Goal: Task Accomplishment & Management: Use online tool/utility

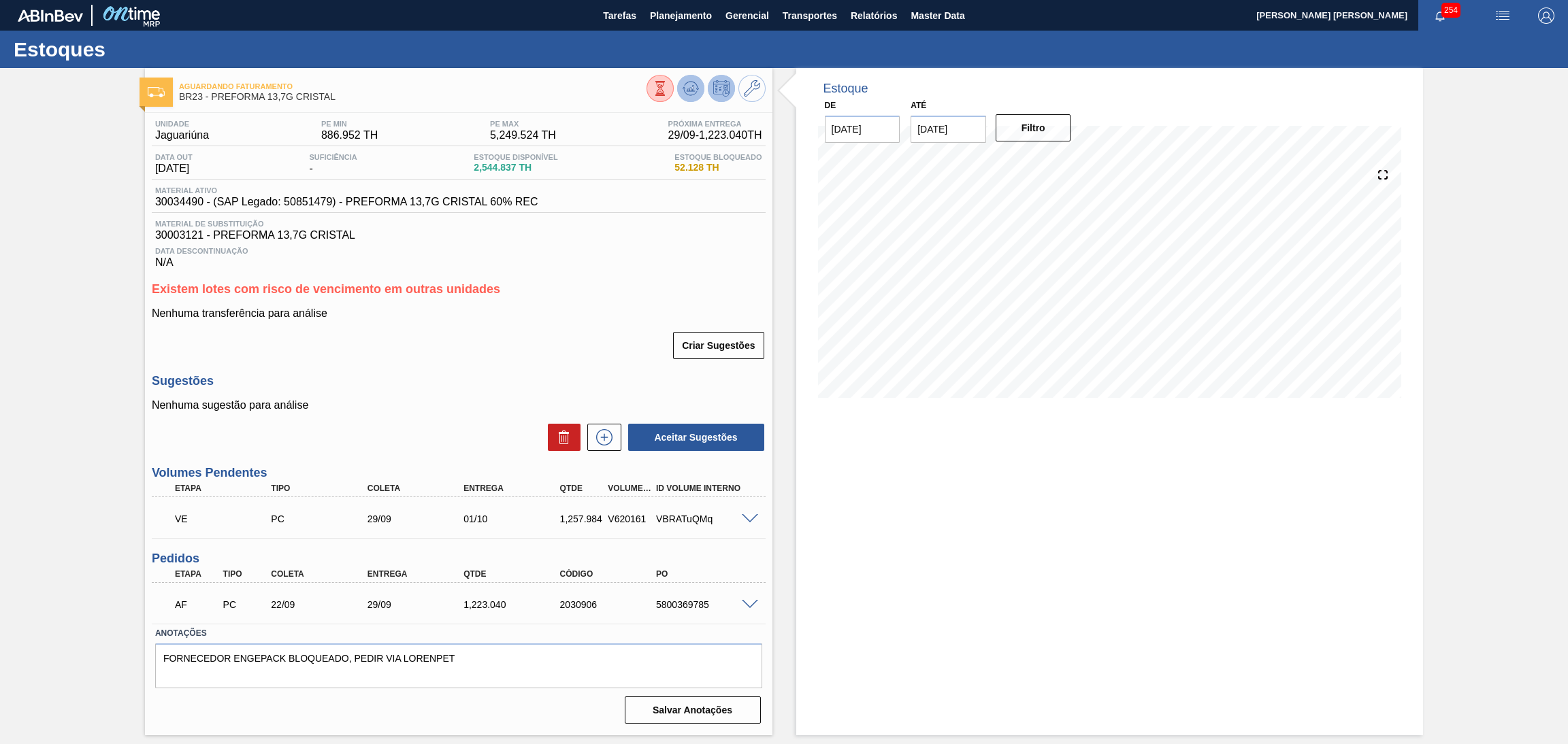
click at [693, 86] on g at bounding box center [690, 88] width 16 height 14
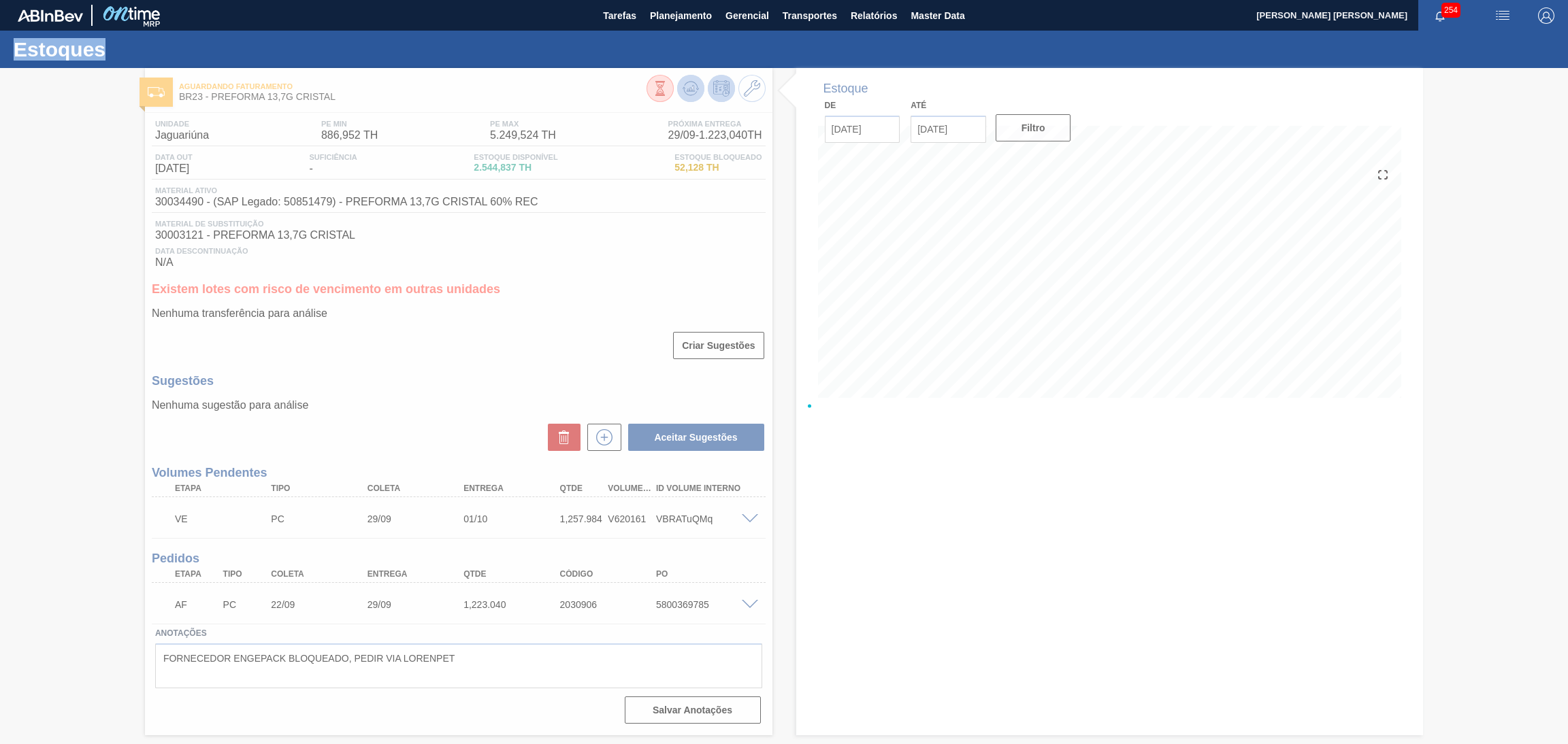
click at [693, 86] on div at bounding box center [784, 406] width 1568 height 676
click at [596, 302] on div at bounding box center [784, 406] width 1568 height 676
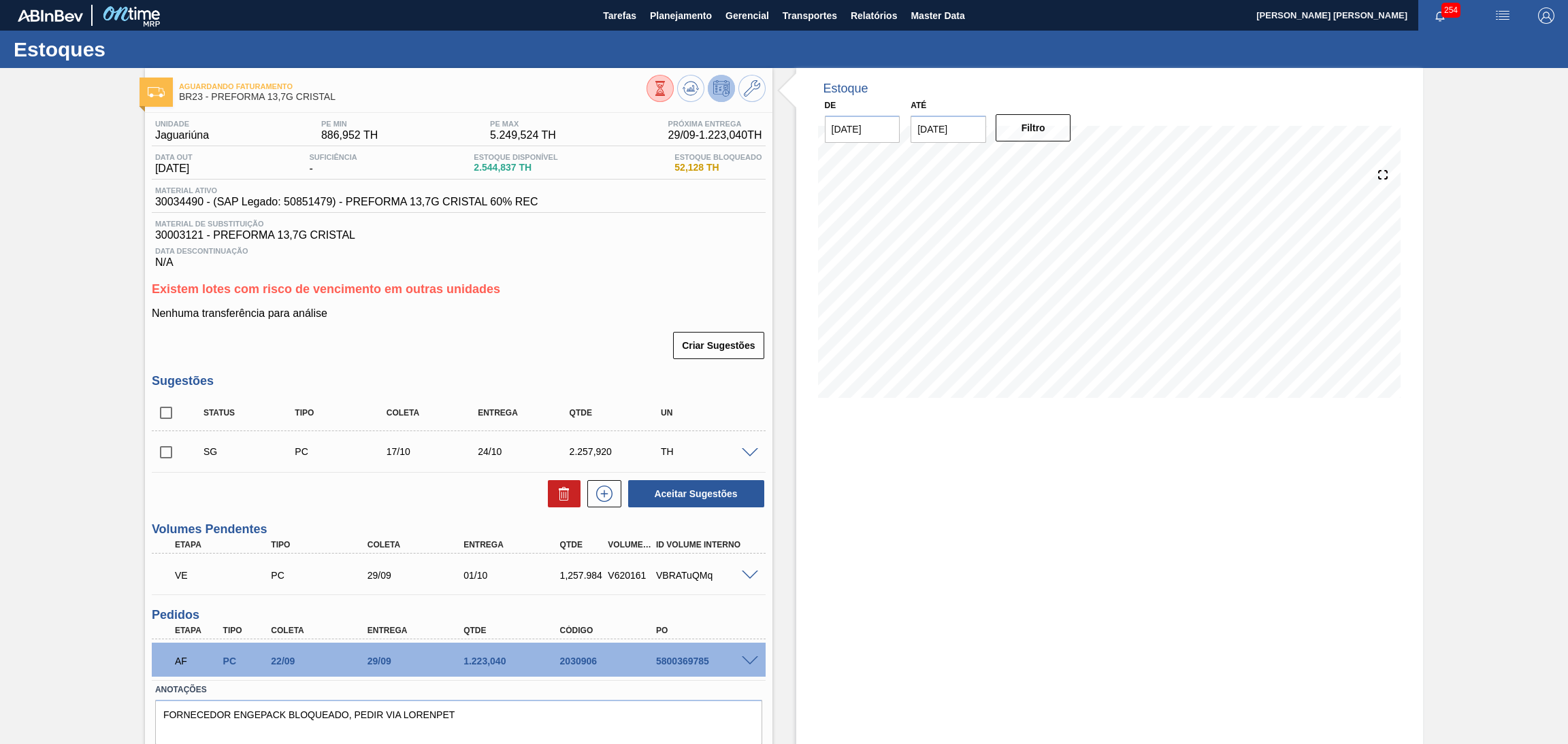
click at [523, 294] on h3 "Existem lotes com risco de vencimento em outras unidades" at bounding box center [458, 290] width 614 height 14
click at [674, 25] on button "Planejamento" at bounding box center [681, 15] width 76 height 31
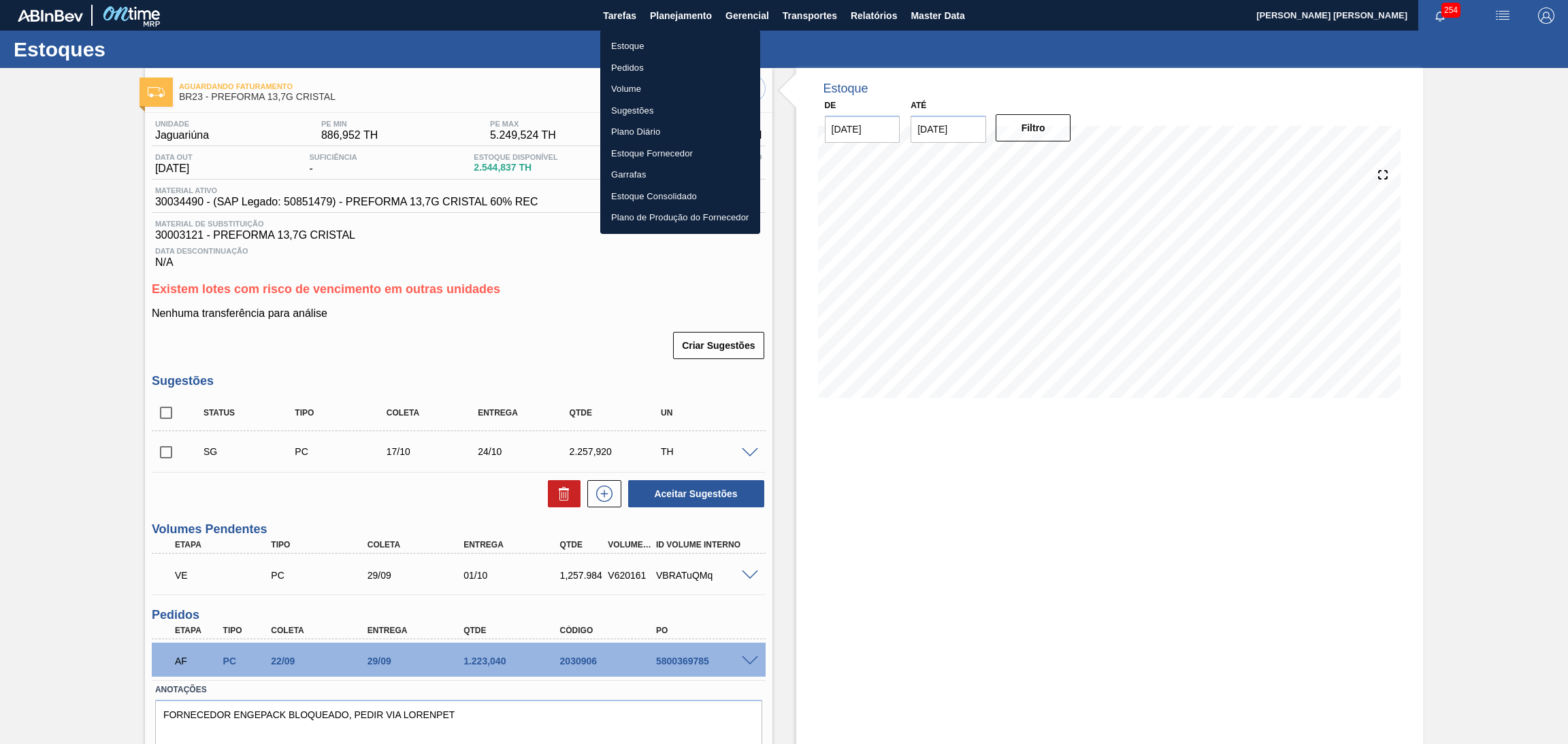
click at [629, 47] on li "Estoque" at bounding box center [681, 46] width 160 height 22
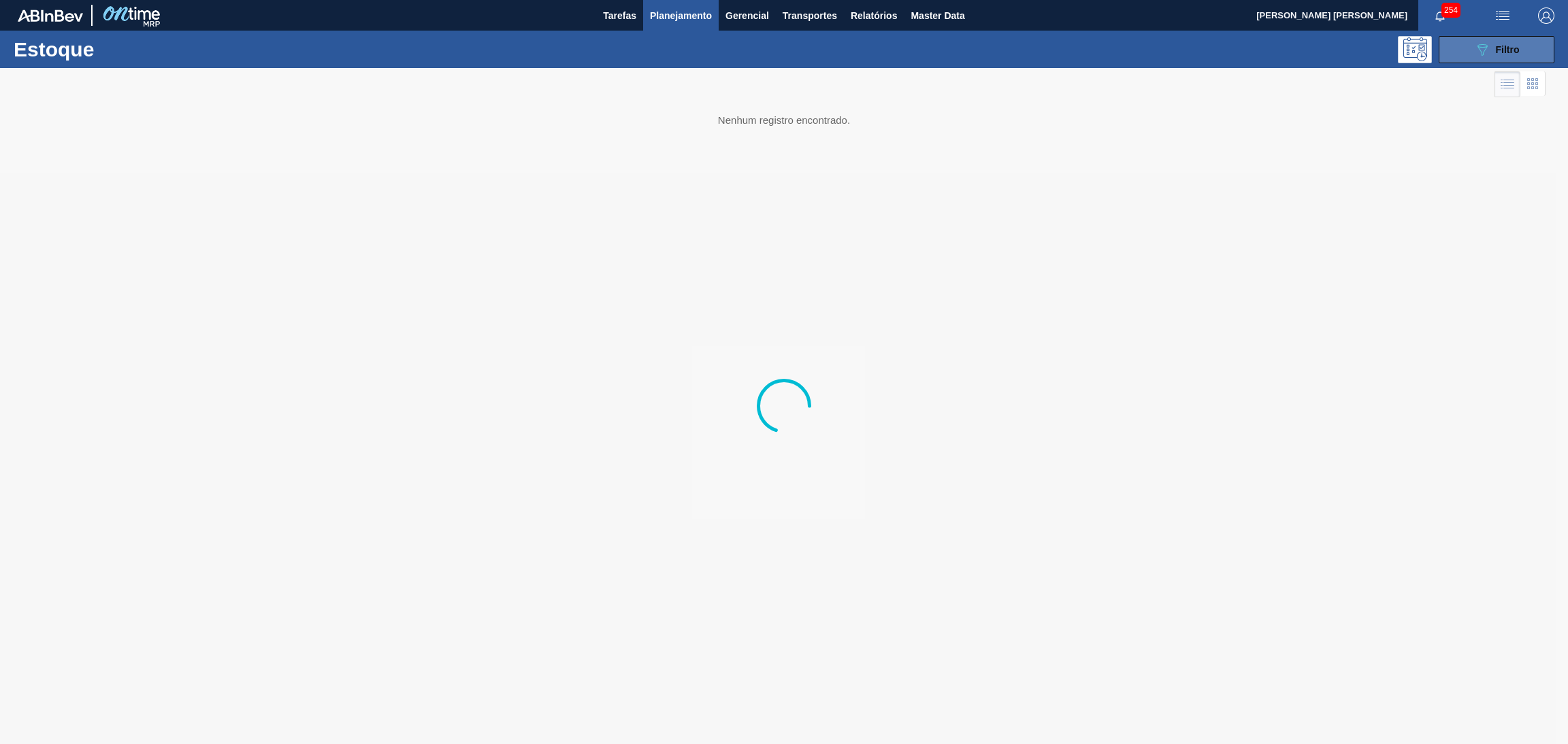
click at [1497, 46] on span "Filtro" at bounding box center [1508, 50] width 24 height 11
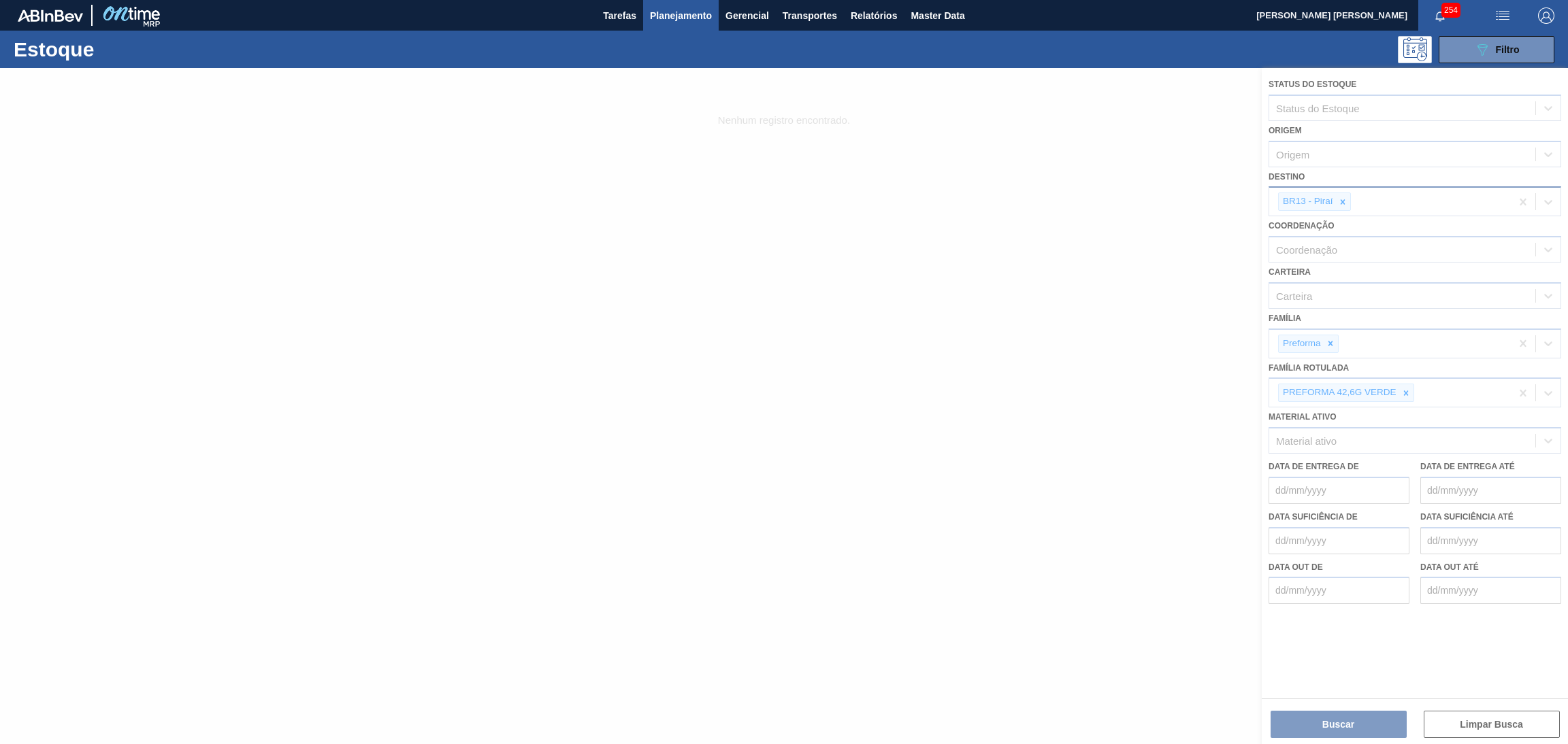
click at [1341, 194] on div at bounding box center [1343, 202] width 15 height 17
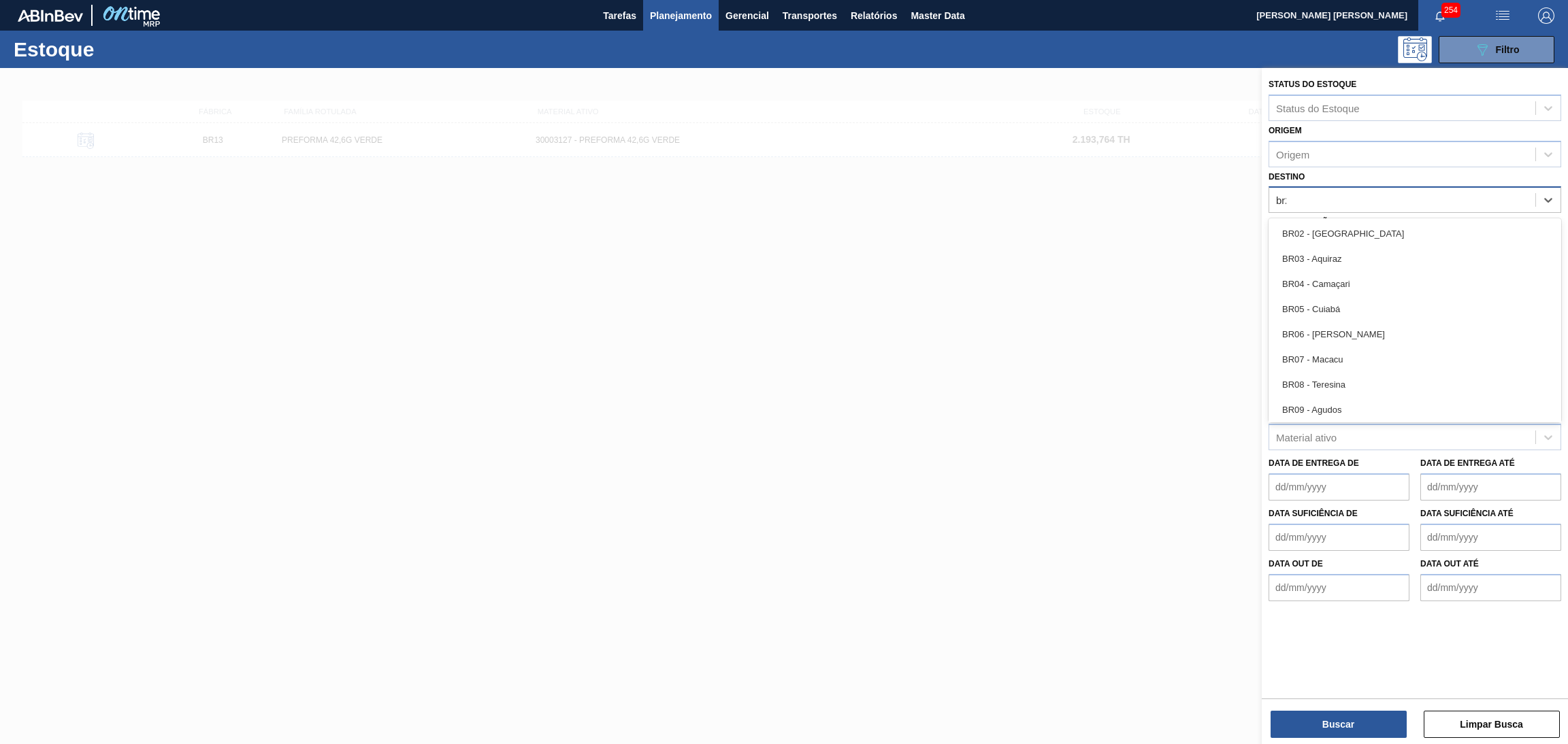
type input "br20"
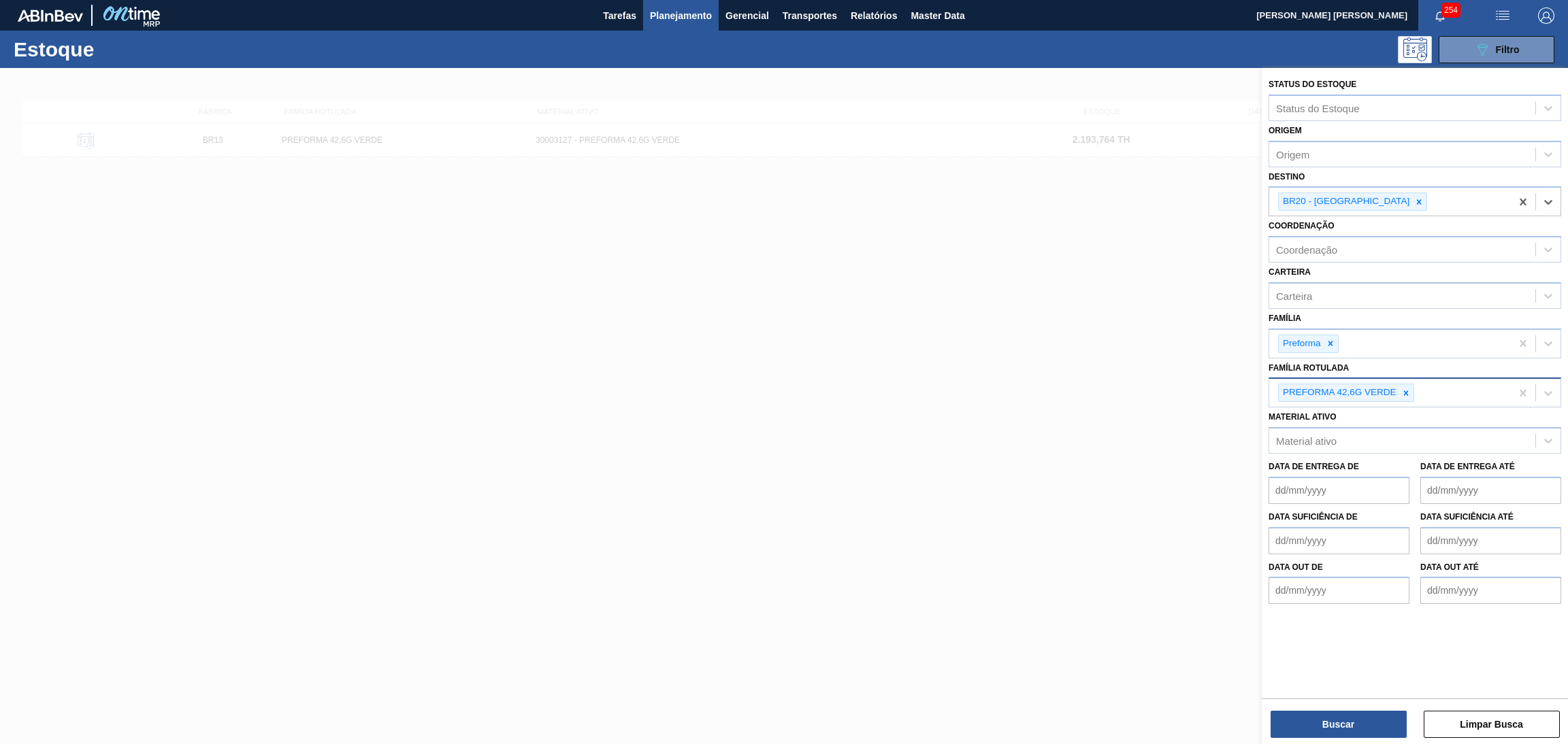
click at [1411, 388] on div at bounding box center [1406, 393] width 15 height 17
type Rotulada "50"
click at [1404, 388] on icon at bounding box center [1405, 393] width 10 height 10
type Rotulada "50g v"
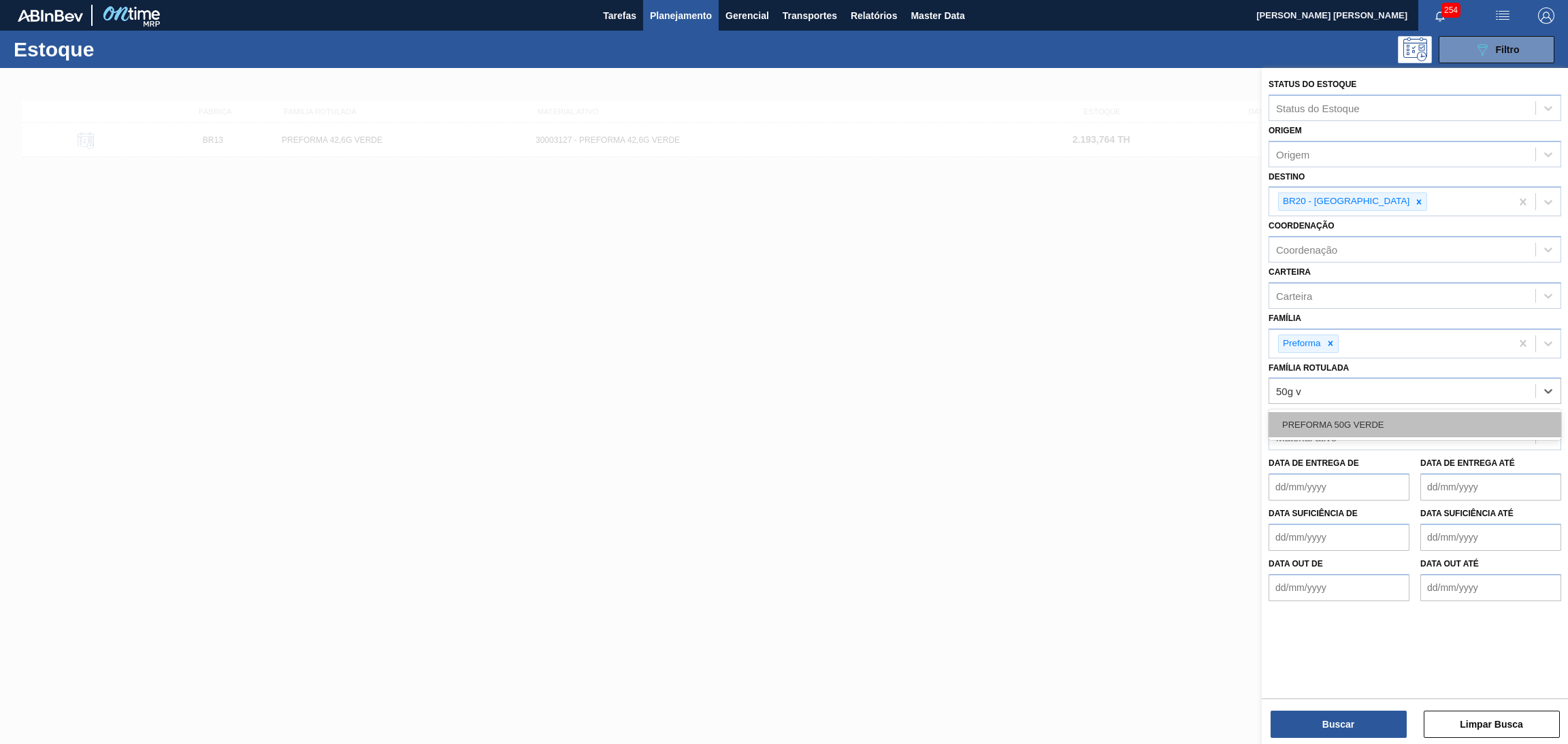
click at [1387, 417] on div "PREFORMA 50G VERDE" at bounding box center [1415, 425] width 293 height 25
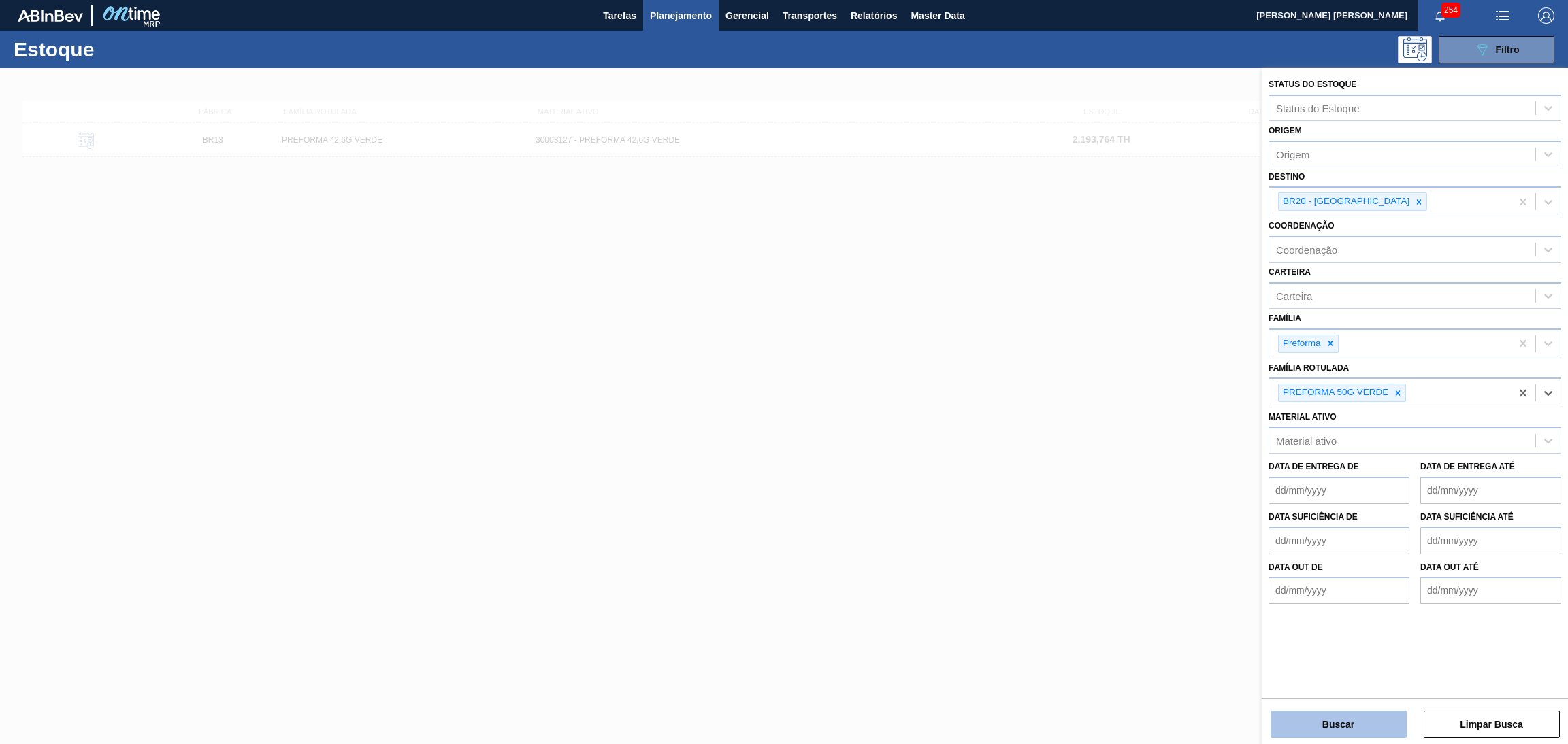
click at [1349, 728] on button "Buscar" at bounding box center [1339, 724] width 136 height 27
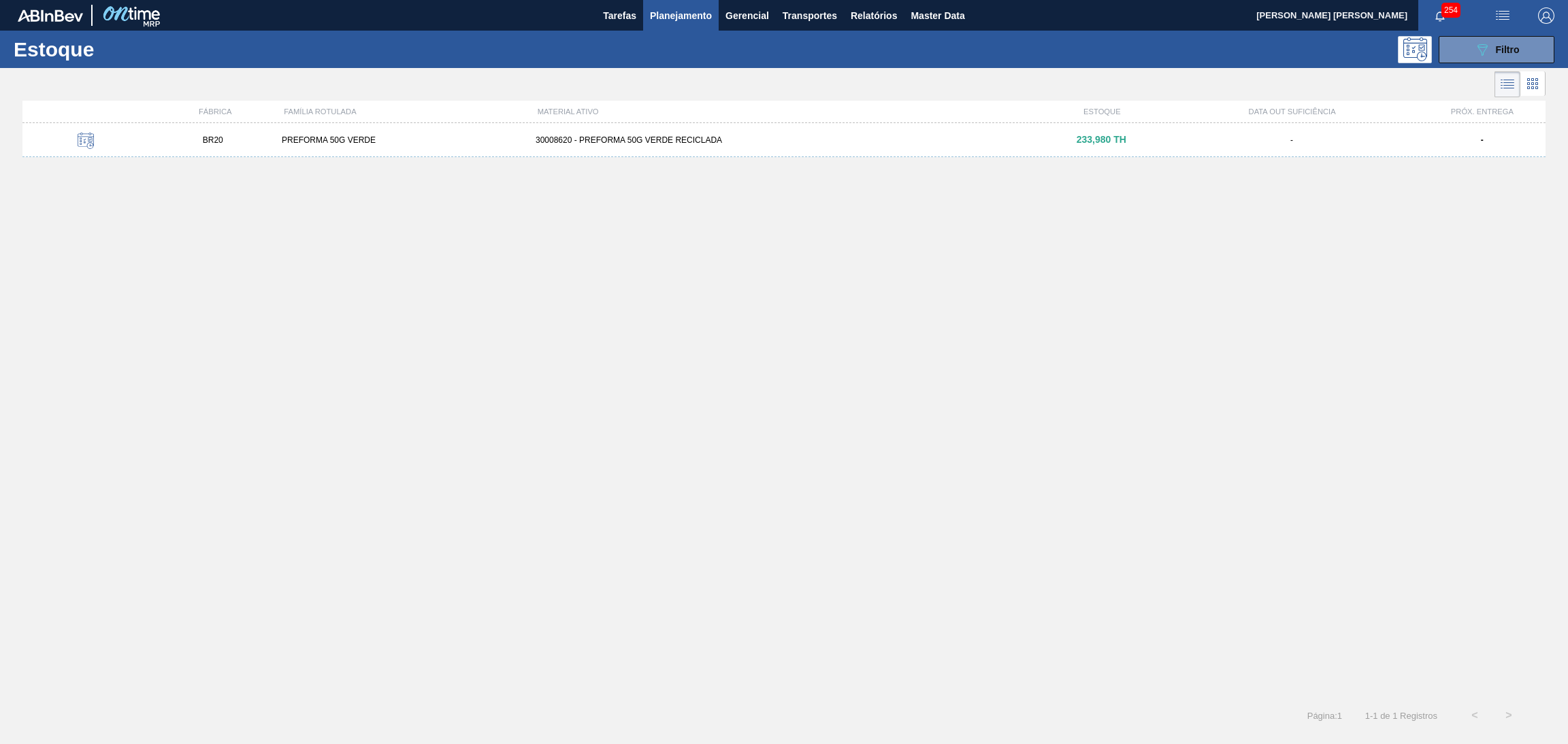
click at [681, 155] on div "BR20 PREFORMA 50G VERDE 30008620 - PREFORMA 50G VERDE RECICLADA 233,980 TH - -" at bounding box center [784, 140] width 1523 height 34
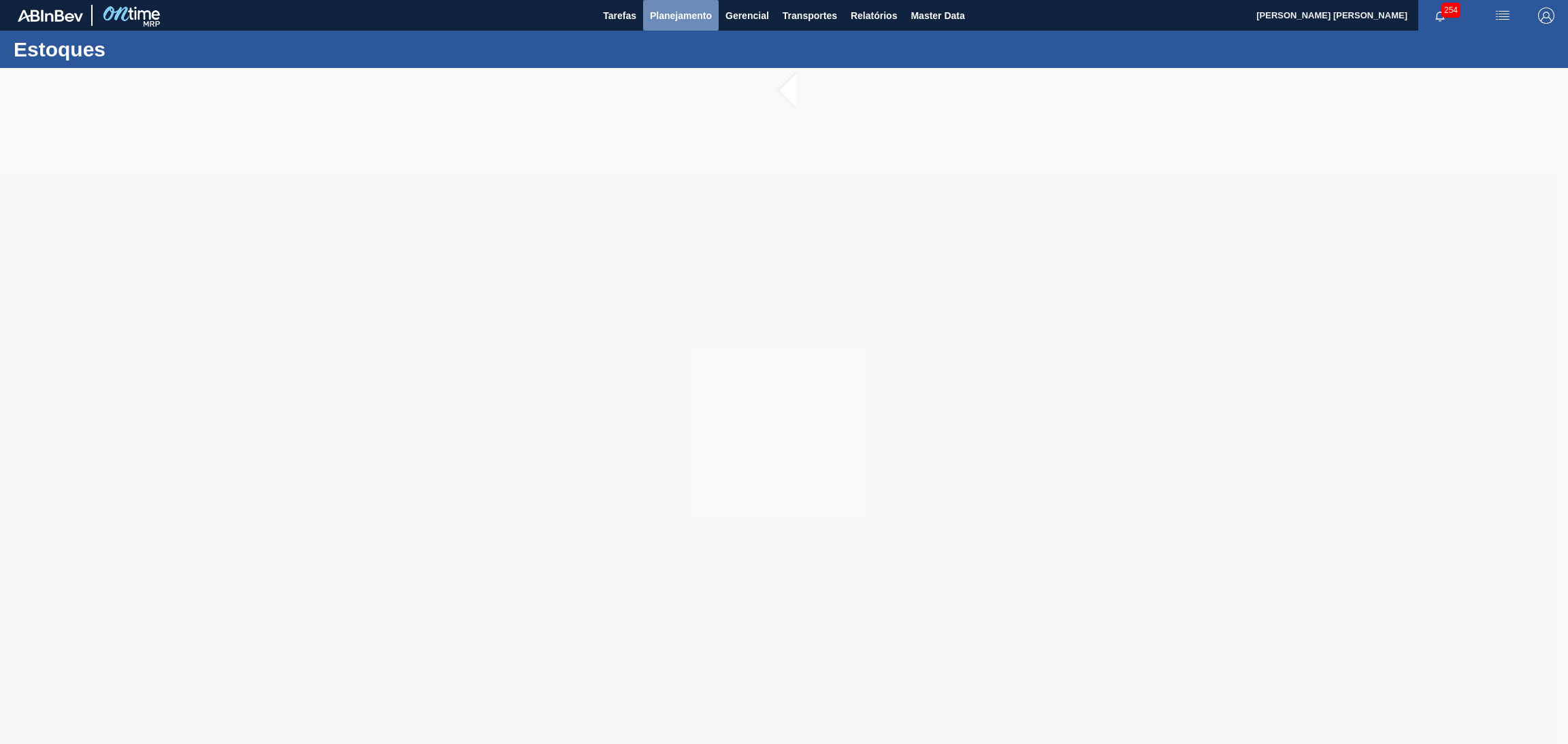
click at [685, 11] on span "Planejamento" at bounding box center [681, 15] width 62 height 16
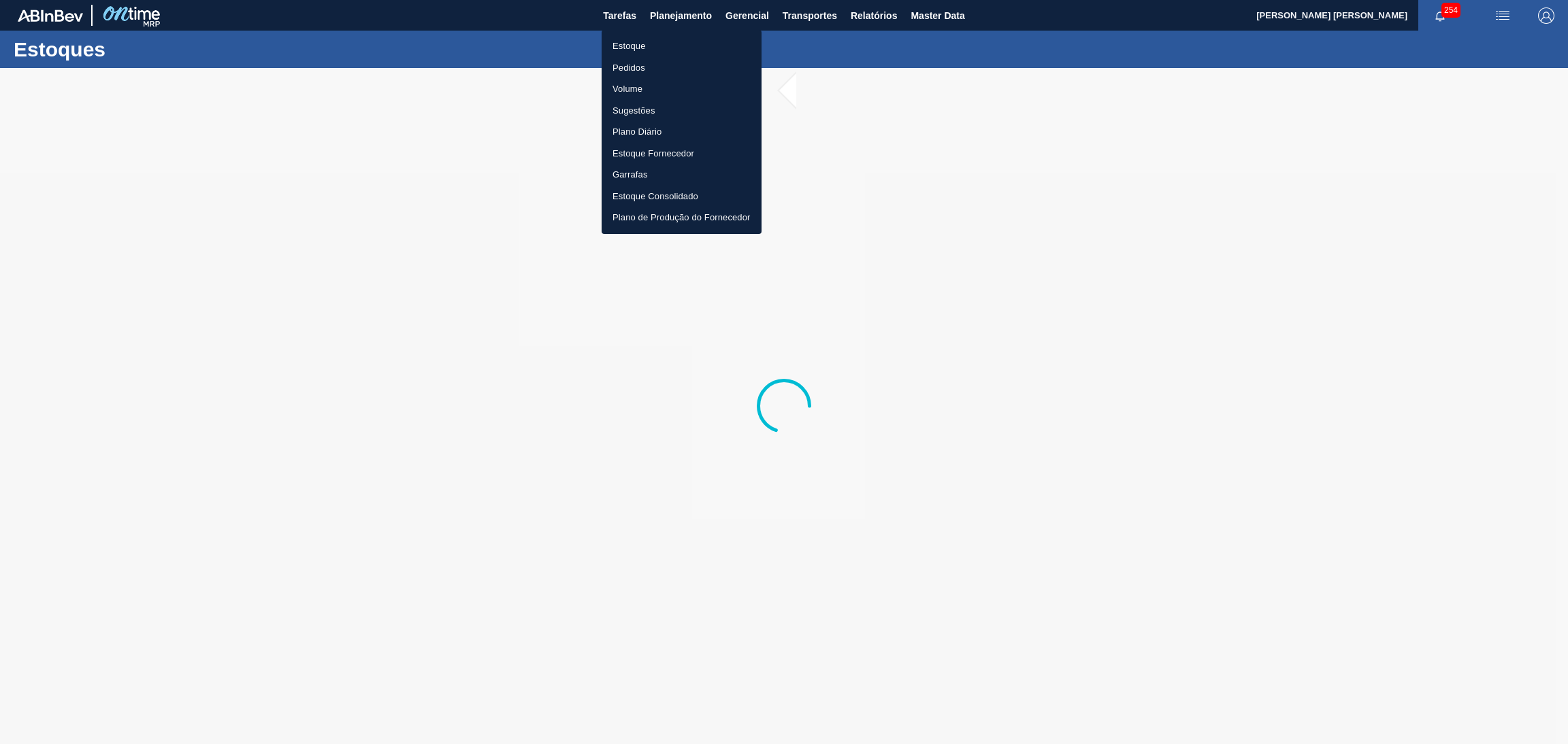
click at [639, 325] on div at bounding box center [784, 372] width 1568 height 744
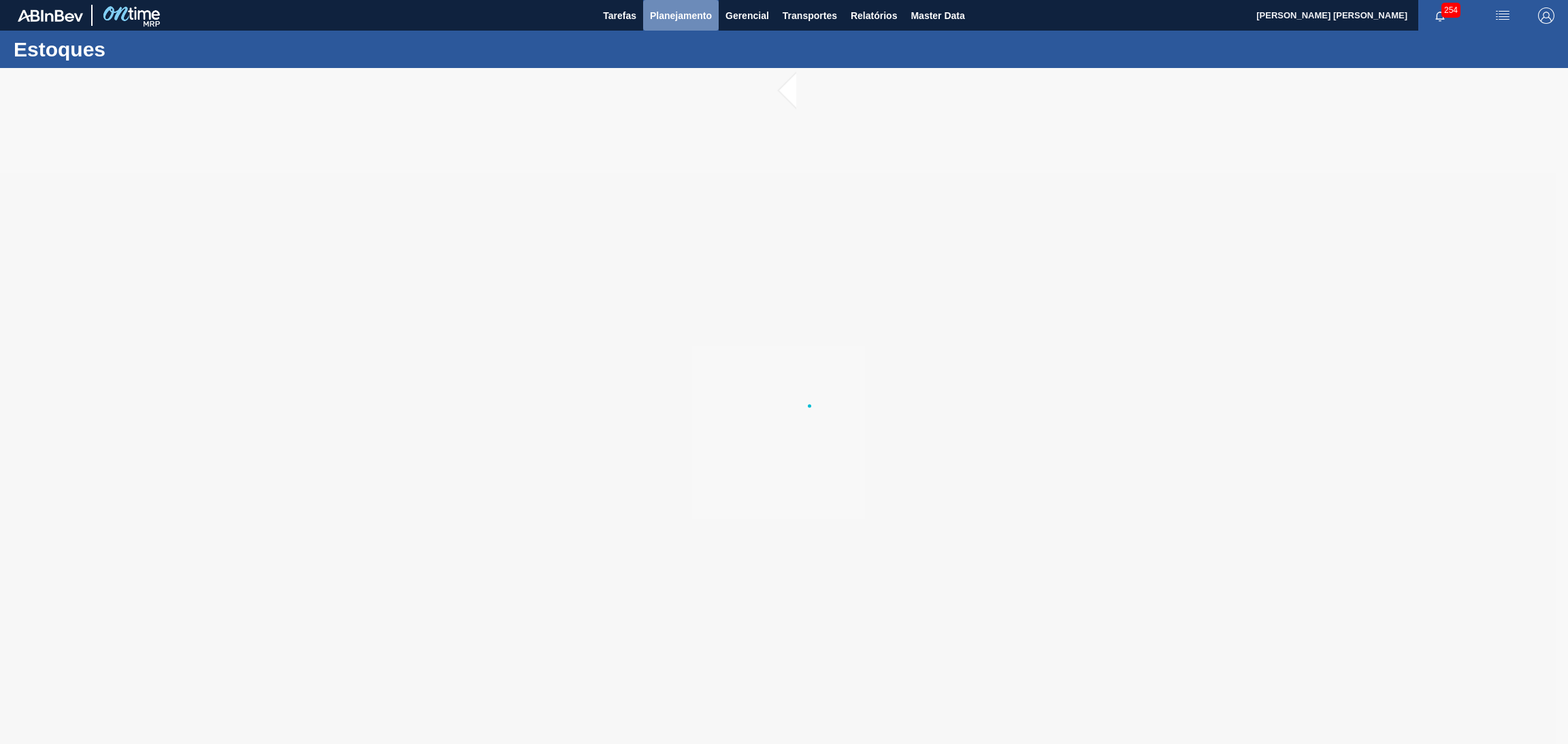
click at [688, 24] on button "Planejamento" at bounding box center [681, 15] width 76 height 31
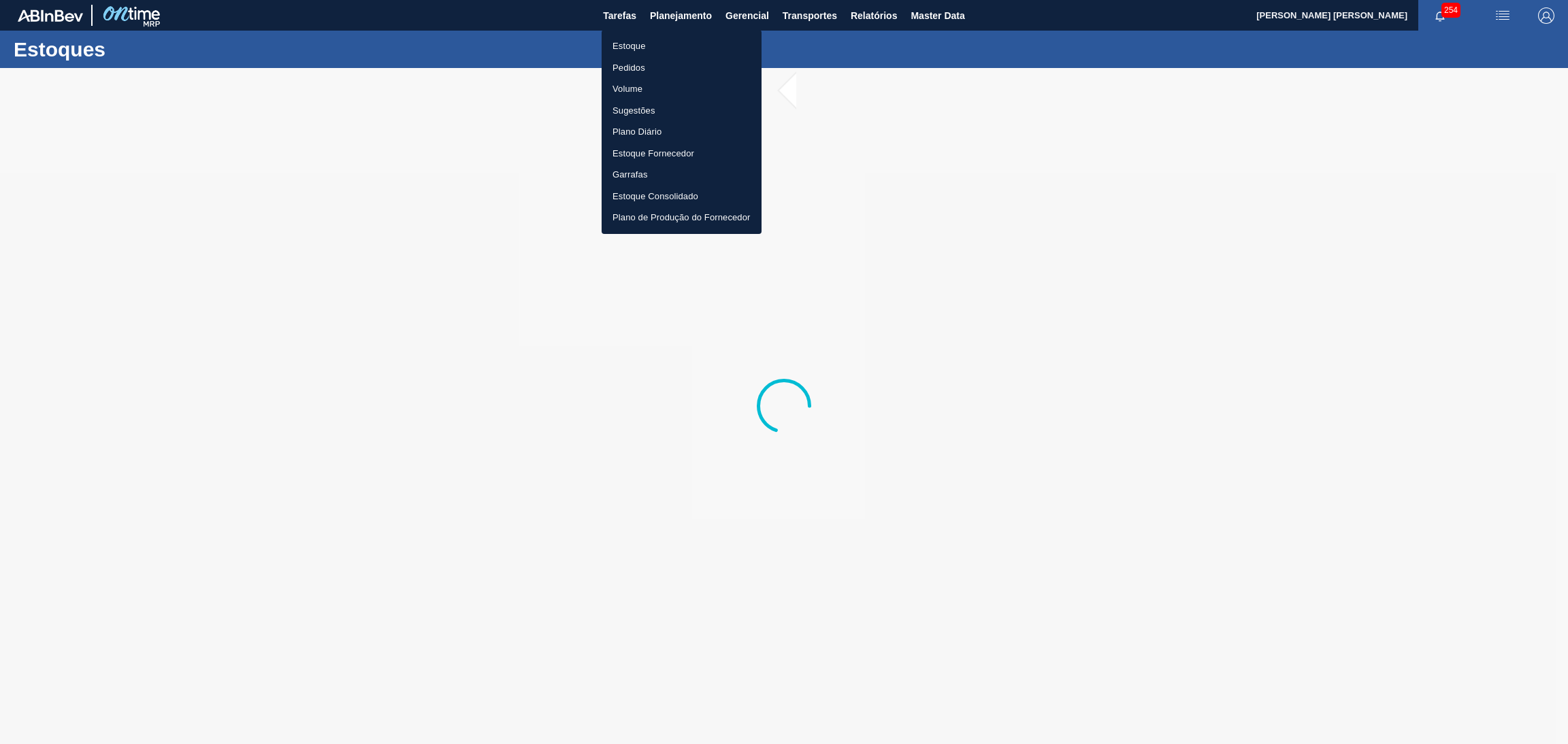
click at [645, 45] on li "Estoque" at bounding box center [682, 46] width 160 height 22
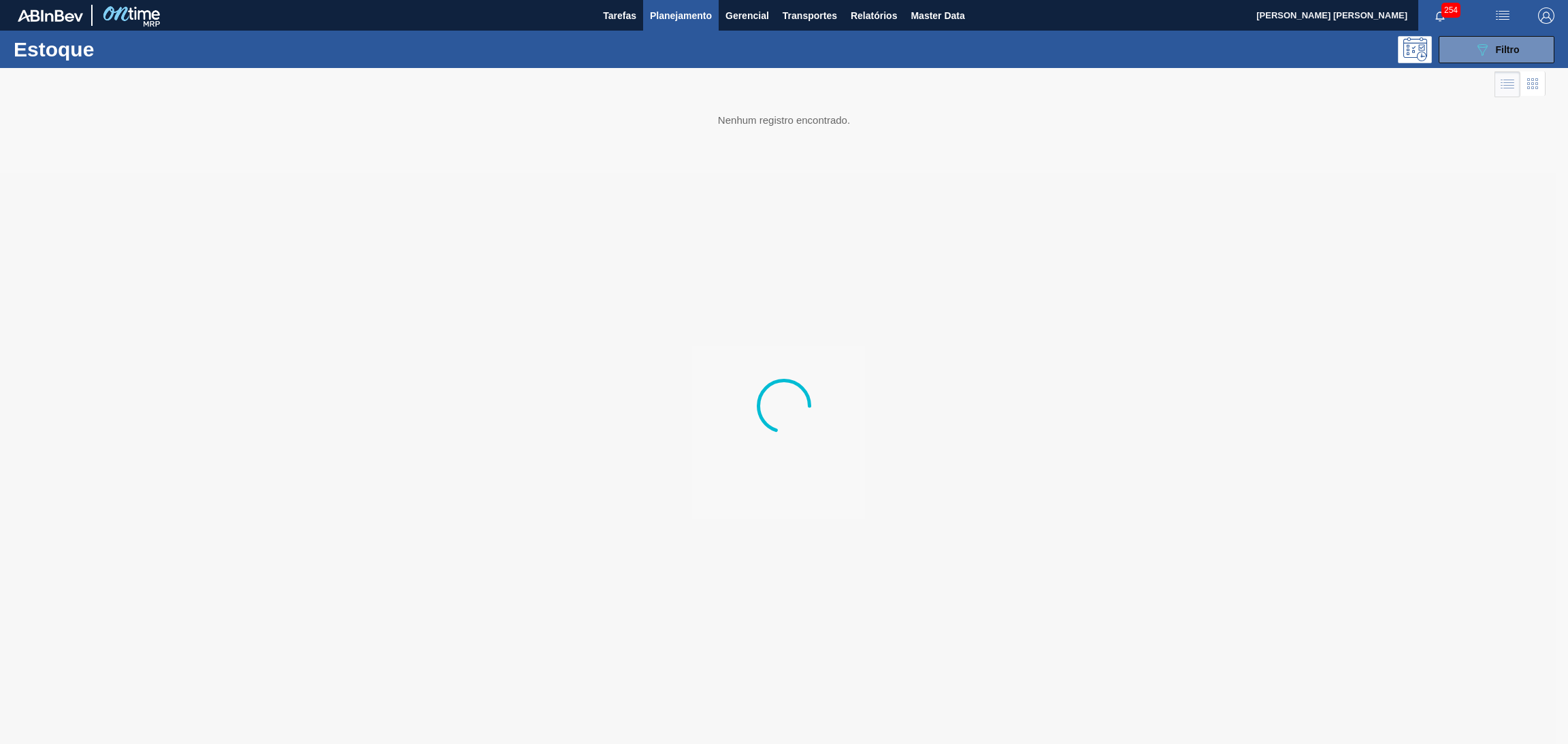
click at [909, 0] on body "Tarefas Planejamento Gerencial Transportes Relatórios Master Data Aline Apareci…" at bounding box center [784, 0] width 1568 height 0
click at [629, 131] on div "BR20 PREFORMA 50G VERDE 30008620 - PREFORMA 50G VERDE RECICLADA 233,980 TH - -" at bounding box center [784, 140] width 1523 height 34
click at [1072, 75] on div at bounding box center [784, 406] width 1568 height 676
click at [814, 156] on div at bounding box center [784, 406] width 1568 height 676
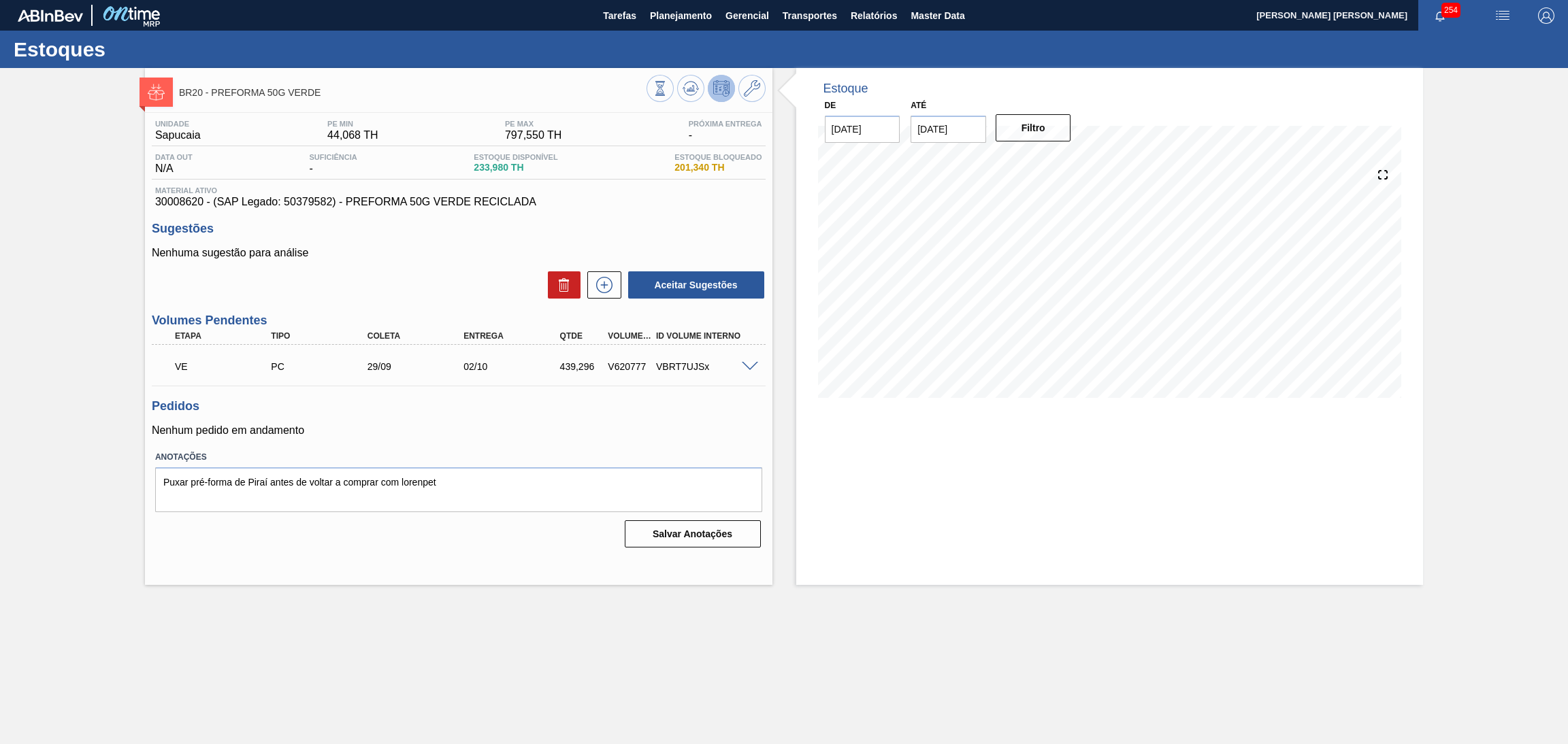
click at [491, 171] on span "233,980 TH" at bounding box center [515, 168] width 83 height 11
copy span "233,980"
click at [579, 363] on div "439,296" at bounding box center [583, 367] width 52 height 11
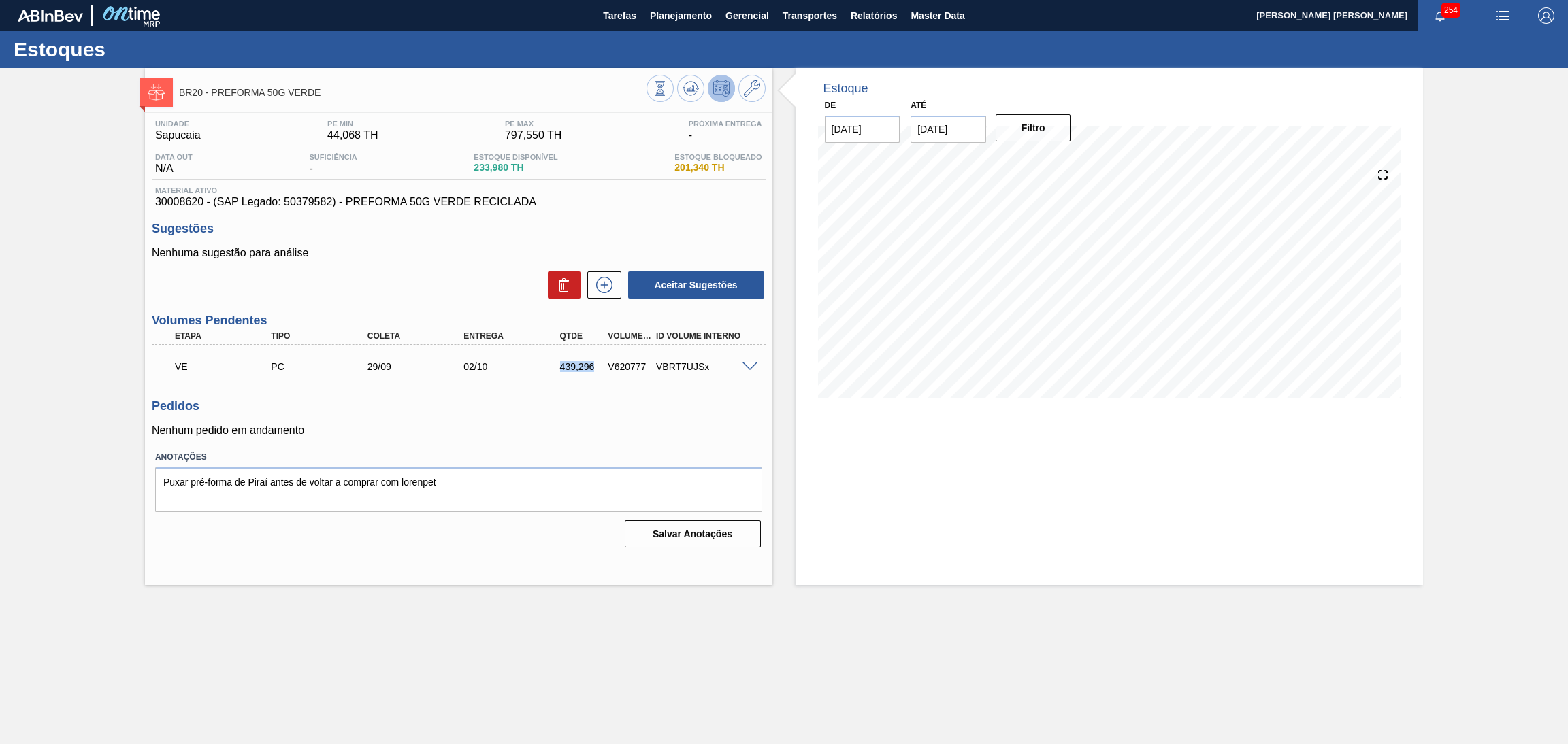
copy div "439,296"
click at [632, 254] on p "Nenhuma sugestão para análise" at bounding box center [458, 252] width 614 height 12
click at [610, 282] on icon at bounding box center [604, 285] width 22 height 16
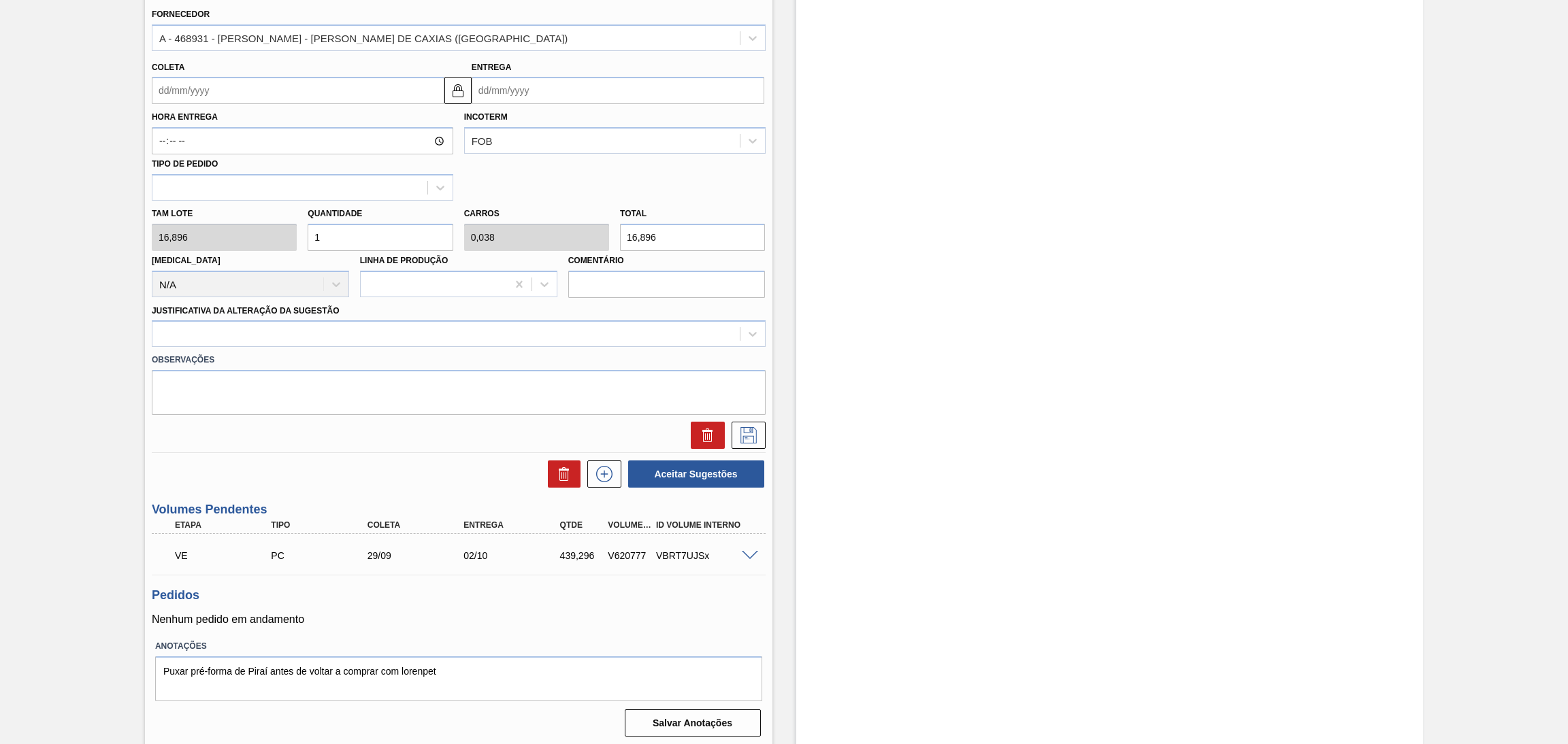
scroll to position [17, 0]
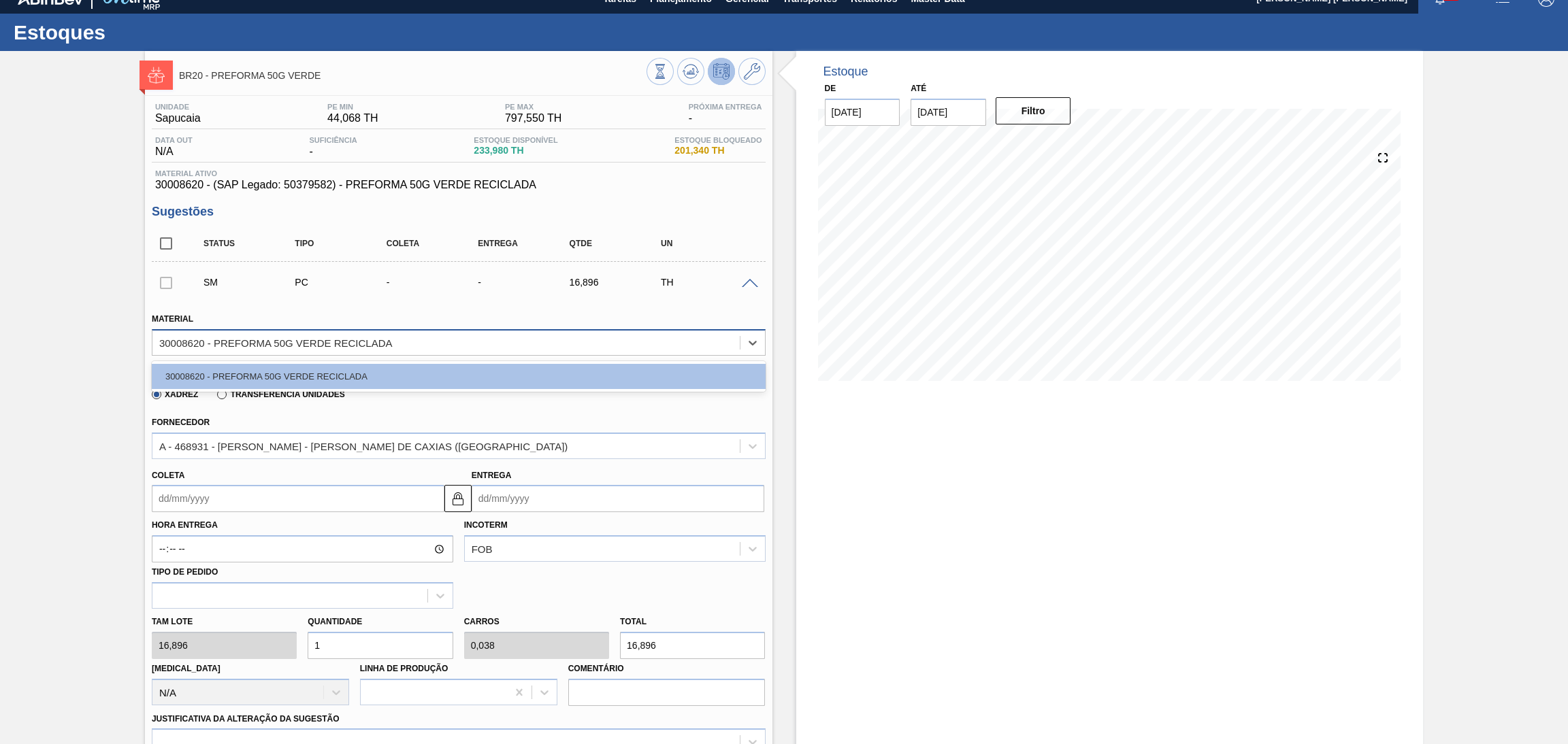
drag, startPoint x: 206, startPoint y: 340, endPoint x: 162, endPoint y: 339, distance: 44.0
click at [162, 339] on div "30008620 - PREFORMA 50G VERDE RECICLADA" at bounding box center [276, 342] width 234 height 11
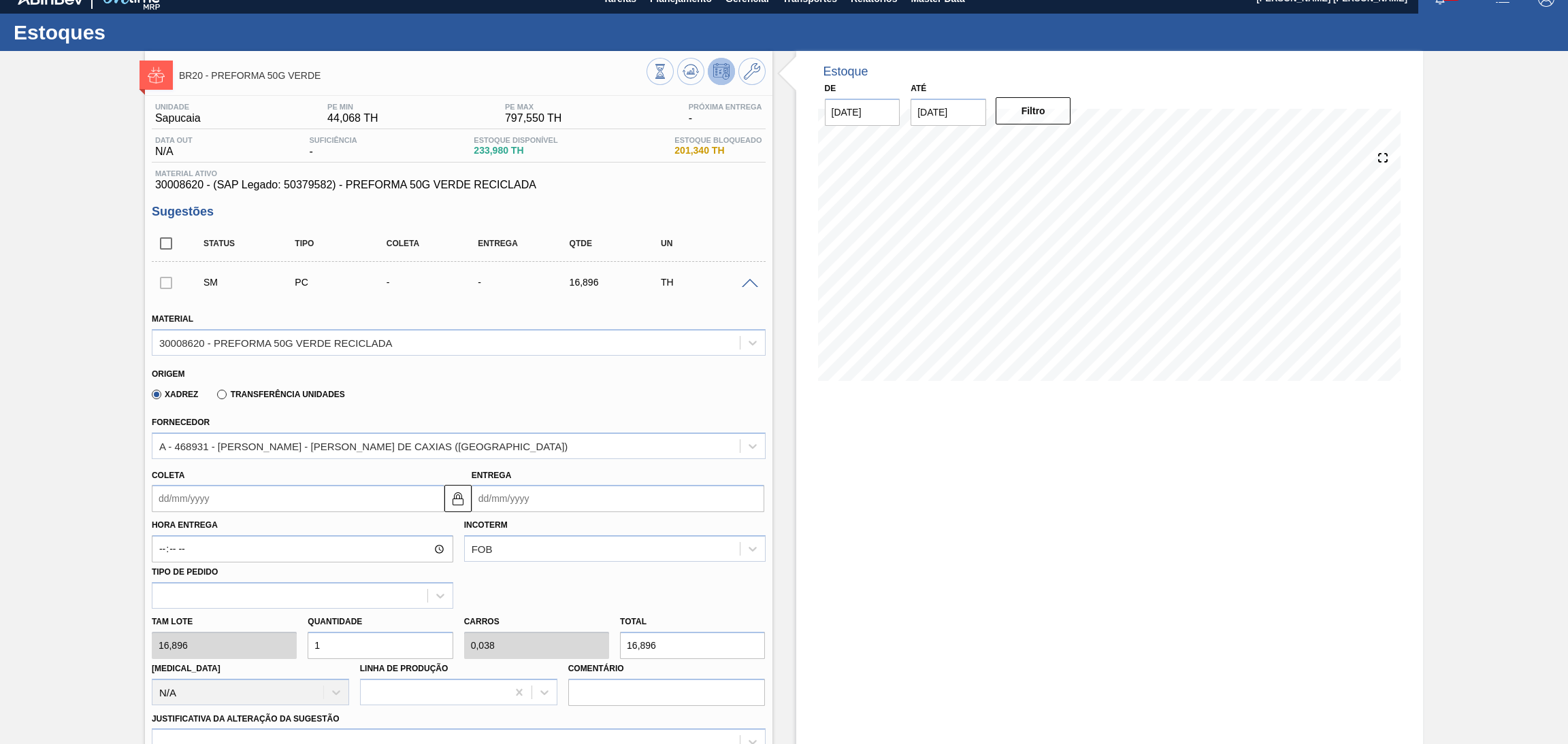
click at [485, 404] on div "Origem Xadrez Transferência Unidades" at bounding box center [459, 384] width 625 height 50
click at [500, 151] on span "233,980 TH" at bounding box center [515, 151] width 83 height 11
copy span "233,980"
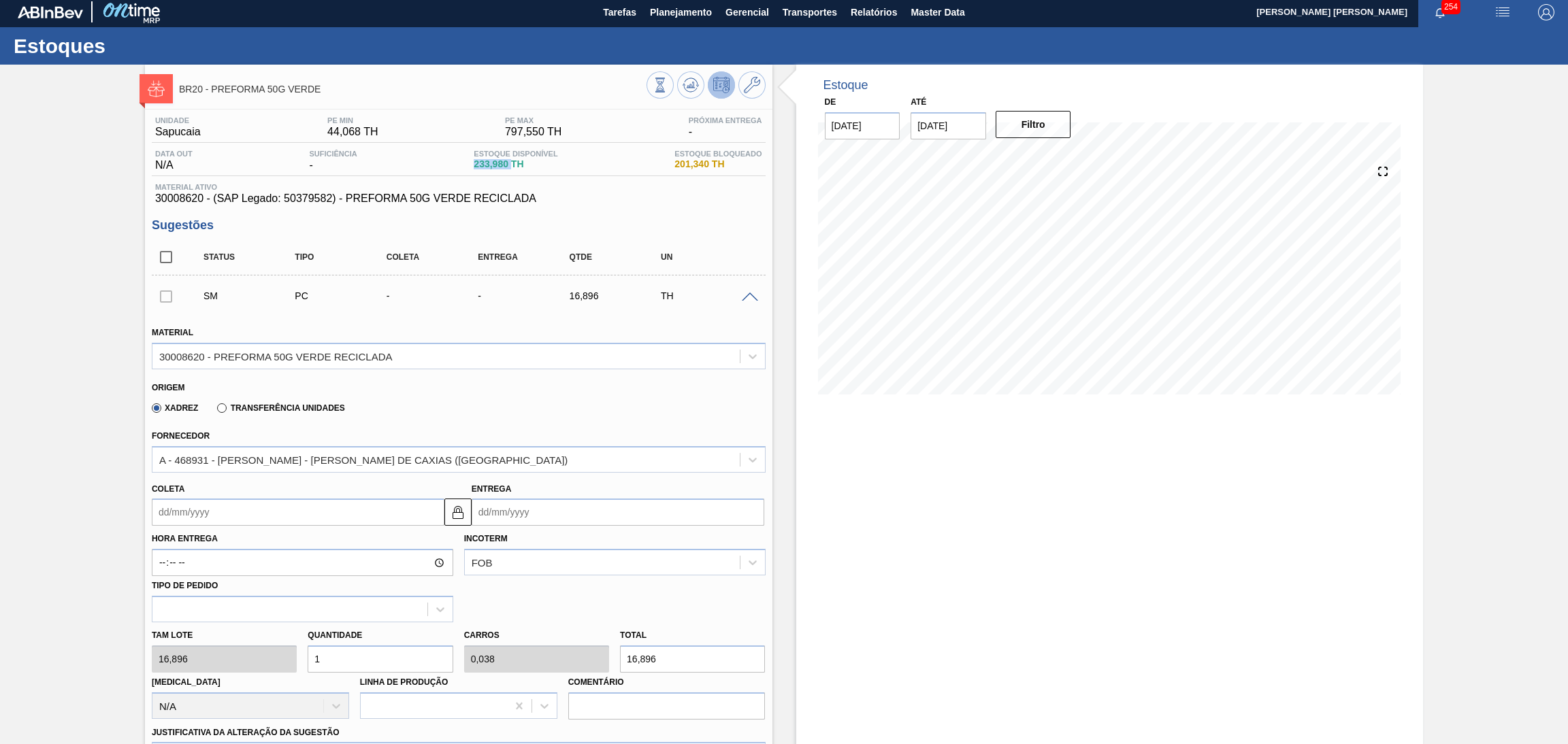
scroll to position [0, 0]
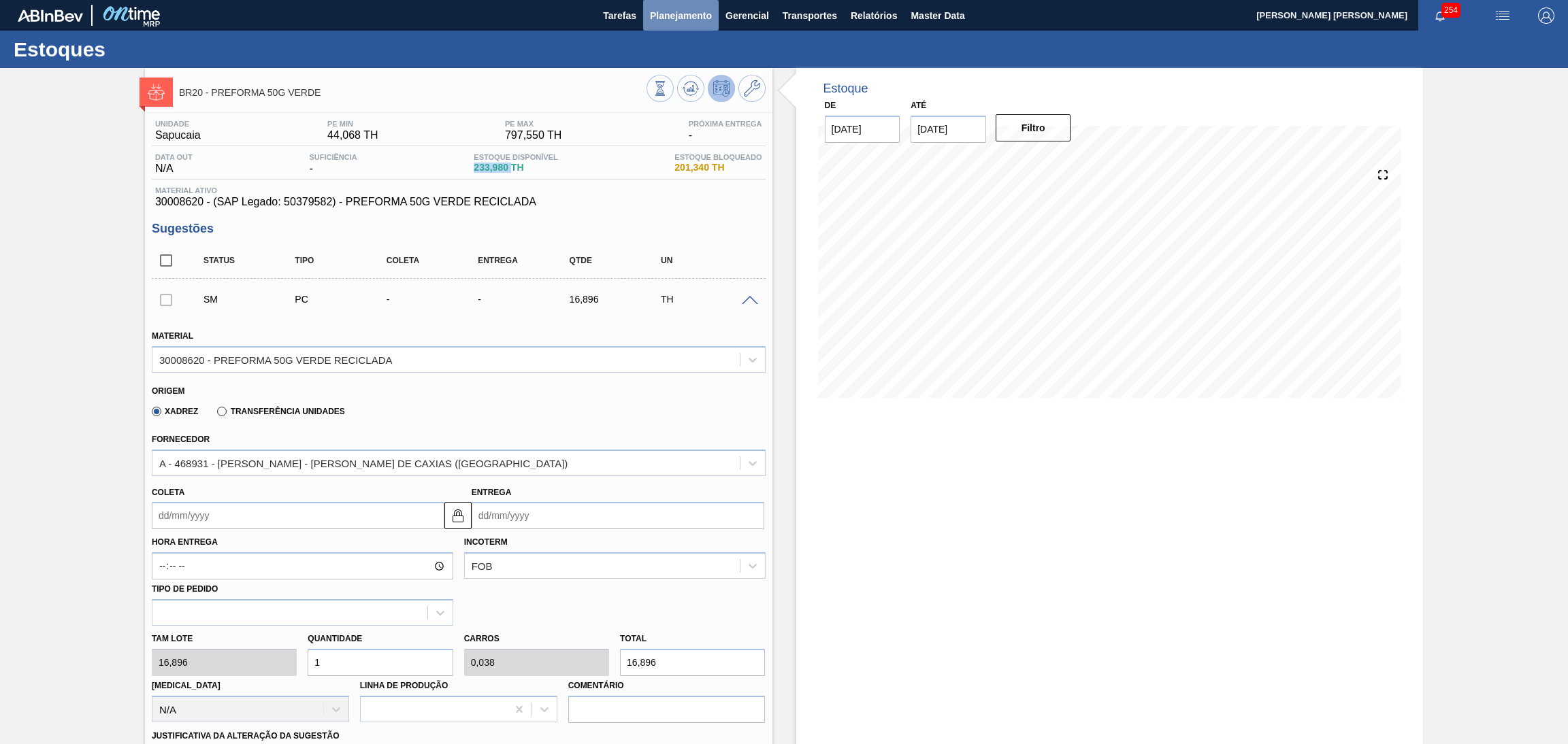
click at [696, 11] on span "Planejamento" at bounding box center [681, 15] width 62 height 16
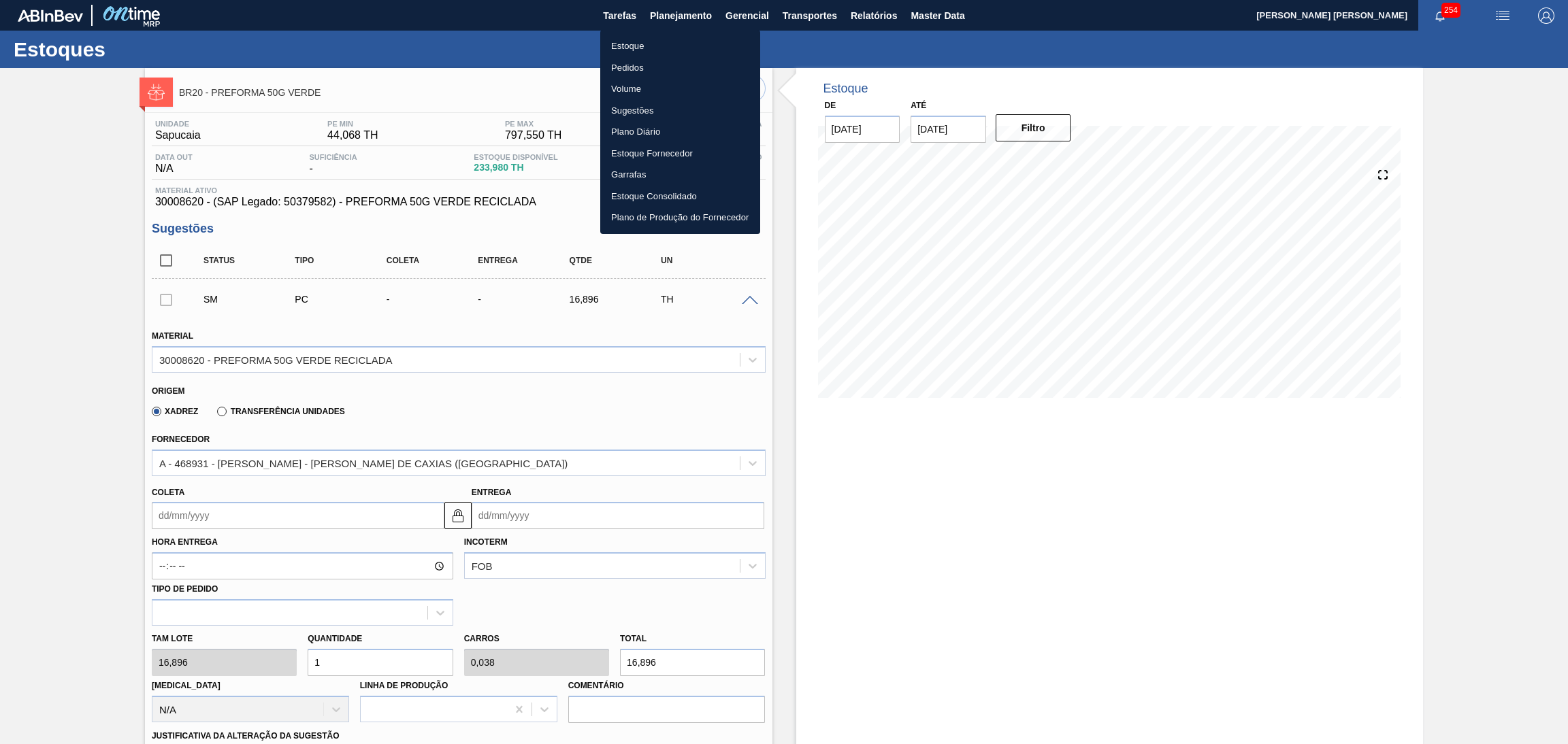
click at [419, 81] on div at bounding box center [784, 372] width 1568 height 744
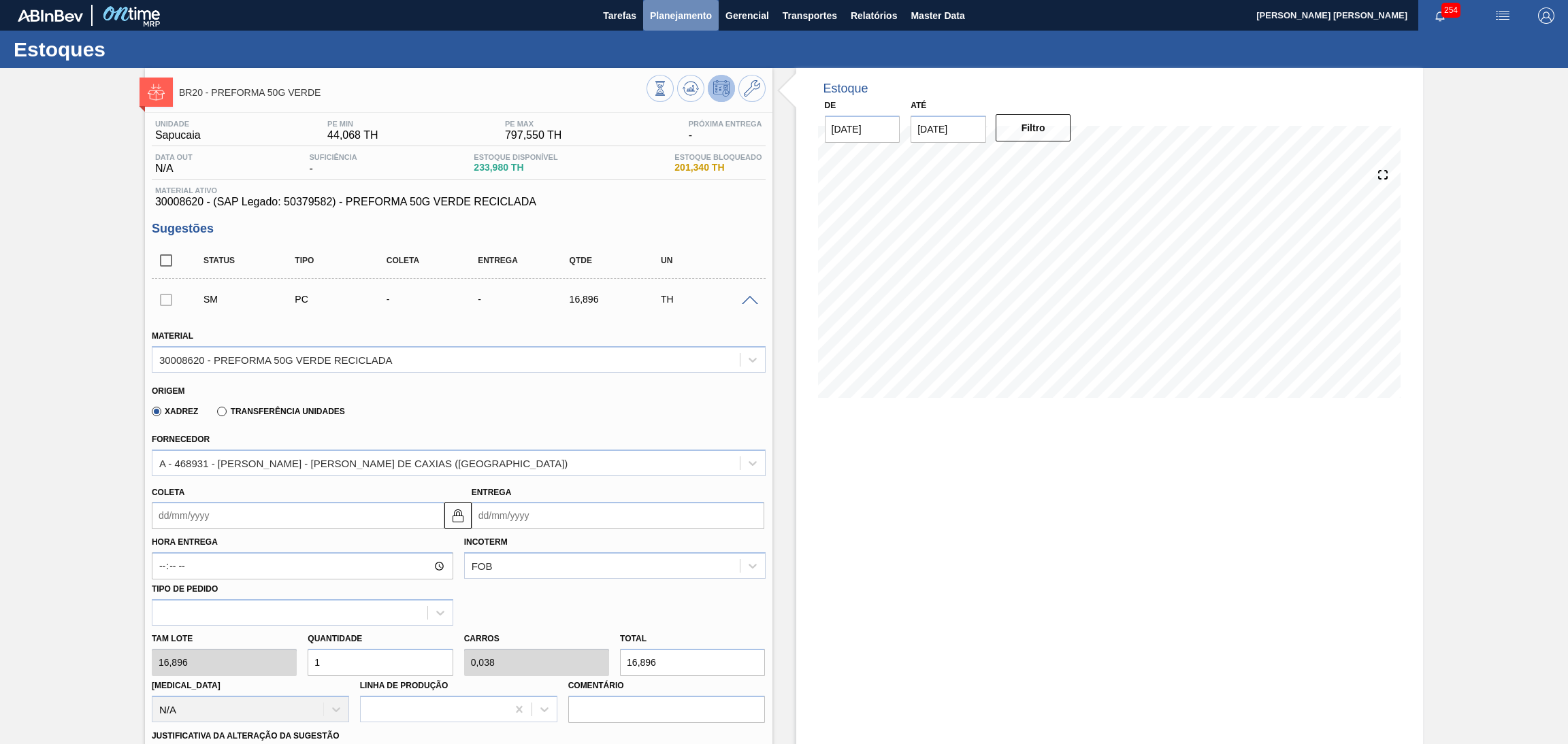
click at [666, 22] on span "Planejamento" at bounding box center [681, 15] width 62 height 16
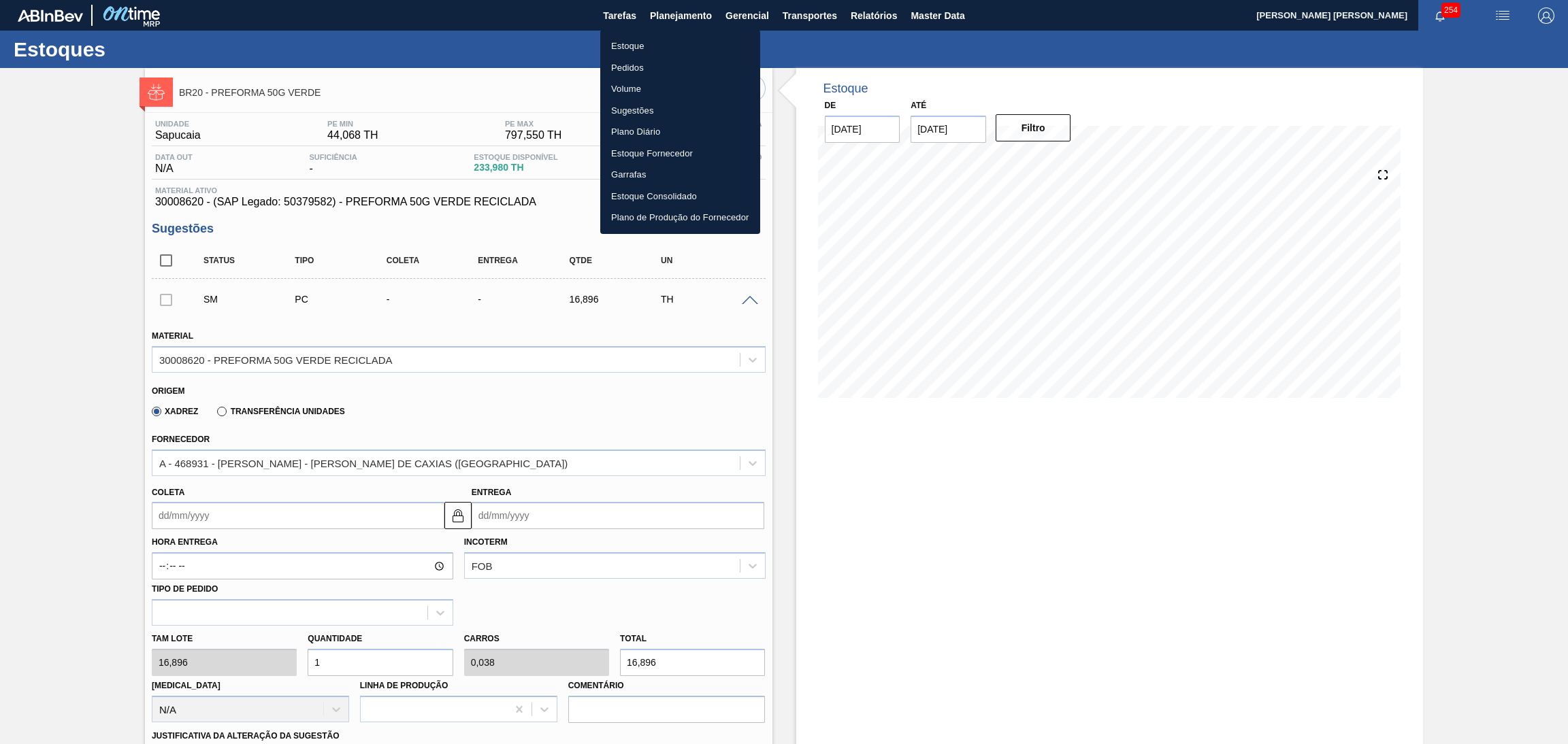
click at [636, 49] on li "Estoque" at bounding box center [681, 46] width 160 height 22
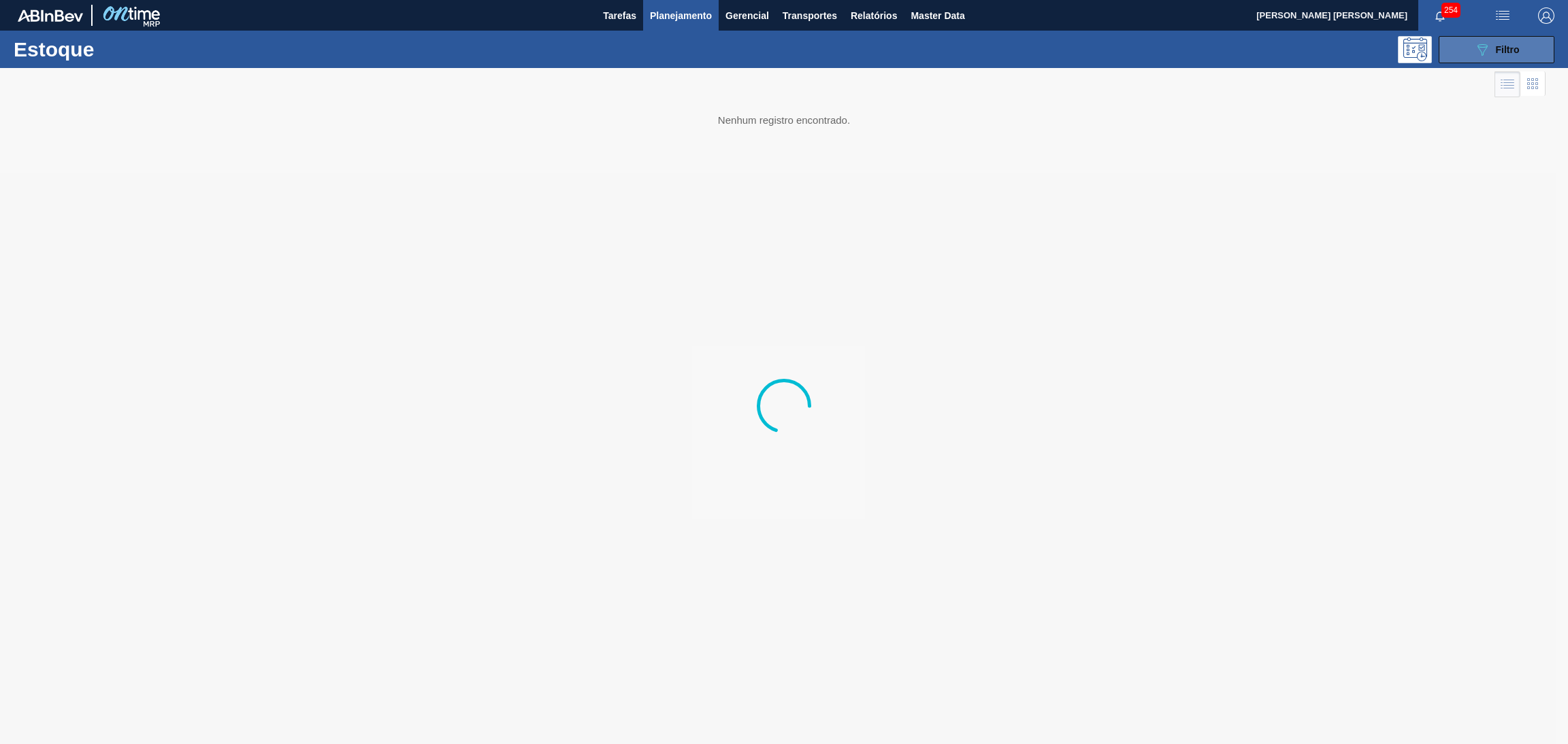
click at [1531, 36] on button "089F7B8B-B2A5-4AFE-B5C0-19BA573D28AC Filtro" at bounding box center [1496, 49] width 116 height 27
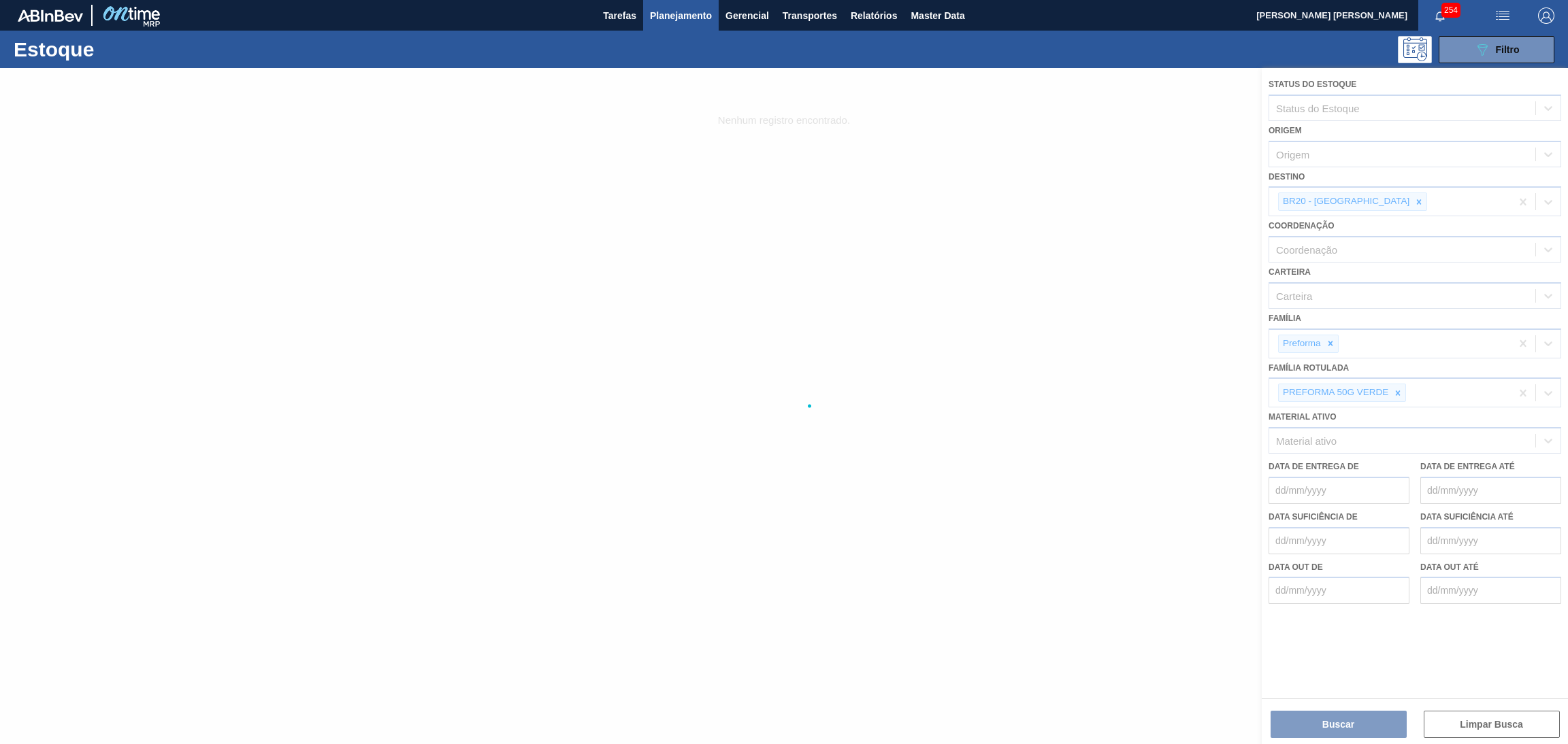
click at [1390, 388] on div at bounding box center [784, 406] width 1568 height 676
click at [1390, 392] on div at bounding box center [784, 406] width 1568 height 676
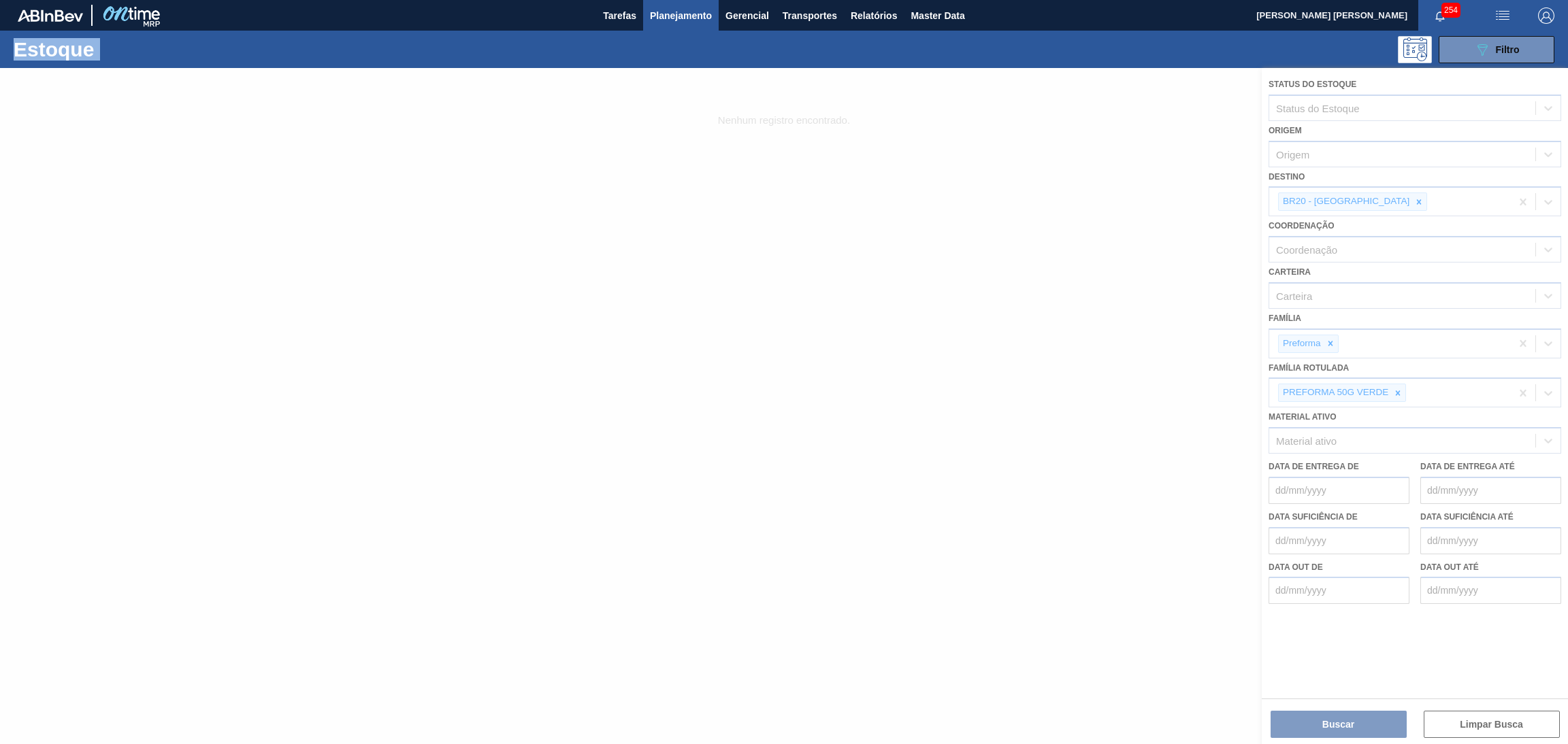
click at [1390, 392] on div at bounding box center [784, 406] width 1568 height 676
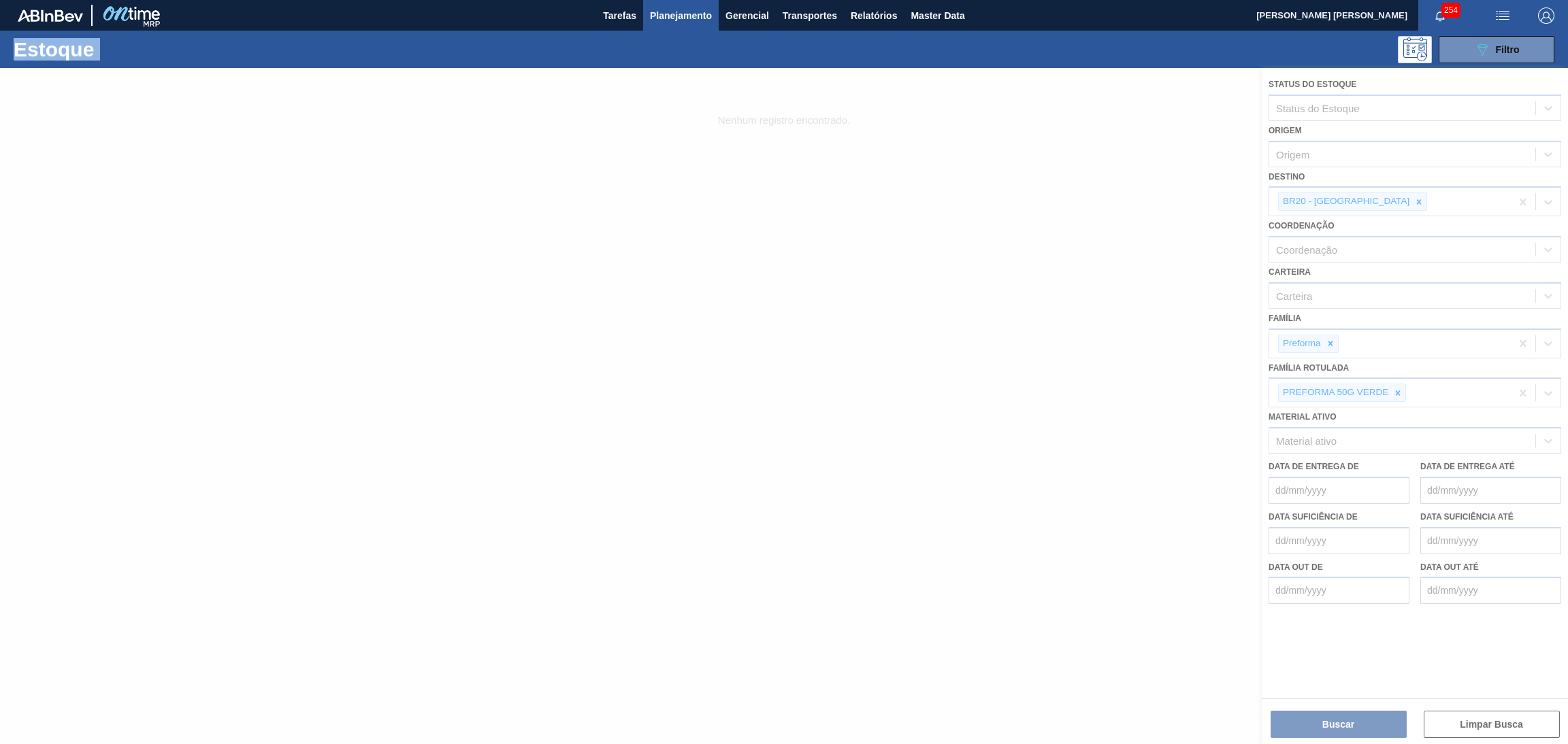
click at [1391, 392] on div at bounding box center [784, 406] width 1568 height 676
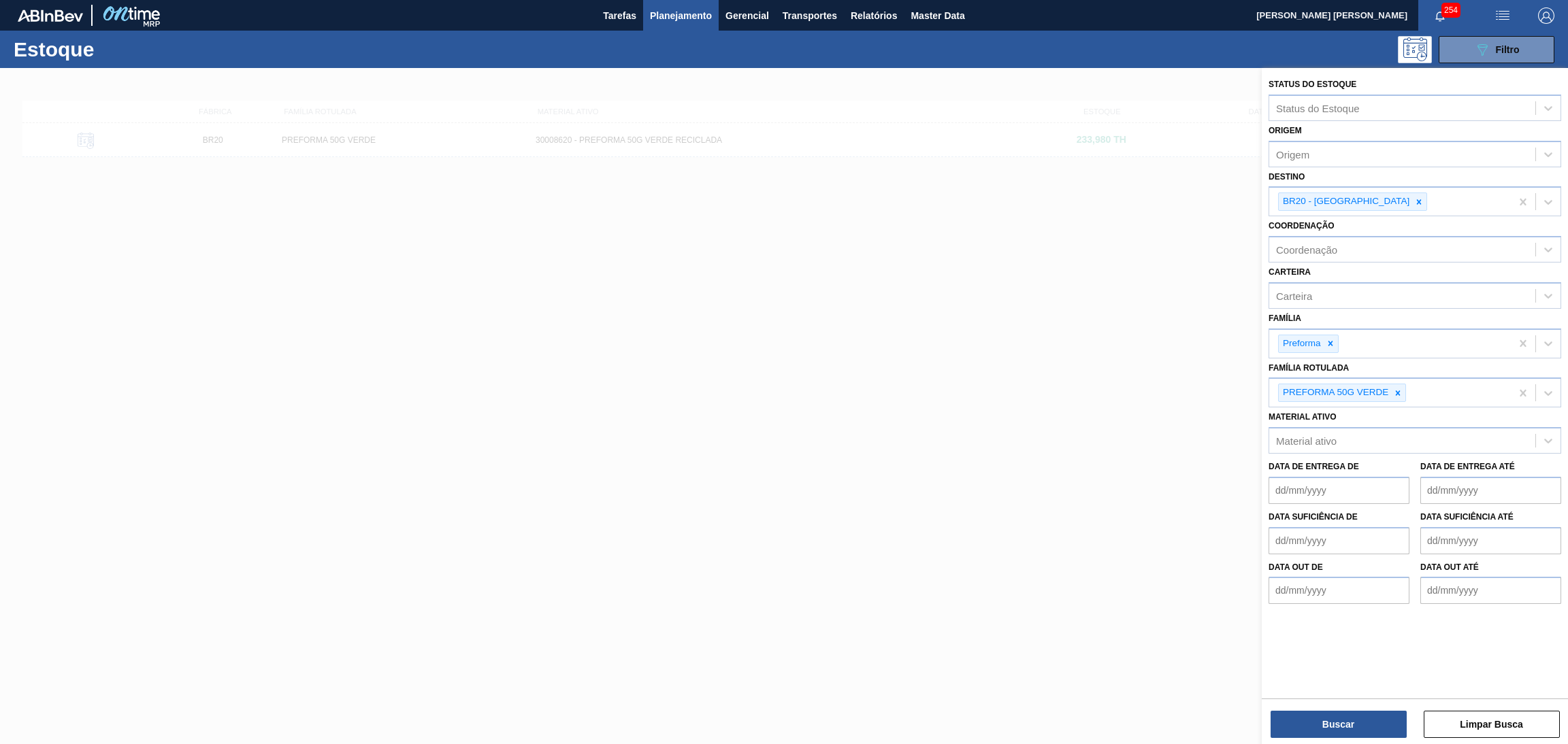
click at [1395, 391] on icon at bounding box center [1398, 393] width 10 height 10
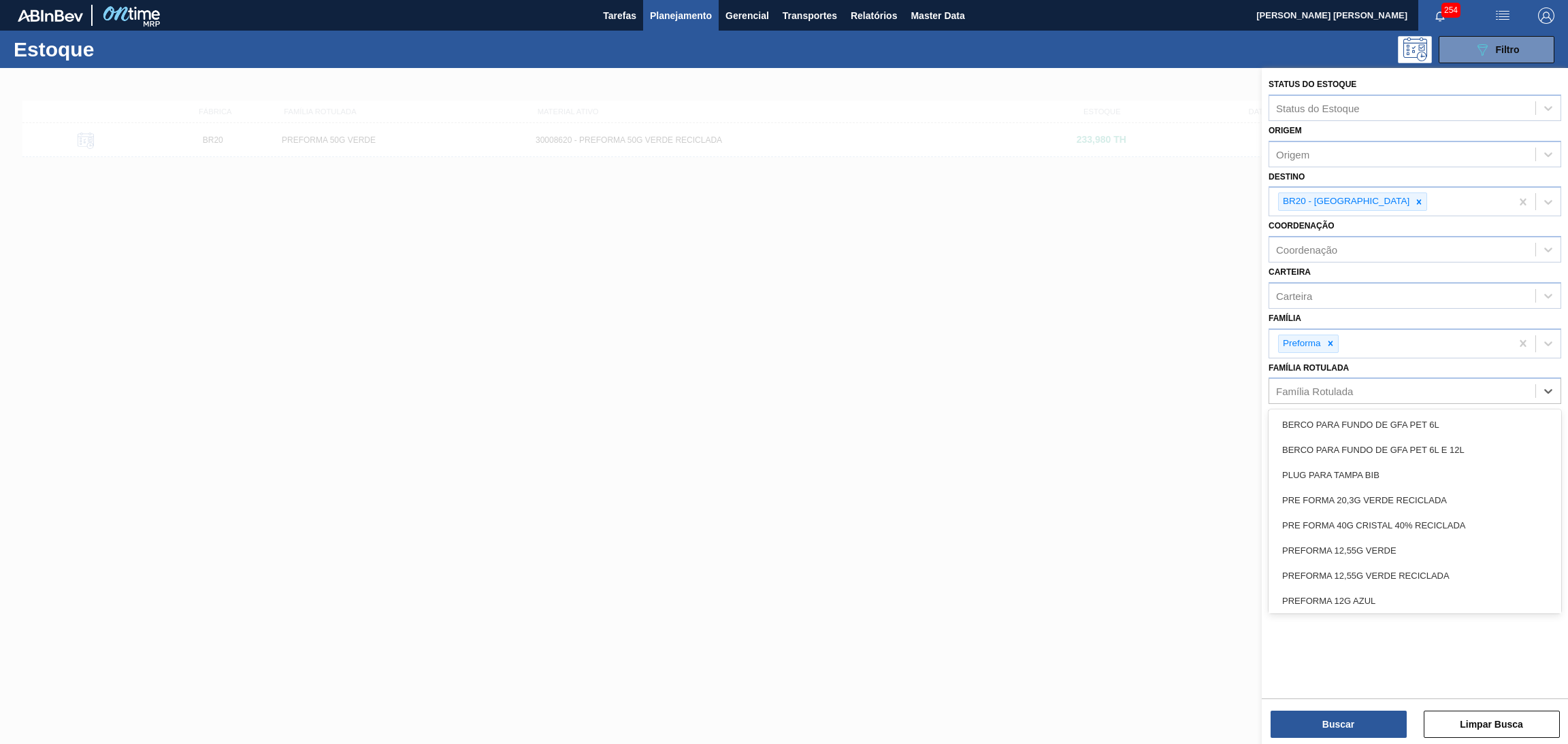
click at [1395, 391] on div "Família Rotulada" at bounding box center [1402, 391] width 266 height 20
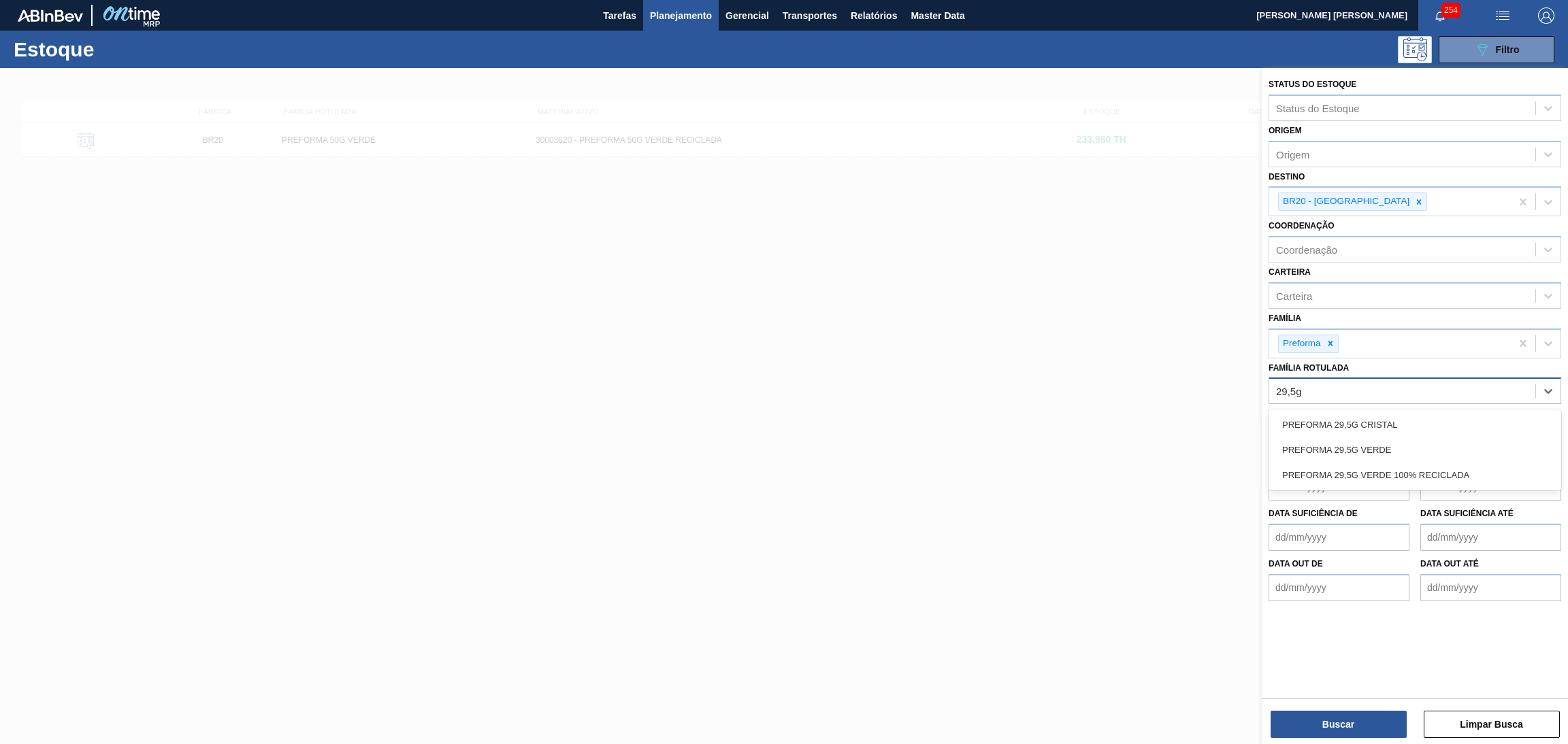
type Rotulada "29,5g"
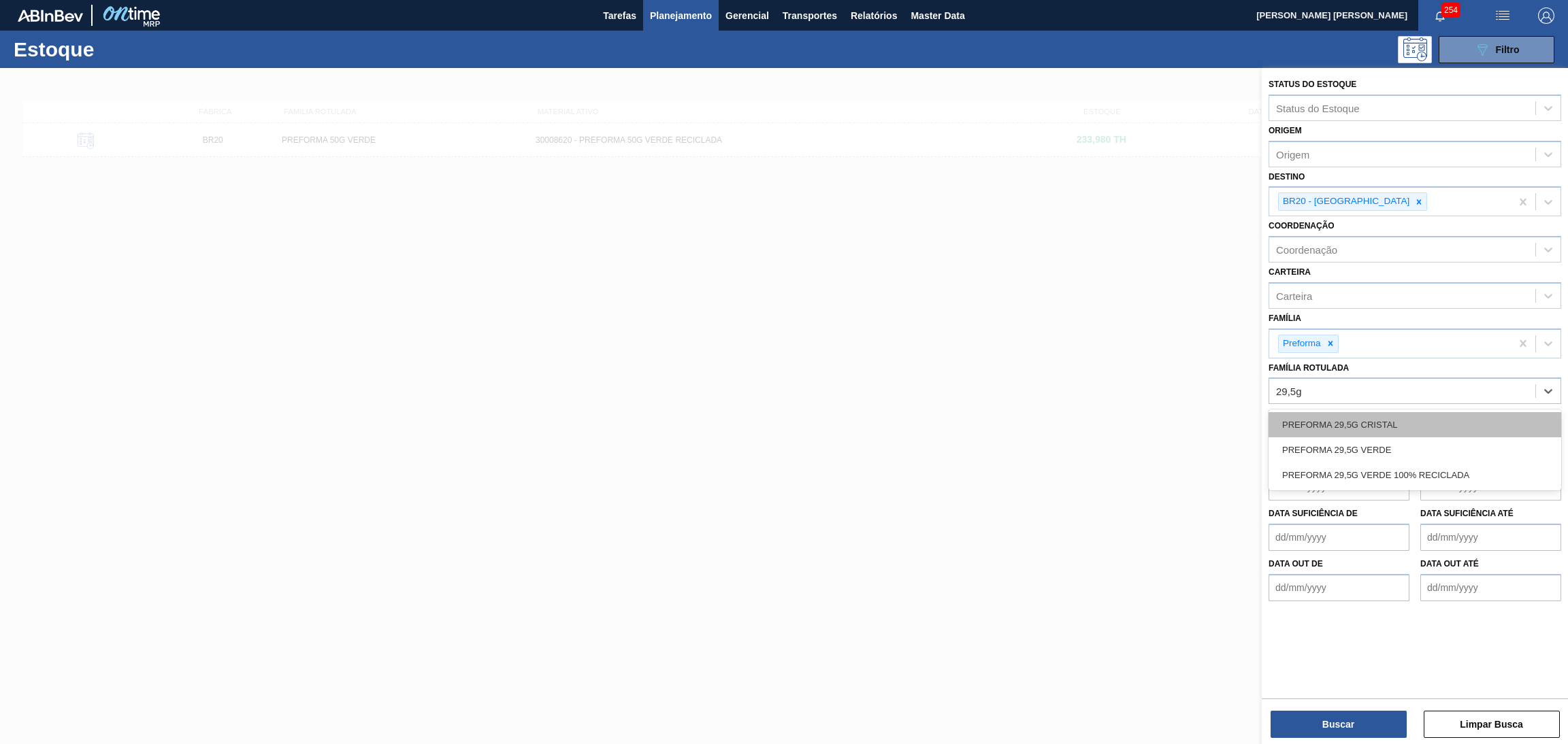
click at [1386, 421] on div "PREFORMA 29,5G CRISTAL" at bounding box center [1415, 425] width 293 height 25
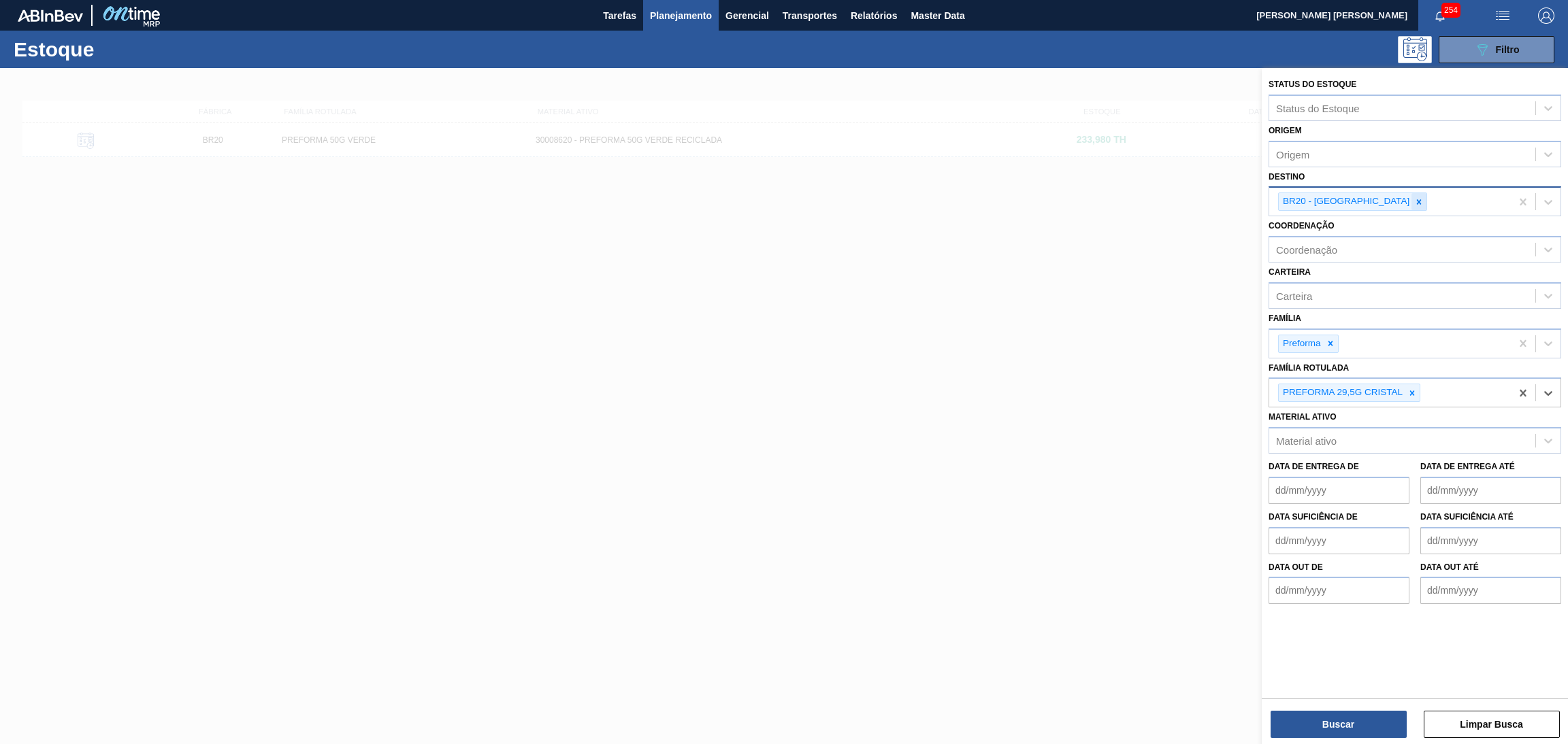
click at [1417, 201] on icon at bounding box center [1419, 201] width 5 height 5
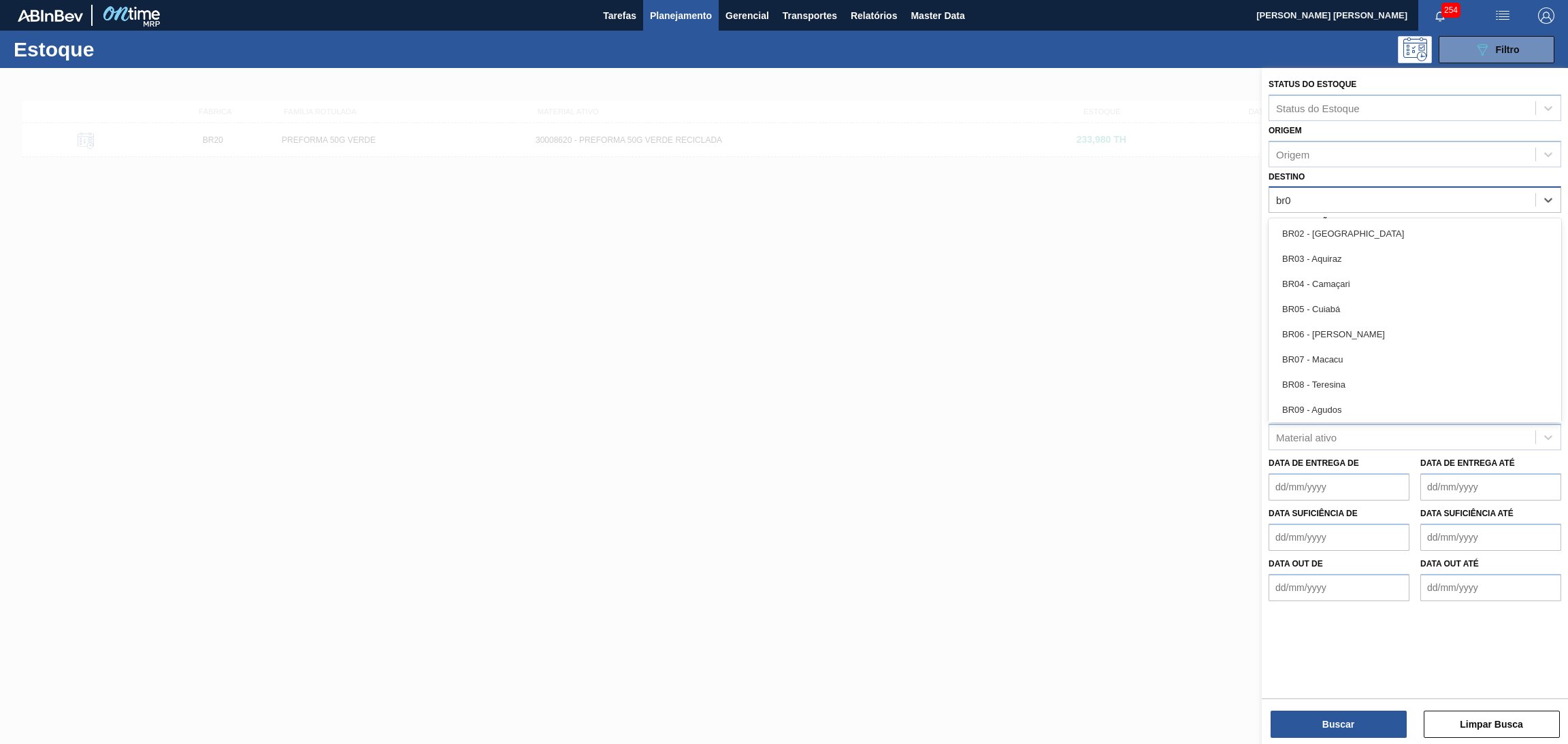
type input "br04"
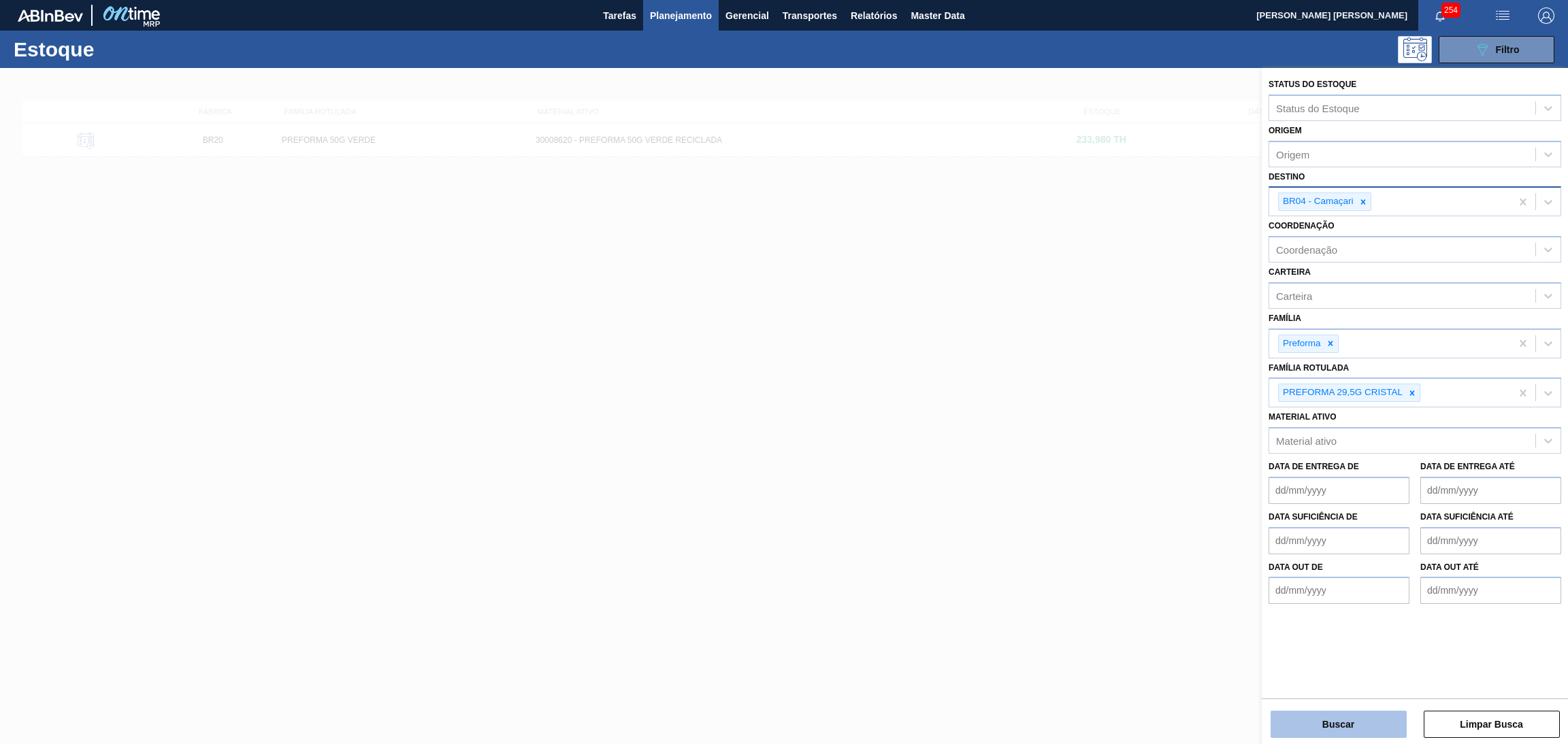
click at [1329, 716] on button "Buscar" at bounding box center [1339, 724] width 136 height 27
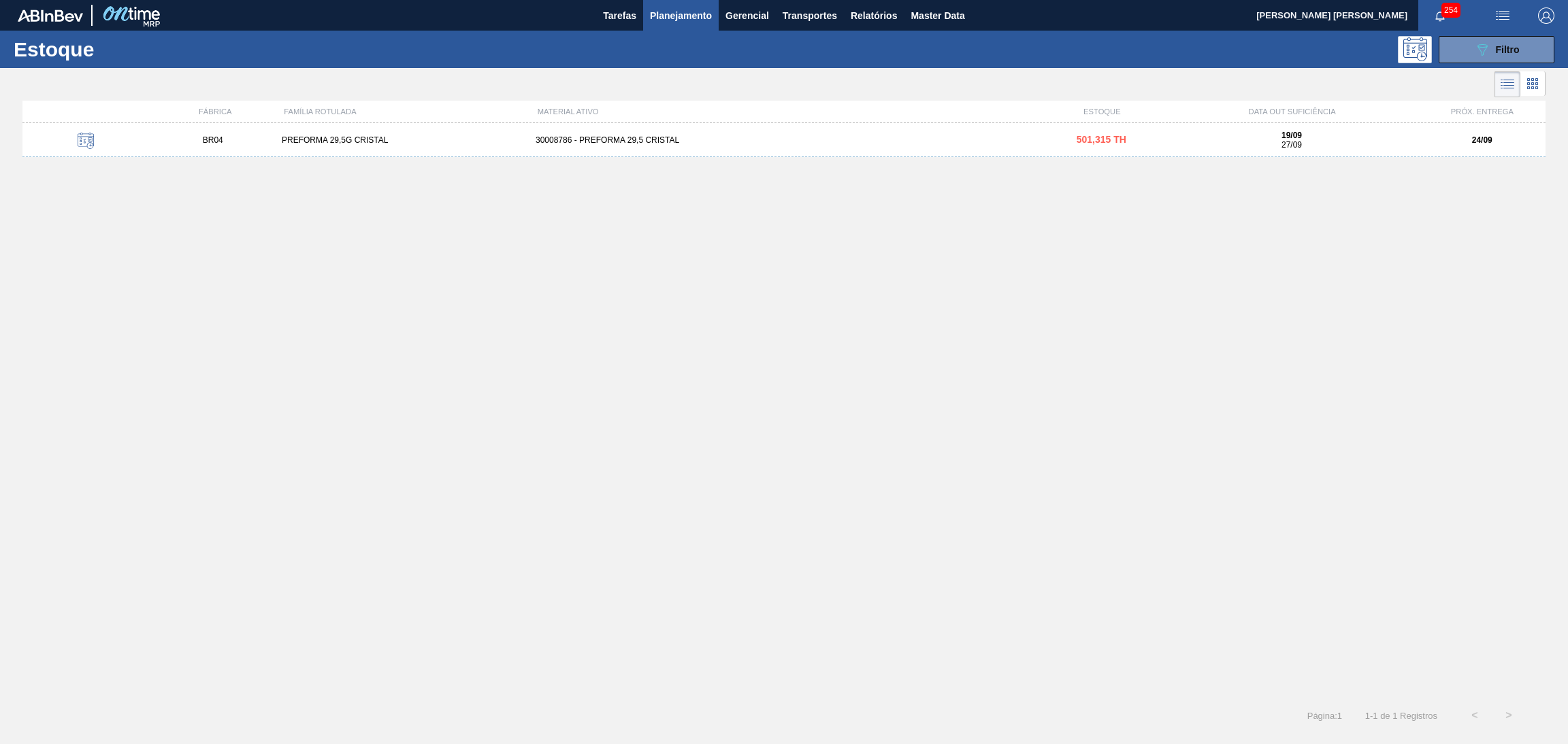
click at [610, 141] on div "30008786 - PREFORMA 29,5 CRISTAL" at bounding box center [784, 140] width 508 height 10
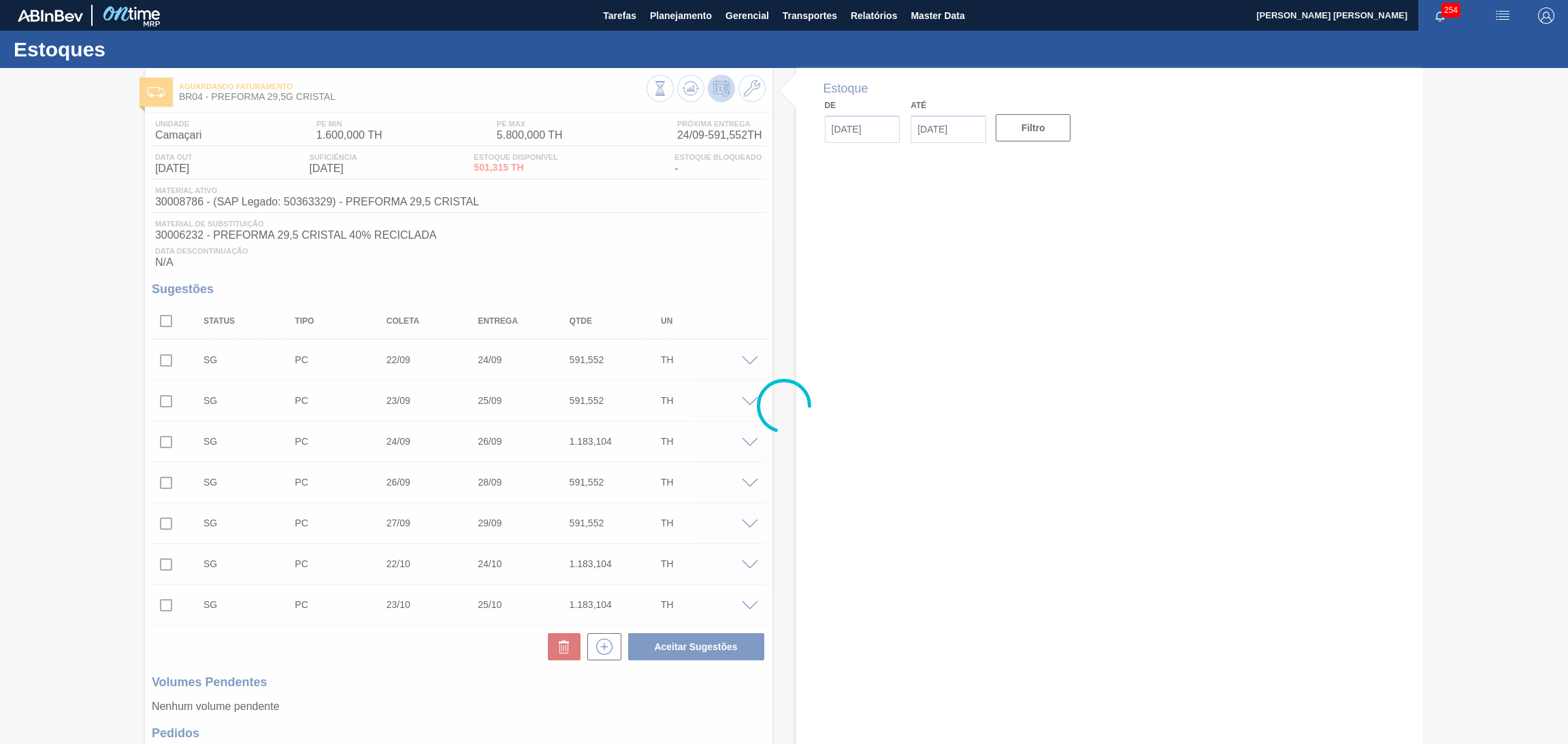
click at [897, 326] on div at bounding box center [784, 406] width 1568 height 676
click at [468, 255] on div at bounding box center [784, 406] width 1568 height 676
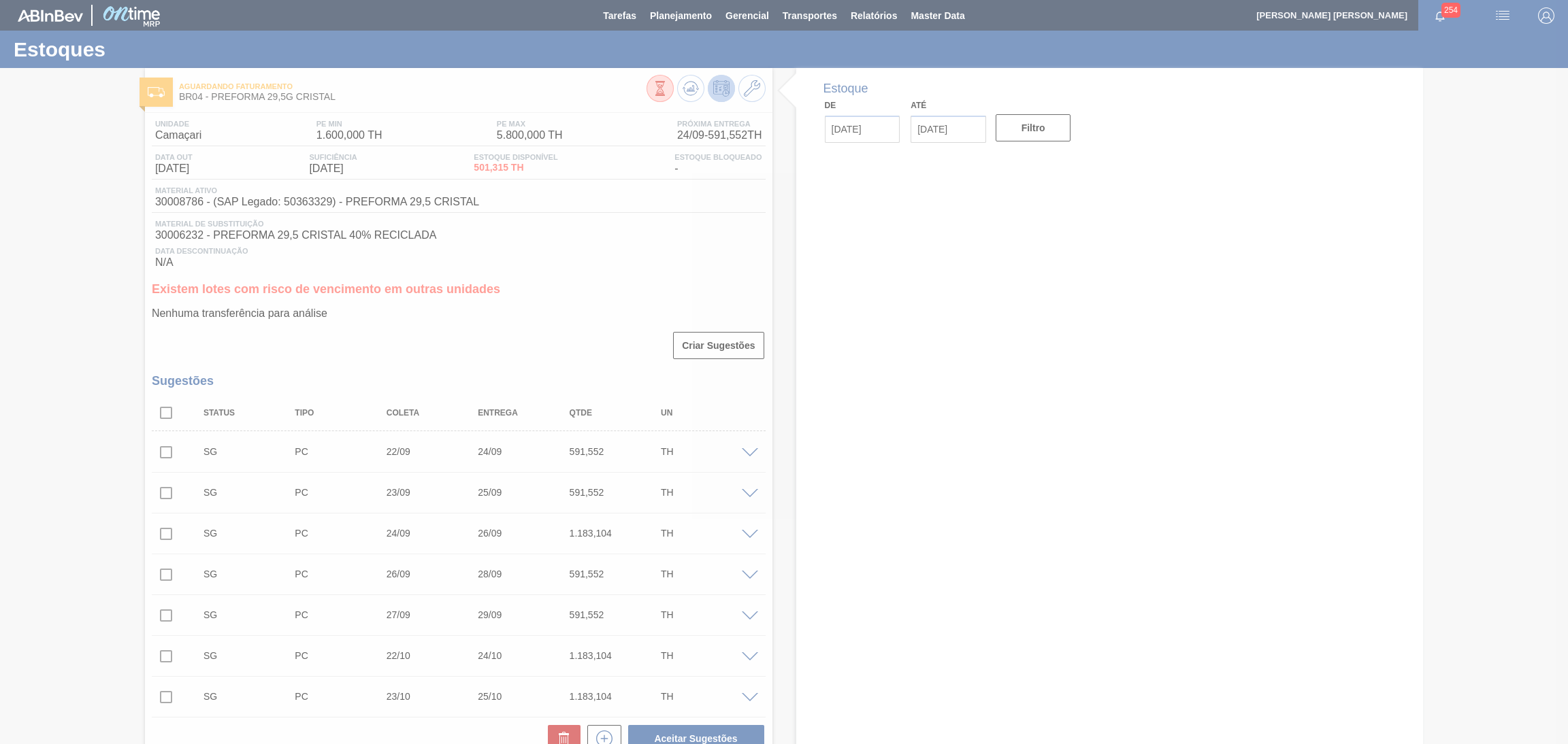
click at [156, 405] on div at bounding box center [784, 372] width 1568 height 744
click at [159, 409] on div at bounding box center [784, 372] width 1568 height 744
click at [162, 412] on div at bounding box center [784, 372] width 1568 height 744
click at [163, 412] on div at bounding box center [784, 372] width 1568 height 744
click at [163, 413] on div at bounding box center [784, 372] width 1568 height 744
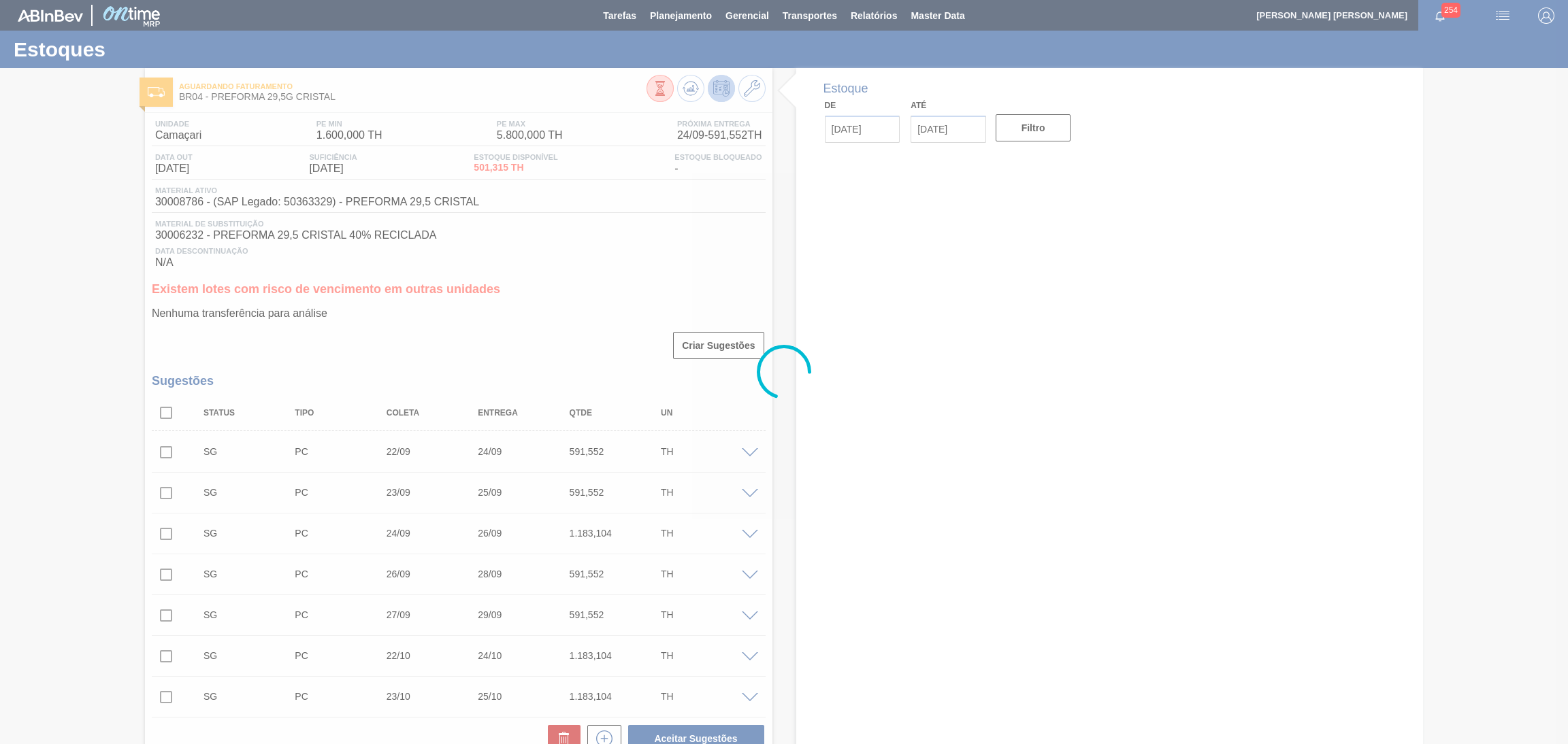
click at [163, 413] on div at bounding box center [784, 372] width 1568 height 744
click at [164, 413] on div at bounding box center [784, 372] width 1568 height 744
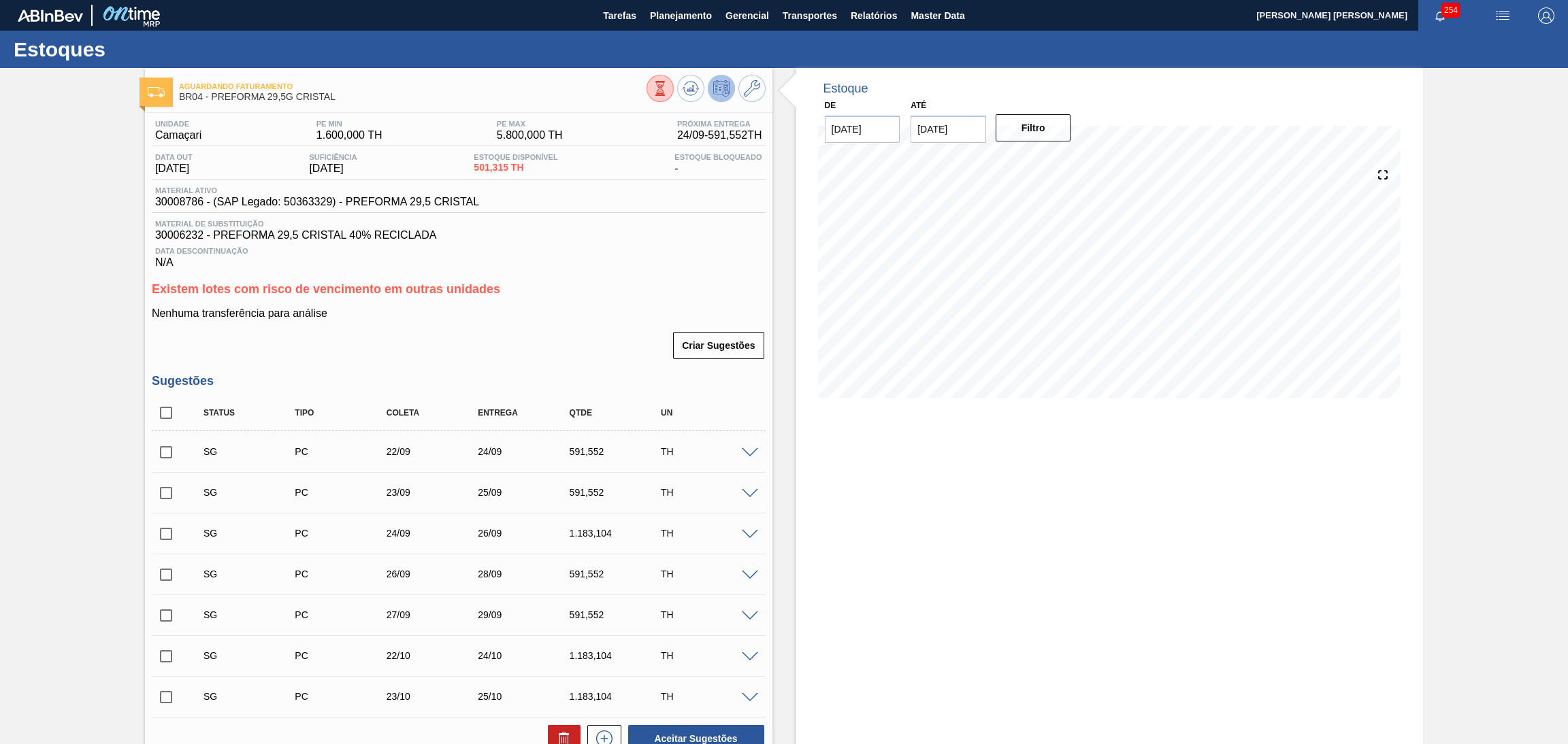
click at [164, 413] on input "checkbox" at bounding box center [166, 413] width 29 height 29
checkbox input "true"
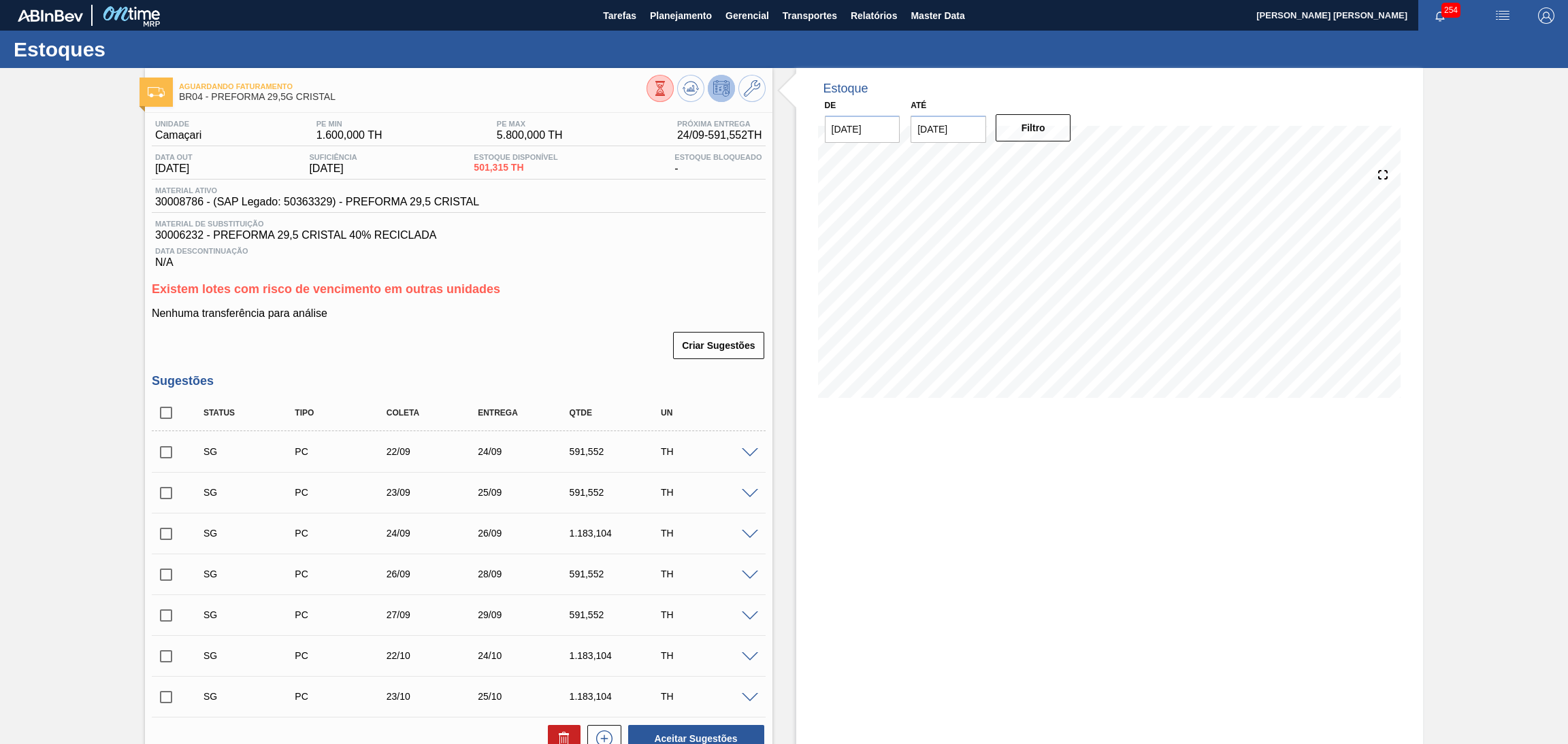
checkbox input "true"
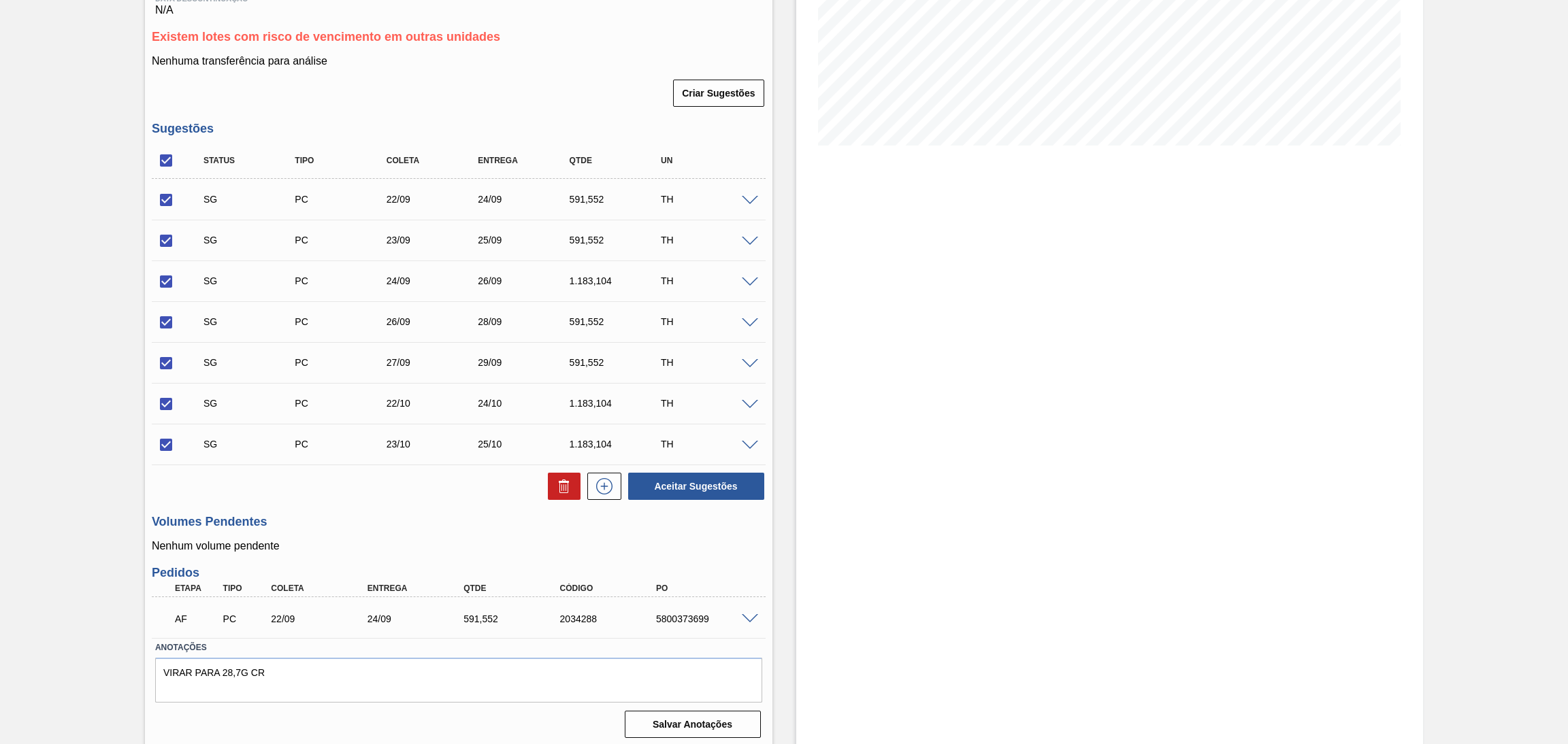
scroll to position [255, 0]
click at [573, 90] on div "Criar Sugestões" at bounding box center [458, 90] width 614 height 30
click at [510, 74] on div "Nenhuma transferência para análise Criar Sugestões" at bounding box center [458, 79] width 614 height 53
click at [167, 158] on input "checkbox" at bounding box center [166, 158] width 29 height 29
checkbox input "false"
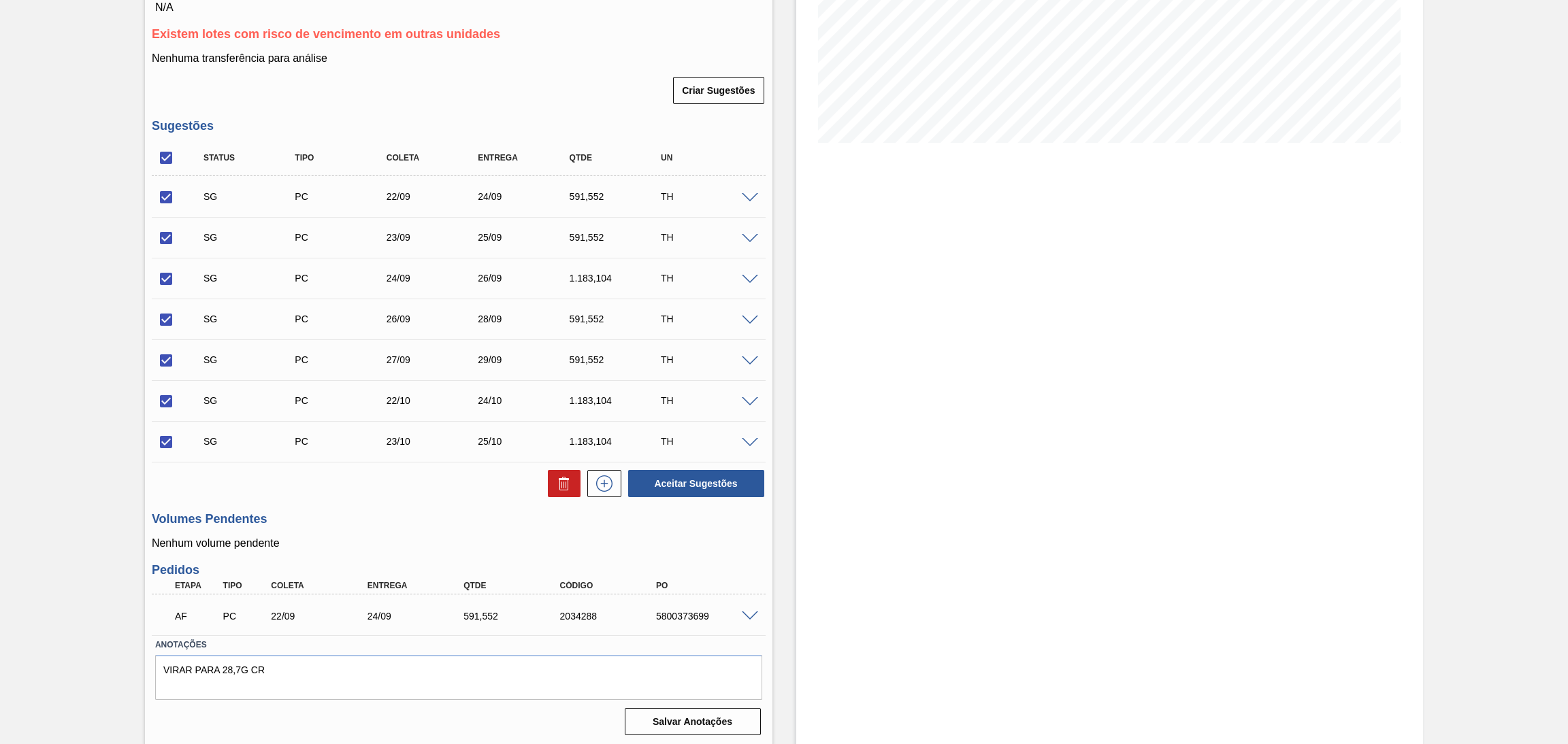
checkbox input "false"
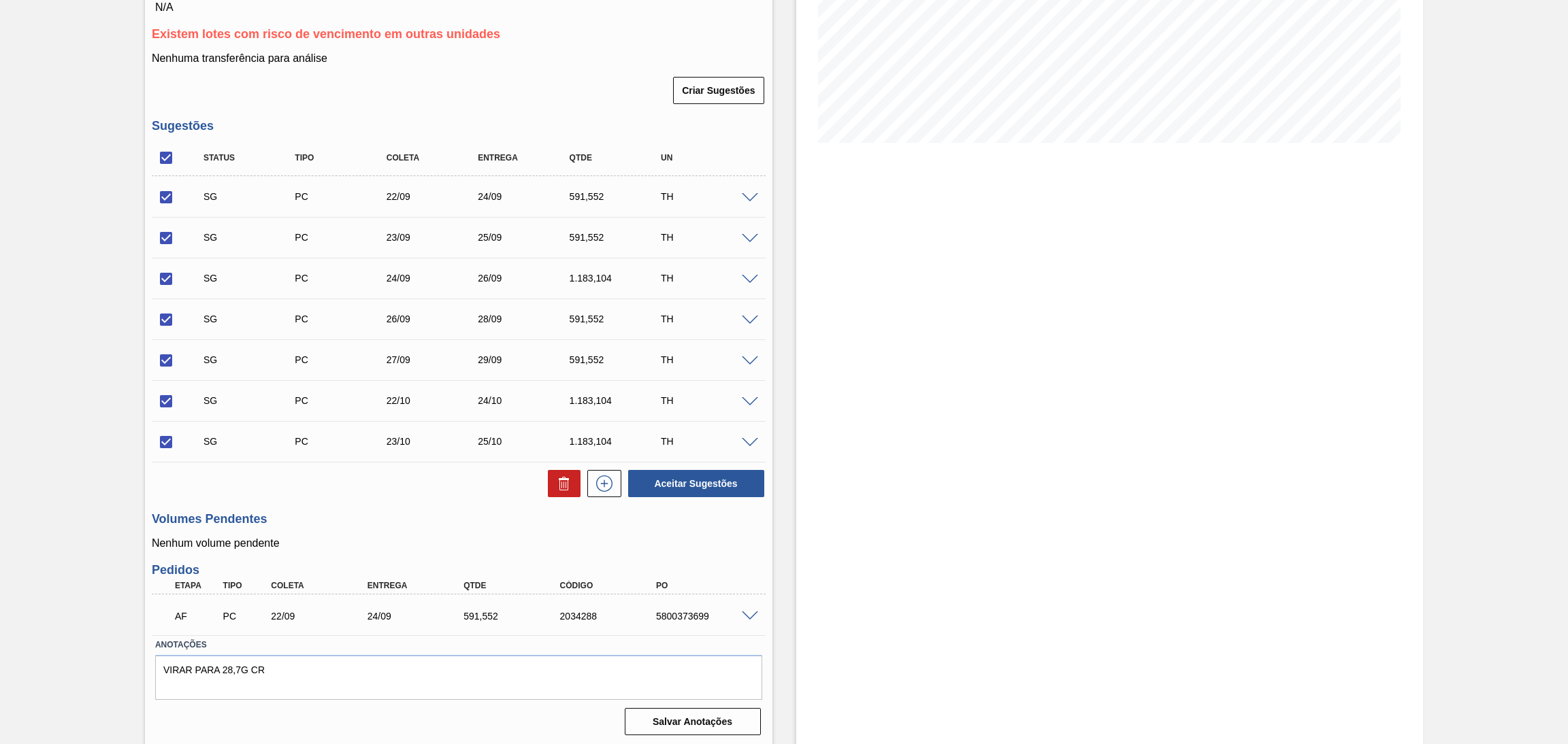
checkbox input "false"
click at [166, 198] on input "checkbox" at bounding box center [166, 197] width 29 height 29
click at [657, 482] on button "Aceitar Sugestões" at bounding box center [697, 483] width 136 height 27
checkbox input "false"
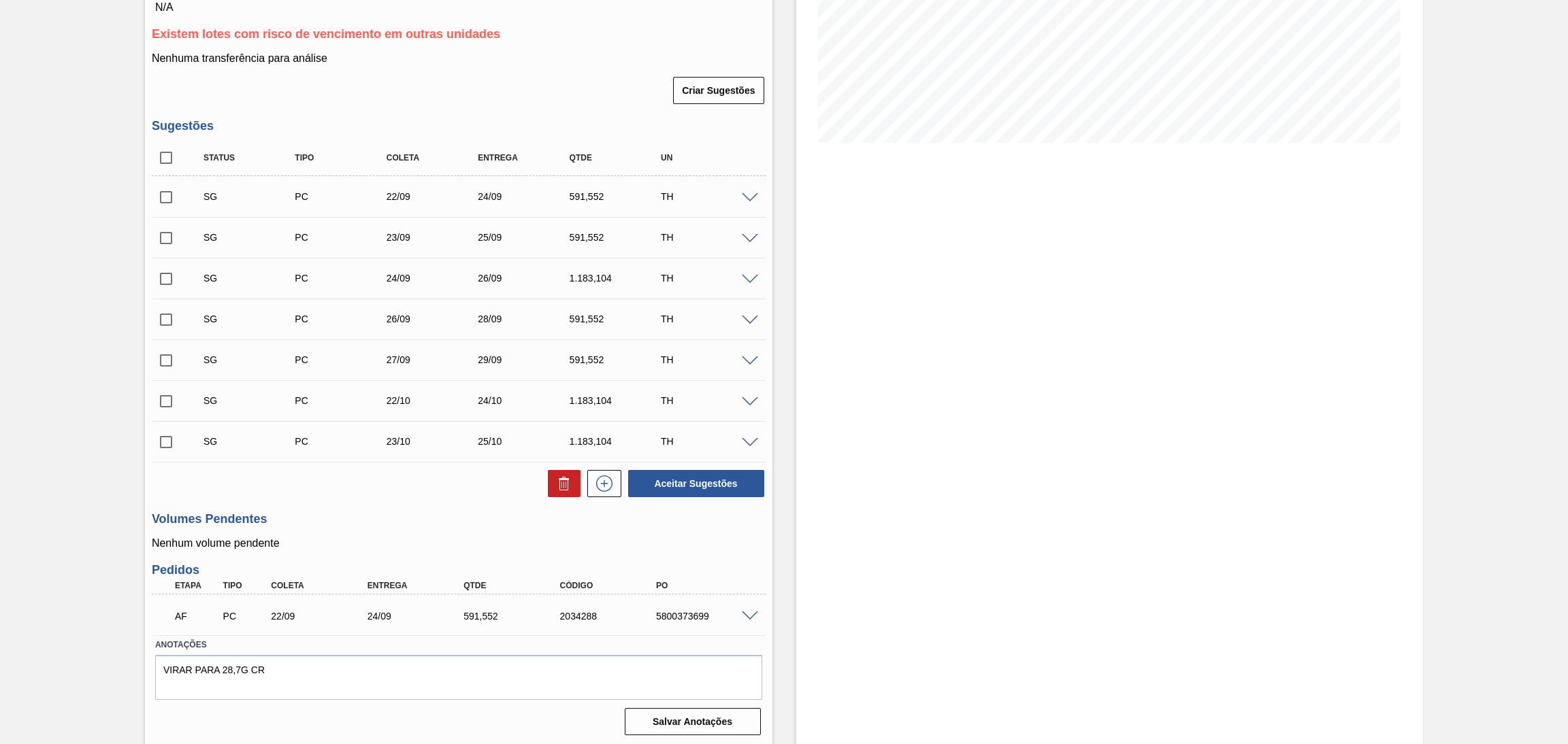
click at [390, 513] on h3 "Volumes Pendentes" at bounding box center [458, 520] width 614 height 14
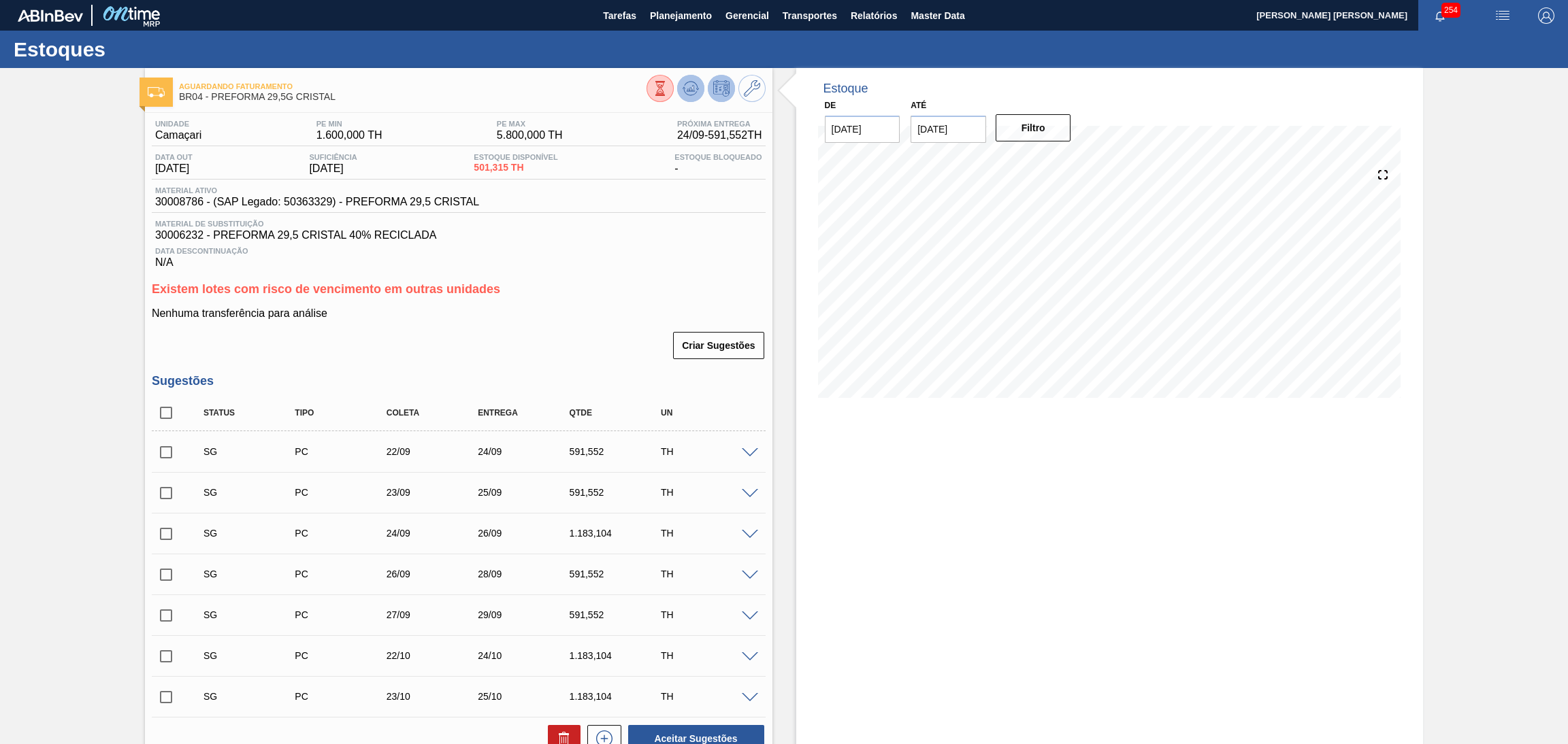
click at [688, 86] on icon at bounding box center [690, 88] width 16 height 16
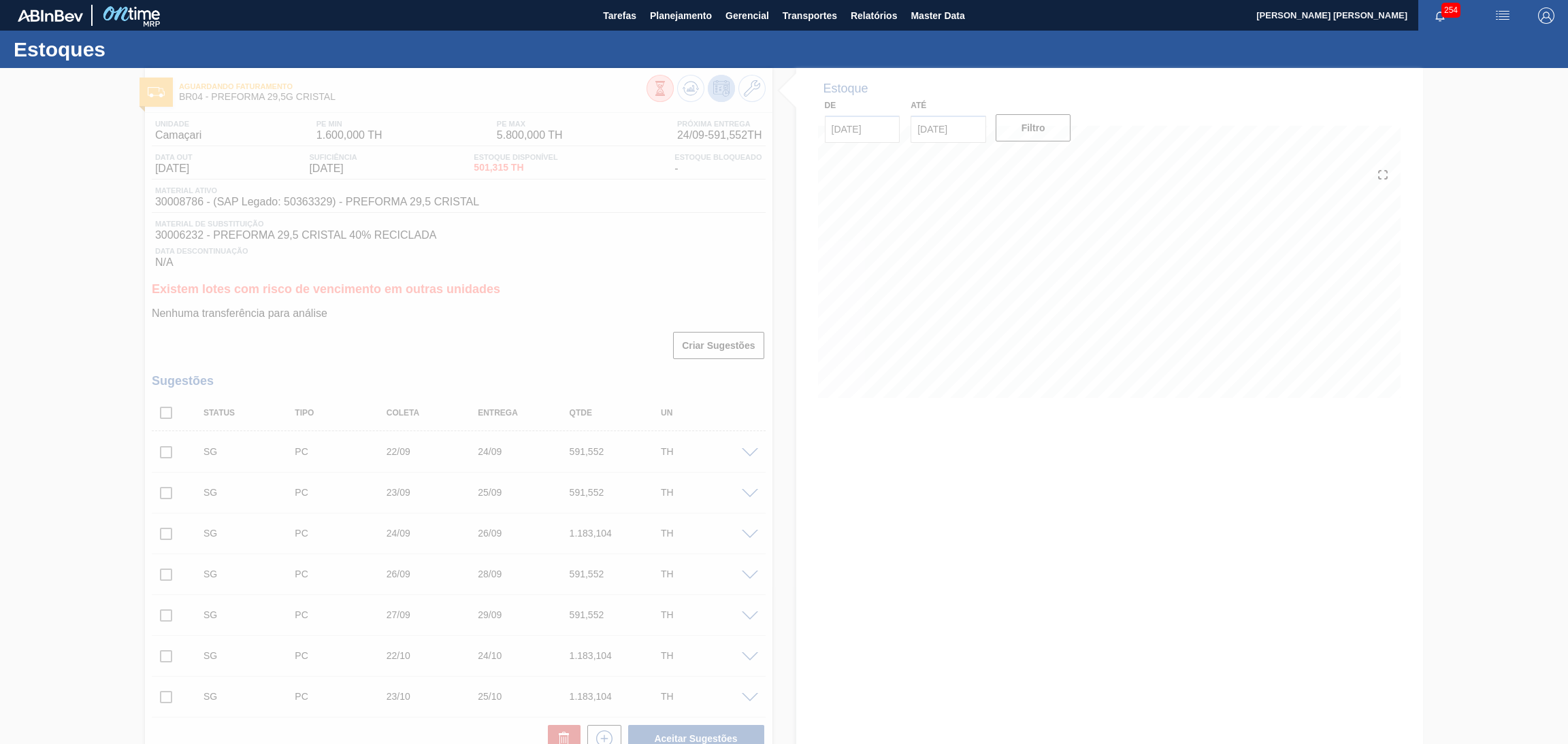
click at [567, 342] on div at bounding box center [784, 406] width 1568 height 676
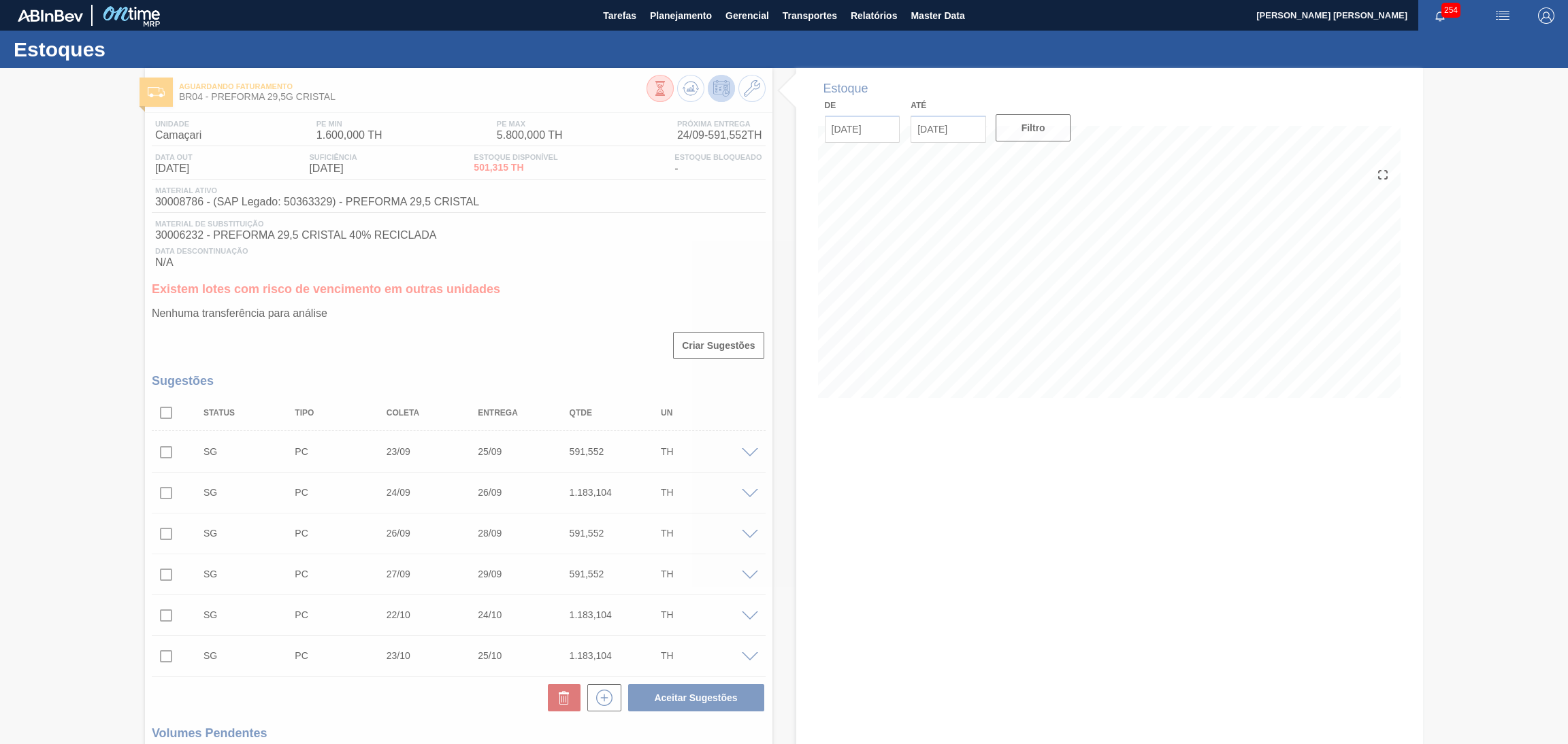
click at [632, 313] on div at bounding box center [784, 406] width 1568 height 676
click at [880, 569] on div at bounding box center [784, 406] width 1568 height 676
click at [545, 322] on div at bounding box center [784, 406] width 1568 height 676
click at [308, 711] on div at bounding box center [784, 406] width 1568 height 676
click at [770, 591] on div at bounding box center [784, 406] width 1568 height 676
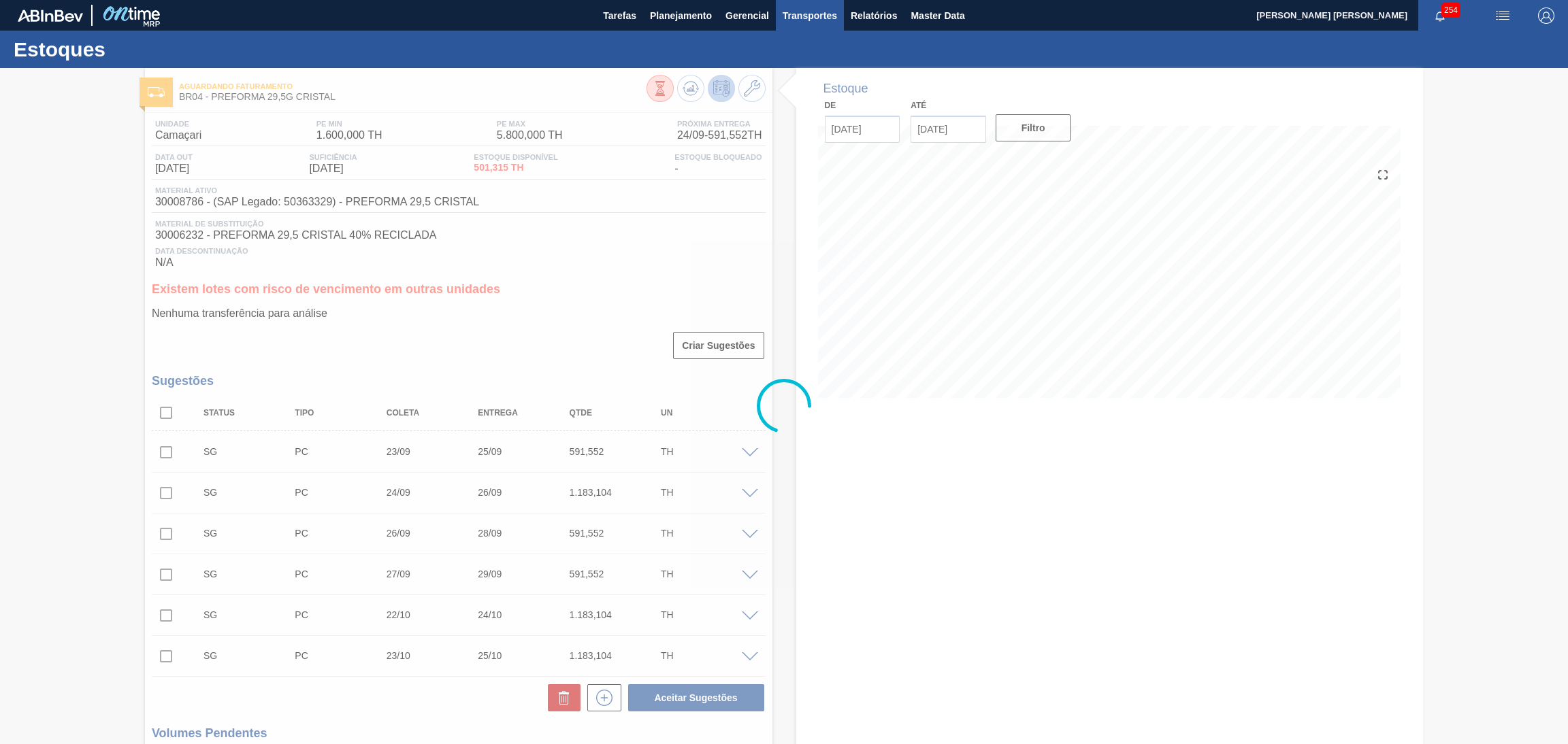
click at [802, 21] on span "Transportes" at bounding box center [810, 15] width 55 height 16
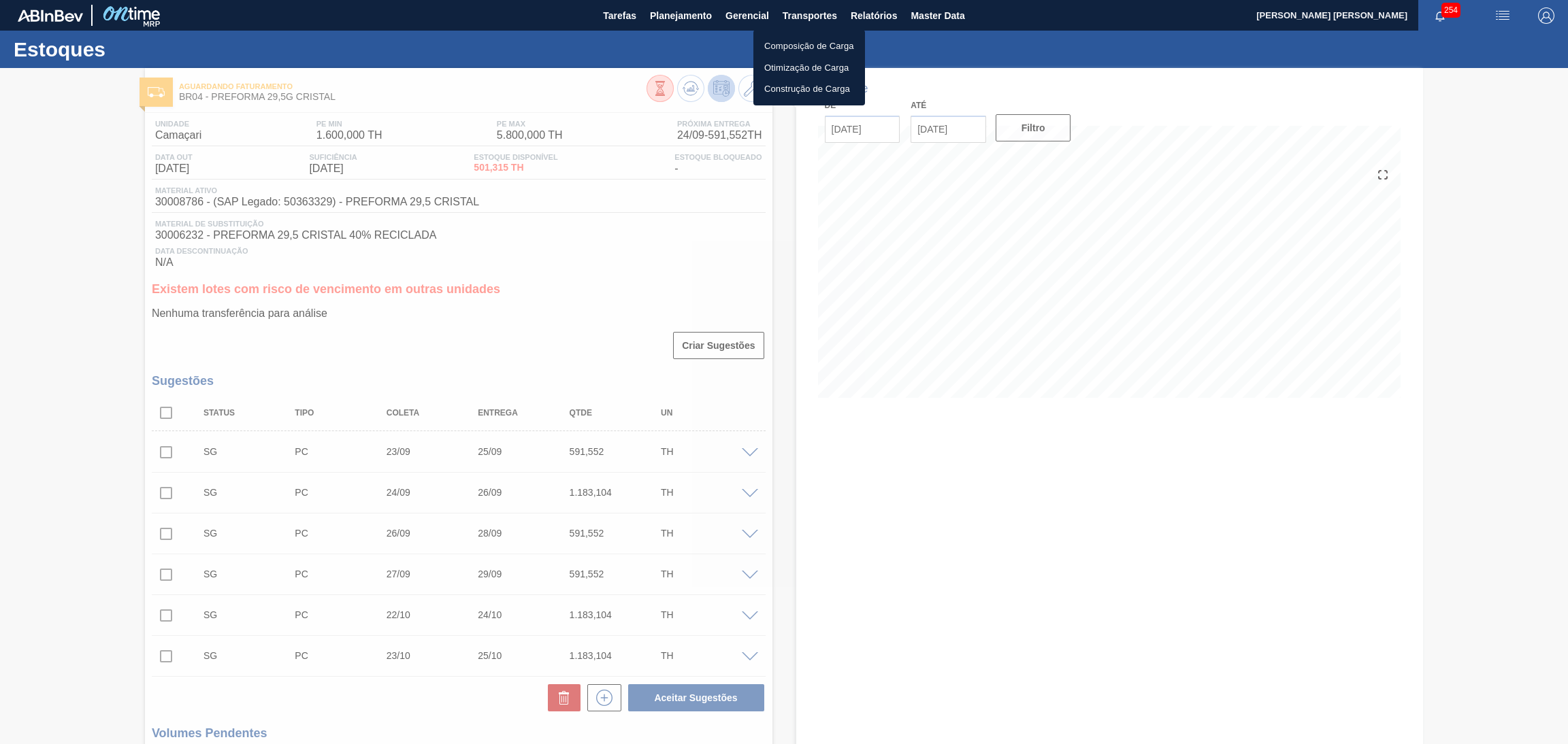
click at [815, 65] on li "Otimização de Carga" at bounding box center [809, 67] width 112 height 22
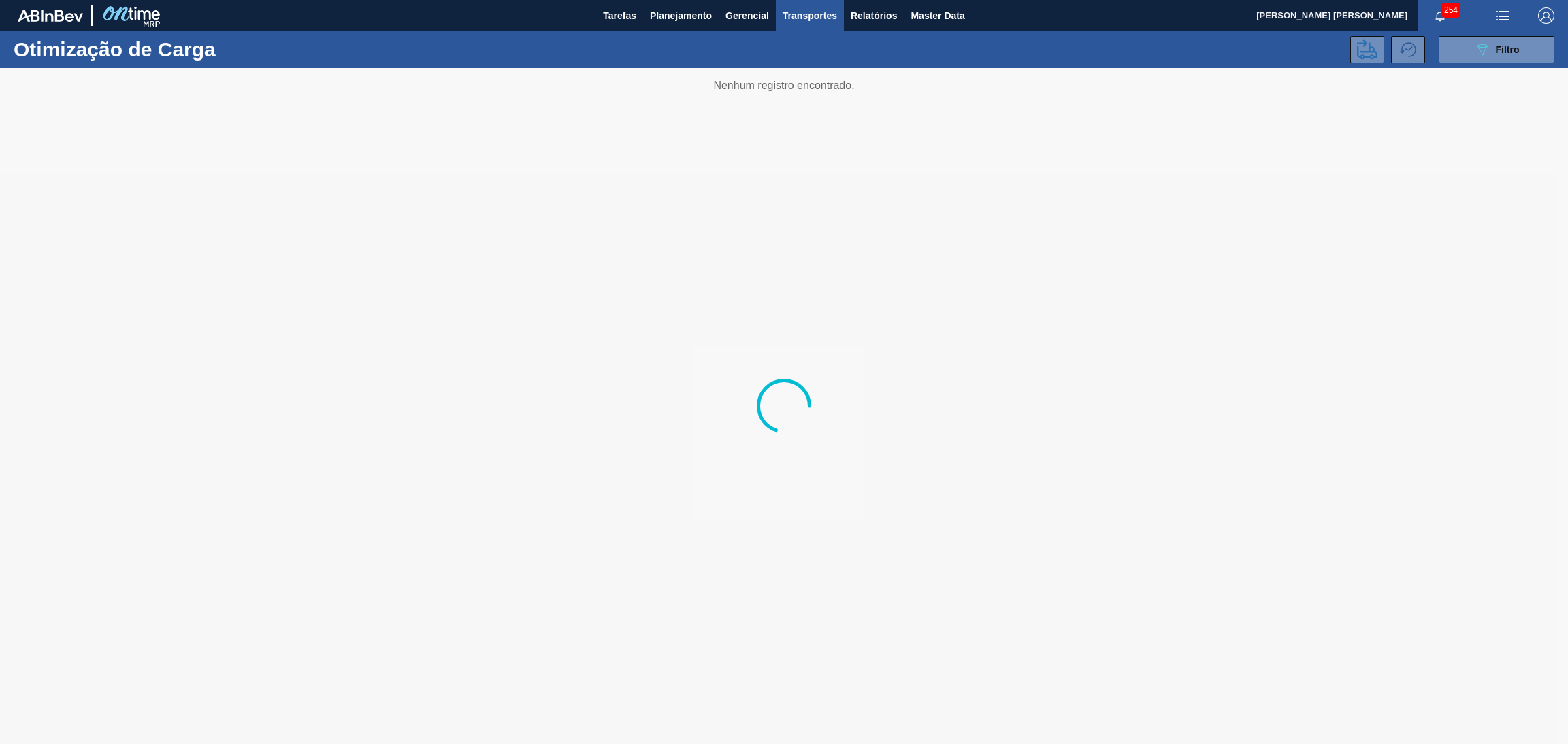
click at [1496, 65] on div "Otimização de Carga 089F7B8B-B2A5-4AFE-B5C0-19BA573D28AC Filtro" at bounding box center [784, 49] width 1568 height 37
click at [1497, 53] on span "Filtro" at bounding box center [1508, 50] width 24 height 11
click at [1468, 526] on div at bounding box center [784, 406] width 1568 height 676
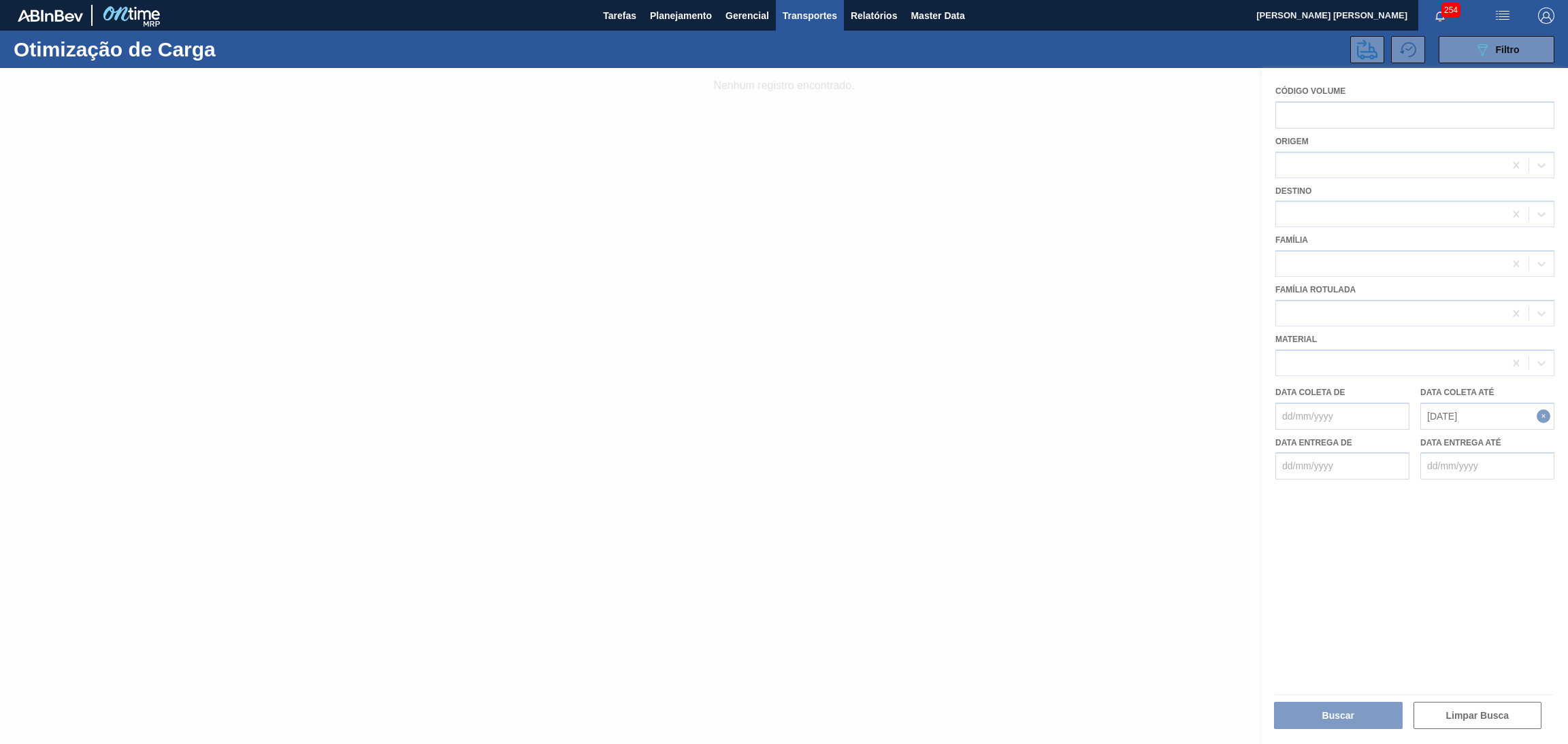
click at [1350, 718] on div at bounding box center [784, 406] width 1568 height 676
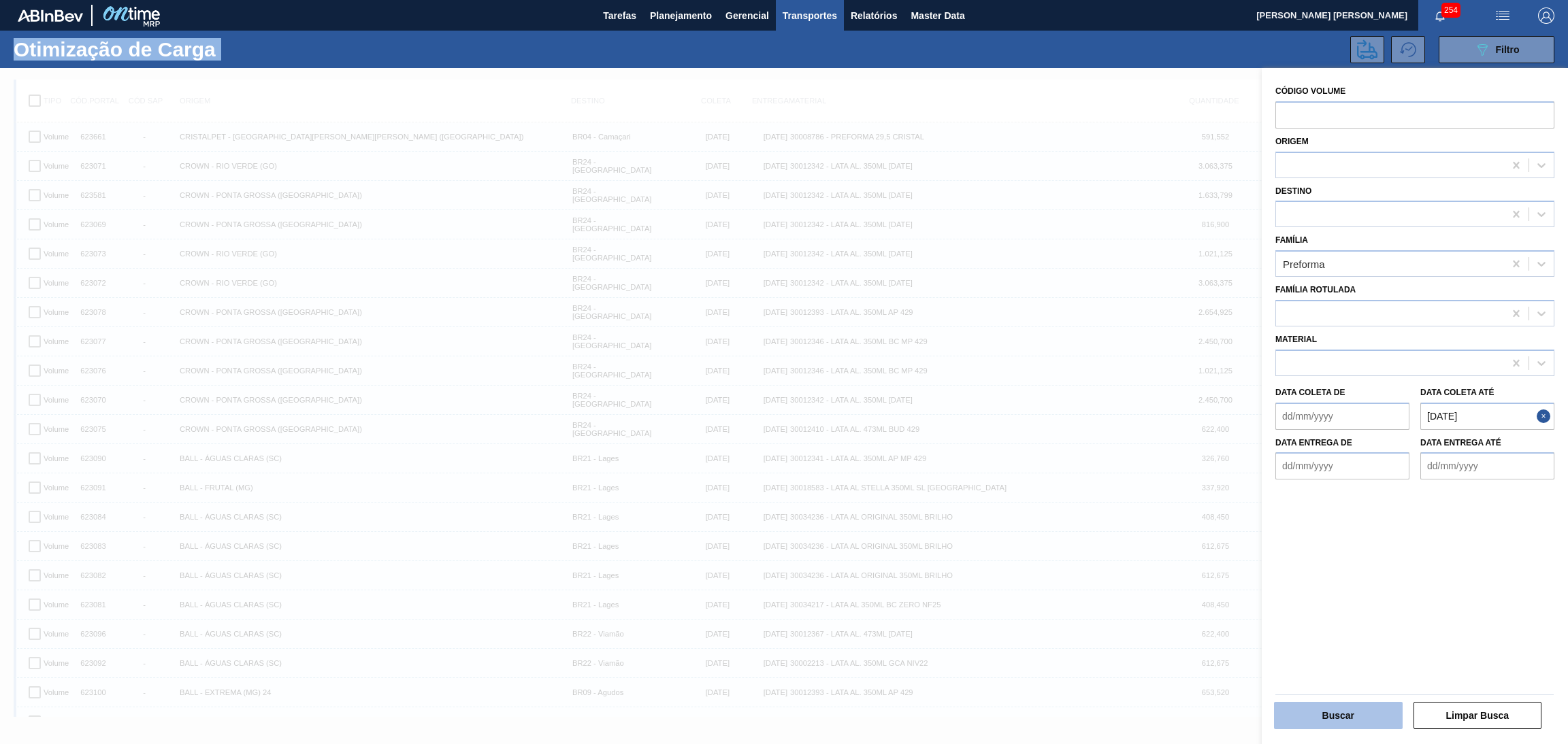
click at [1336, 724] on button "Buscar" at bounding box center [1338, 715] width 128 height 27
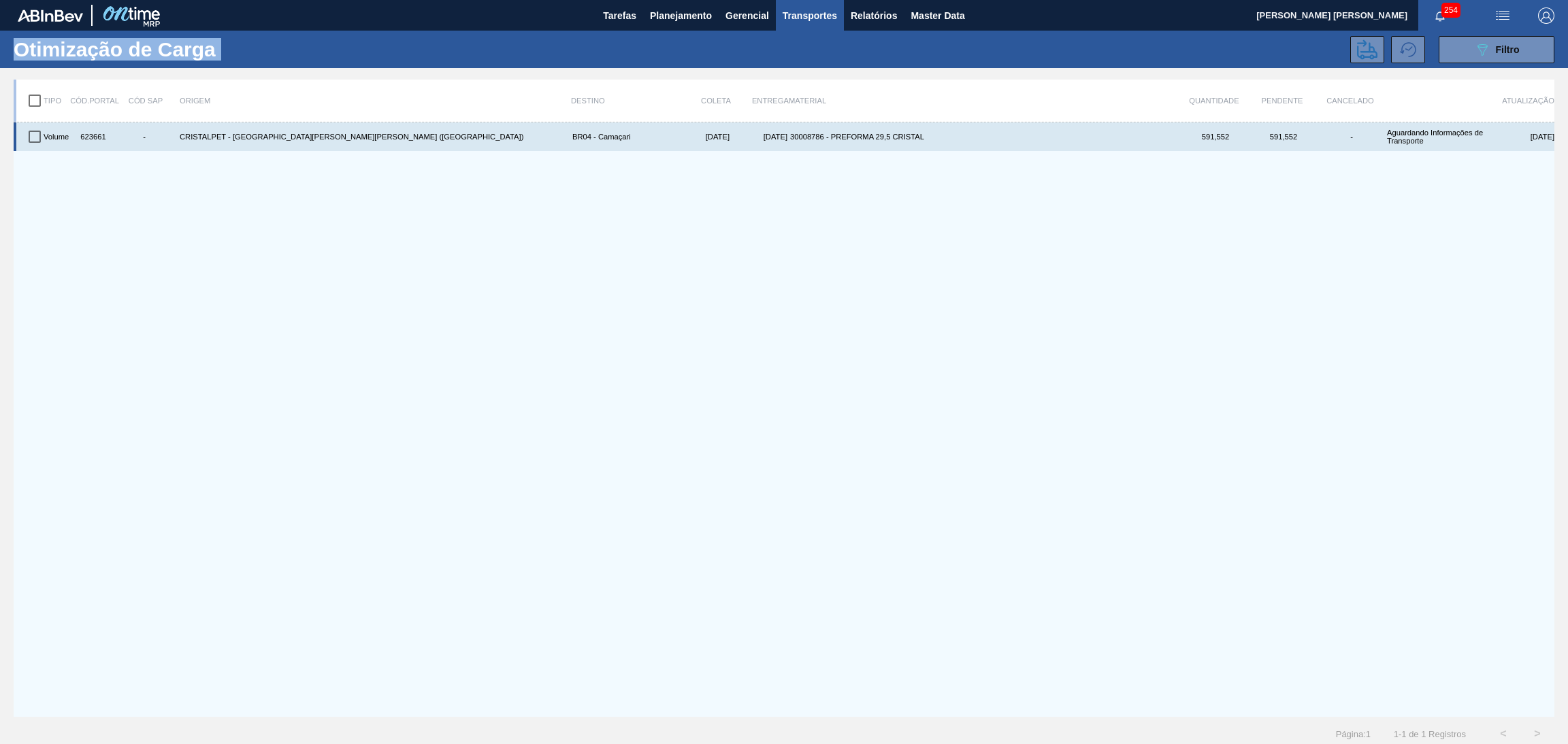
click at [29, 140] on input "checkbox" at bounding box center [34, 137] width 29 height 29
checkbox input "true"
click at [96, 140] on div "623661" at bounding box center [92, 137] width 34 height 23
copy div "623661"
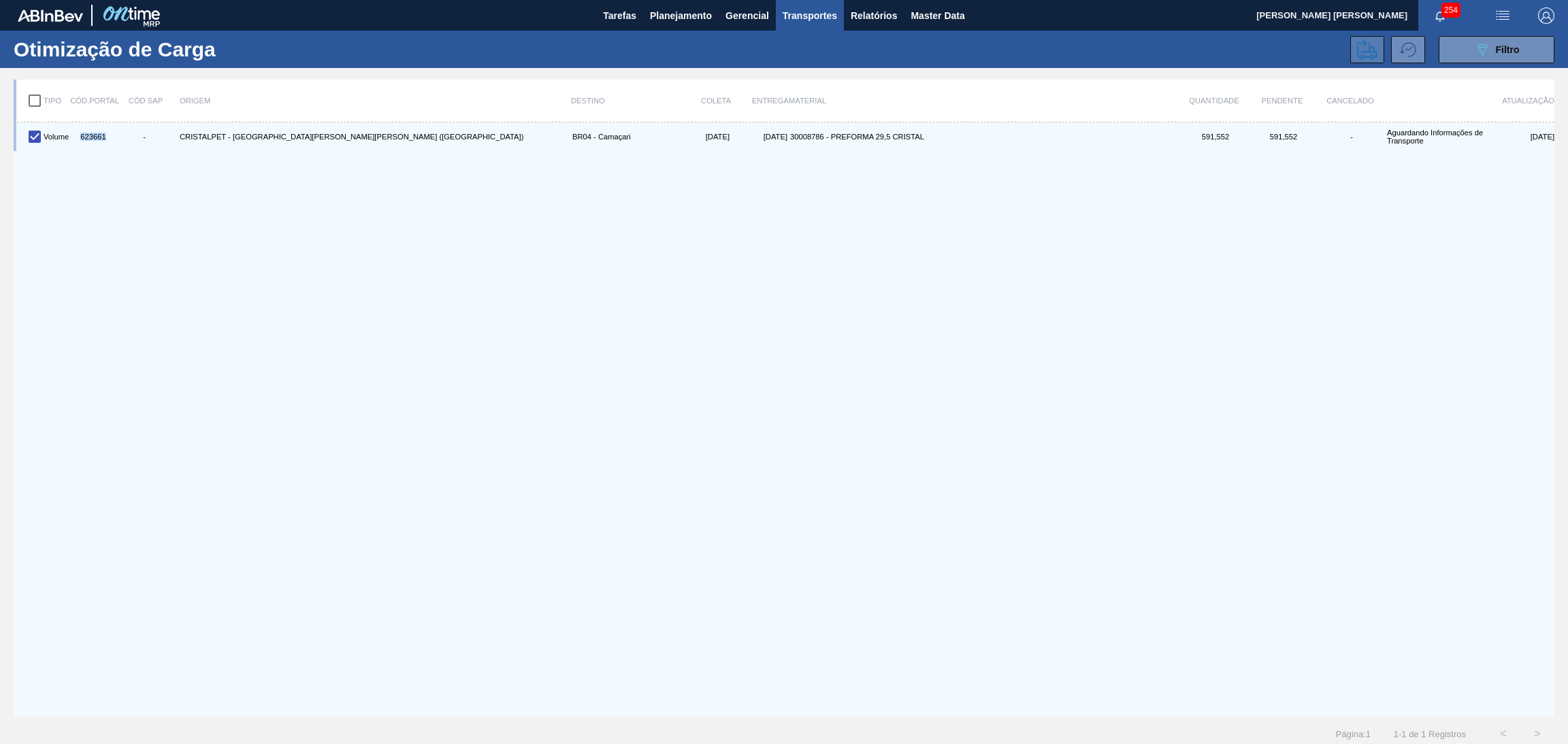
click at [1369, 50] on icon at bounding box center [1367, 49] width 20 height 20
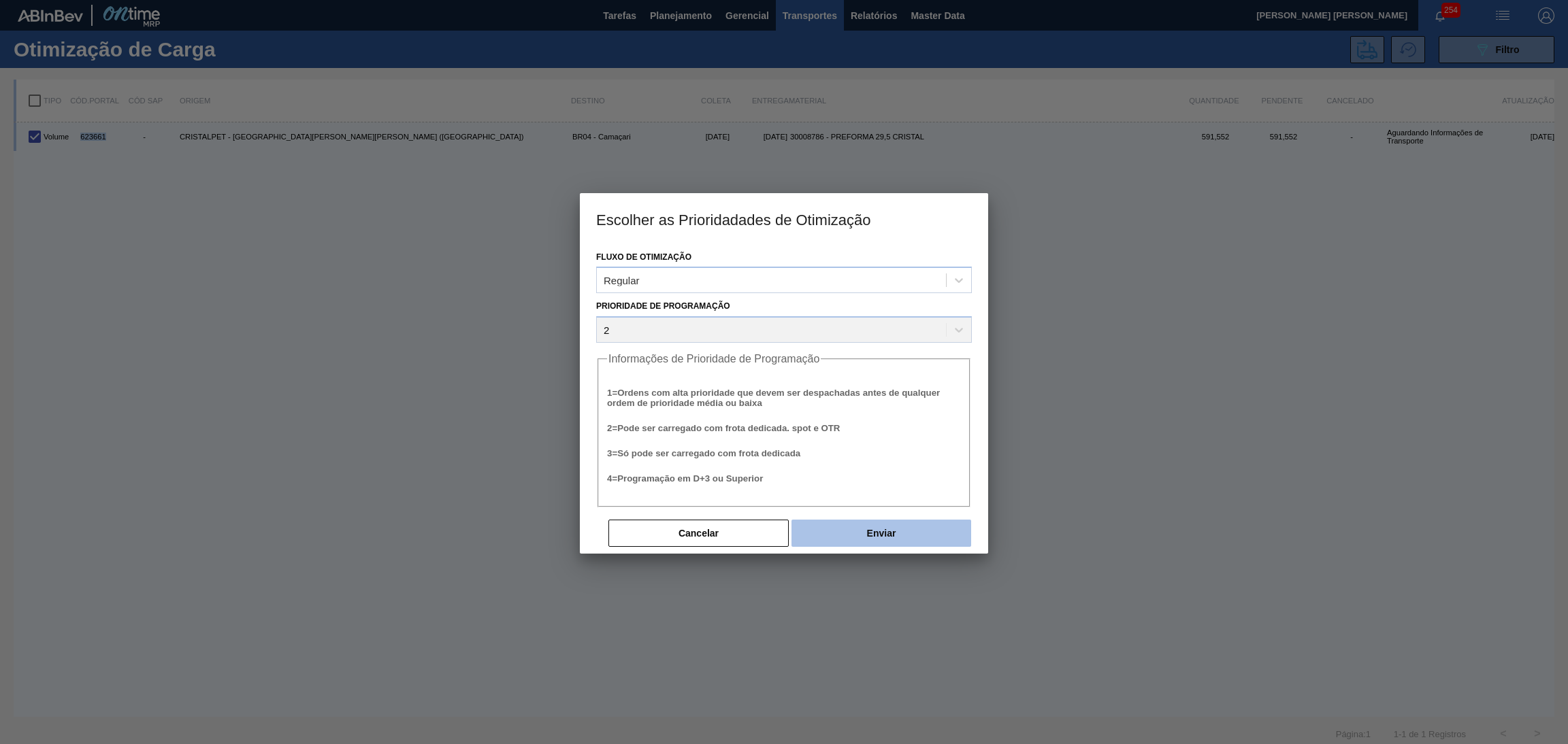
click at [887, 520] on button "Enviar" at bounding box center [881, 533] width 180 height 27
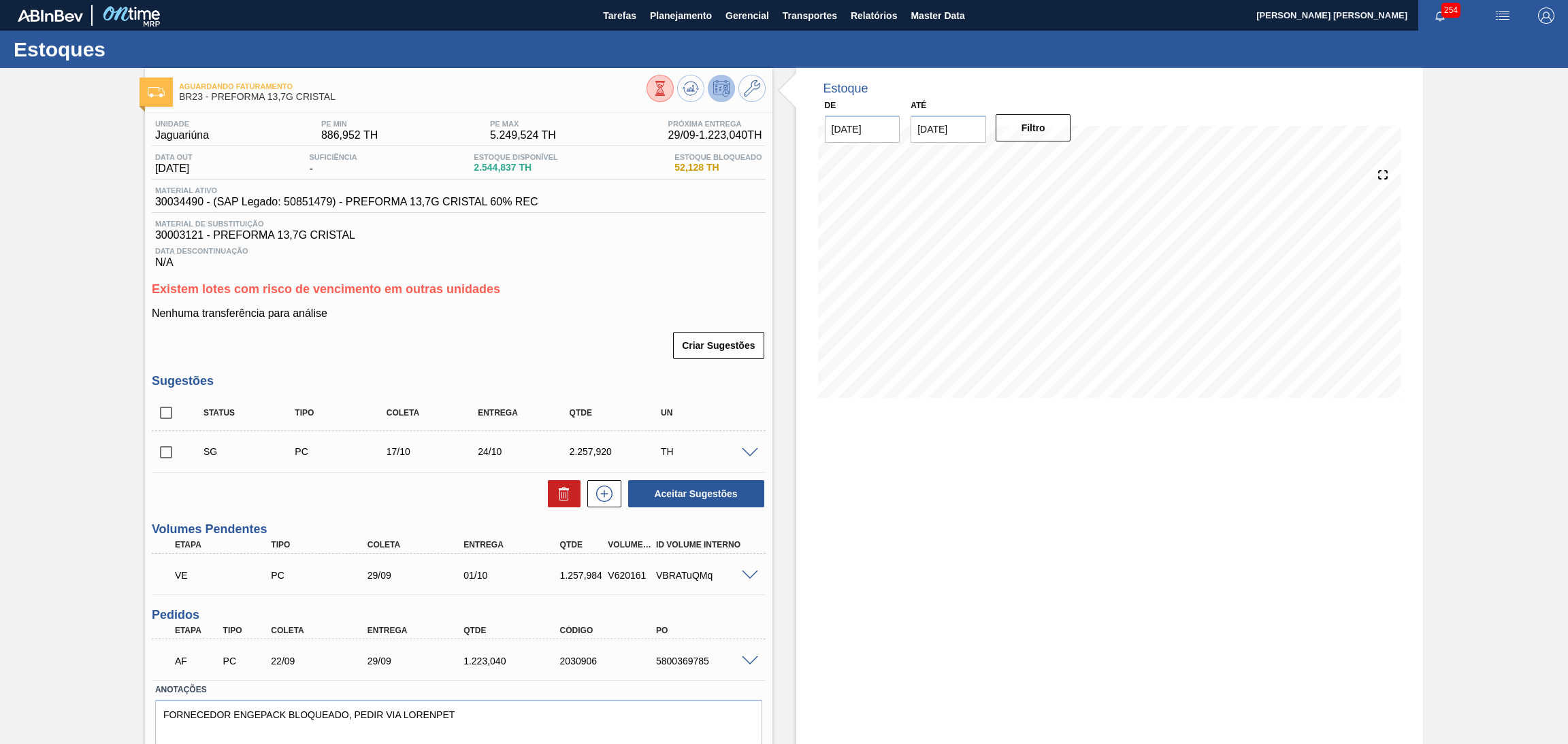
click at [540, 290] on h3 "Existem lotes com risco de vencimento em outras unidades" at bounding box center [458, 290] width 614 height 14
click at [667, 12] on span "Planejamento" at bounding box center [681, 15] width 62 height 16
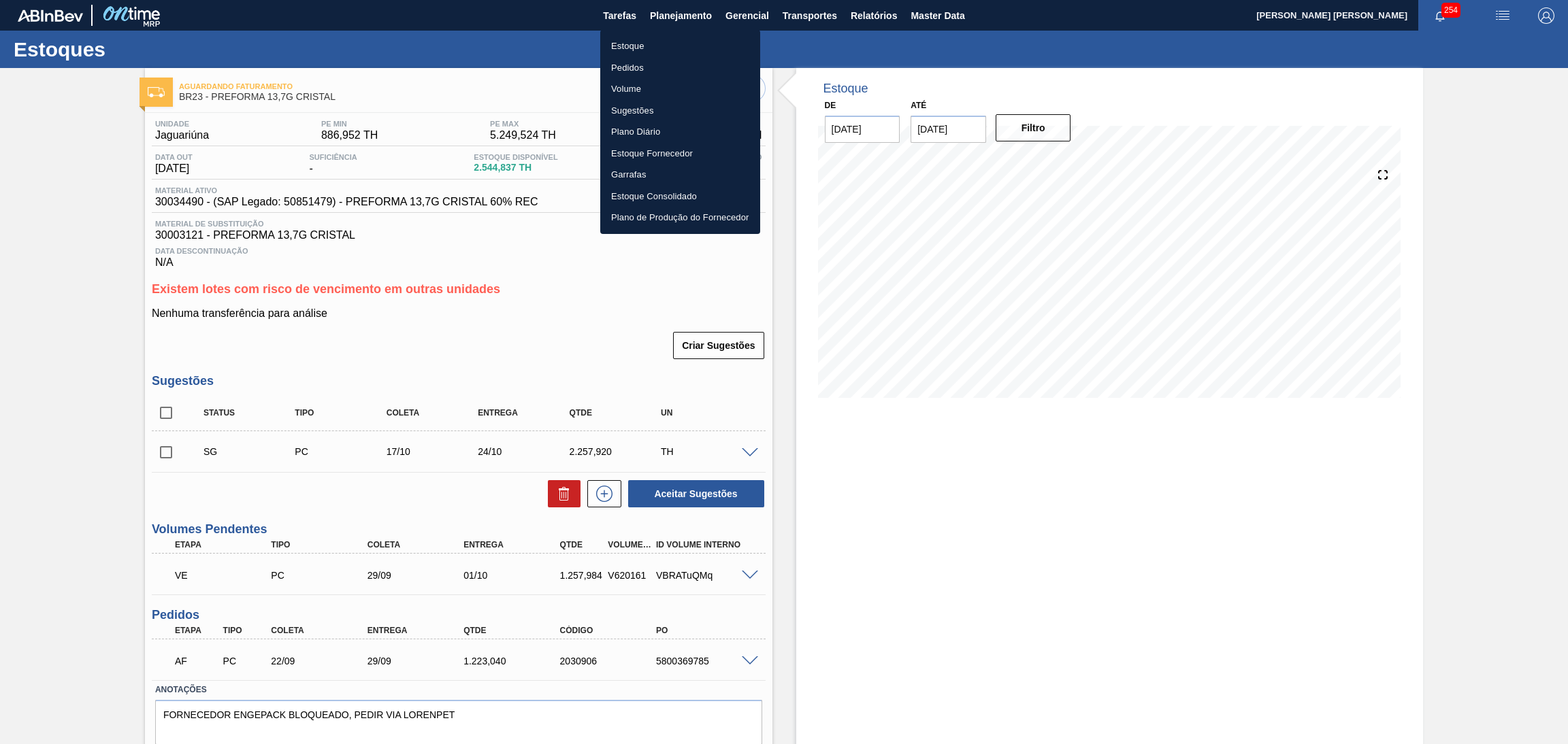
drag, startPoint x: 646, startPoint y: 41, endPoint x: 901, endPoint y: 62, distance: 255.9
click at [646, 41] on li "Estoque" at bounding box center [681, 46] width 160 height 22
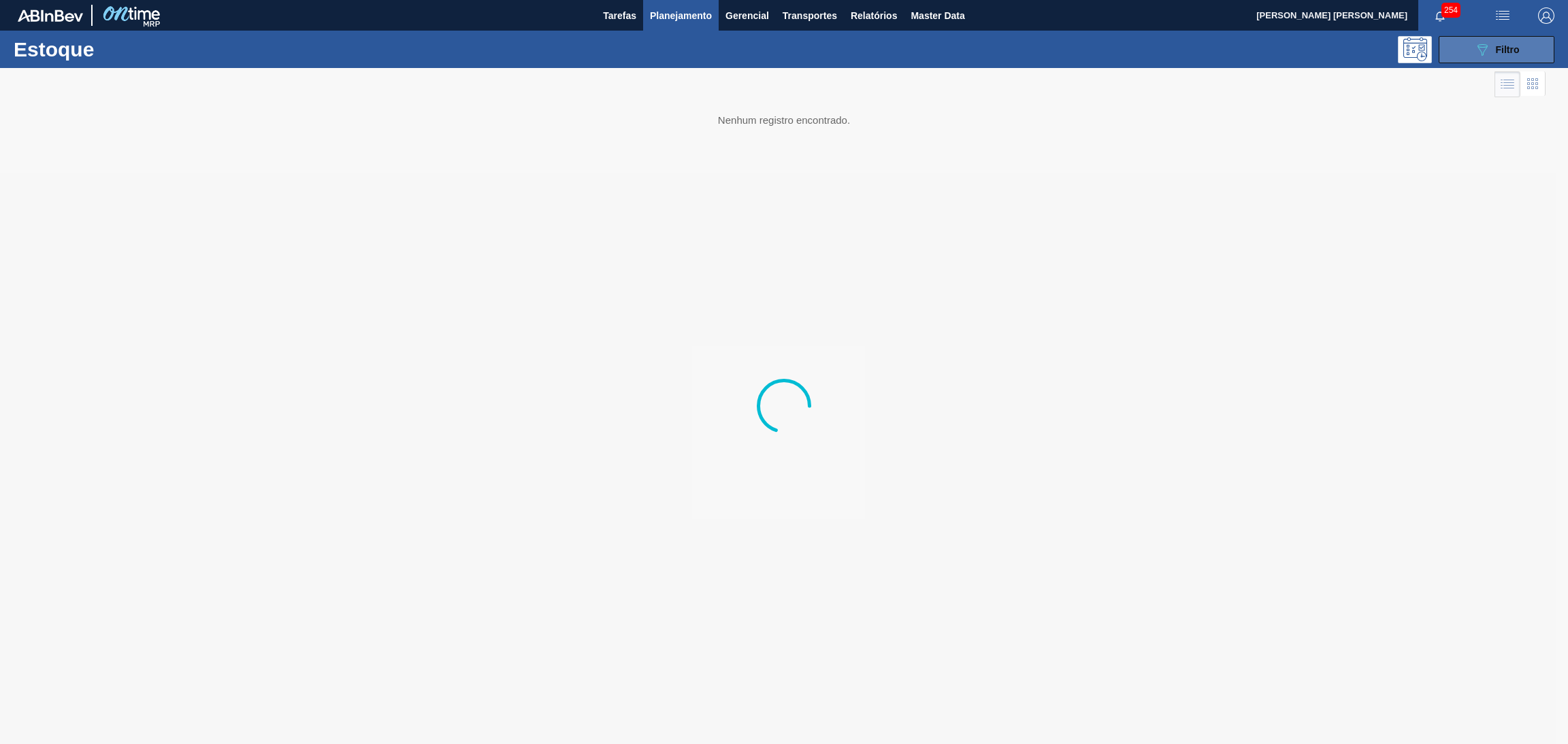
click at [1465, 48] on button "089F7B8B-B2A5-4AFE-B5C0-19BA573D28AC Filtro" at bounding box center [1496, 49] width 116 height 27
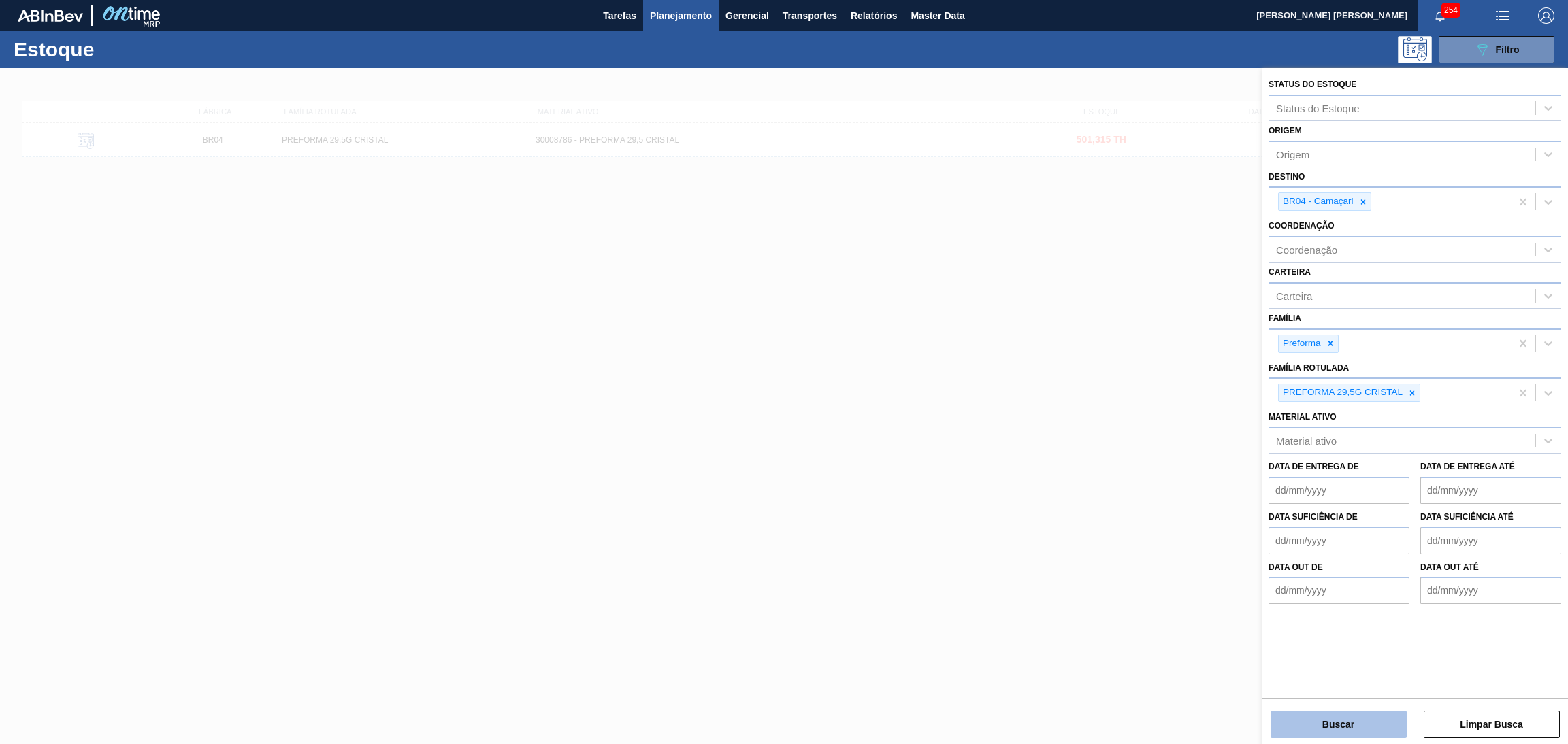
click at [1351, 722] on button "Buscar" at bounding box center [1339, 724] width 136 height 27
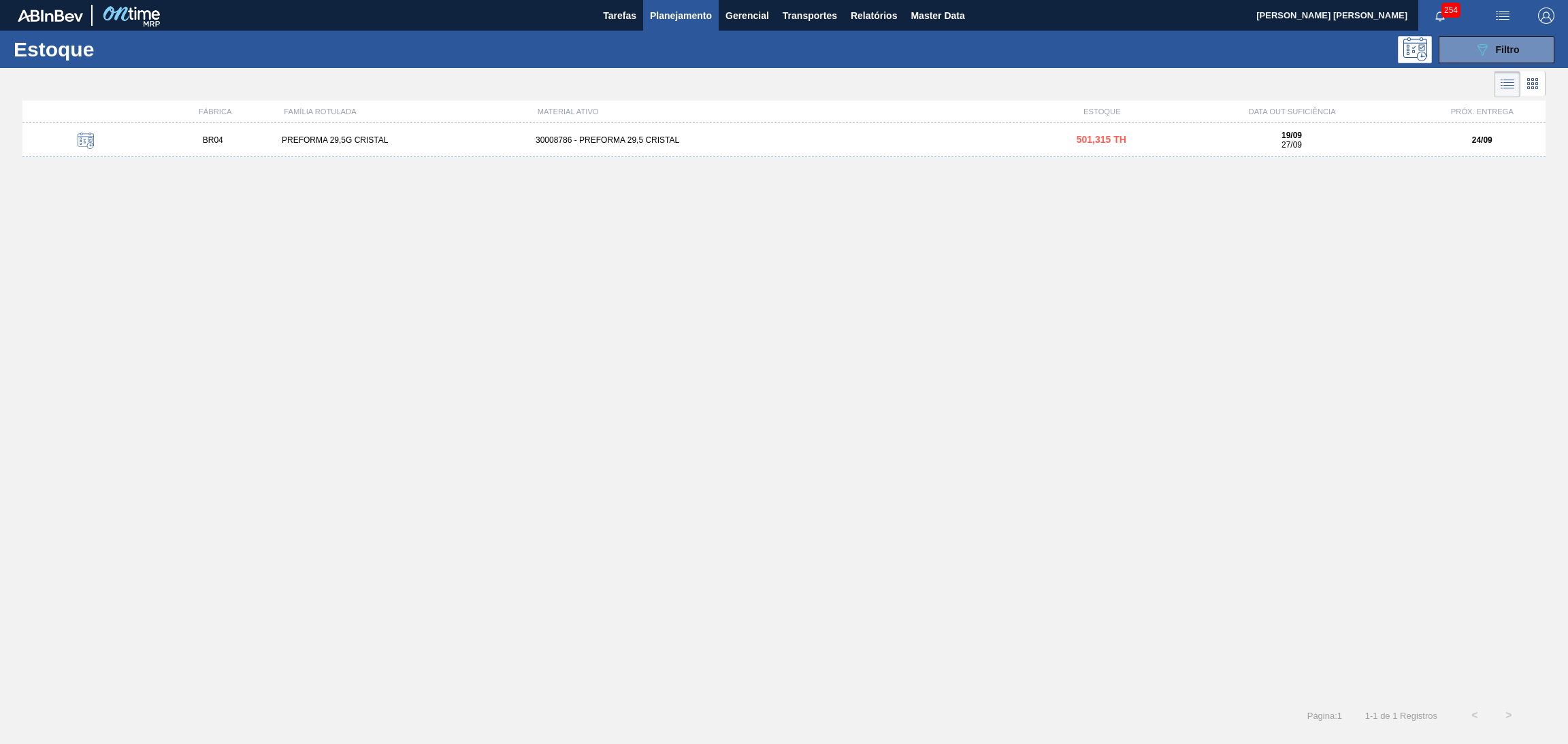
click at [617, 135] on div "30008786 - PREFORMA 29,5 CRISTAL" at bounding box center [784, 140] width 508 height 10
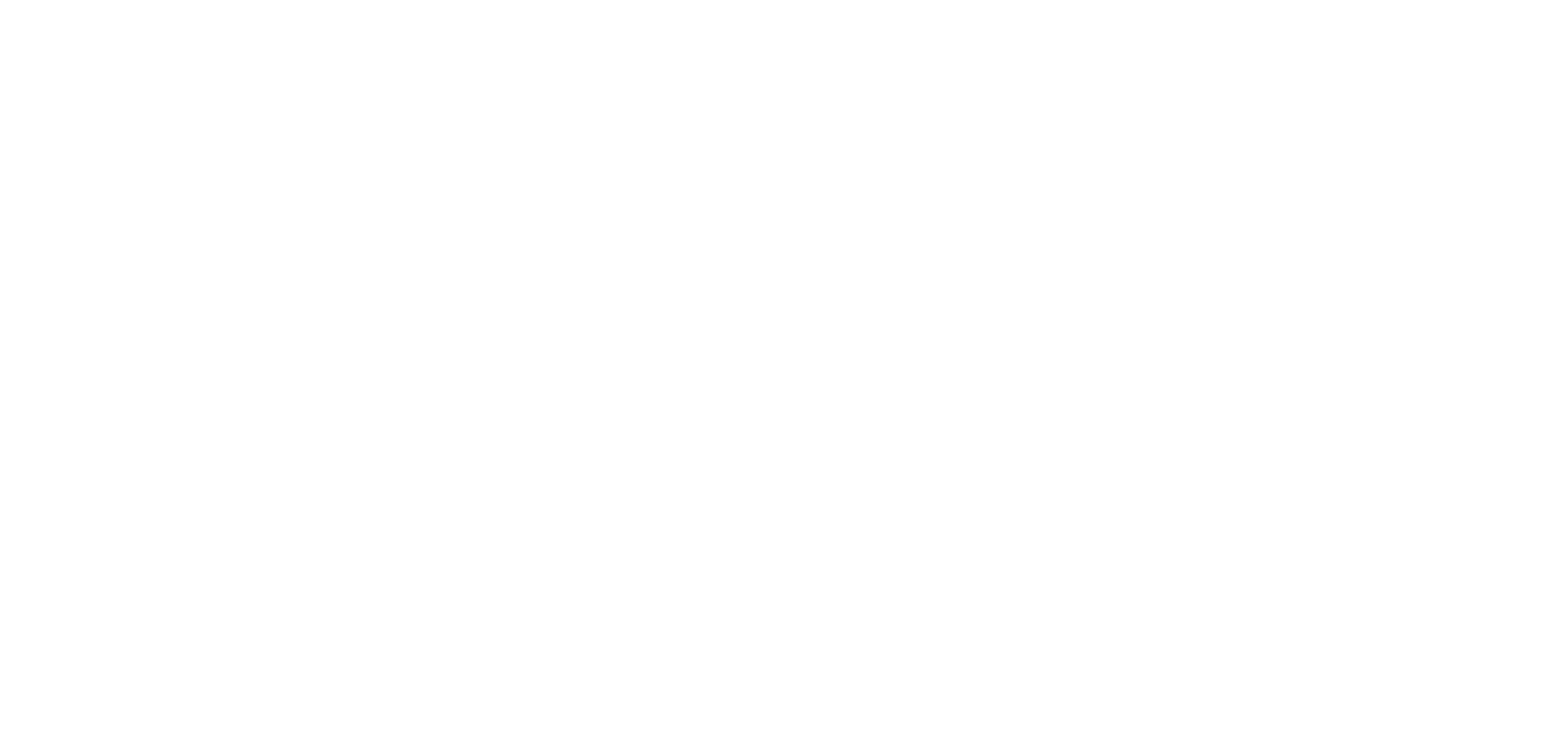
click at [347, 0] on html at bounding box center [784, 0] width 1568 height 0
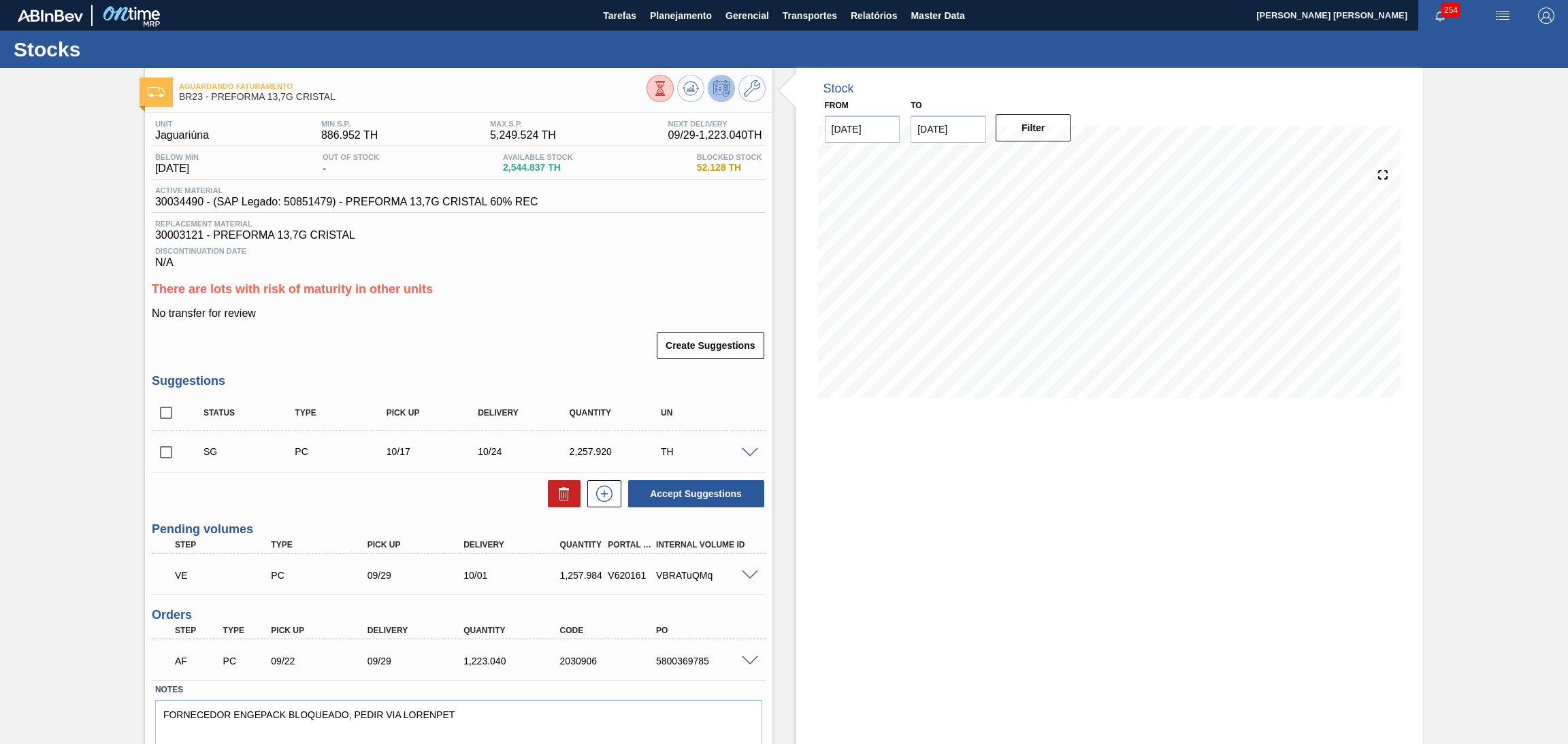
click at [549, 281] on div "Unit Jaguariúna MIN S.P. 886.952 TH MAX S.P. 5,249.524 TH Next Delivery 09/29 -…" at bounding box center [459, 449] width 628 height 672
click at [660, 11] on span "Planejamento" at bounding box center [681, 15] width 62 height 16
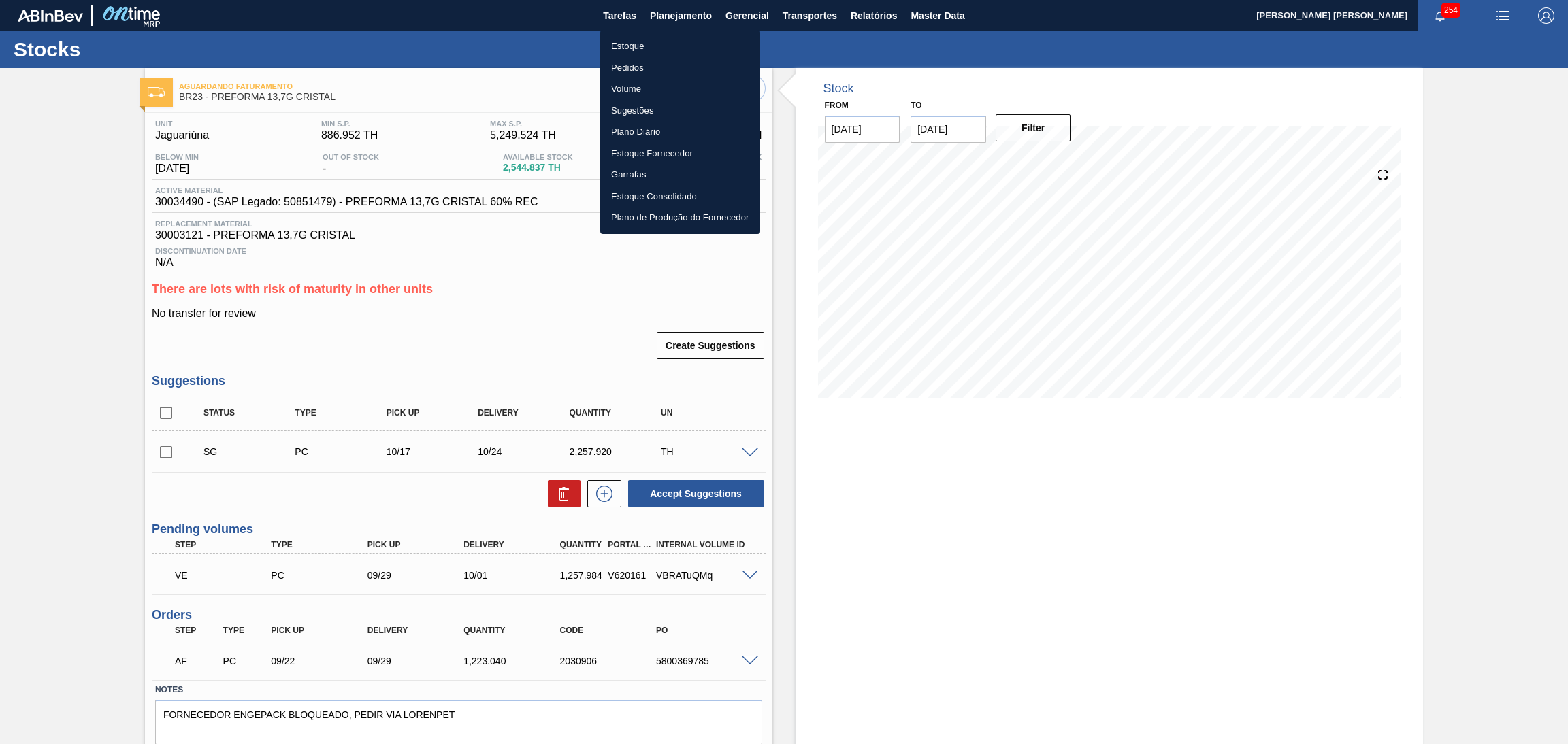
click at [644, 53] on li "Estoque" at bounding box center [681, 46] width 160 height 22
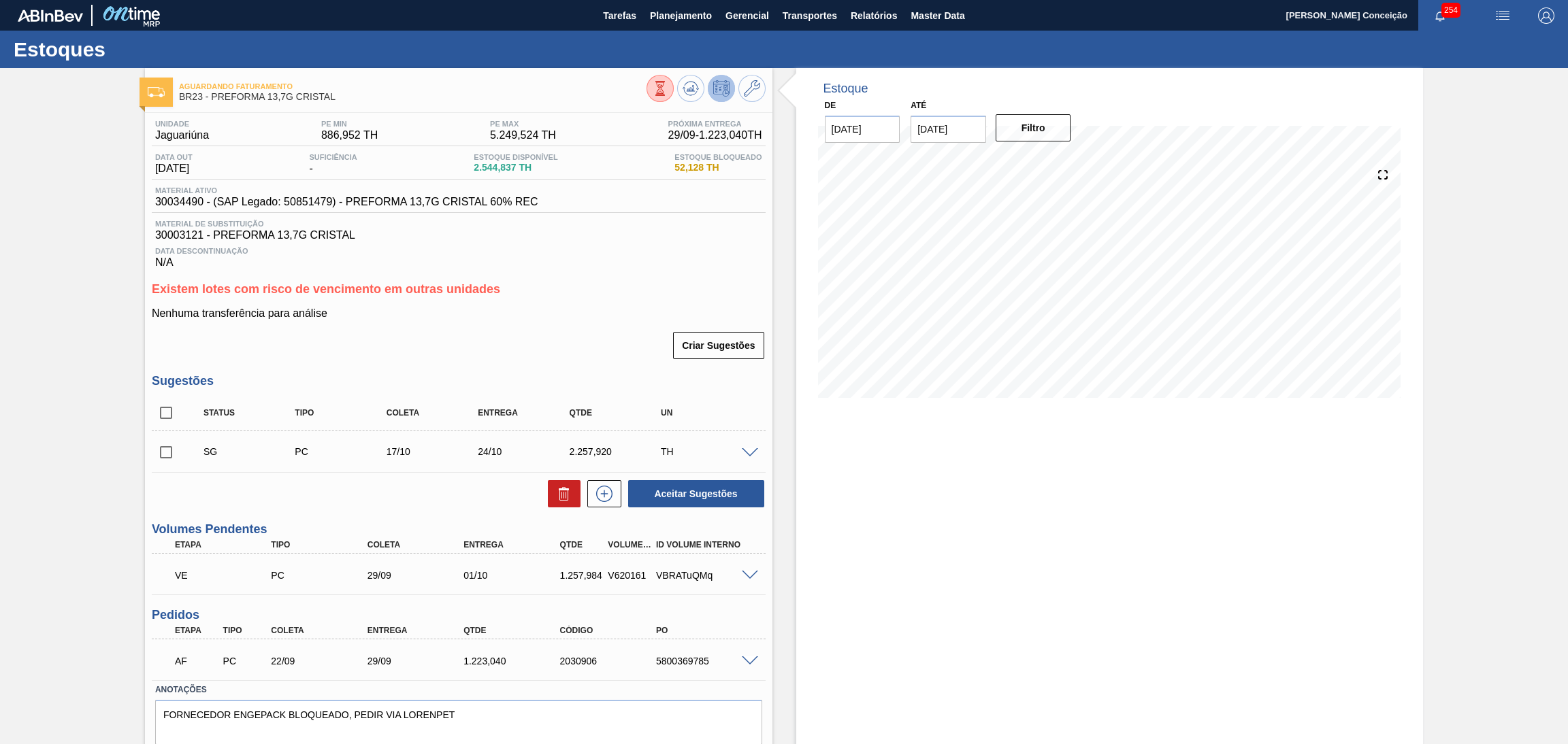
click at [1010, 504] on div "Estoque De [DATE] Até [DATE] Filtro 25/09 Projeção de Estoque 2,517.333 [DOMAIN…" at bounding box center [1110, 430] width 628 height 724
click at [688, 20] on span "Planejamento" at bounding box center [681, 15] width 62 height 16
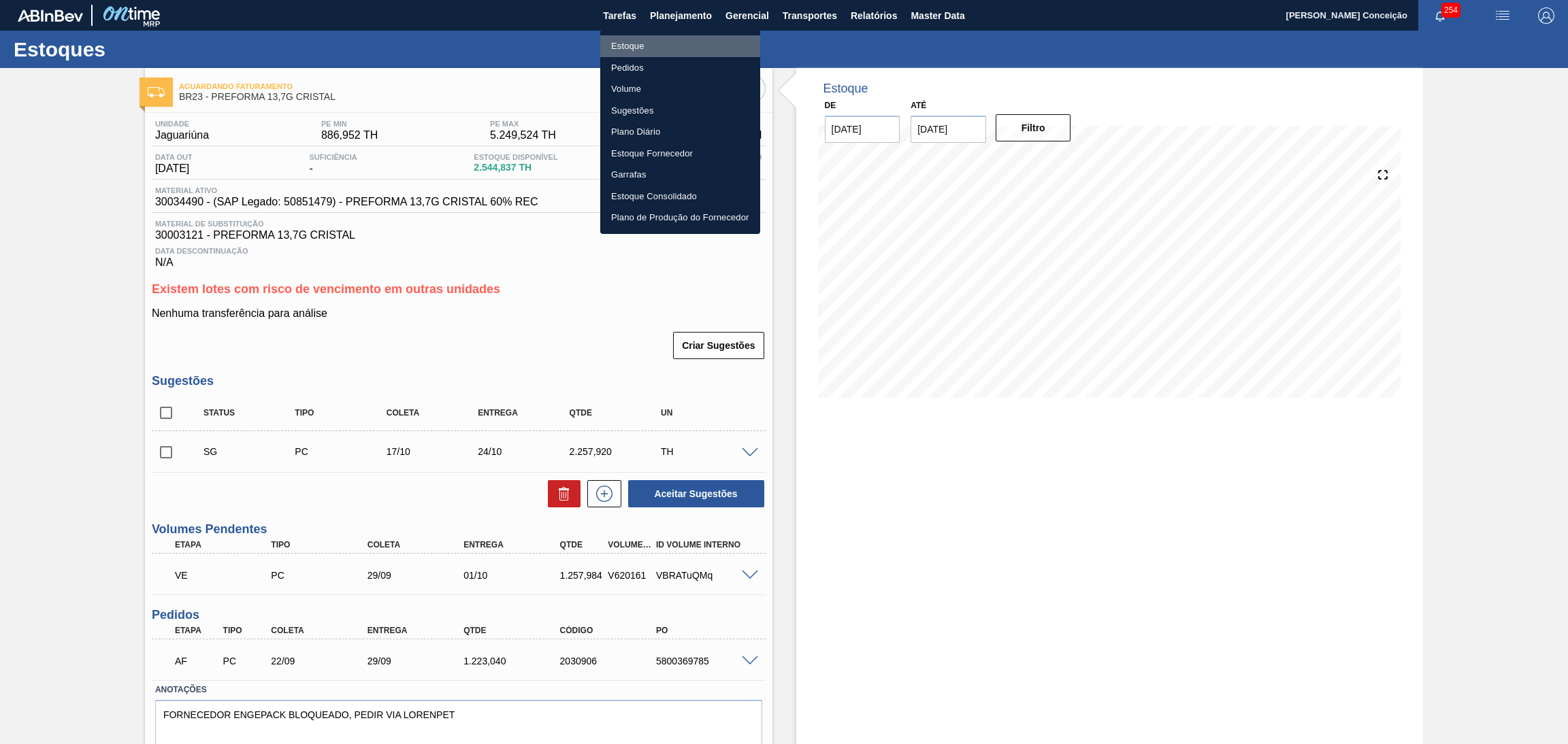
drag, startPoint x: 643, startPoint y: 44, endPoint x: 702, endPoint y: 55, distance: 60.0
click at [644, 44] on li "Estoque" at bounding box center [681, 46] width 160 height 22
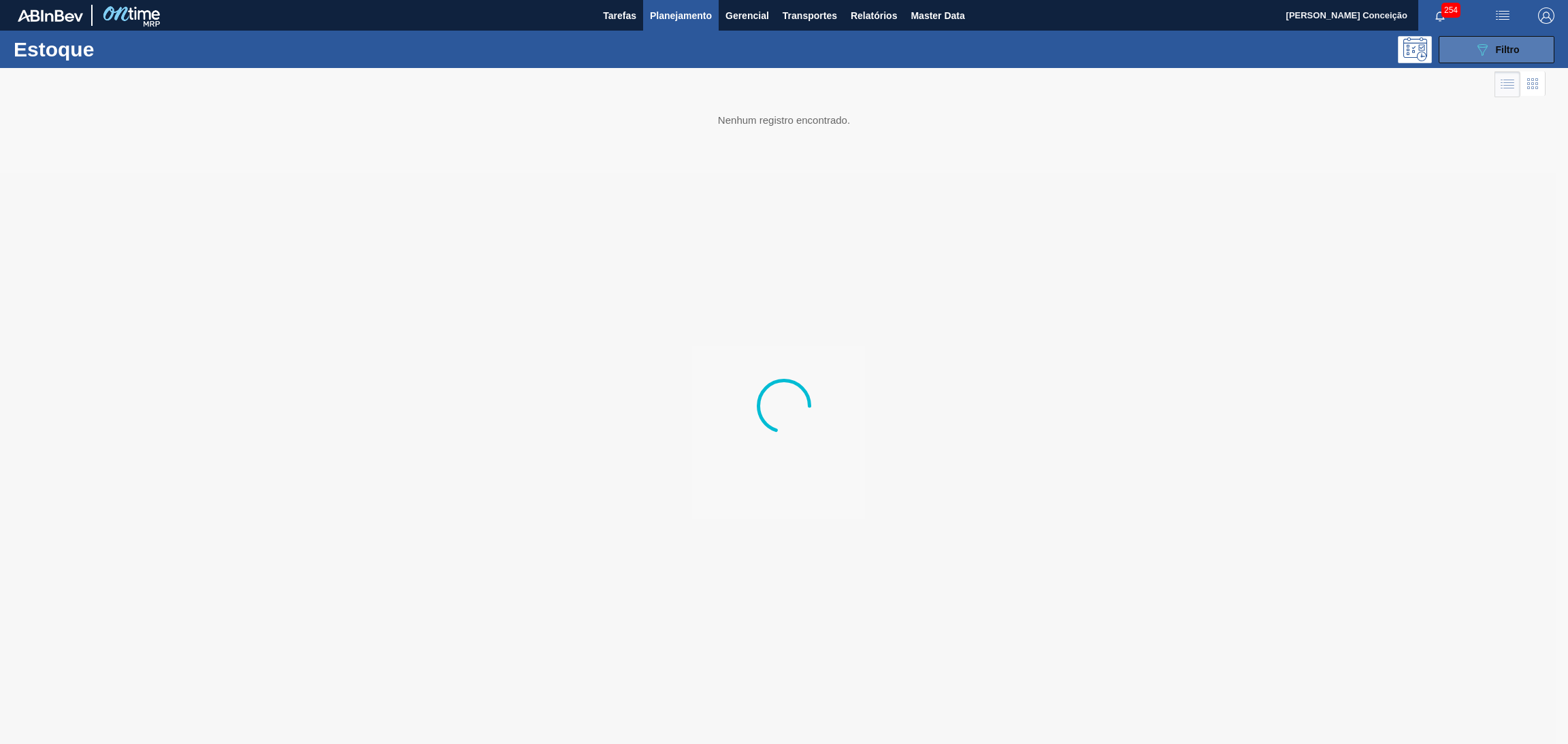
click at [1461, 58] on button "089F7B8B-B2A5-4AFE-B5C0-19BA573D28AC Filtro" at bounding box center [1496, 49] width 116 height 27
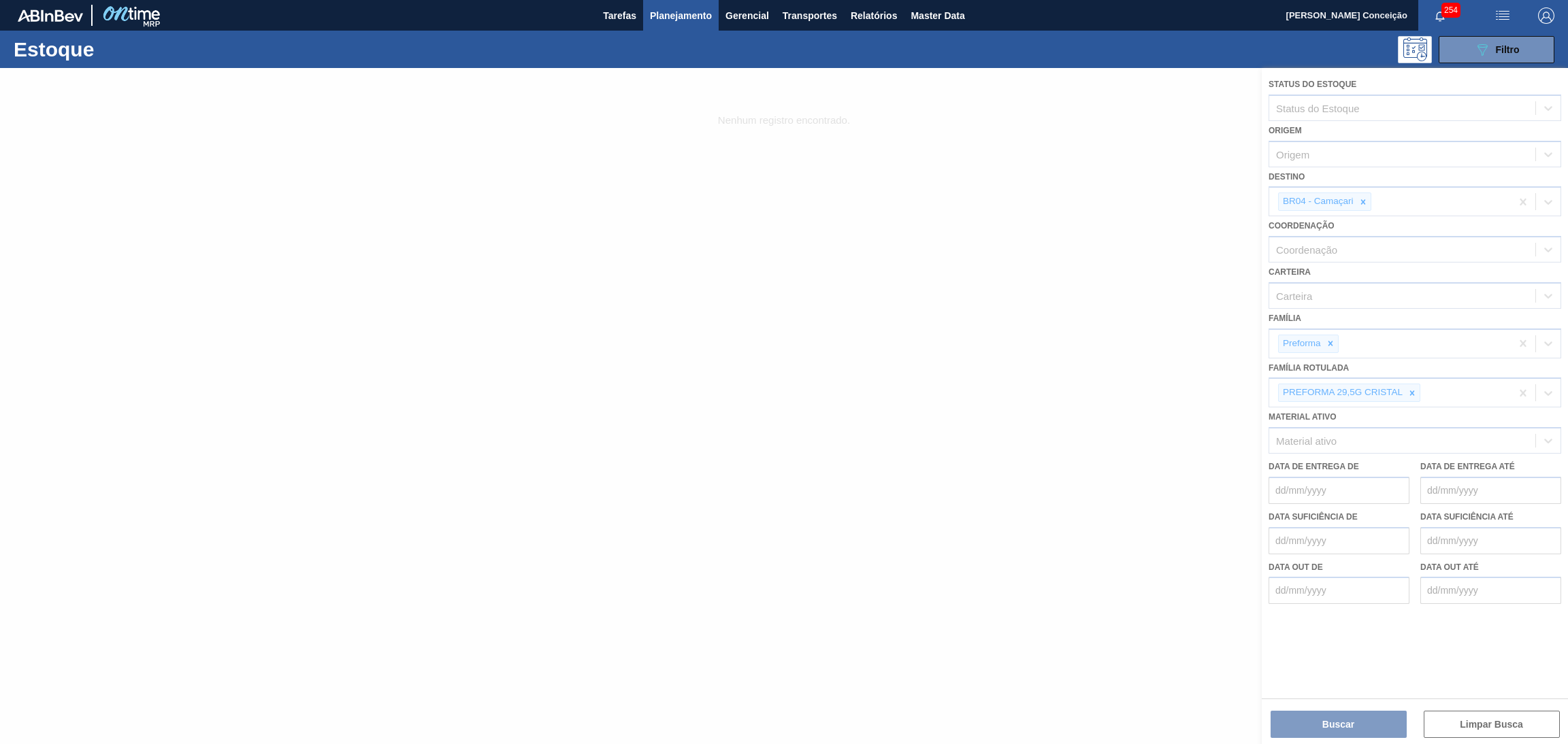
click at [1353, 197] on div at bounding box center [784, 406] width 1568 height 676
click at [1360, 201] on div at bounding box center [784, 406] width 1568 height 676
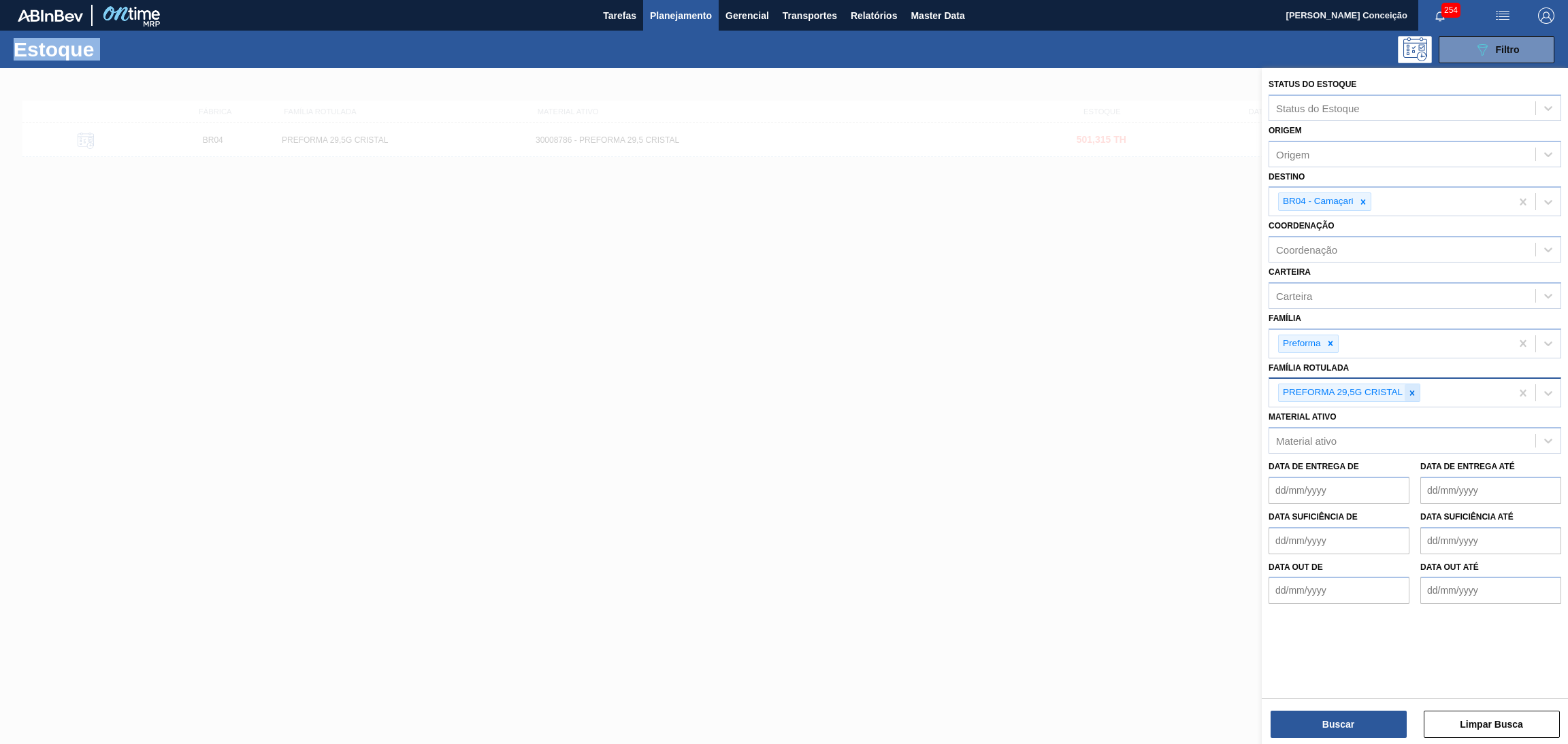
click at [1414, 393] on icon at bounding box center [1412, 393] width 10 height 10
click at [777, 168] on div at bounding box center [784, 440] width 1568 height 744
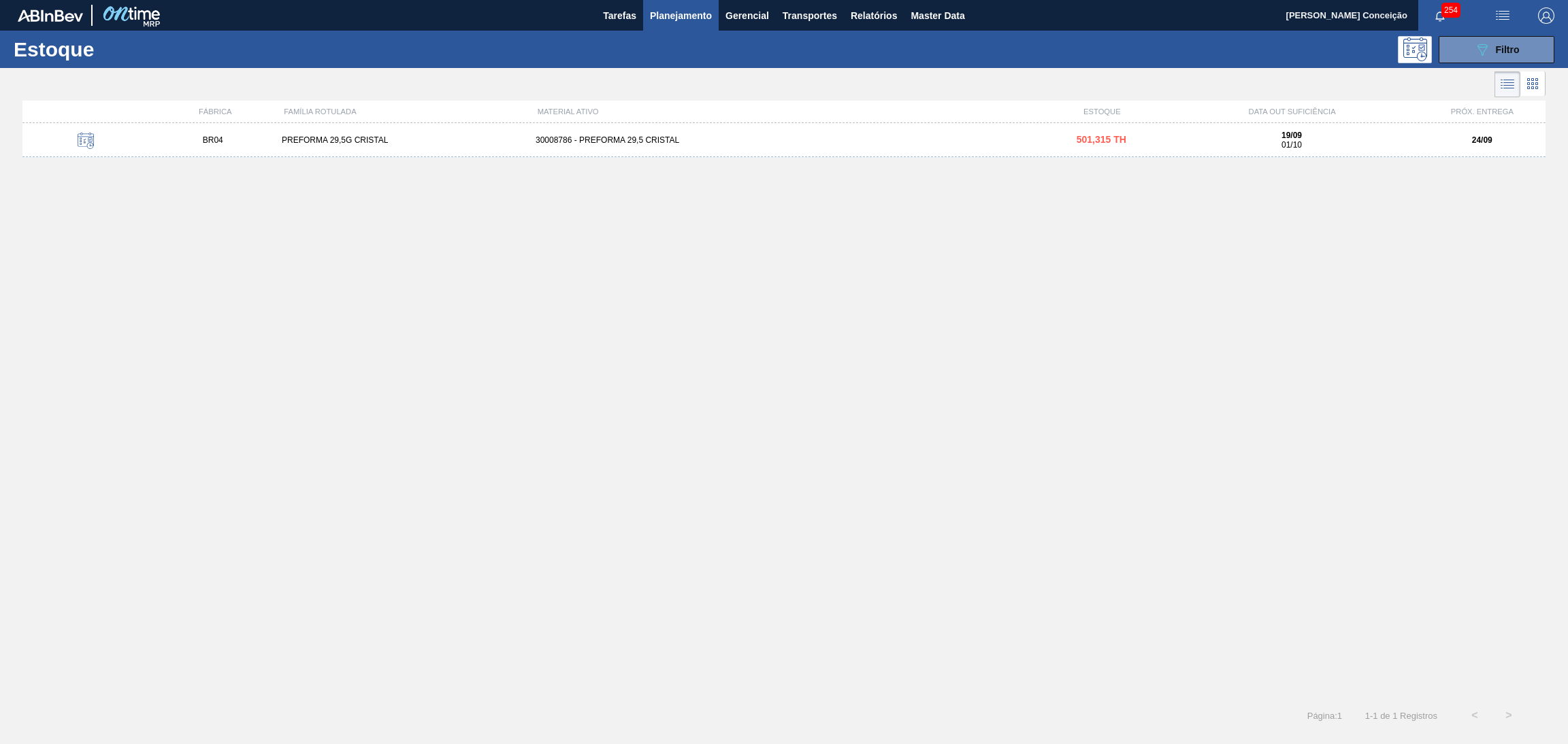
click at [594, 149] on div "BR04 PREFORMA 29,5G CRISTAL 30008786 - PREFORMA 29,5 CRISTAL 501,315 TH 19/09 0…" at bounding box center [784, 140] width 1523 height 34
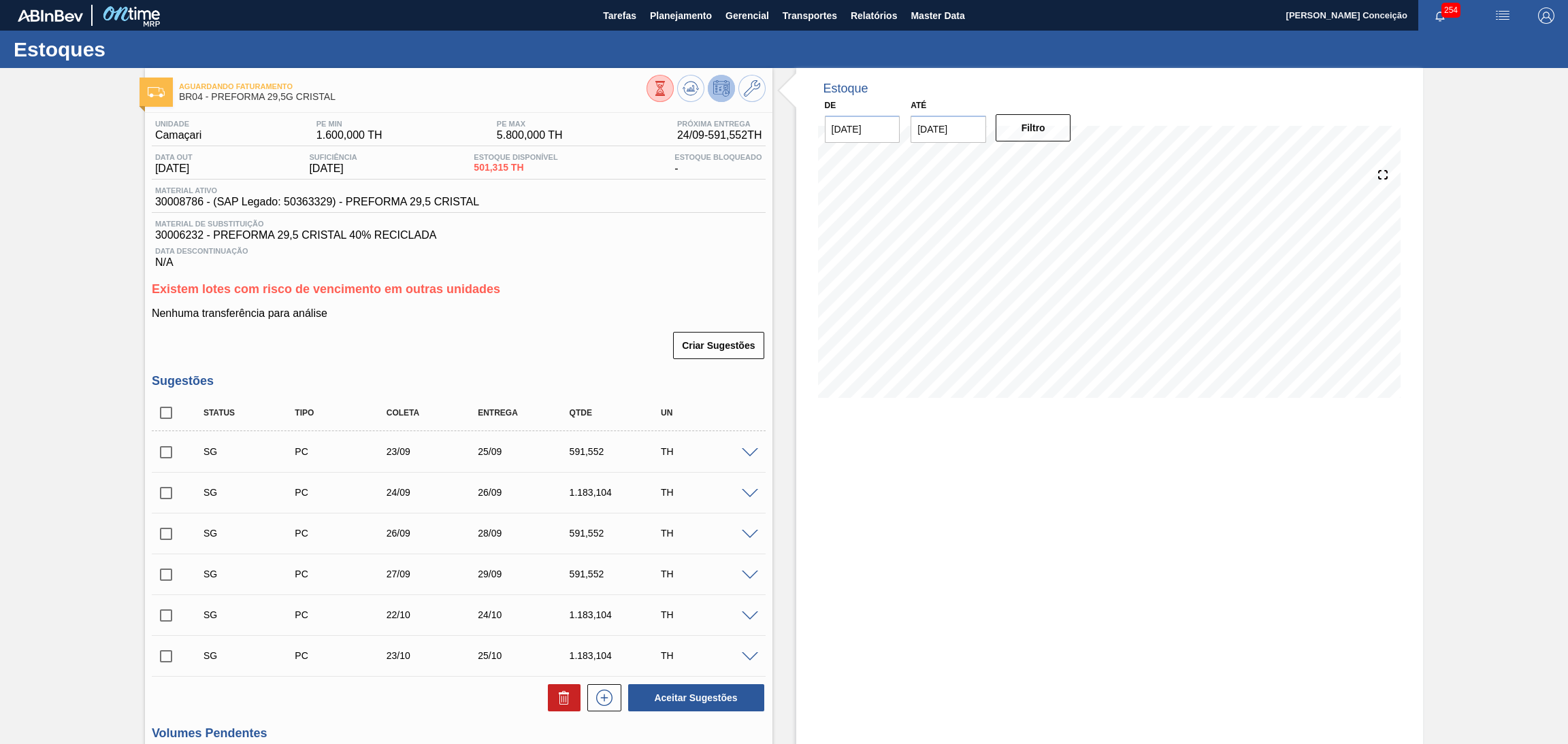
click at [846, 478] on div "Estoque De 19/09/2025 Até 30/11/2025 Filtro" at bounding box center [1110, 532] width 628 height 928
click at [697, 241] on div "Data Descontinuação N/A" at bounding box center [458, 255] width 614 height 27
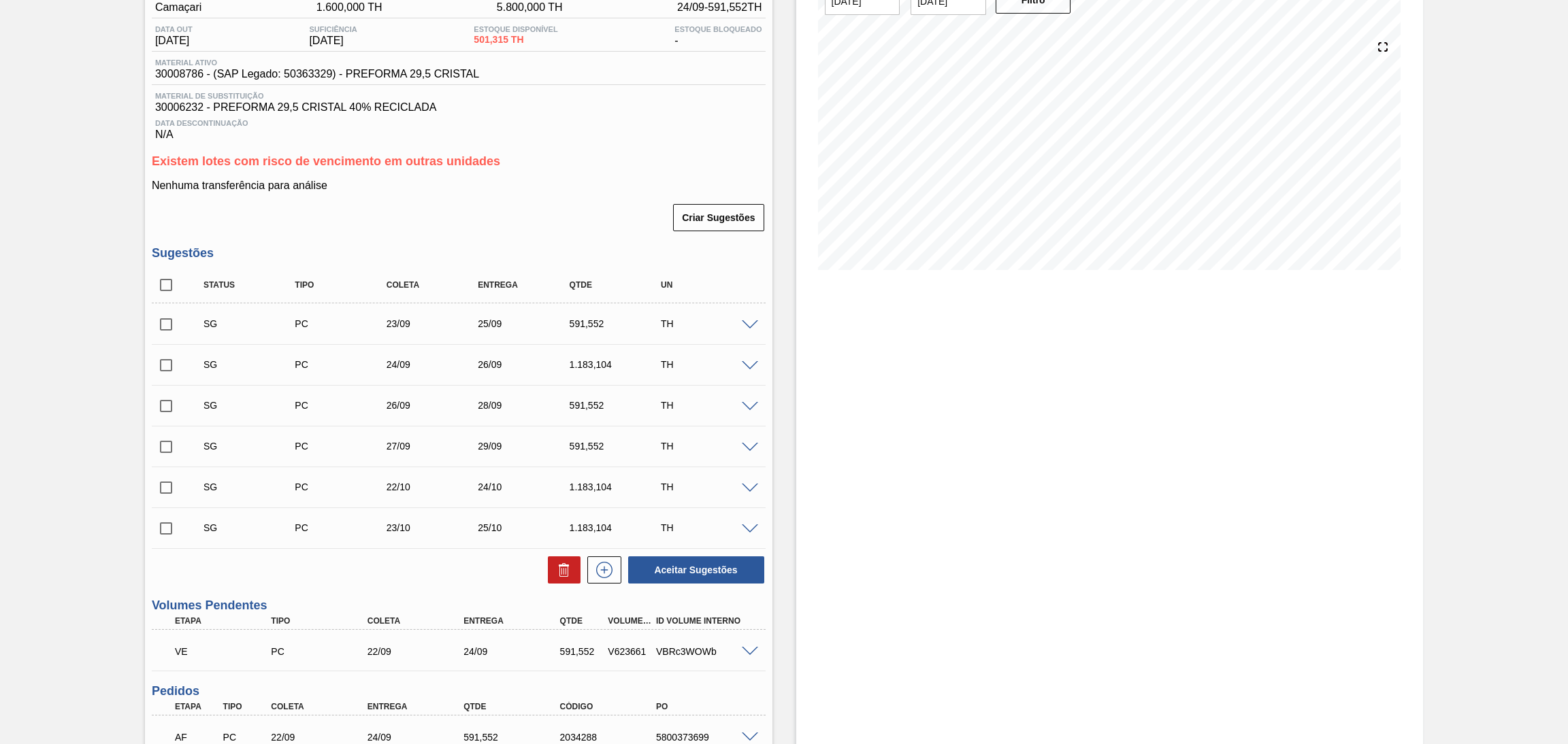
scroll to position [248, 0]
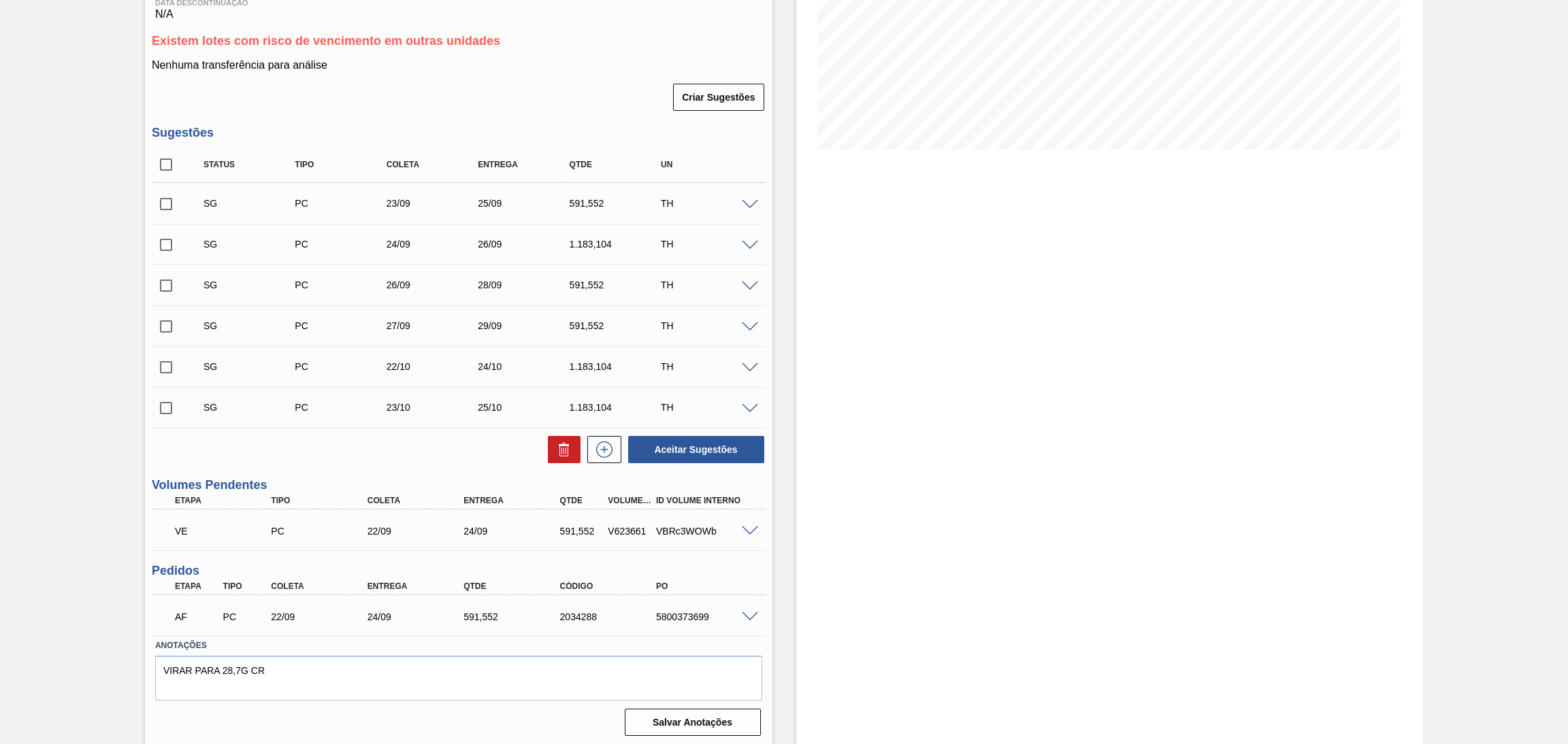
click at [827, 540] on div "Estoque De 19/09/2025 Até 30/11/2025 Filtro" at bounding box center [1110, 283] width 628 height 928
click at [397, 429] on div "Status Tipo Coleta Entrega Qtde UN SG PC 23/09 25/09 591,552 TH Material 300087…" at bounding box center [458, 306] width 614 height 318
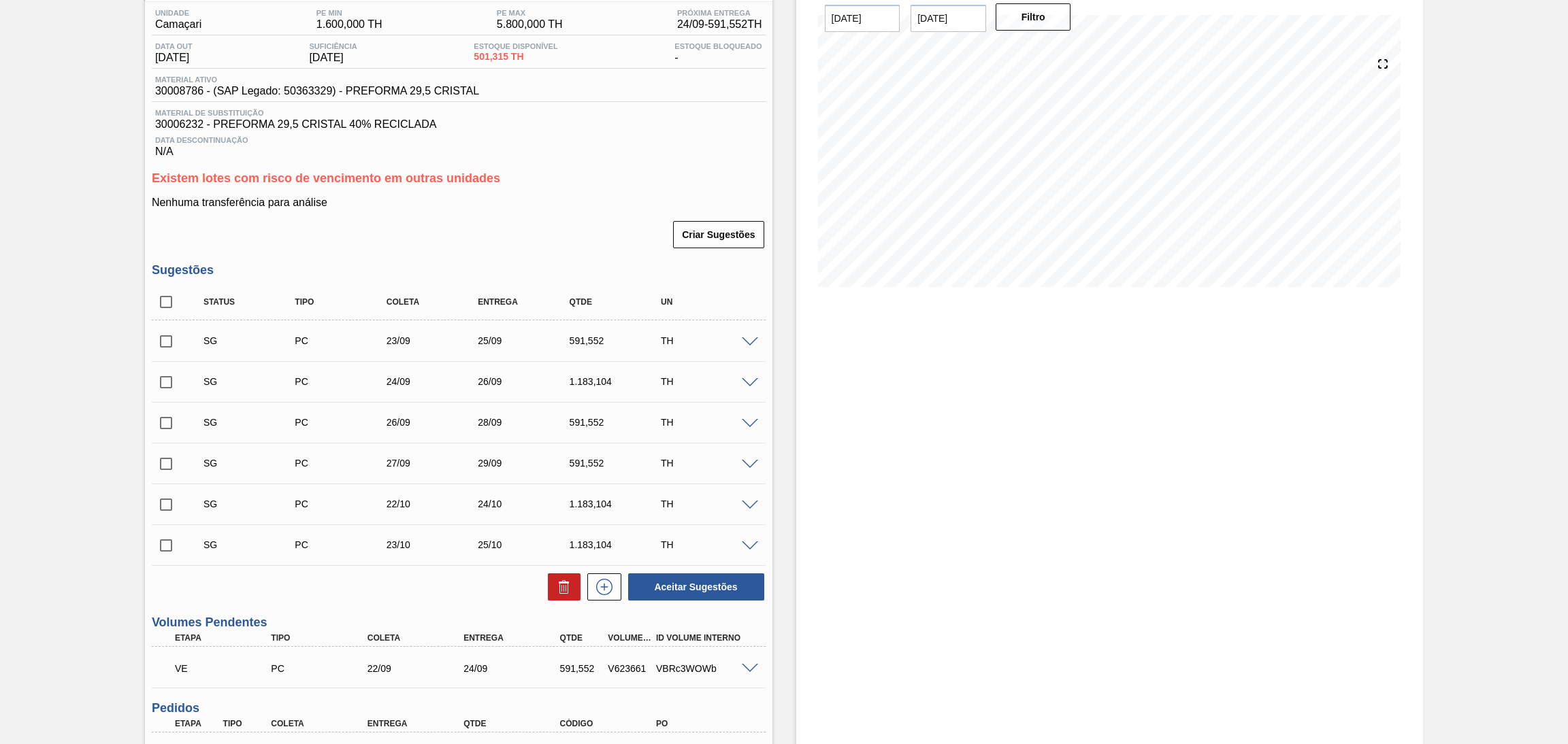
scroll to position [0, 0]
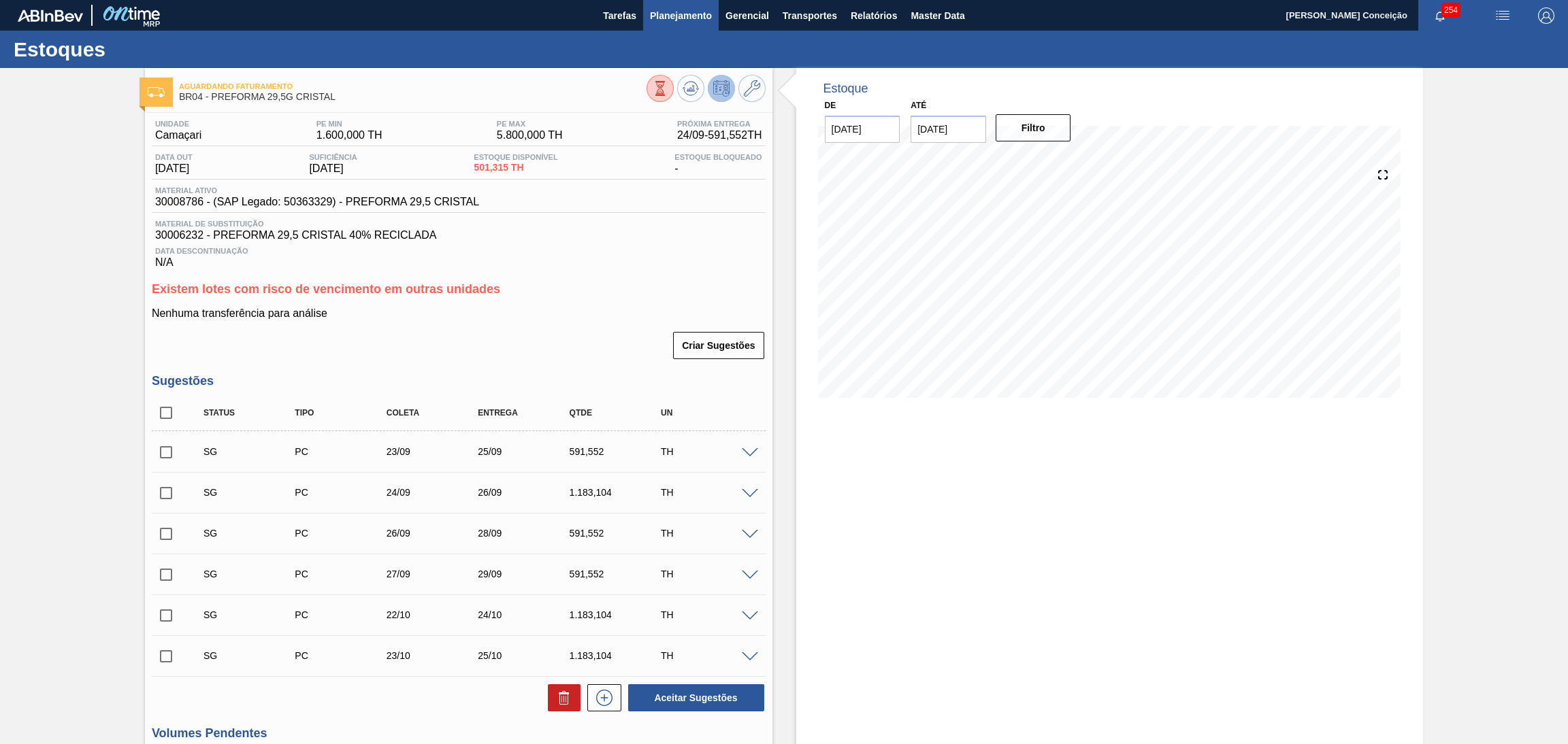
click at [671, 18] on span "Planejamento" at bounding box center [681, 15] width 62 height 16
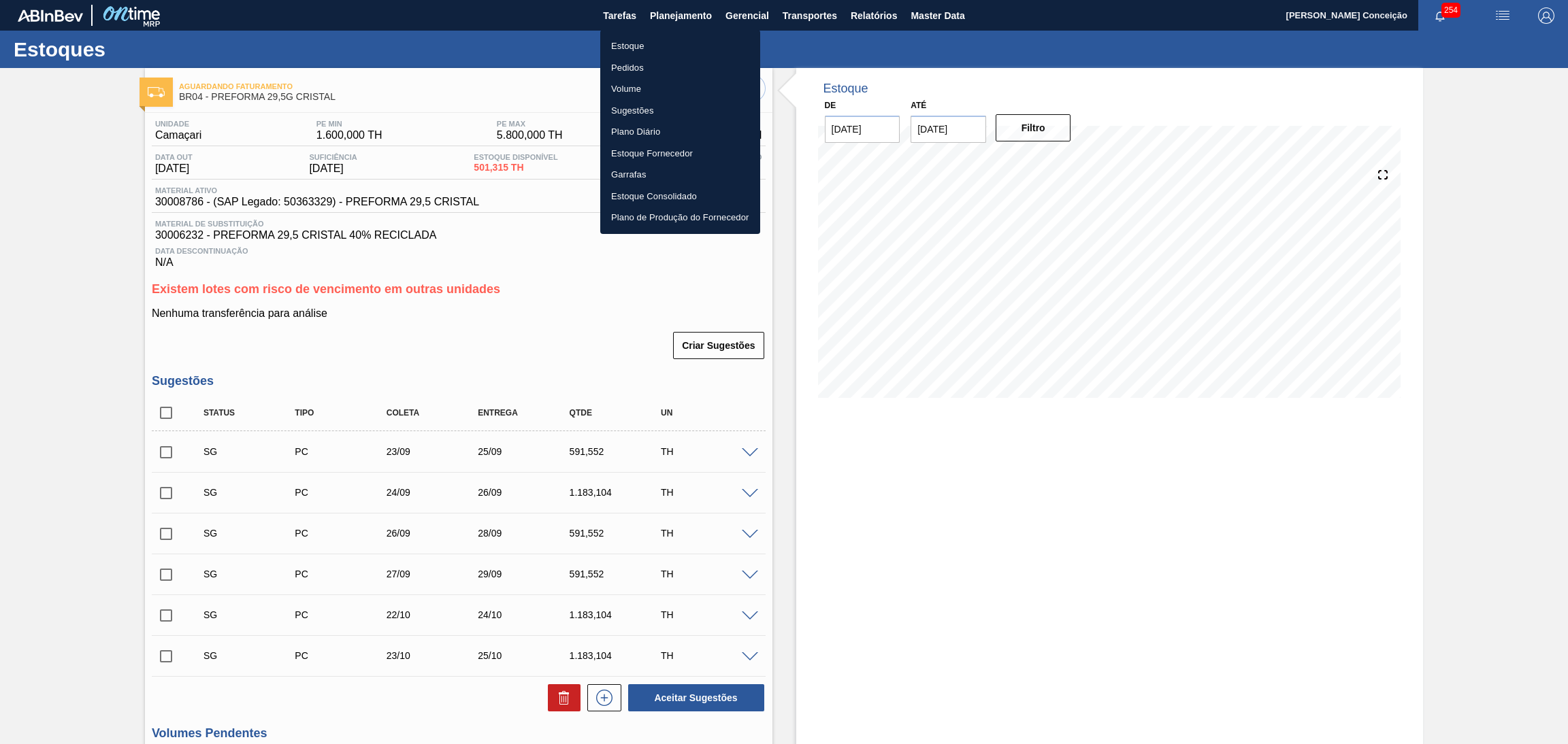
click at [632, 42] on li "Estoque" at bounding box center [681, 46] width 160 height 22
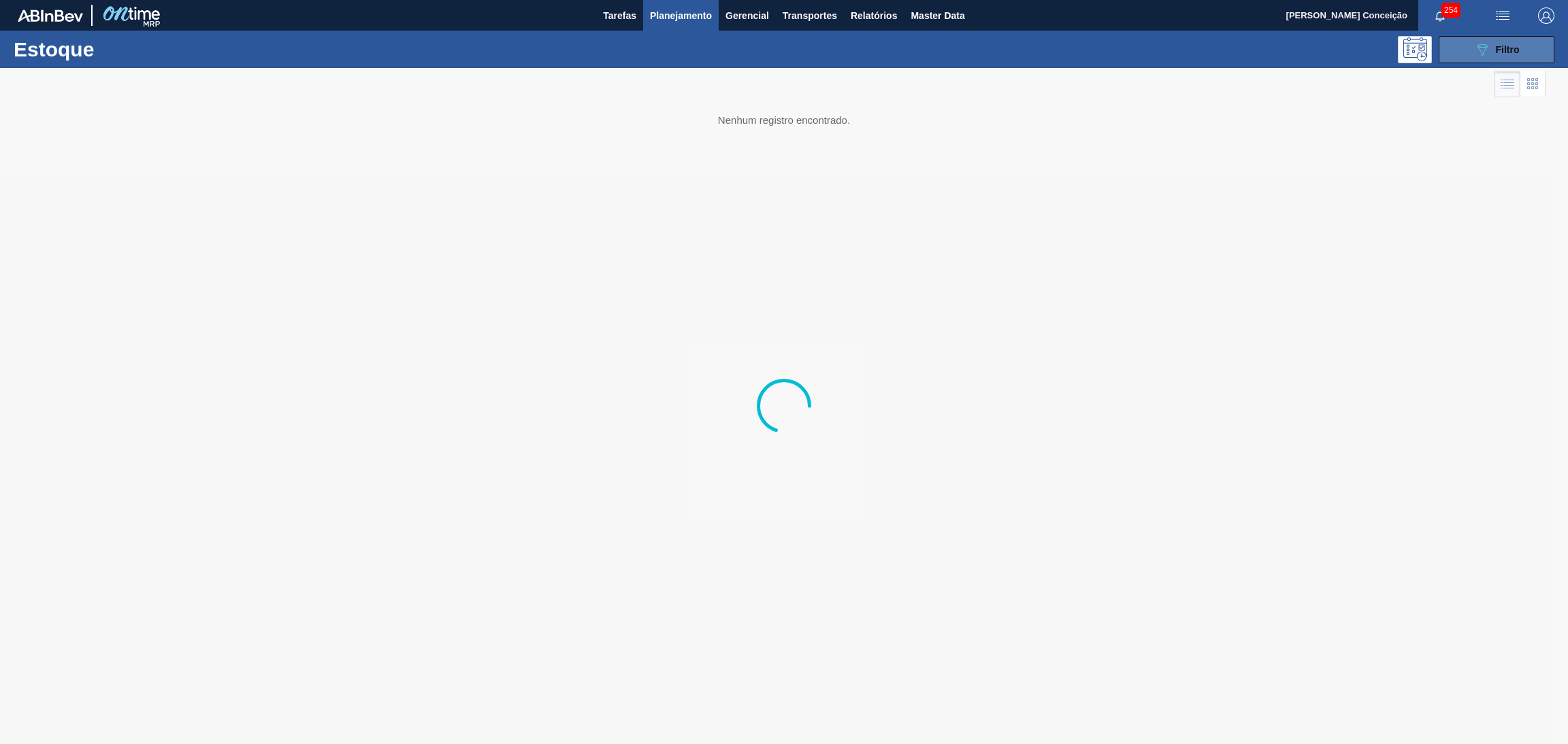
click at [1508, 42] on div "089F7B8B-B2A5-4AFE-B5C0-19BA573D28AC Filtro" at bounding box center [1497, 49] width 46 height 16
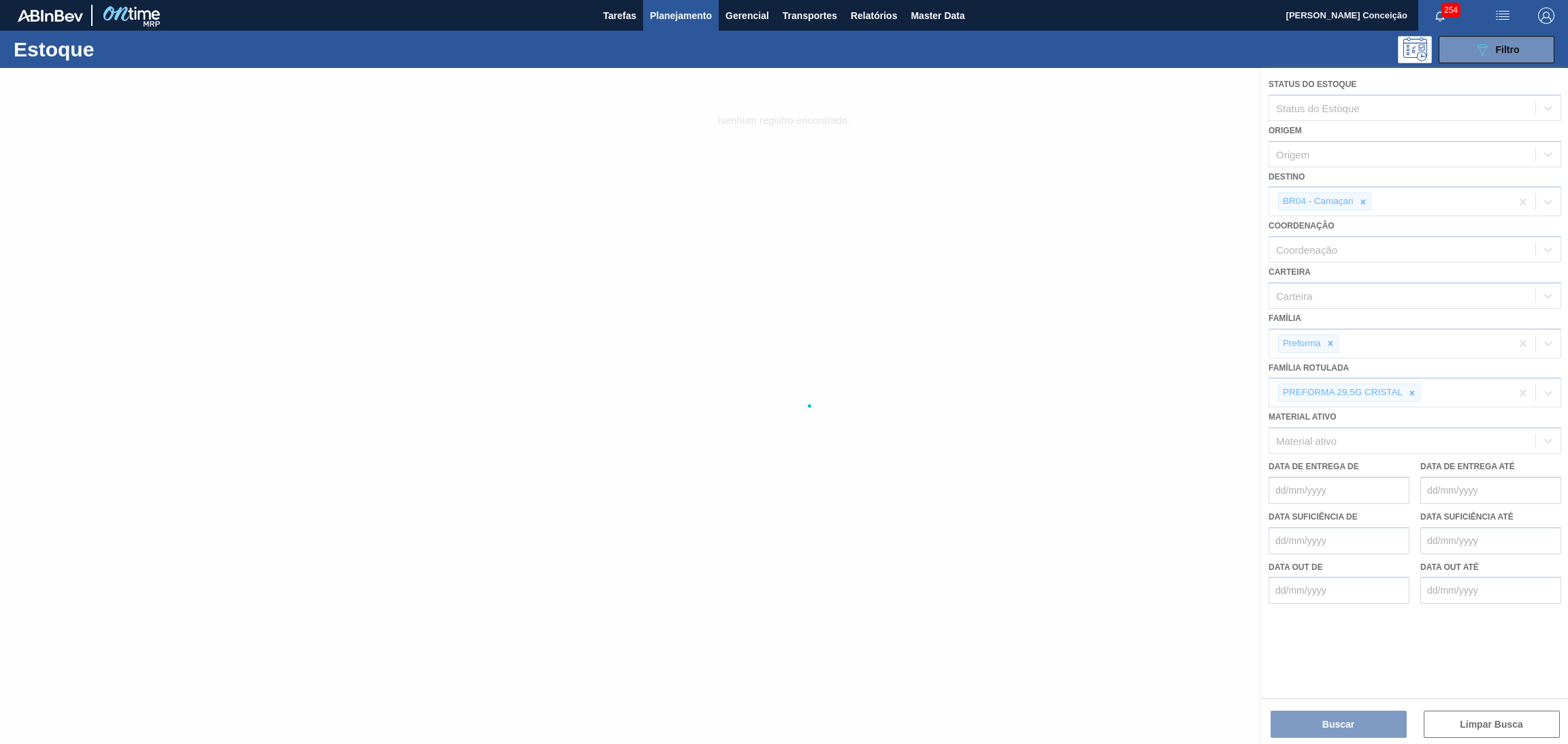
click at [1362, 201] on div at bounding box center [784, 406] width 1568 height 676
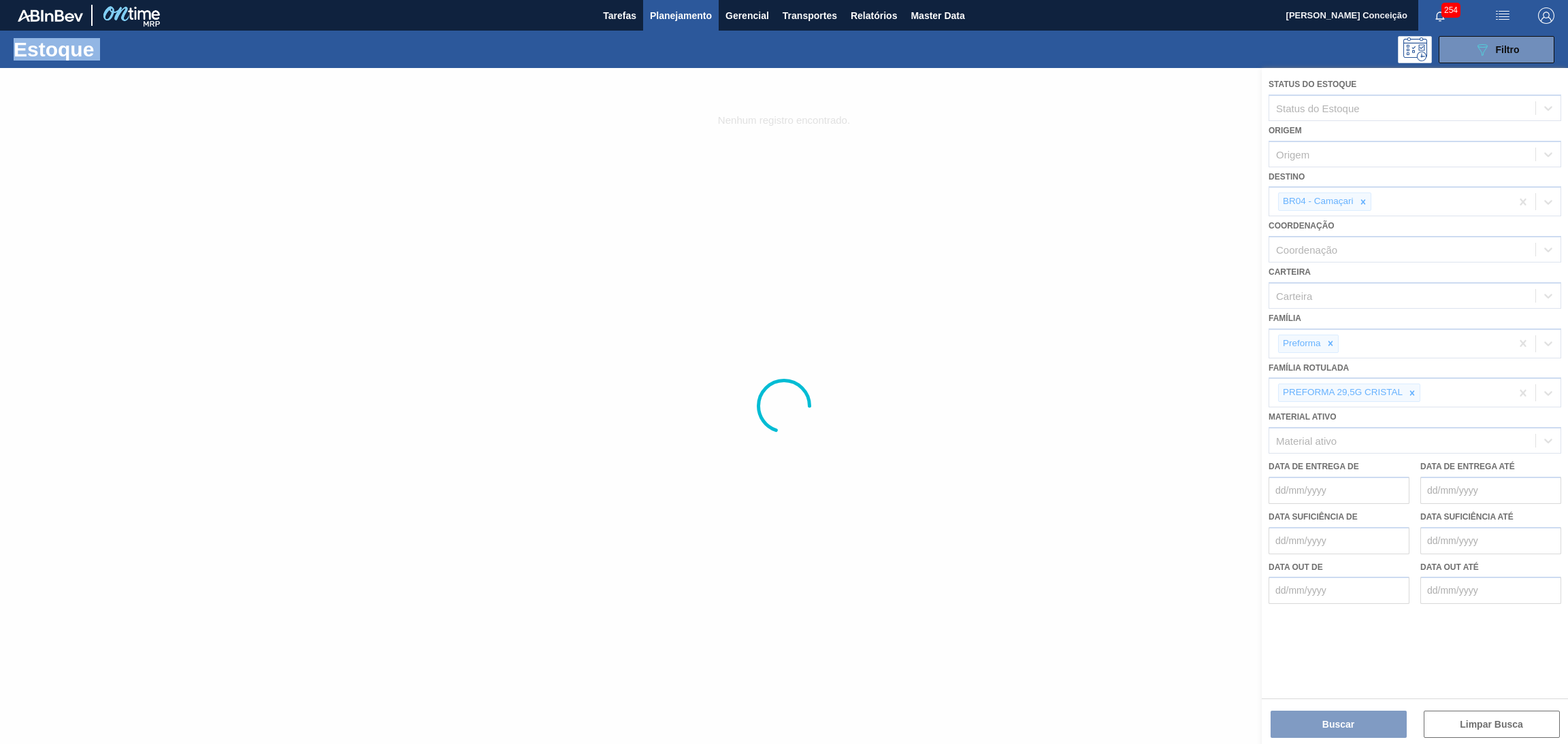
click at [1359, 201] on div at bounding box center [784, 406] width 1568 height 676
click at [1369, 201] on div at bounding box center [784, 406] width 1568 height 676
click at [1365, 199] on div at bounding box center [784, 406] width 1568 height 676
click at [1365, 197] on div at bounding box center [784, 406] width 1568 height 676
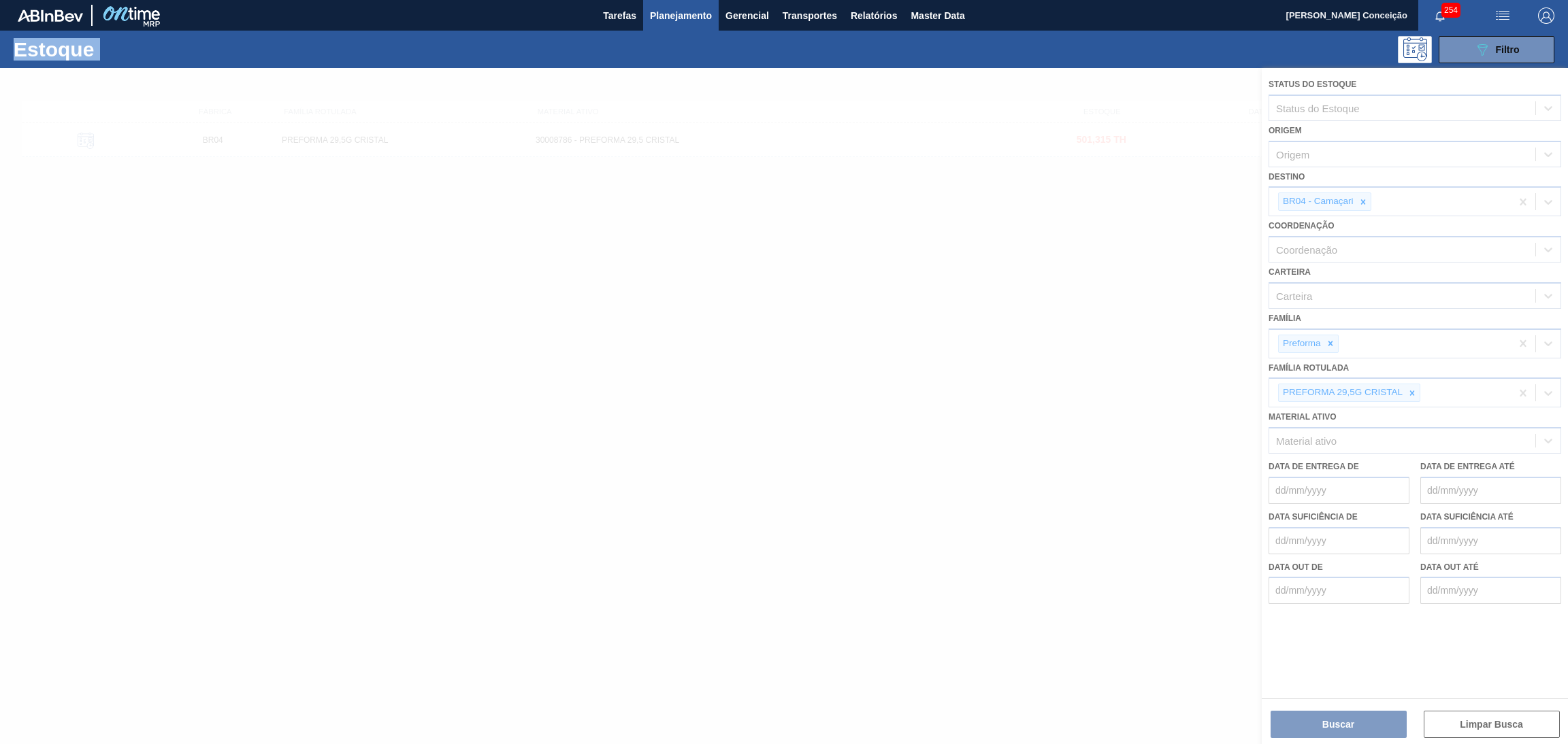
click at [1365, 197] on div at bounding box center [784, 406] width 1568 height 676
click at [1365, 197] on div at bounding box center [784, 406] width 1568 height 676
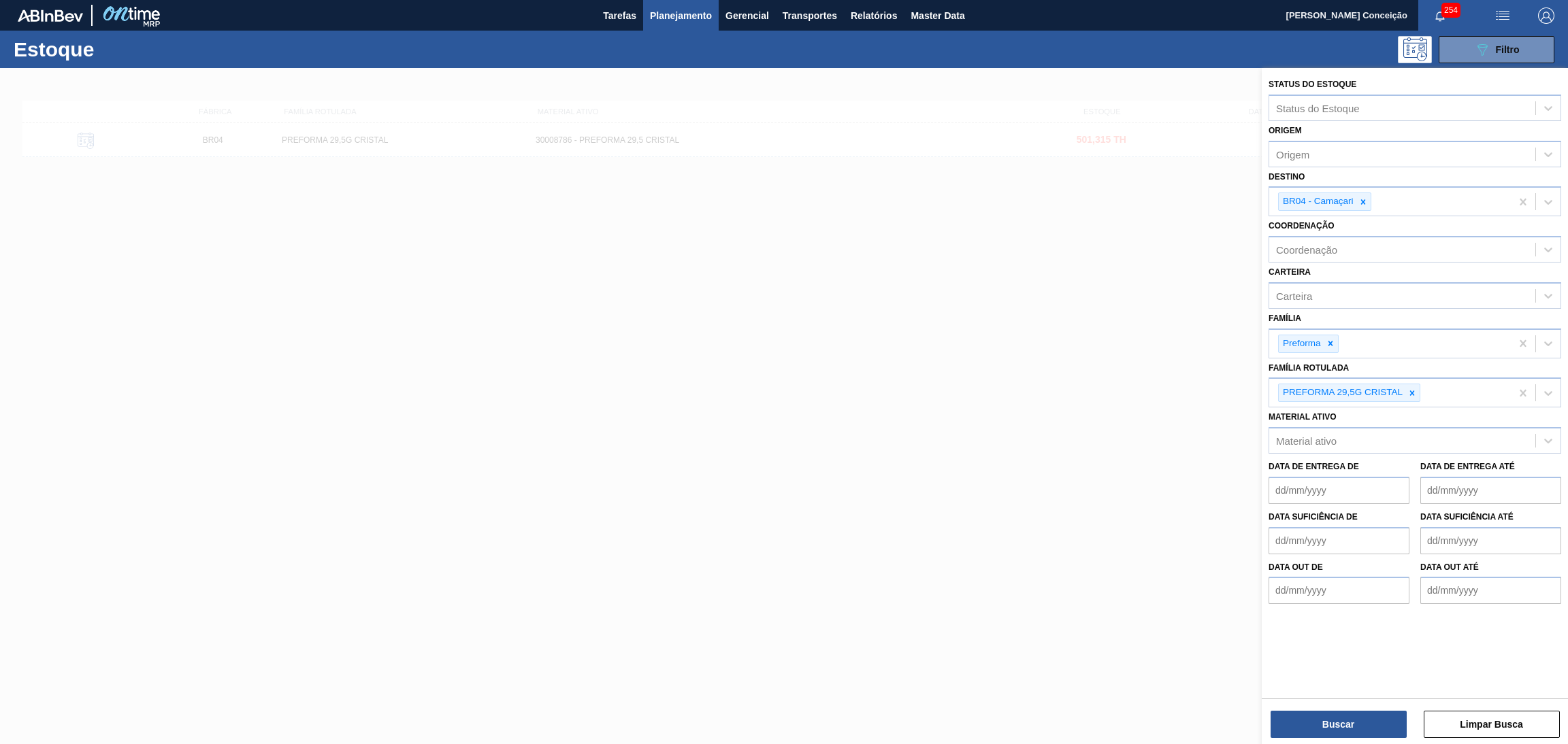
click at [939, 339] on div at bounding box center [784, 440] width 1568 height 744
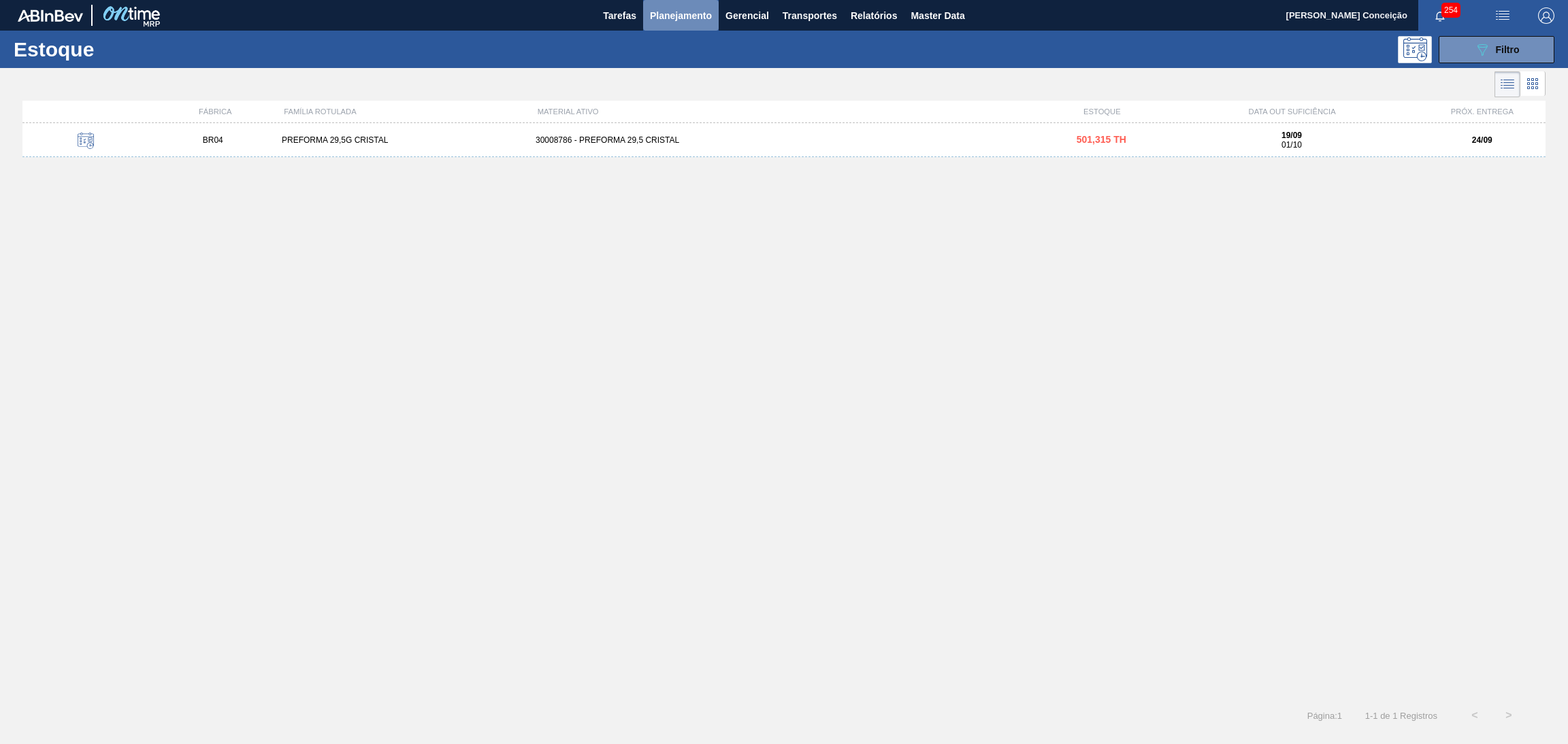
click at [683, 13] on span "Planejamento" at bounding box center [681, 15] width 62 height 16
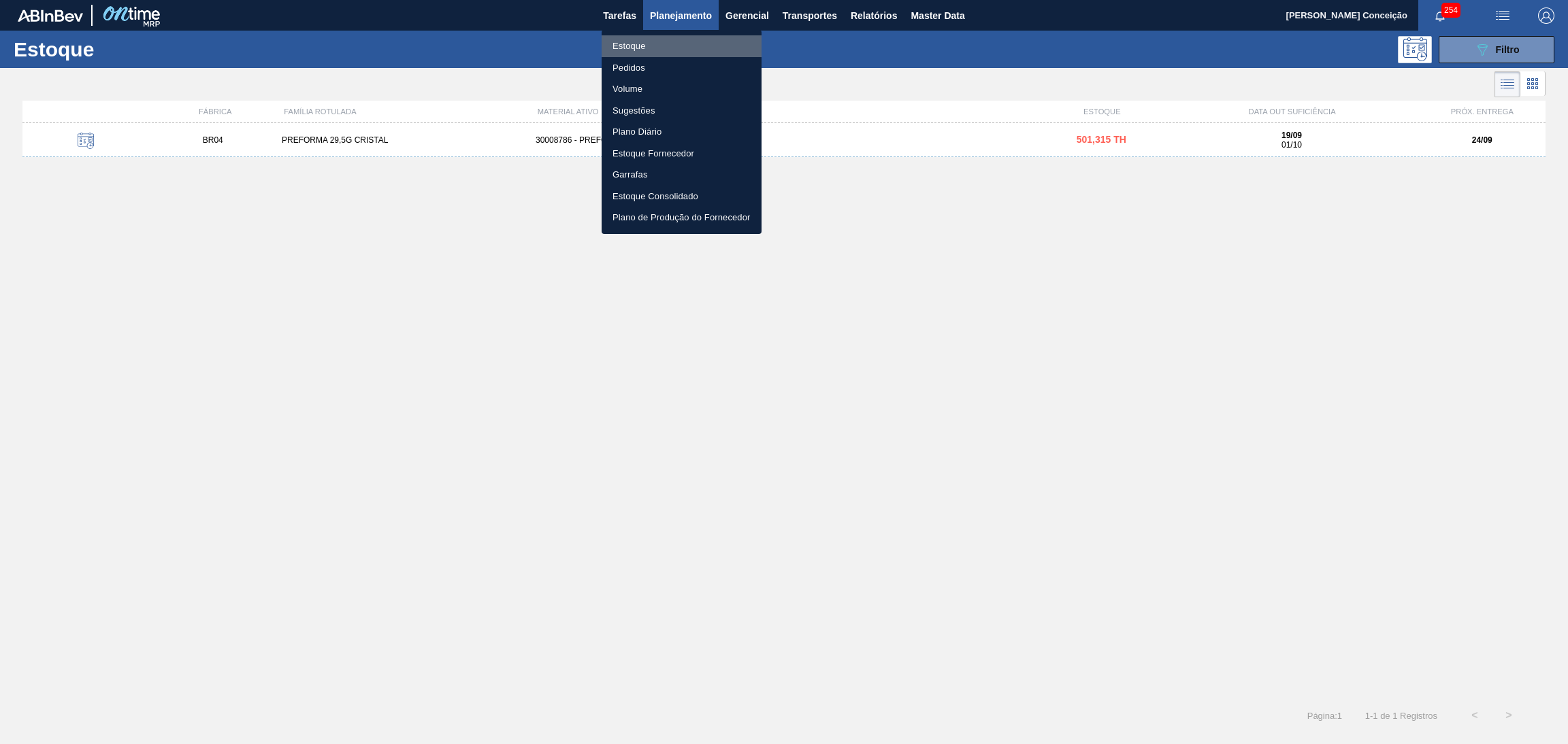
click at [643, 45] on li "Estoque" at bounding box center [682, 46] width 160 height 22
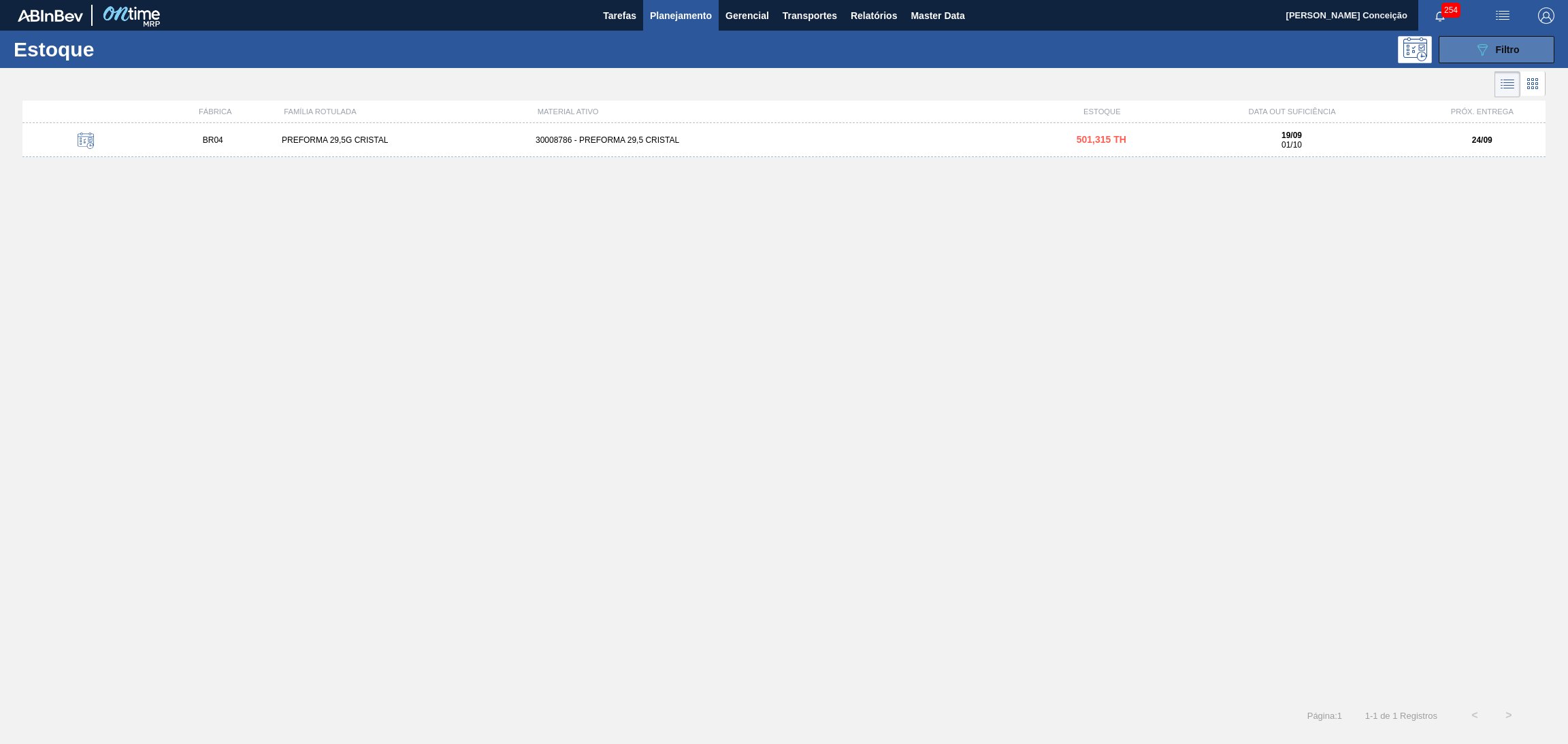
click at [1484, 51] on icon "089F7B8B-B2A5-4AFE-B5C0-19BA573D28AC" at bounding box center [1482, 49] width 16 height 16
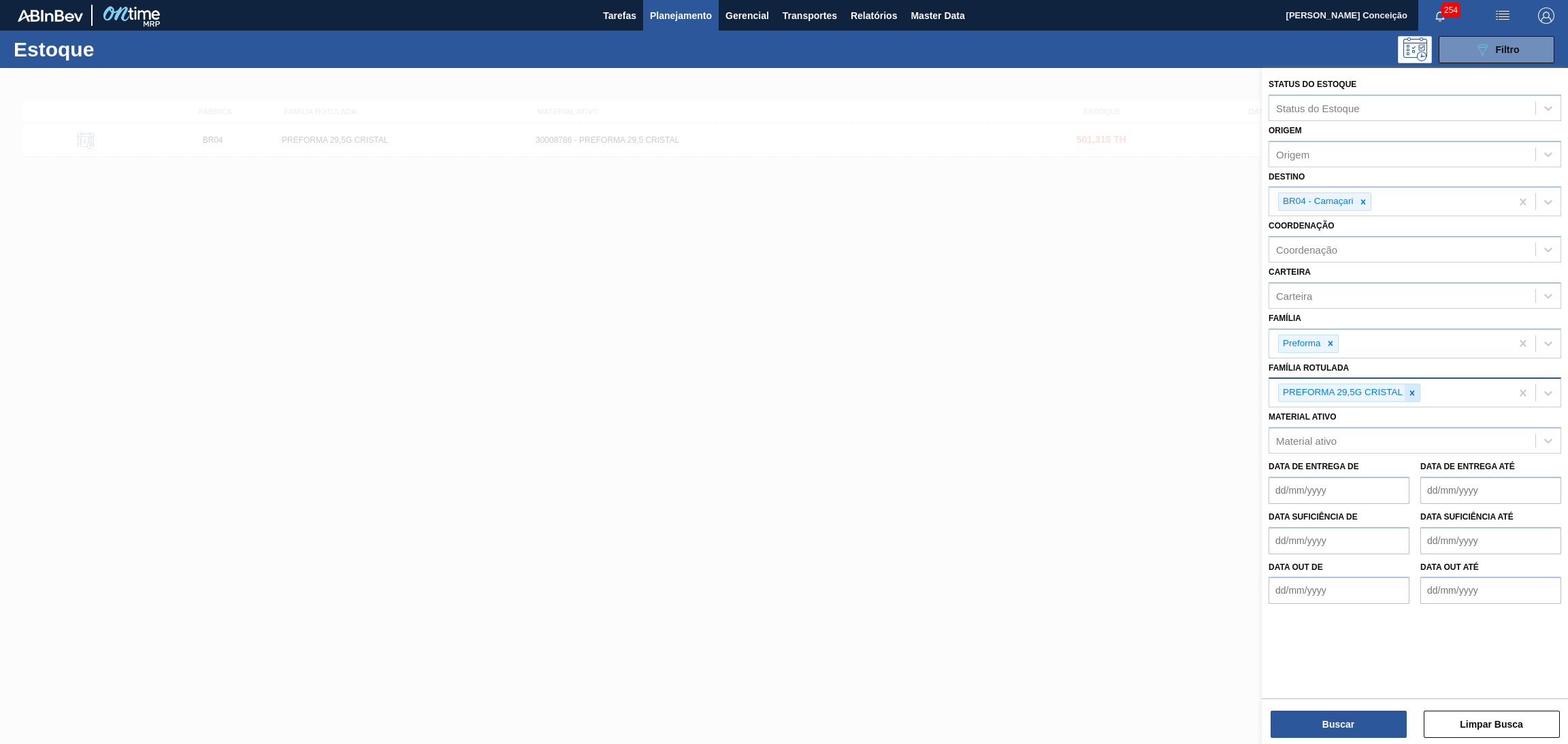
click at [1408, 388] on icon at bounding box center [1412, 393] width 10 height 10
click at [1361, 200] on icon at bounding box center [1364, 202] width 10 height 10
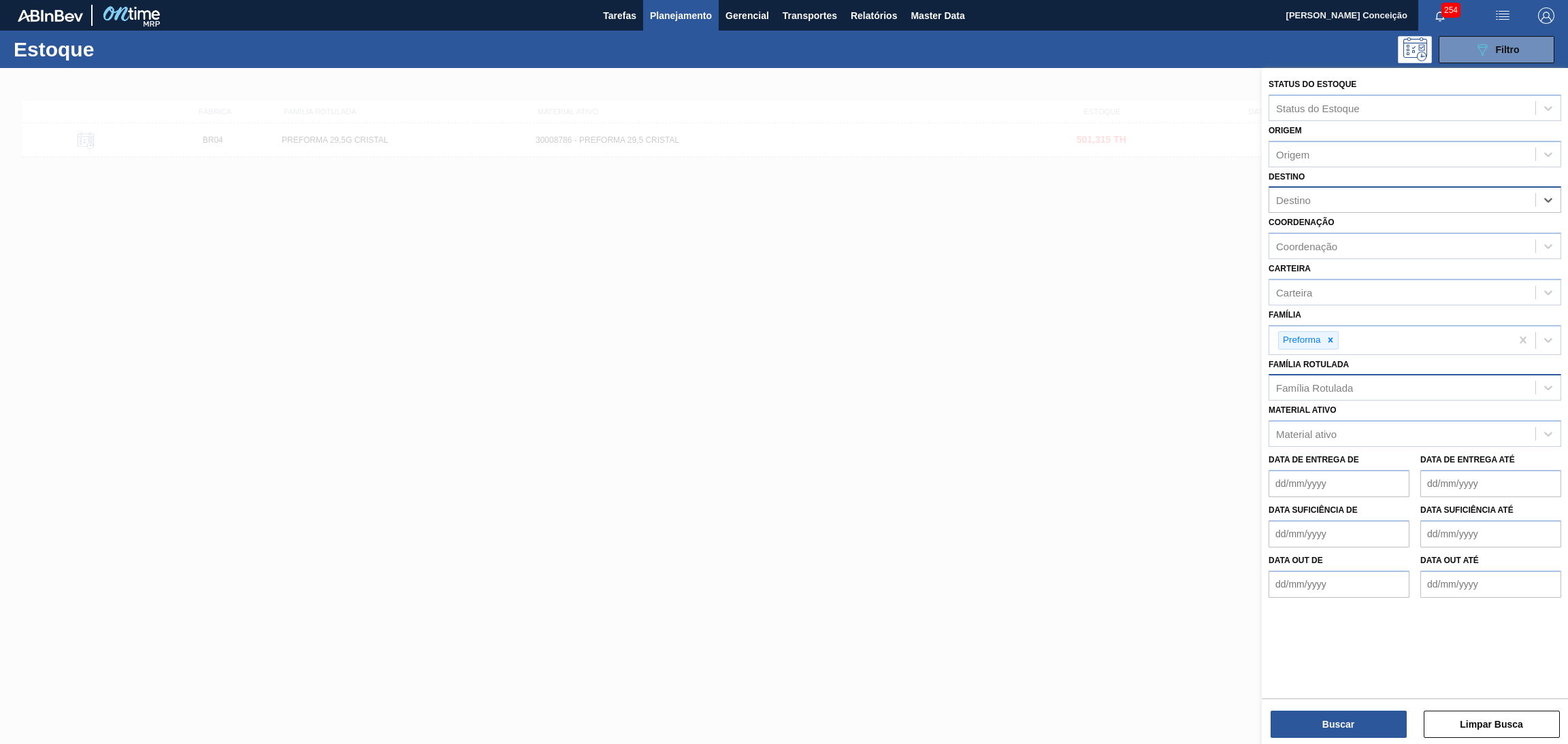
click at [1327, 195] on div "Destino" at bounding box center [1402, 201] width 266 height 20
type input "br12"
click at [1335, 711] on button "Buscar" at bounding box center [1339, 724] width 136 height 27
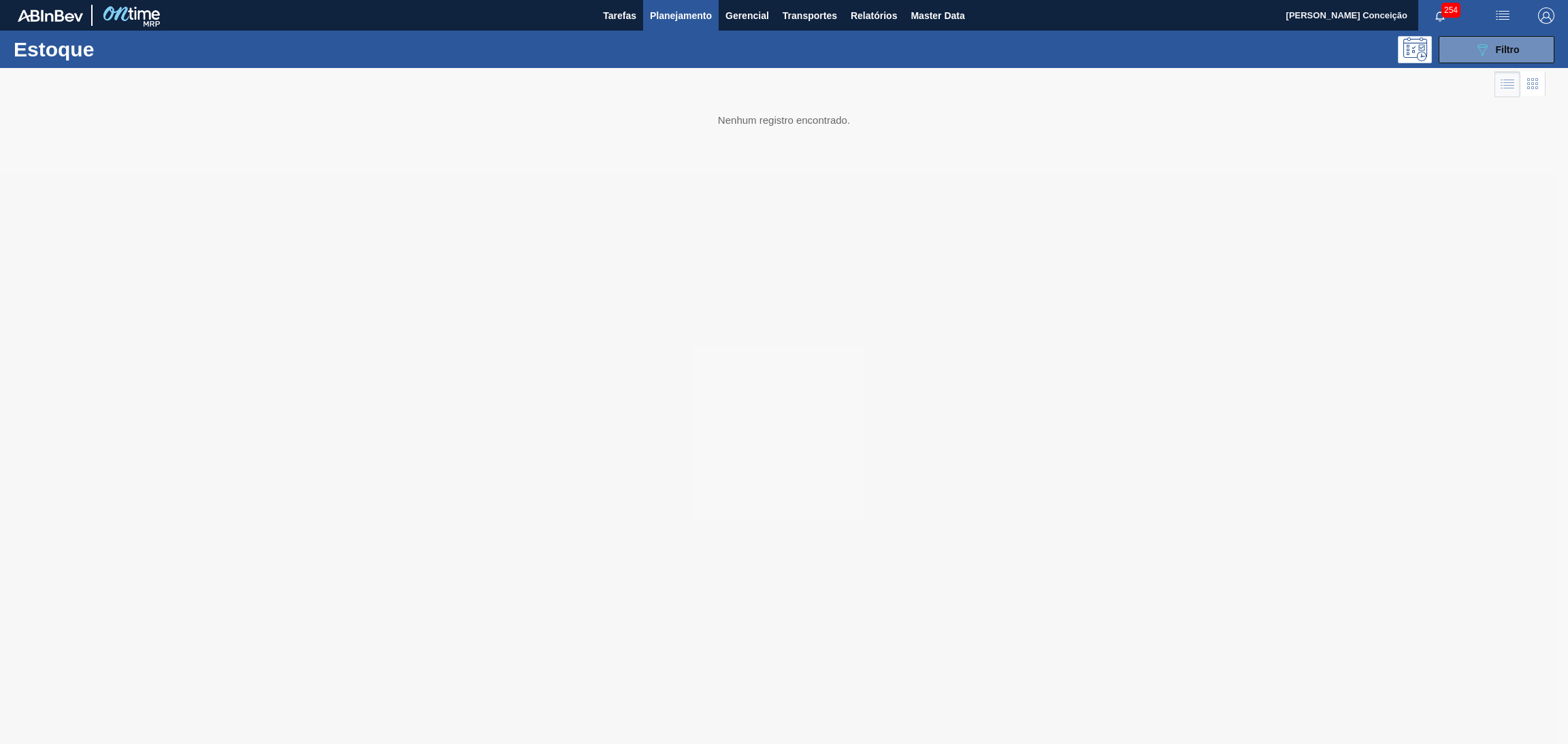
click at [534, 375] on div at bounding box center [784, 406] width 1568 height 676
click at [740, 417] on div at bounding box center [784, 406] width 1568 height 676
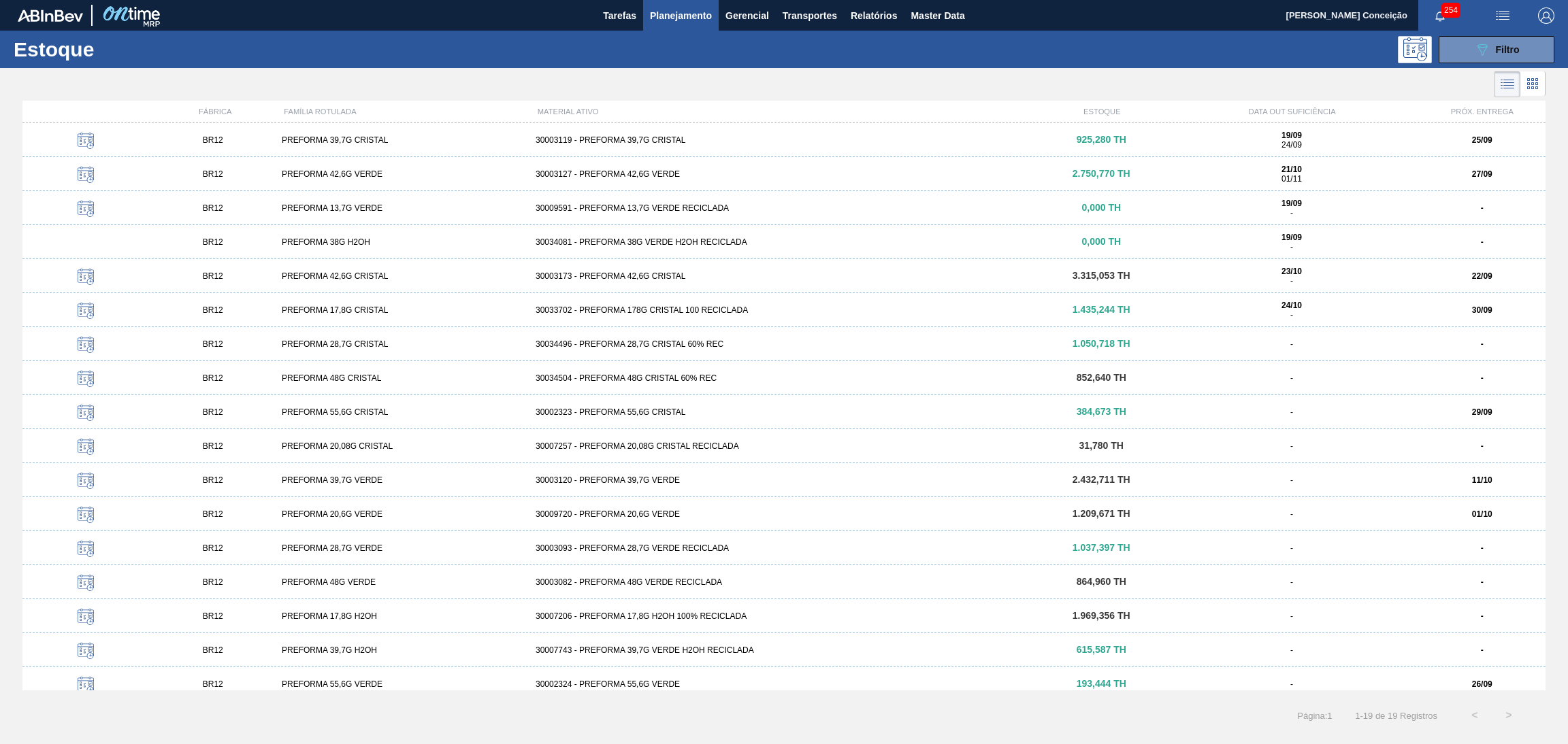
click at [519, 94] on div at bounding box center [772, 84] width 1546 height 33
click at [694, 142] on div "30003119 - PREFORMA 39,7G CRISTAL" at bounding box center [784, 140] width 508 height 10
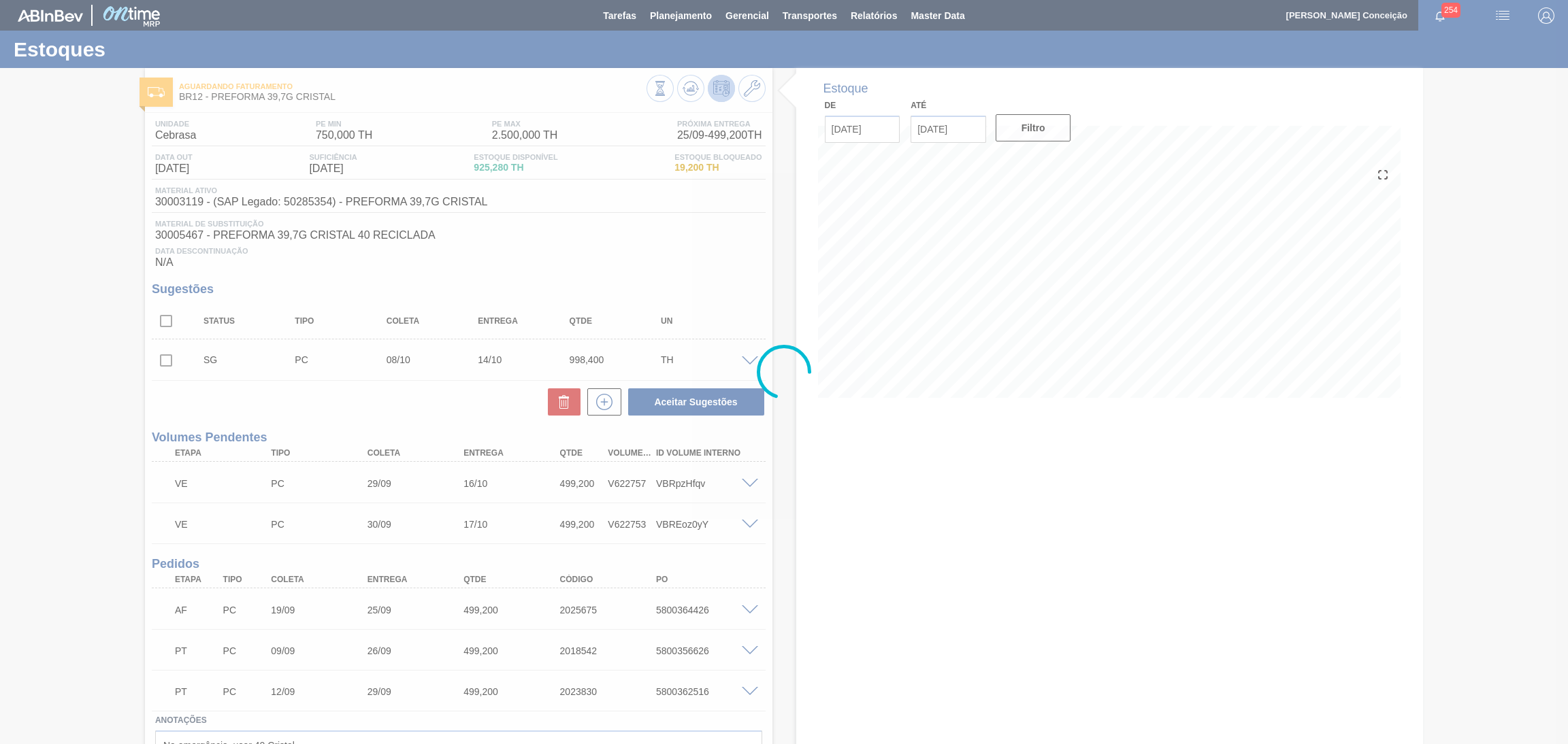
click at [332, 406] on div at bounding box center [784, 372] width 1568 height 744
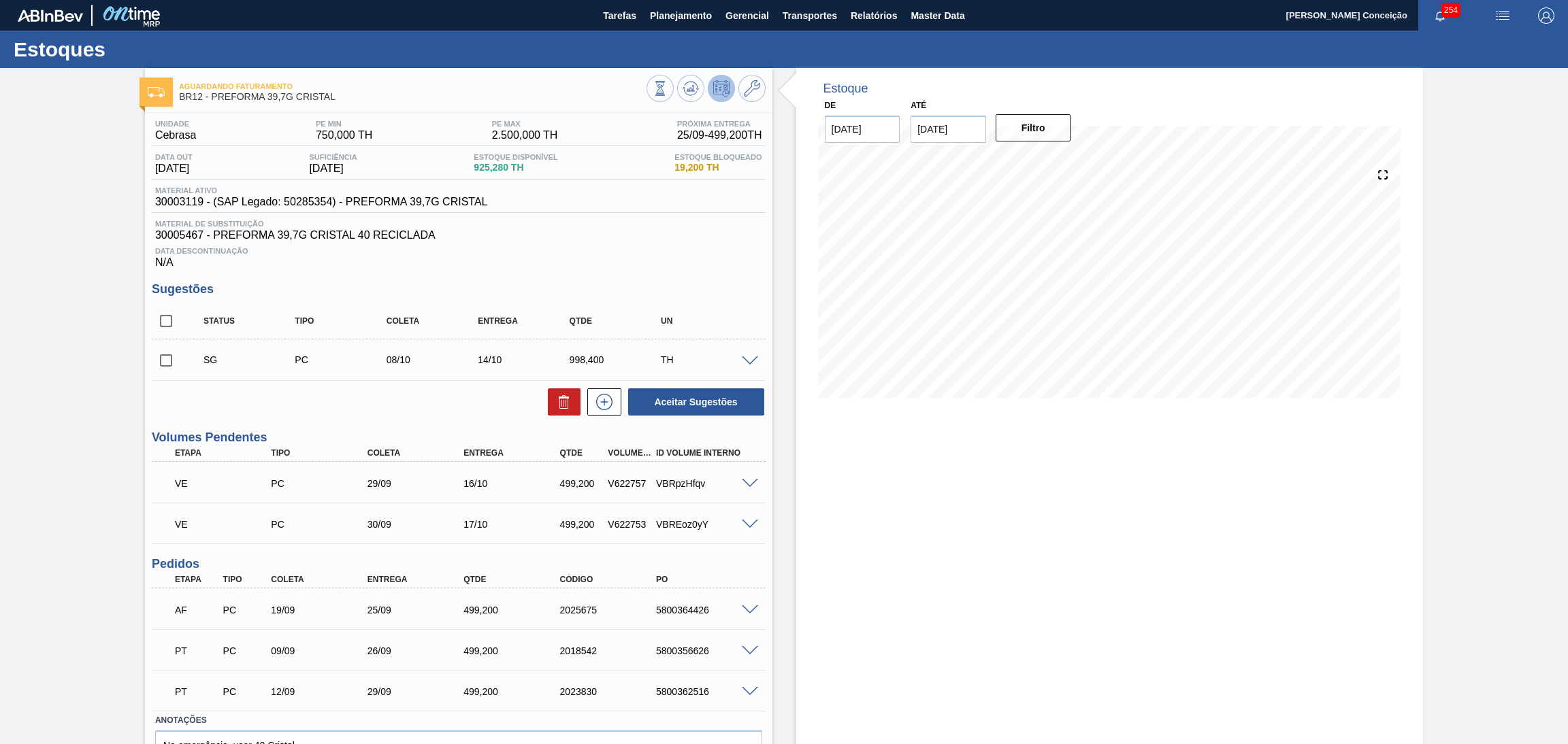
click at [680, 605] on div "5800364426" at bounding box center [707, 611] width 109 height 11
copy div "5800364426"
click at [916, 503] on div "Estoque De 19/09/2025 Até 30/11/2025 Filtro 19/09 Projeção de Estoque 650.877 N…" at bounding box center [1110, 445] width 628 height 755
click at [892, 492] on div "Estoque De 19/09/2025 Até 30/11/2025 Filtro 22/09 Projeção de Estoque 94.875 Ne…" at bounding box center [1110, 445] width 628 height 755
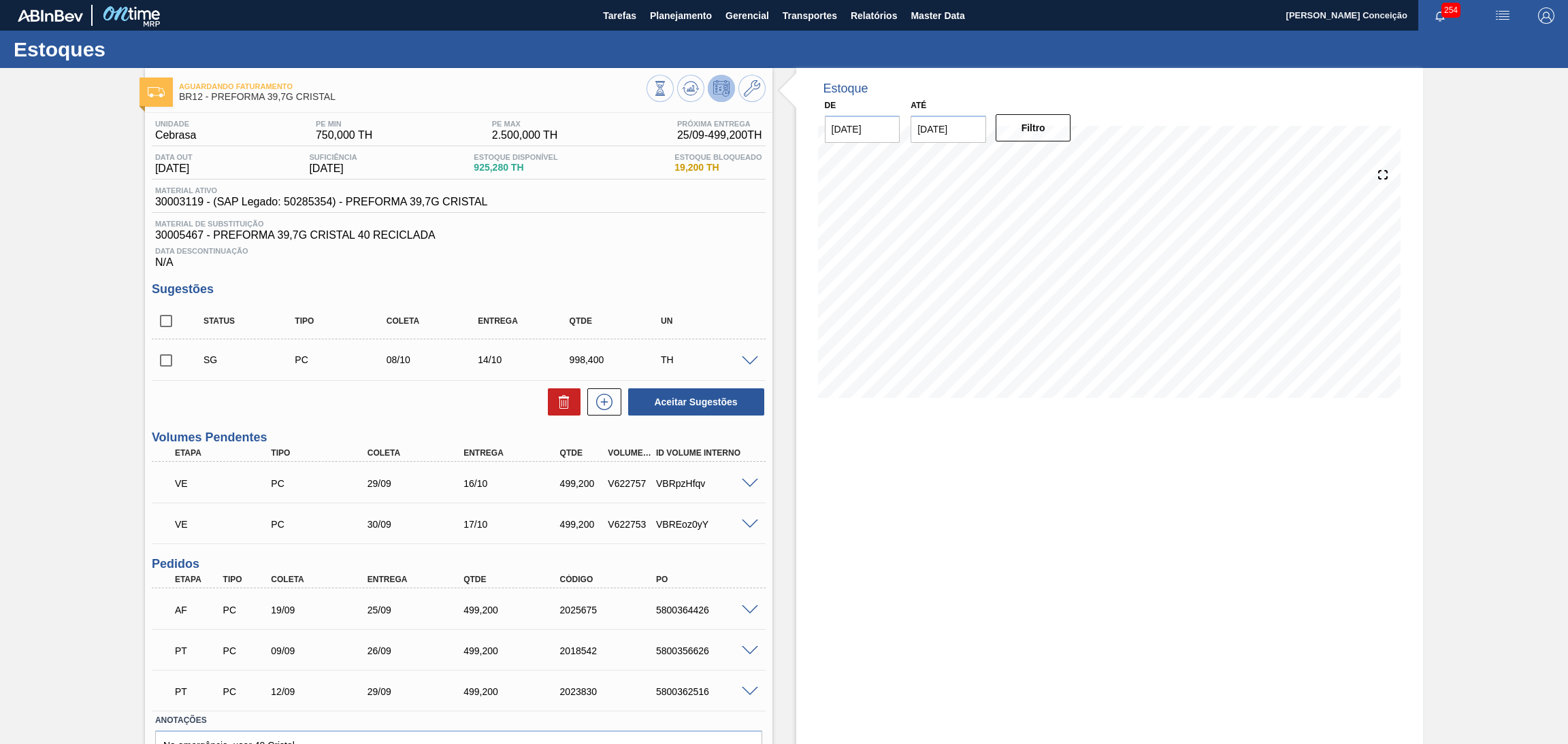
click at [430, 292] on h3 "Sugestões" at bounding box center [458, 290] width 614 height 14
click at [960, 637] on div "Estoque De 19/09/2025 Até 30/11/2025 Filtro 22/09 Projeção de Estoque 94.875 Ne…" at bounding box center [1110, 445] width 628 height 755
click at [602, 277] on div "Unidade Cebrasa PE MIN 750,000 TH PE MAX 2.500,000 TH Próxima Entrega 25/09 - 4…" at bounding box center [459, 464] width 628 height 703
click at [815, 461] on div "Estoque De 19/09/2025 Até 30/11/2025 Filtro 19/09 Projeção de Estoque 650.877 N…" at bounding box center [1110, 445] width 628 height 755
click at [551, 278] on div "Unidade Cebrasa PE MIN 750,000 TH PE MAX 2.500,000 TH Próxima Entrega 25/09 - 4…" at bounding box center [459, 464] width 628 height 703
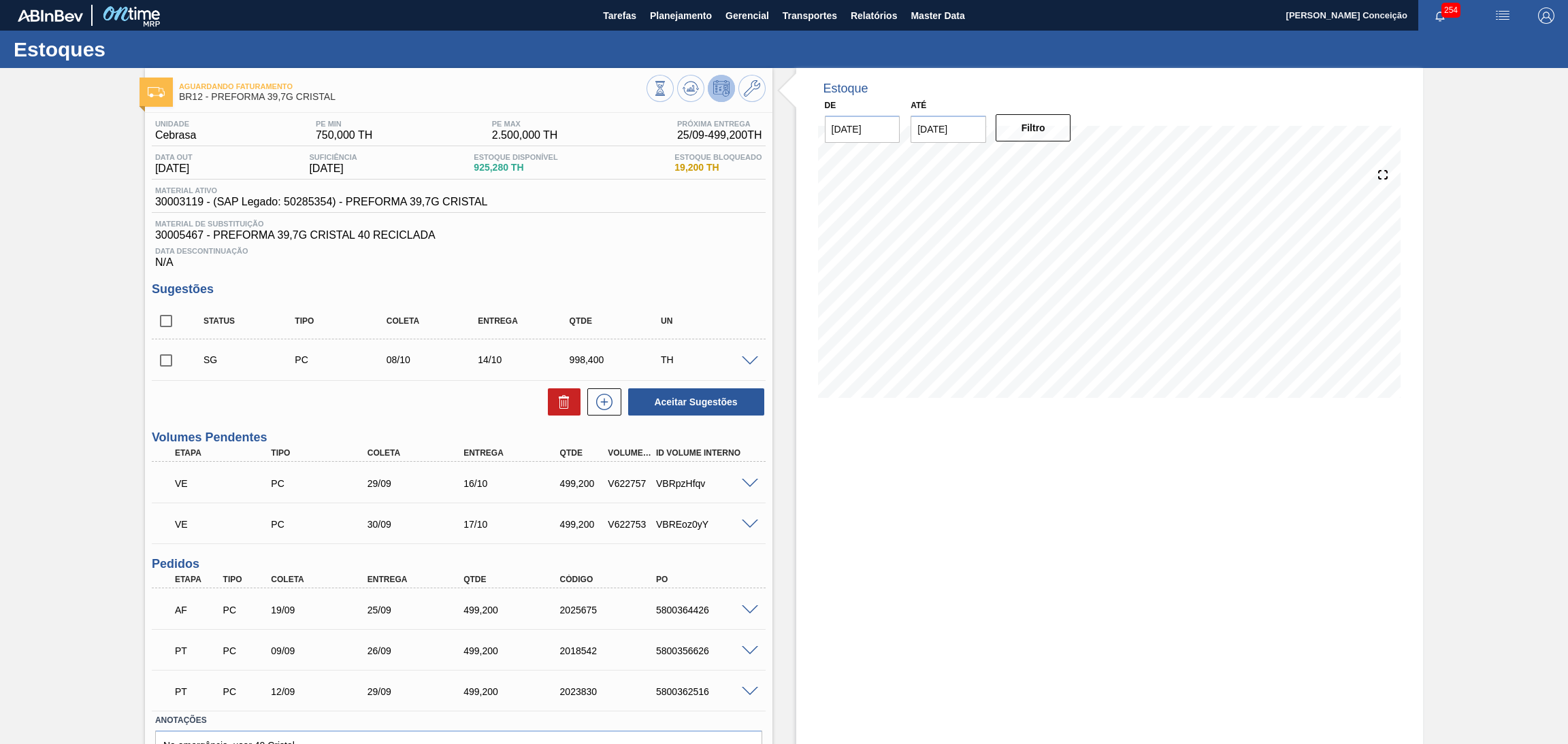
click at [439, 394] on div "Aceitar Sugestões" at bounding box center [458, 402] width 614 height 30
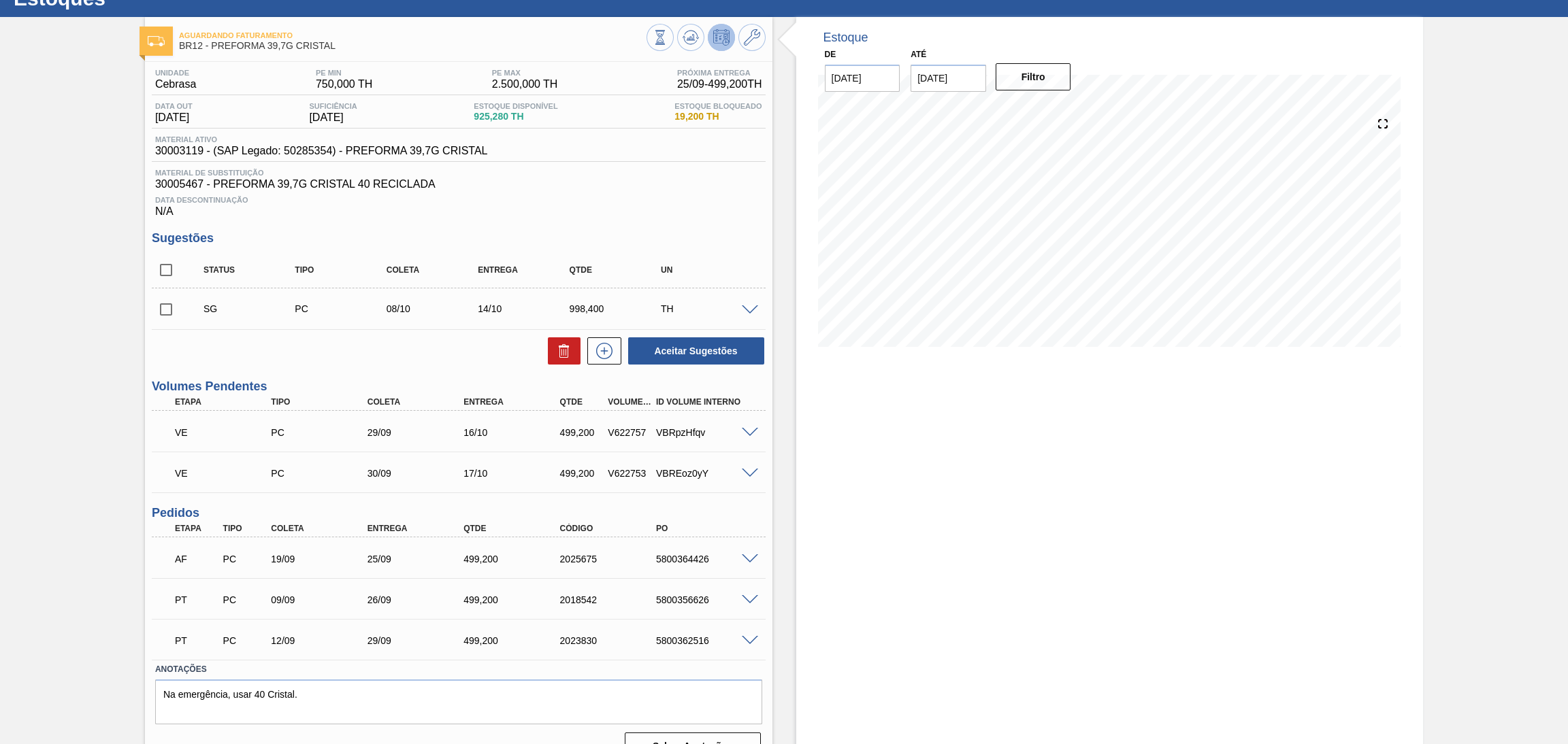
scroll to position [76, 0]
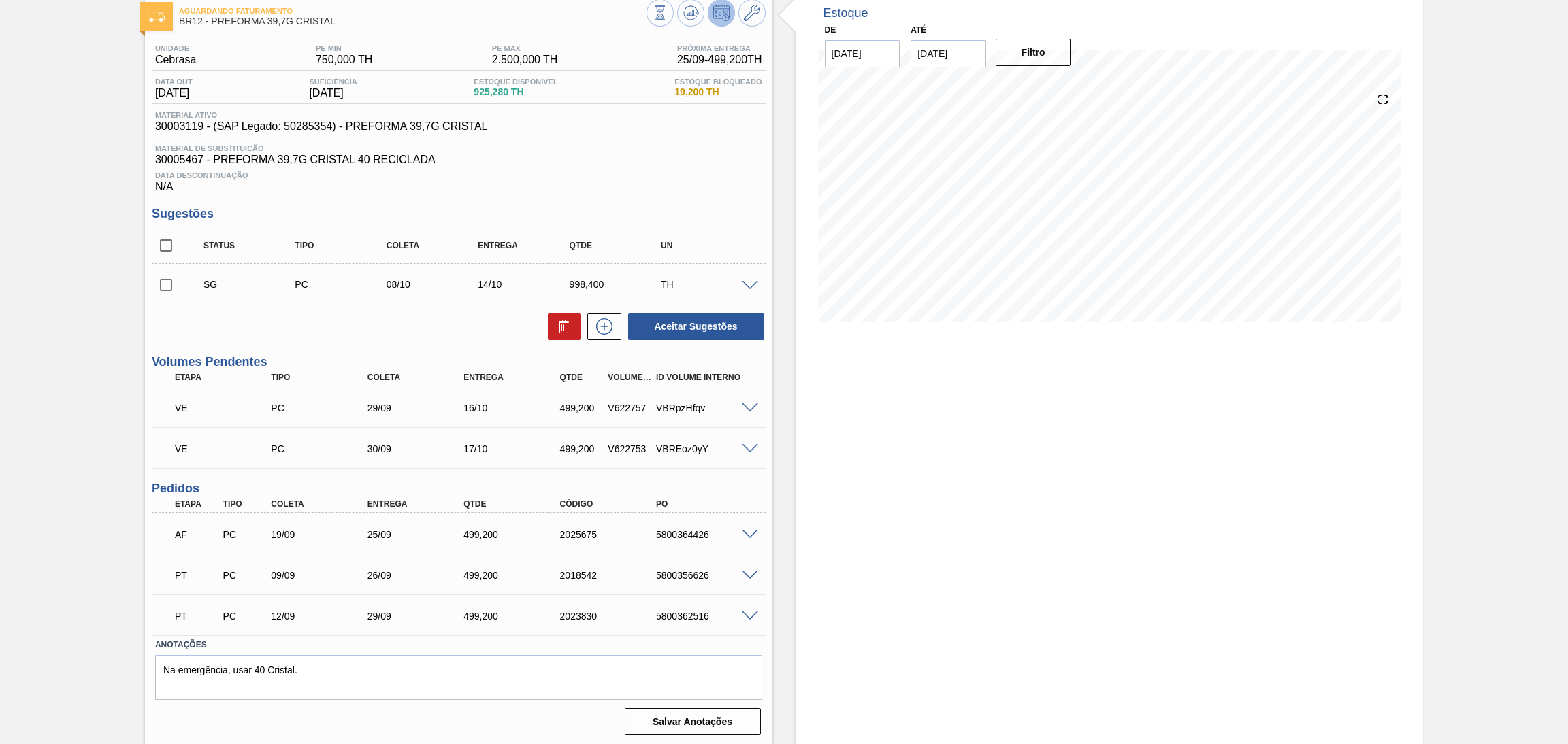
click at [749, 530] on span at bounding box center [750, 535] width 16 height 11
type input "19.2"
type input "499.2"
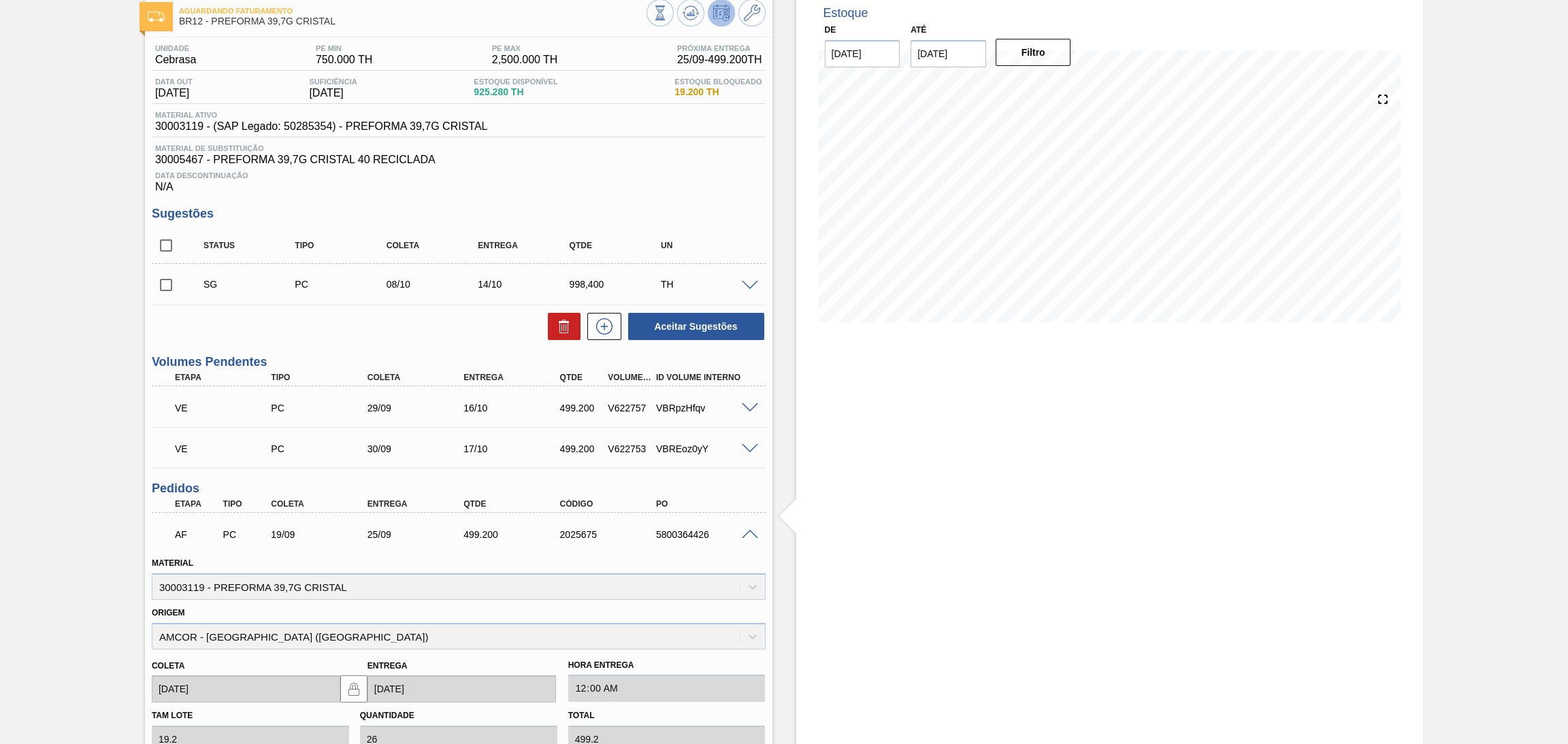
click at [748, 535] on span at bounding box center [750, 535] width 16 height 11
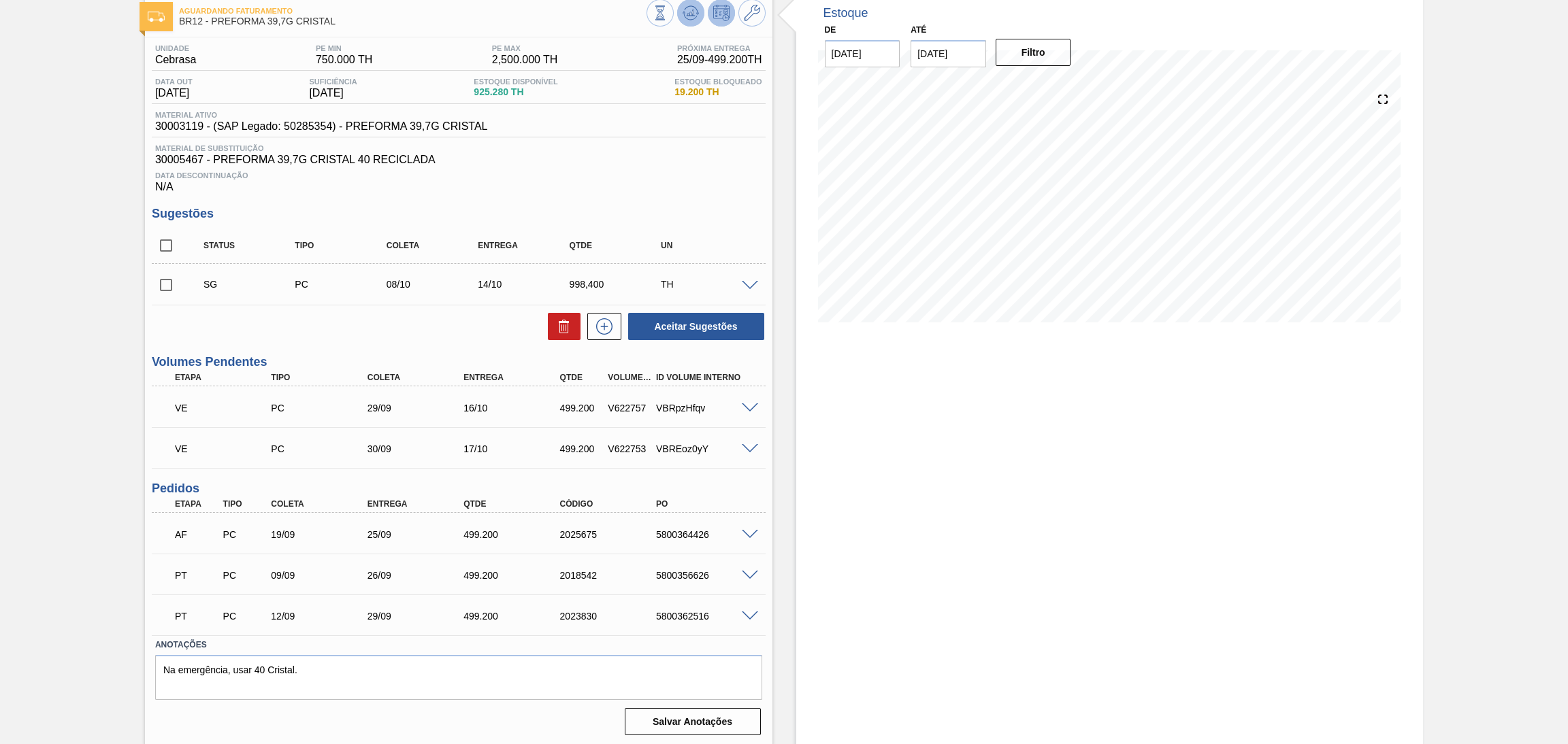
click at [683, 20] on icon at bounding box center [690, 13] width 16 height 16
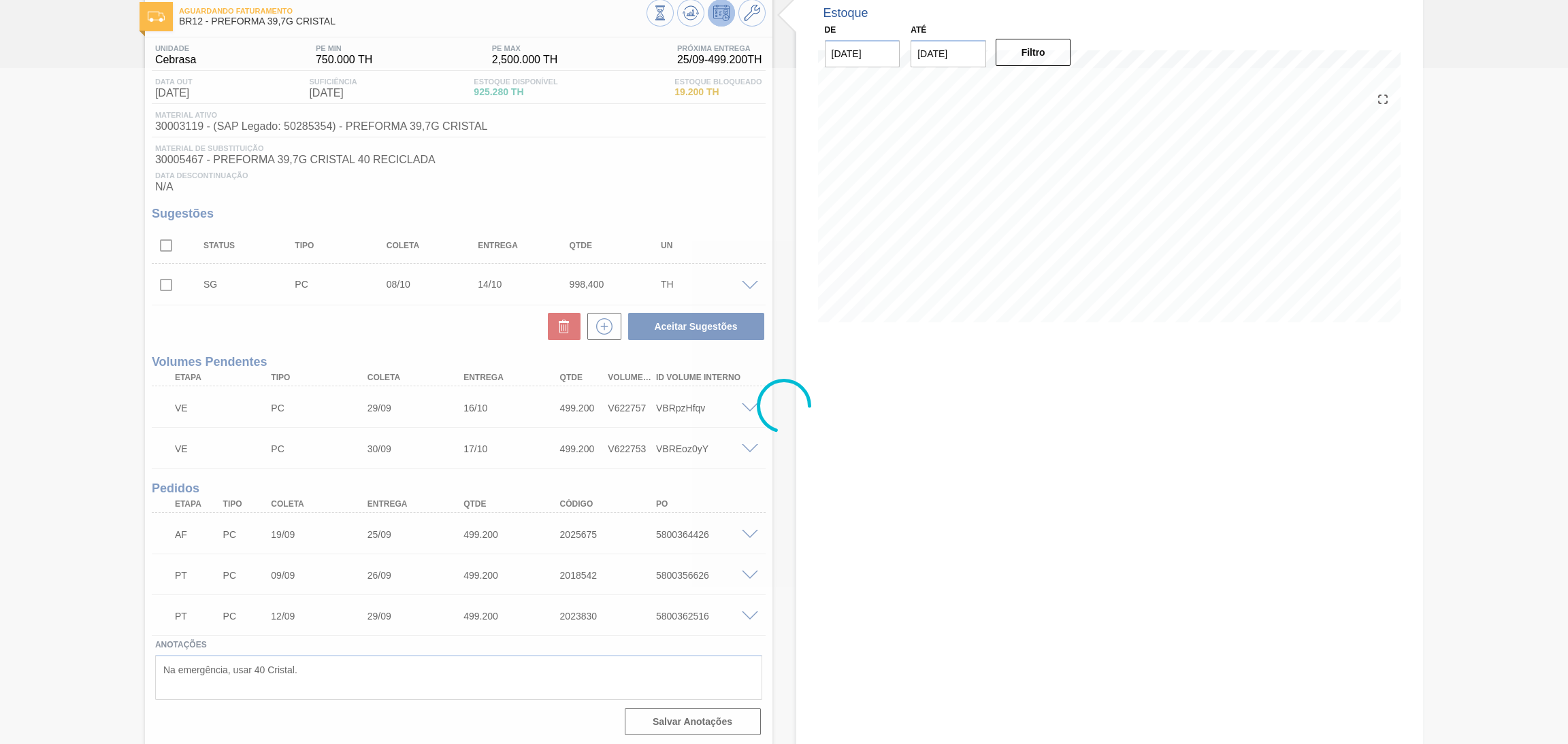
click at [970, 420] on div at bounding box center [784, 406] width 1568 height 676
click at [958, 376] on div at bounding box center [784, 406] width 1568 height 676
click at [876, 469] on div at bounding box center [784, 406] width 1568 height 676
click at [884, 499] on div at bounding box center [784, 406] width 1568 height 676
click at [918, 357] on div at bounding box center [784, 406] width 1568 height 676
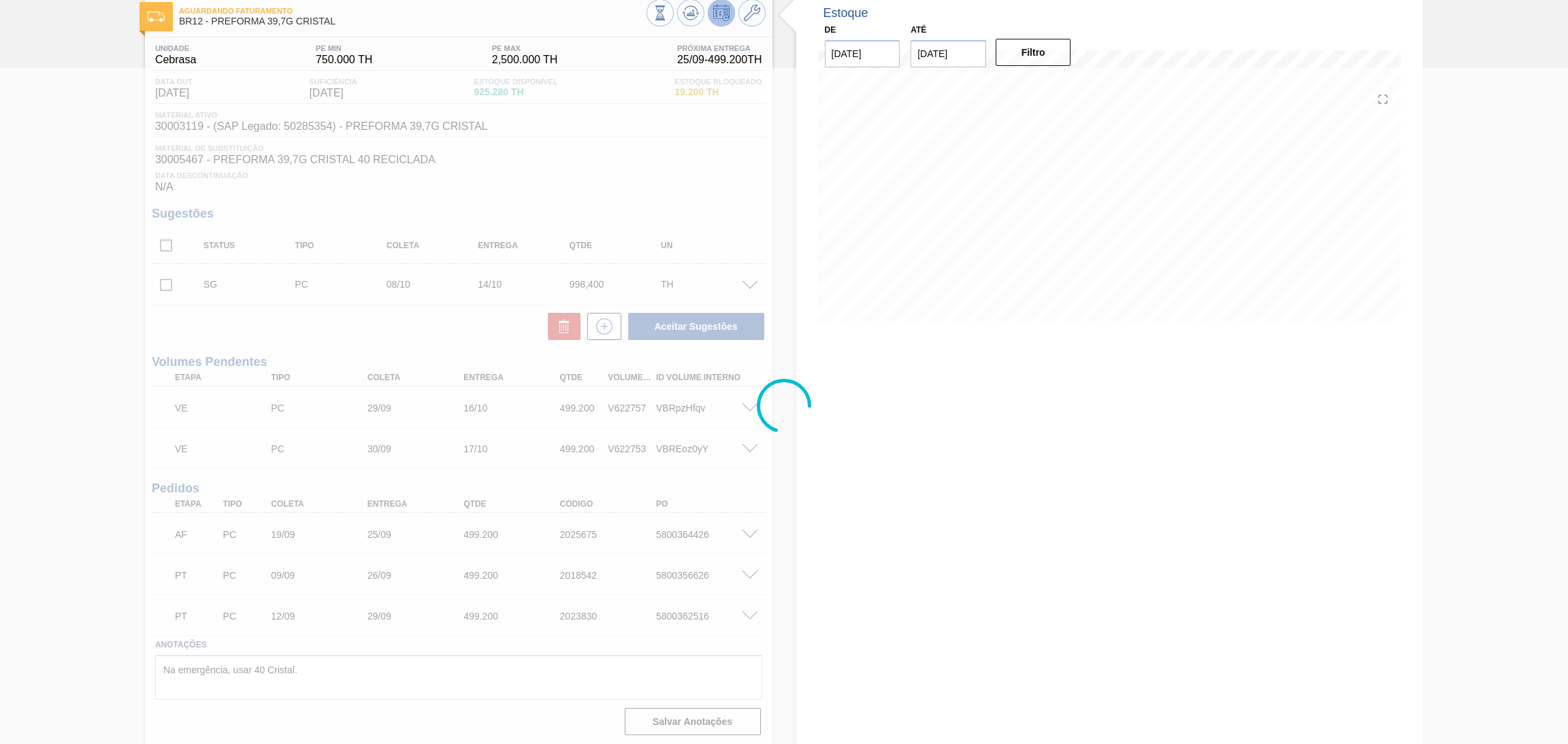
click at [913, 377] on div at bounding box center [784, 406] width 1568 height 676
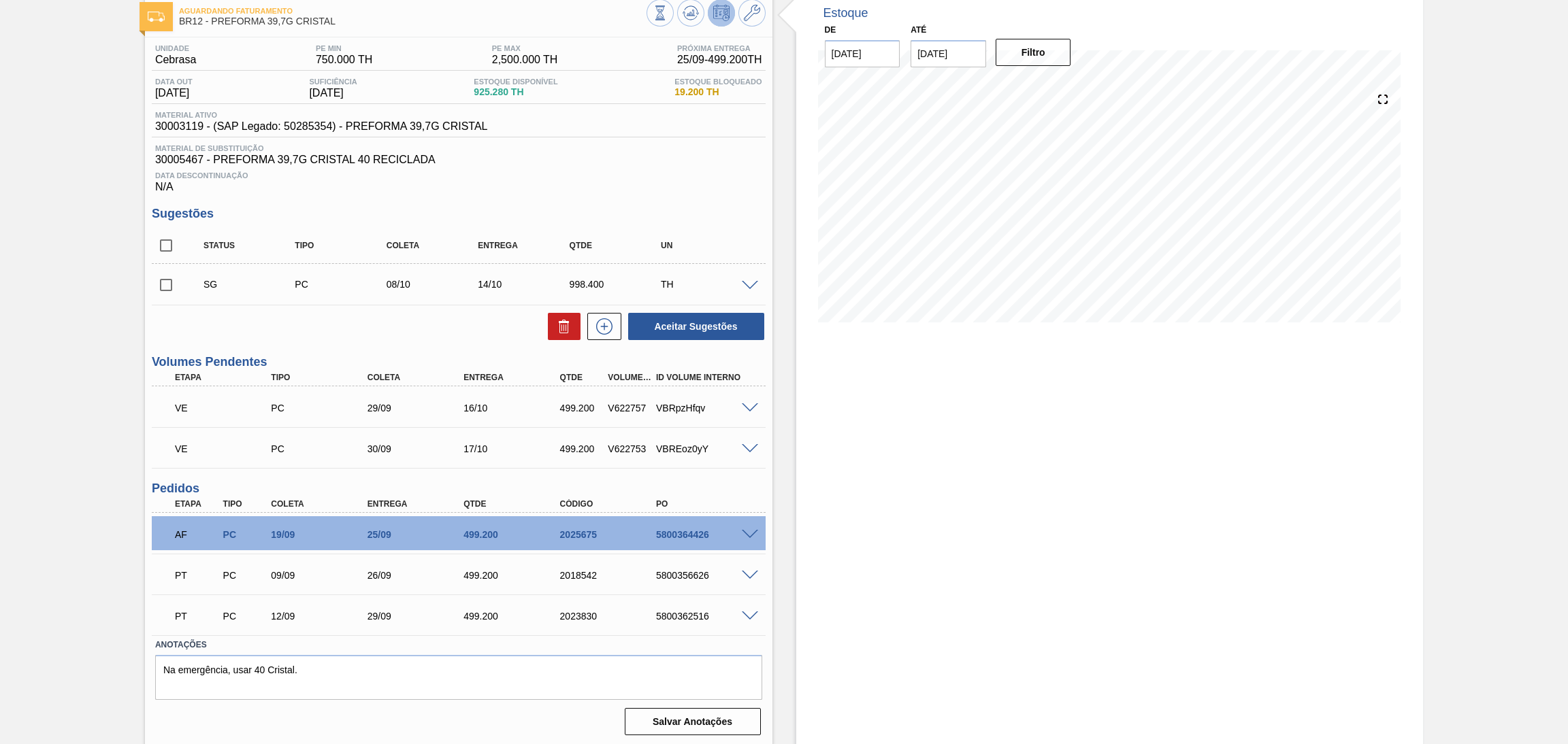
click at [607, 191] on div "Data Descontinuação N/A" at bounding box center [458, 180] width 614 height 27
click at [930, 395] on div "Estoque De 19/09/2025 Até 30/11/2025 Filtro 24/09 Projeção de Estoque -38.459 N…" at bounding box center [1110, 370] width 628 height 755
click at [796, 577] on div "Estoque De 19/09/2025 Até 30/11/2025 Filtro 02/10 Projeção de Estoque 1,454.141…" at bounding box center [1110, 370] width 628 height 755
click at [789, 479] on div "Estoque De 19/09/2025 Até 30/11/2025 Filtro 19/09 Projeção de Estoque 650.877 N…" at bounding box center [1098, 370] width 652 height 755
click at [578, 184] on div "Data Descontinuação N/A" at bounding box center [458, 180] width 614 height 27
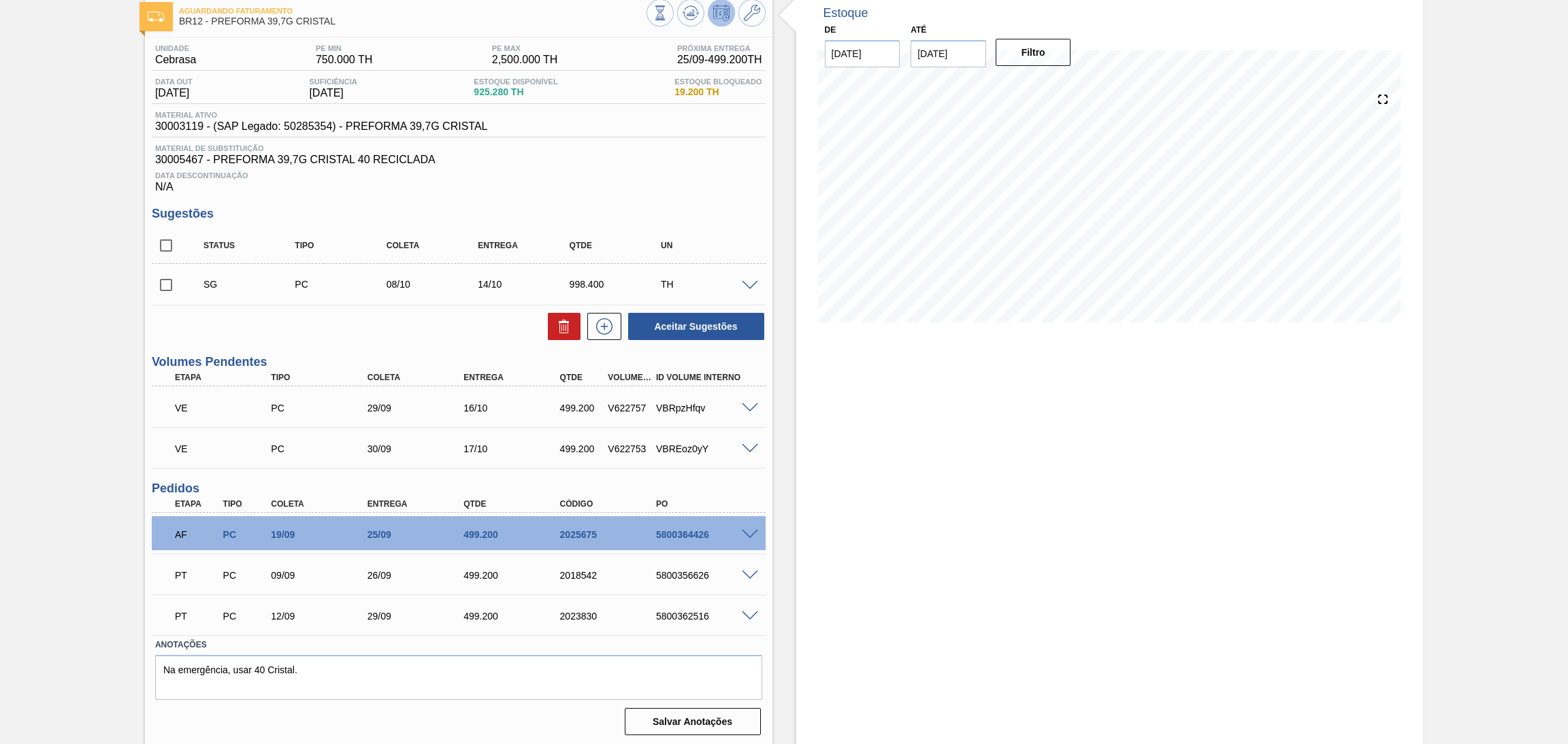
click at [316, 467] on div "Unidade Cebrasa PE MIN 750.000 TH PE MAX 2,500.000 TH Próxima Entrega 25/09 - 4…" at bounding box center [459, 388] width 628 height 703
click at [864, 474] on div "Estoque De 19/09/2025 Até 30/11/2025 Filtro 24/09 Projeção de Estoque -38.459 N…" at bounding box center [1110, 370] width 628 height 755
click at [814, 475] on div "Estoque De 19/09/2025 Até 30/11/2025 Filtro 24/09 Projeção de Estoque -38.459 N…" at bounding box center [1110, 370] width 628 height 755
click at [655, 135] on div "Material ativo 30003119 - (SAP Legado: 50285354) - PREFORMA 39,7G CRISTAL" at bounding box center [458, 124] width 614 height 27
click at [908, 387] on div "Estoque De 19/09/2025 Até 30/11/2025 Filtro 24/09 Projeção de Estoque -38.459 N…" at bounding box center [1110, 370] width 628 height 755
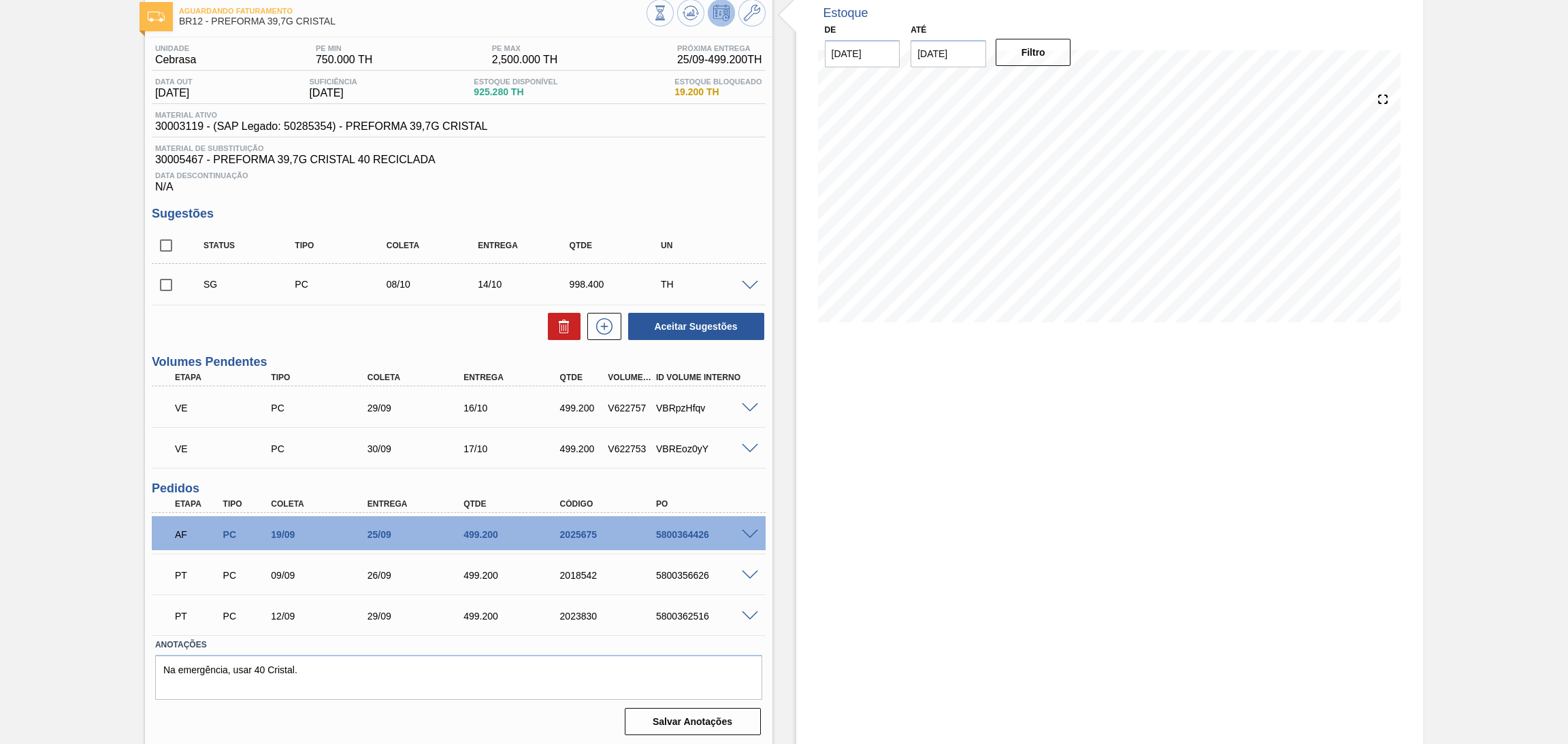
click at [788, 425] on div "Estoque De 19/09/2025 Até 30/11/2025 Filtro 24/09 Projeção de Estoque -38.459 N…" at bounding box center [1098, 370] width 652 height 755
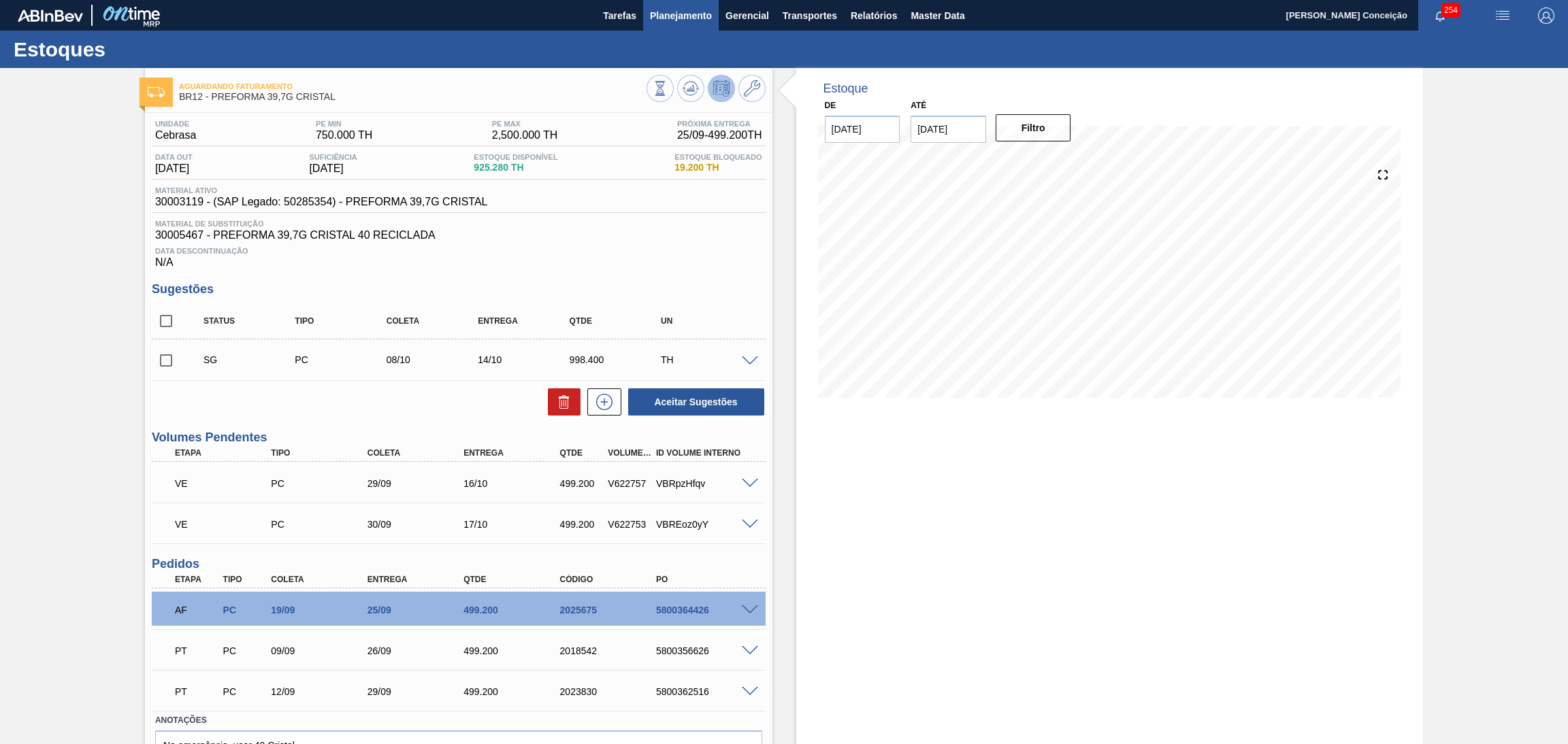
click at [664, 13] on span "Planejamento" at bounding box center [681, 15] width 62 height 16
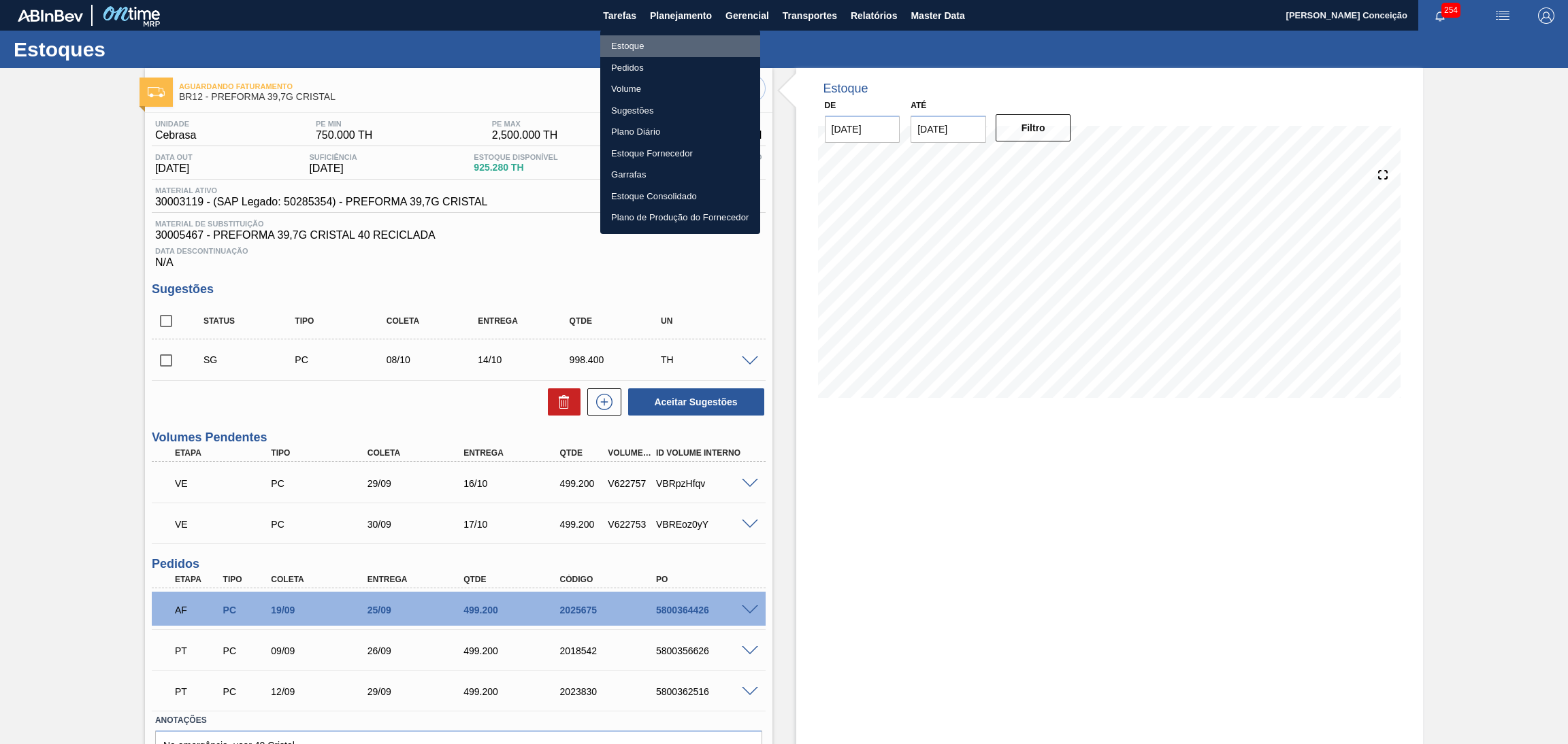
click at [626, 50] on li "Estoque" at bounding box center [681, 46] width 160 height 22
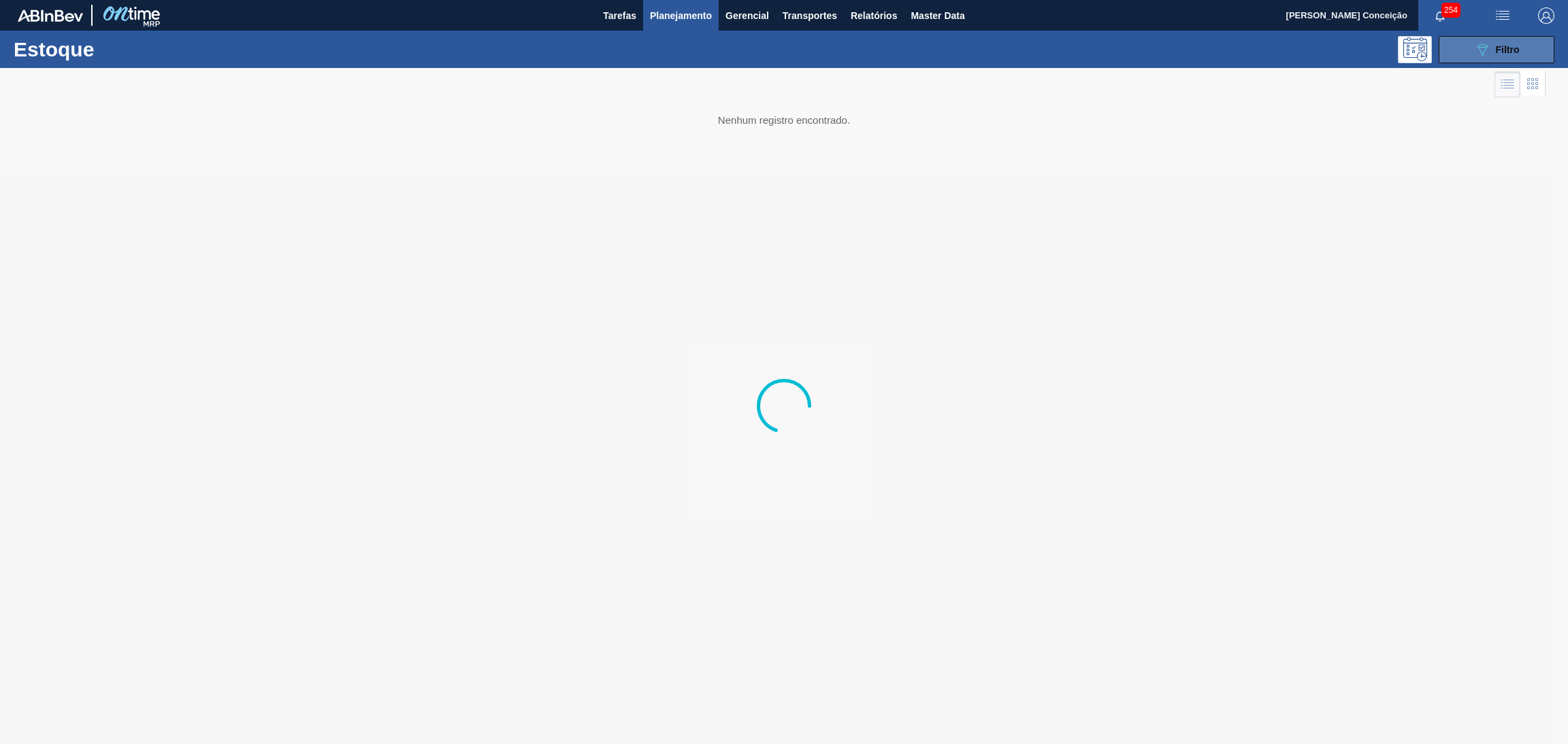
click at [1486, 41] on icon "089F7B8B-B2A5-4AFE-B5C0-19BA573D28AC" at bounding box center [1482, 49] width 16 height 16
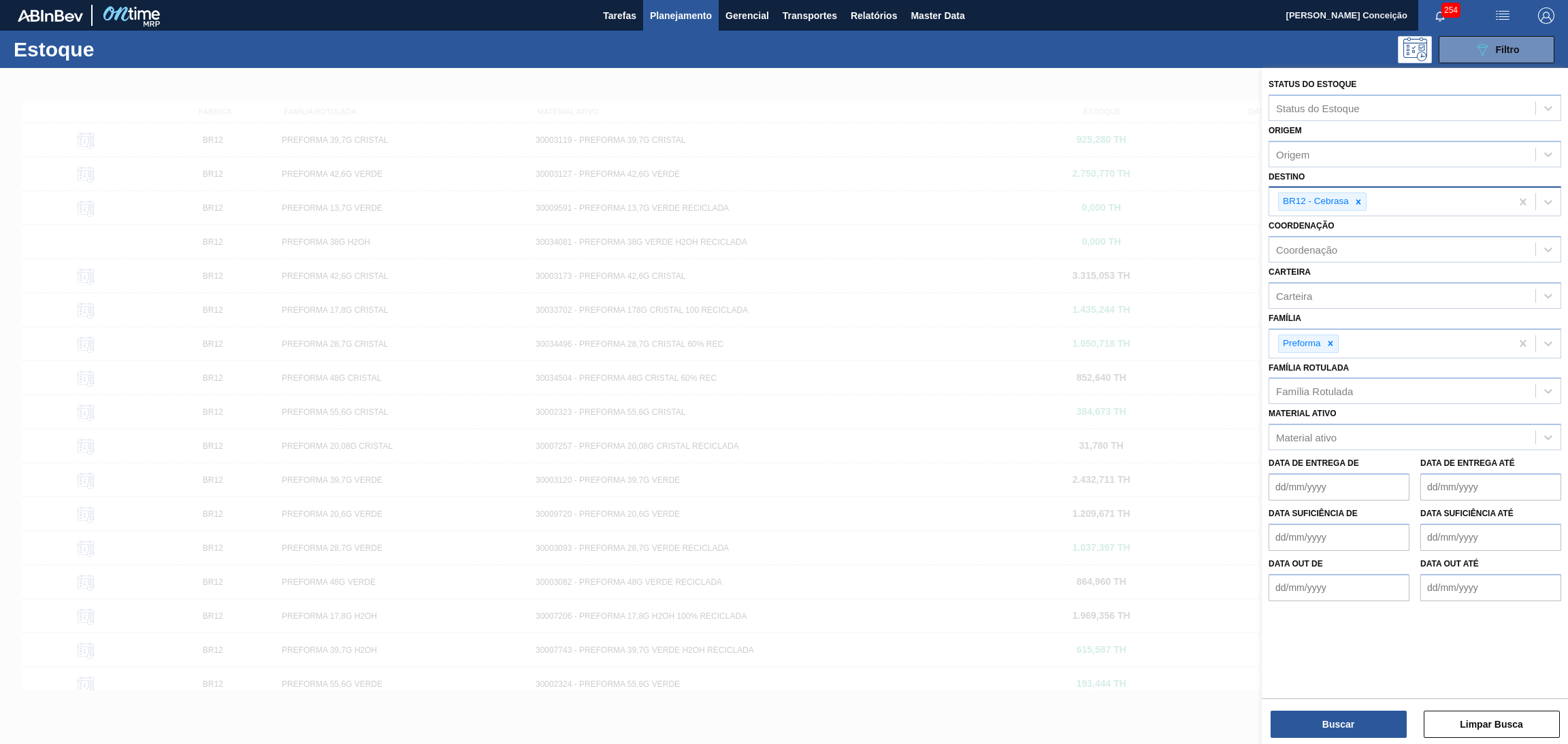
click at [1350, 206] on div "BR12 - Cebrasa" at bounding box center [1315, 202] width 72 height 17
click at [1354, 203] on icon at bounding box center [1359, 202] width 10 height 10
type input "br19"
click at [1315, 381] on div "Família Rotulada" at bounding box center [1402, 391] width 266 height 20
type Rotulada "39,7"
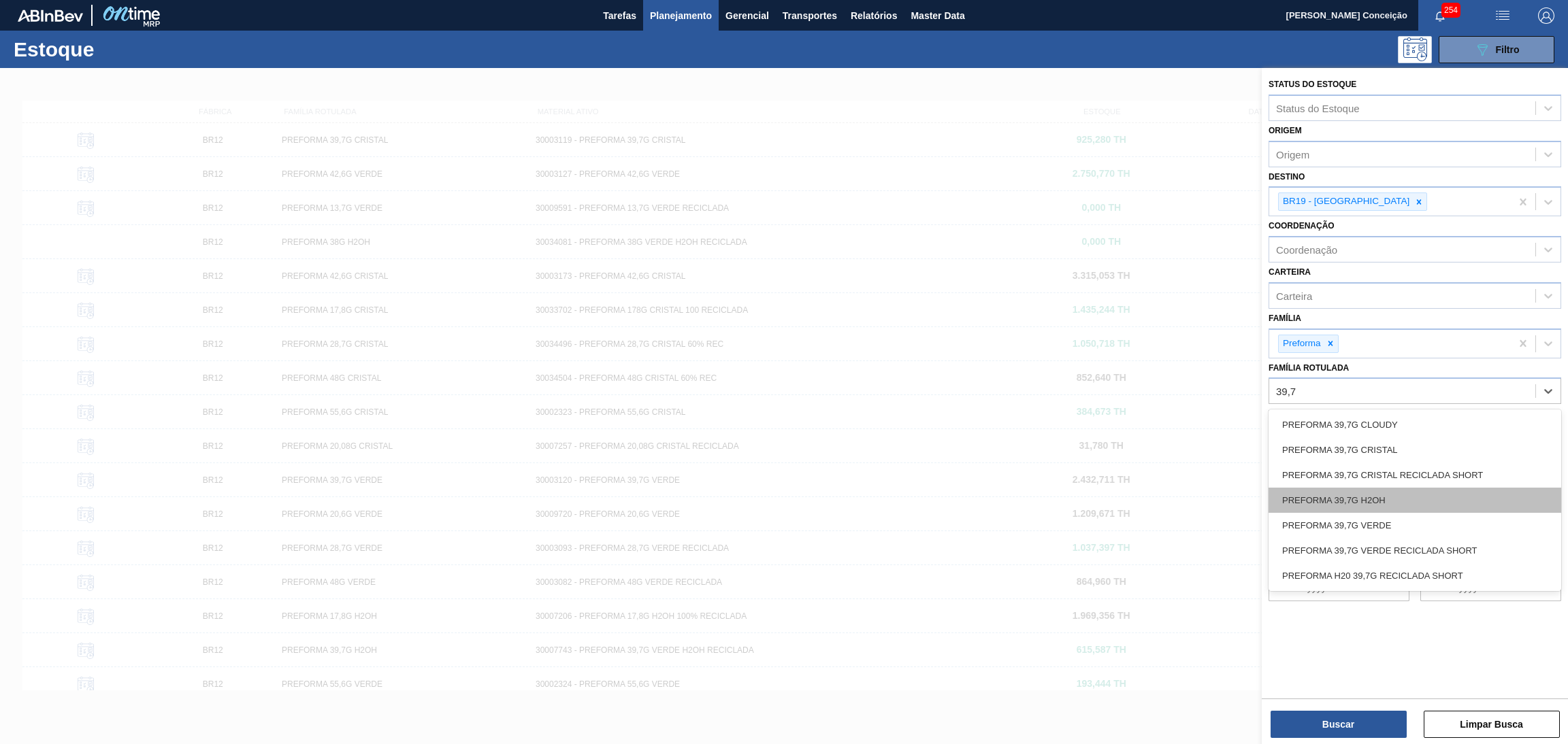
click at [1366, 501] on div "PREFORMA 39,7G H2OH" at bounding box center [1415, 501] width 293 height 25
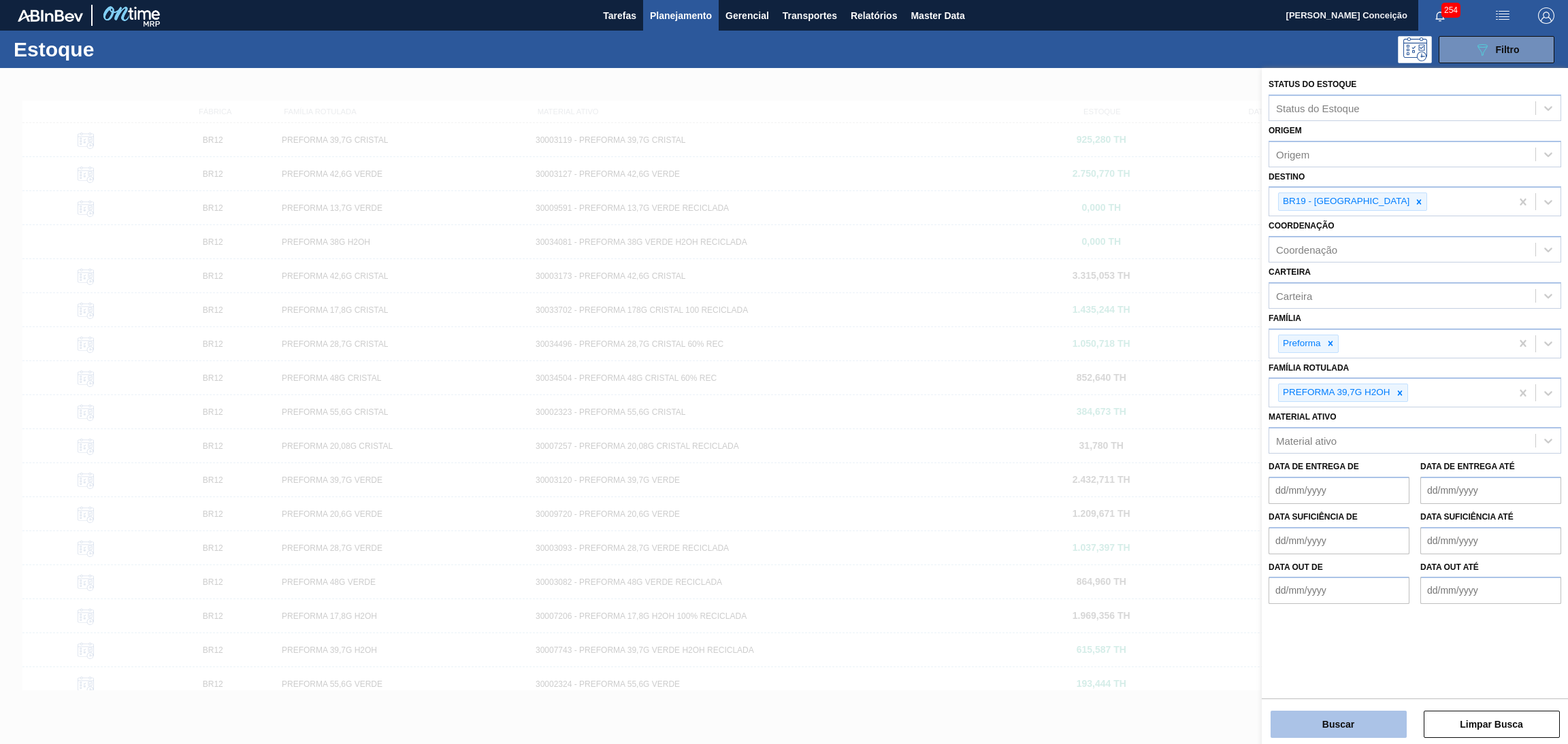
click at [1314, 729] on button "Buscar" at bounding box center [1339, 724] width 136 height 27
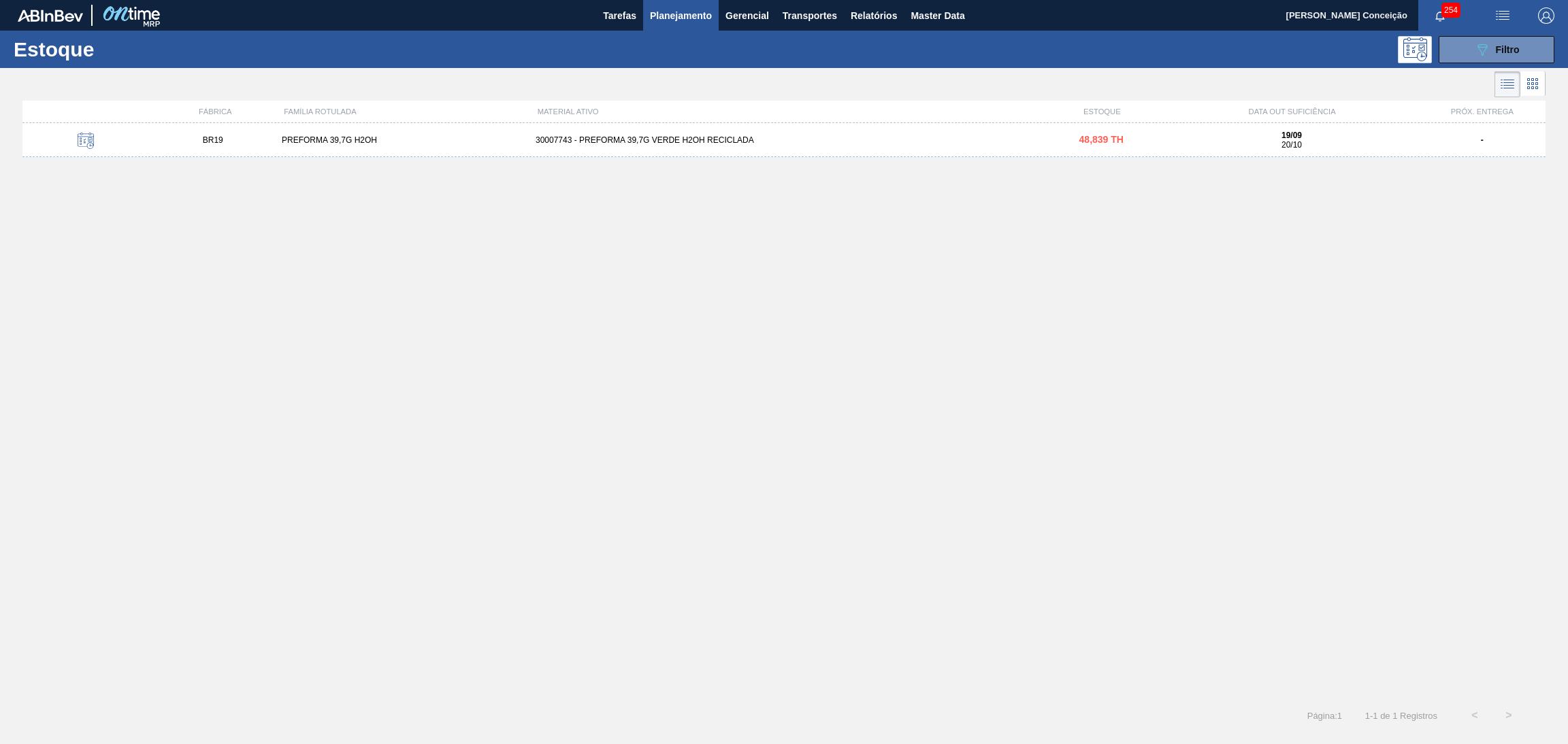
click at [652, 144] on div "30007743 - PREFORMA 39,7G VERDE H2OH RECICLADA" at bounding box center [784, 140] width 508 height 10
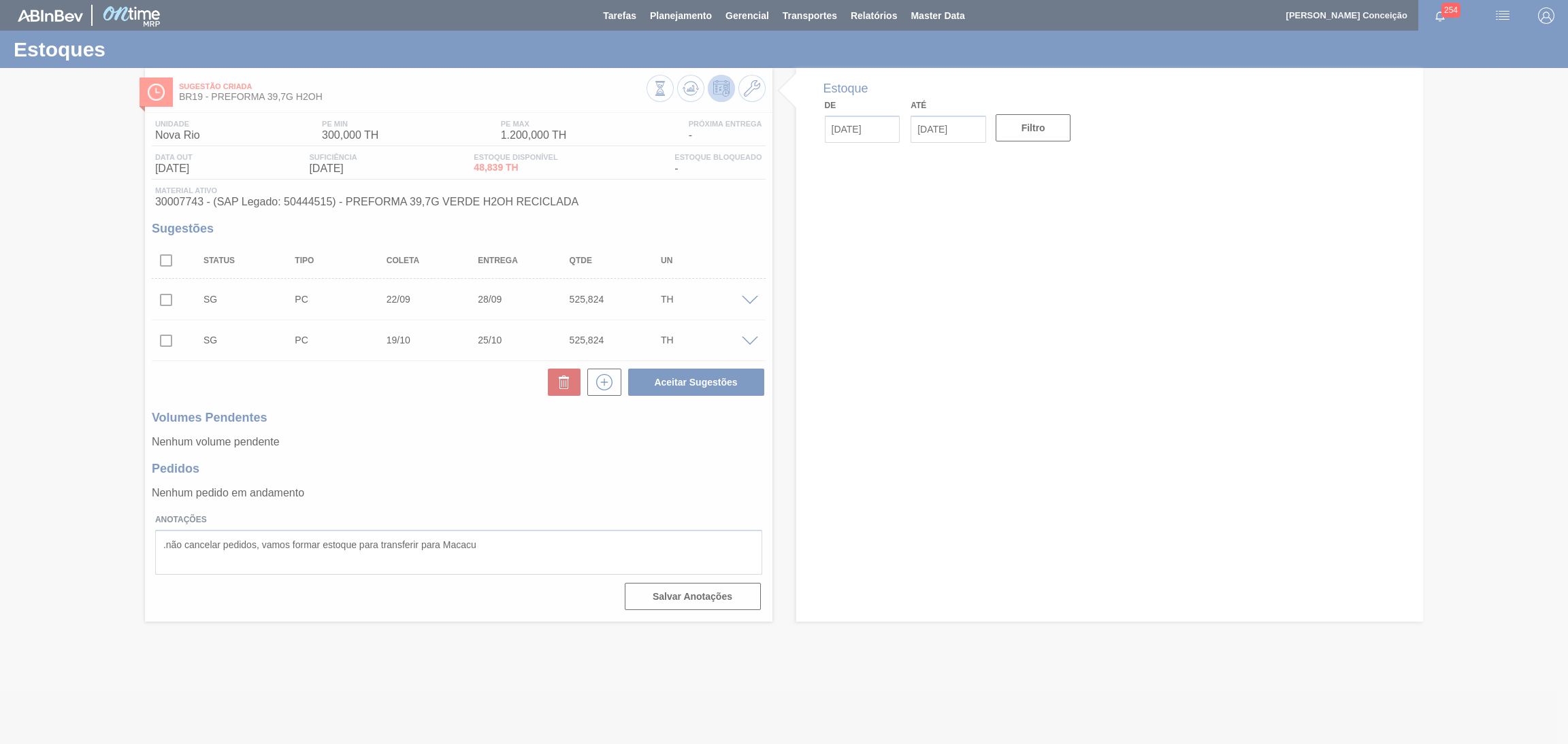
click at [485, 466] on div at bounding box center [784, 372] width 1568 height 744
click at [487, 466] on div at bounding box center [784, 372] width 1568 height 744
click at [688, 16] on div at bounding box center [784, 372] width 1568 height 744
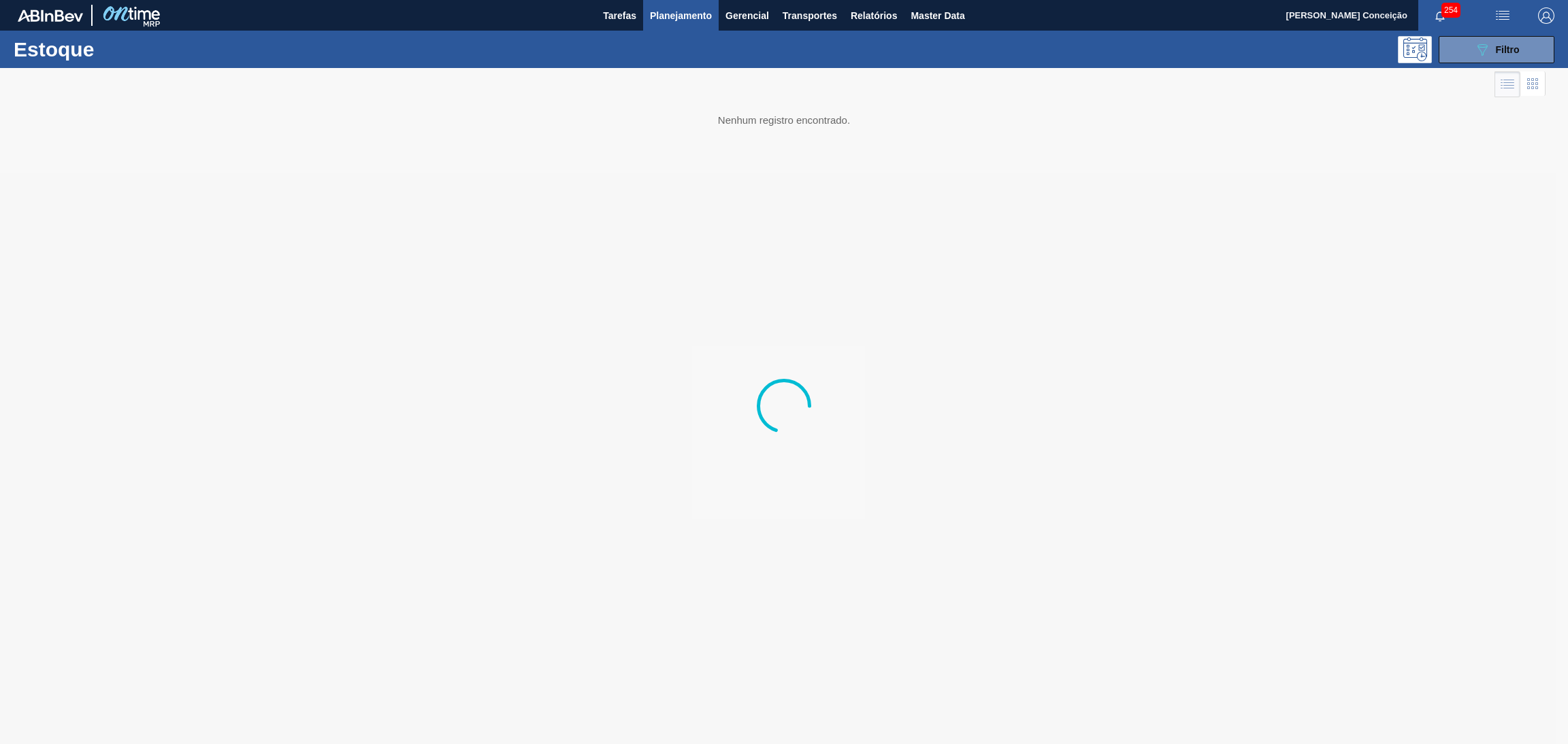
click at [675, 13] on span "Planejamento" at bounding box center [681, 15] width 62 height 16
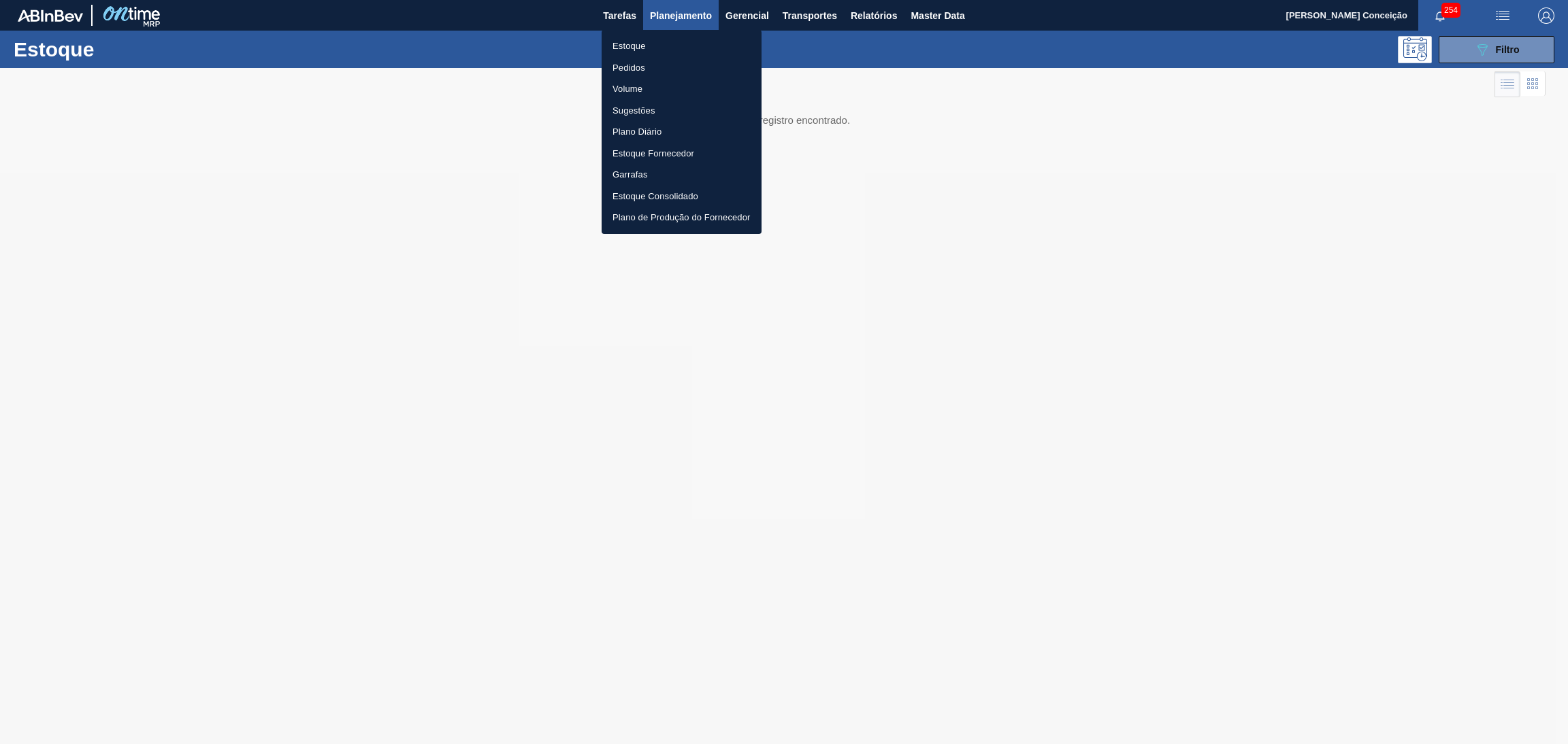
click at [638, 51] on li "Estoque" at bounding box center [682, 46] width 160 height 22
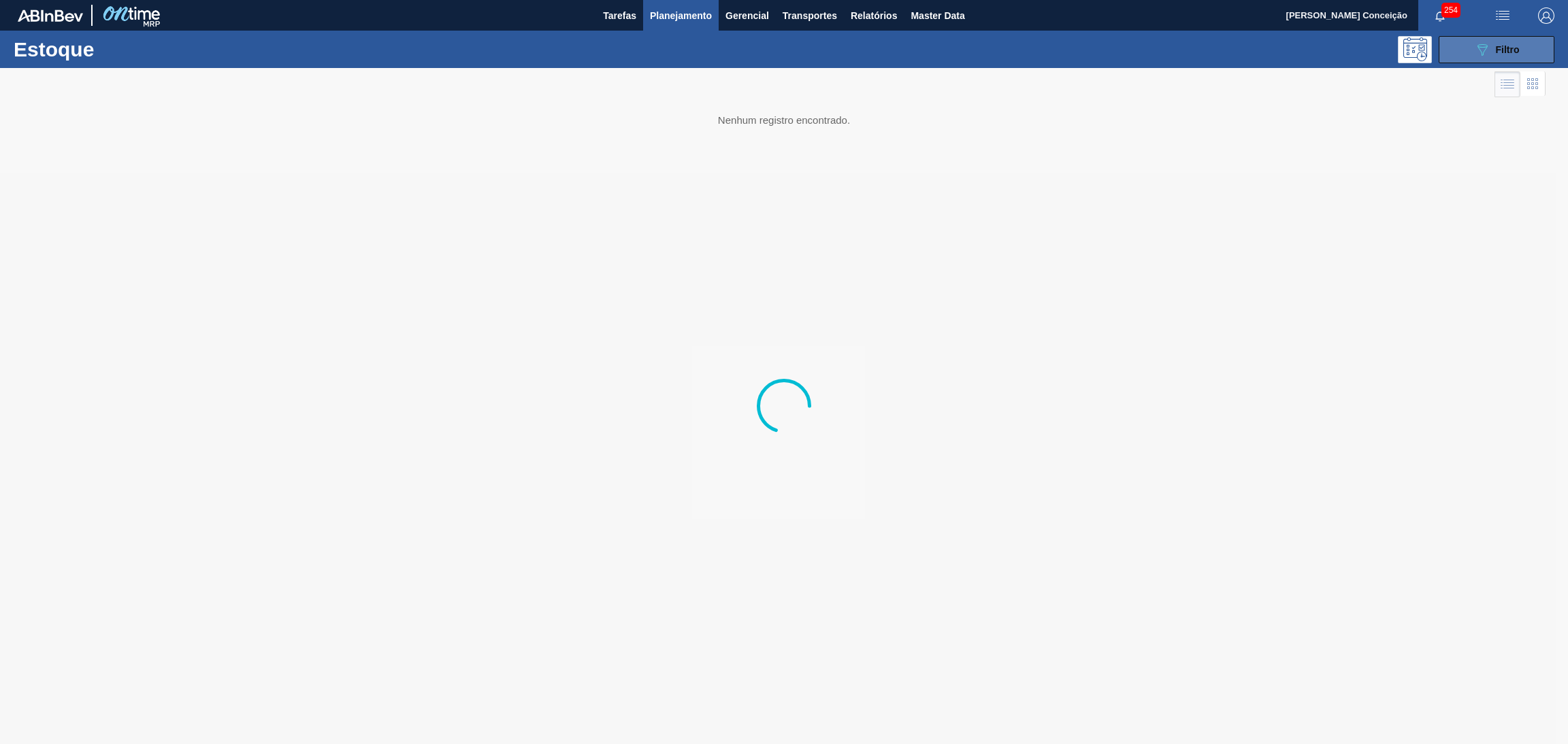
click at [1546, 37] on button "089F7B8B-B2A5-4AFE-B5C0-19BA573D28AC Filtro" at bounding box center [1496, 49] width 116 height 27
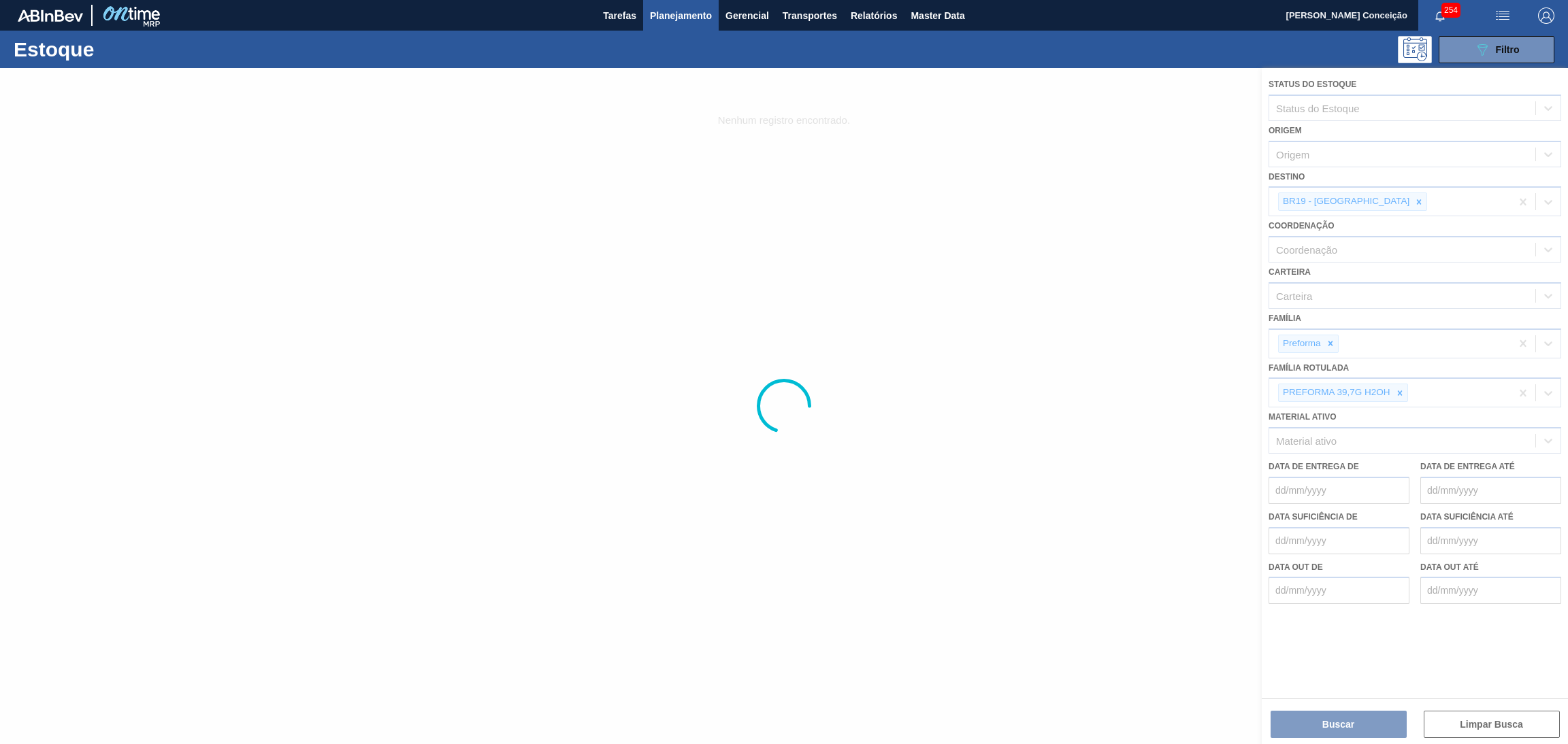
click at [1385, 388] on div at bounding box center [784, 406] width 1568 height 676
click at [1391, 391] on div at bounding box center [784, 406] width 1568 height 676
click at [1399, 398] on div at bounding box center [784, 406] width 1568 height 676
click at [1399, 390] on div at bounding box center [784, 406] width 1568 height 676
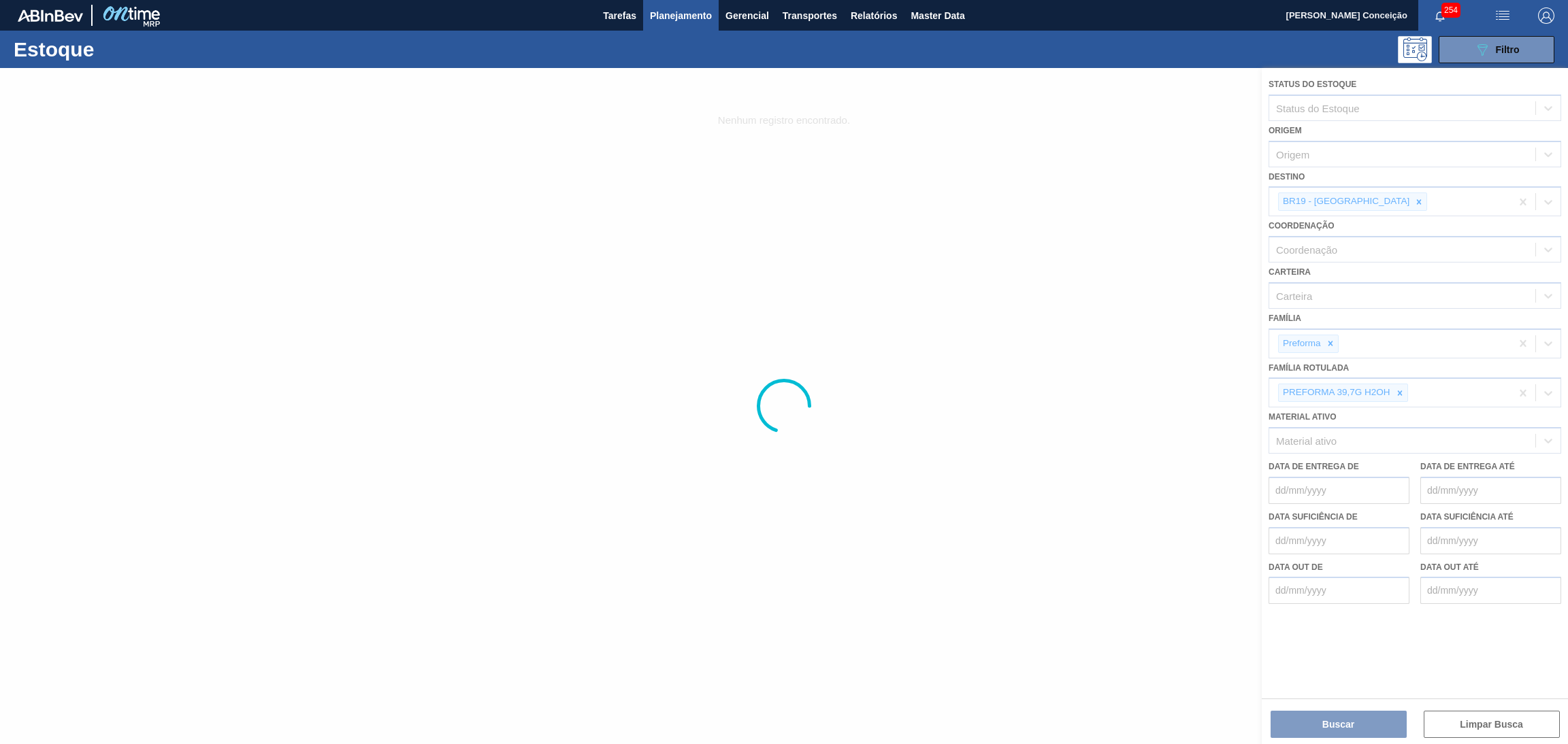
click at [1400, 390] on div at bounding box center [784, 406] width 1568 height 676
click at [1398, 390] on div at bounding box center [784, 406] width 1568 height 676
click at [1403, 390] on div at bounding box center [784, 406] width 1568 height 676
click at [1398, 390] on div at bounding box center [784, 406] width 1568 height 676
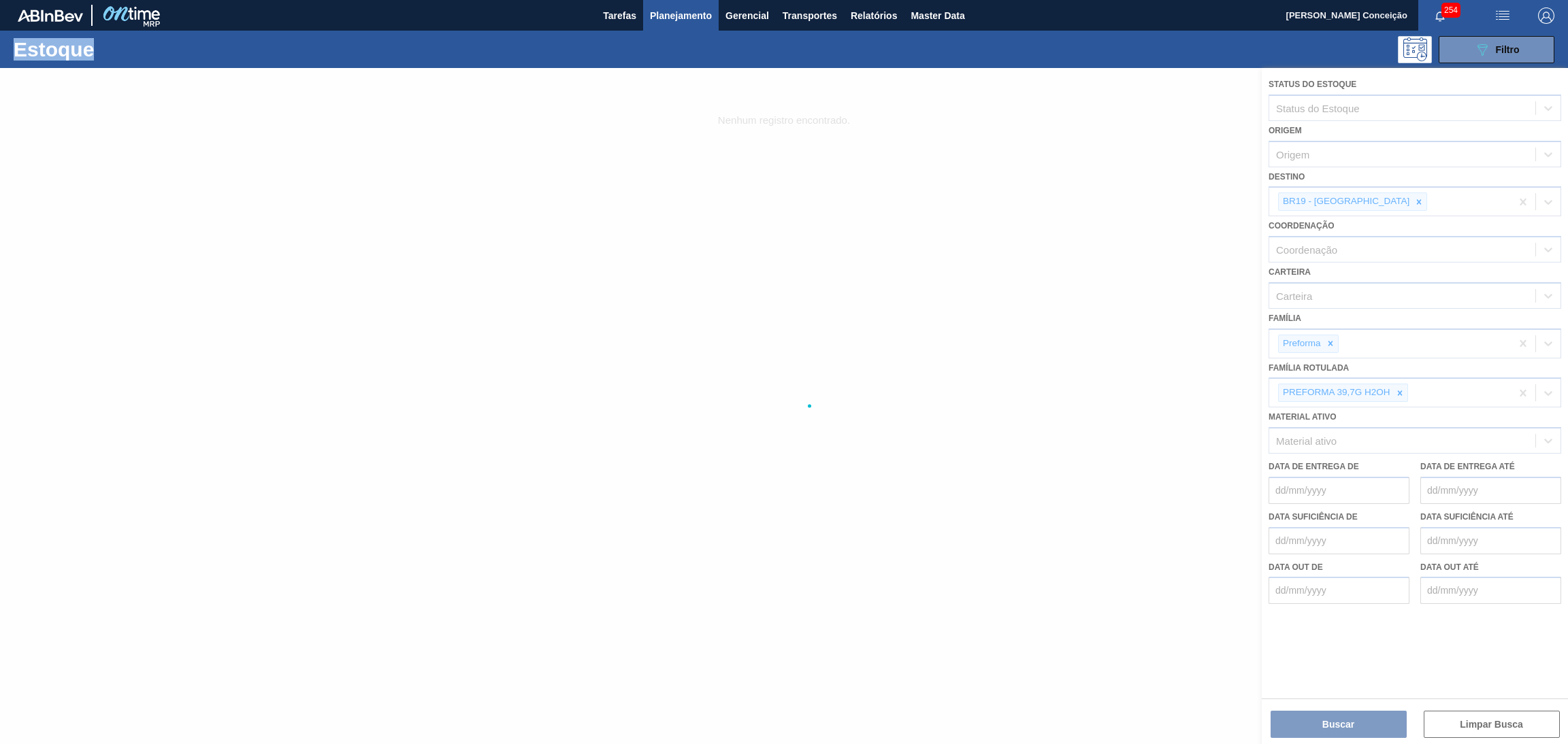
click at [1398, 390] on div at bounding box center [784, 406] width 1568 height 676
click at [674, 16] on span "Planejamento" at bounding box center [681, 15] width 62 height 16
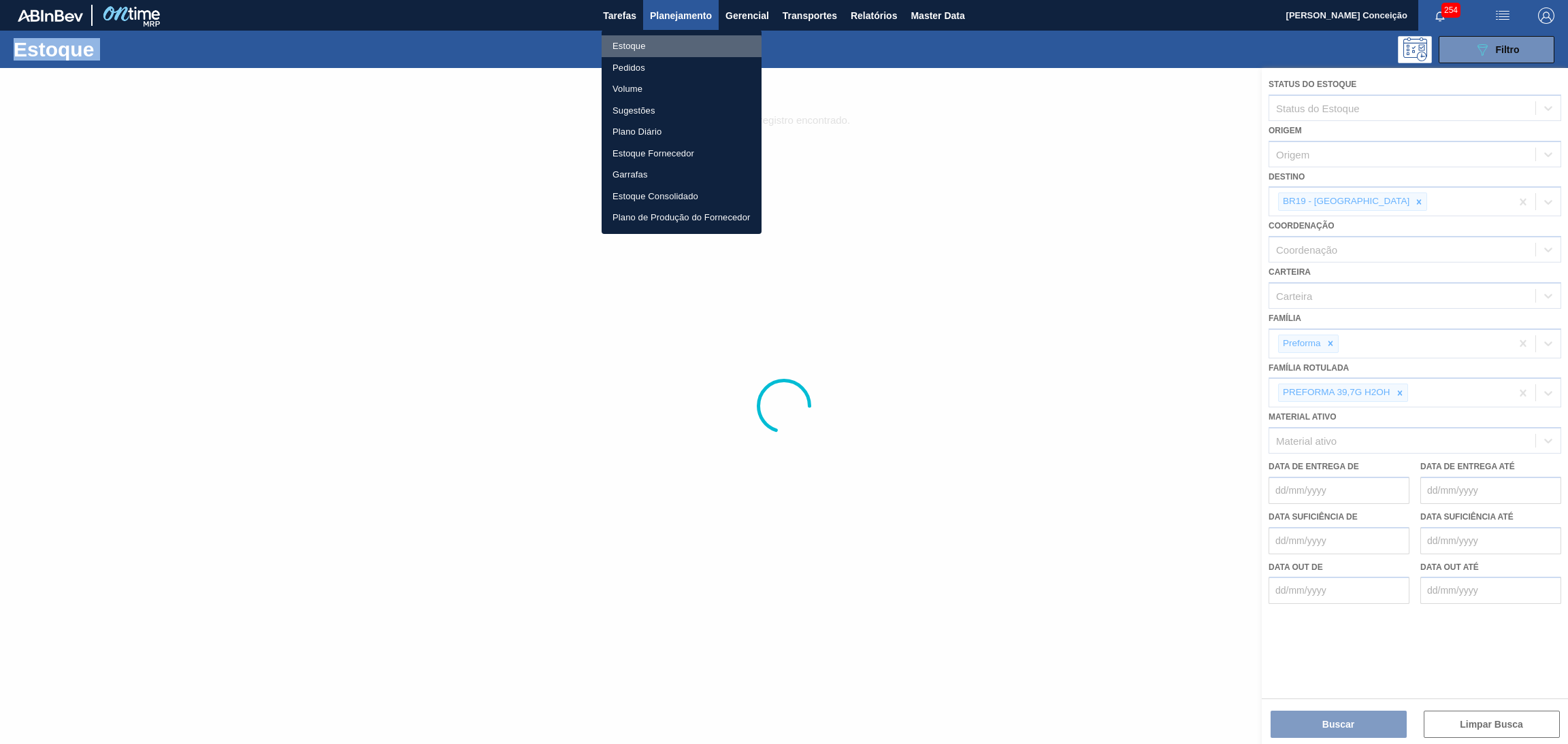
click at [638, 50] on li "Estoque" at bounding box center [682, 46] width 160 height 22
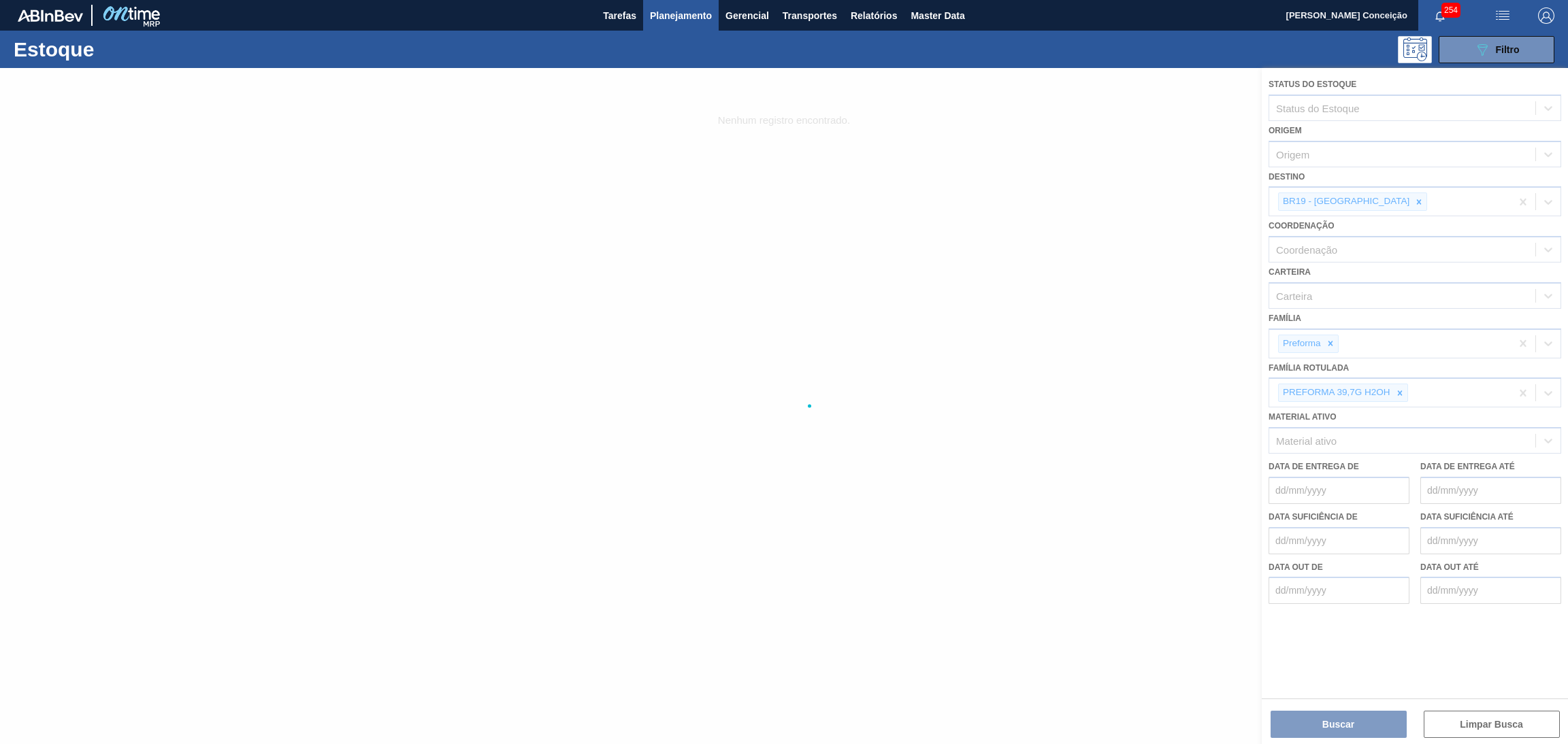
click at [1400, 390] on div at bounding box center [784, 406] width 1568 height 676
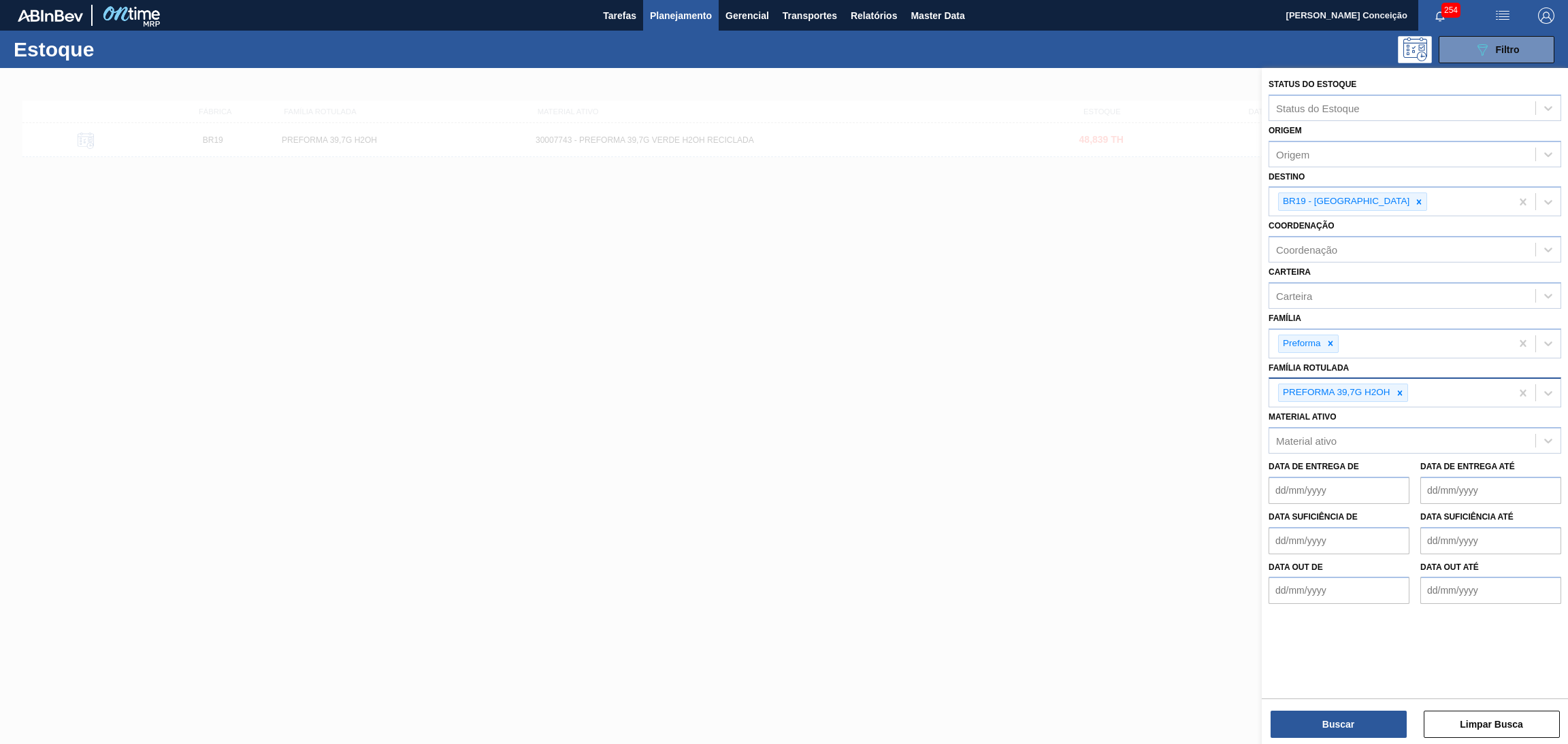
click at [1440, 393] on div "PREFORMA 39,7G H2OH" at bounding box center [1390, 393] width 241 height 28
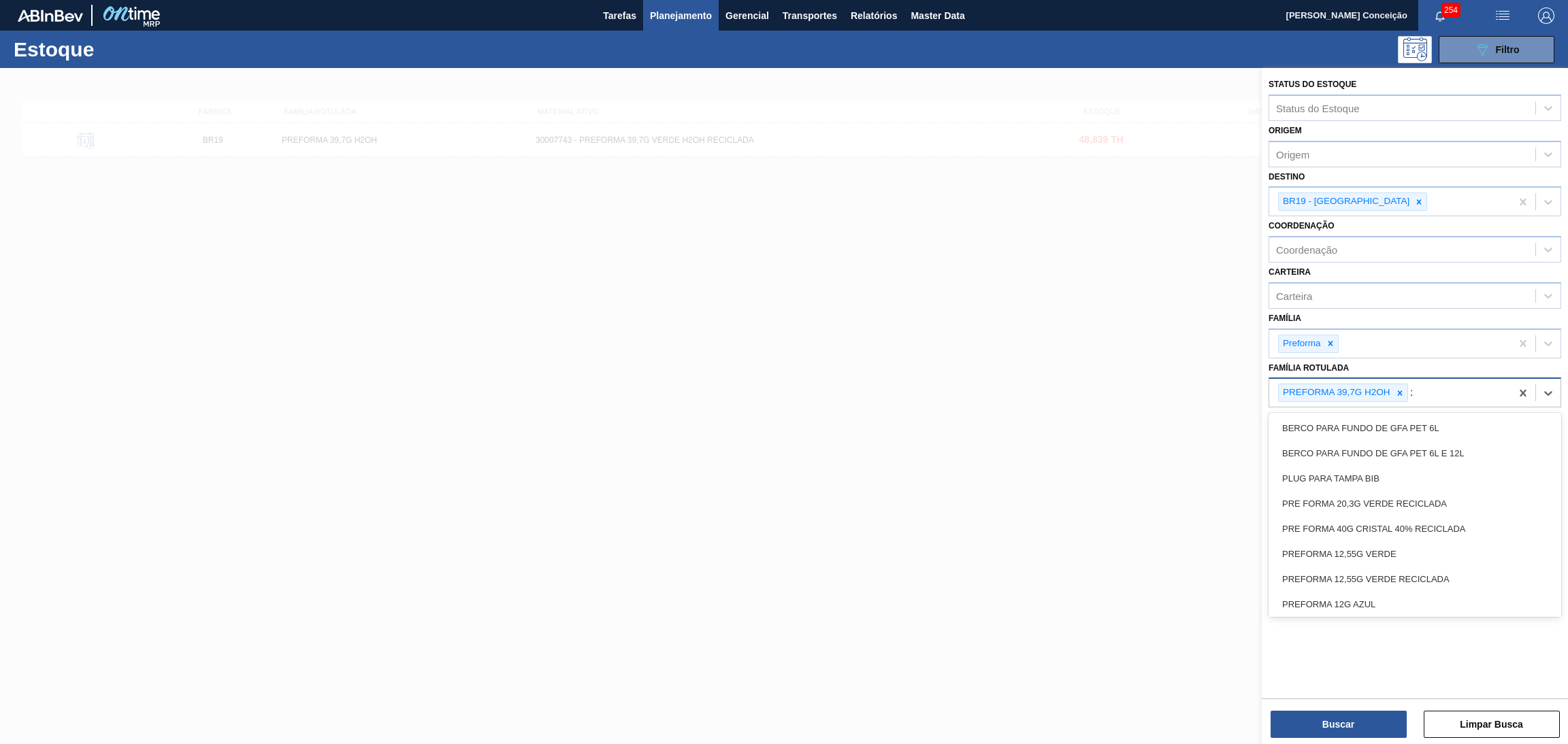
type Rotulada "38"
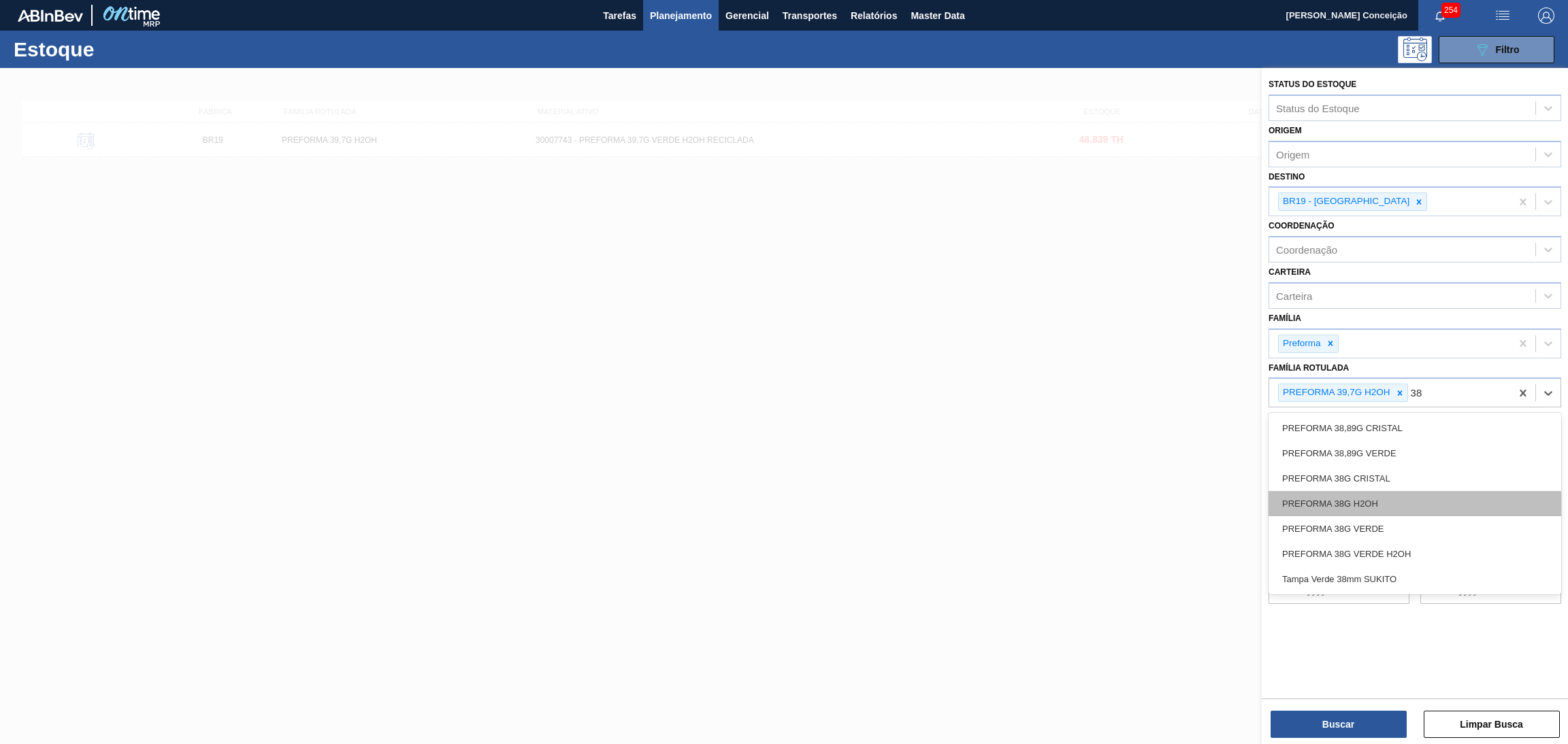
click at [1391, 492] on div "PREFORMA 38G H2OH" at bounding box center [1415, 504] width 293 height 25
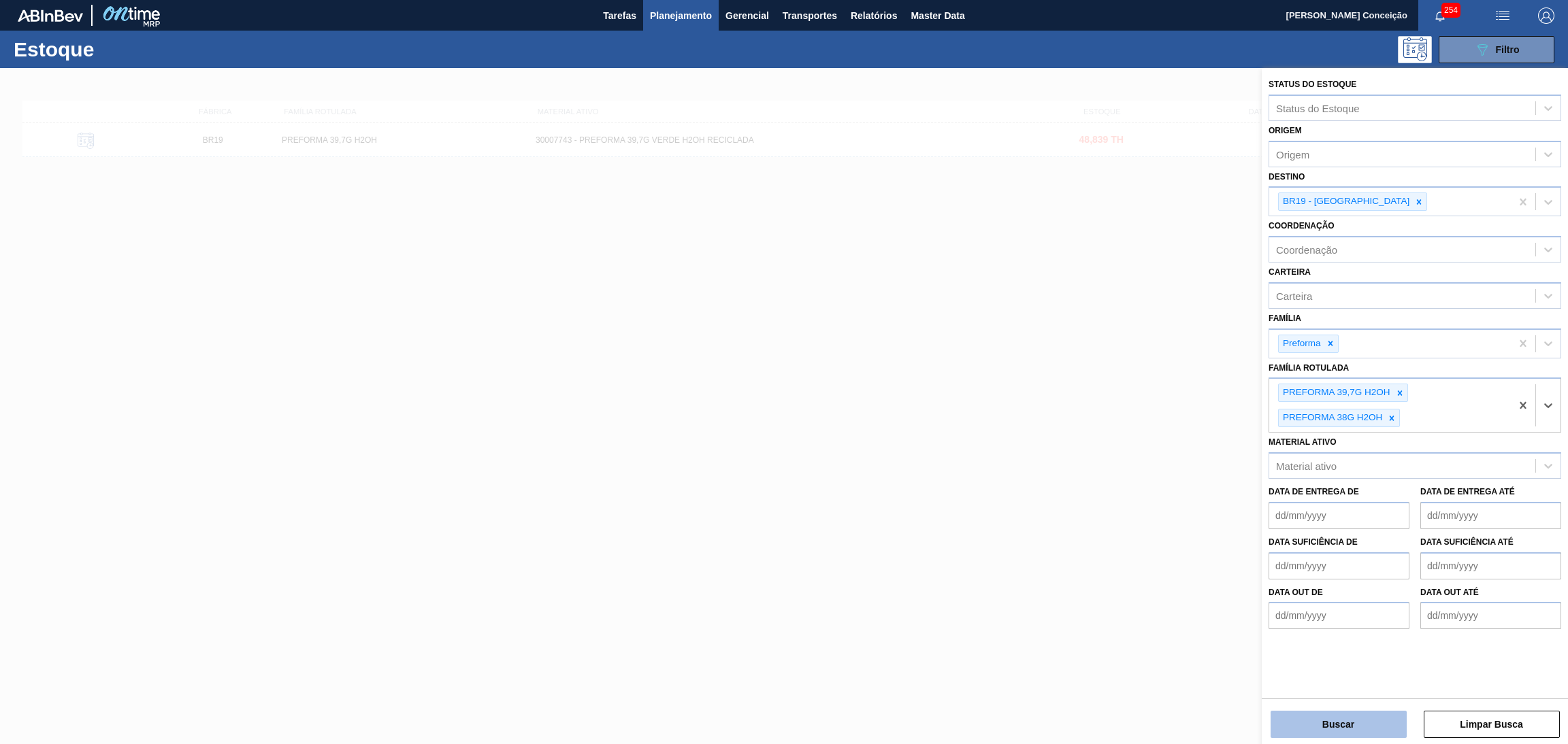
click at [1329, 712] on button "Buscar" at bounding box center [1339, 724] width 136 height 27
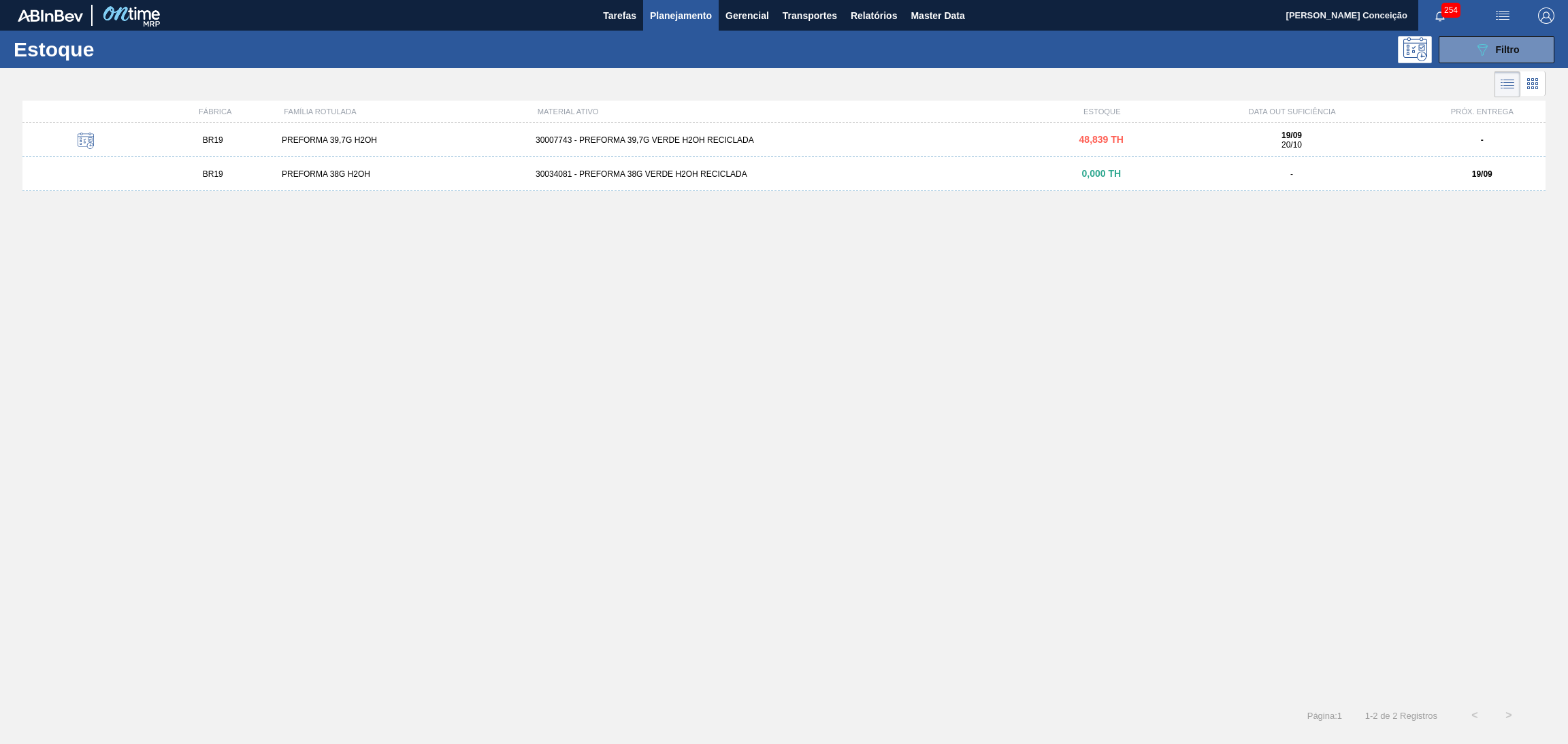
click at [676, 175] on div "30034081 - PREFORMA 38G VERDE H2OH RECICLADA" at bounding box center [784, 175] width 508 height 10
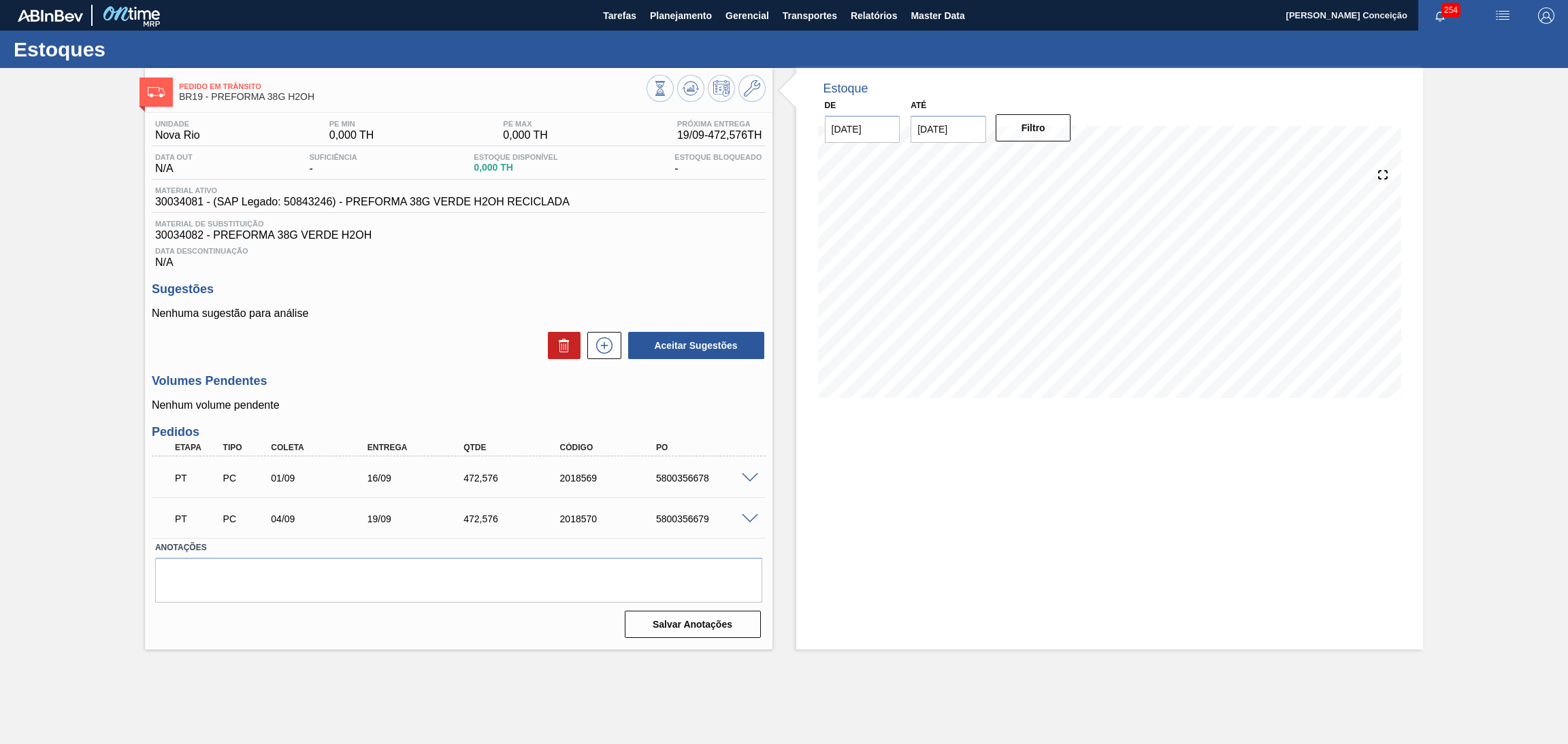
click at [420, 379] on h3 "Volumes Pendentes" at bounding box center [458, 381] width 614 height 14
click at [699, 474] on div "5800356678" at bounding box center [707, 478] width 109 height 11
click at [699, 475] on div "5800356678" at bounding box center [707, 478] width 109 height 11
copy div "5800356678"
drag, startPoint x: 713, startPoint y: 522, endPoint x: 652, endPoint y: 520, distance: 61.0
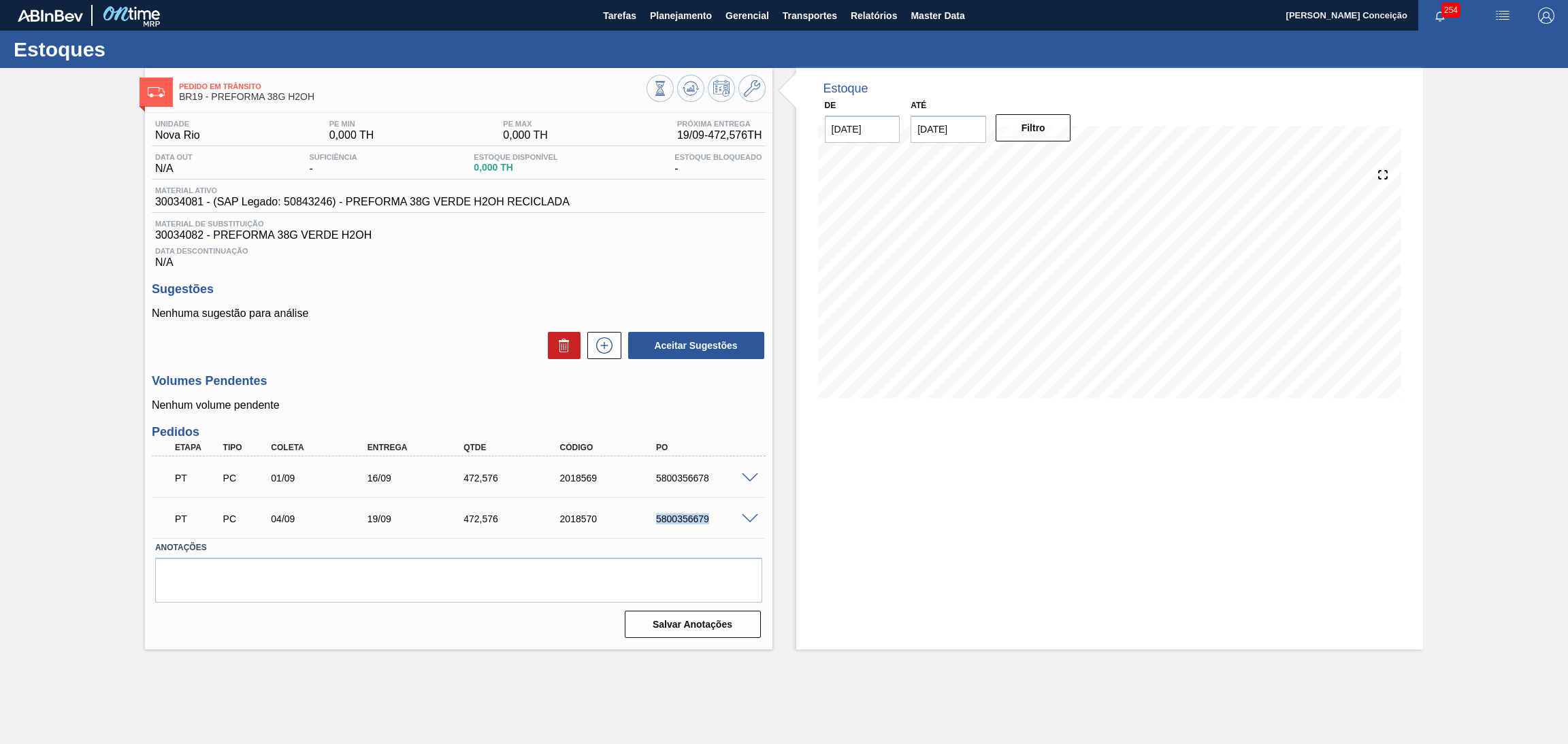
click at [652, 520] on div "5800356679" at bounding box center [695, 520] width 96 height 11
copy div "5800356679"
click at [661, 13] on span "Planejamento" at bounding box center [681, 15] width 62 height 16
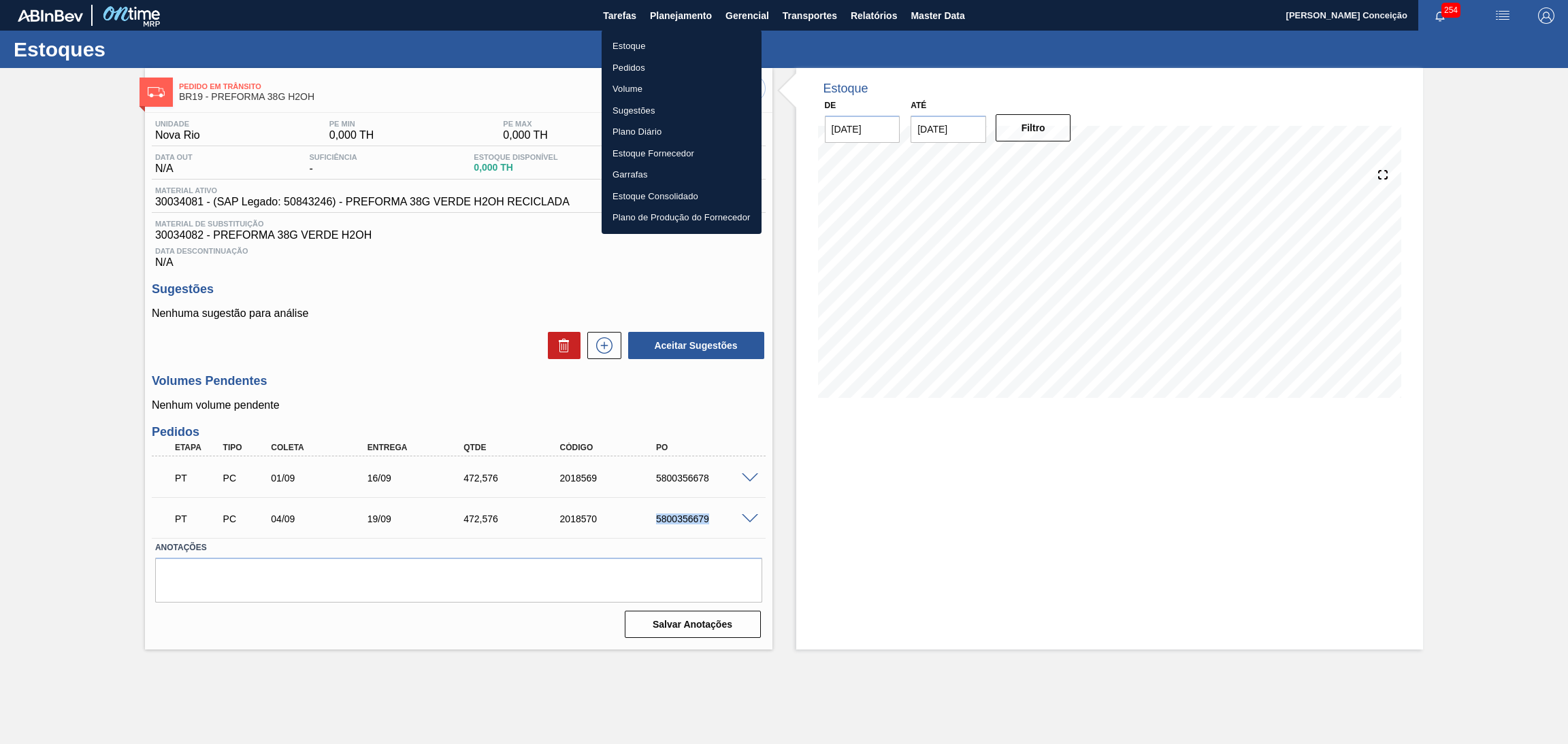
click at [640, 50] on li "Estoque" at bounding box center [682, 46] width 160 height 22
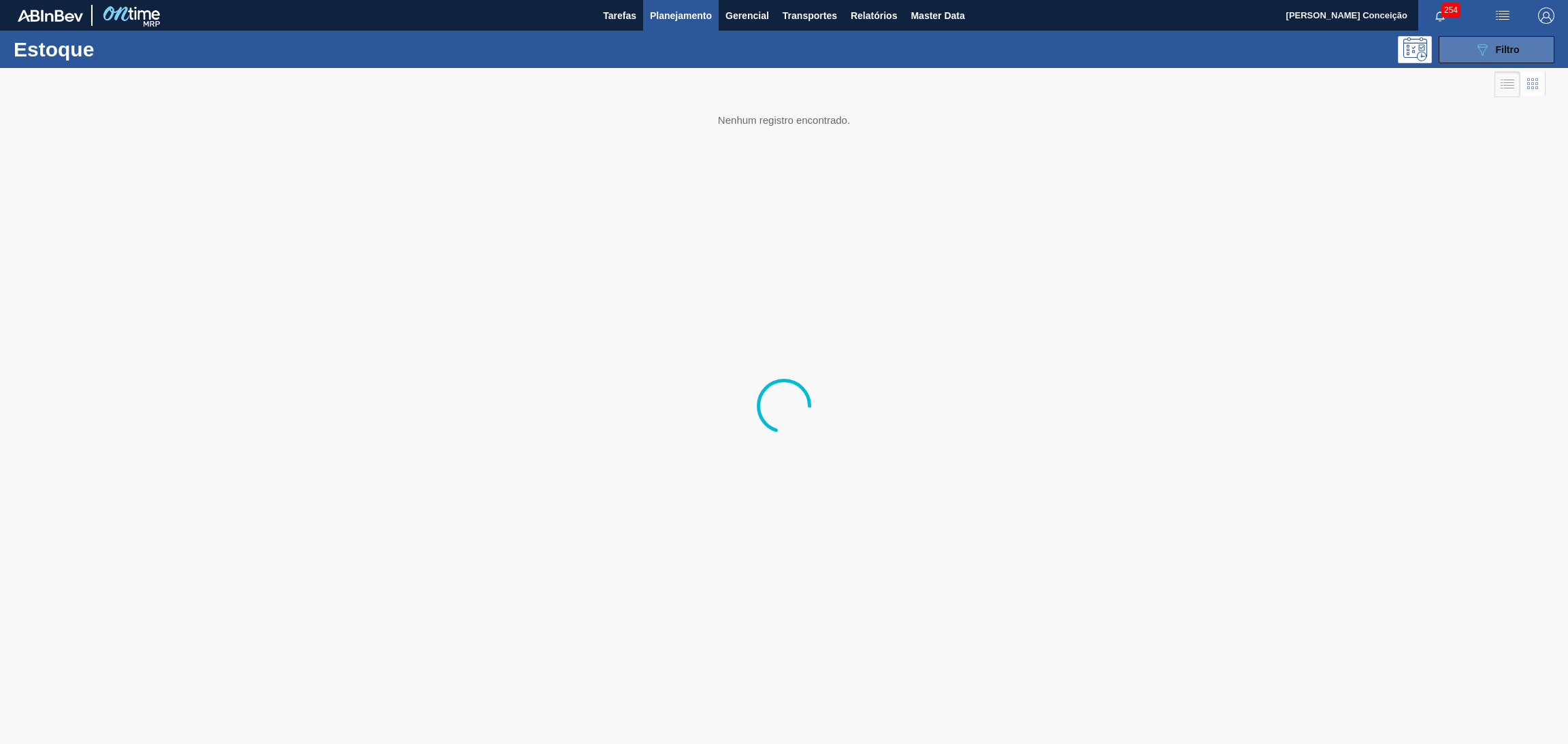
click at [1464, 53] on button "089F7B8B-B2A5-4AFE-B5C0-19BA573D28AC Filtro" at bounding box center [1496, 49] width 116 height 27
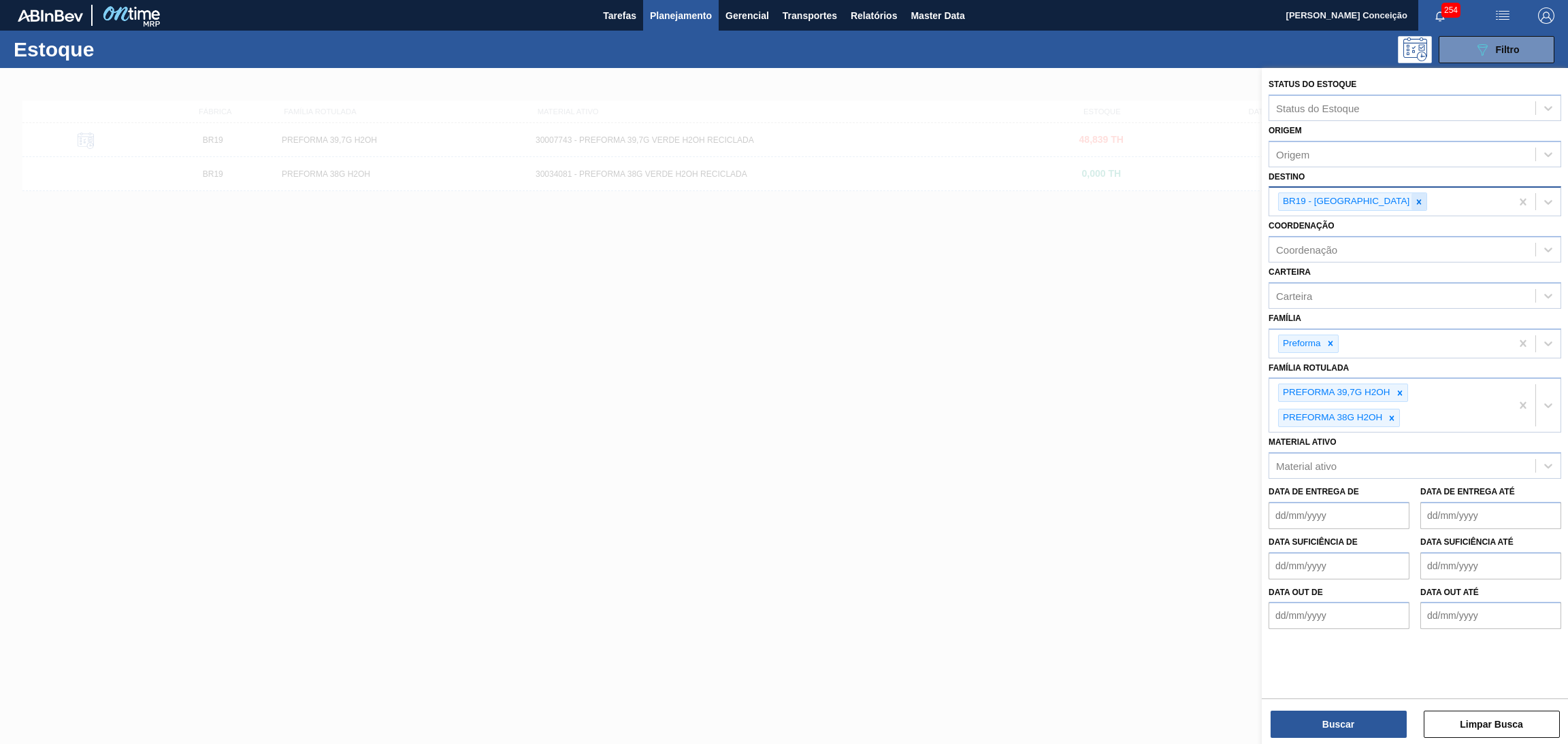
click at [1412, 201] on div at bounding box center [1419, 202] width 15 height 17
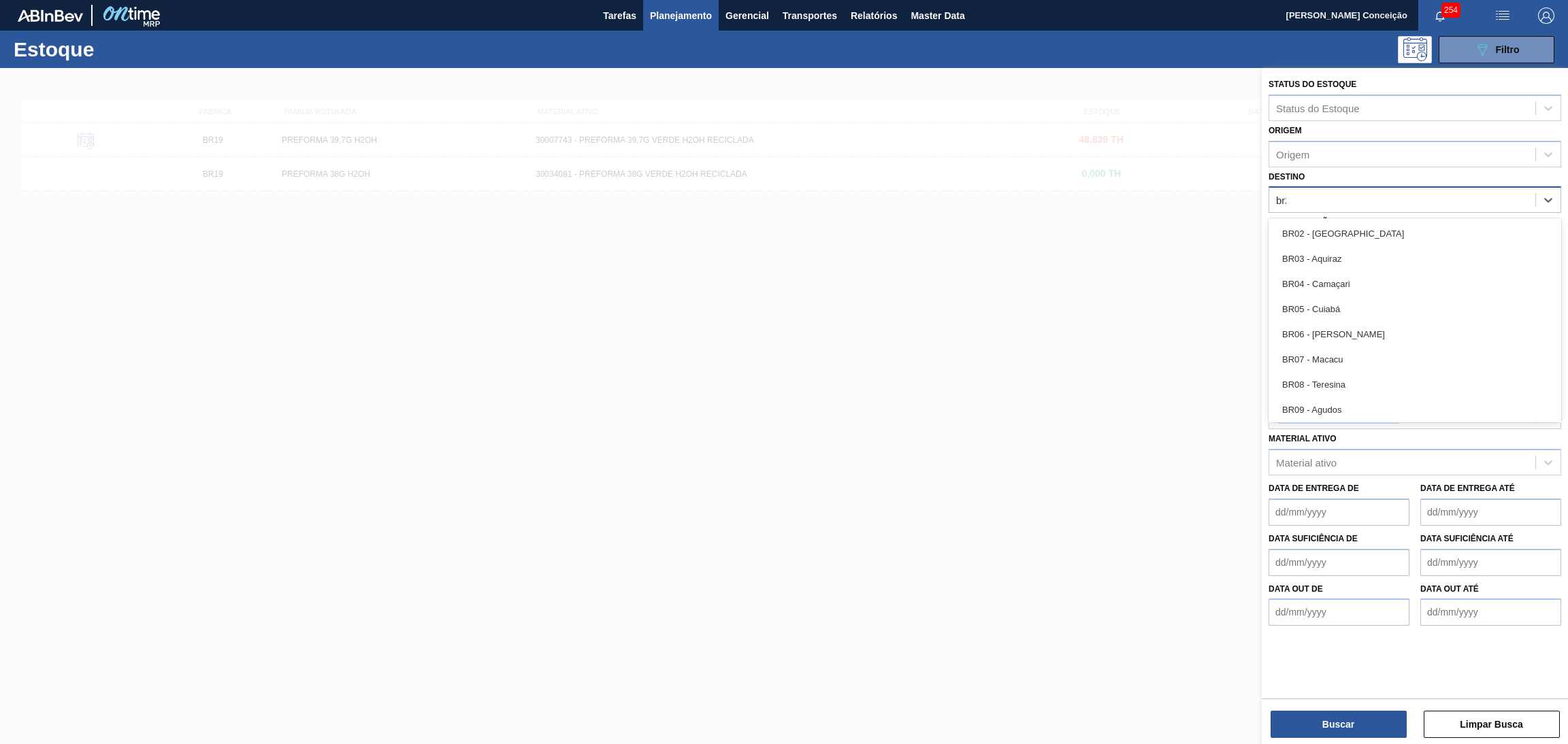
type input "br20"
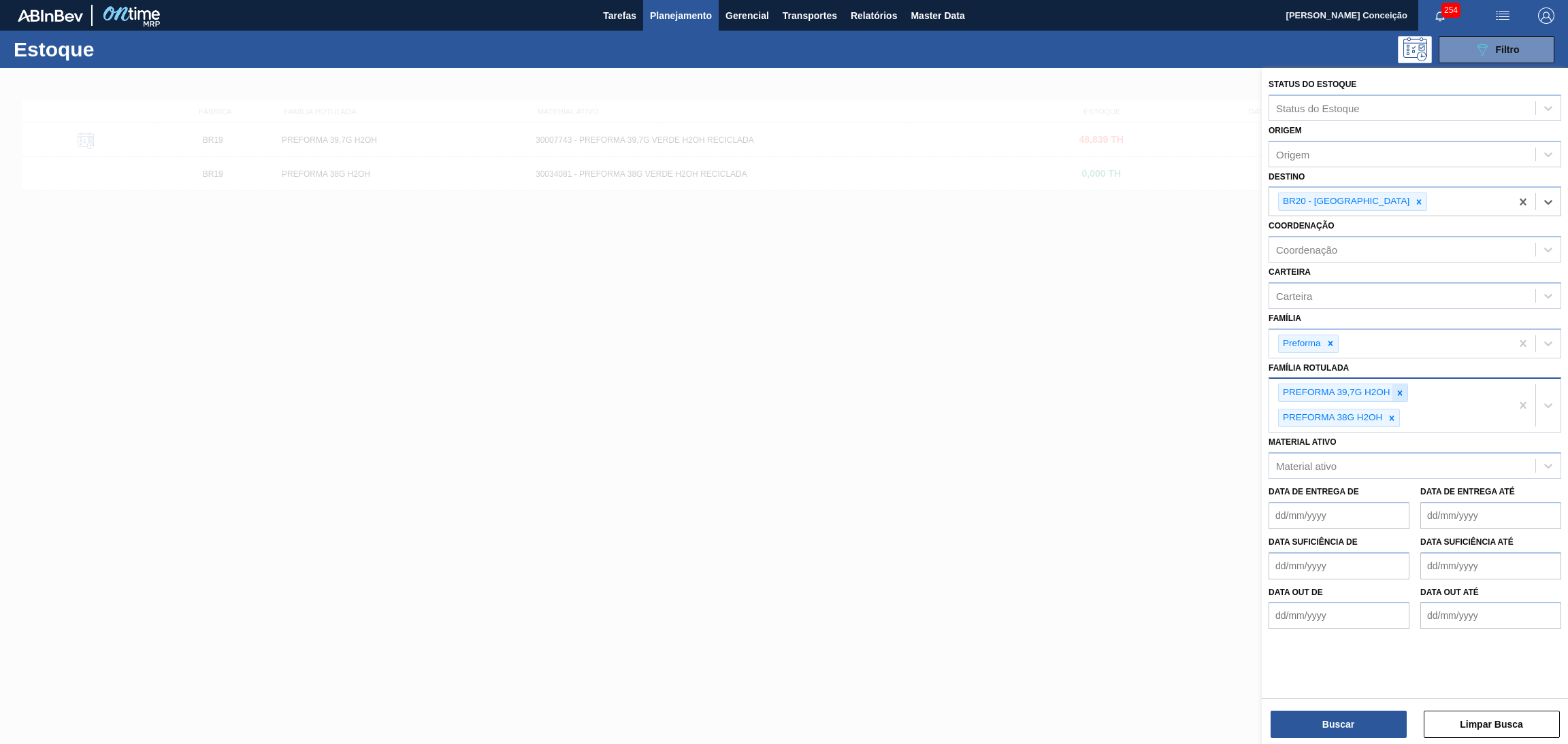
click at [1398, 388] on icon at bounding box center [1400, 393] width 10 height 10
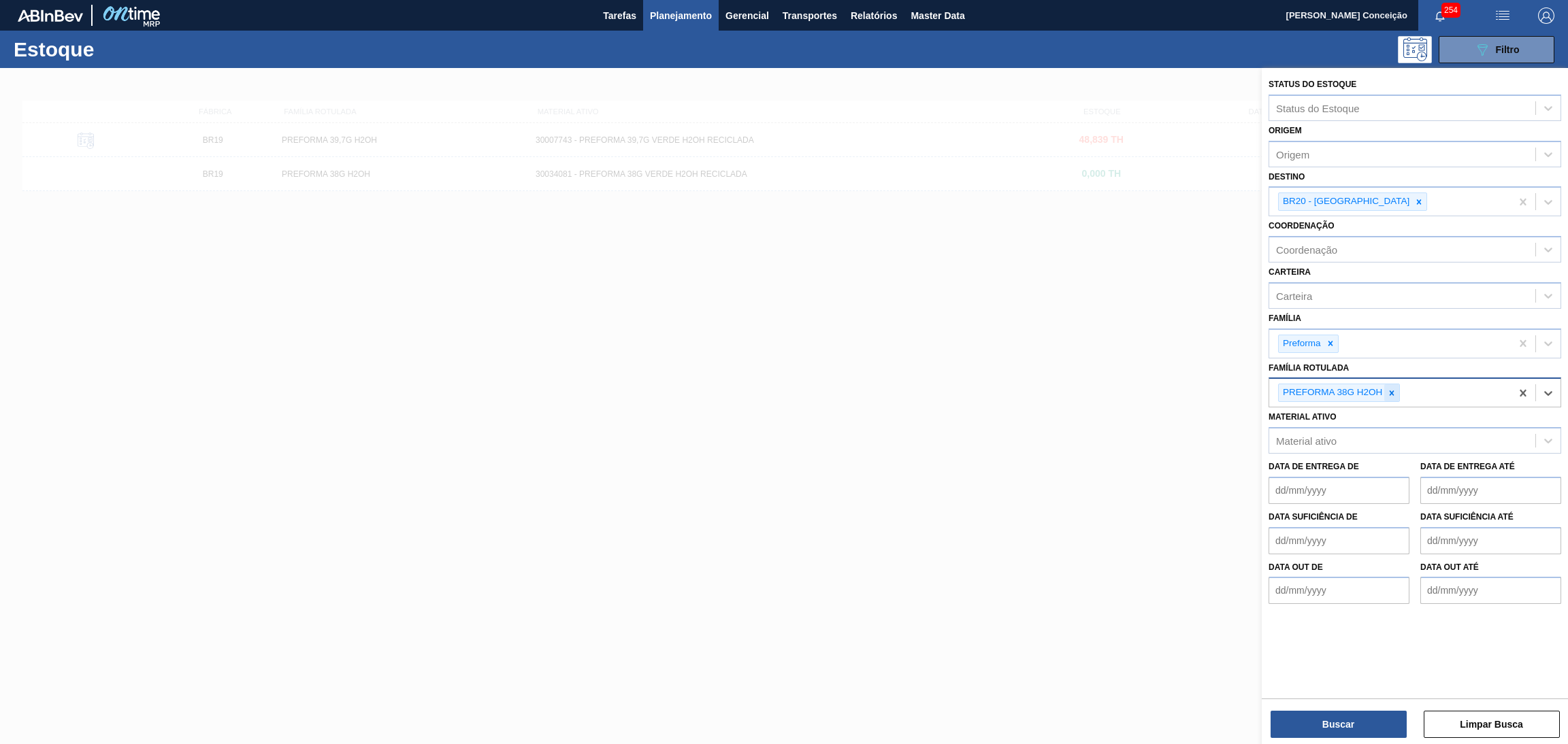
click at [1391, 391] on icon at bounding box center [1392, 393] width 5 height 5
type Rotulada "13,7g c"
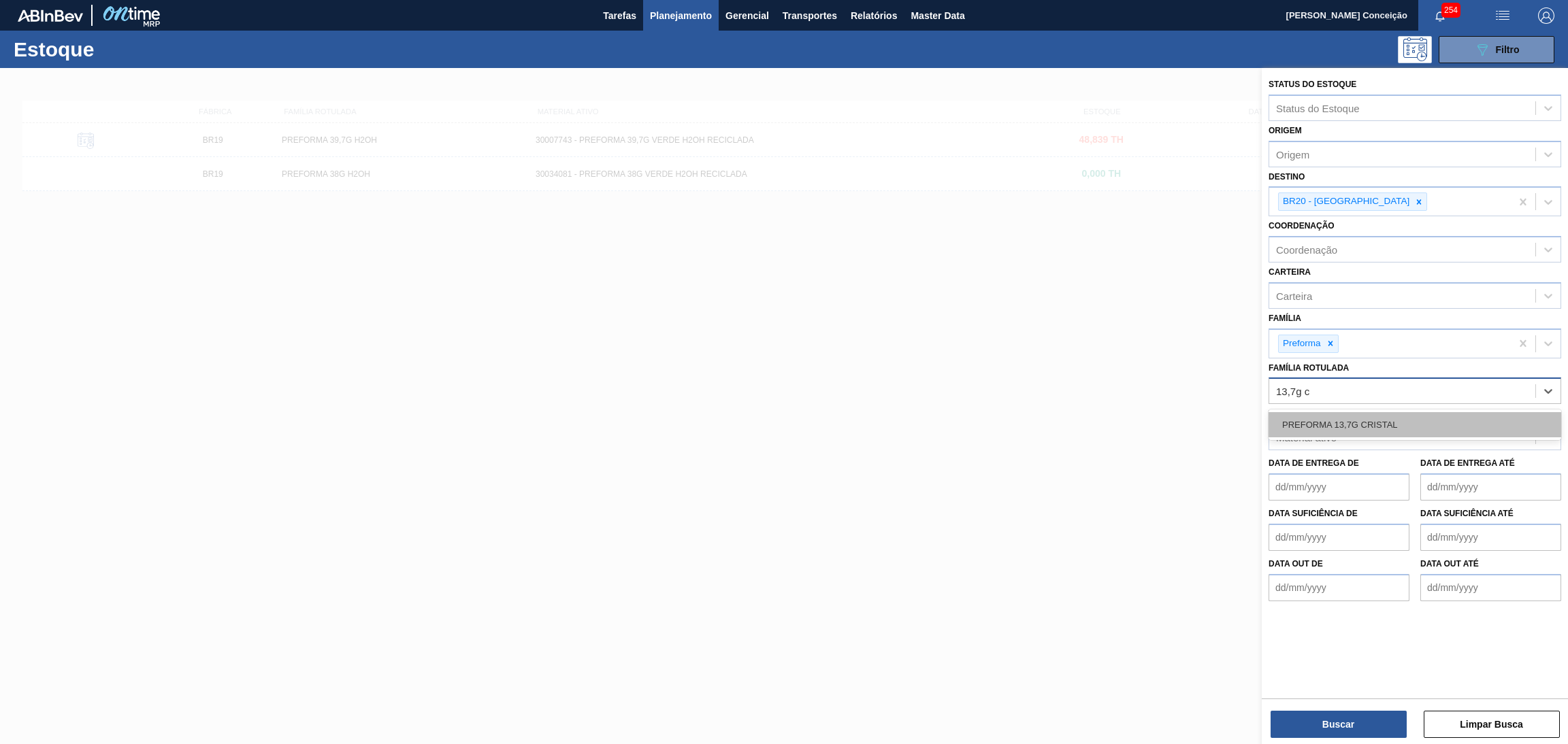
click at [1388, 424] on div "PREFORMA 13,7G CRISTAL" at bounding box center [1415, 425] width 293 height 25
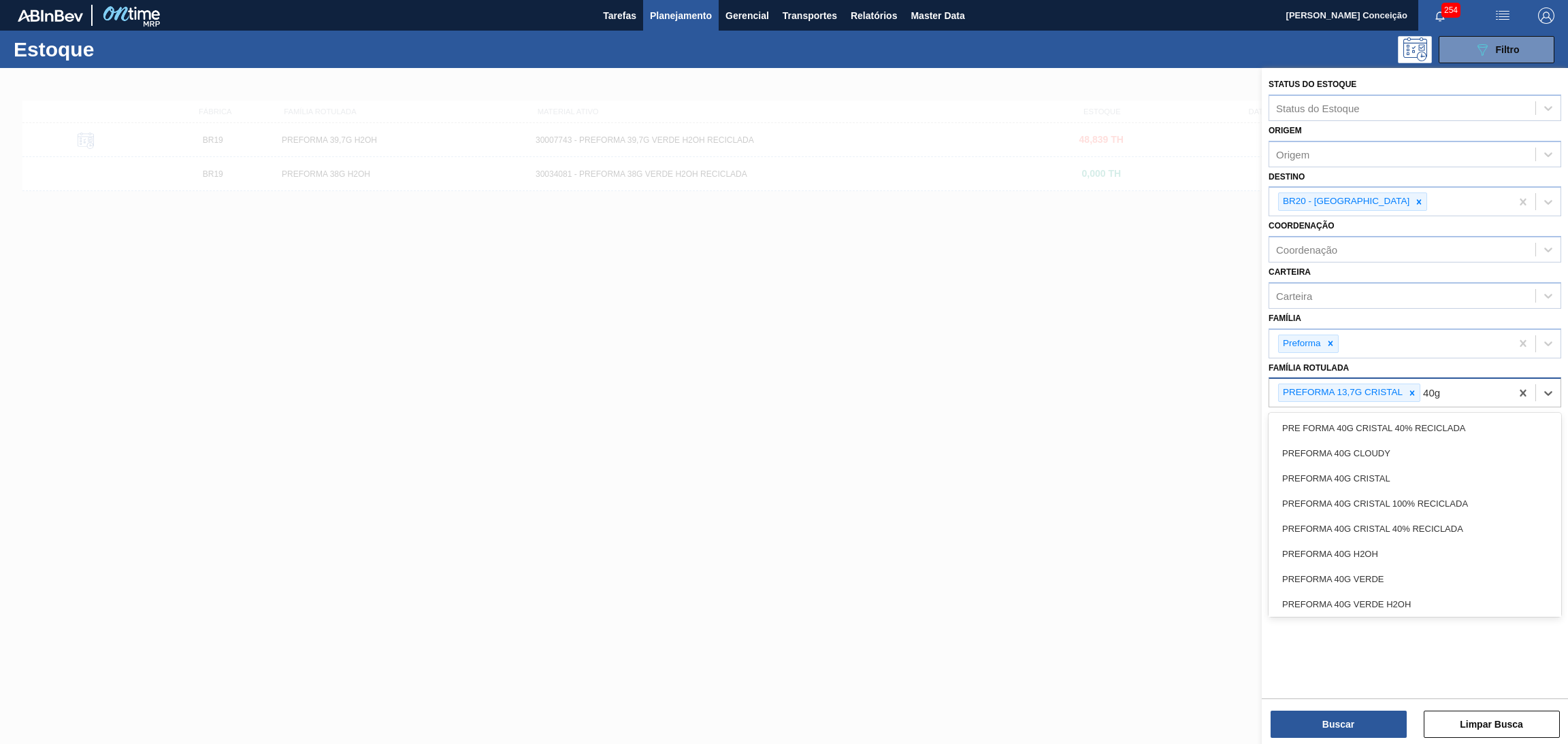
type Rotulada "40g c"
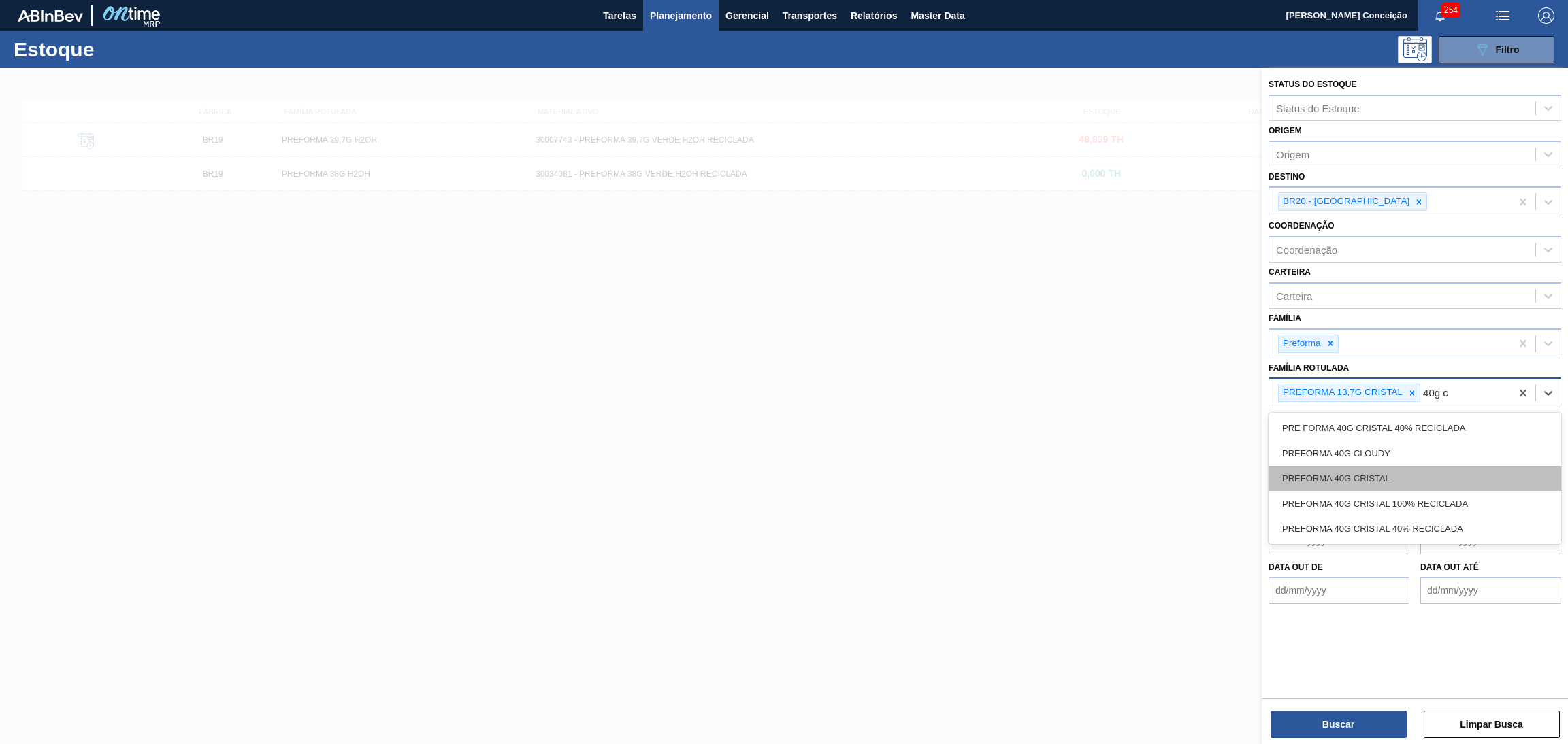
click at [1386, 475] on div "PREFORMA 40G CRISTAL" at bounding box center [1415, 479] width 293 height 25
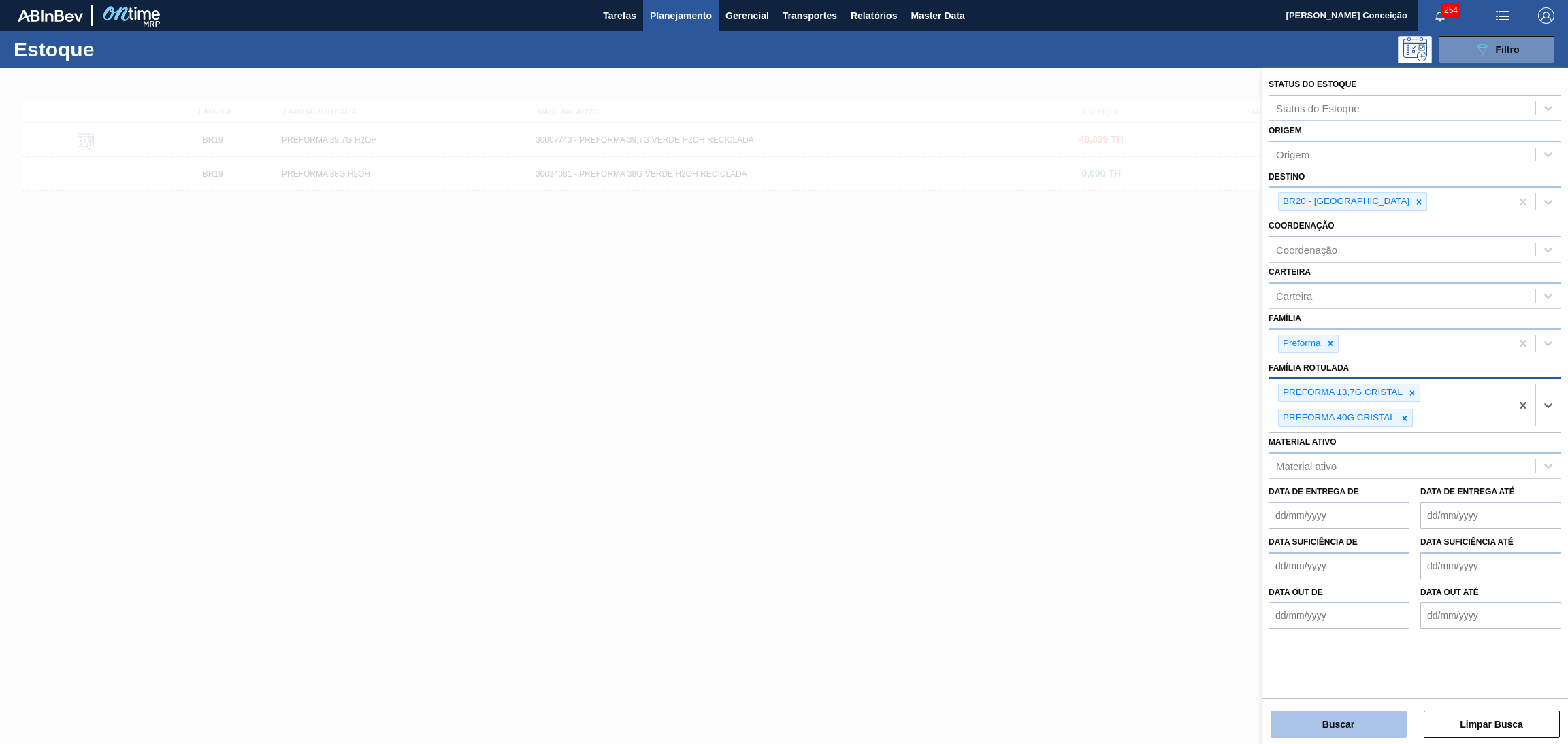
click at [1371, 723] on button "Buscar" at bounding box center [1339, 724] width 136 height 27
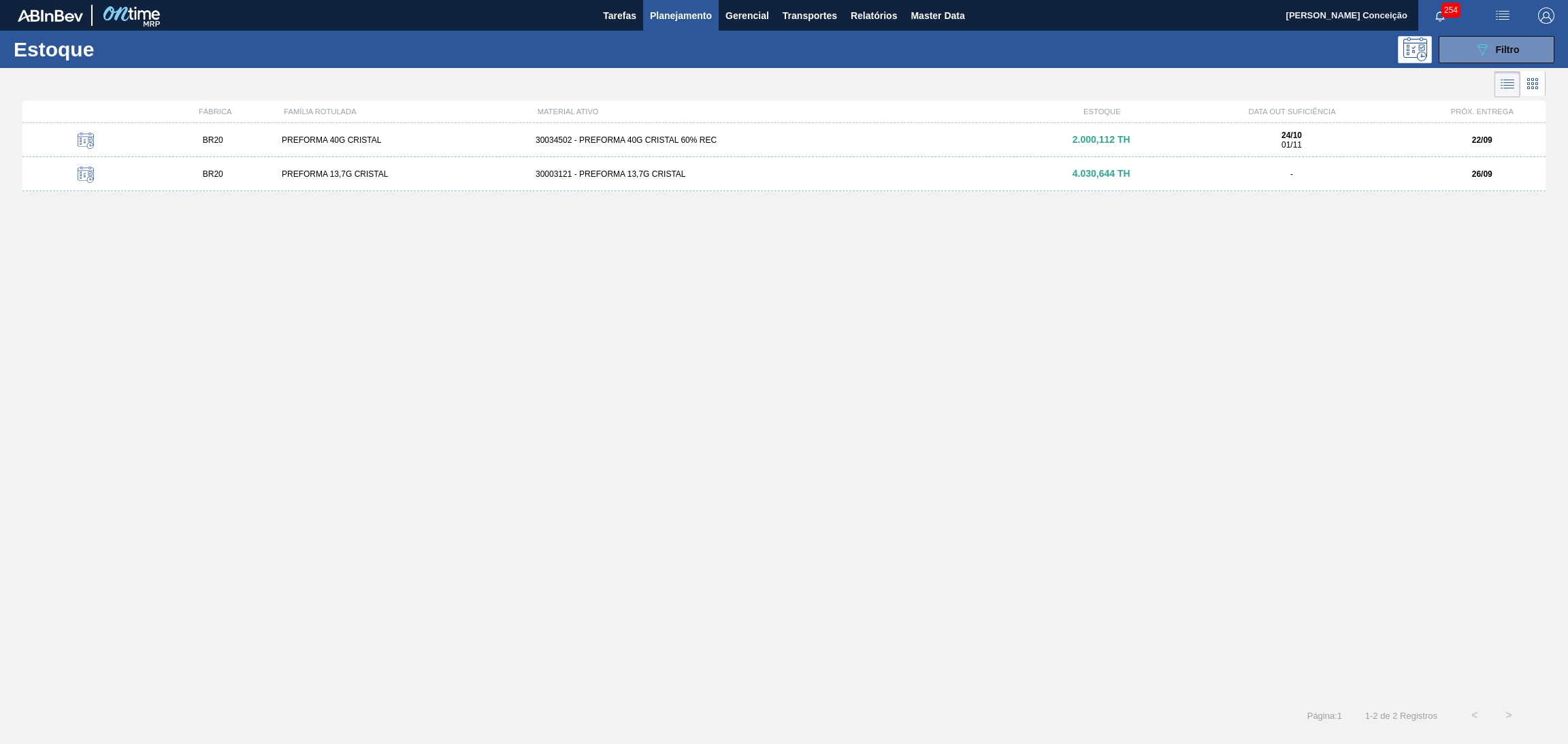
click at [627, 182] on div "BR20 PREFORMA 13,7G CRISTAL 30003121 - PREFORMA 13,7G CRISTAL 4.030,644 TH - 26…" at bounding box center [784, 174] width 1523 height 34
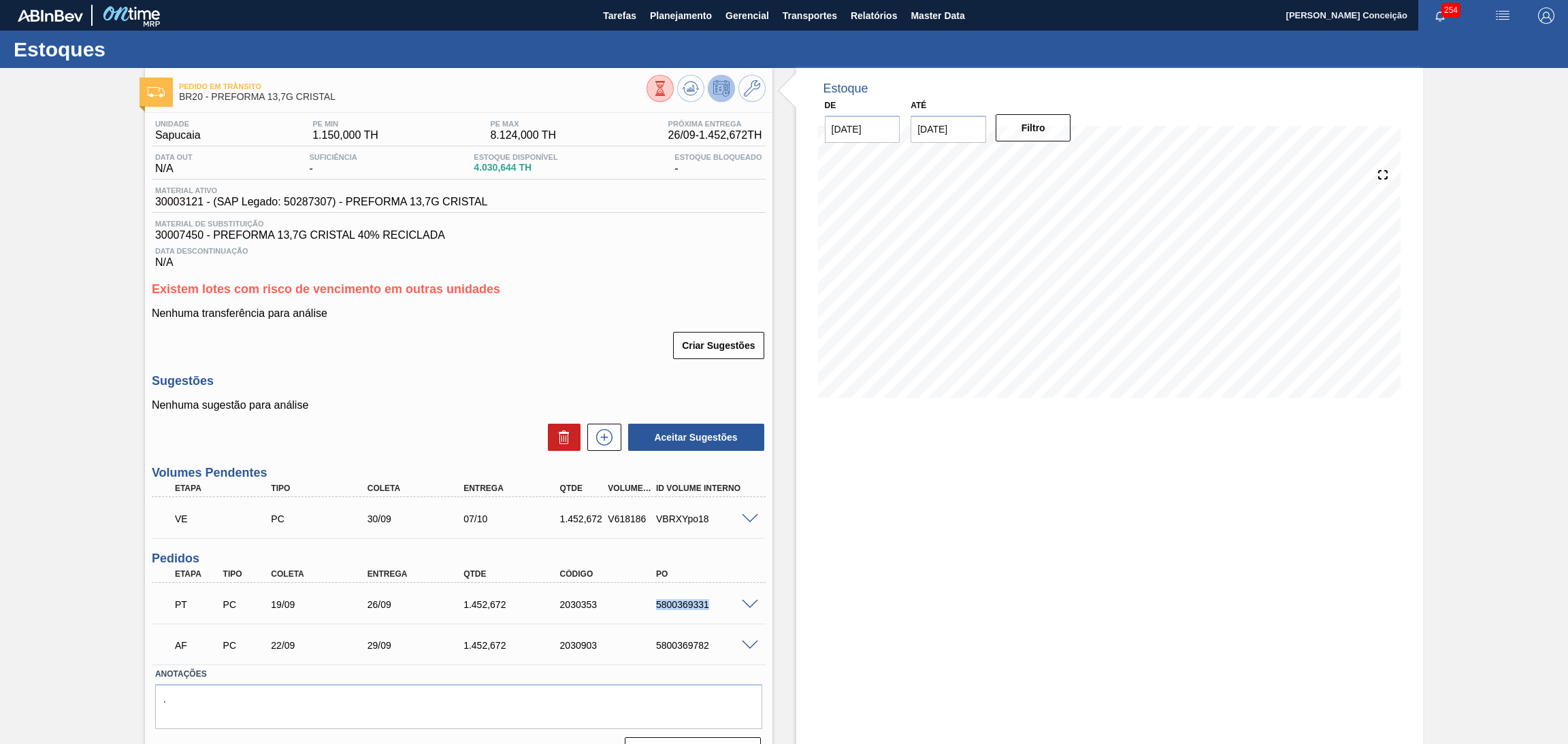
drag, startPoint x: 714, startPoint y: 607, endPoint x: 649, endPoint y: 606, distance: 65.0
click at [649, 606] on div "5800369331" at bounding box center [695, 605] width 96 height 11
copy div "5800369331"
drag, startPoint x: 710, startPoint y: 642, endPoint x: 646, endPoint y: 647, distance: 64.2
click at [648, 647] on div "5800369782" at bounding box center [695, 646] width 96 height 11
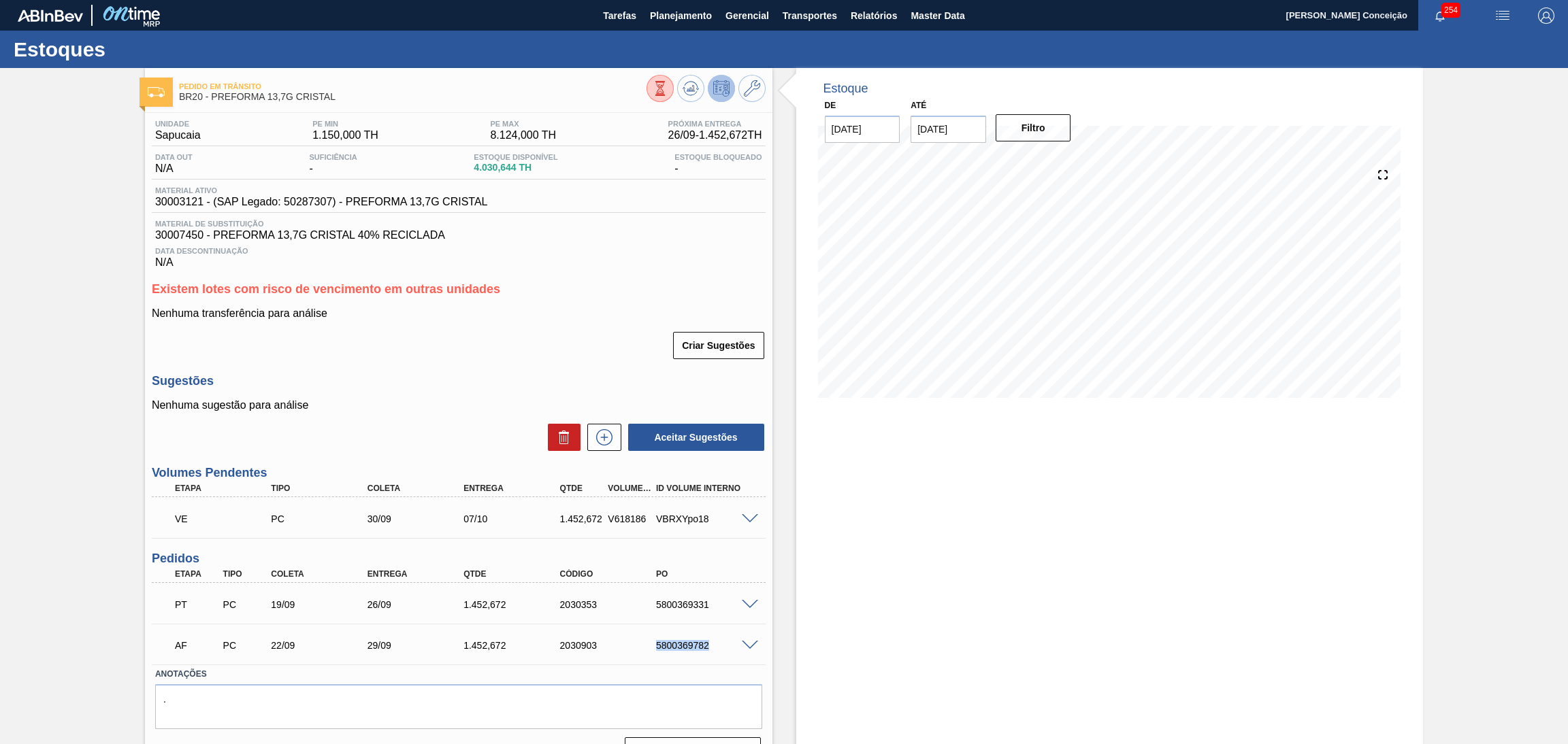
copy div "5800369782"
click at [438, 423] on div "Aceitar Sugestões" at bounding box center [458, 438] width 614 height 30
click at [400, 413] on div "Nenhuma sugestão para análise Aceitar Sugestões" at bounding box center [458, 426] width 614 height 53
click at [796, 557] on div "Estoque De [DATE] Até [DATE] Filtro" at bounding box center [1110, 422] width 628 height 708
click at [669, 16] on span "Planejamento" at bounding box center [681, 15] width 62 height 16
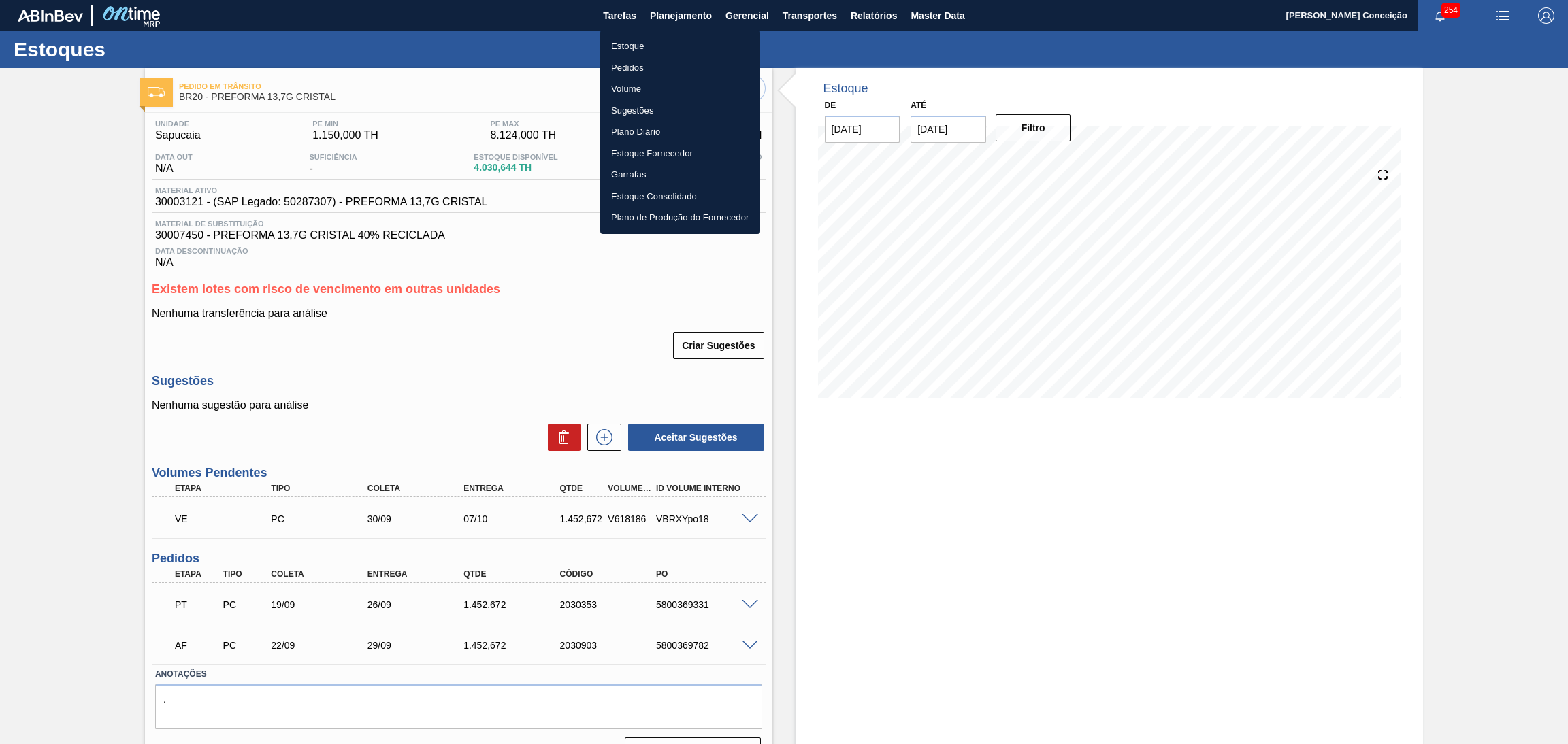
click at [636, 42] on li "Estoque" at bounding box center [681, 46] width 160 height 22
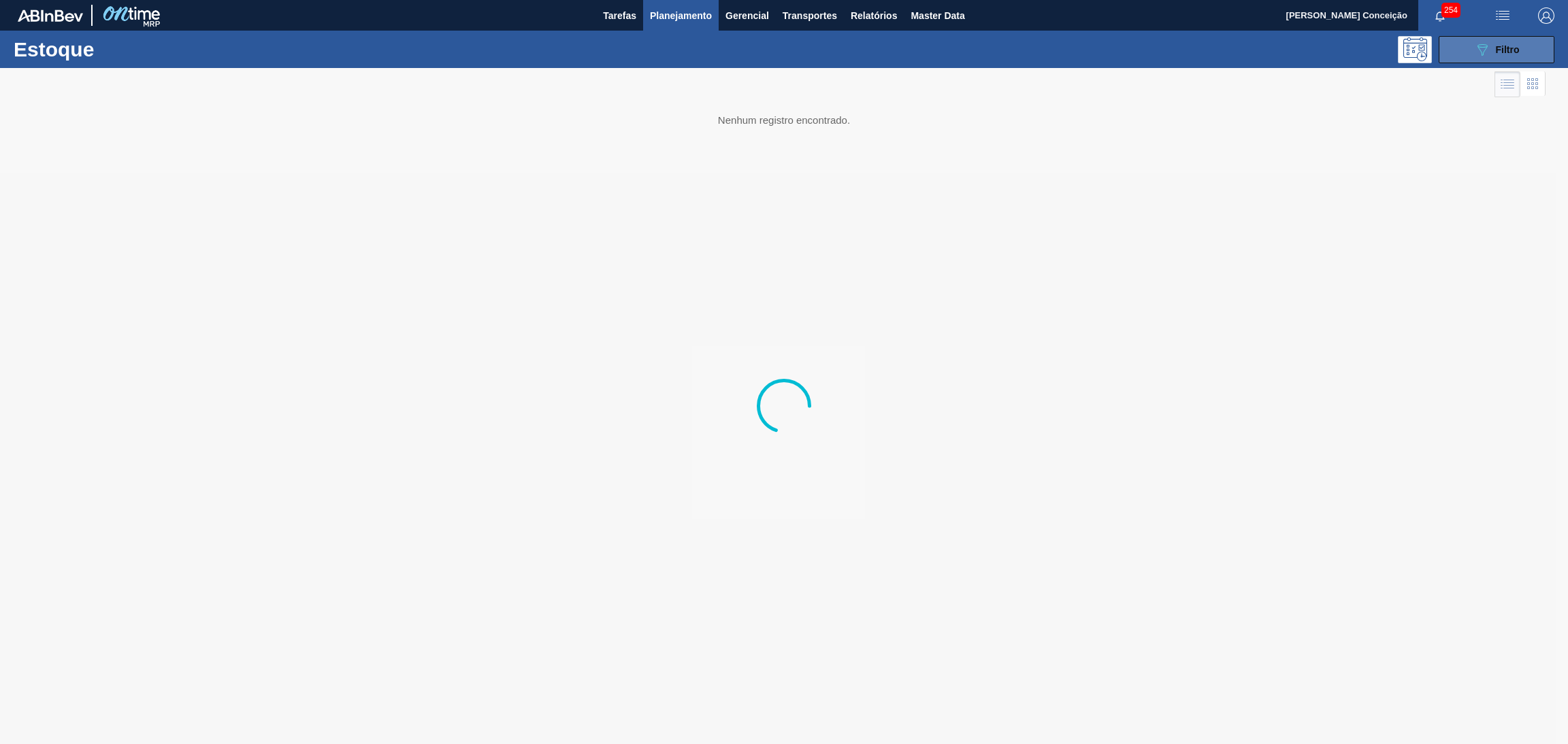
click at [1463, 57] on button "089F7B8B-B2A5-4AFE-B5C0-19BA573D28AC Filtro" at bounding box center [1496, 49] width 116 height 27
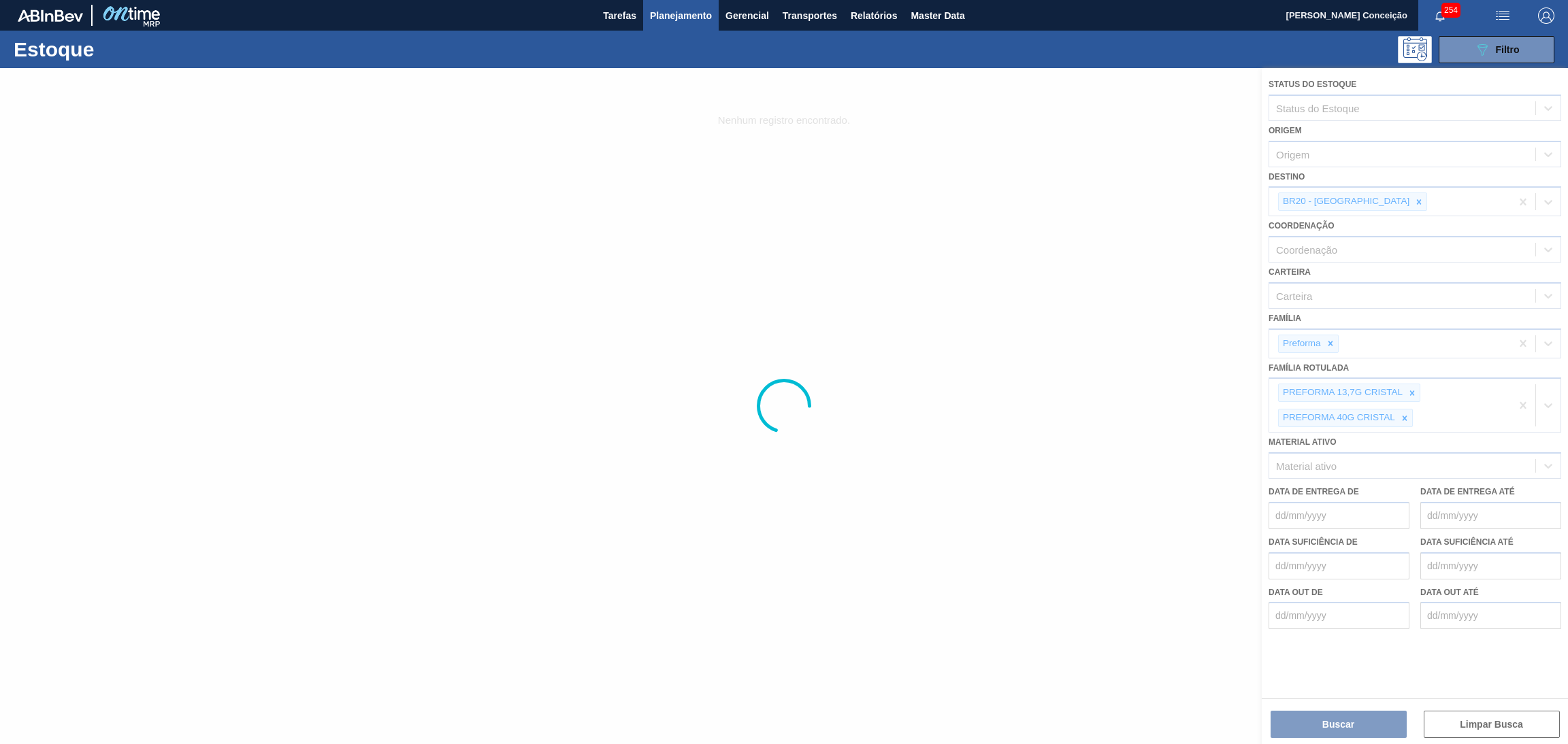
click at [1416, 393] on div at bounding box center [784, 406] width 1568 height 676
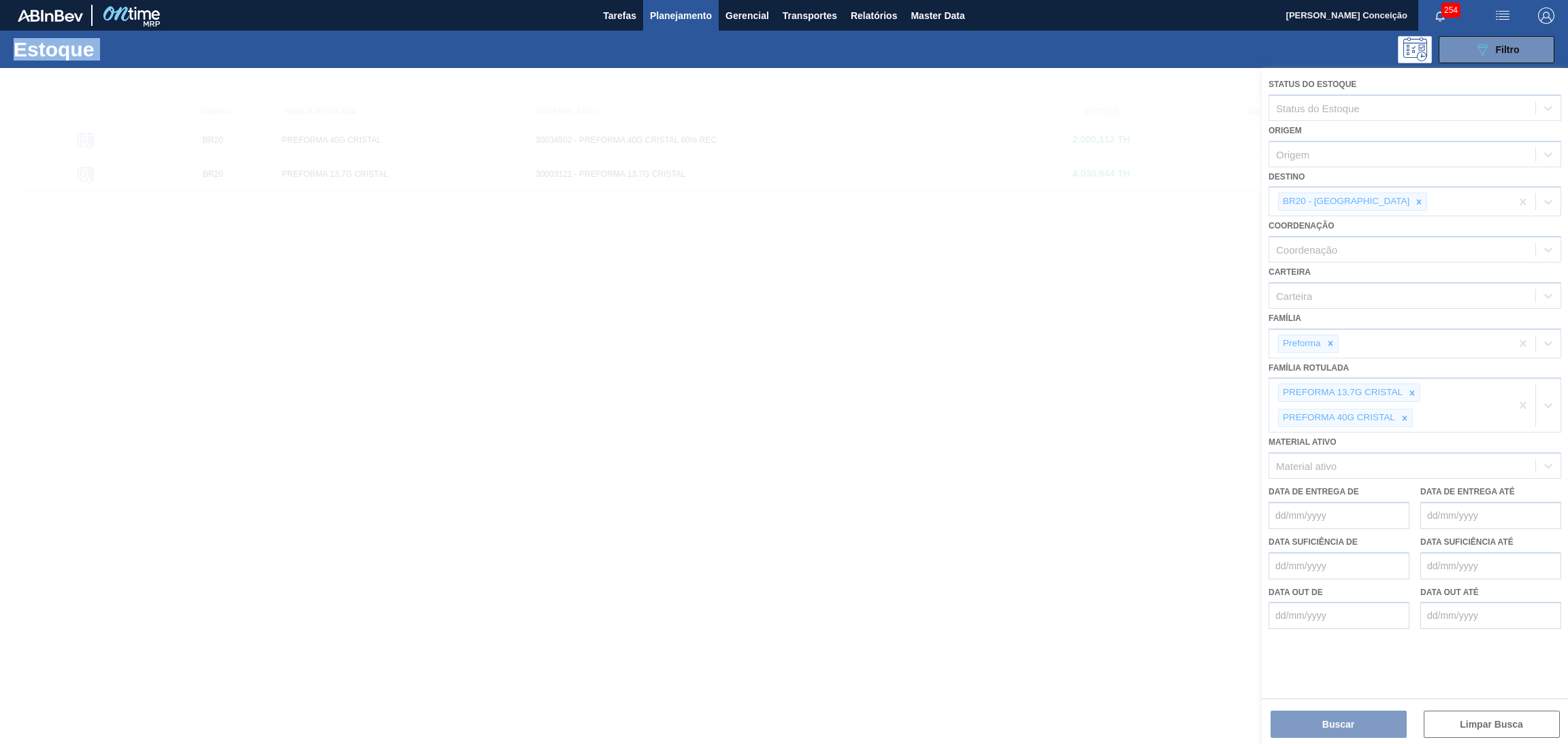
click at [1416, 393] on div at bounding box center [784, 406] width 1568 height 676
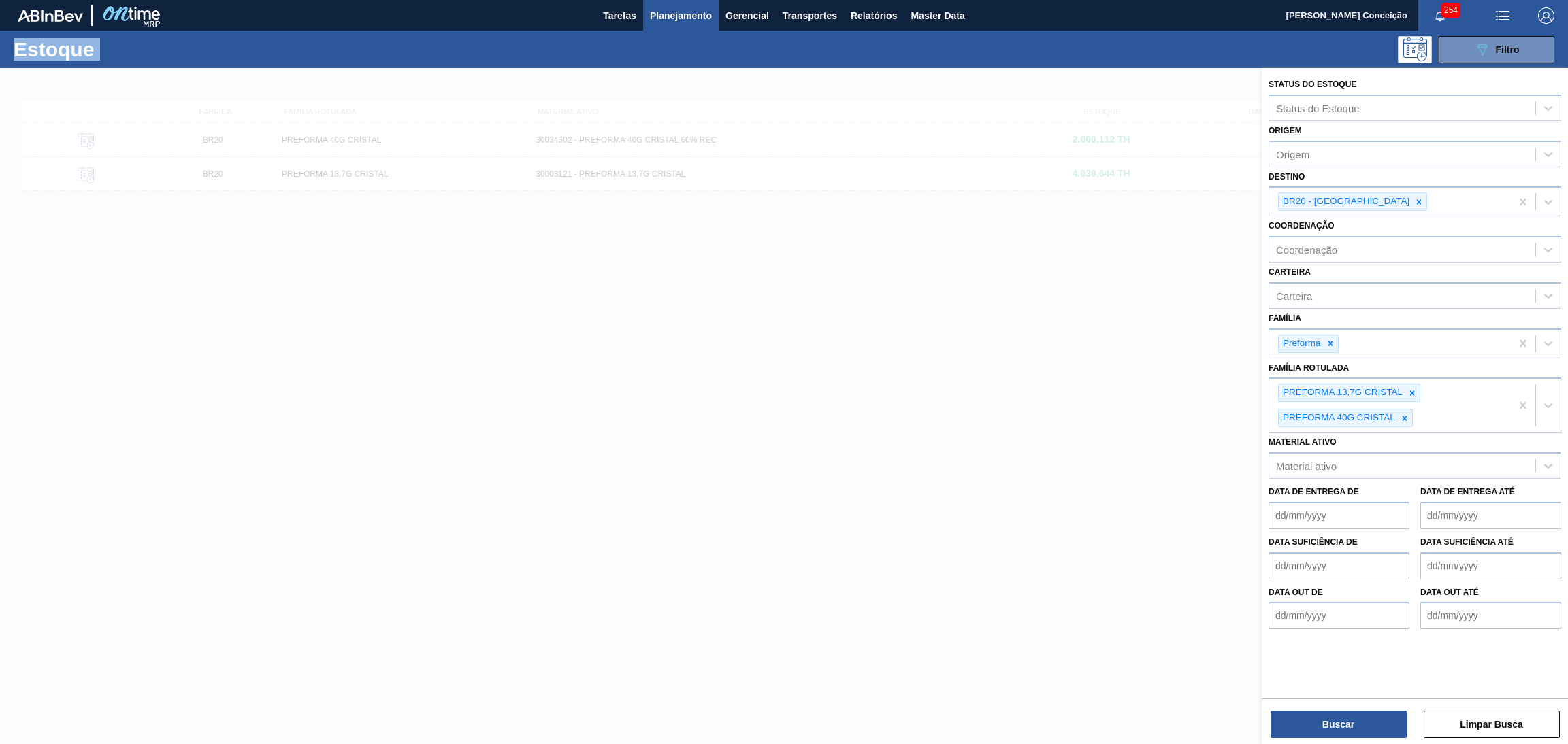
click at [1416, 393] on icon at bounding box center [1412, 393] width 10 height 10
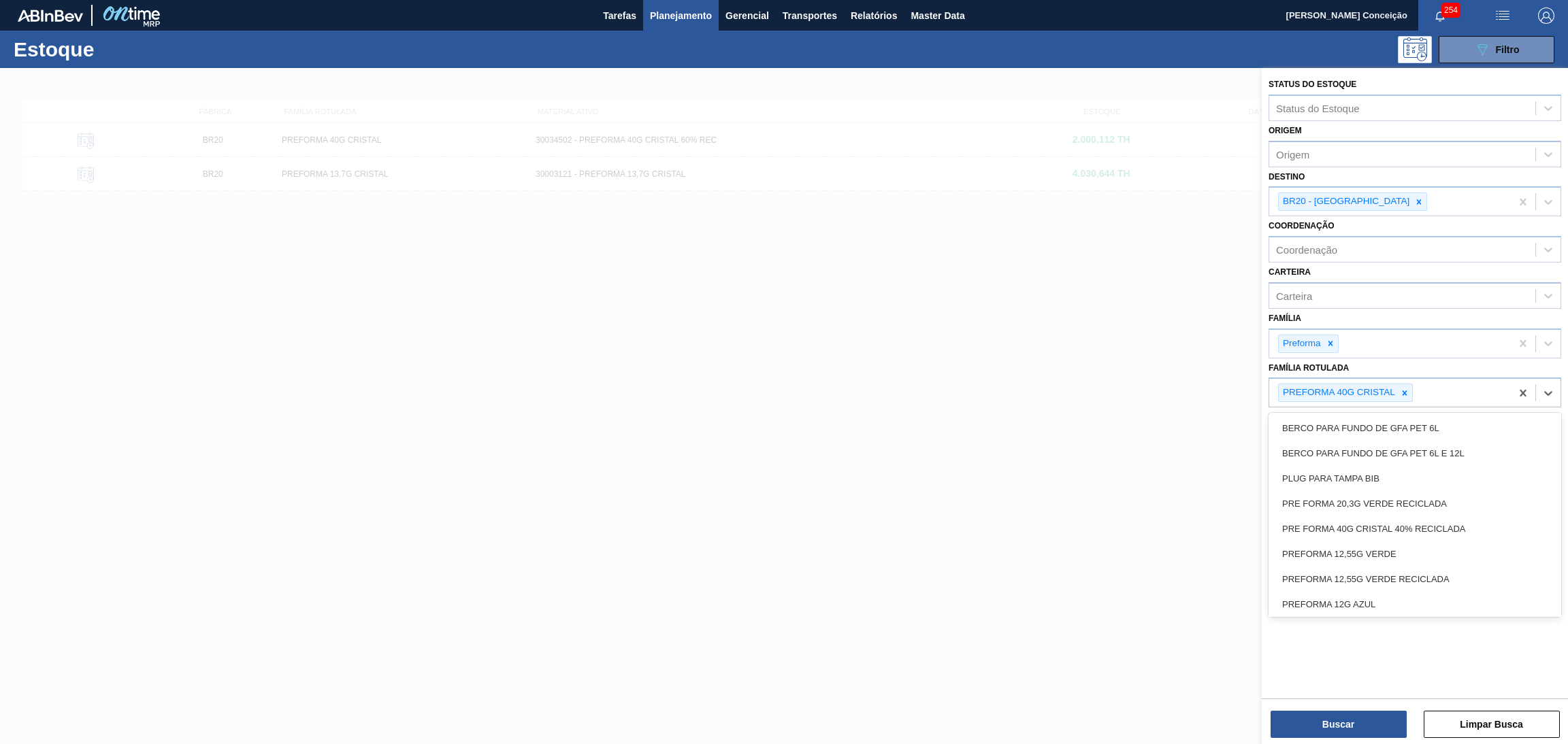
click at [1416, 393] on Rotulada "Família Rotulada" at bounding box center [1416, 393] width 1 height 11
click at [1398, 391] on div at bounding box center [1405, 393] width 15 height 17
click at [1331, 386] on div "Família Rotulada" at bounding box center [1315, 391] width 77 height 11
type Rotulada "40g c"
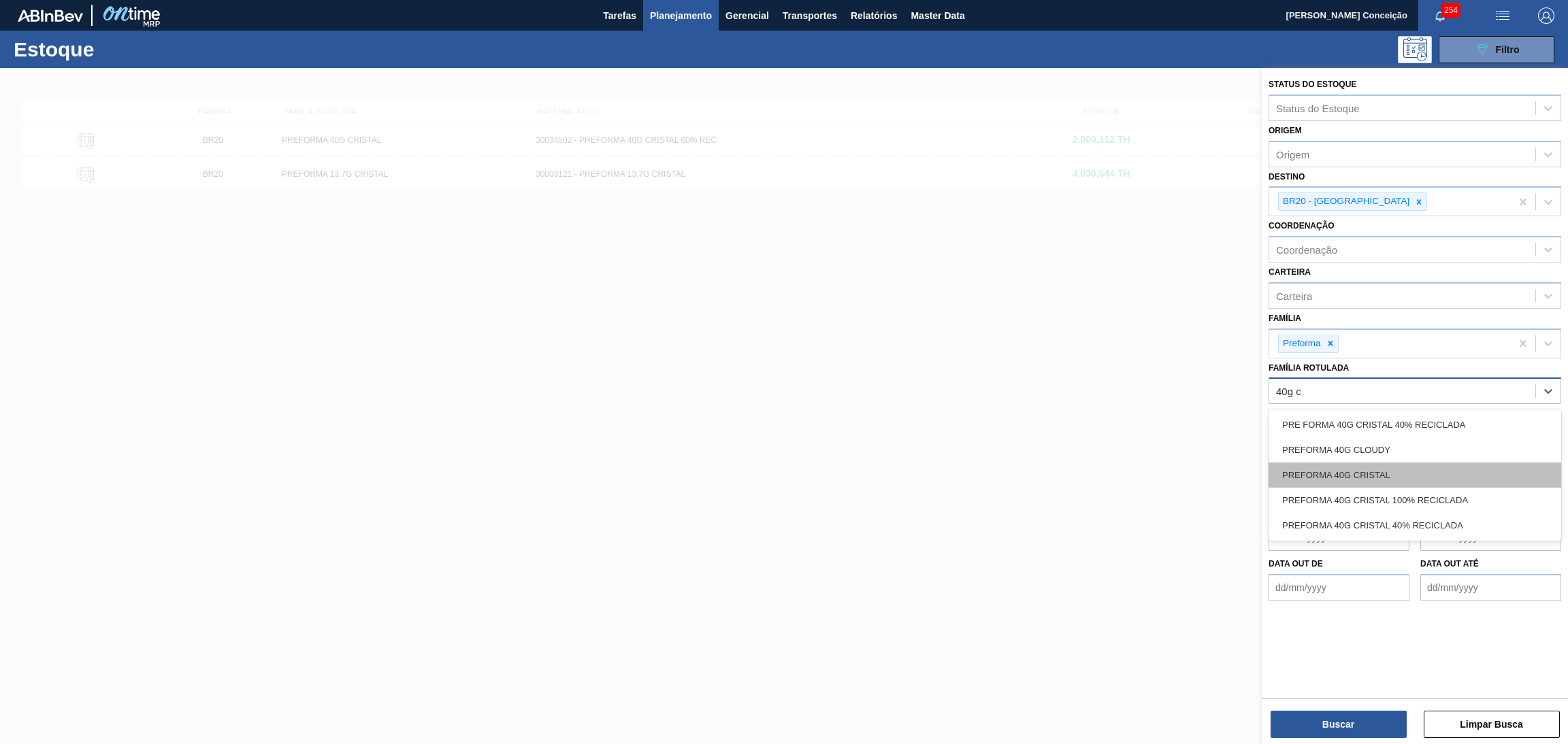
click at [1360, 471] on div "PREFORMA 40G CRISTAL" at bounding box center [1415, 475] width 293 height 25
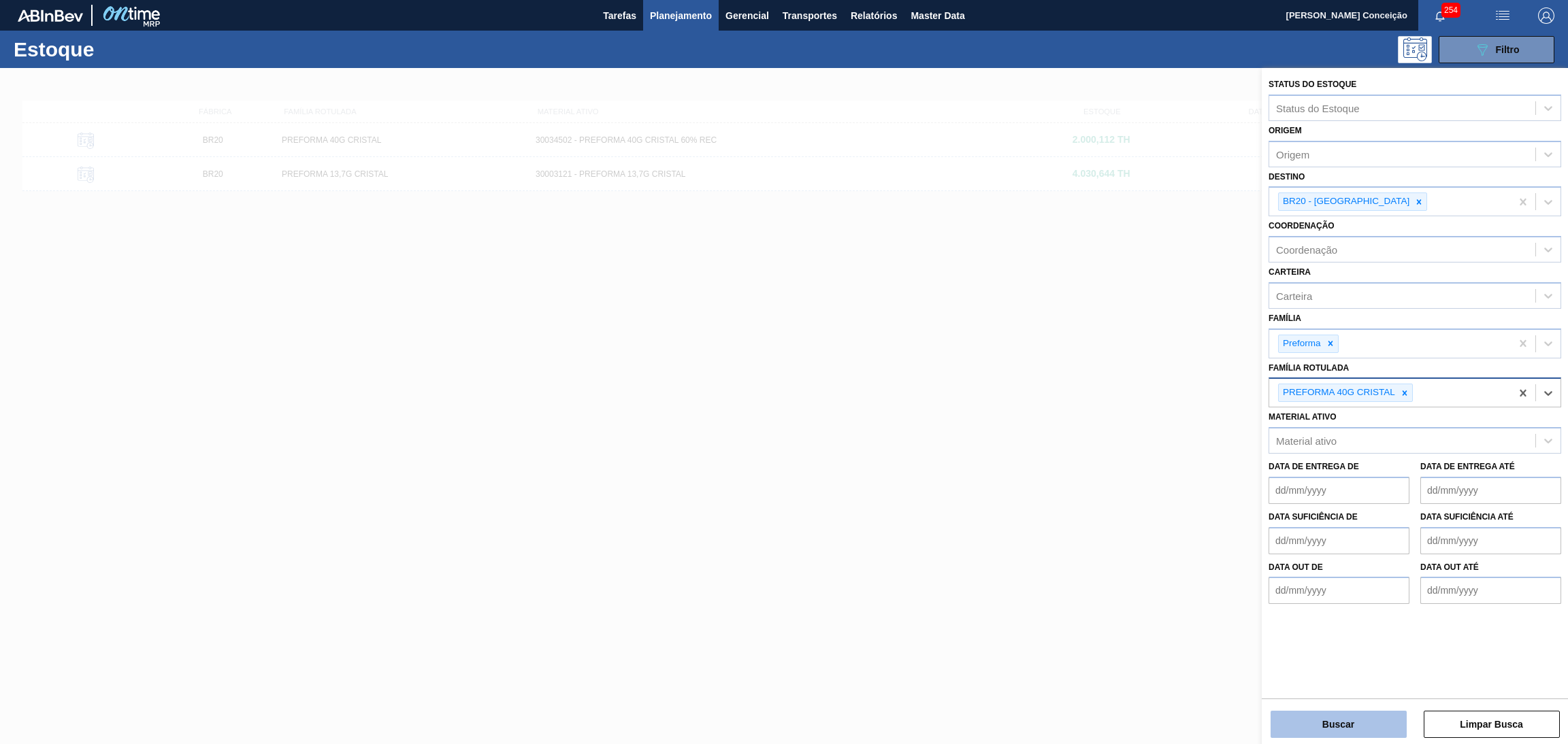
click at [1329, 720] on button "Buscar" at bounding box center [1339, 724] width 136 height 27
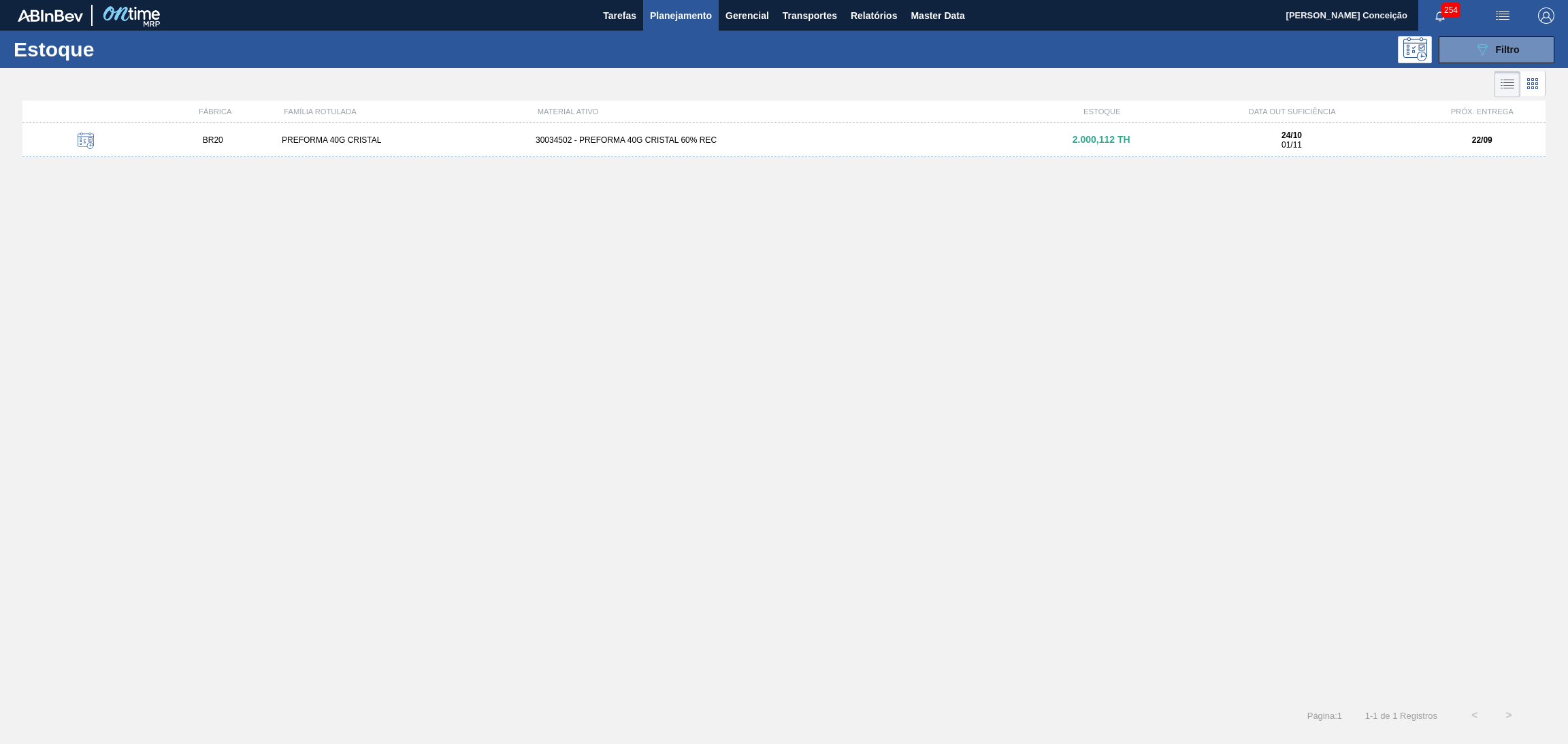
click at [660, 148] on div "BR20 PREFORMA 40G CRISTAL 30034502 - PREFORMA 40G CRISTAL 60% REC 2.000,112 TH …" at bounding box center [784, 140] width 1523 height 34
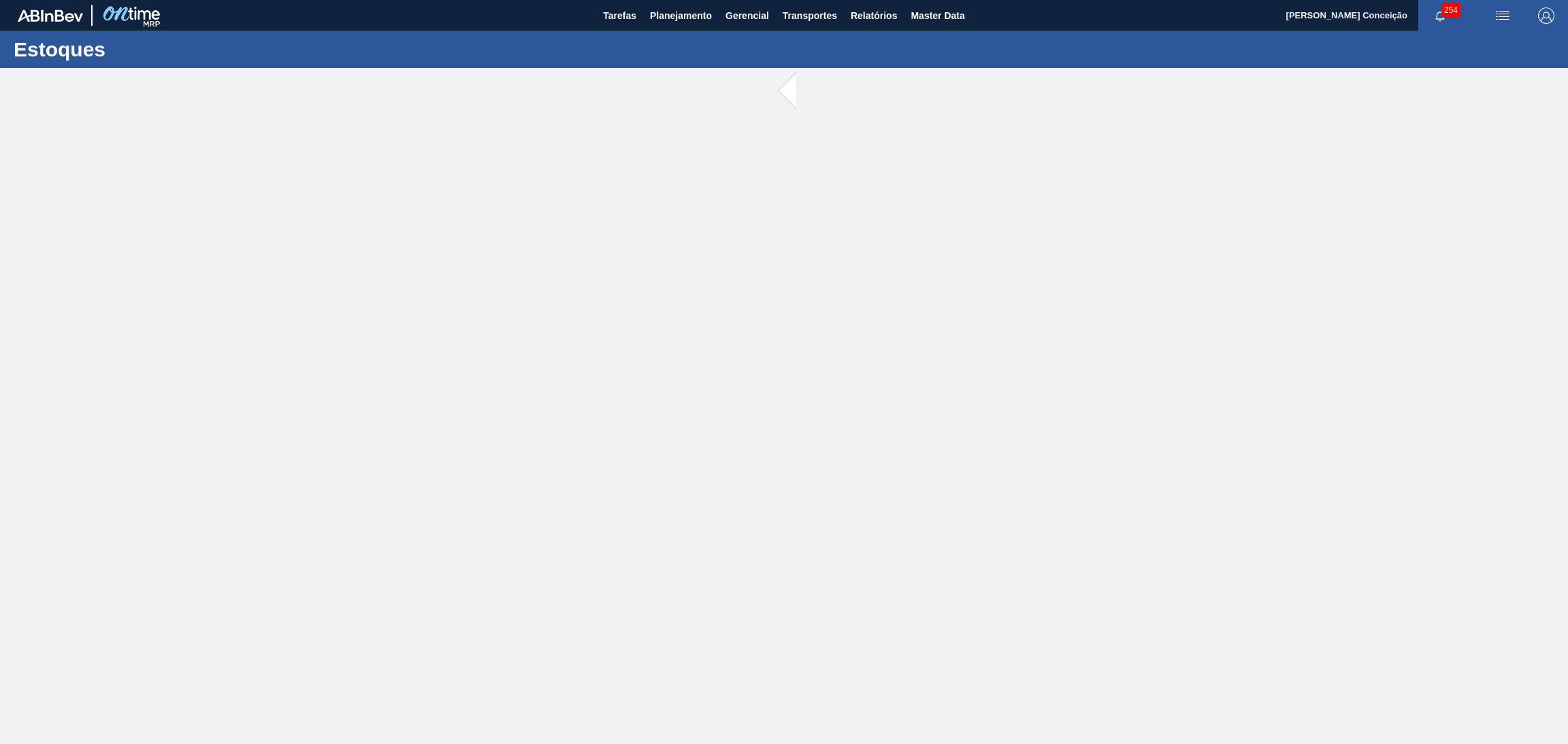
click at [596, 190] on main "Tarefas Planejamento Gerencial Transportes Relatórios Master Data Aline Apareci…" at bounding box center [784, 372] width 1568 height 744
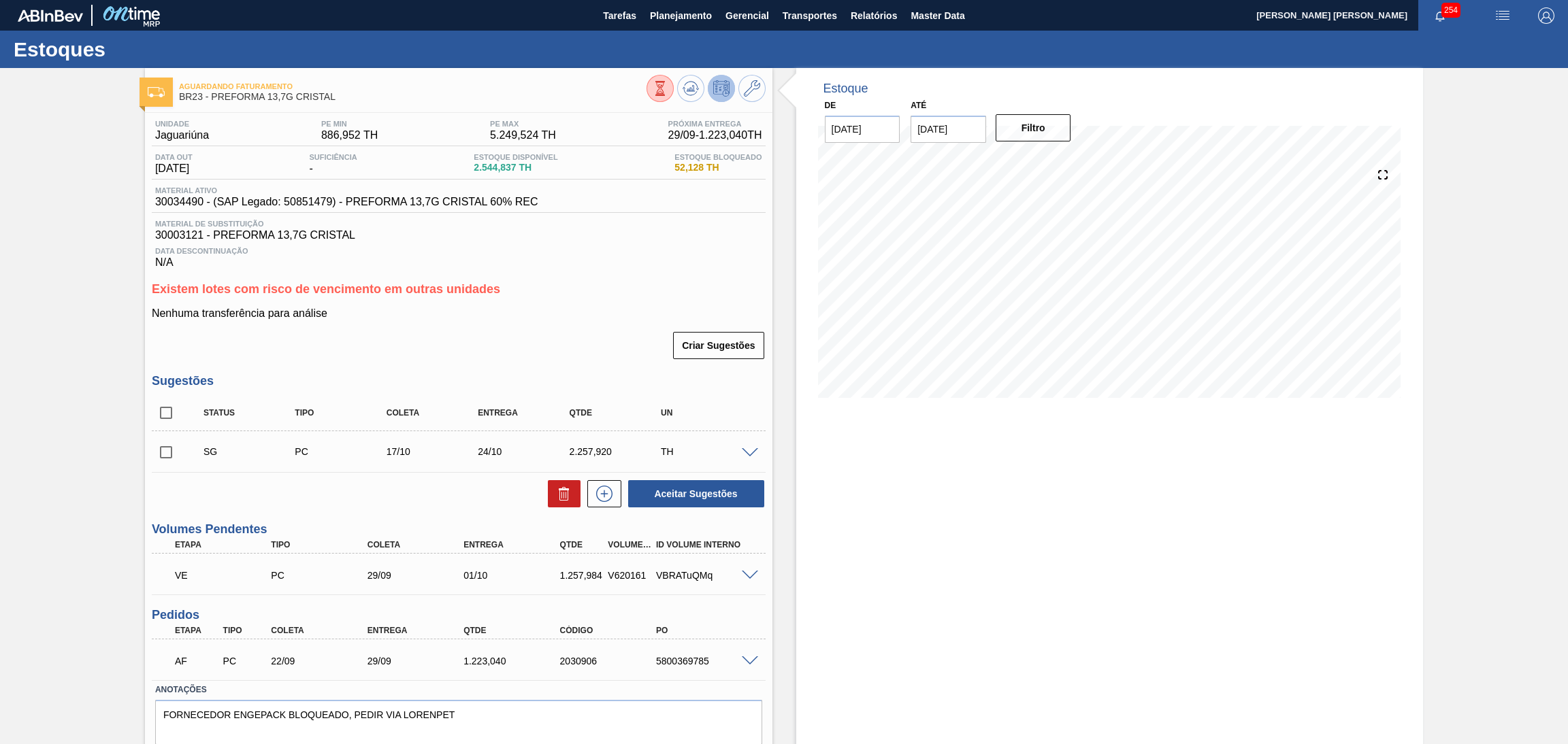
click at [602, 351] on div "Criar Sugestões" at bounding box center [458, 346] width 614 height 30
click at [586, 297] on div "Existem lotes com risco de vencimento em outras unidades Nenhuma transferência …" at bounding box center [458, 322] width 614 height 79
click at [528, 289] on h3 "Existem lotes com risco de vencimento em outras unidades" at bounding box center [458, 290] width 614 height 14
click at [631, 279] on div "Unidade Jaguariúna PE MIN 886,952 TH PE MAX 5.249,524 TH Próxima Entrega 29/09 …" at bounding box center [459, 449] width 628 height 672
click at [643, 5] on button "Planejamento" at bounding box center [681, 15] width 76 height 31
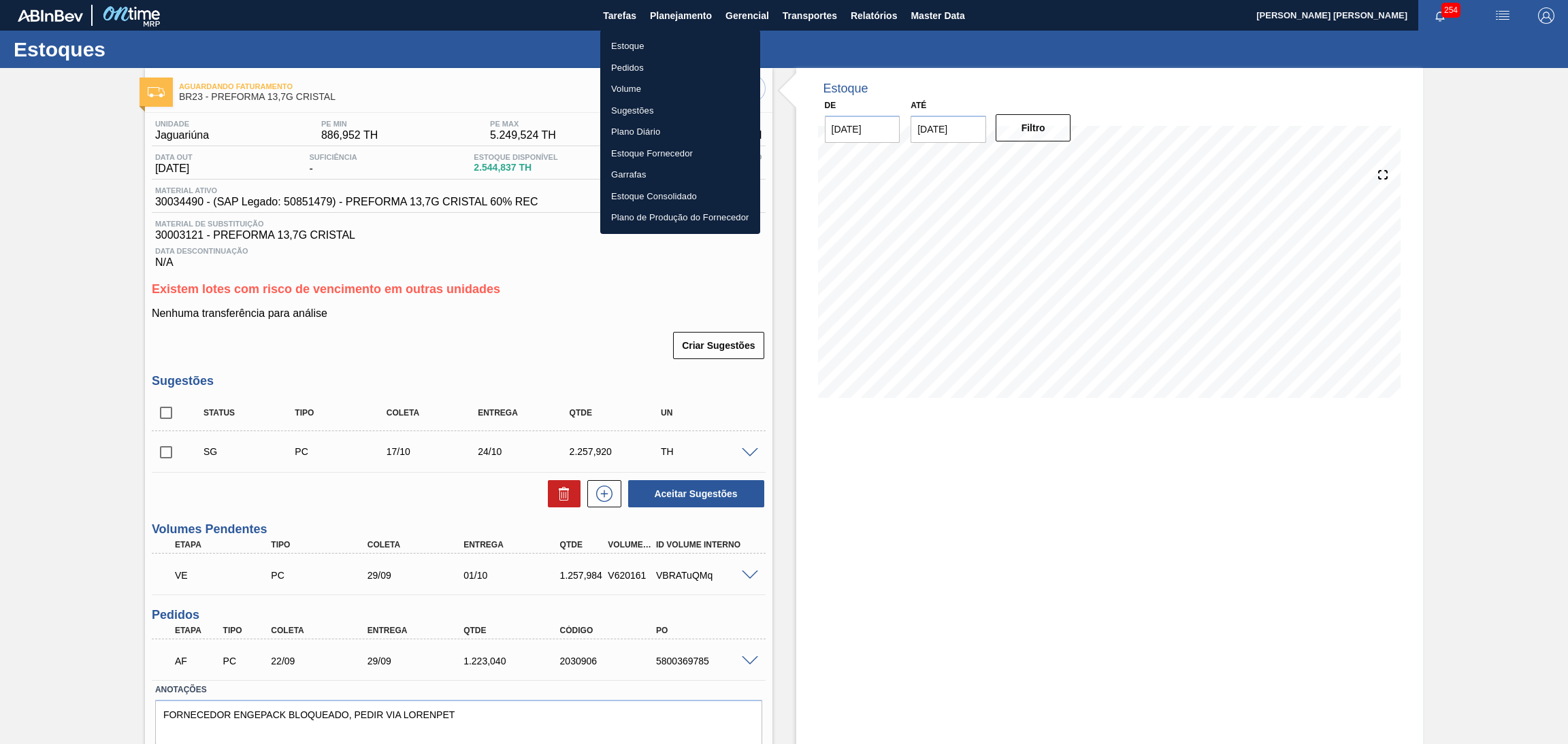
click at [634, 44] on li "Estoque" at bounding box center [681, 46] width 160 height 22
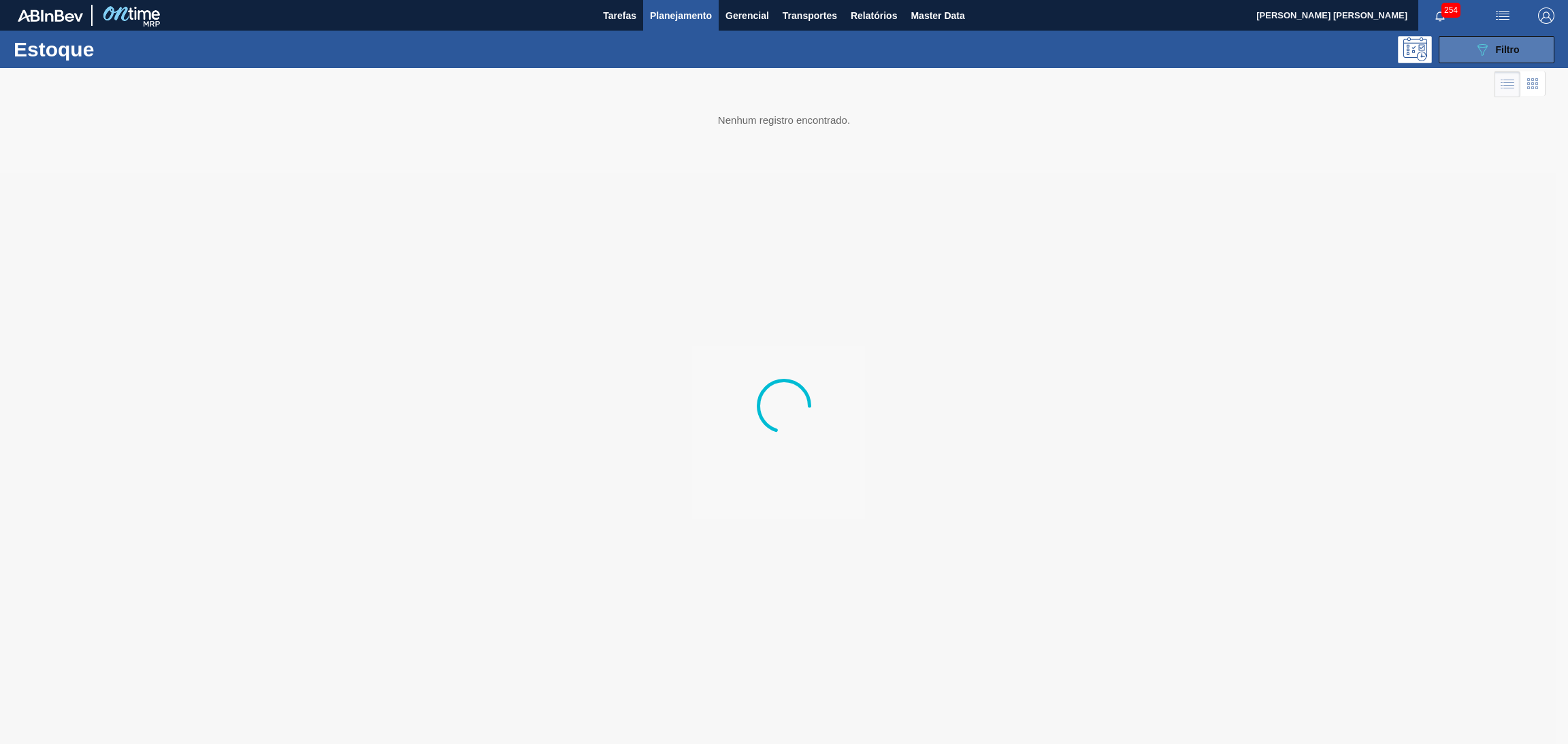
click at [1460, 39] on button "089F7B8B-B2A5-4AFE-B5C0-19BA573D28AC Filtro" at bounding box center [1496, 49] width 116 height 27
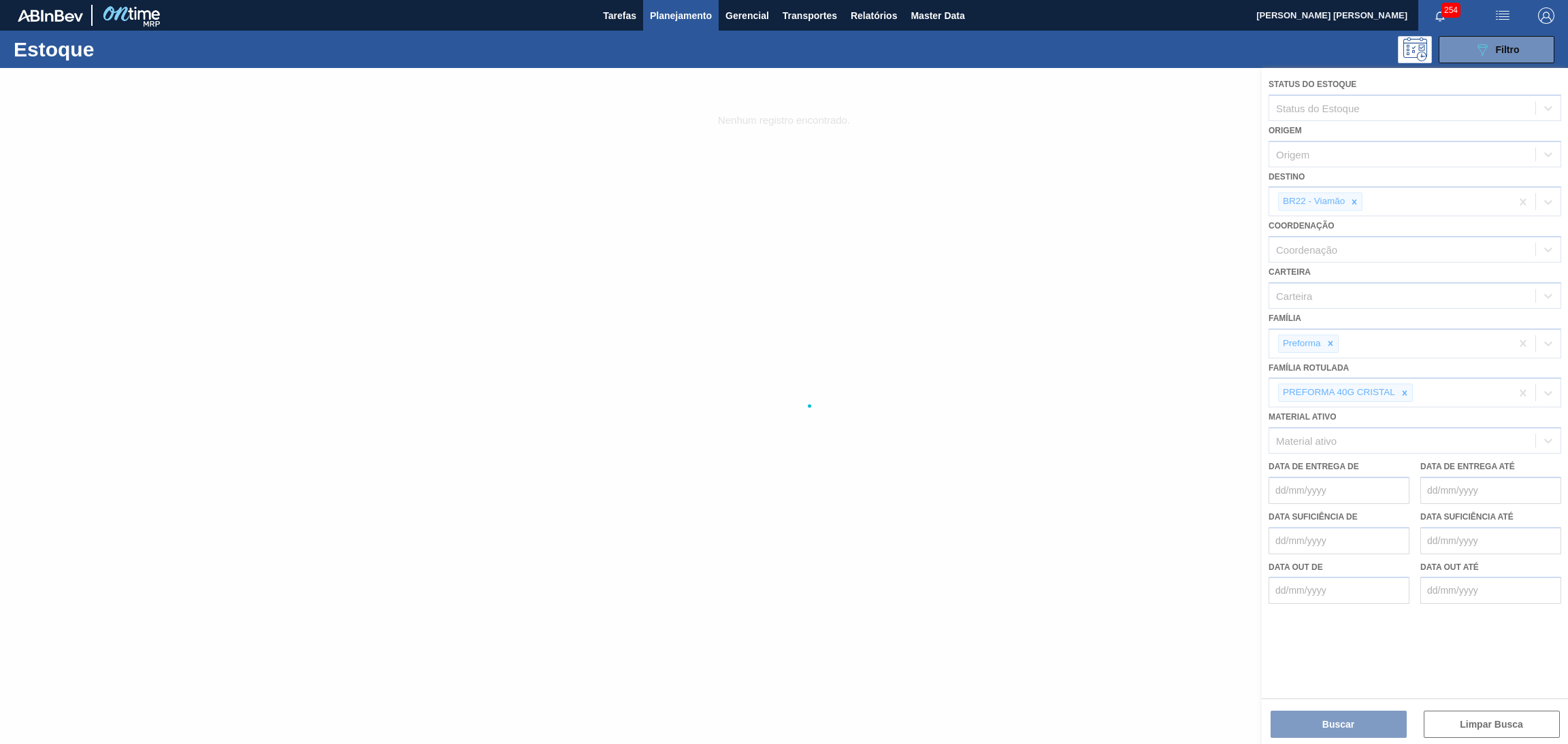
click at [1355, 198] on div at bounding box center [784, 406] width 1568 height 676
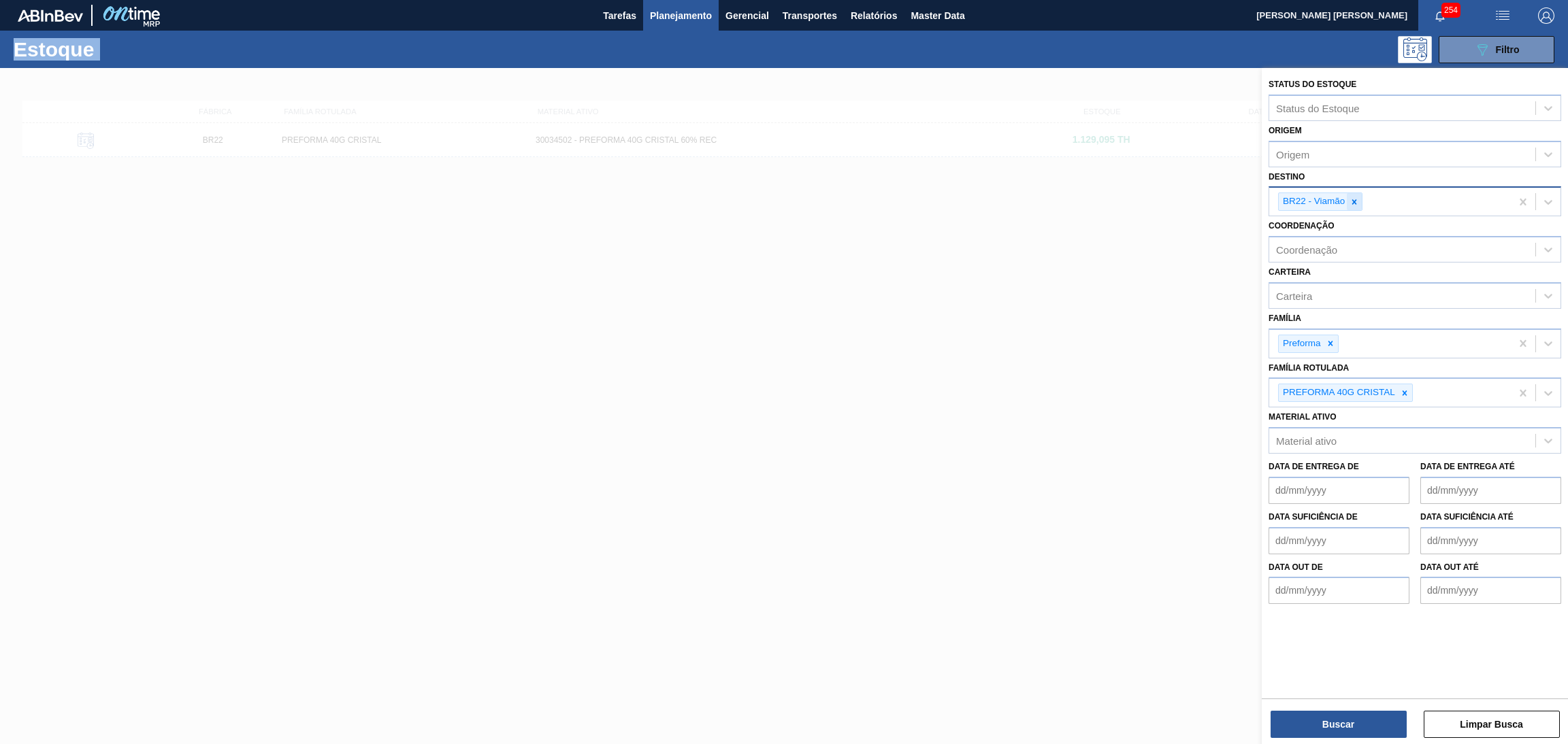
click at [1357, 200] on icon at bounding box center [1355, 202] width 10 height 10
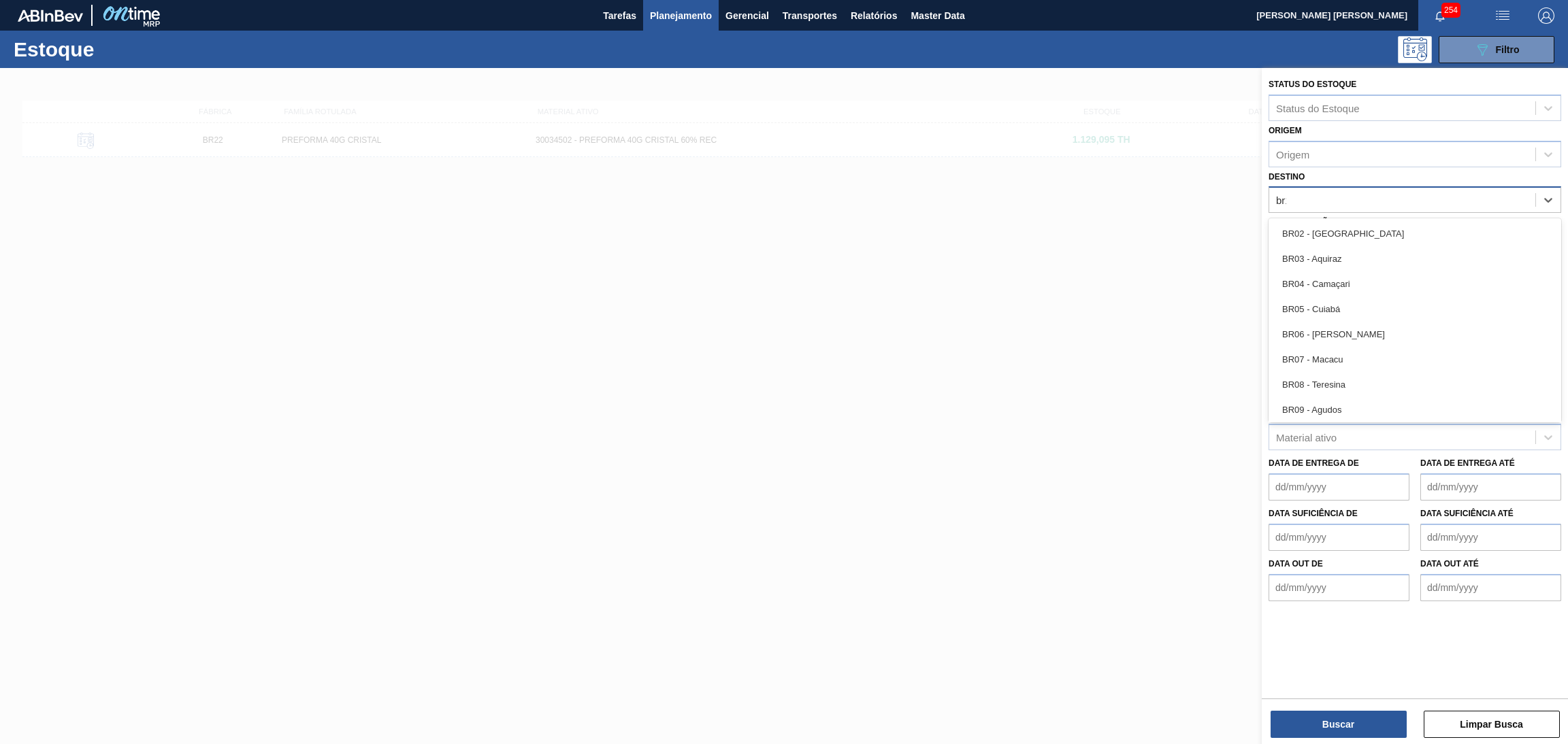
type input "br12"
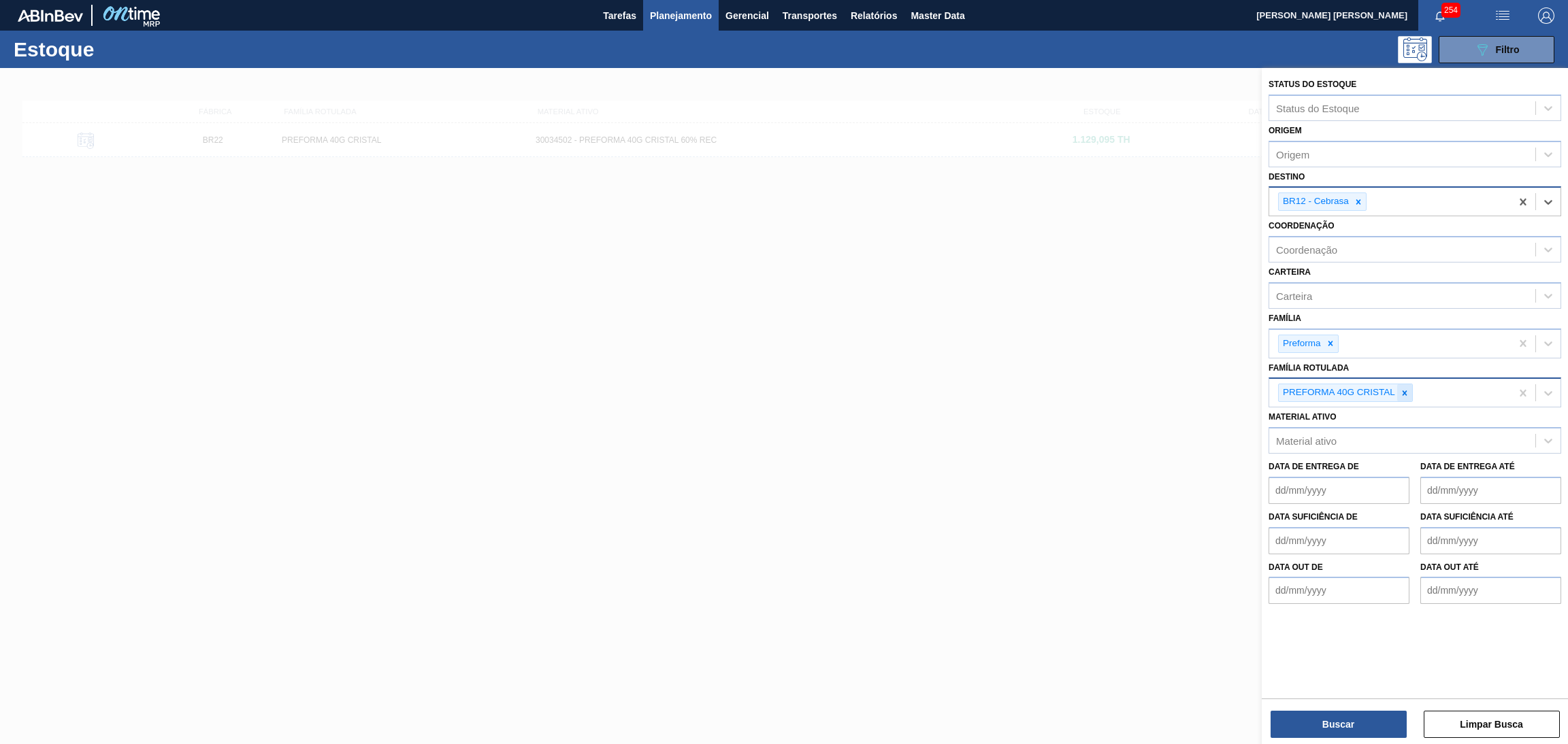
click at [1402, 397] on div at bounding box center [1405, 393] width 15 height 17
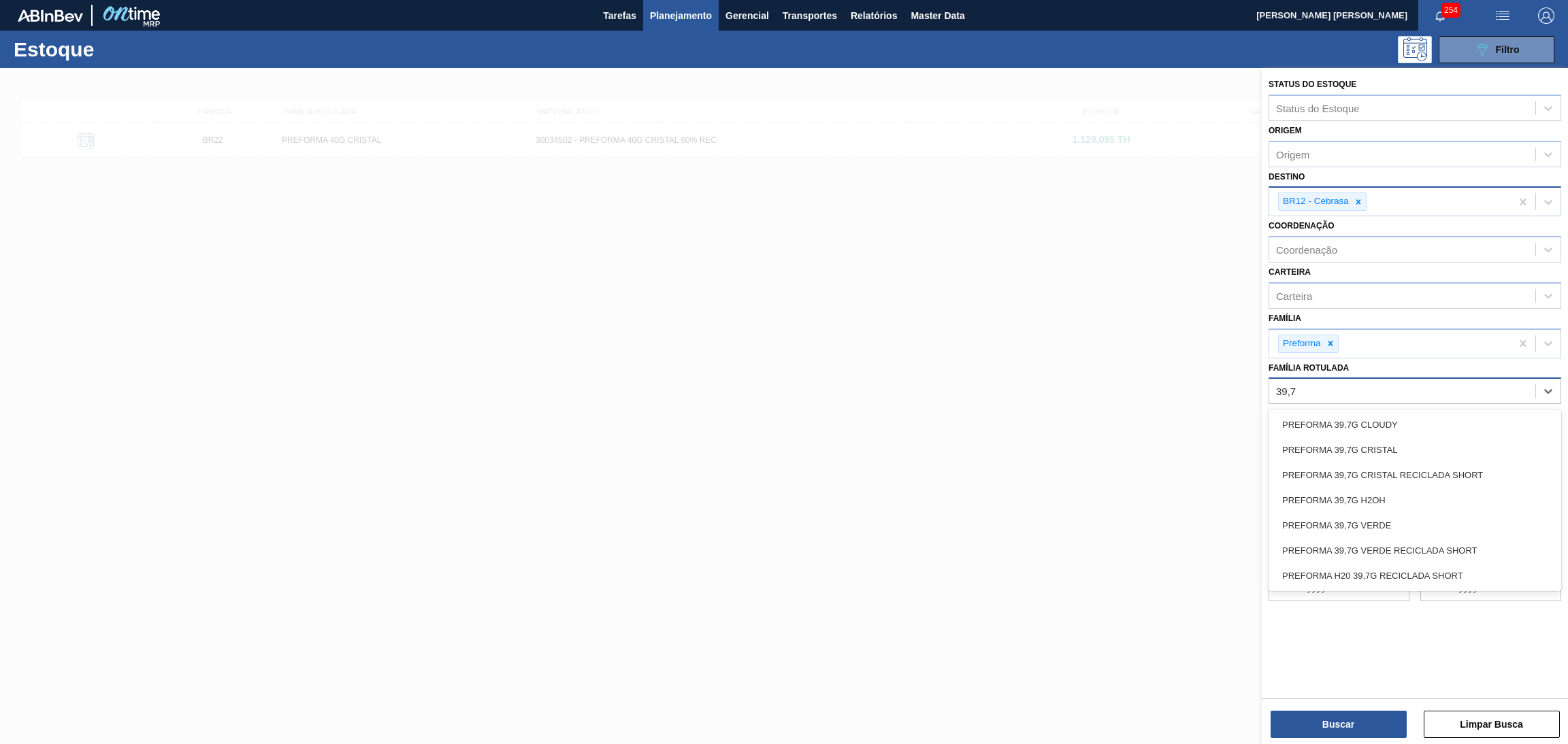
type Rotulada "39,7g"
click at [1393, 445] on div "PREFORMA 39,7G CRISTAL" at bounding box center [1415, 450] width 293 height 25
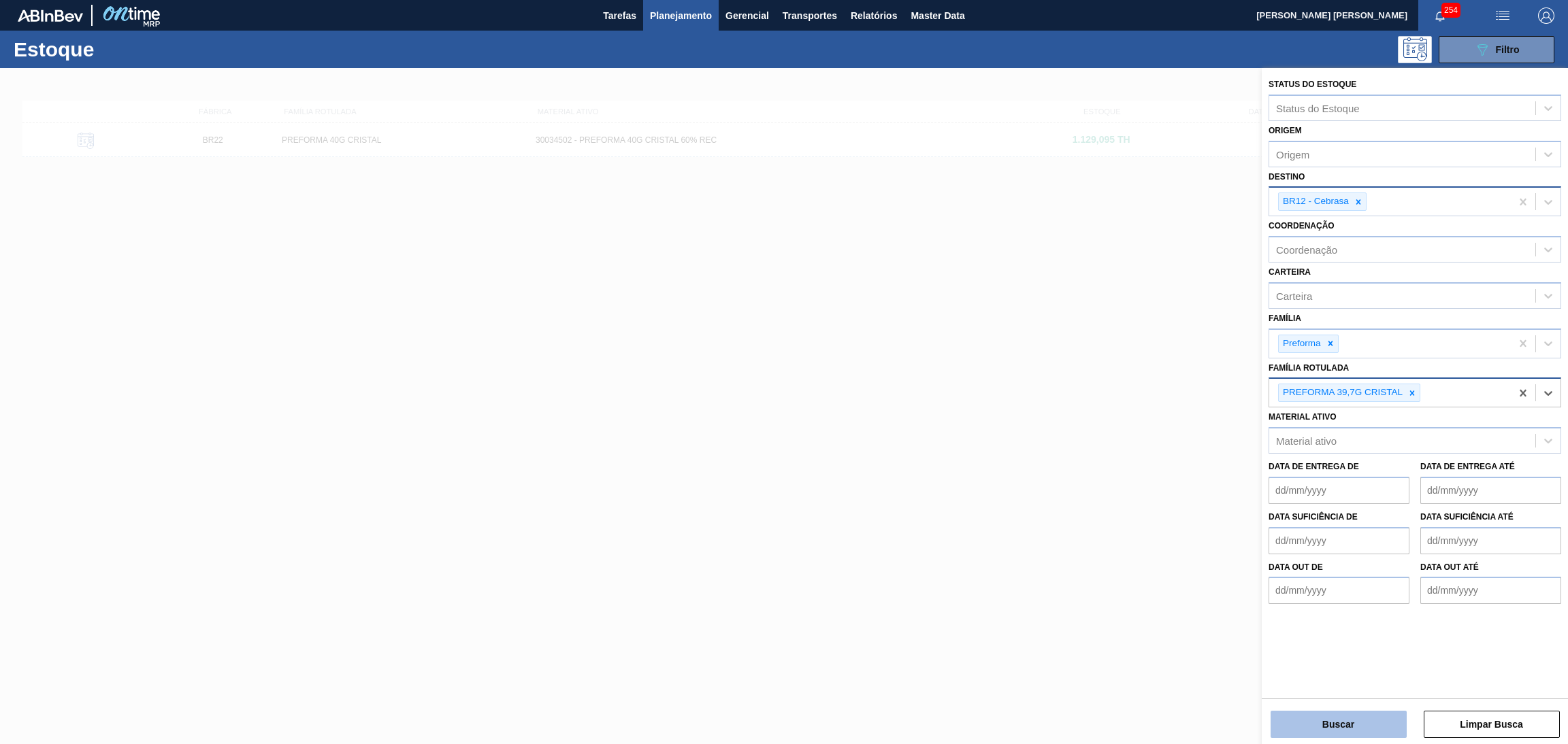
click at [1340, 734] on button "Buscar" at bounding box center [1339, 724] width 136 height 27
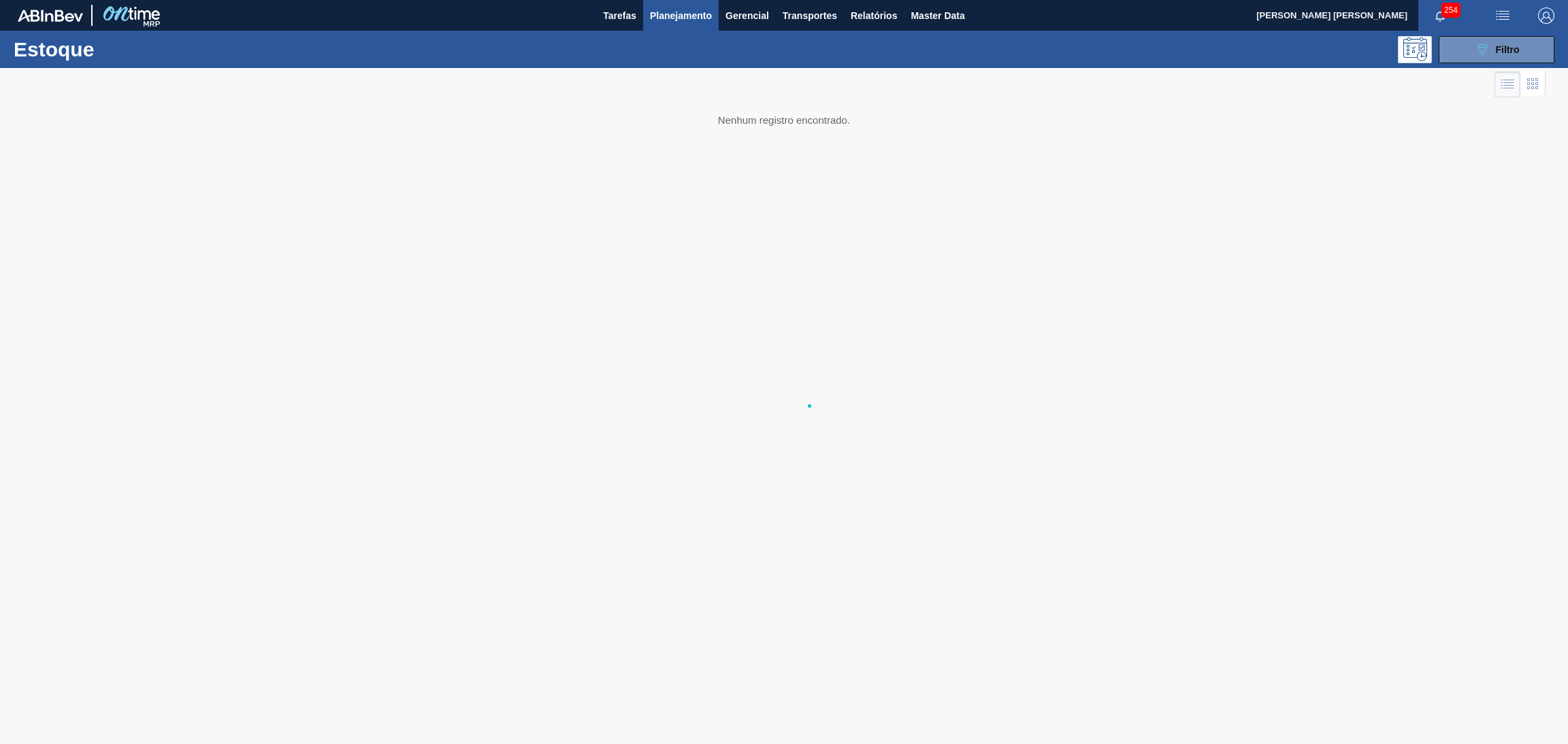
click at [1343, 719] on div at bounding box center [784, 406] width 1568 height 676
click at [671, 12] on span "Planejamento" at bounding box center [681, 15] width 62 height 16
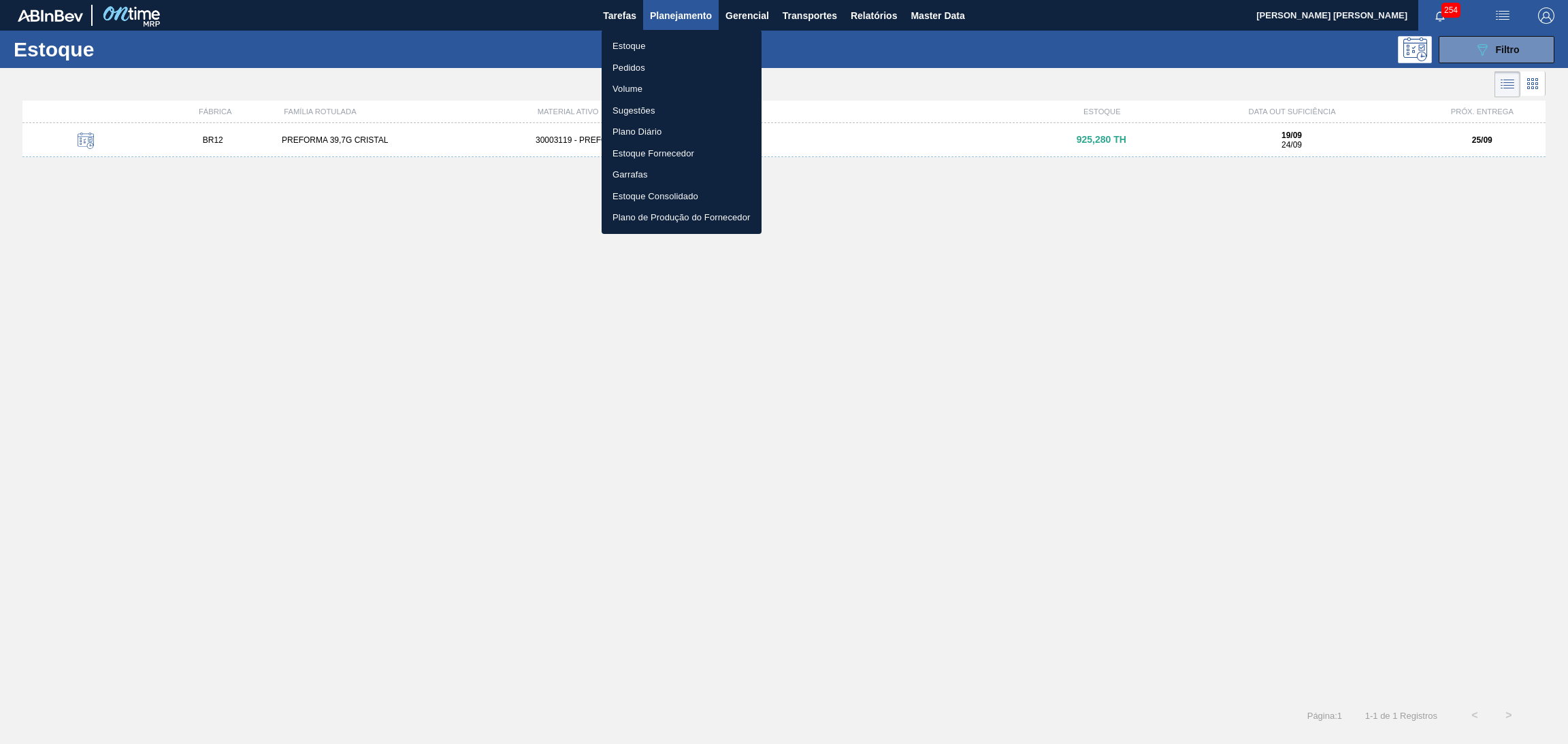
click at [631, 48] on li "Estoque" at bounding box center [682, 46] width 160 height 22
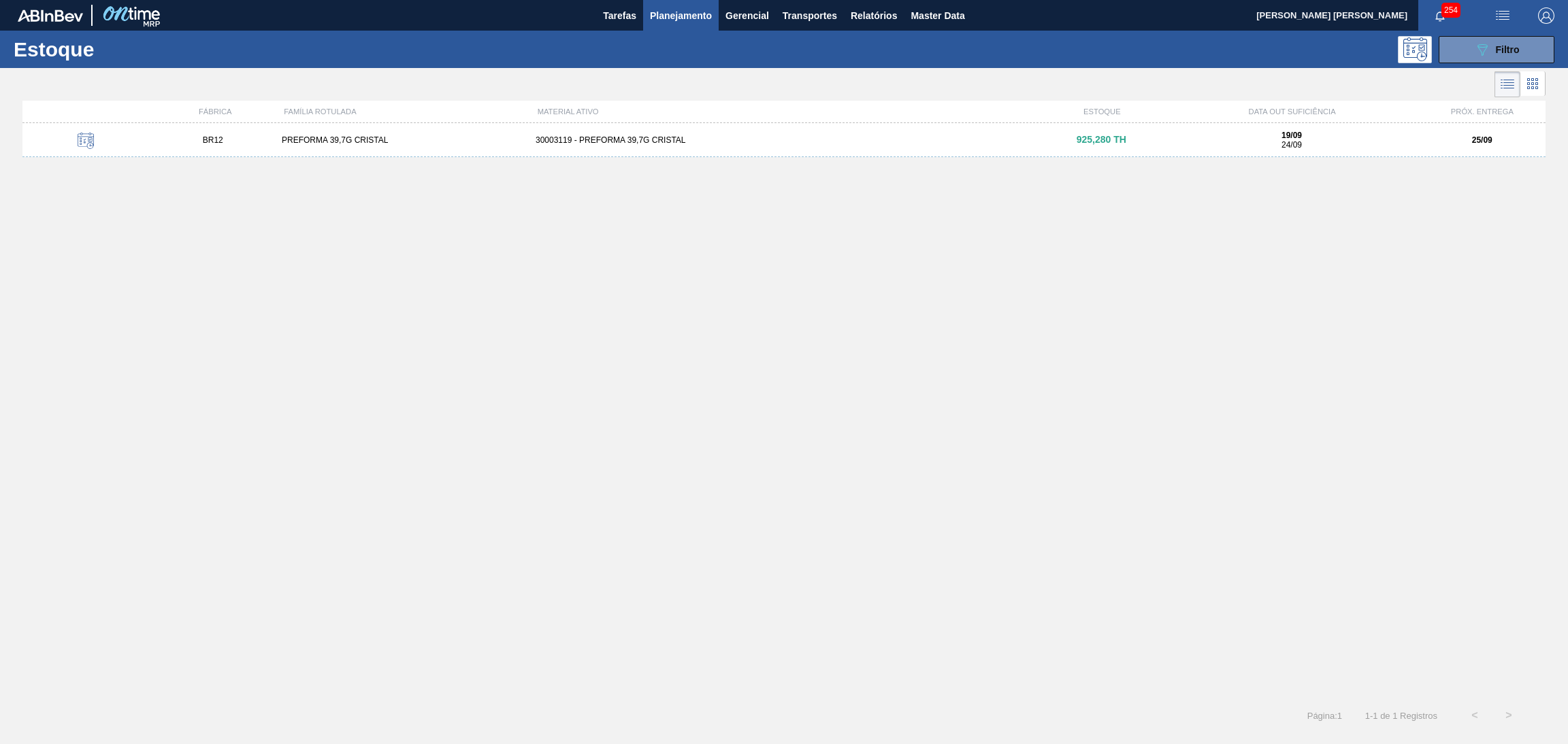
click at [659, 8] on span "Planejamento" at bounding box center [681, 15] width 62 height 16
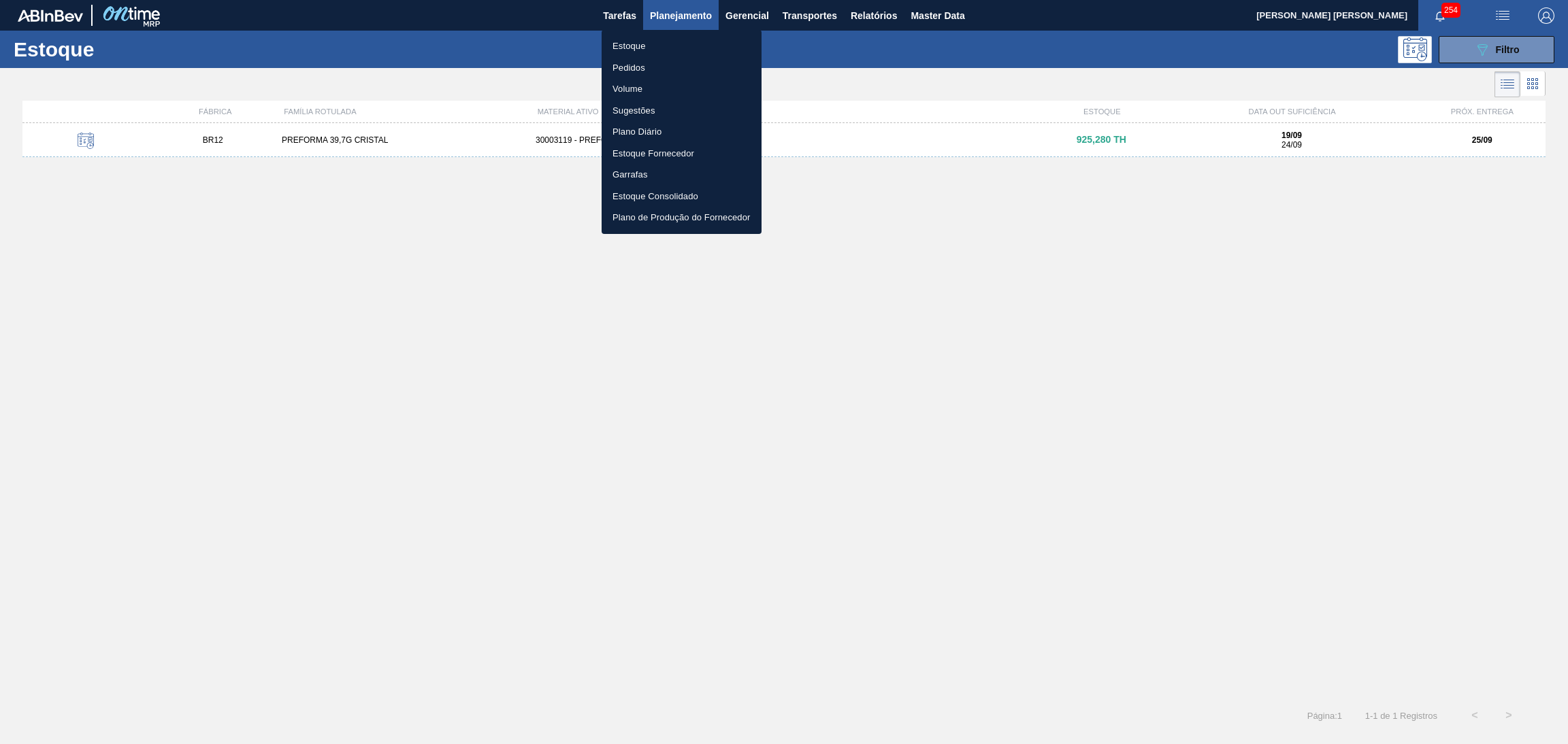
click at [627, 70] on li "Pedidos" at bounding box center [682, 67] width 160 height 22
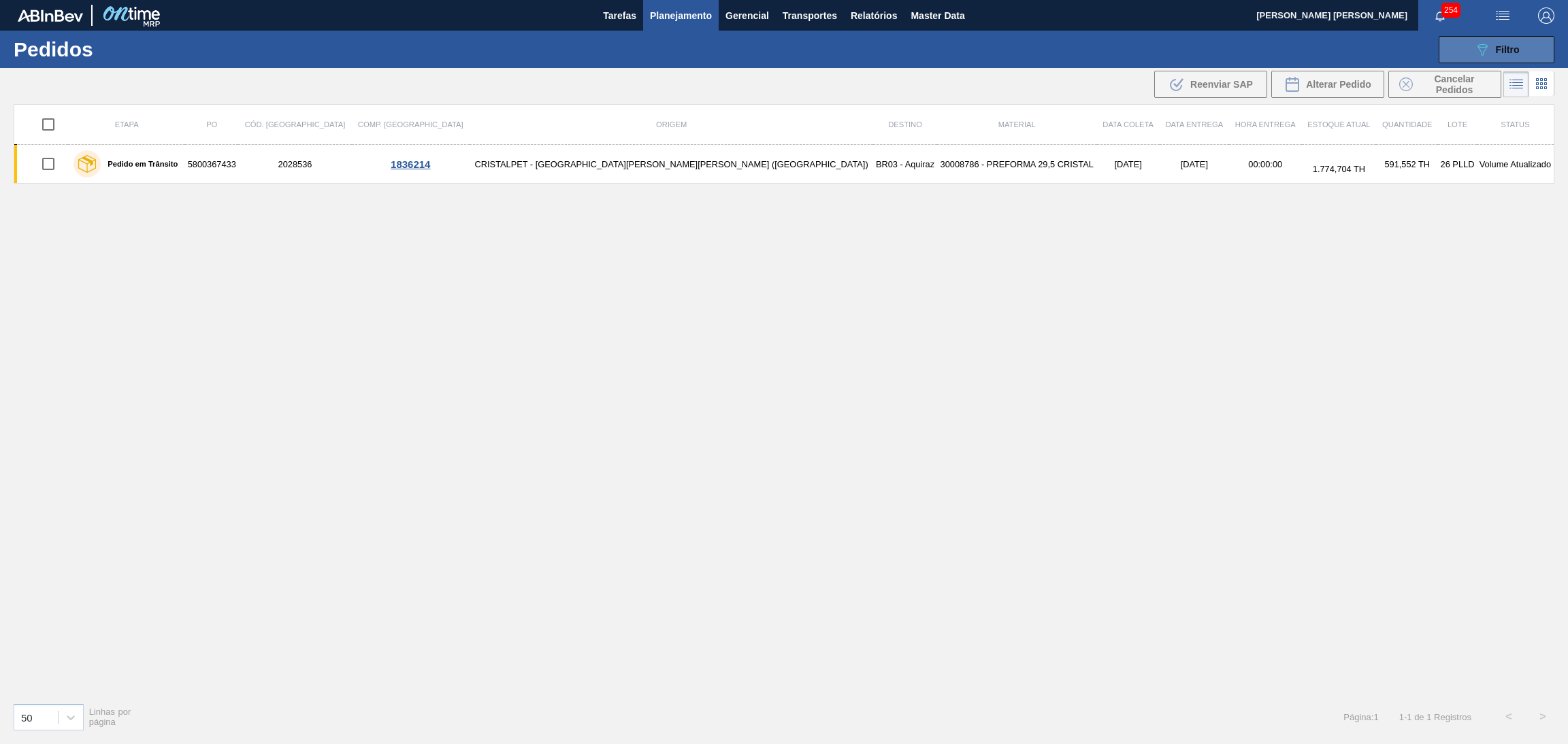
click at [1477, 57] on icon "089F7B8B-B2A5-4AFE-B5C0-19BA573D28AC" at bounding box center [1482, 49] width 16 height 16
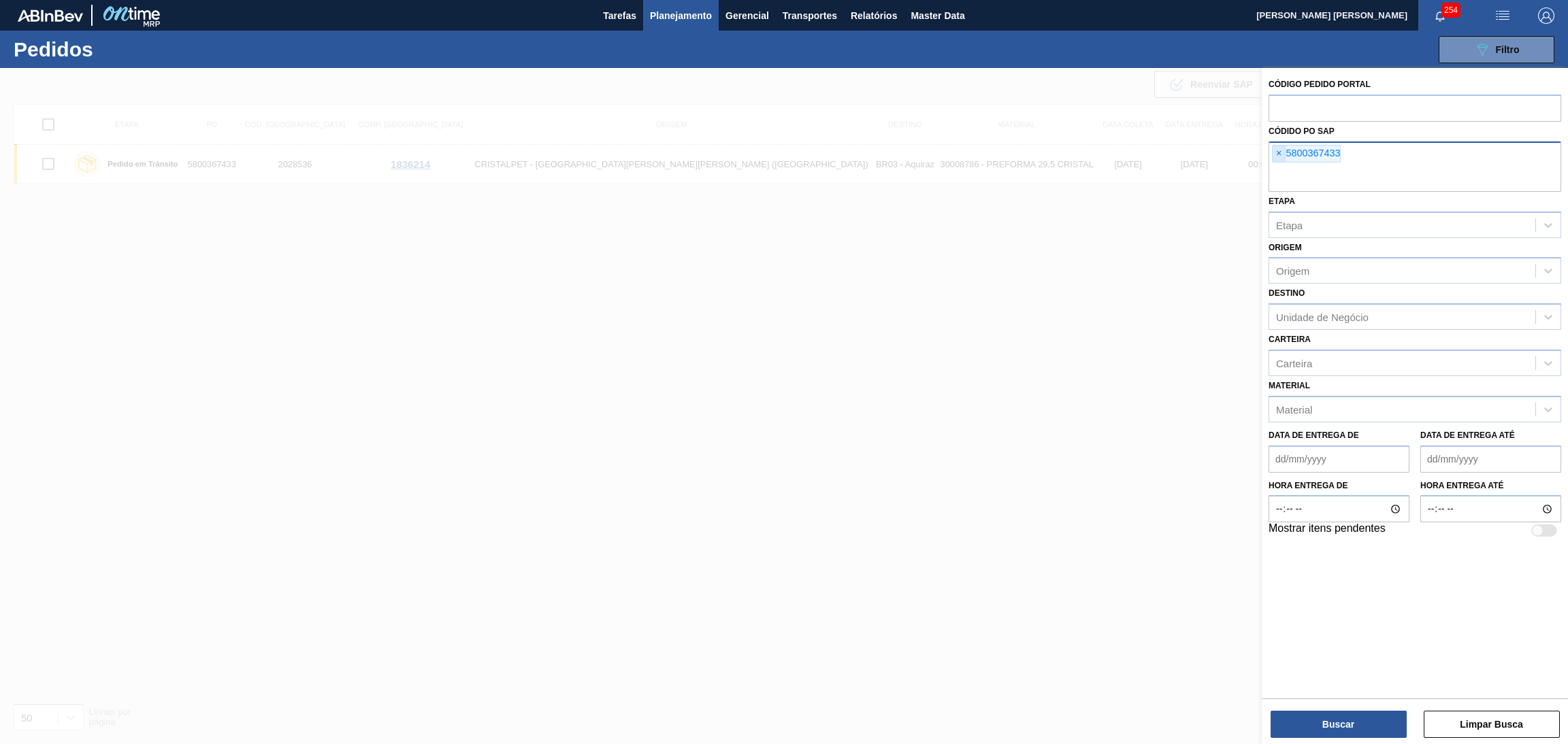
click at [1280, 155] on span "×" at bounding box center [1279, 154] width 13 height 16
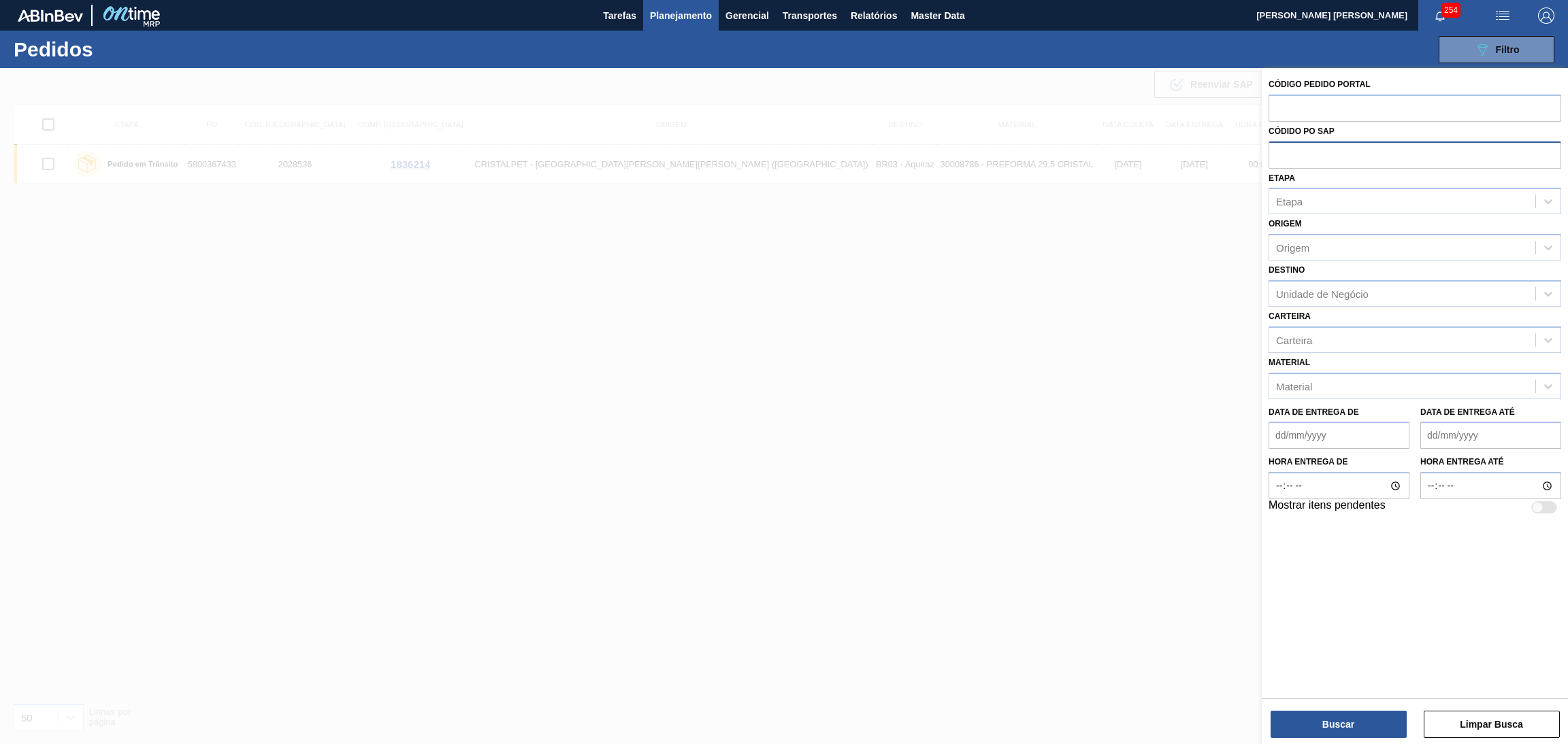
paste input "text"
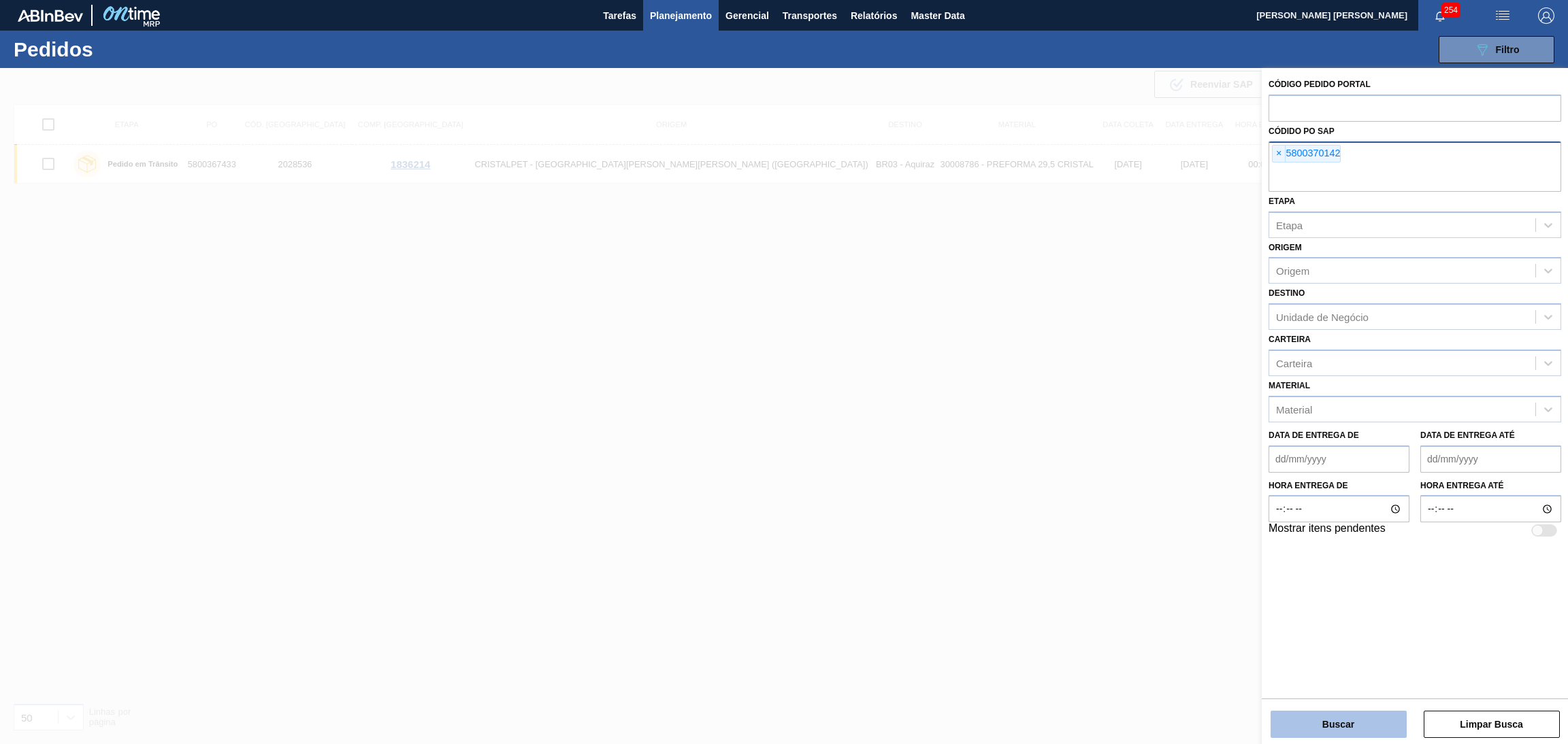
click at [1349, 715] on button "Buscar" at bounding box center [1339, 724] width 136 height 27
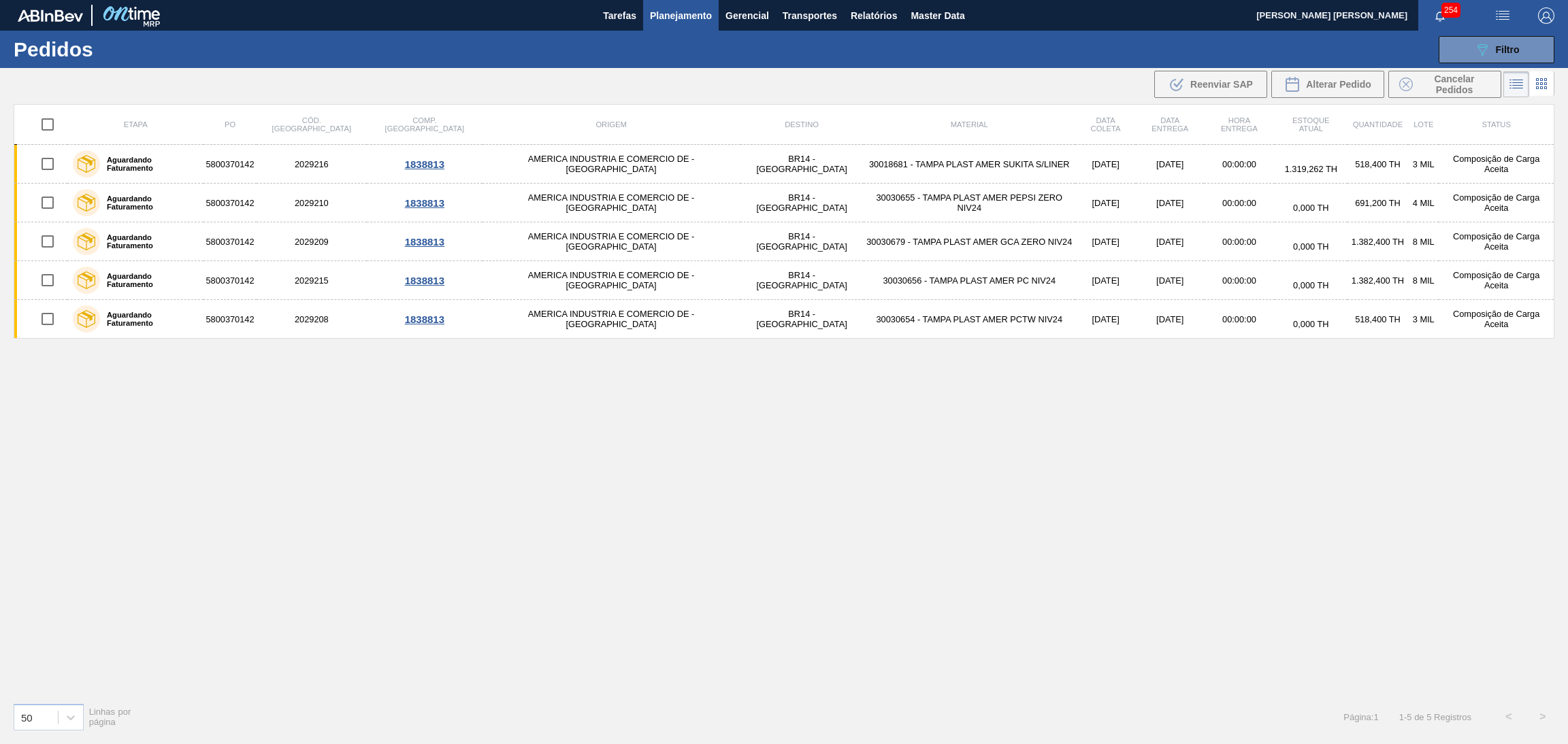
click at [684, 412] on div "Etapa PO Cód. Pedido Comp. Carga Origem Destino Material Data coleta Data entre…" at bounding box center [784, 398] width 1541 height 588
click at [859, 445] on div "Etapa PO Cód. Pedido Comp. Carga Origem Destino Material Data coleta Data entre…" at bounding box center [784, 398] width 1541 height 588
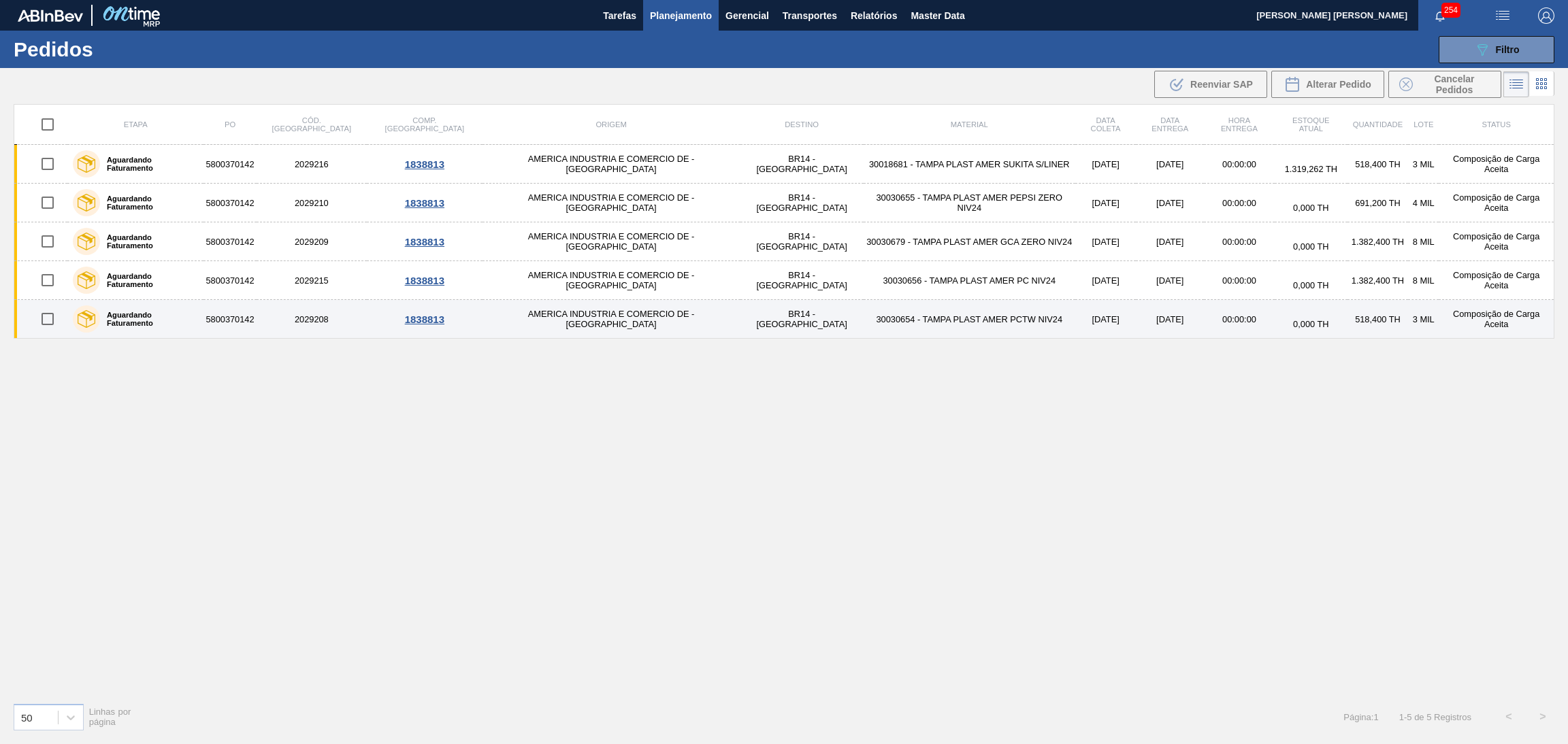
click at [949, 326] on td "30030654 - TAMPA PLAST AMER PCTW NIV24" at bounding box center [970, 319] width 212 height 39
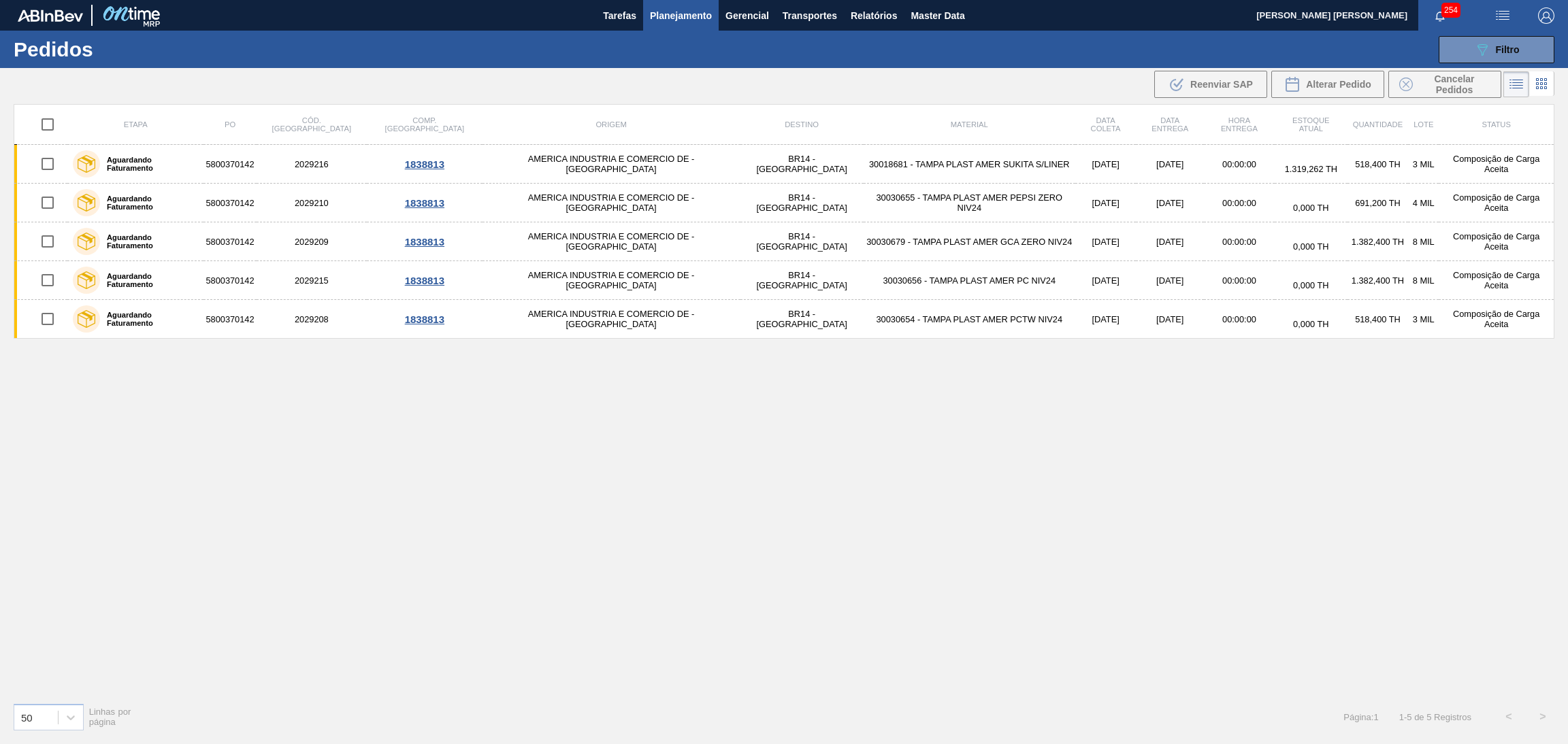
click at [716, 483] on div "Etapa PO Cód. Pedido Comp. Carga Origem Destino Material Data coleta Data entre…" at bounding box center [784, 398] width 1541 height 588
click at [901, 515] on div "Etapa PO Cód. Pedido Comp. Carga Origem Destino Material Data coleta Data entre…" at bounding box center [784, 398] width 1541 height 588
click at [997, 406] on div "Etapa PO Cód. Pedido Comp. Carga Origem Destino Material Data coleta Data entre…" at bounding box center [784, 398] width 1541 height 588
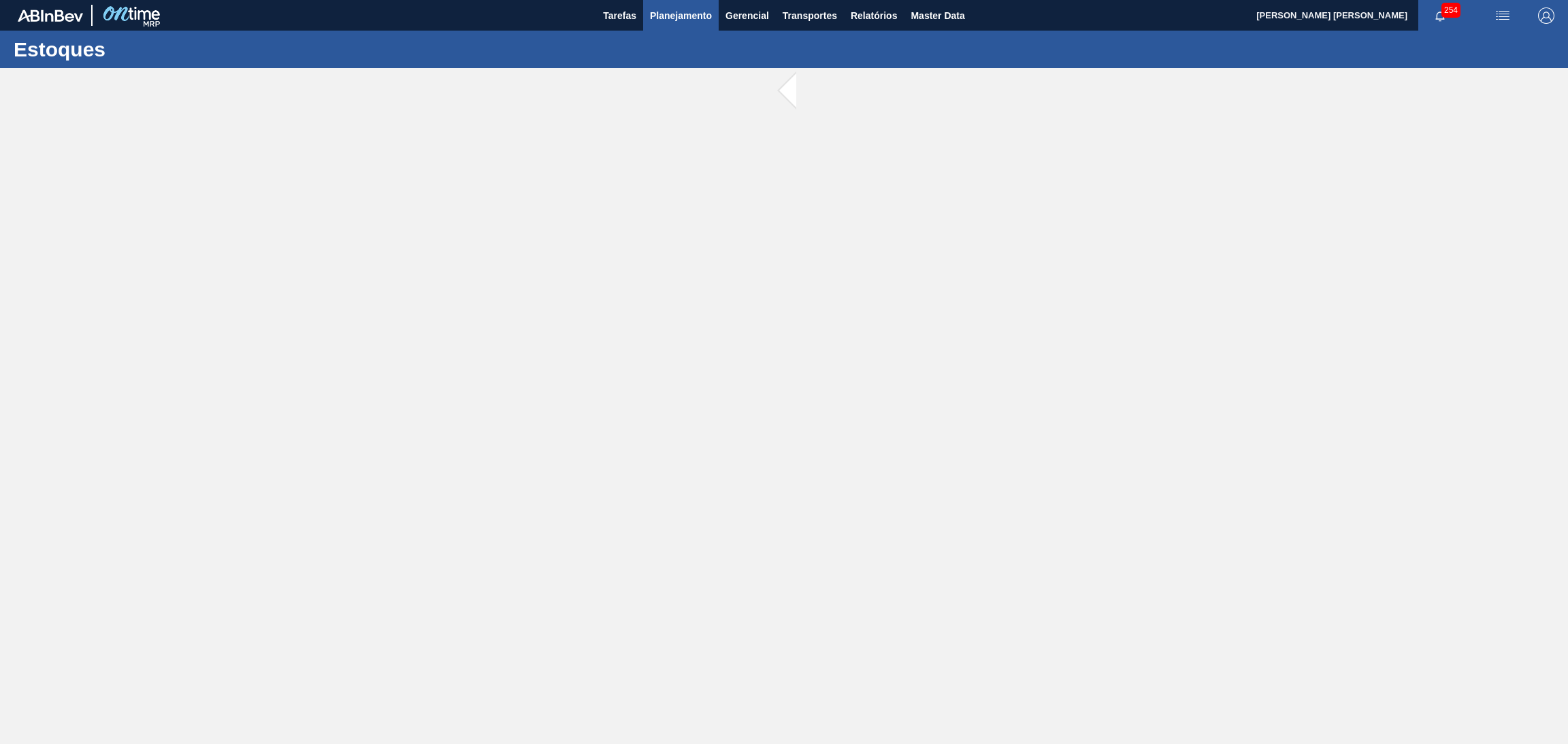
click at [690, 16] on span "Planejamento" at bounding box center [681, 15] width 62 height 16
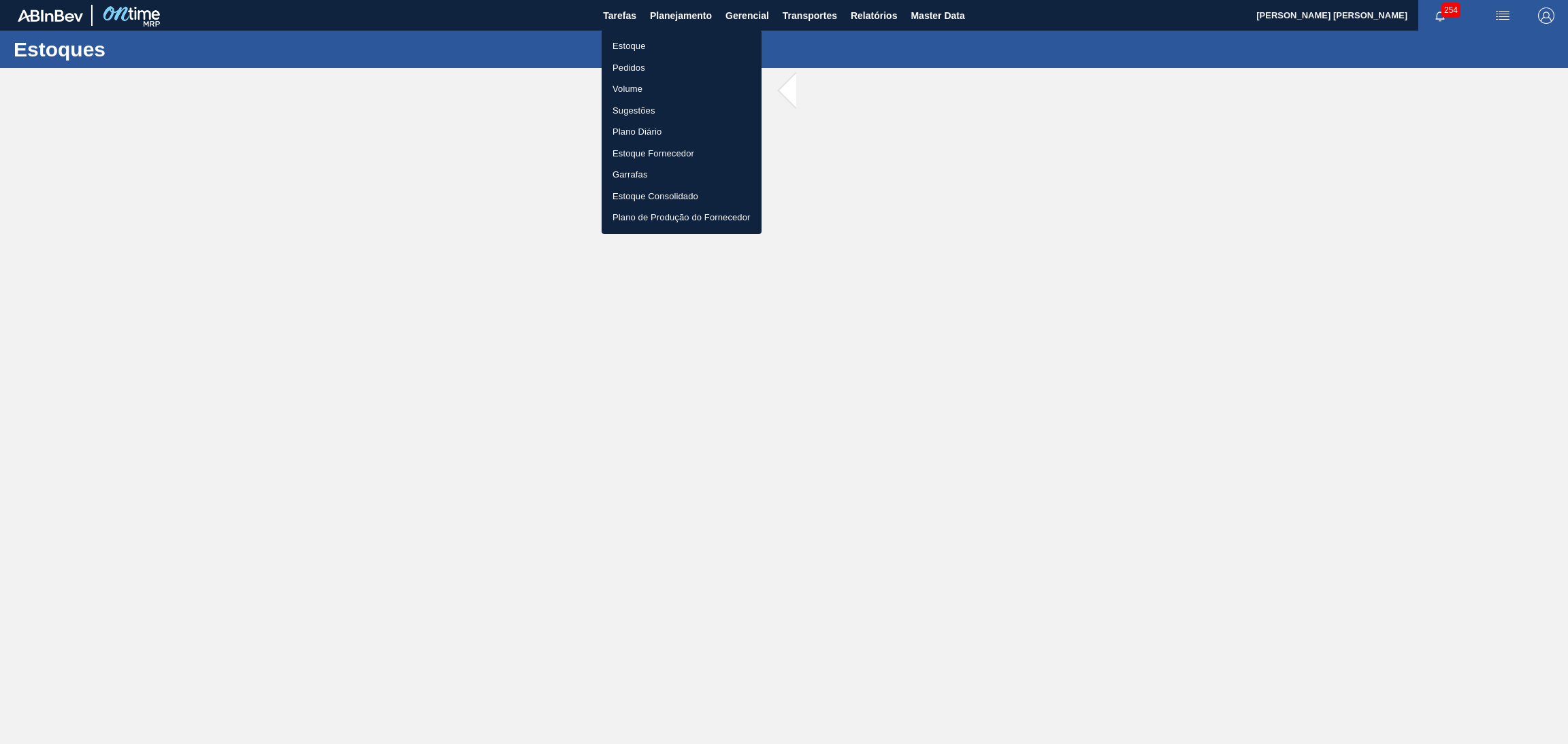
click at [929, 171] on div at bounding box center [784, 372] width 1568 height 744
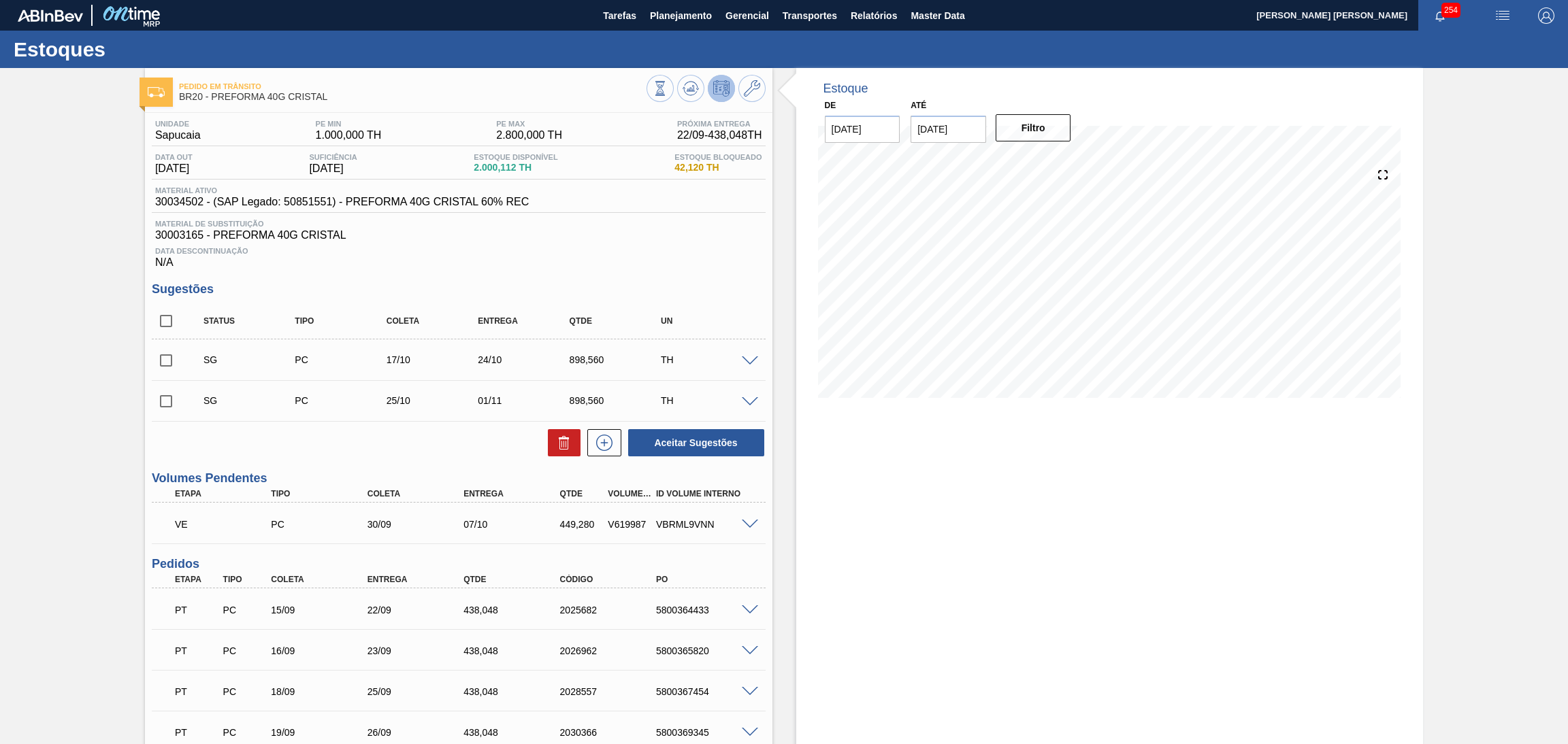
click at [577, 259] on div "Data Descontinuação N/A" at bounding box center [458, 255] width 614 height 27
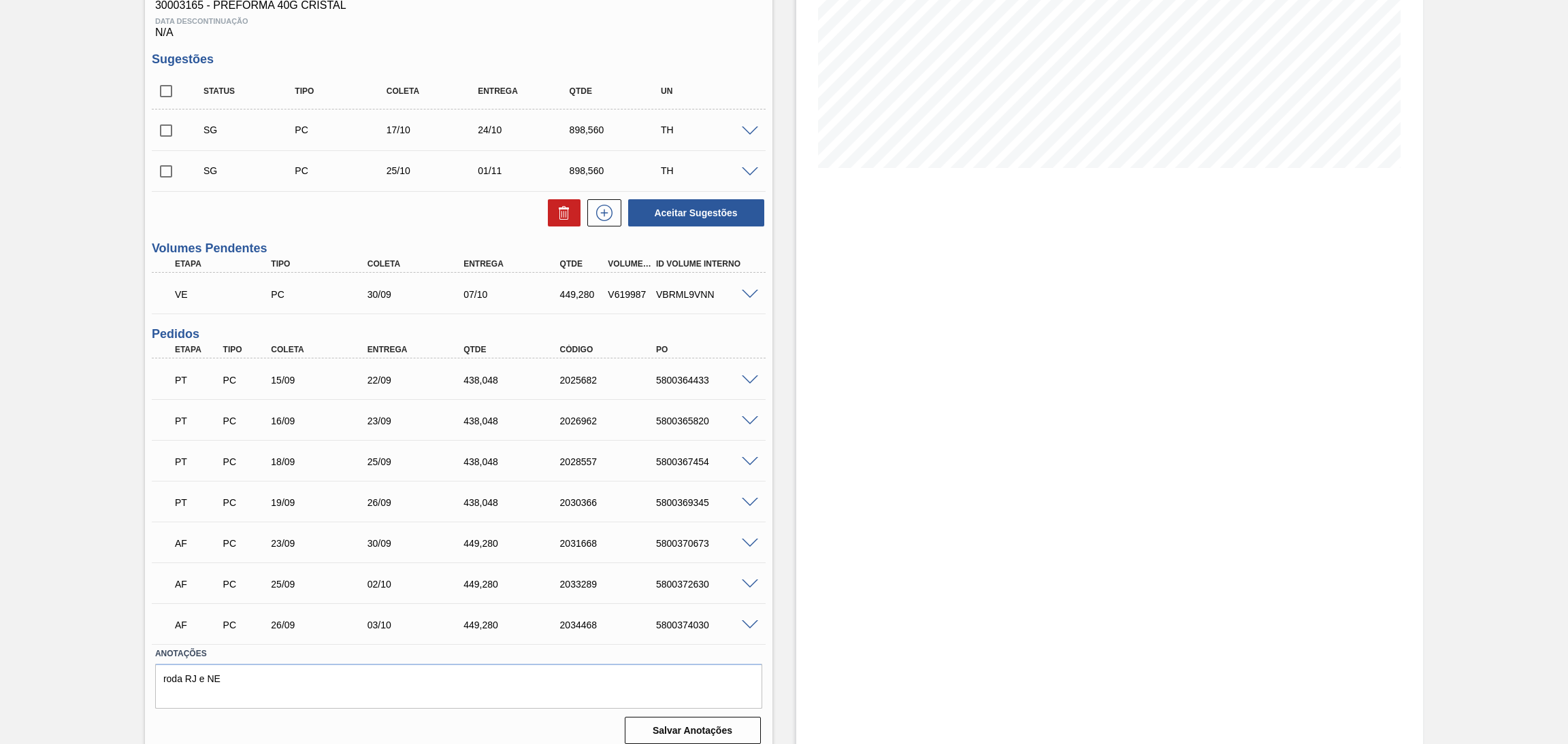
scroll to position [239, 0]
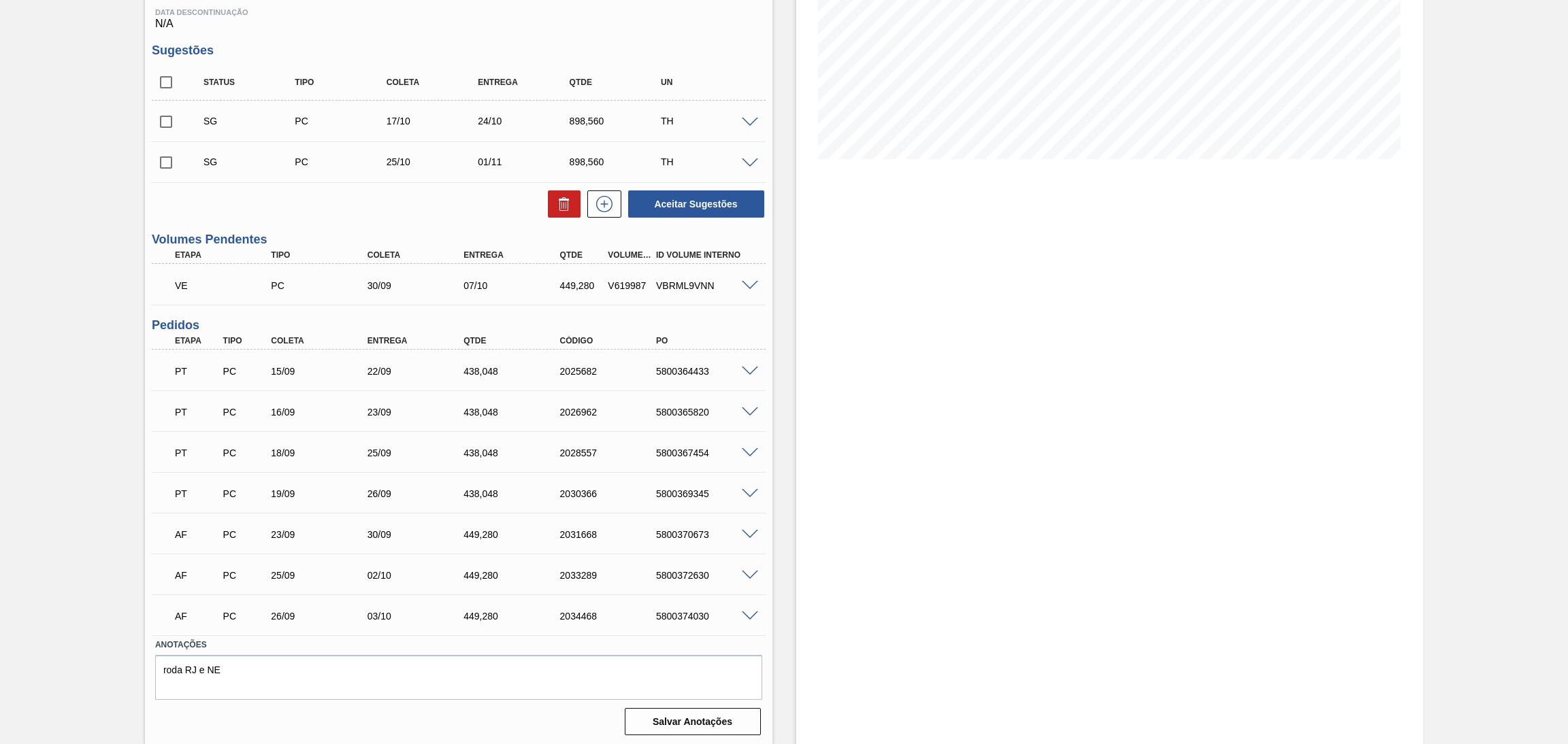
click at [685, 372] on div "5800364433" at bounding box center [707, 372] width 109 height 11
click at [687, 372] on div "5800364433" at bounding box center [707, 372] width 109 height 11
copy div "5800364433"
drag, startPoint x: 711, startPoint y: 406, endPoint x: 652, endPoint y: 405, distance: 59.0
click at [652, 407] on div "5800365820" at bounding box center [707, 412] width 109 height 11
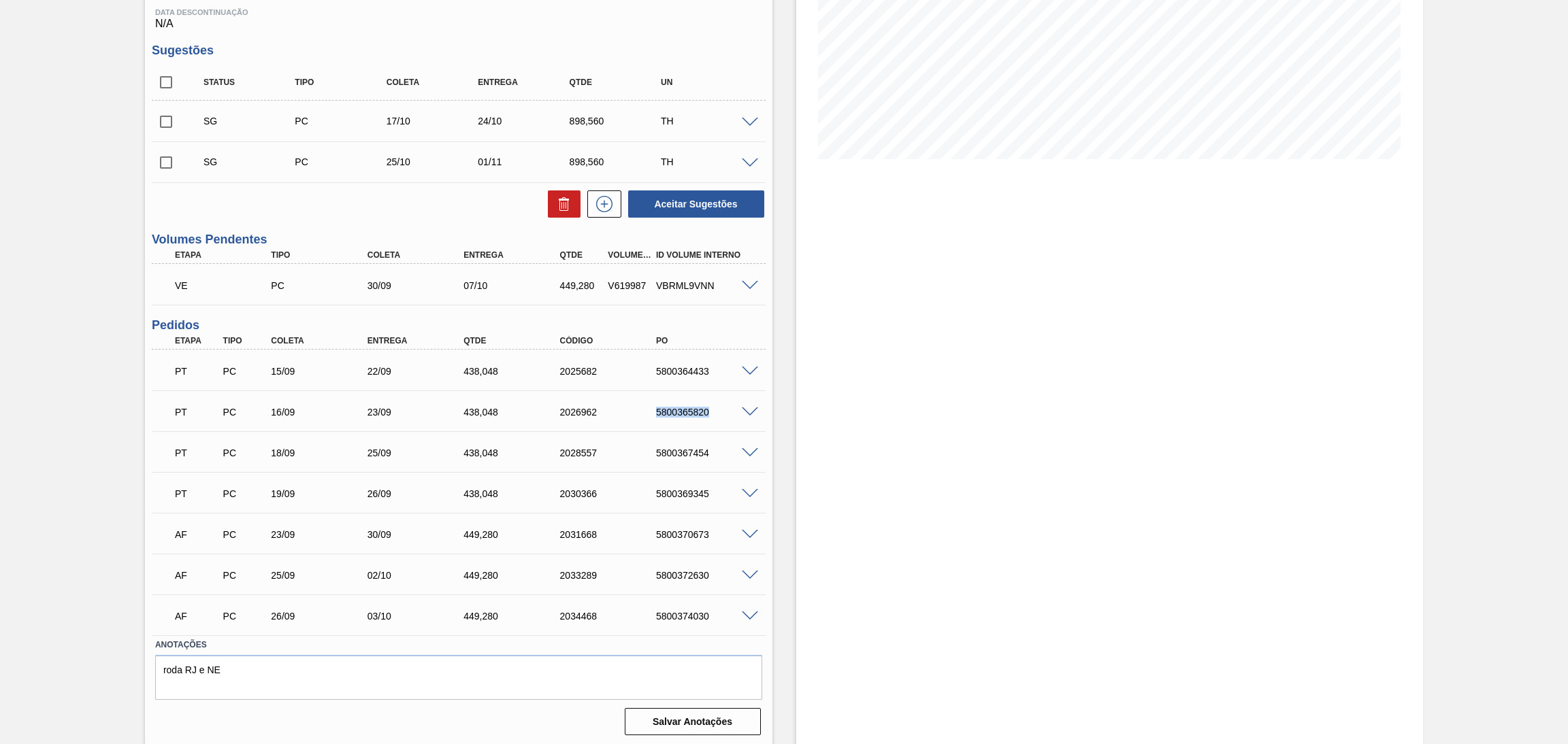
copy div "5800365820"
click at [663, 453] on div "5800367454" at bounding box center [707, 453] width 109 height 11
copy div "5800367454"
click at [704, 489] on div "5800369345" at bounding box center [707, 494] width 109 height 11
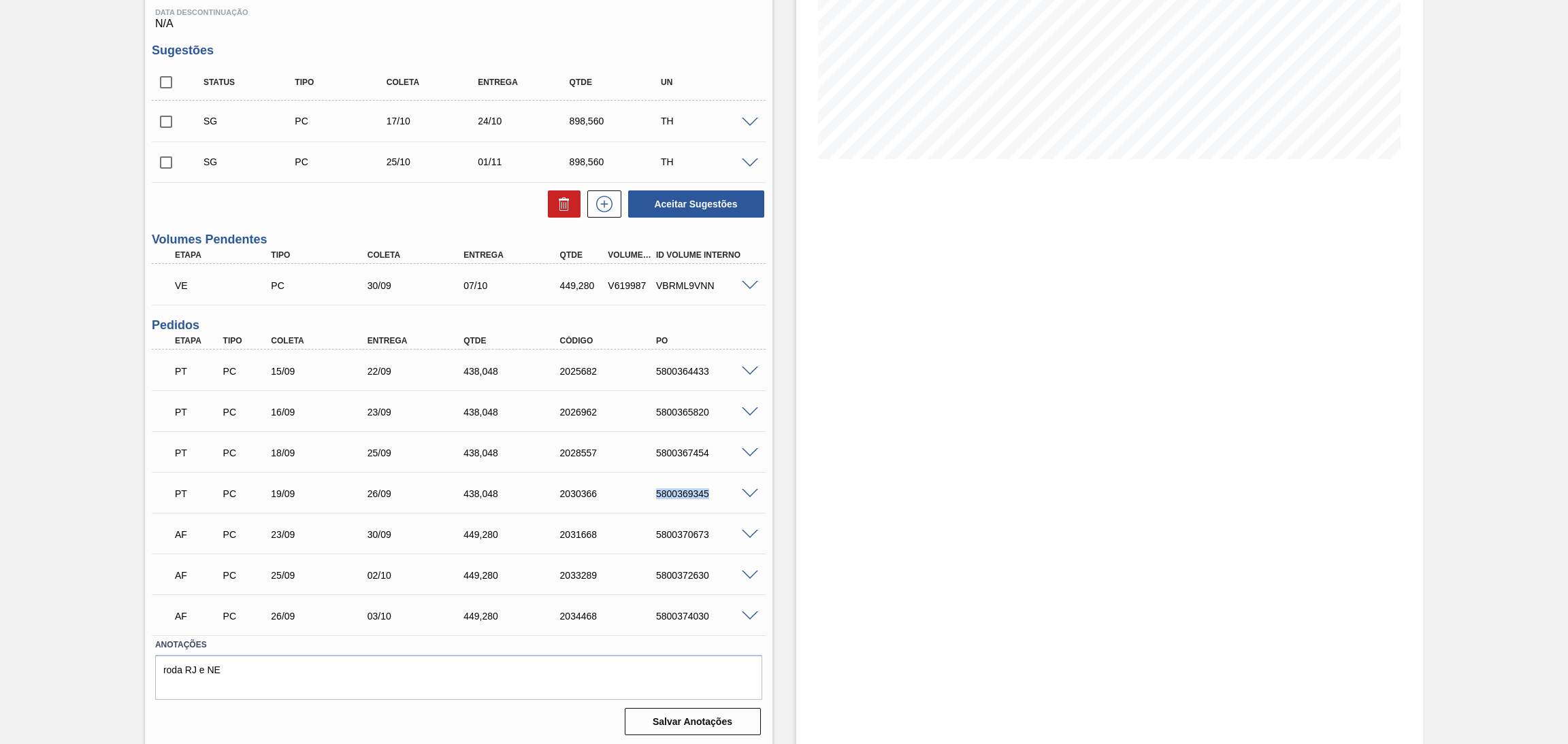
click at [704, 489] on div "5800369345" at bounding box center [707, 494] width 109 height 11
copy div "5800369345"
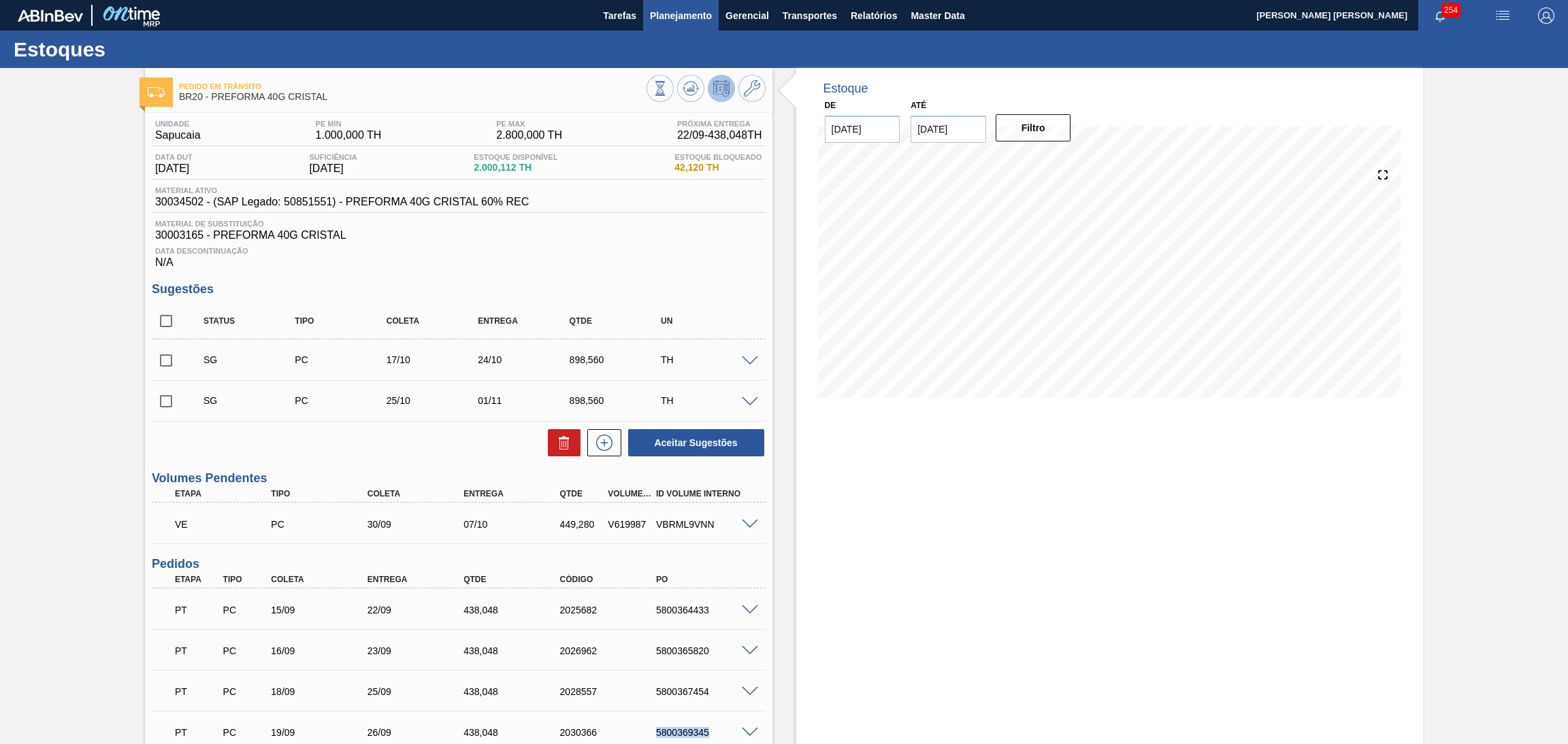
click at [665, 16] on span "Planejamento" at bounding box center [681, 15] width 62 height 16
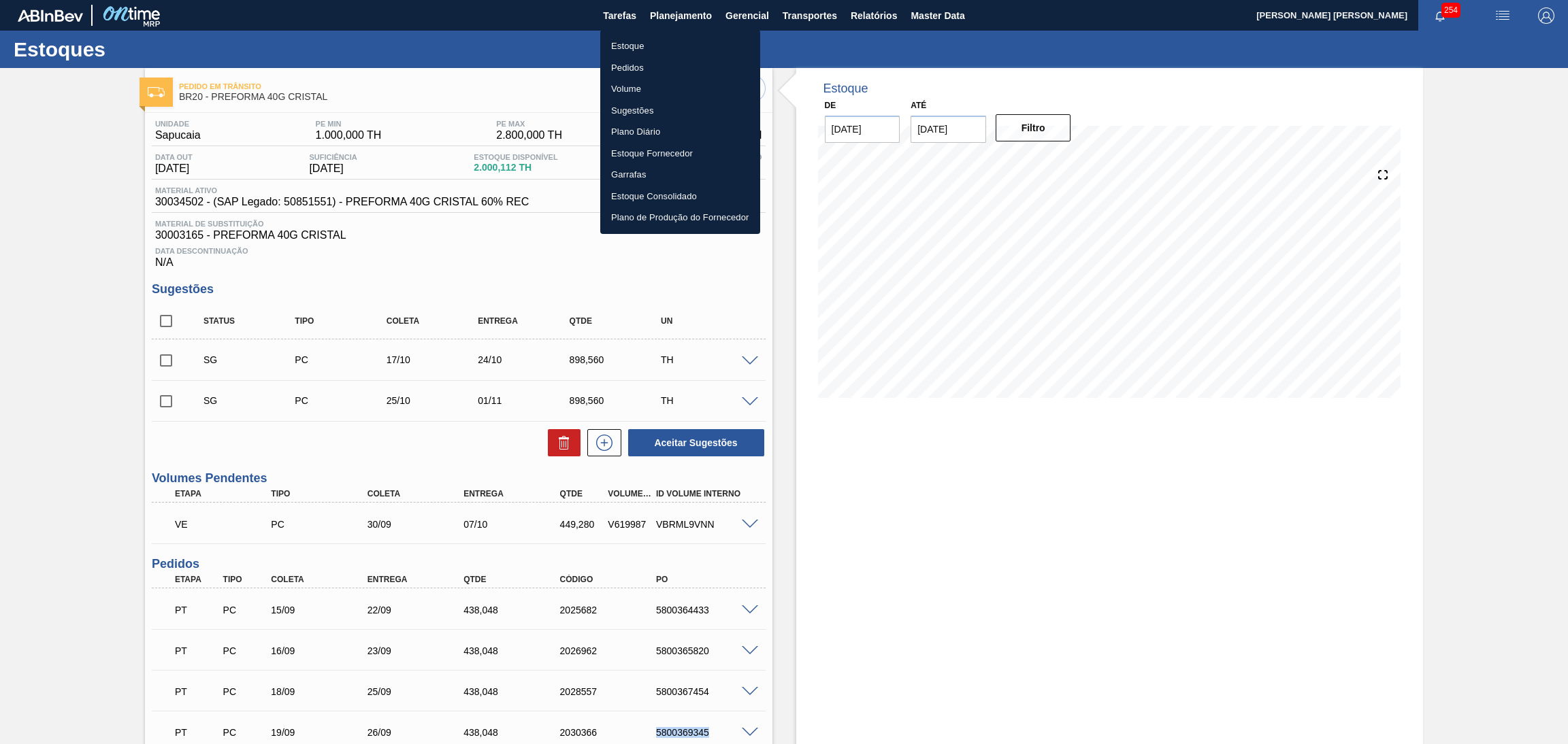
click at [632, 44] on li "Estoque" at bounding box center [681, 46] width 160 height 22
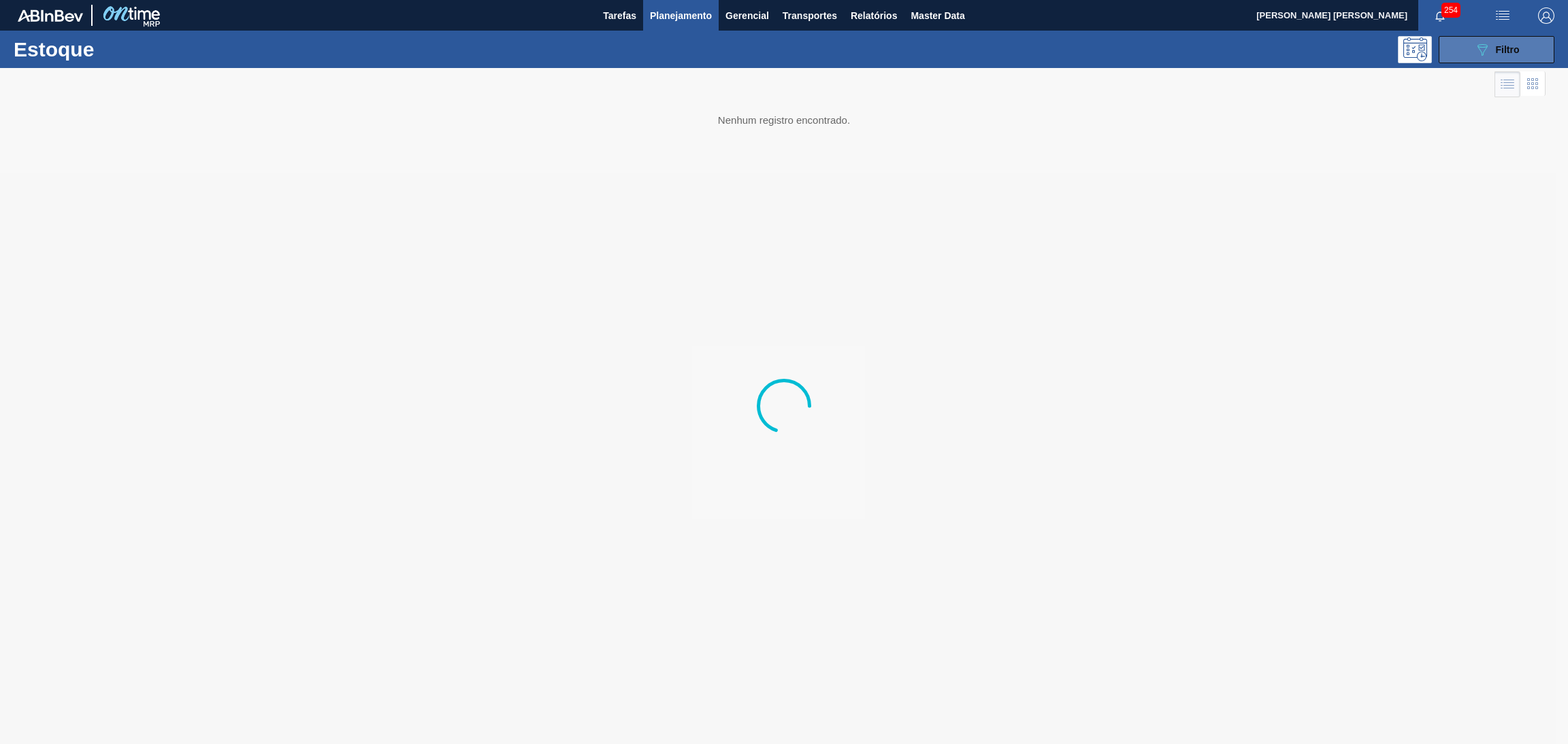
click at [1459, 46] on button "089F7B8B-B2A5-4AFE-B5C0-19BA573D28AC Filtro" at bounding box center [1496, 49] width 116 height 27
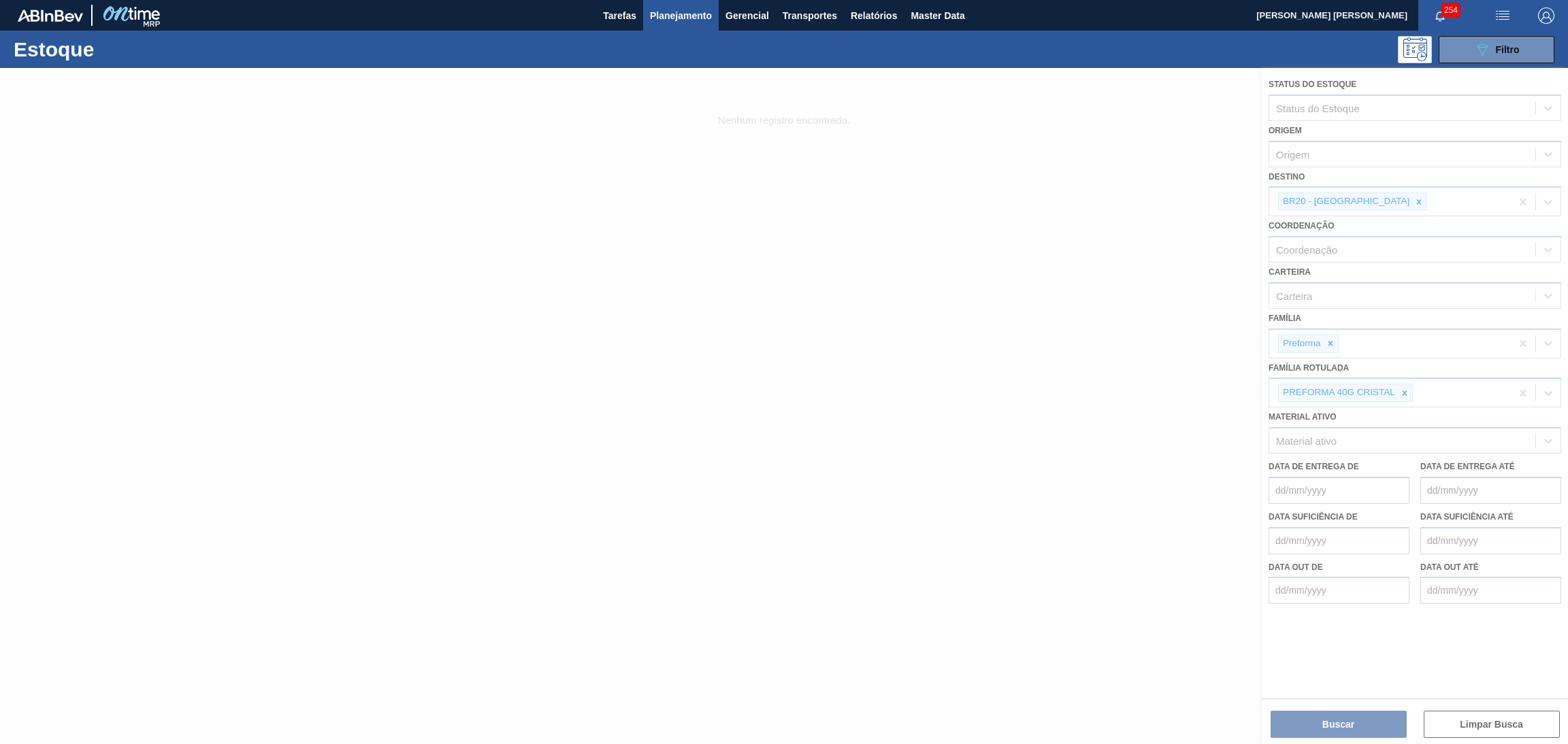
click at [1363, 198] on div at bounding box center [784, 406] width 1568 height 676
click at [1360, 206] on div at bounding box center [784, 406] width 1568 height 676
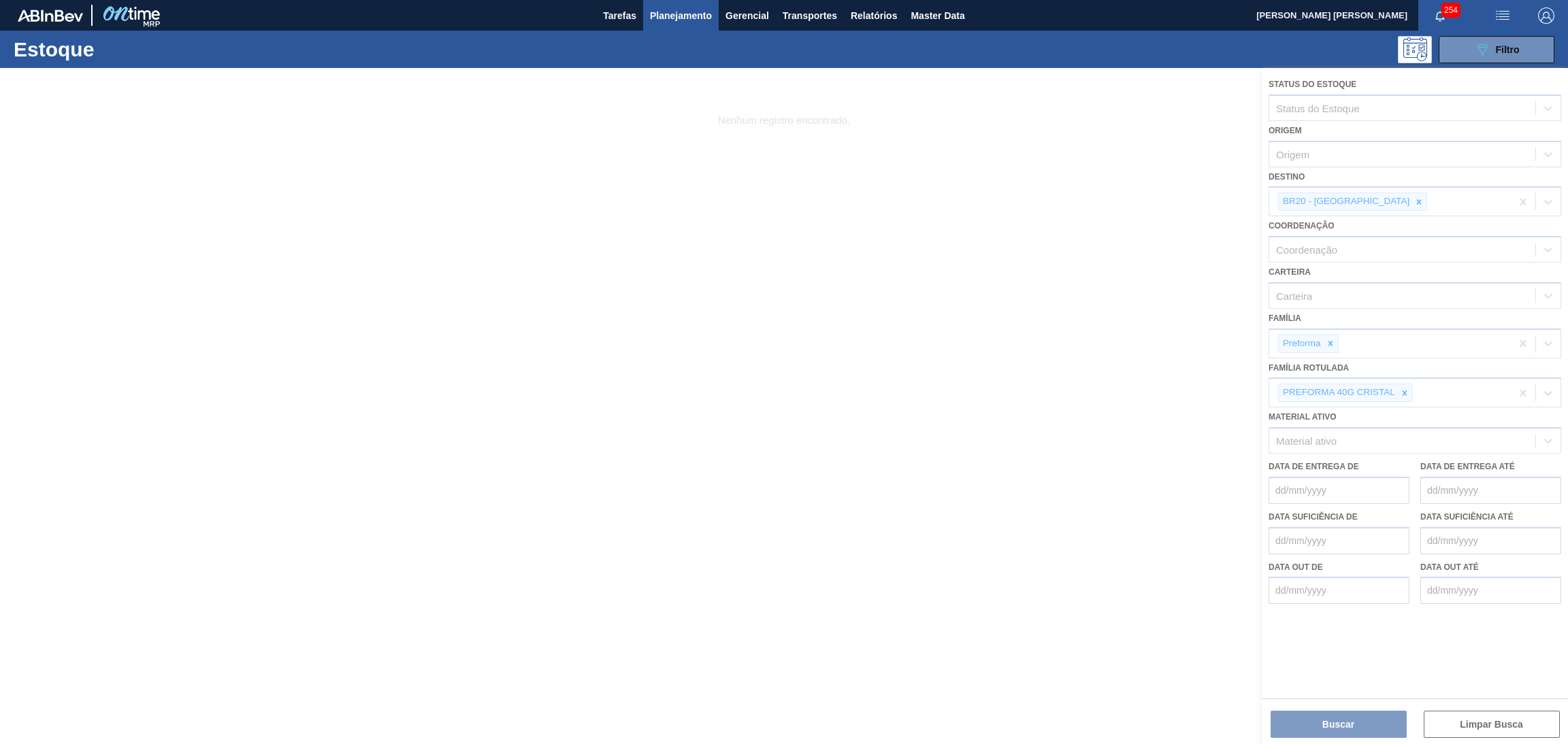
click at [1360, 203] on div at bounding box center [784, 406] width 1568 height 676
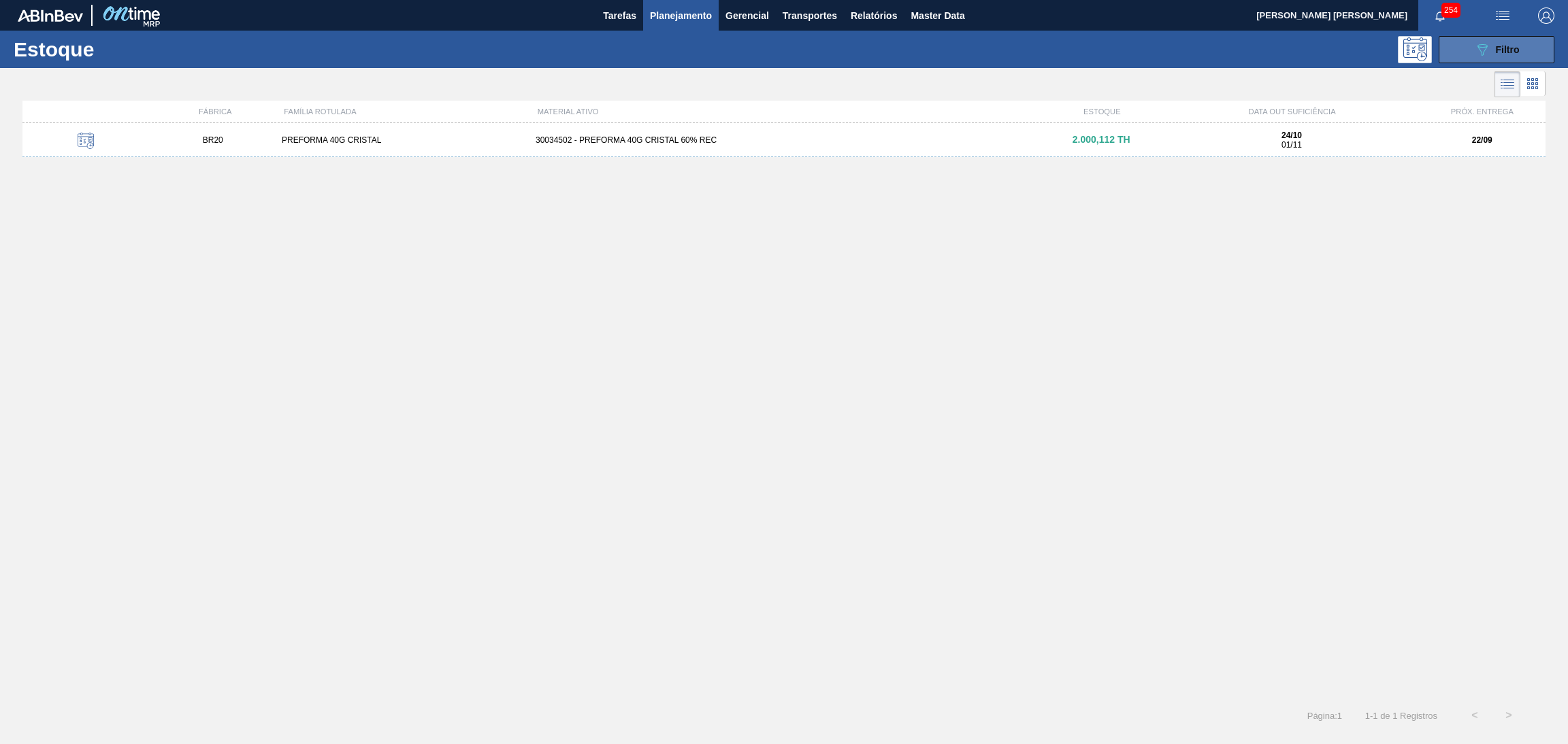
click at [1508, 45] on span "Filtro" at bounding box center [1508, 50] width 24 height 11
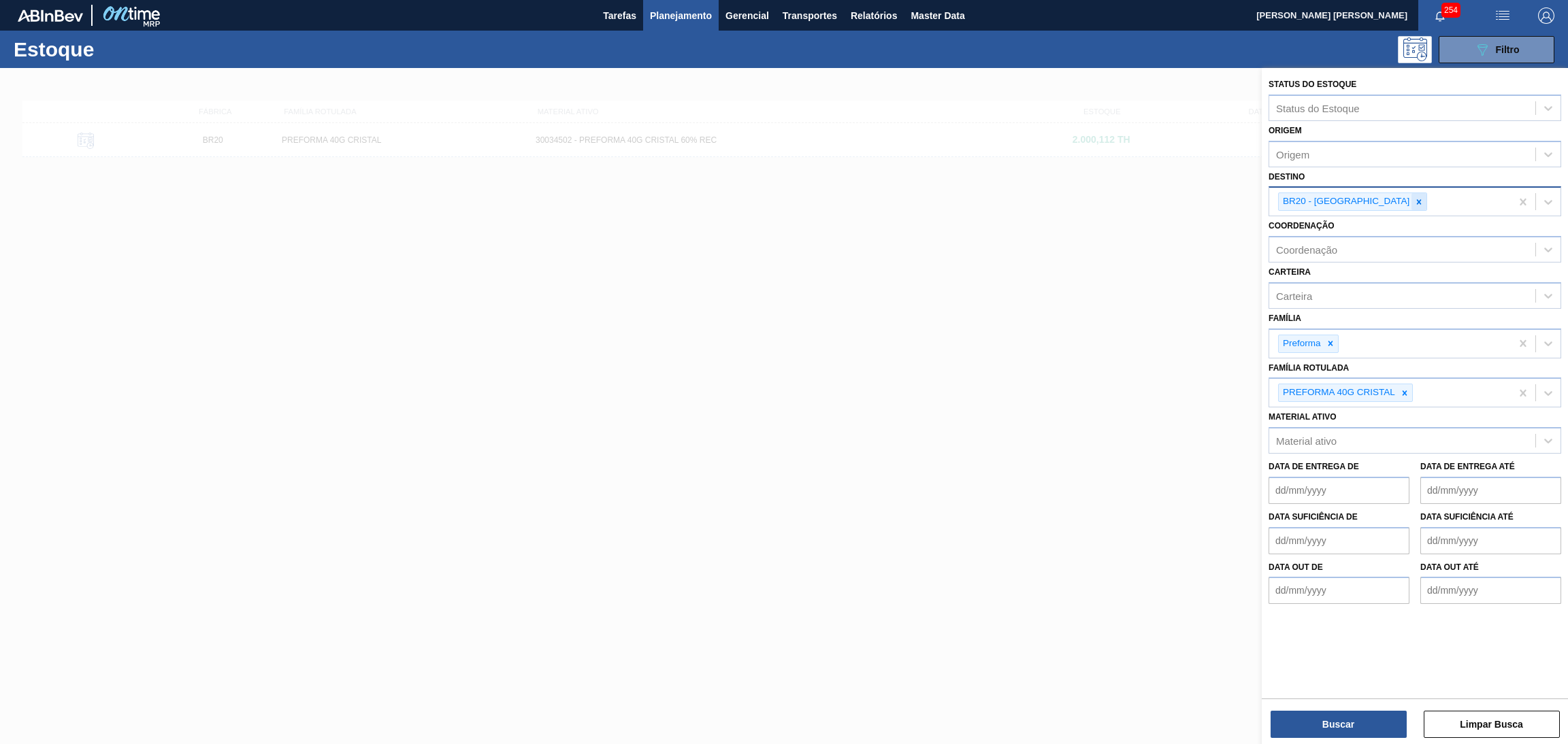
click at [1414, 197] on icon at bounding box center [1419, 202] width 10 height 10
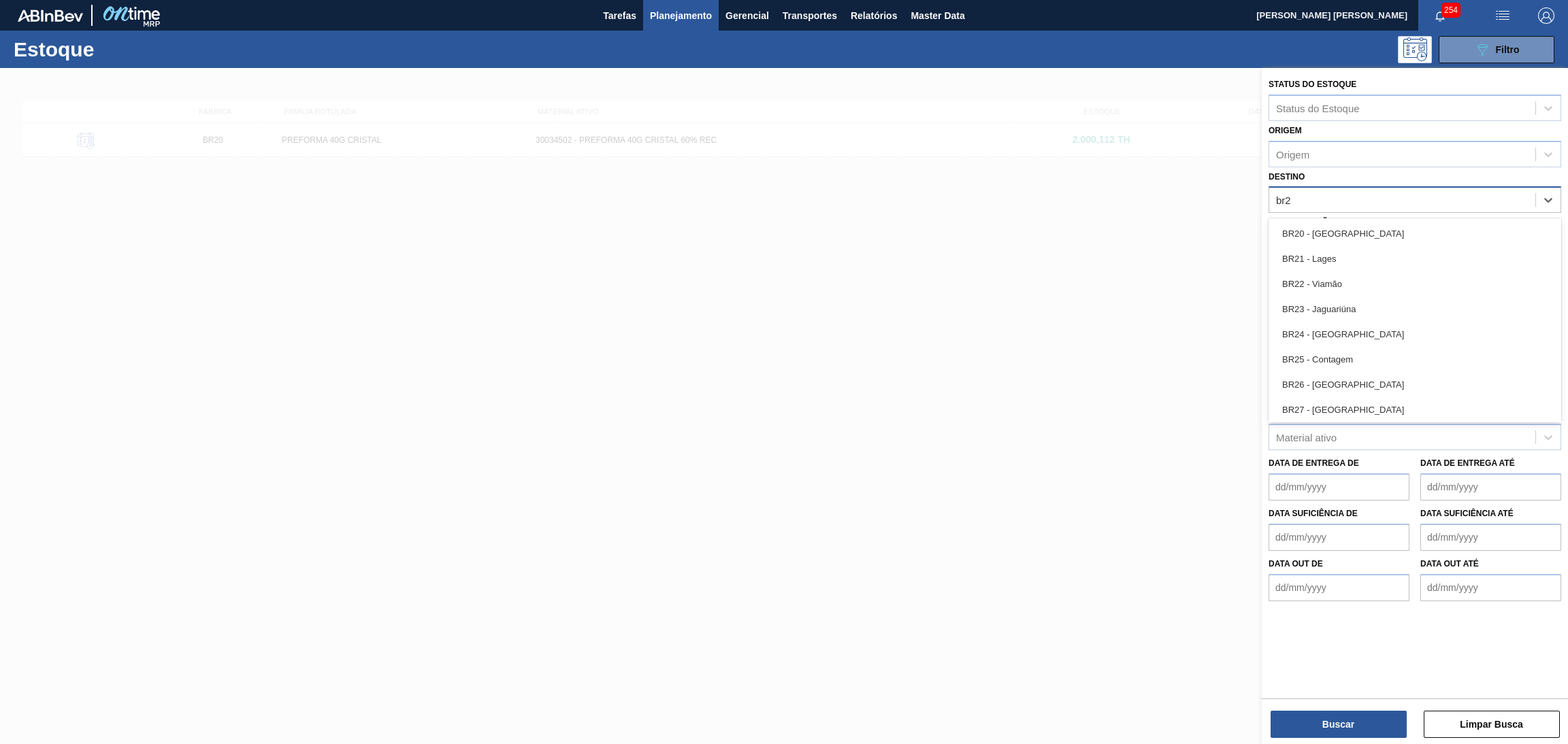
type input "br22"
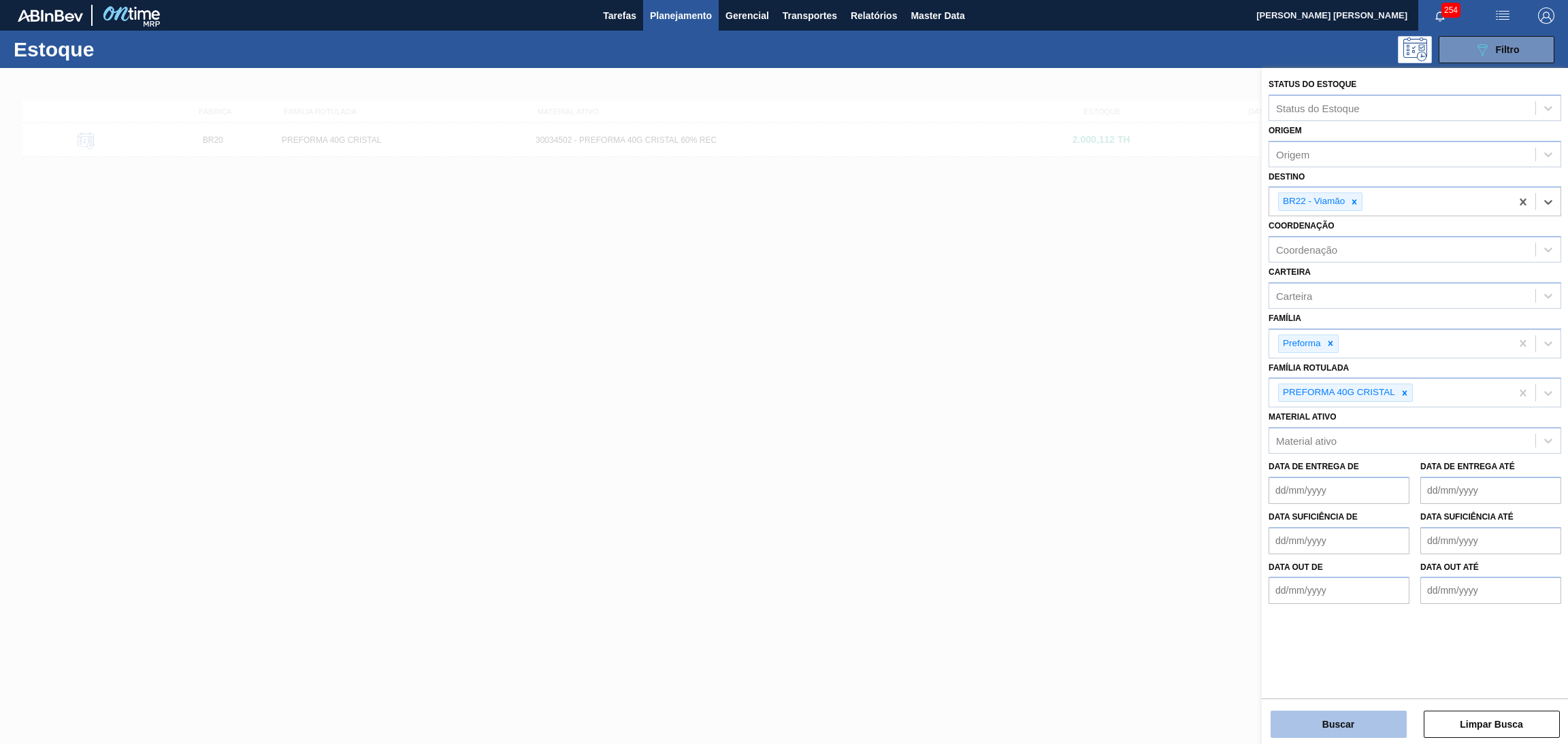
click at [1335, 719] on button "Buscar" at bounding box center [1339, 724] width 136 height 27
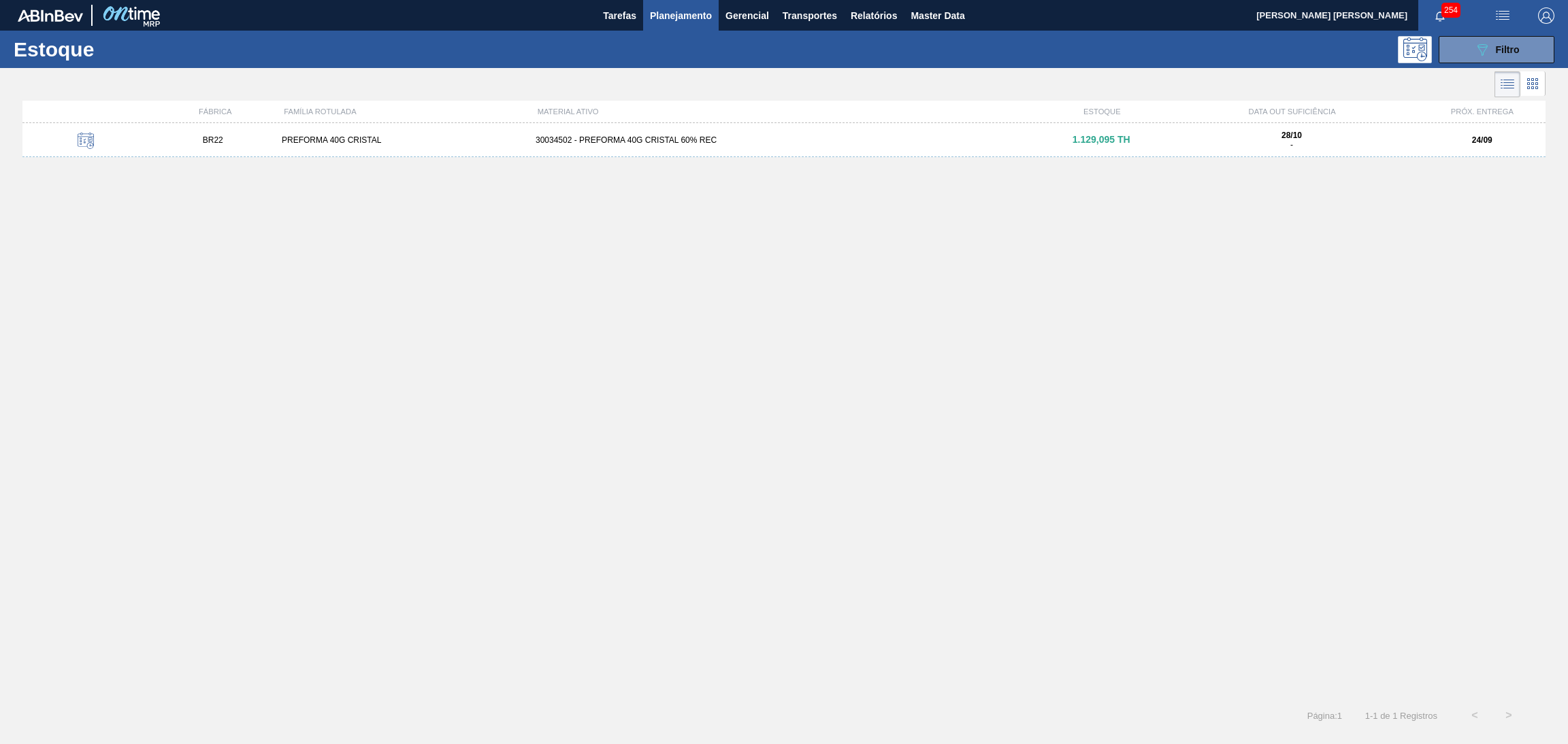
click at [677, 135] on div "30034502 - PREFORMA 40G CRISTAL 60% REC" at bounding box center [784, 140] width 508 height 10
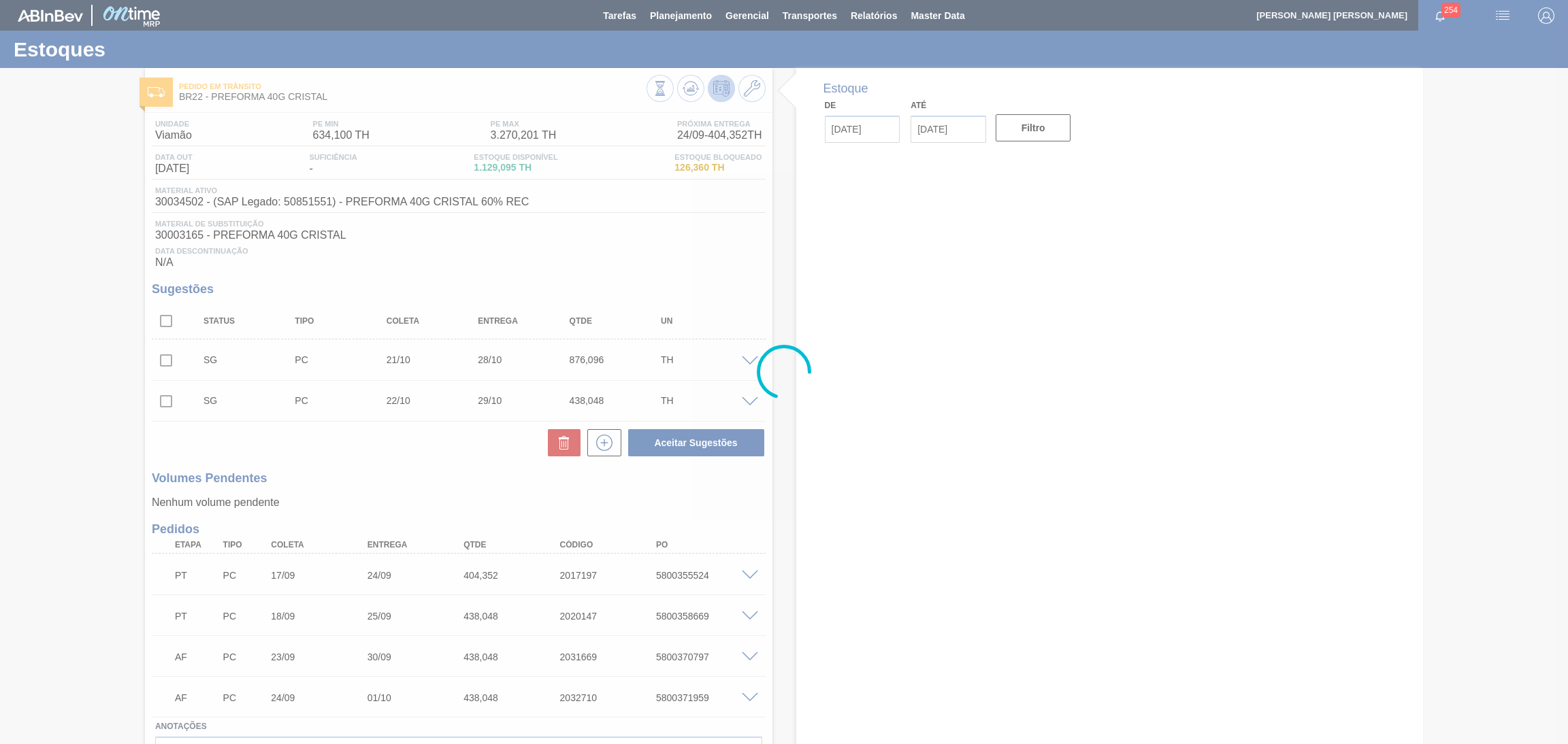
click at [966, 459] on div at bounding box center [784, 372] width 1568 height 744
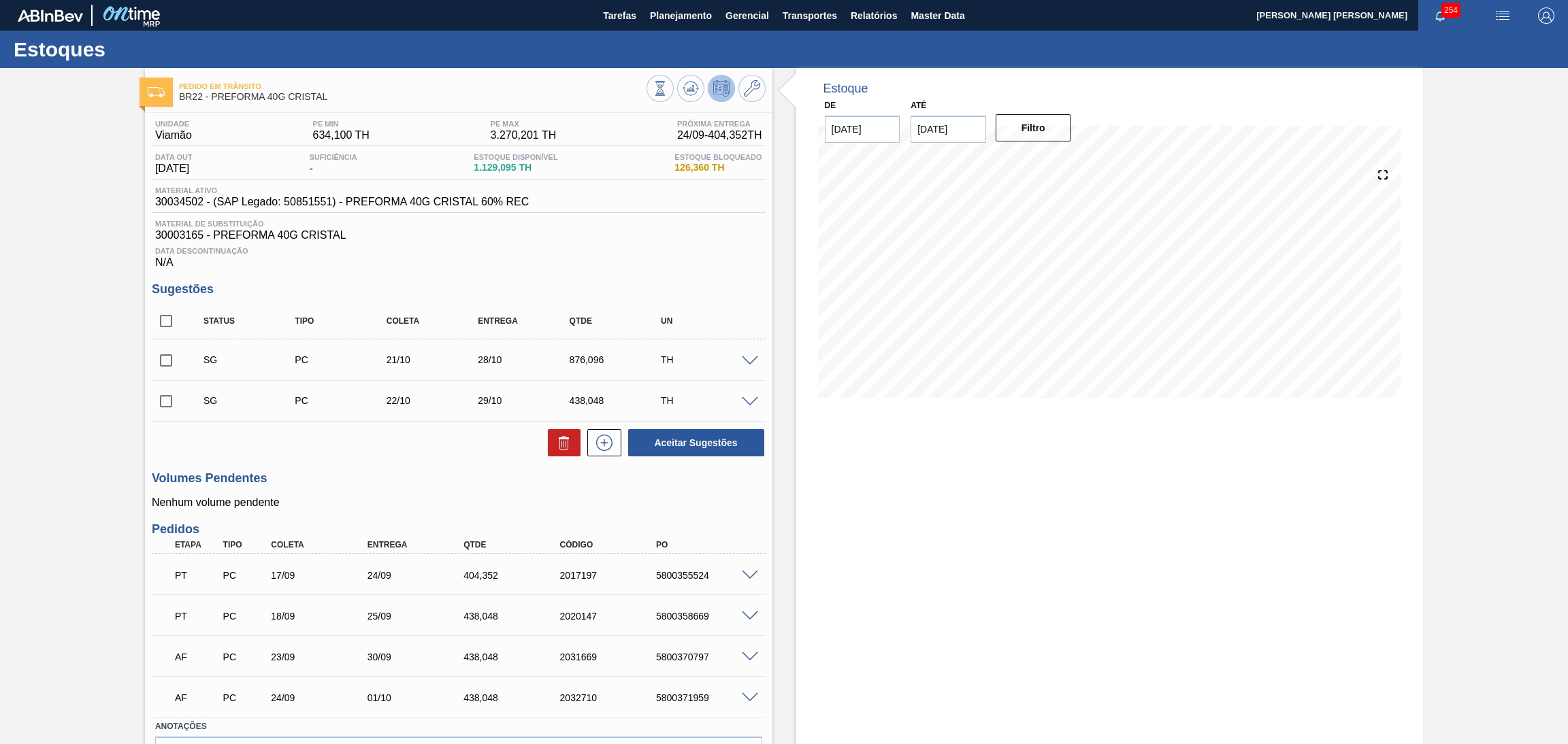
click at [649, 240] on span "30003165 - PREFORMA 40G CRISTAL" at bounding box center [458, 235] width 607 height 12
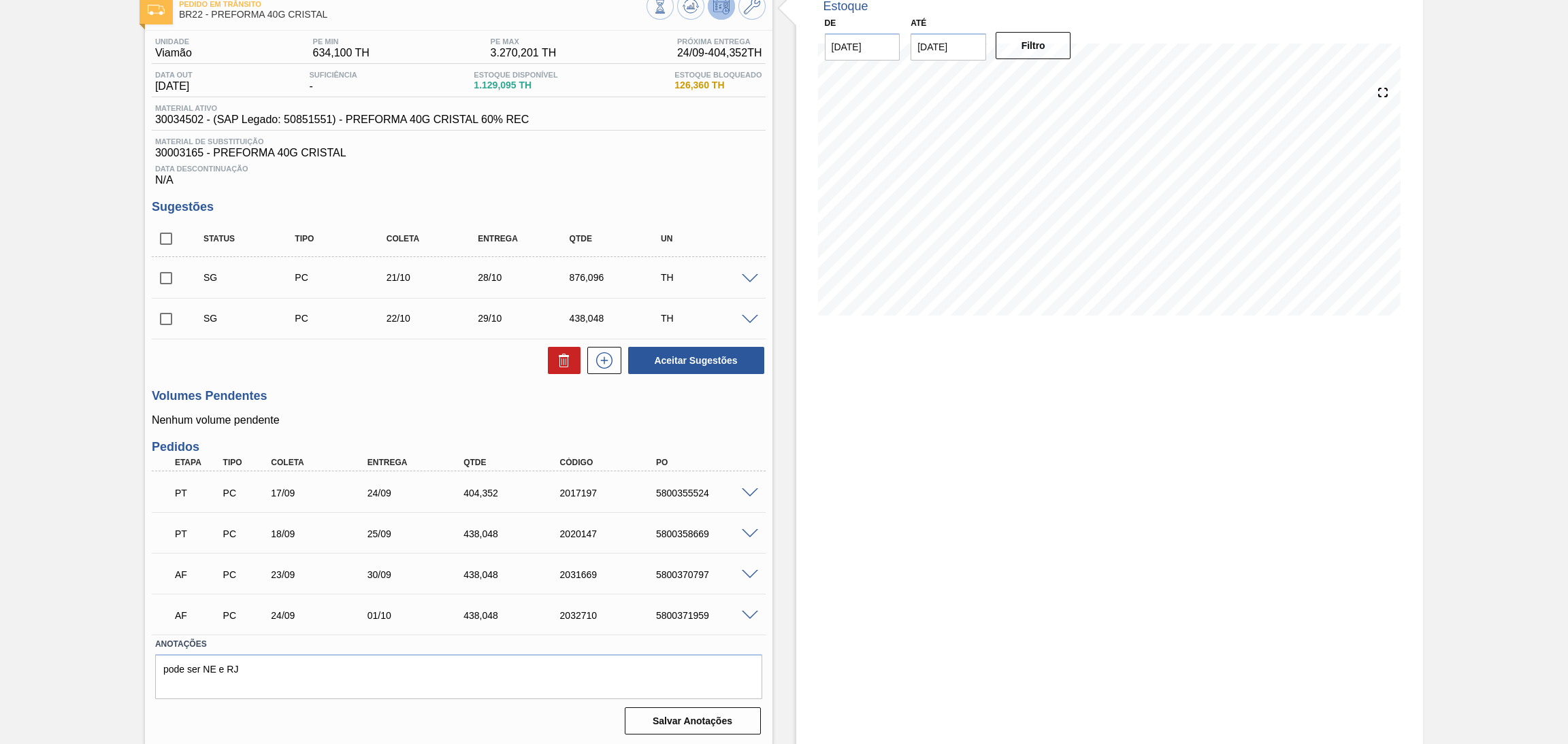
click at [365, 414] on p "Nenhum volume pendente" at bounding box center [458, 420] width 614 height 12
click at [685, 488] on div "5800355524" at bounding box center [707, 494] width 109 height 11
click at [688, 488] on div "5800355524" at bounding box center [707, 494] width 109 height 11
copy div "5800355524"
click at [669, 536] on div "5800358669" at bounding box center [707, 534] width 109 height 11
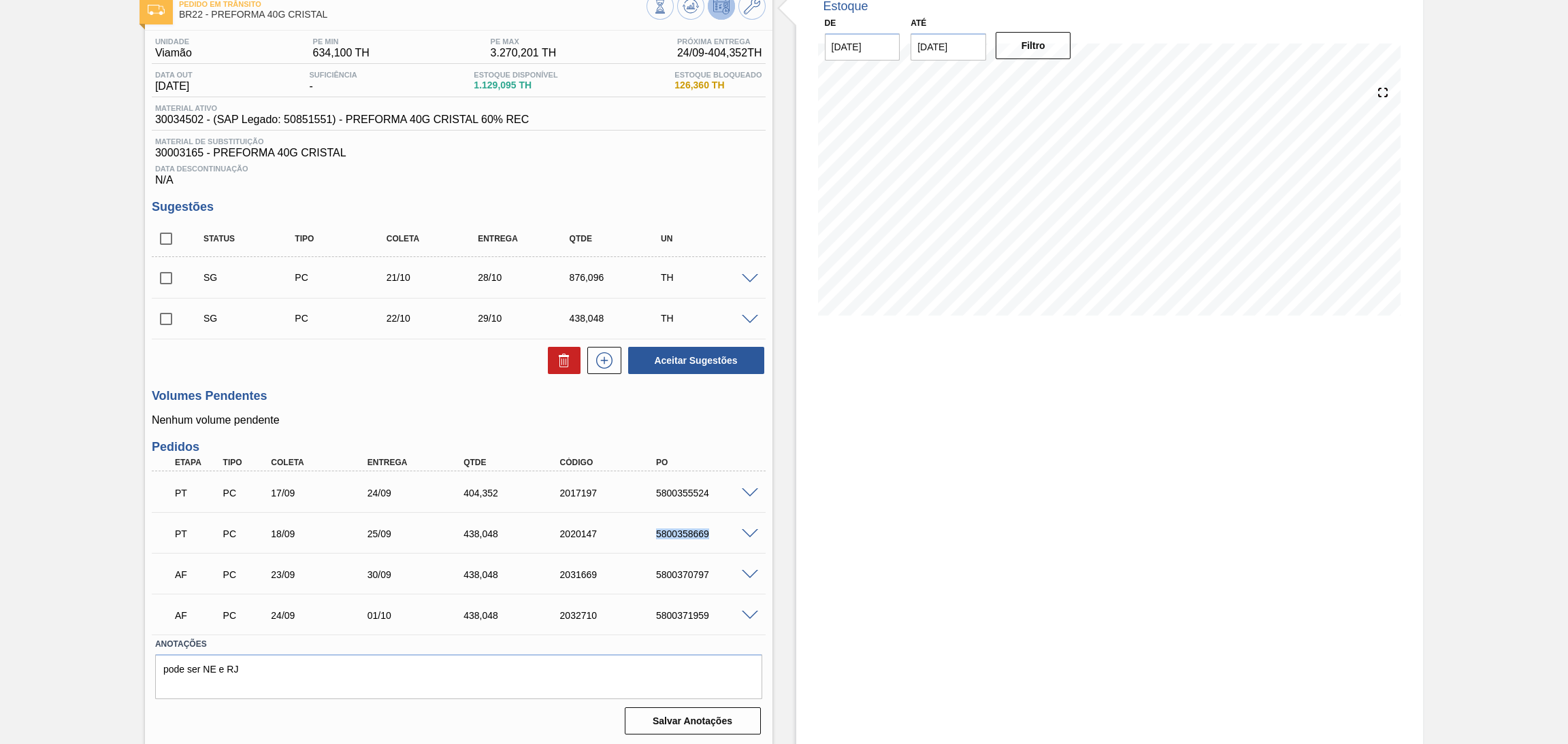
click at [669, 536] on div "5800358669" at bounding box center [707, 534] width 109 height 11
copy div "5800358669"
click at [378, 418] on p "Nenhum volume pendente" at bounding box center [458, 420] width 614 height 12
click at [749, 492] on span at bounding box center [750, 494] width 16 height 11
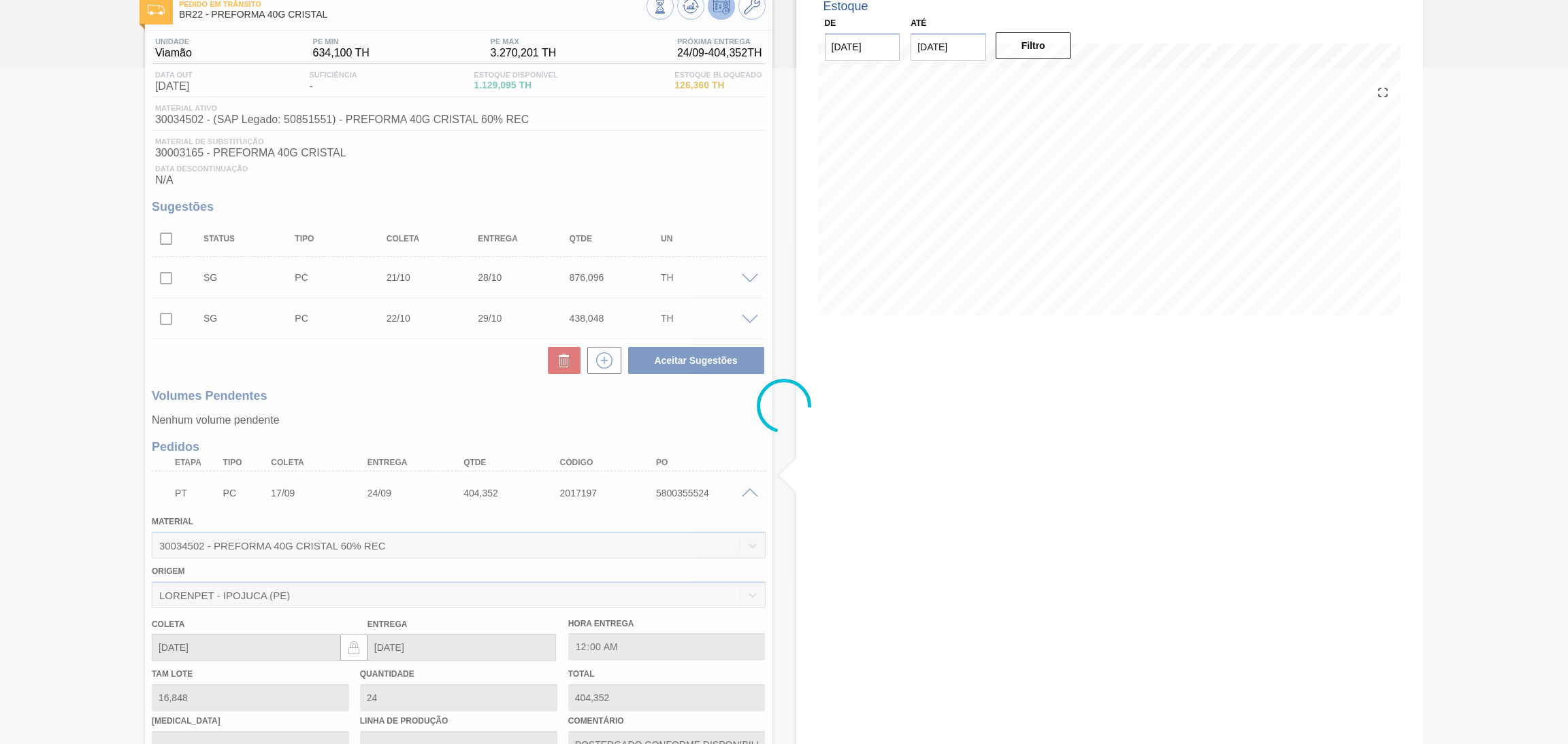
click at [749, 492] on div at bounding box center [784, 406] width 1568 height 676
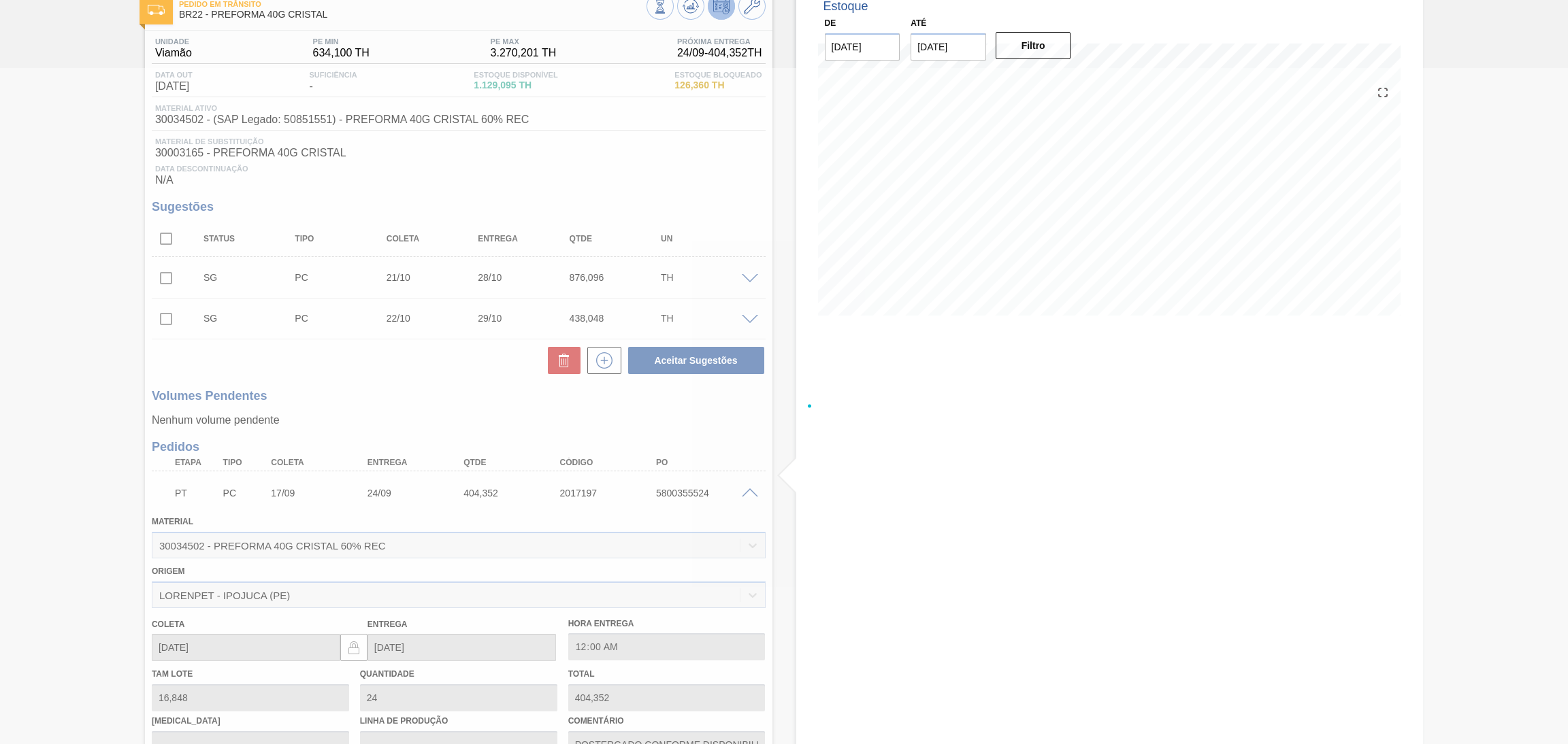
click at [749, 492] on div at bounding box center [784, 406] width 1568 height 676
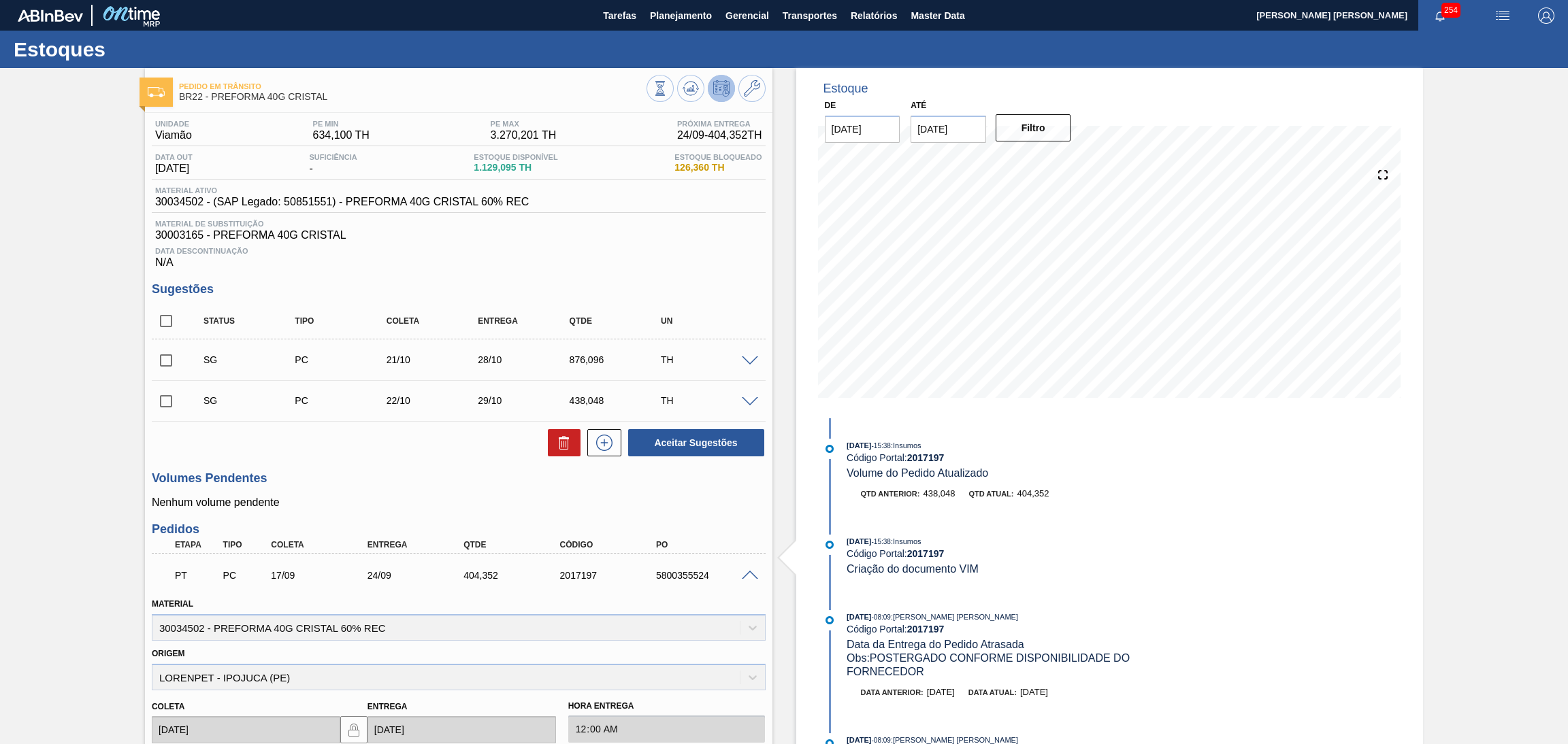
scroll to position [306, 0]
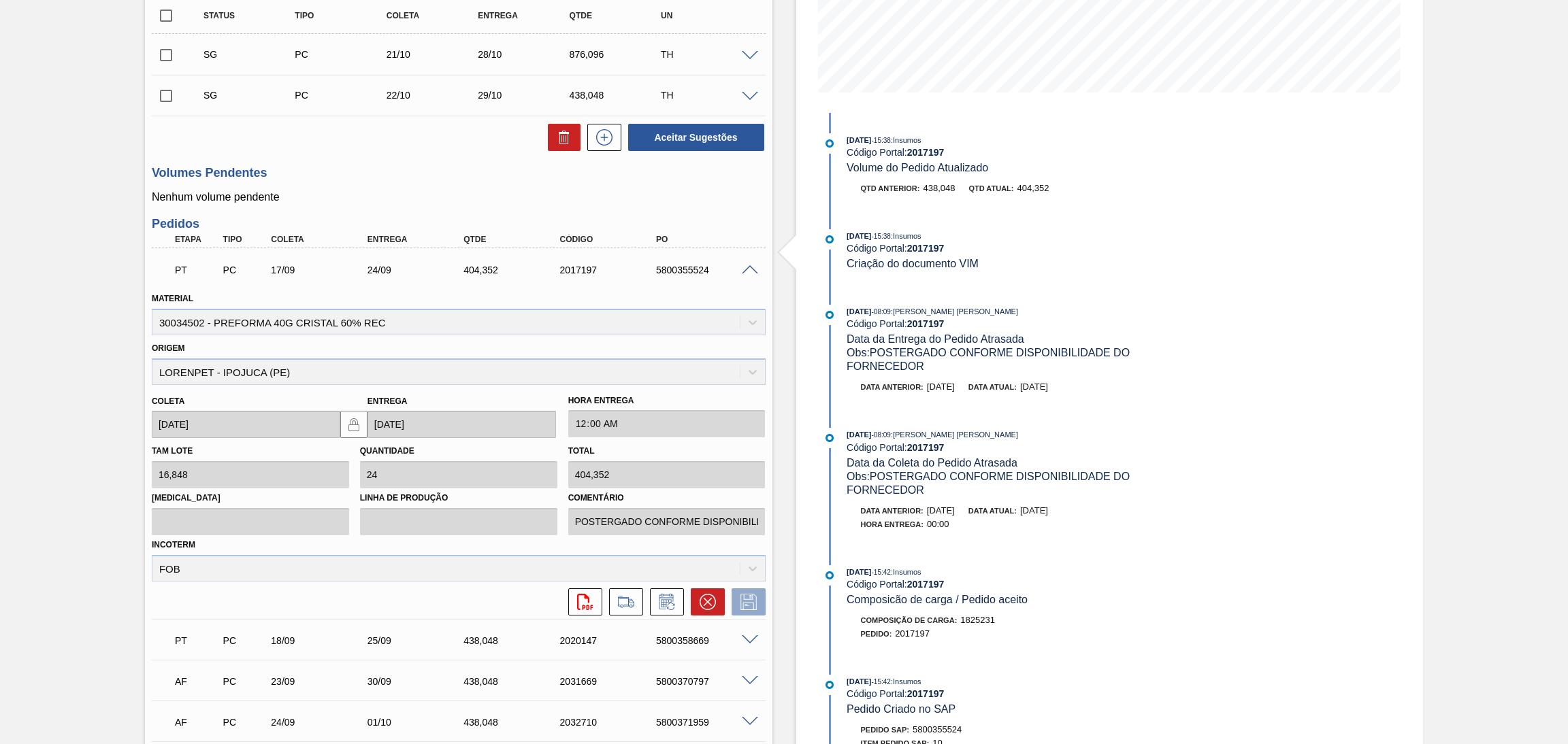
click at [749, 264] on div at bounding box center [752, 269] width 27 height 11
click at [749, 265] on span at bounding box center [750, 270] width 16 height 11
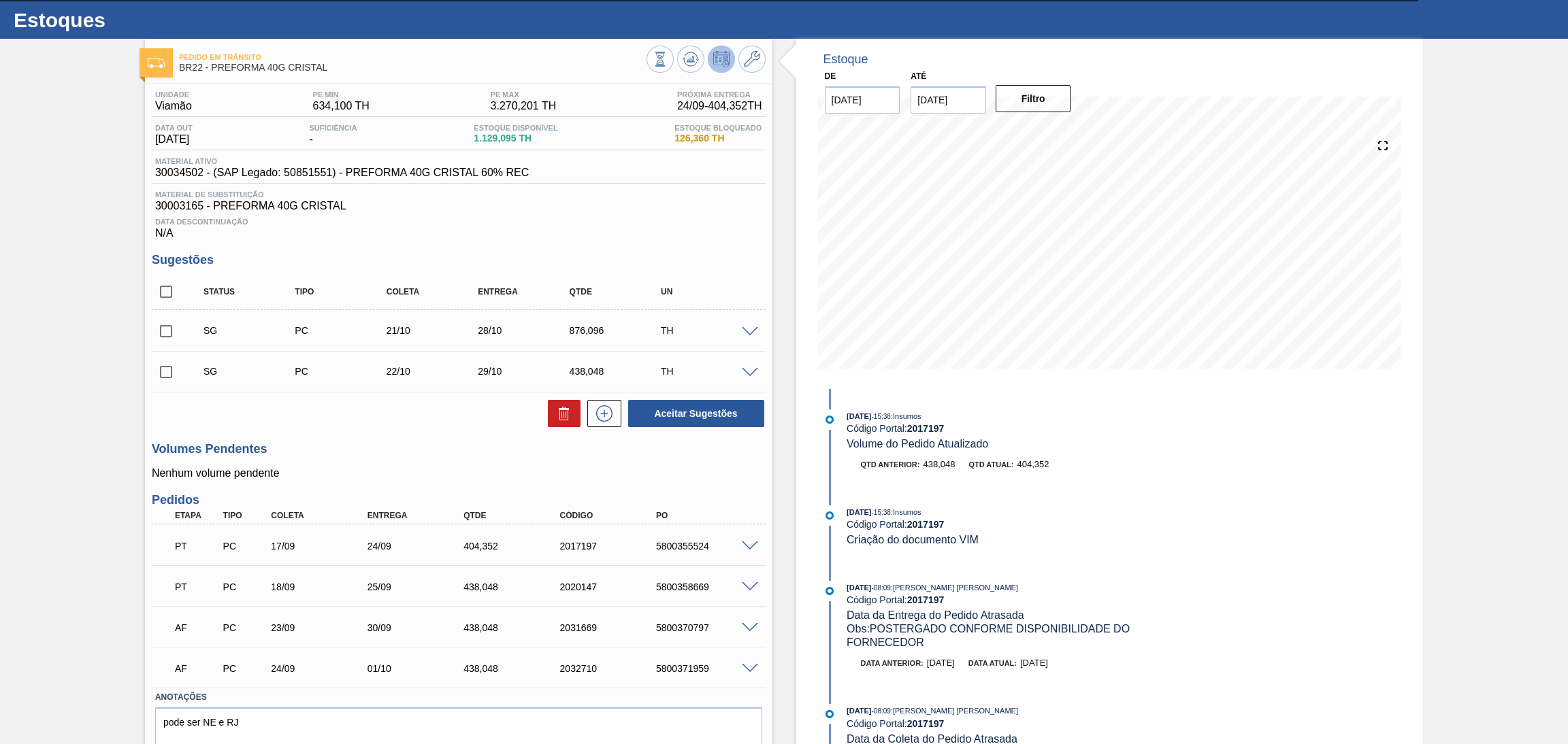
scroll to position [0, 0]
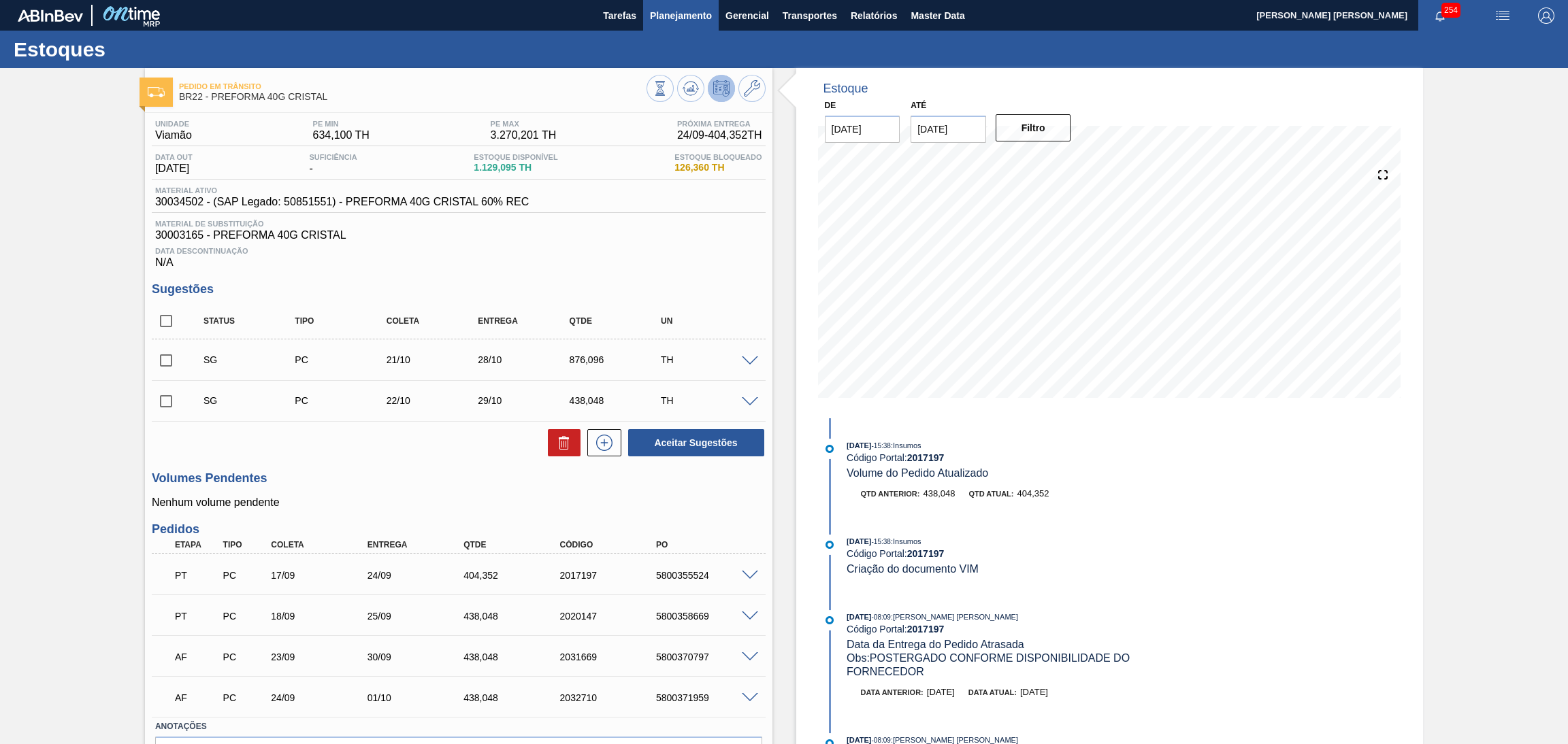
click at [673, 15] on span "Planejamento" at bounding box center [681, 15] width 62 height 16
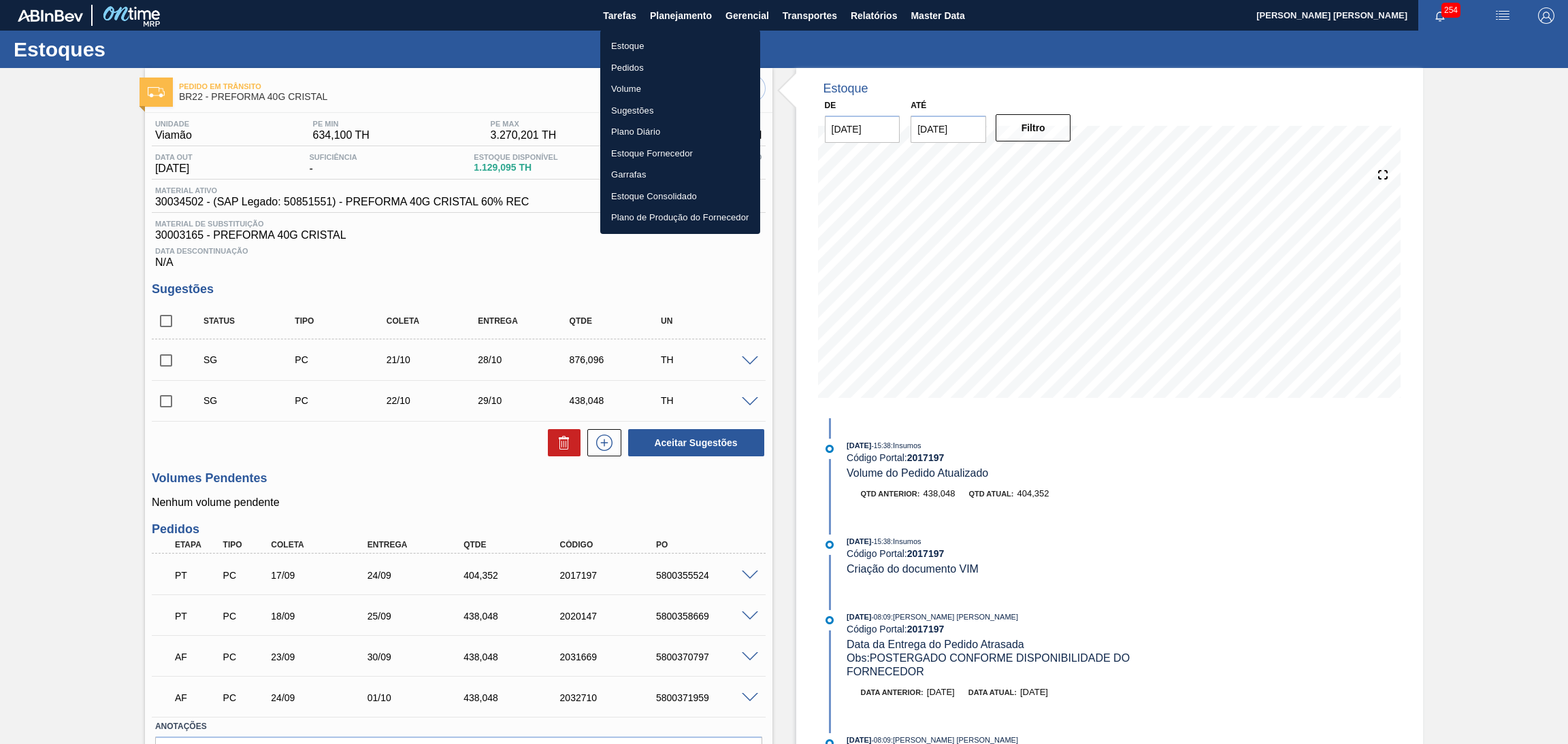
click at [627, 48] on li "Estoque" at bounding box center [681, 46] width 160 height 22
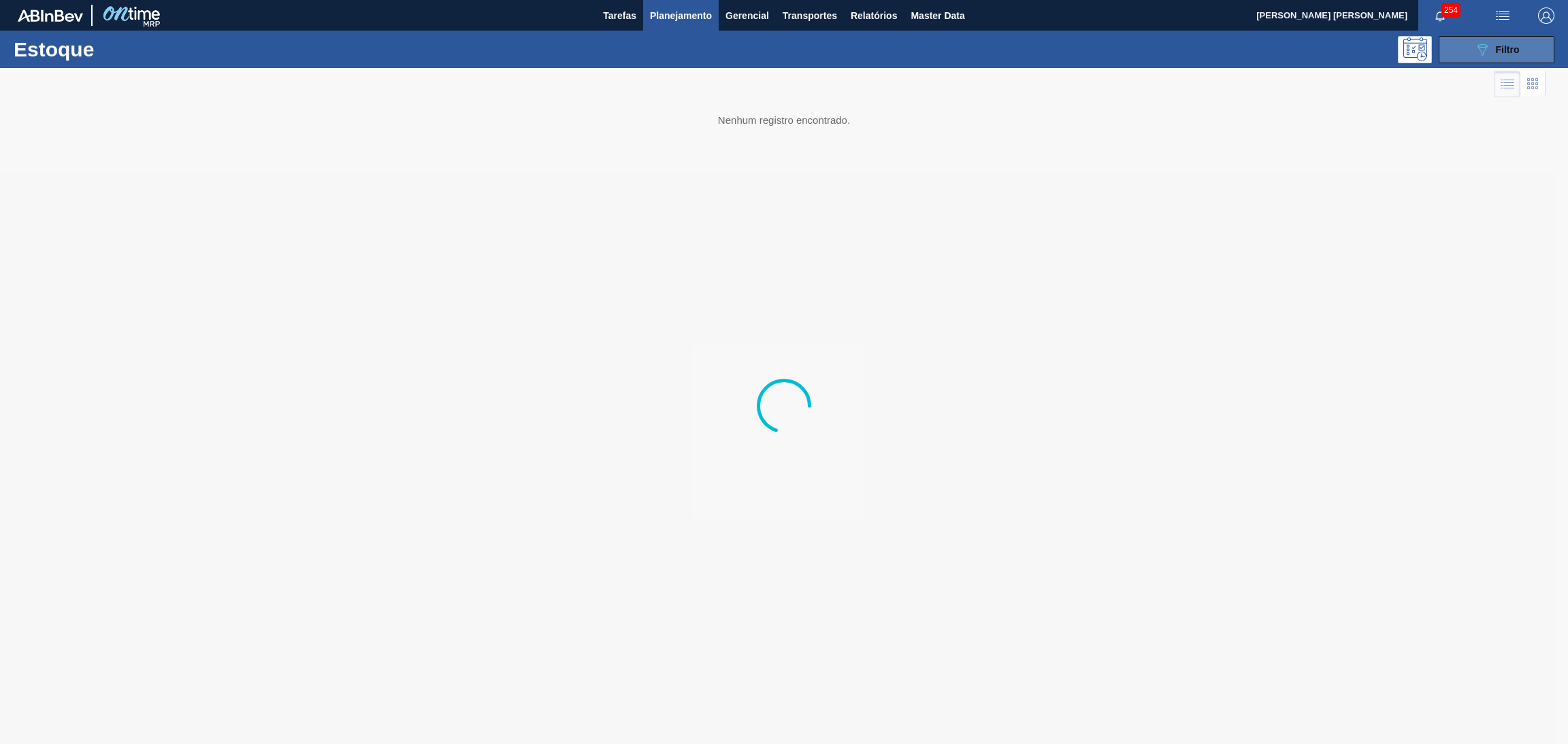
click at [1530, 51] on button "089F7B8B-B2A5-4AFE-B5C0-19BA573D28AC Filtro" at bounding box center [1496, 49] width 116 height 27
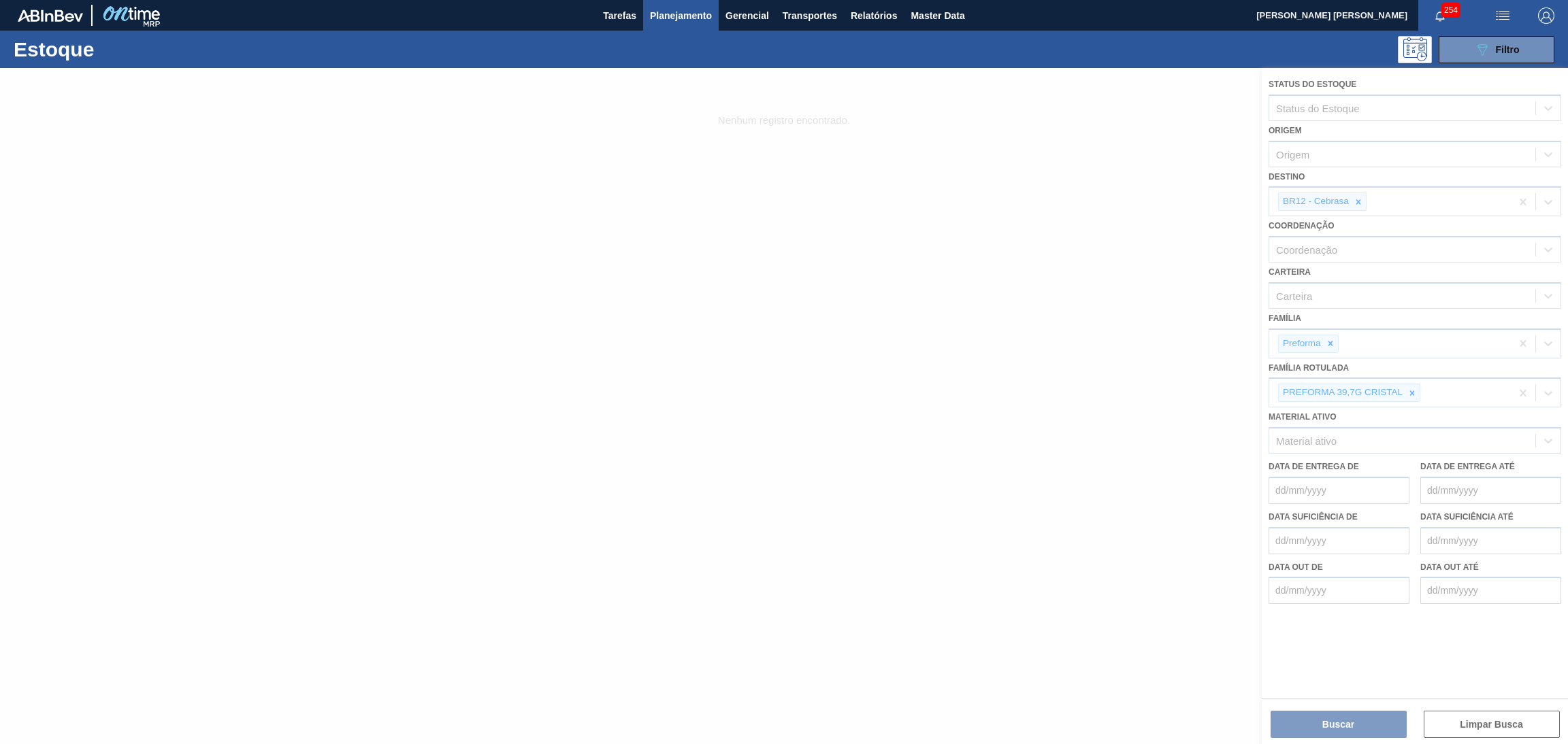
click at [1363, 196] on div at bounding box center [784, 406] width 1568 height 676
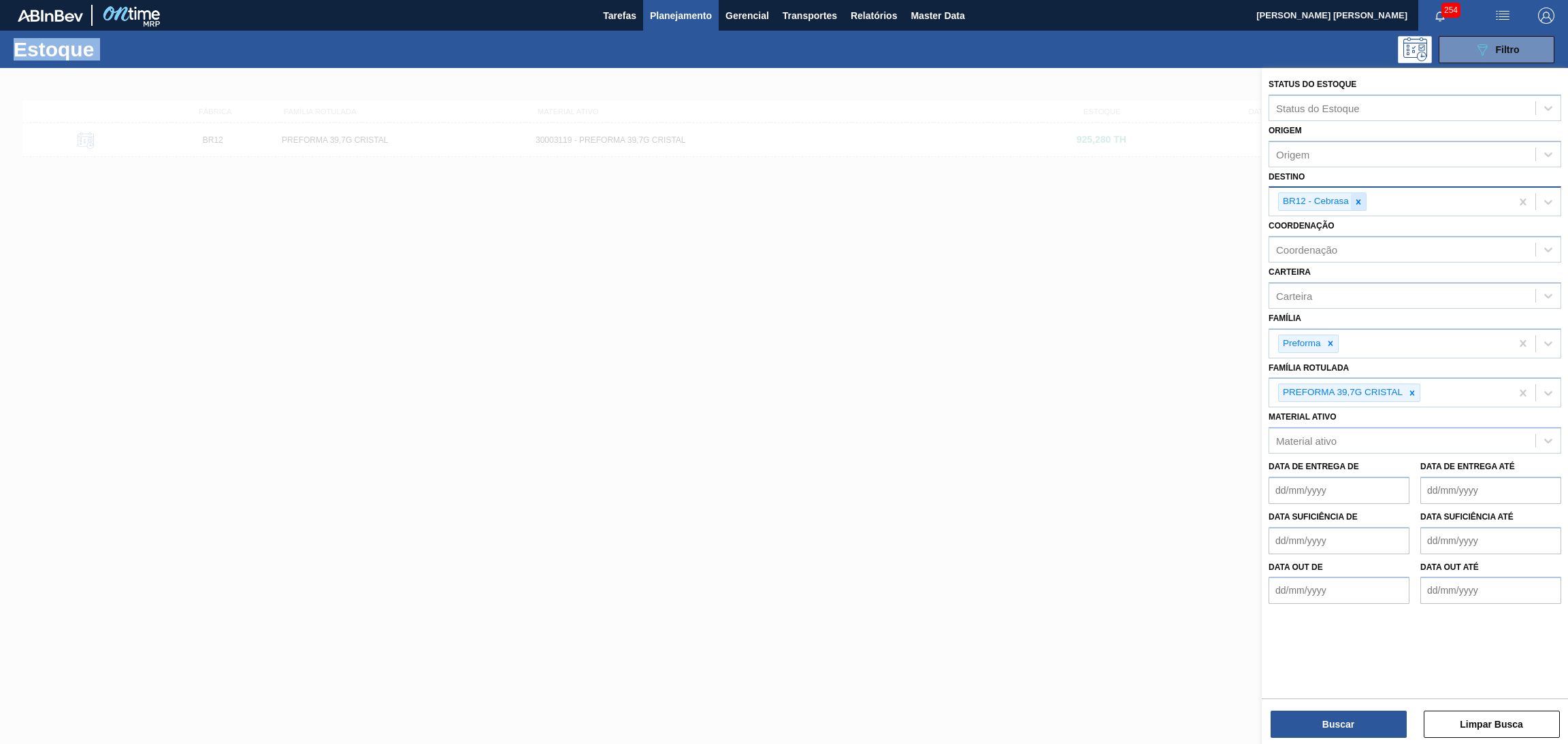
click at [1360, 204] on icon at bounding box center [1359, 202] width 10 height 10
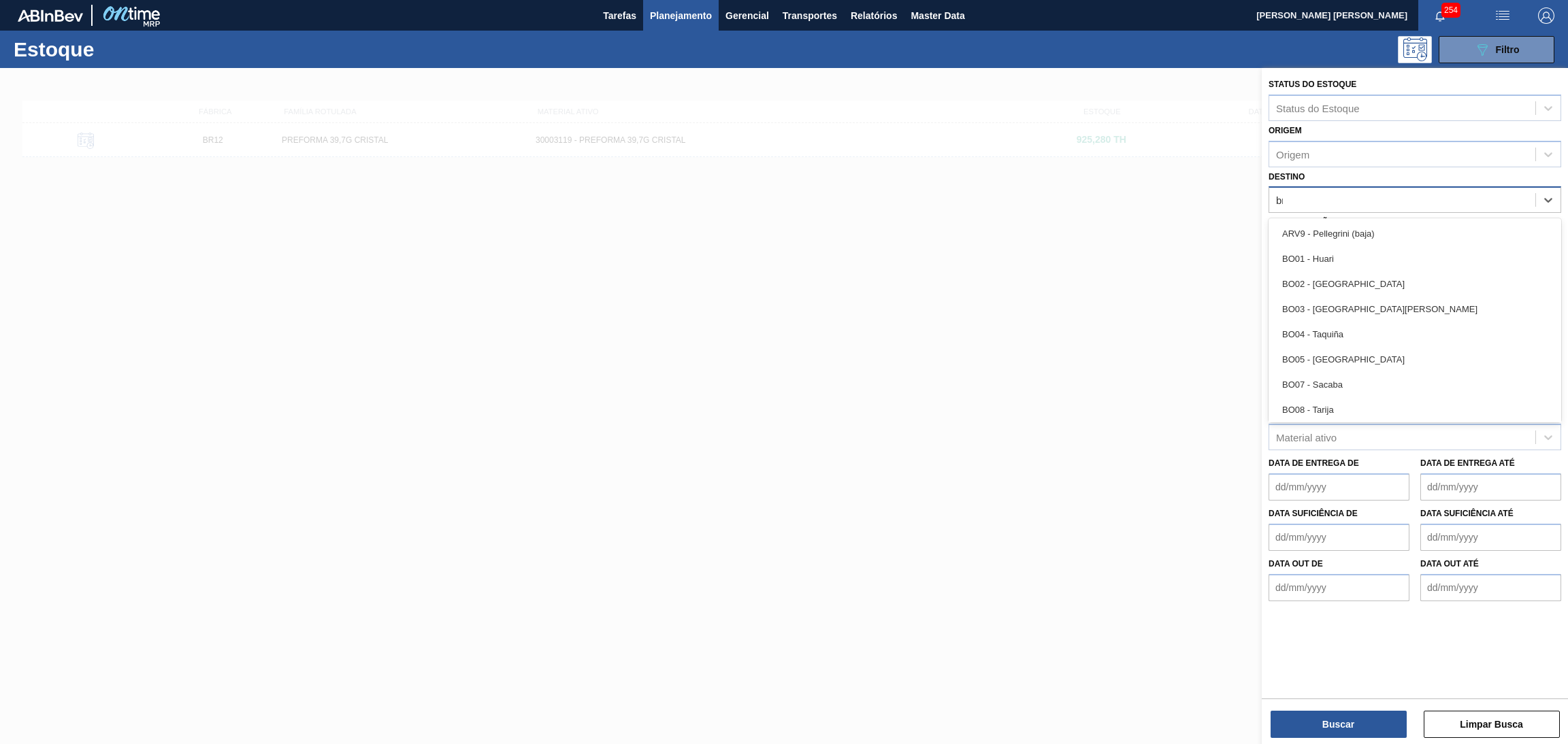
type input "br07"
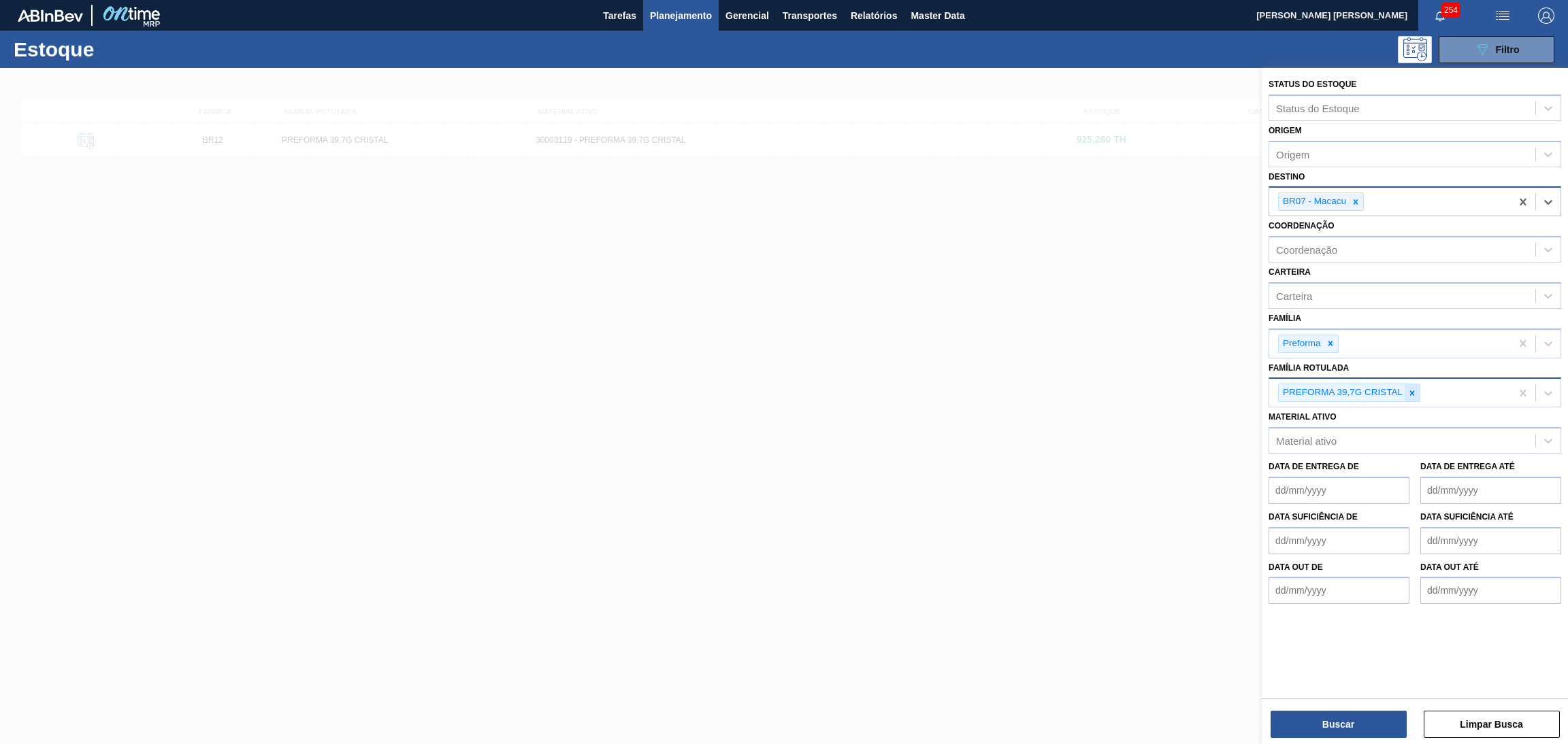
click at [1412, 392] on icon at bounding box center [1412, 393] width 10 height 10
click at [1300, 719] on button "Buscar" at bounding box center [1339, 724] width 136 height 27
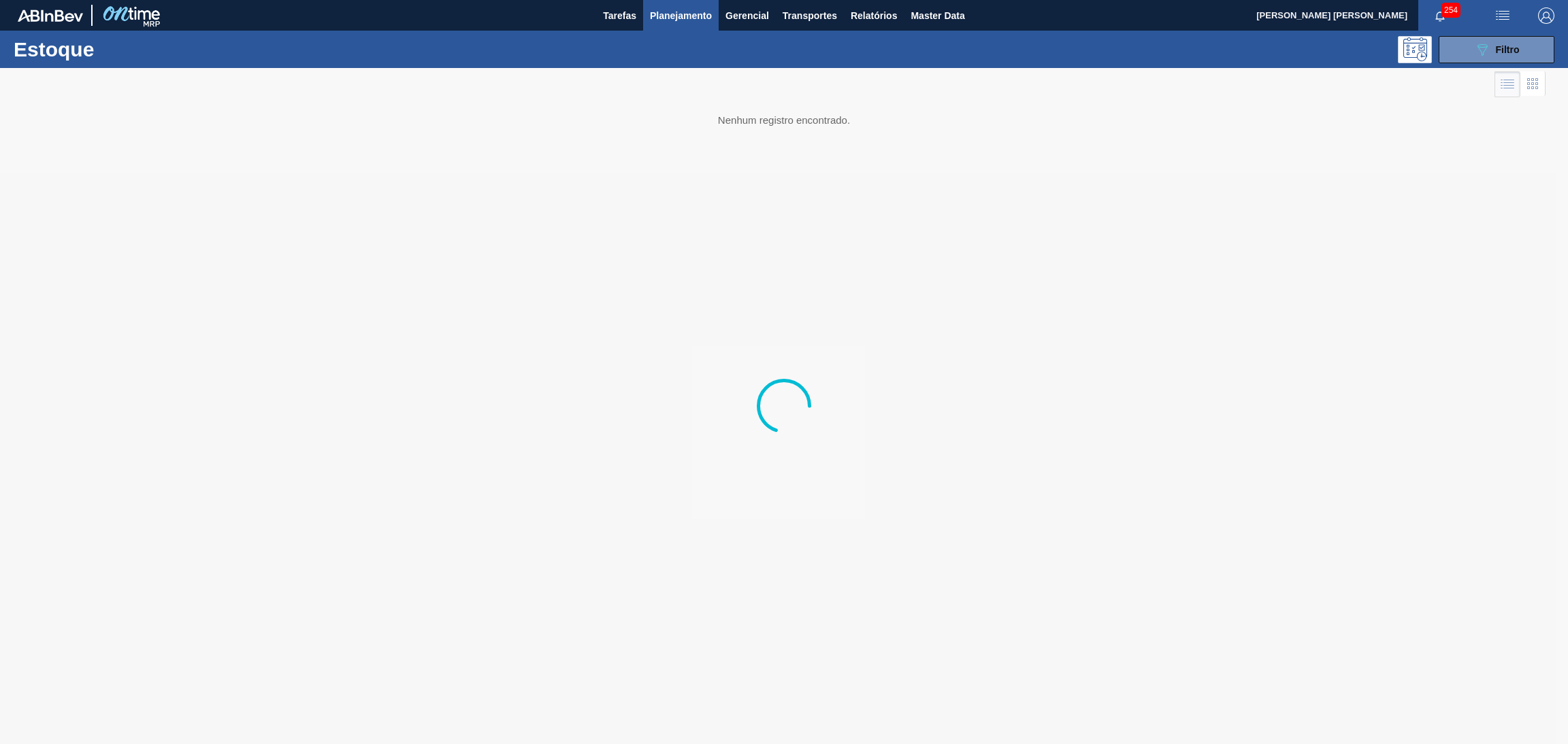
click at [432, 239] on div at bounding box center [784, 406] width 1568 height 676
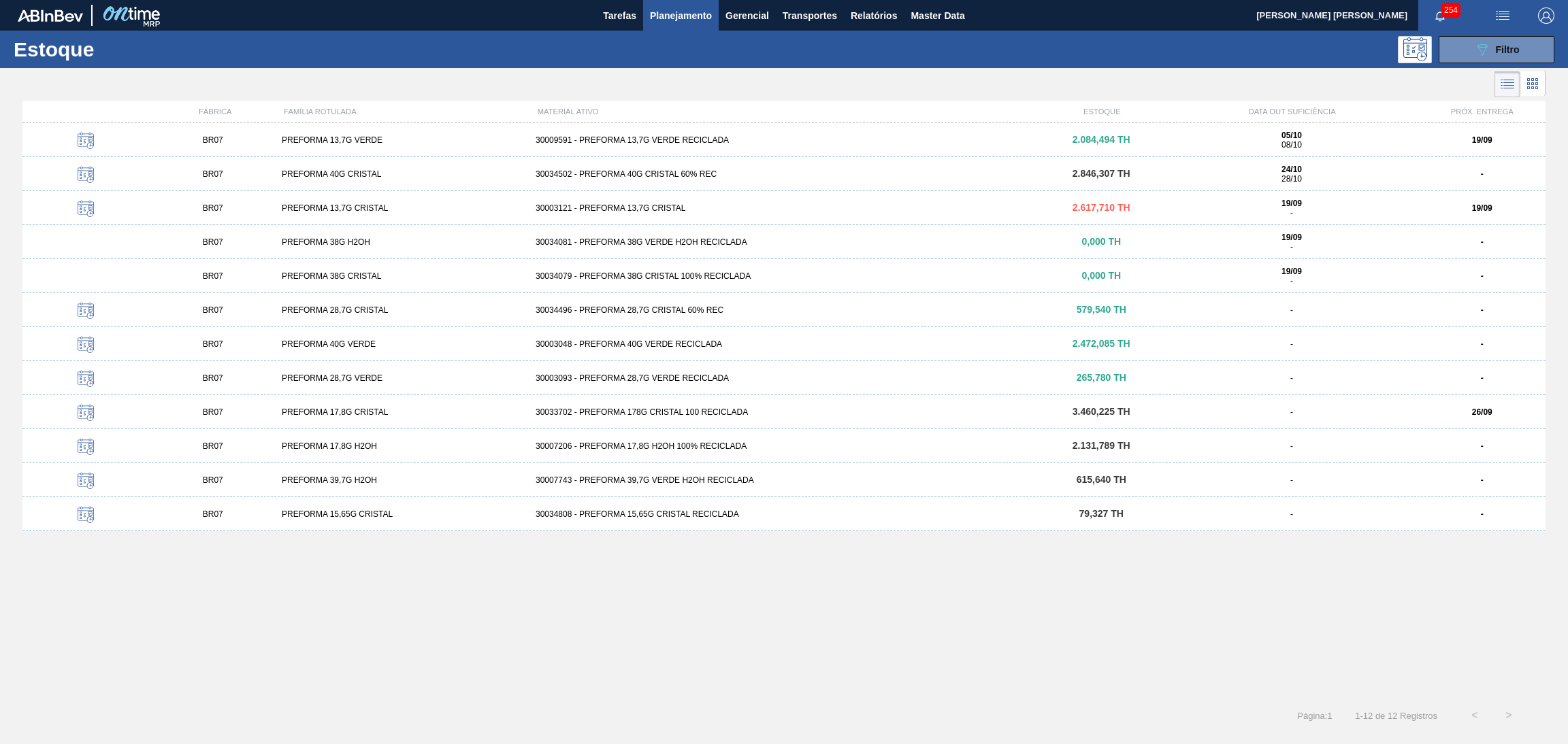
click at [656, 210] on div "30003121 - PREFORMA 13,7G CRISTAL" at bounding box center [784, 208] width 508 height 10
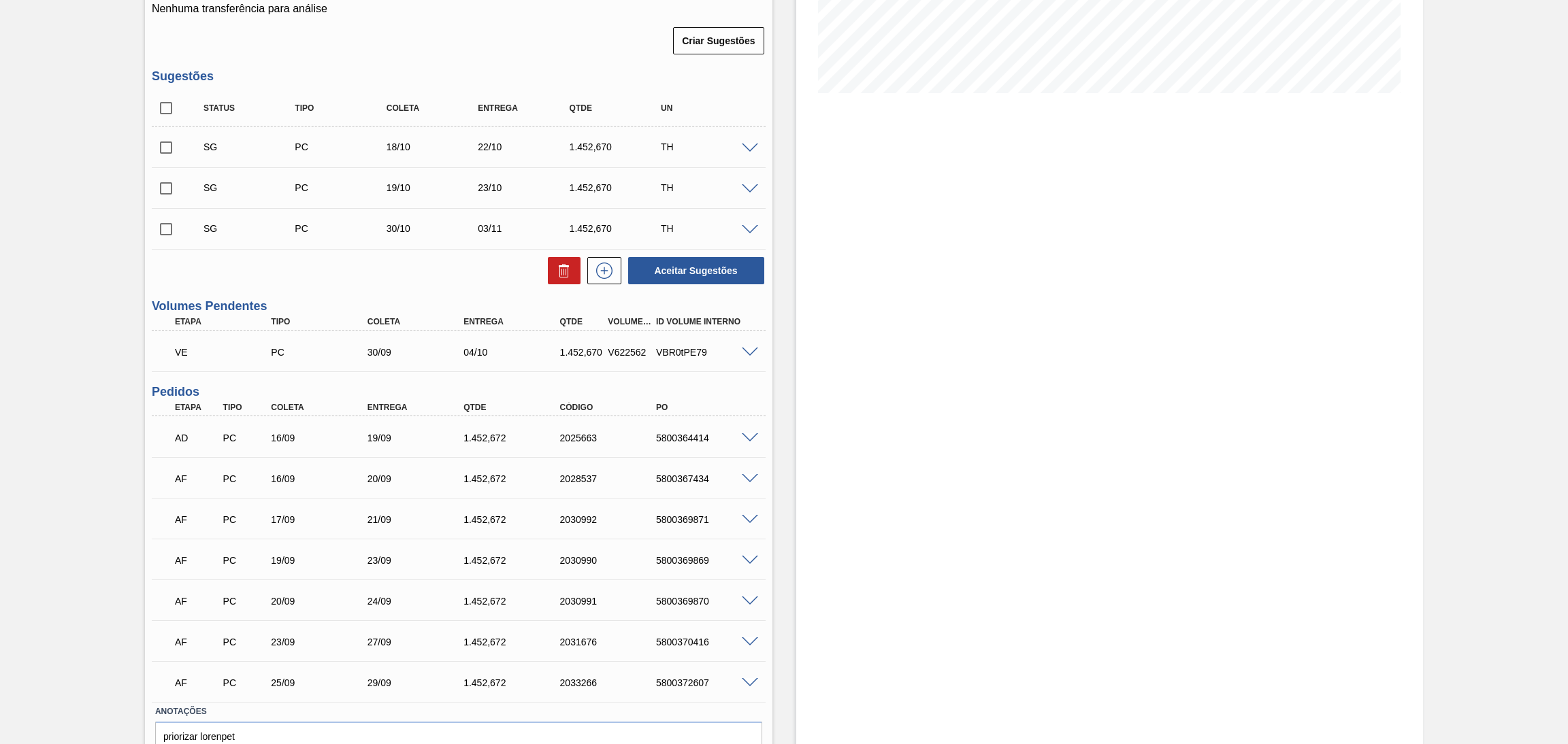
scroll to position [372, 0]
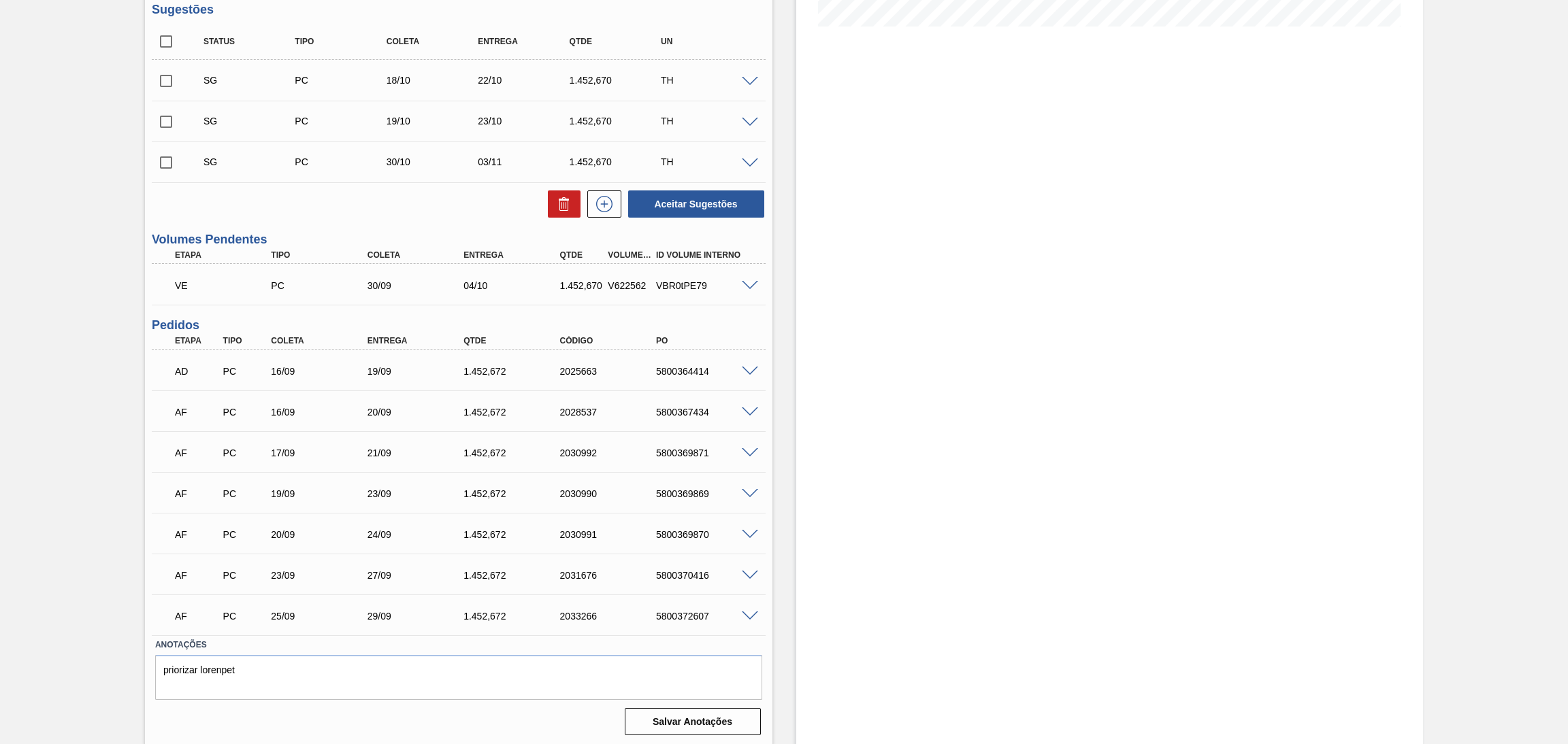
click at [779, 369] on div "Estoque De 19/09/2025 Até 30/11/2025 Filtro" at bounding box center [1098, 222] width 652 height 1050
click at [689, 368] on div "5800364414" at bounding box center [707, 372] width 109 height 11
click at [689, 367] on div "5800364414" at bounding box center [707, 372] width 109 height 11
copy div "5800364414"
click at [699, 417] on div "AF PC 16/09 20/09 1.452,672 2028537 5800367434" at bounding box center [455, 411] width 578 height 27
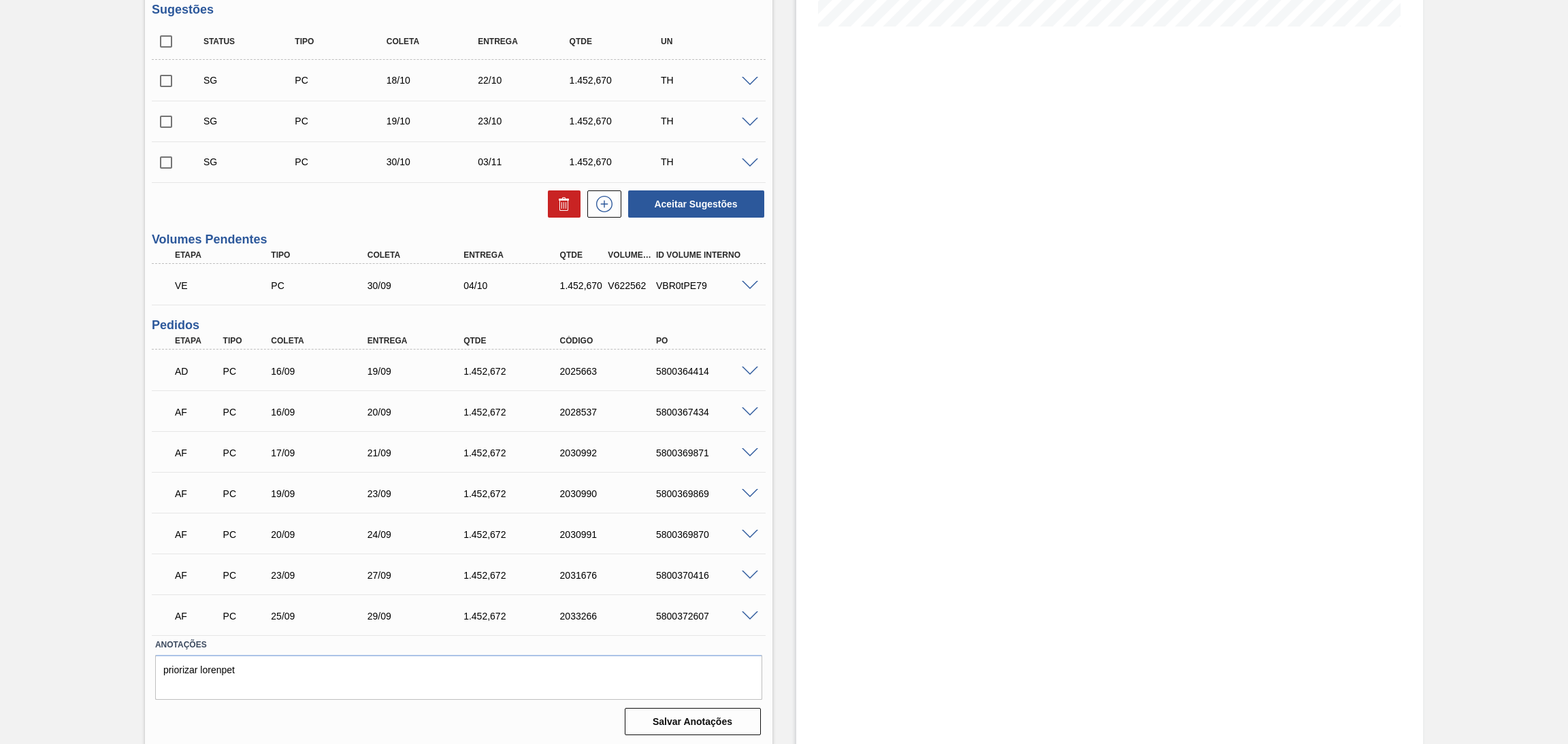
click at [705, 451] on div "5800369871" at bounding box center [707, 453] width 109 height 11
click at [689, 496] on div "5800369869" at bounding box center [707, 494] width 109 height 11
click at [781, 492] on div "Estoque De 19/09/2025 Até 30/11/2025 Filtro" at bounding box center [1098, 222] width 652 height 1050
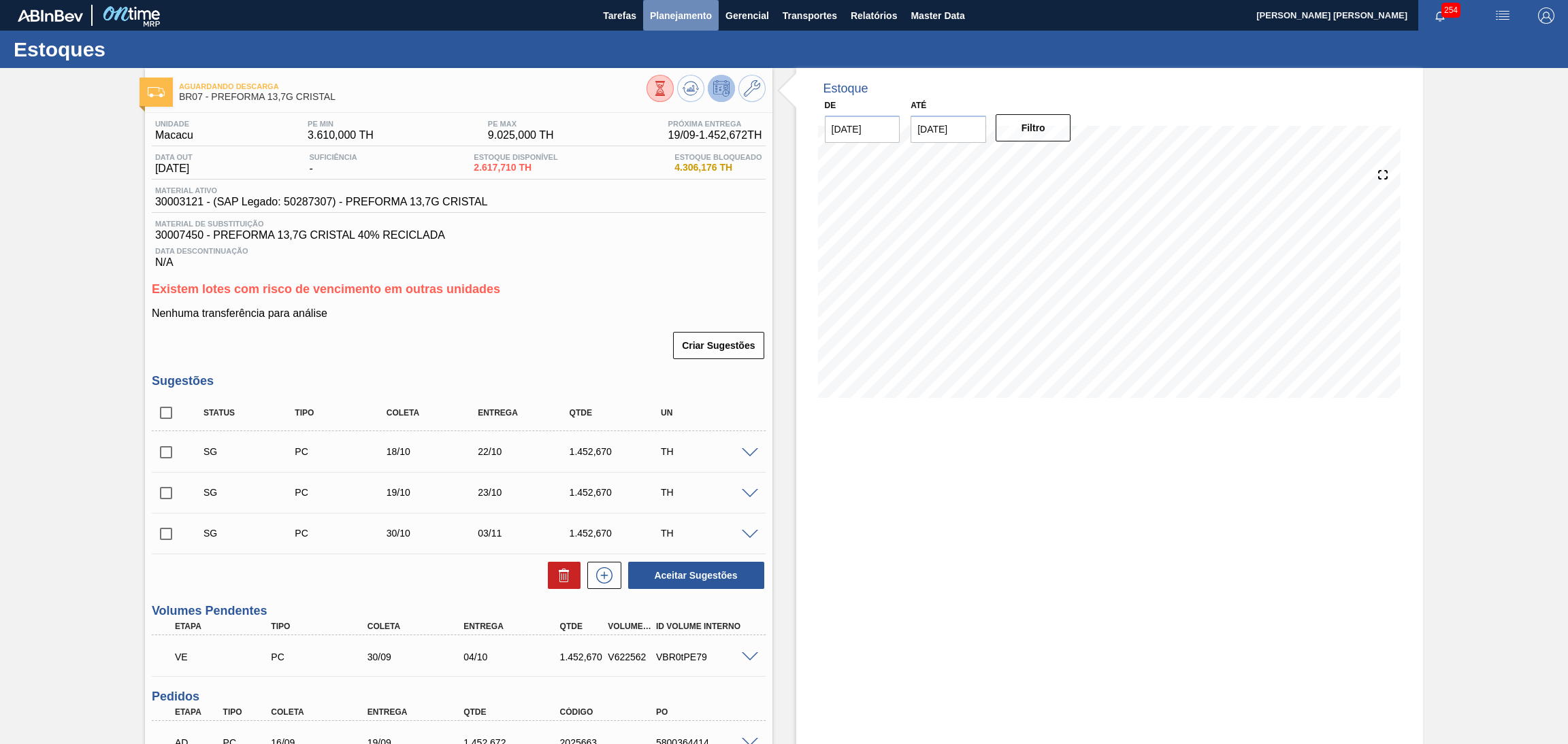
click at [674, 11] on span "Planejamento" at bounding box center [681, 15] width 62 height 16
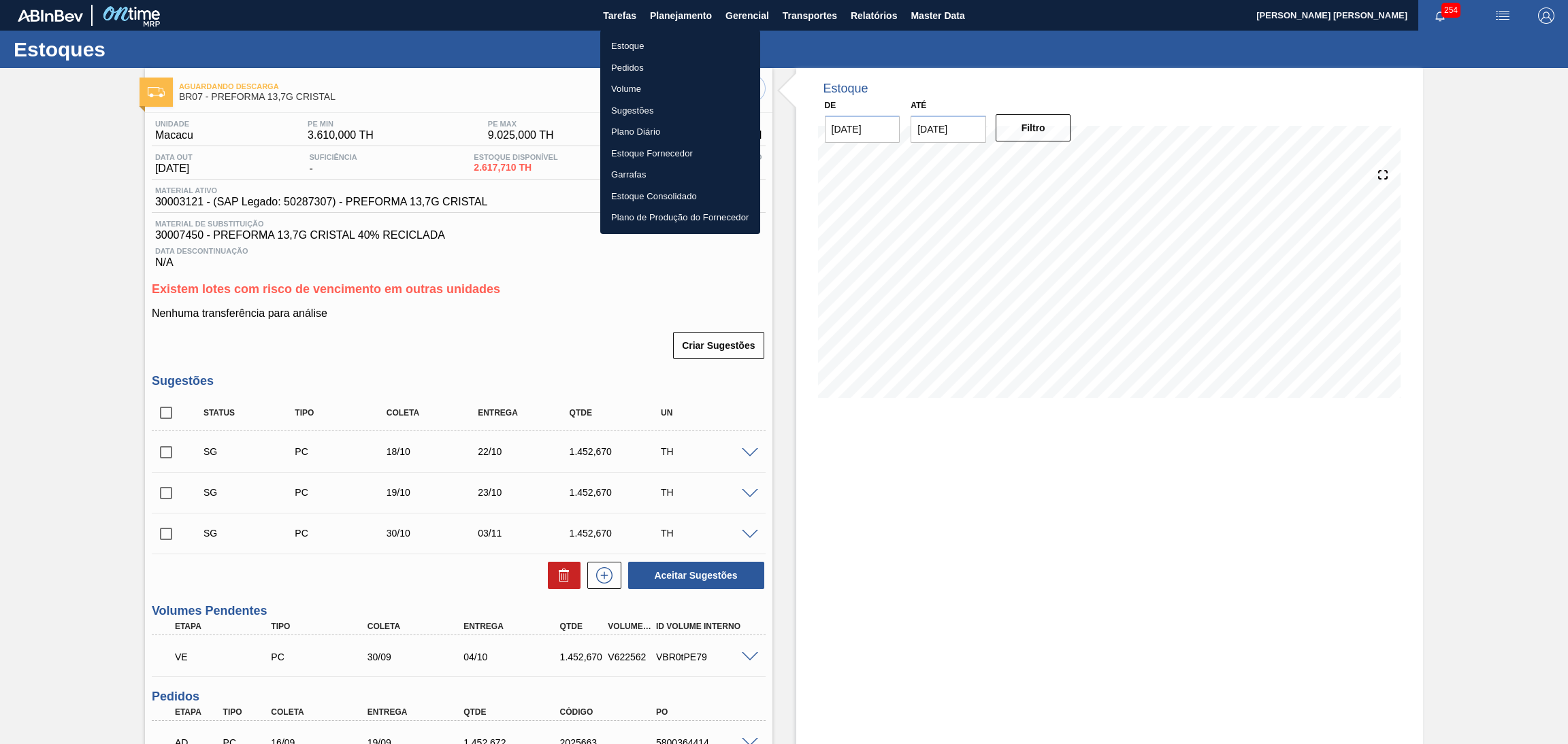
click at [643, 46] on li "Estoque" at bounding box center [681, 46] width 160 height 22
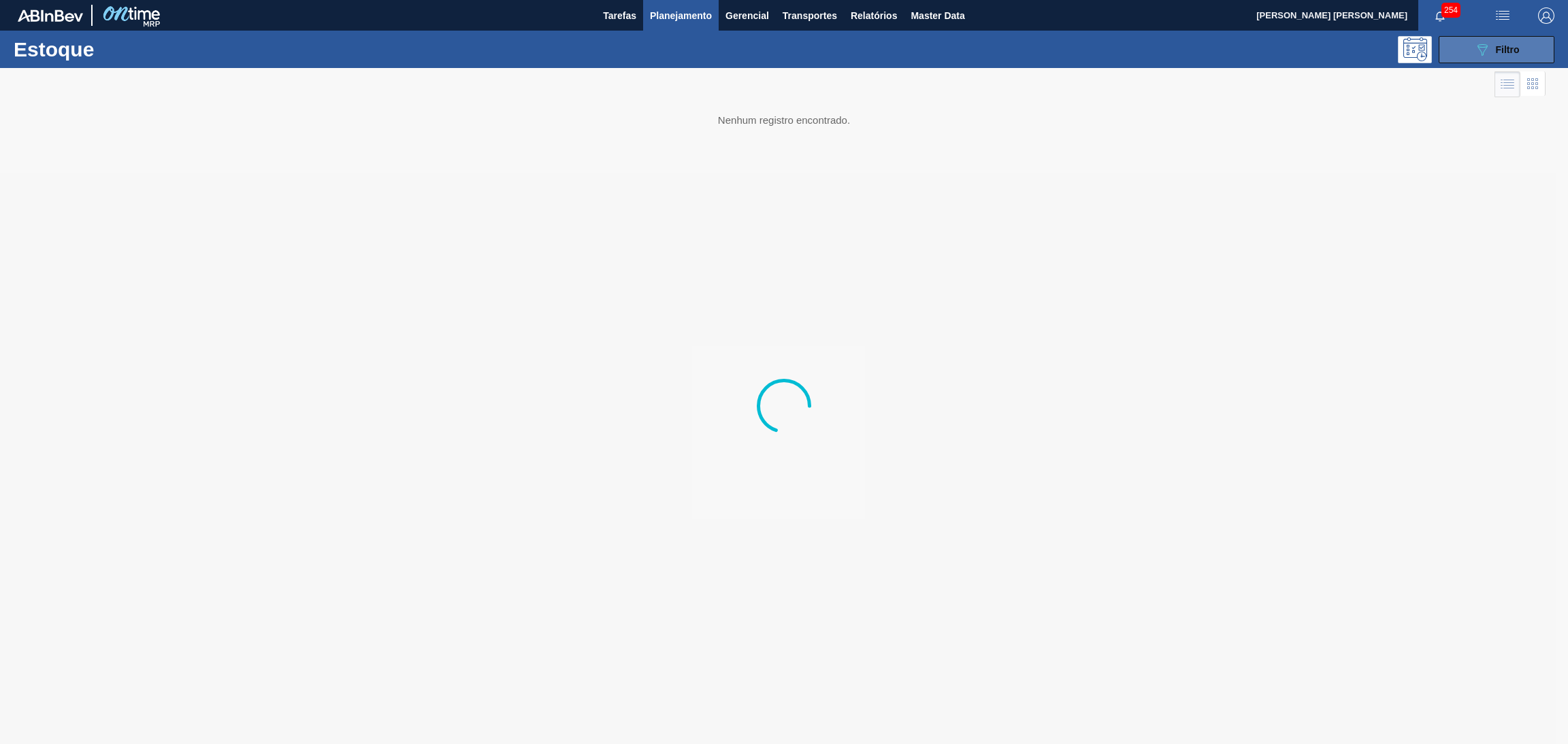
click at [1492, 48] on div "089F7B8B-B2A5-4AFE-B5C0-19BA573D28AC Filtro" at bounding box center [1497, 49] width 46 height 16
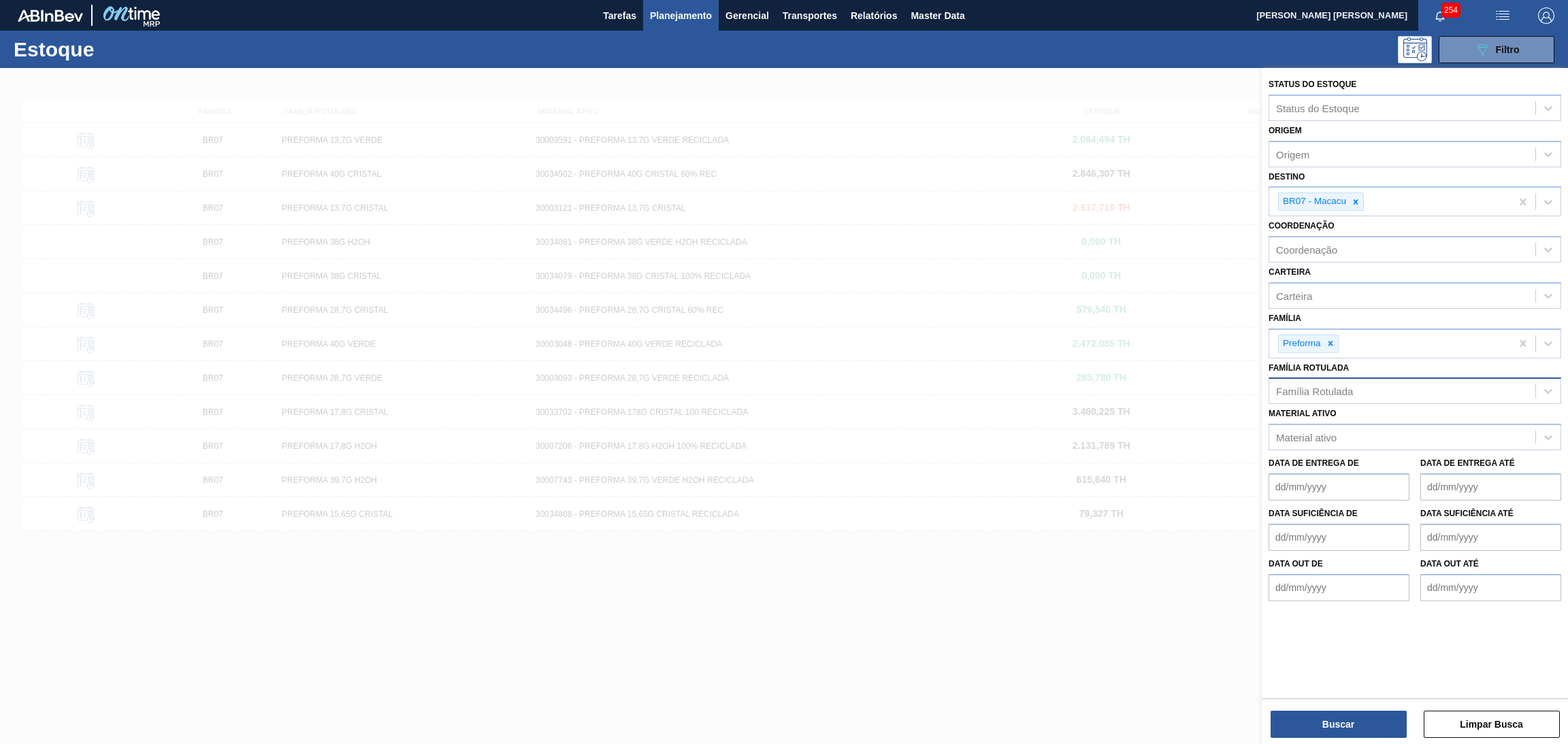
click at [1330, 386] on div "Família Rotulada" at bounding box center [1315, 391] width 77 height 11
type Rotulada "13,7g v"
click at [1361, 412] on div "PREFORMA 13,7G VERDE" at bounding box center [1415, 425] width 293 height 25
click at [1317, 733] on button "Buscar" at bounding box center [1339, 724] width 136 height 27
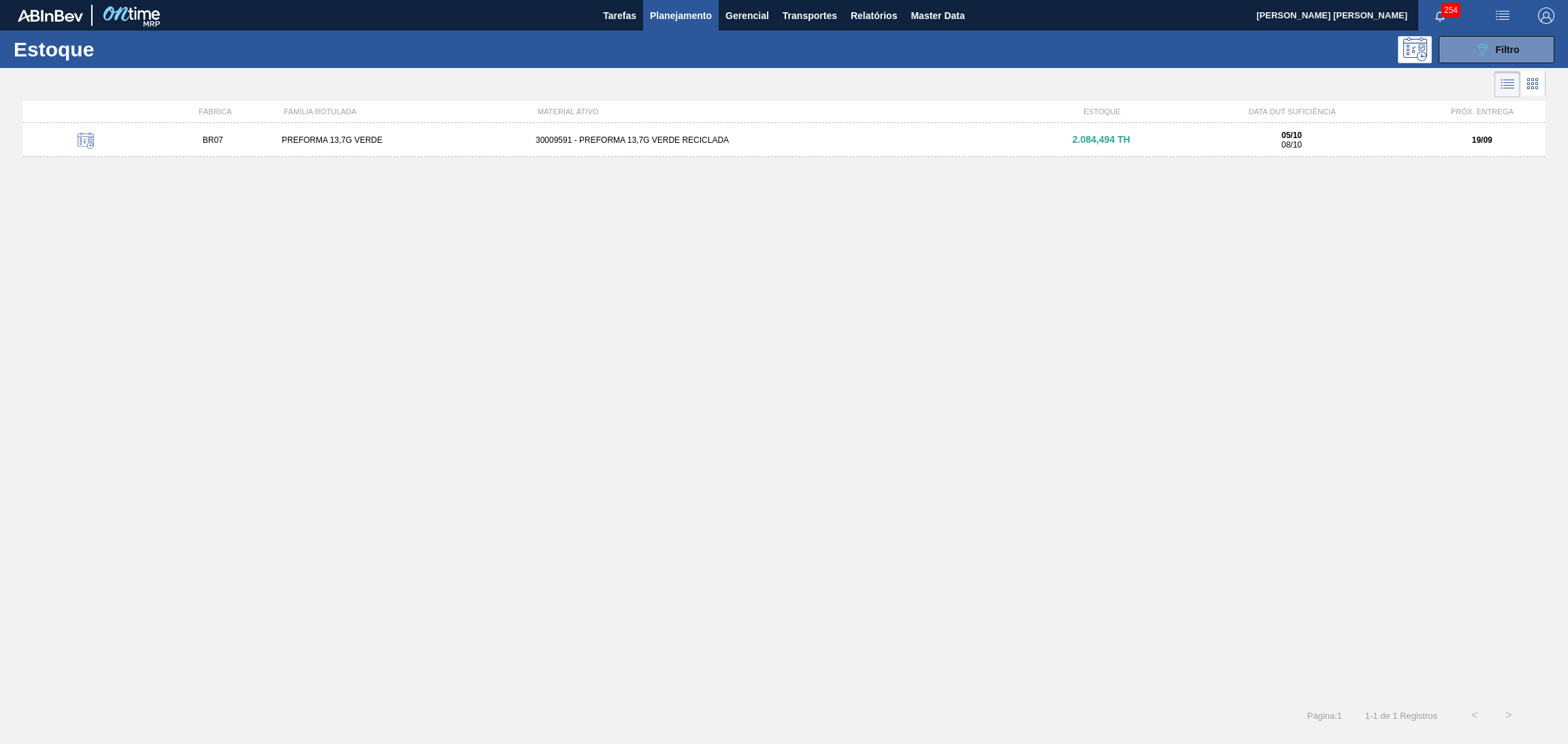
click at [737, 135] on div "30009591 - PREFORMA 13,7G VERDE RECICLADA" at bounding box center [784, 140] width 508 height 10
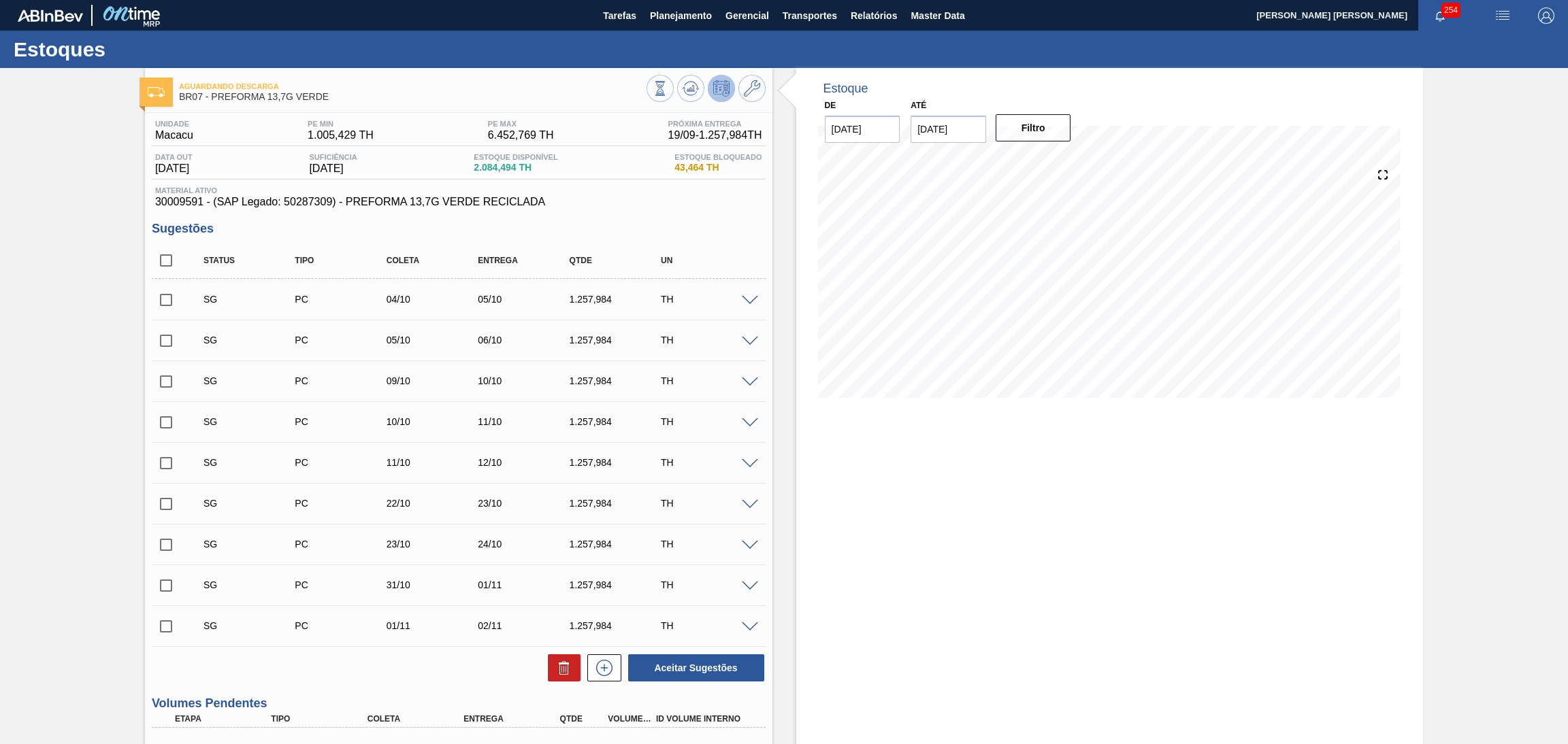
scroll to position [300, 0]
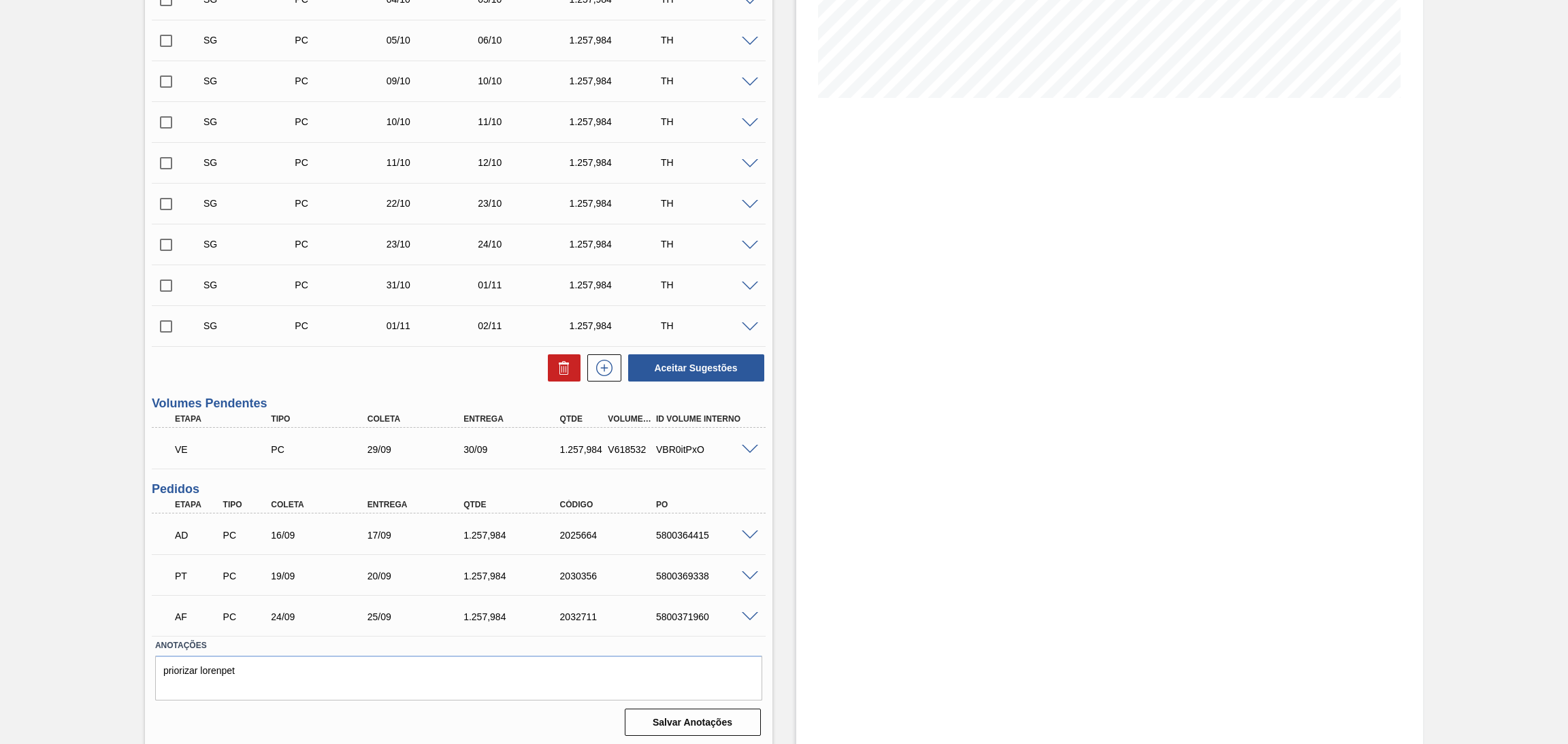
click at [333, 482] on h3 "Pedidos" at bounding box center [458, 489] width 614 height 14
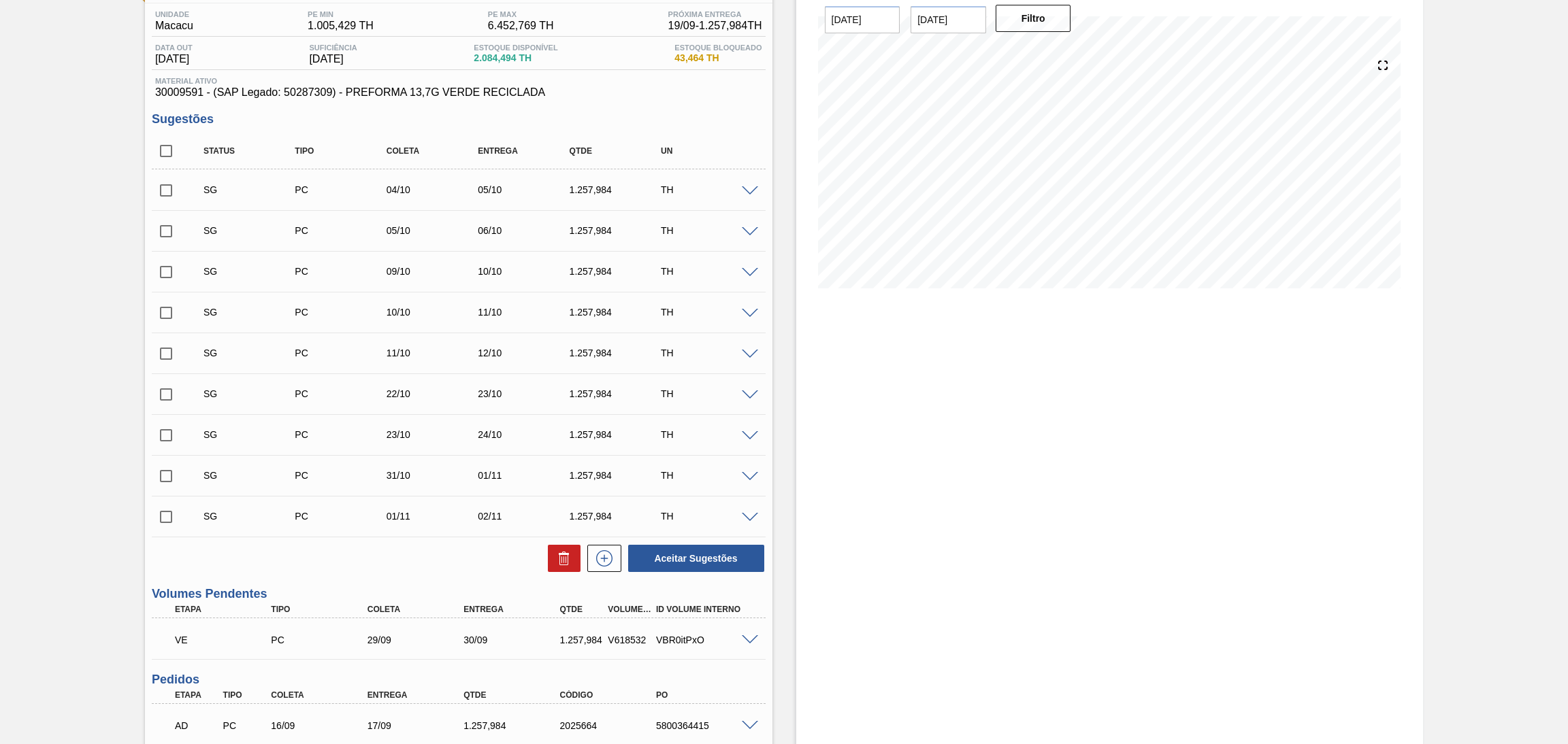
scroll to position [0, 0]
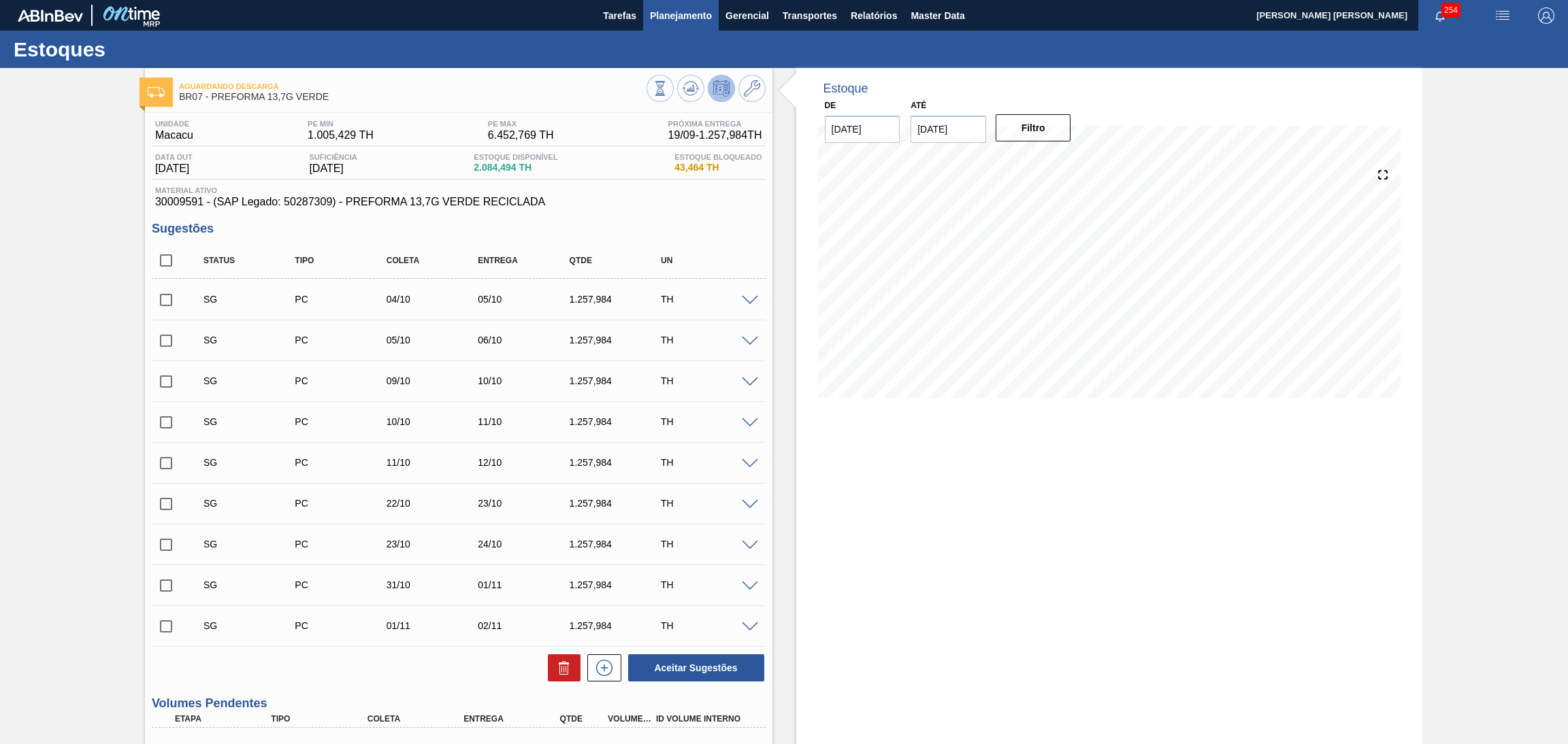
click at [694, 13] on span "Planejamento" at bounding box center [681, 15] width 62 height 16
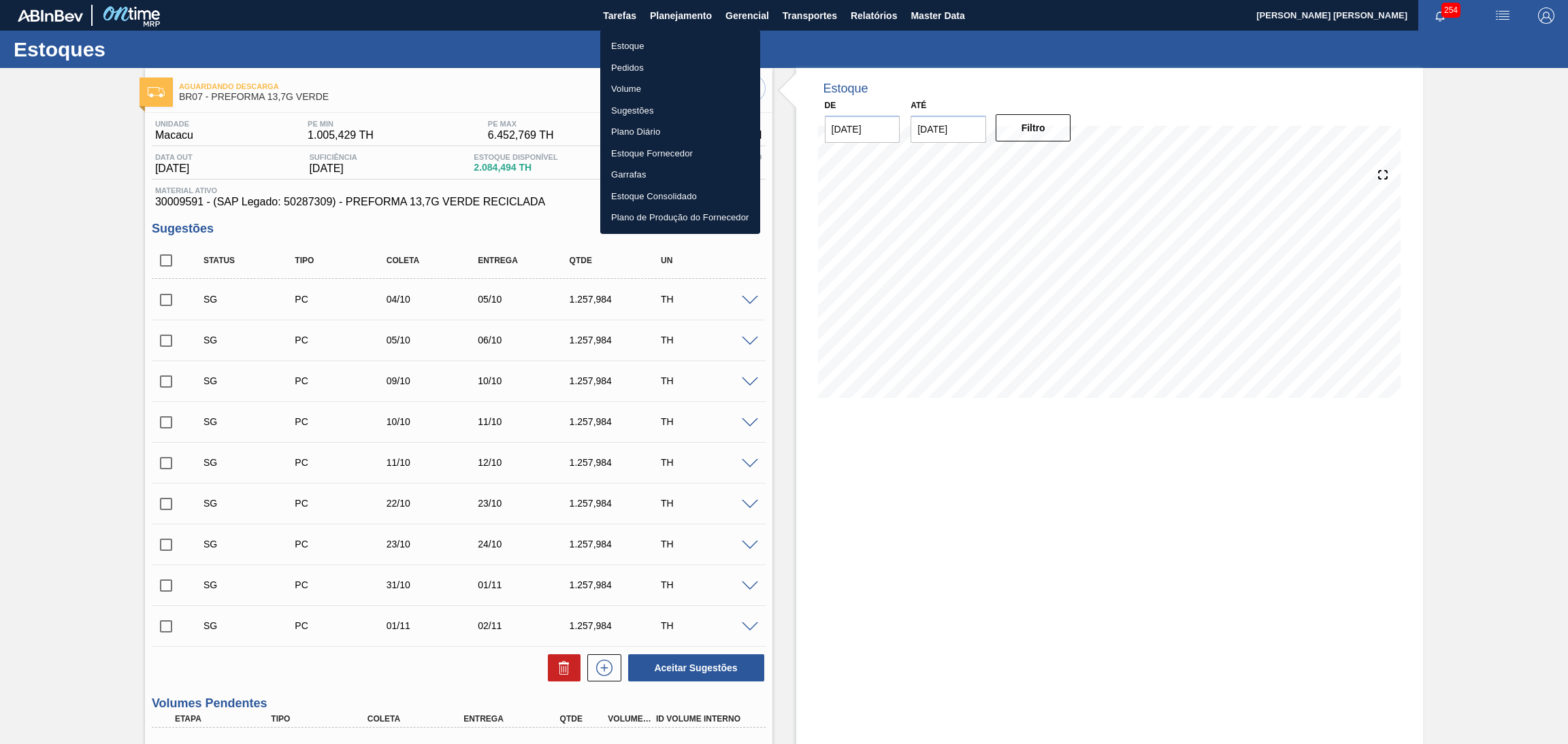
click at [639, 46] on li "Estoque" at bounding box center [681, 46] width 160 height 22
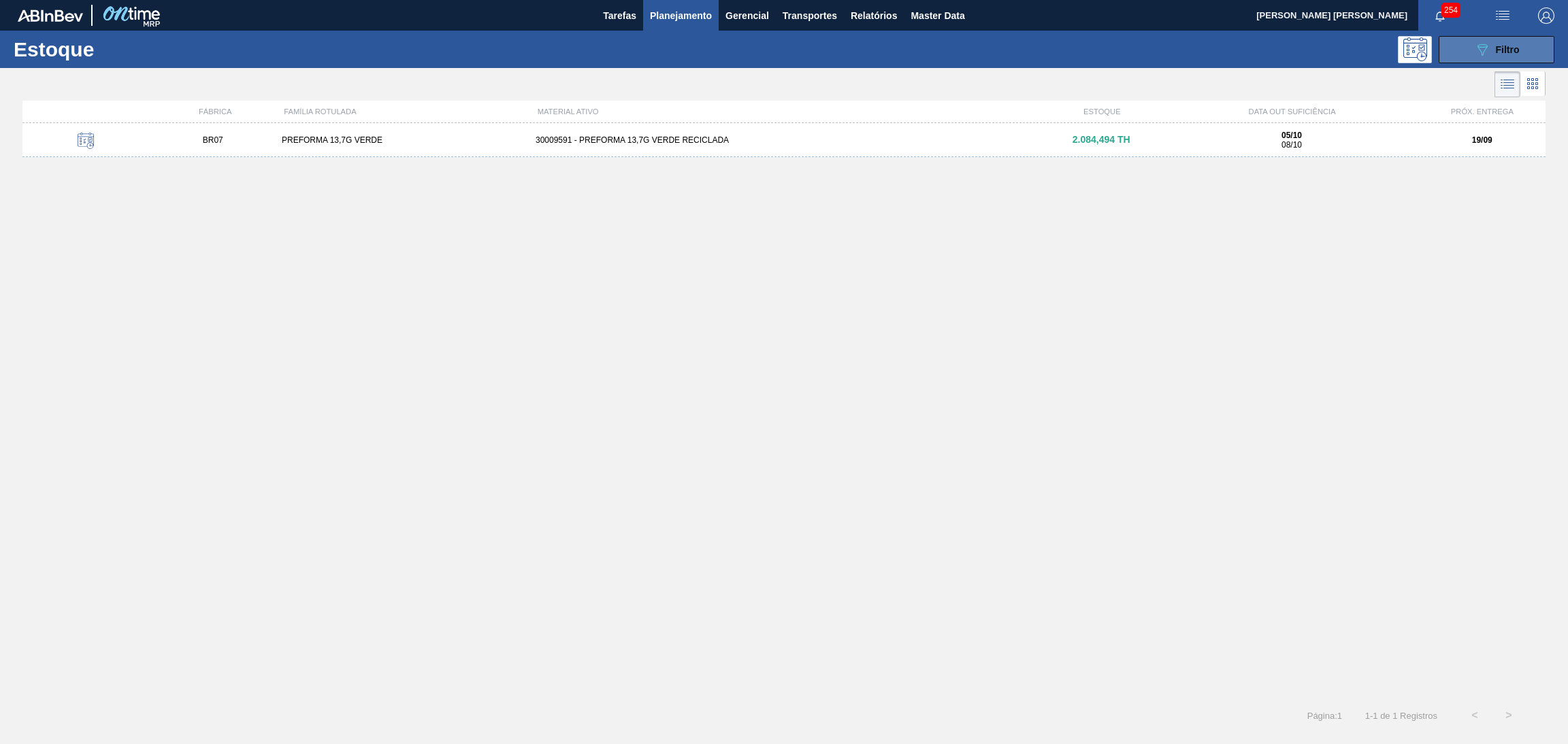
click at [1473, 46] on button "089F7B8B-B2A5-4AFE-B5C0-19BA573D28AC Filtro" at bounding box center [1496, 49] width 116 height 27
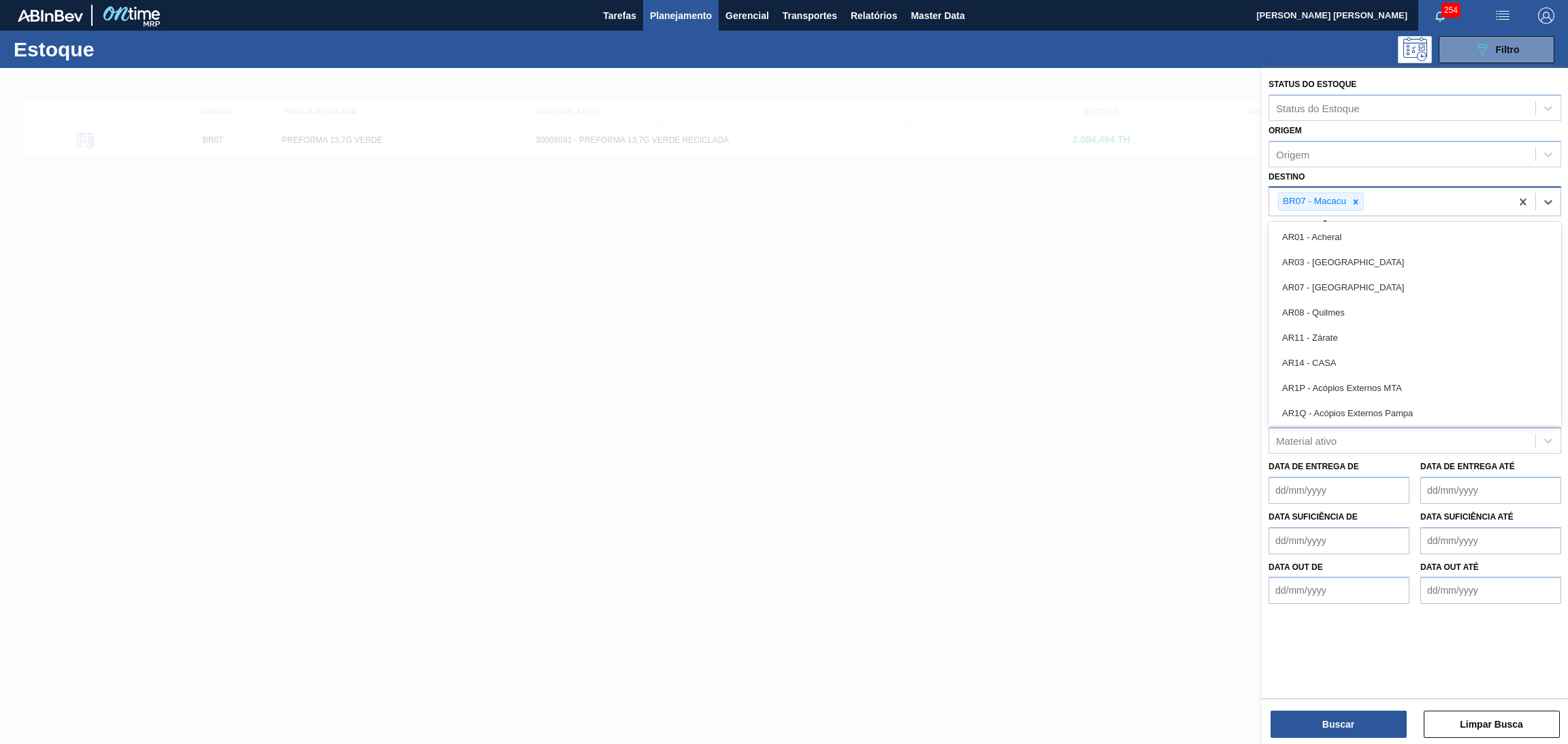
click at [1363, 196] on div "BR07 - Macacu" at bounding box center [1321, 202] width 86 height 18
click at [1351, 199] on icon at bounding box center [1356, 202] width 10 height 10
type input "br27"
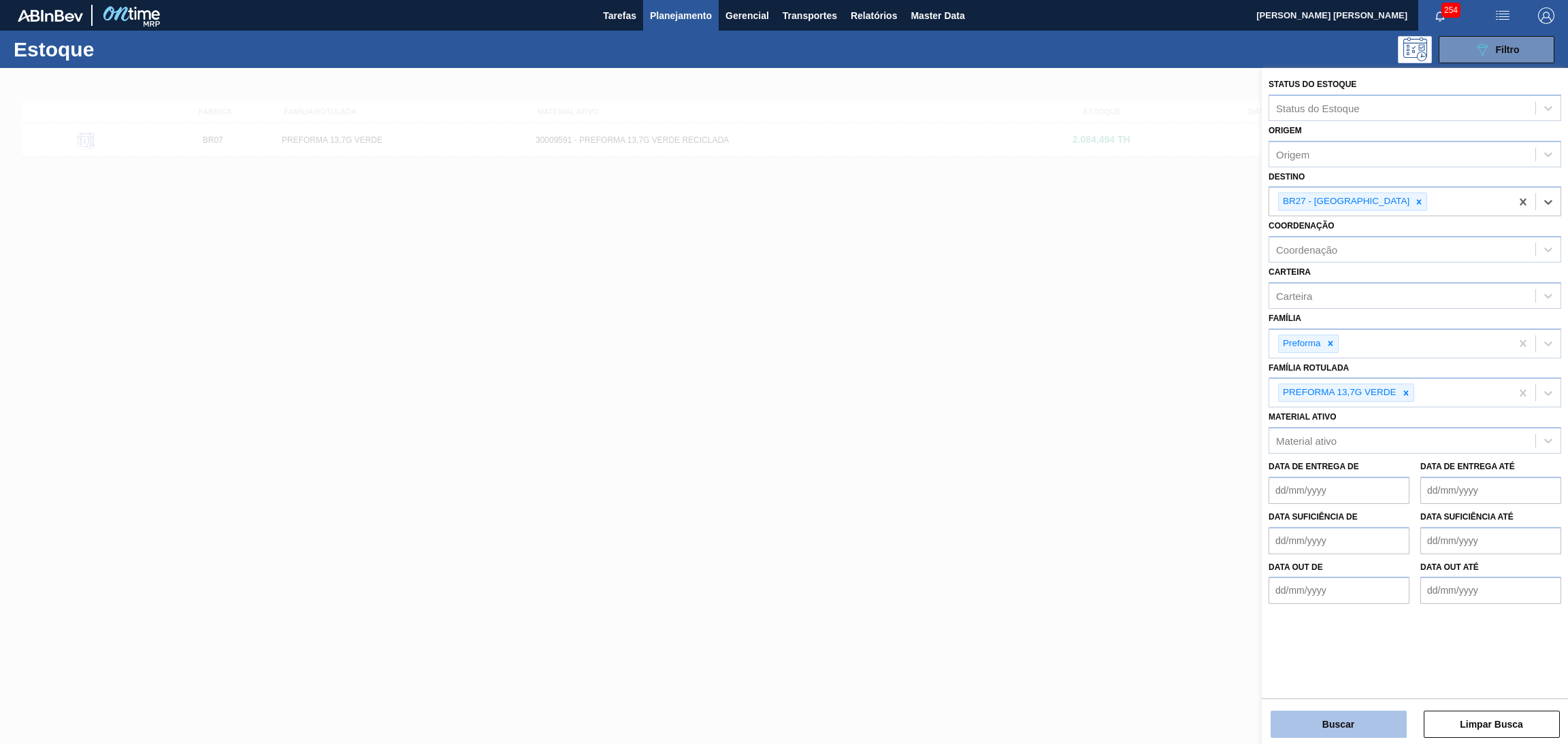
click at [1312, 728] on button "Buscar" at bounding box center [1339, 724] width 136 height 27
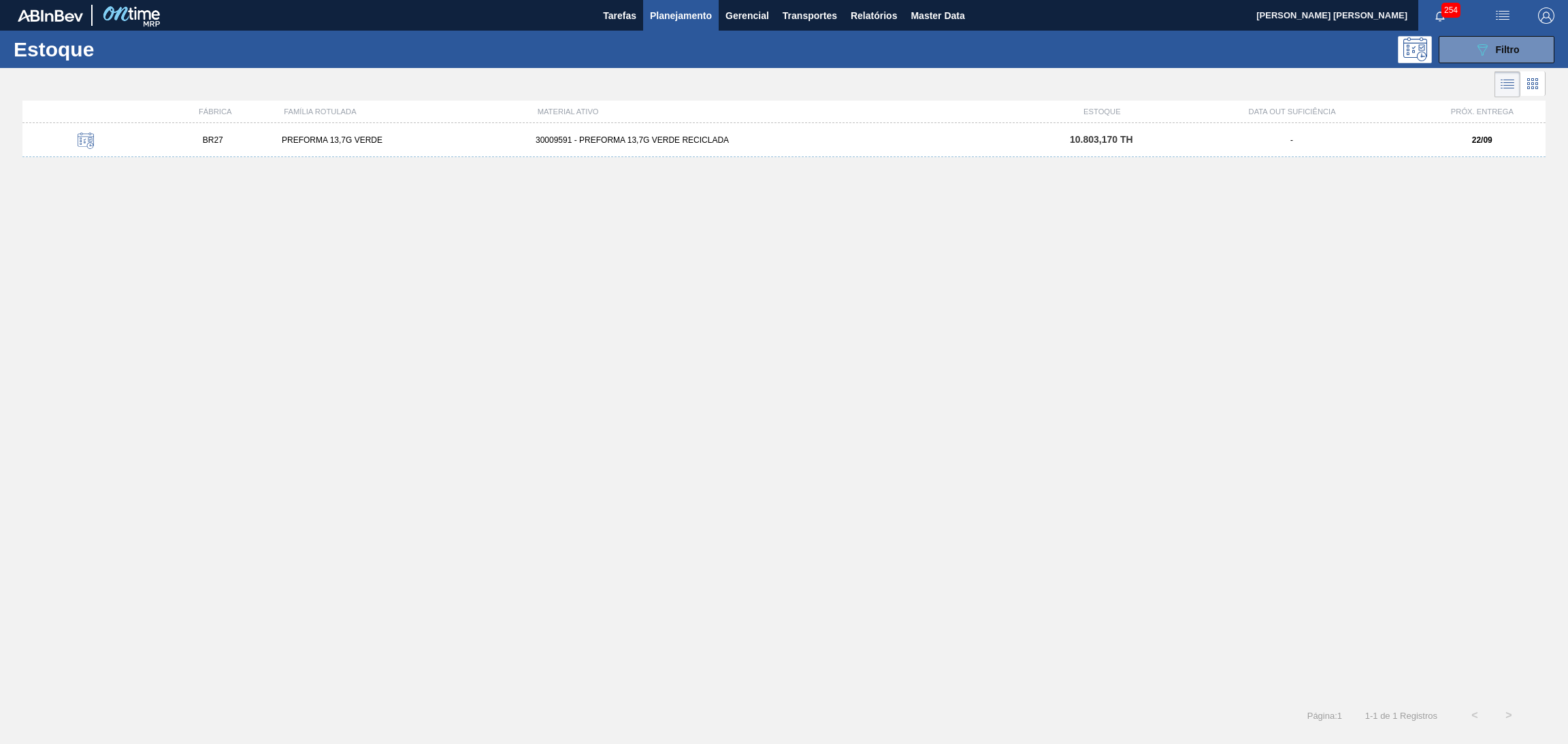
click at [694, 140] on div "30009591 - PREFORMA 13,7G VERDE RECICLADA" at bounding box center [784, 140] width 508 height 10
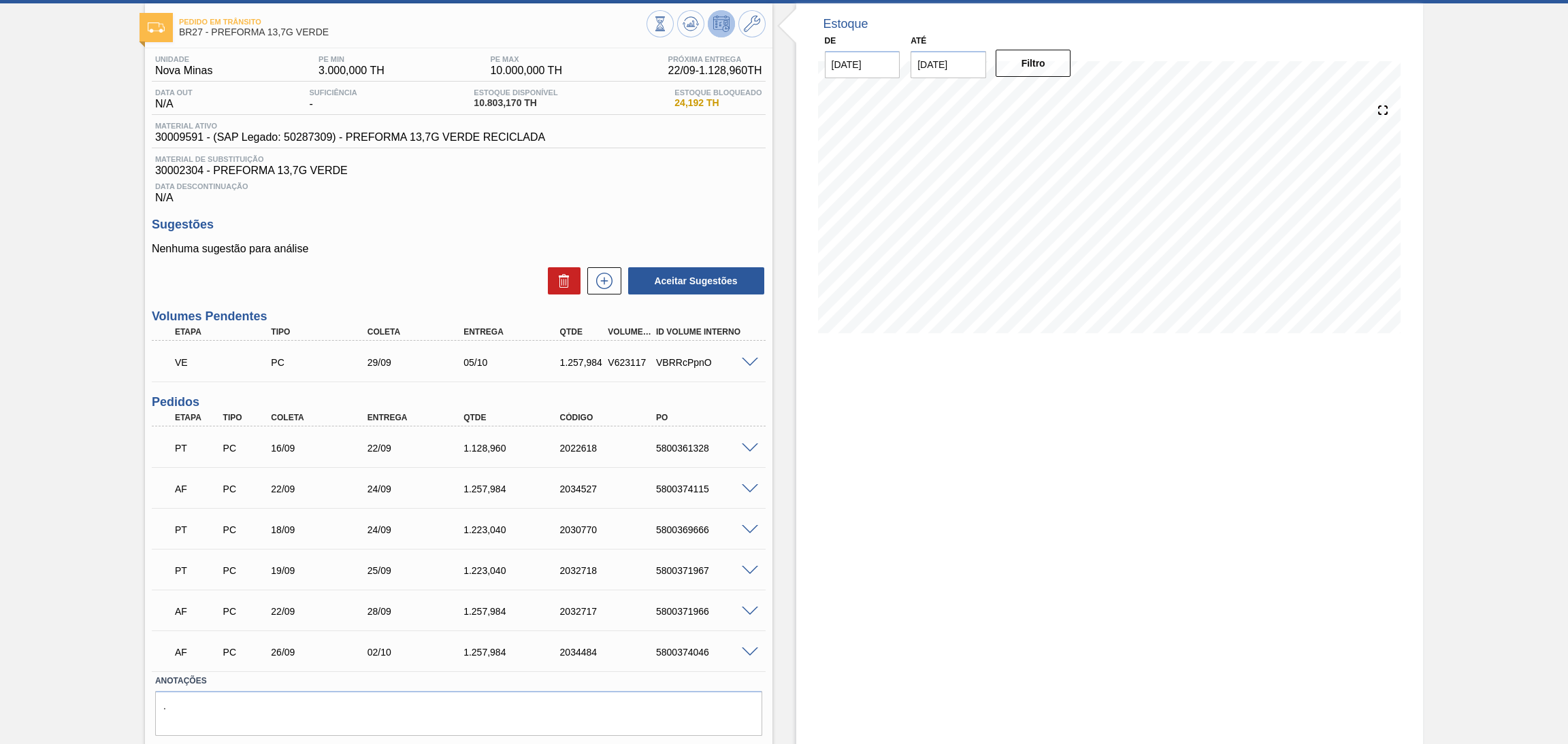
scroll to position [101, 0]
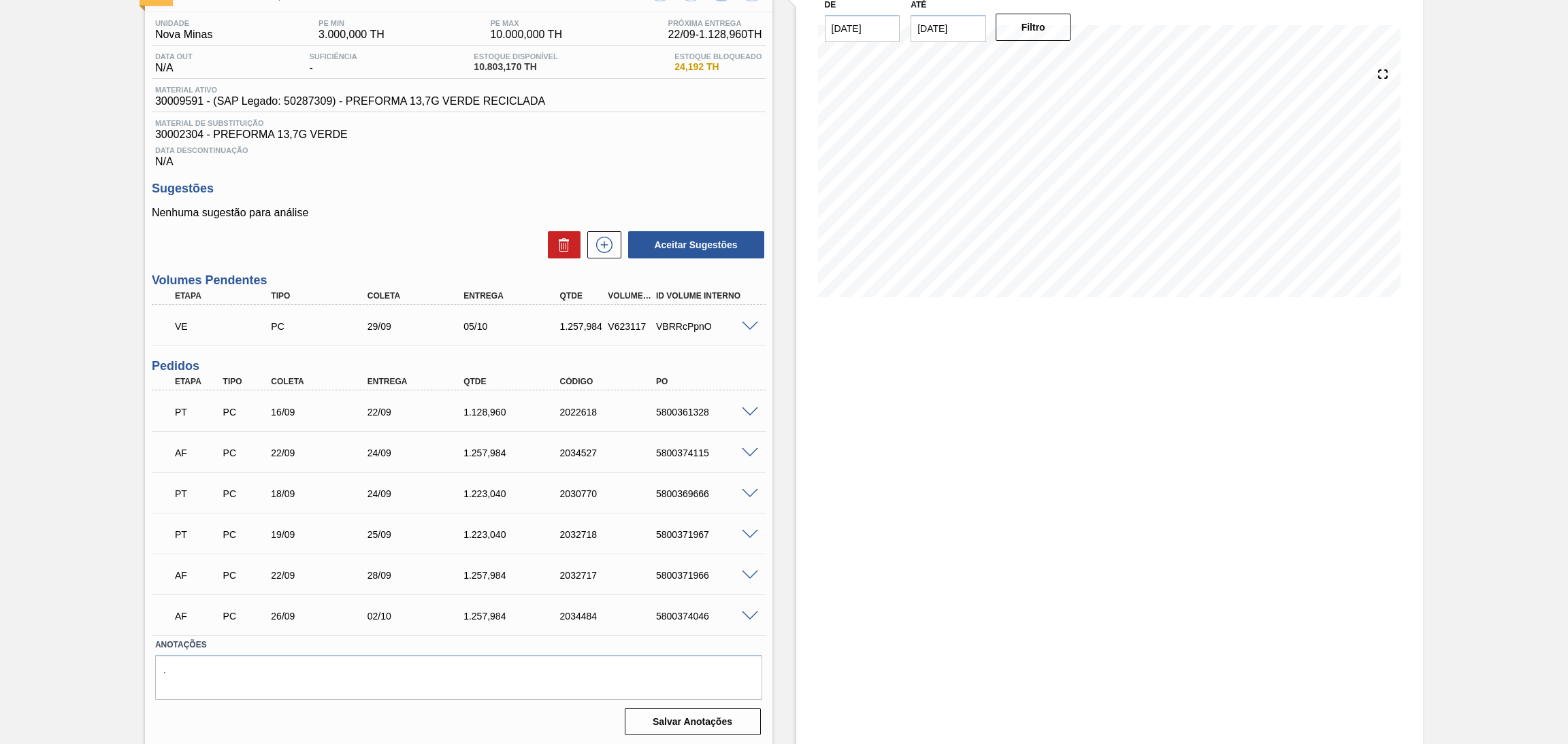
click at [753, 450] on span at bounding box center [750, 453] width 16 height 11
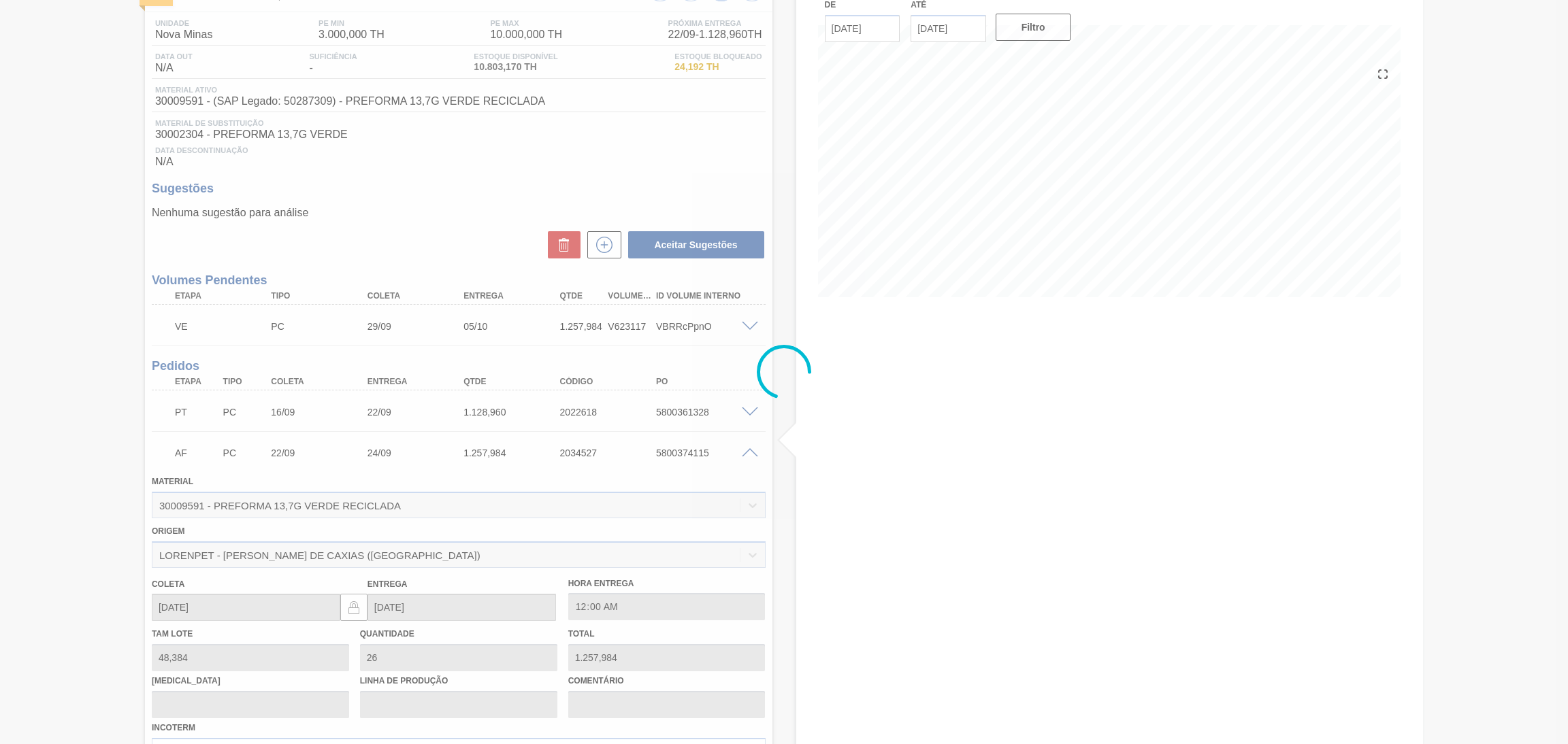
click at [753, 450] on div at bounding box center [784, 372] width 1568 height 744
click at [752, 449] on div at bounding box center [784, 372] width 1568 height 744
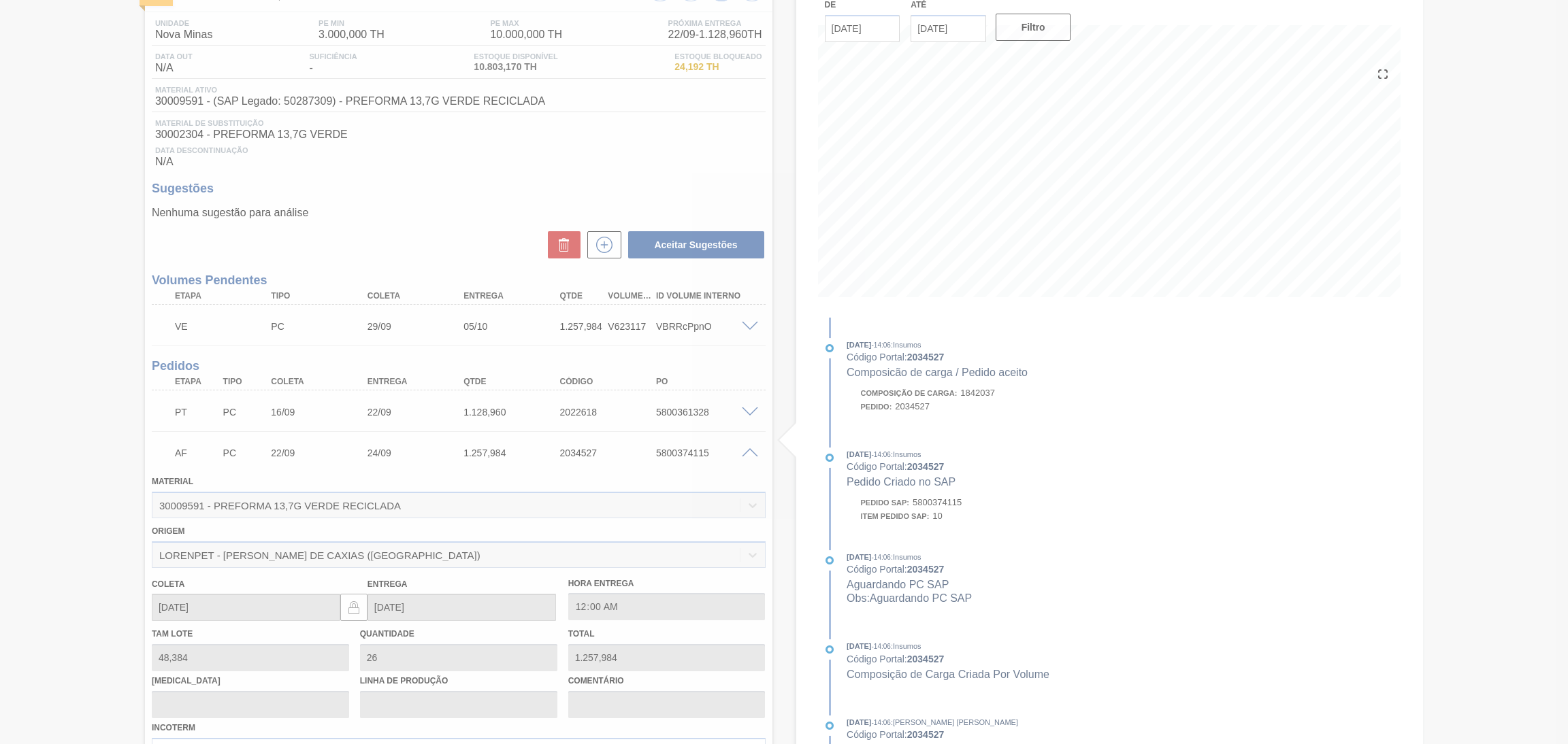
click at [742, 450] on span at bounding box center [750, 453] width 16 height 11
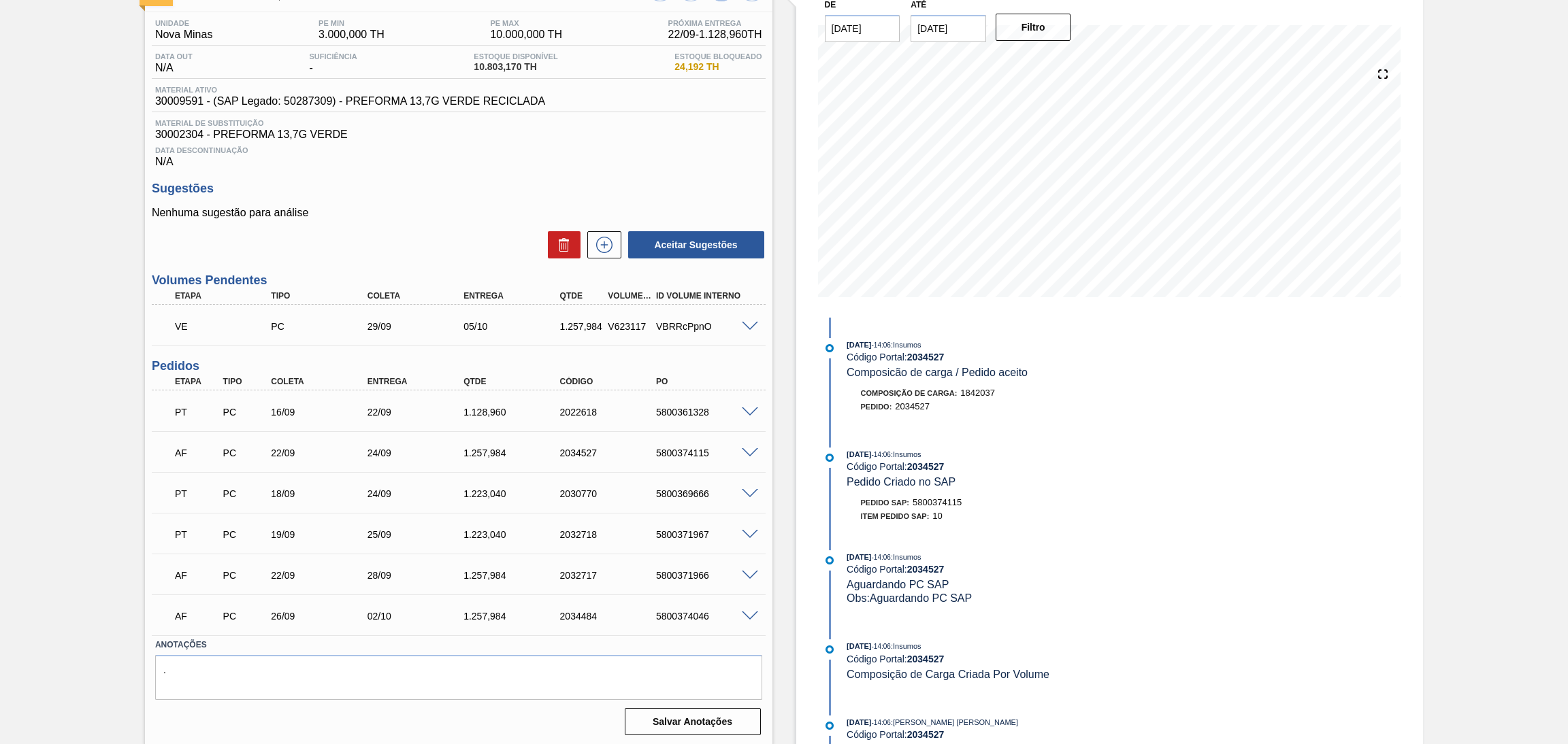
click at [695, 450] on div "5800374115" at bounding box center [707, 453] width 109 height 11
click at [693, 450] on div "5800374115" at bounding box center [707, 453] width 109 height 11
copy div "5800374115"
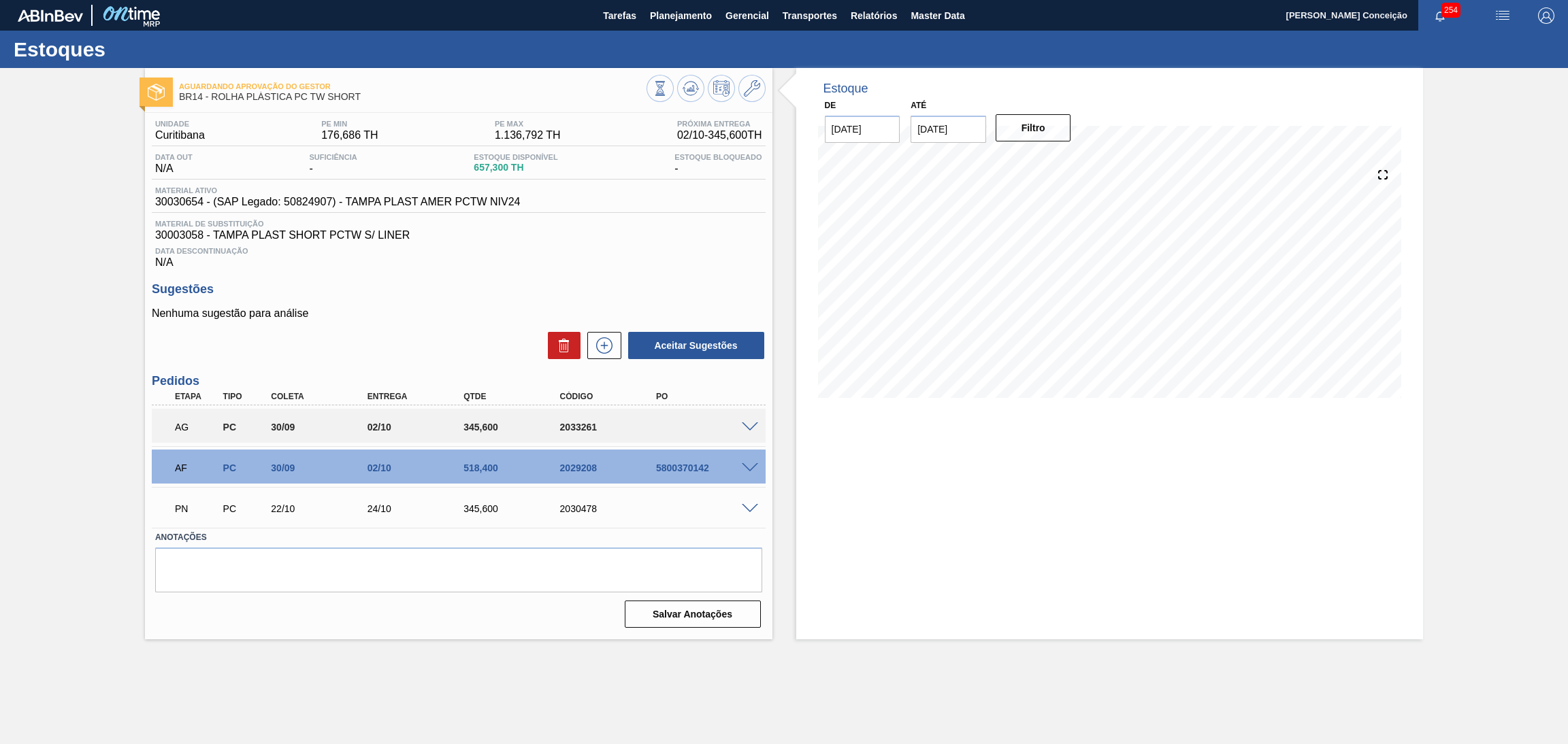
click at [603, 293] on h3 "Sugestões" at bounding box center [458, 290] width 614 height 14
click at [750, 424] on span at bounding box center [750, 428] width 16 height 11
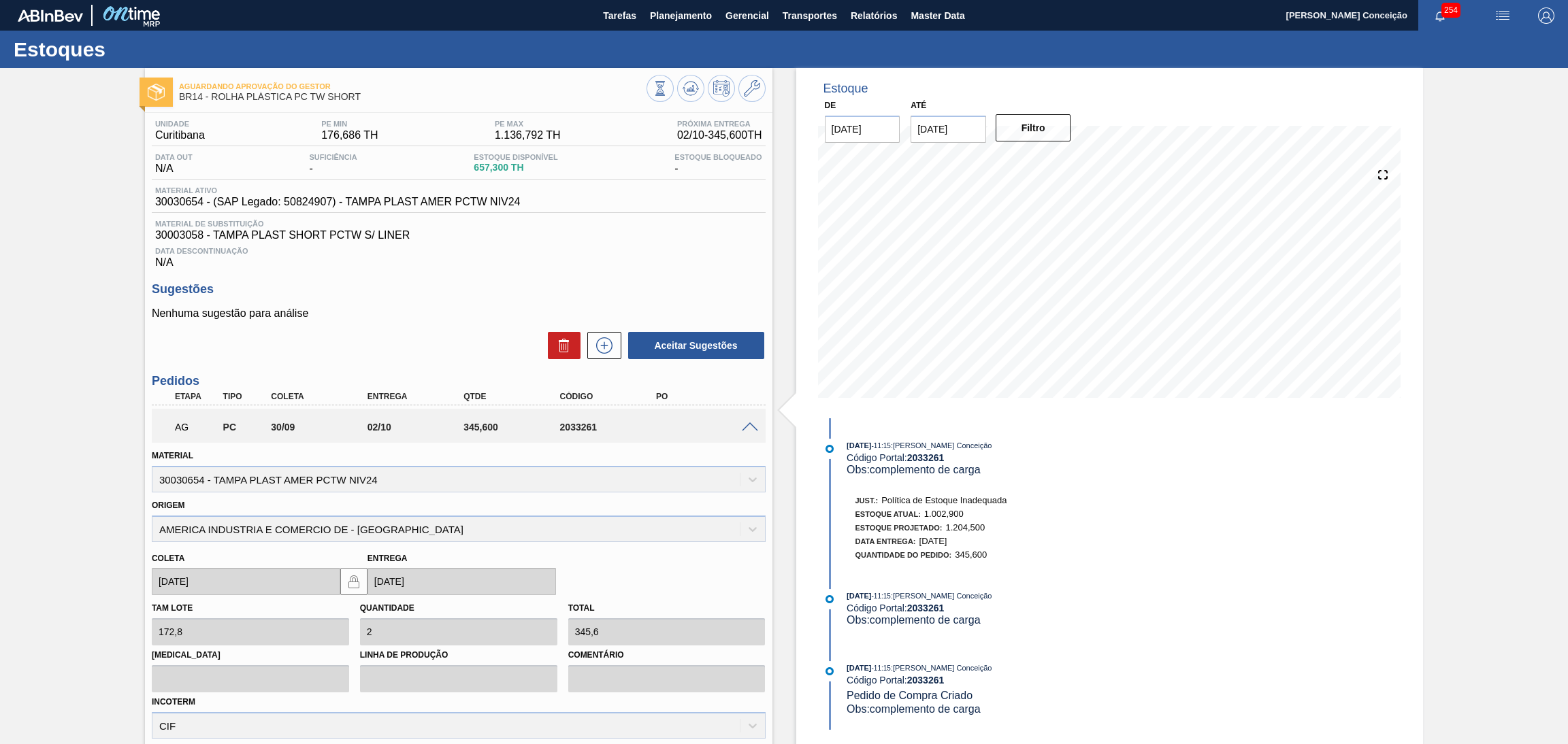
click at [749, 424] on span at bounding box center [750, 428] width 16 height 11
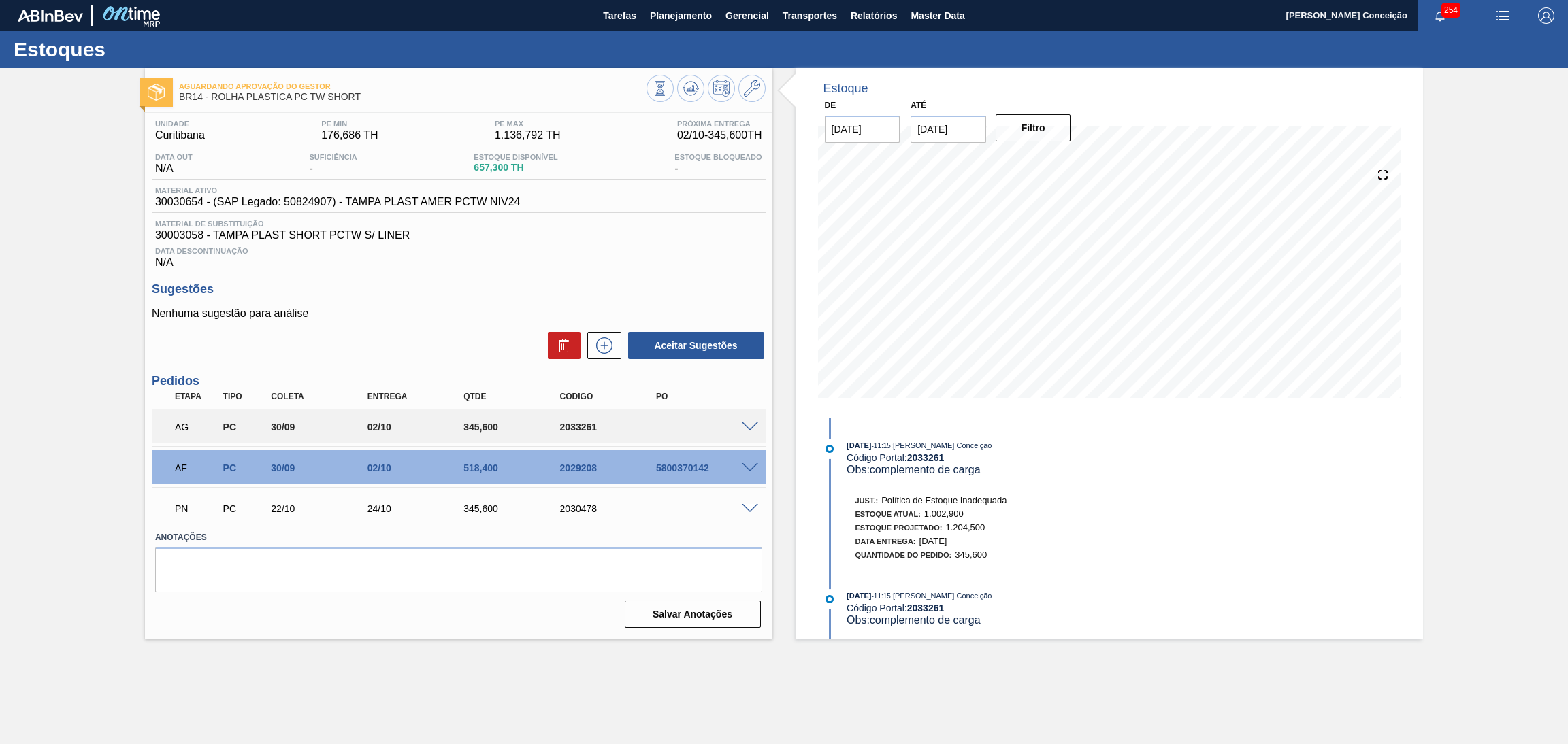
click at [400, 320] on div "Nenhuma sugestão para análise Aceitar Sugestões" at bounding box center [458, 334] width 614 height 53
click at [575, 251] on span "Data Descontinuação" at bounding box center [458, 251] width 607 height 8
click at [774, 265] on div "Estoque De 19/09/2025 Até 30/11/2025 Filtro 19/09 Projeção de Estoque 1,002.9 N…" at bounding box center [1098, 353] width 652 height 571
click at [598, 247] on span "Data Descontinuação" at bounding box center [458, 251] width 607 height 8
click at [692, 90] on icon at bounding box center [693, 88] width 1 height 6
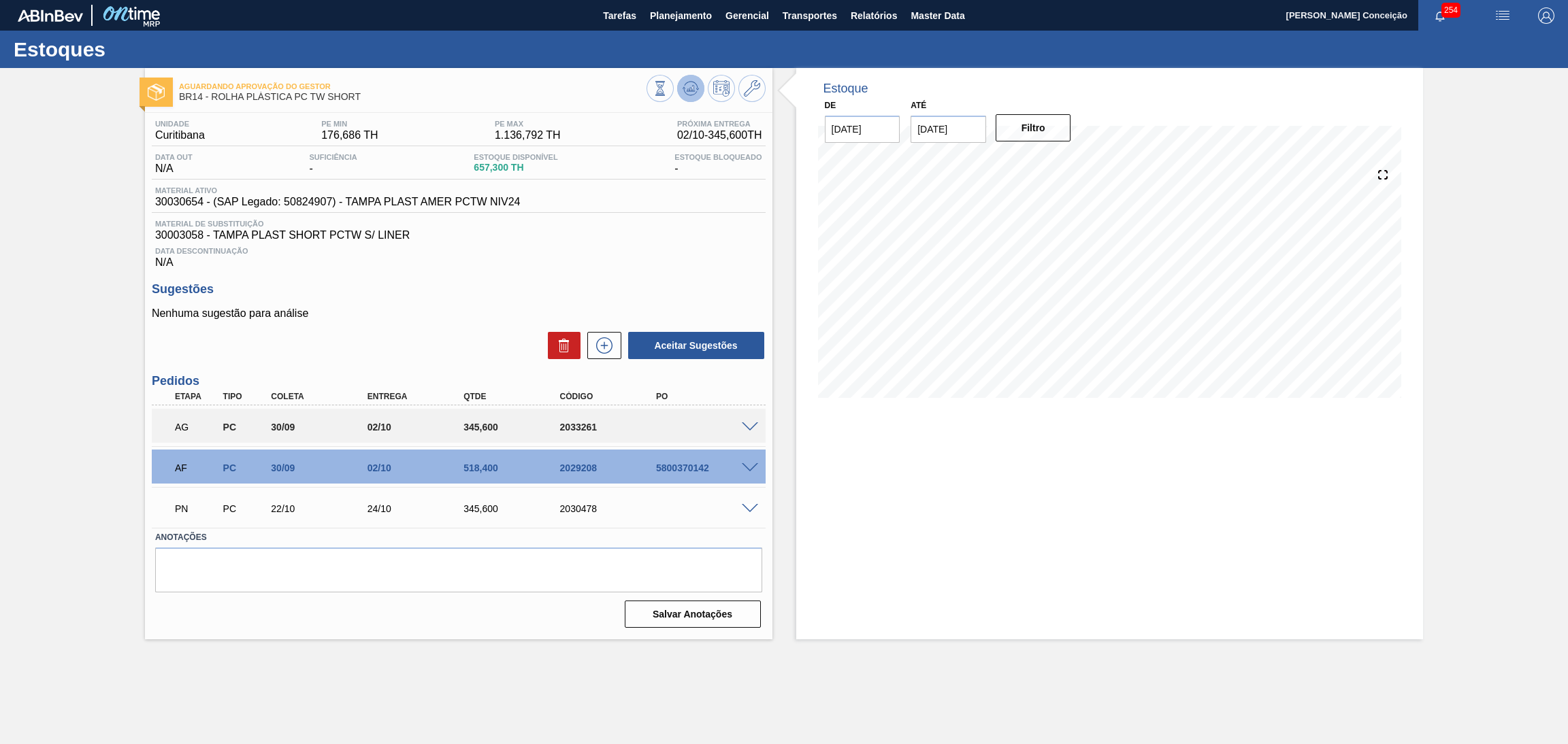
click at [695, 83] on icon at bounding box center [690, 85] width 13 height 8
click at [685, 91] on icon at bounding box center [690, 88] width 16 height 16
click at [467, 270] on div "Unidade Curitibana PE MIN 176,686 TH PE MAX 1.136,792 TH Próxima Entrega 02/10 …" at bounding box center [459, 372] width 628 height 520
click at [443, 319] on p "Nenhuma sugestão para análise" at bounding box center [458, 313] width 614 height 12
click at [483, 324] on div "Nenhuma sugestão para análise Aceitar Sugestões" at bounding box center [458, 334] width 614 height 53
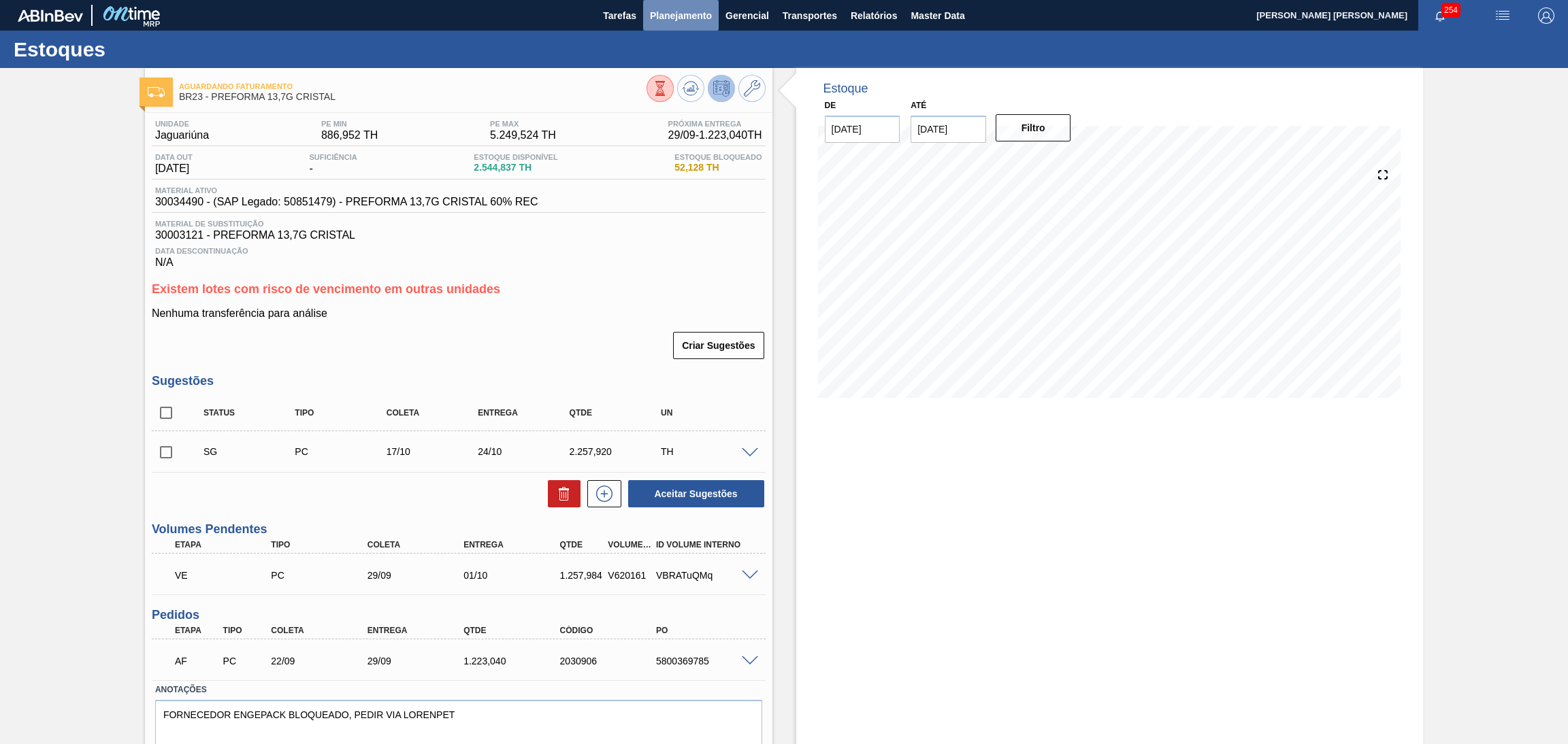
click at [669, 12] on span "Planejamento" at bounding box center [681, 15] width 62 height 16
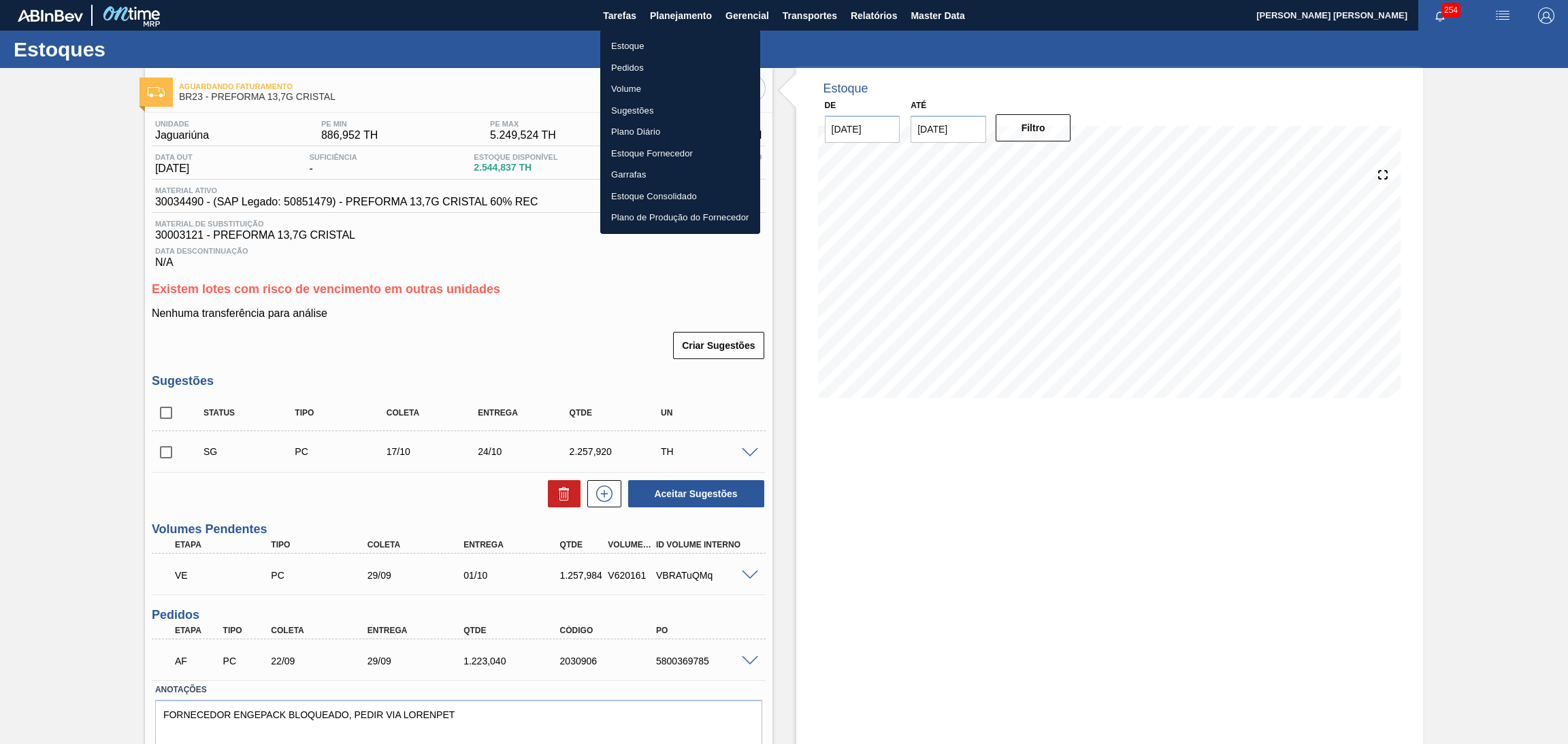
click at [631, 45] on li "Estoque" at bounding box center [681, 46] width 160 height 22
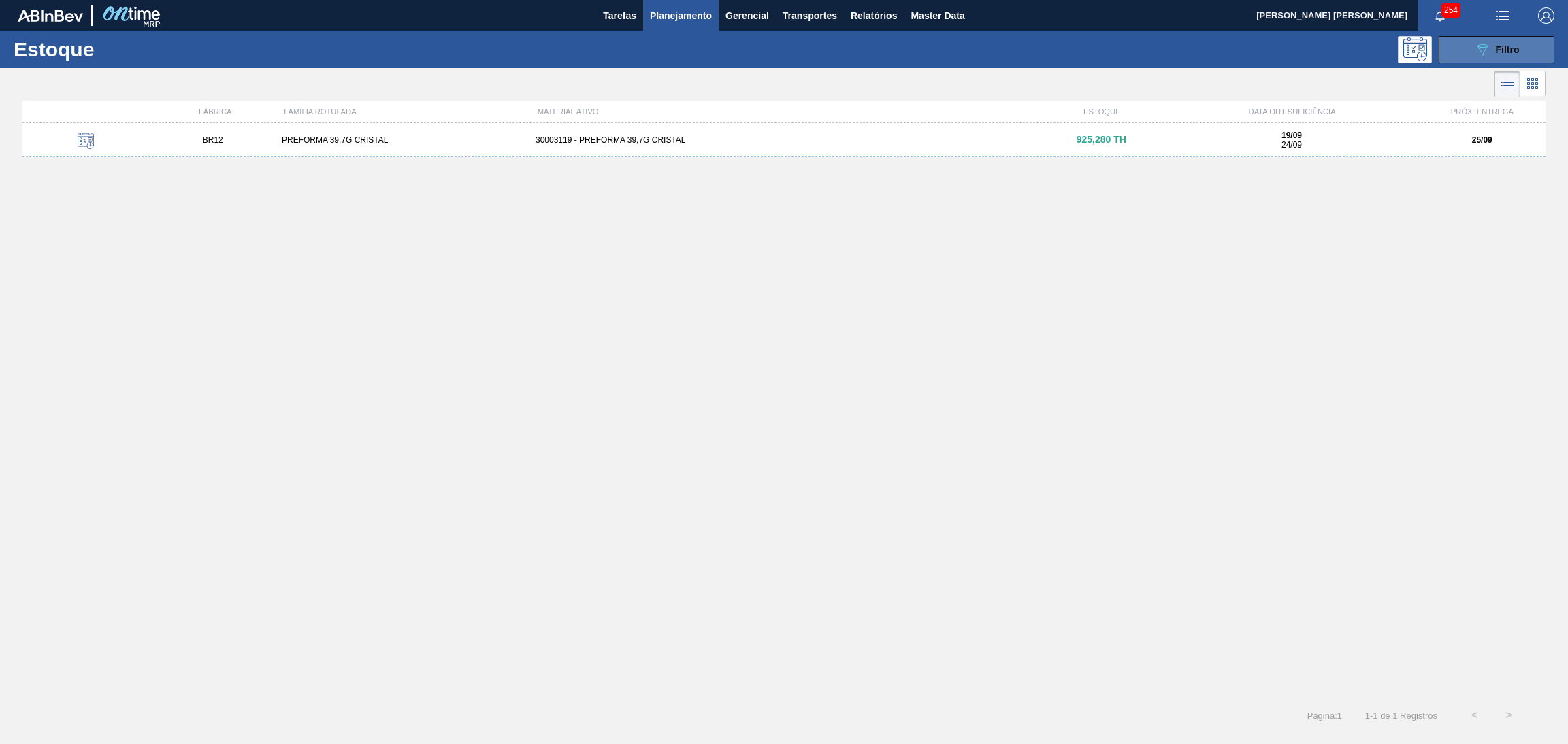
click at [1489, 55] on icon "089F7B8B-B2A5-4AFE-B5C0-19BA573D28AC" at bounding box center [1482, 49] width 16 height 16
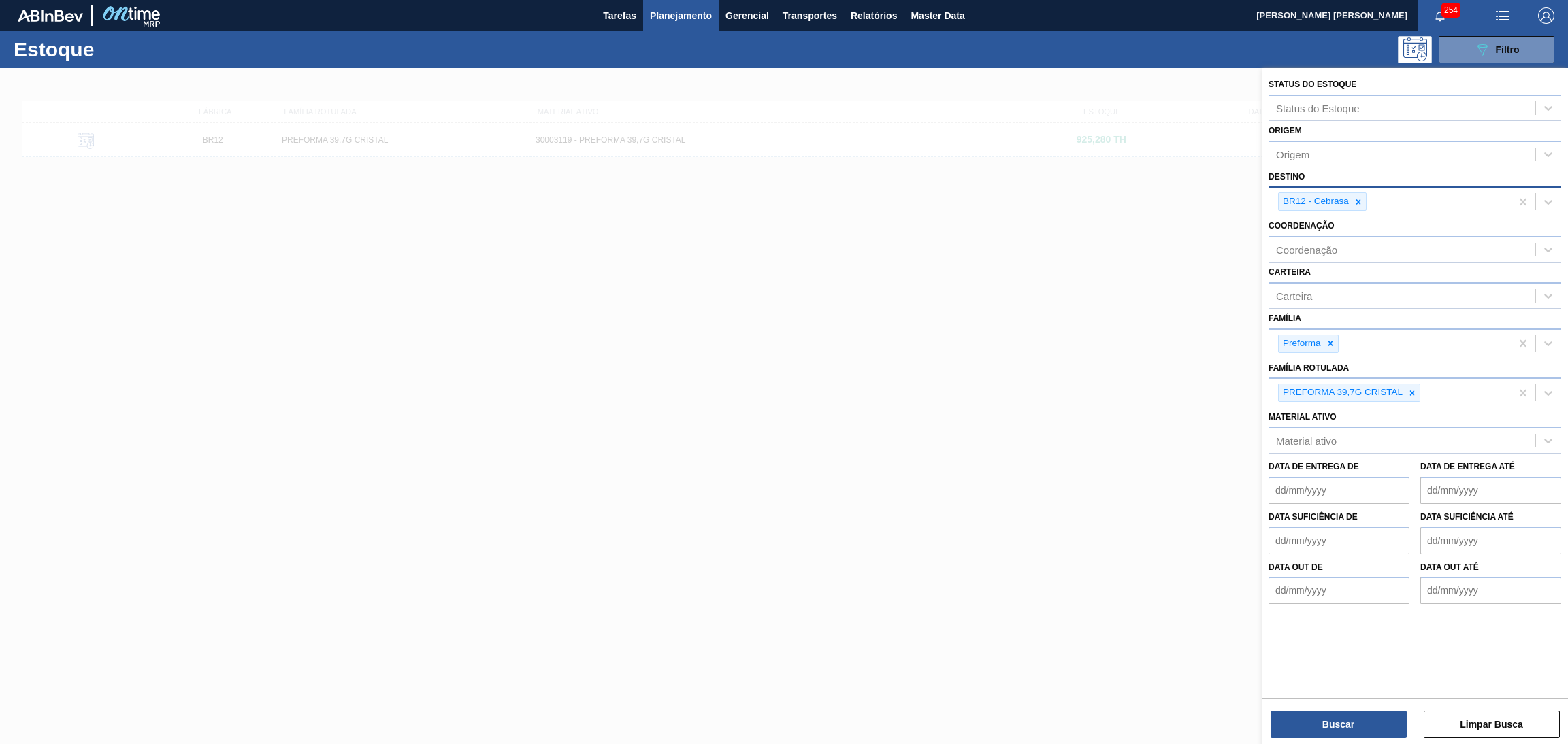
click at [1353, 202] on div at bounding box center [1358, 202] width 15 height 17
click at [1353, 719] on button "Buscar" at bounding box center [1339, 724] width 136 height 27
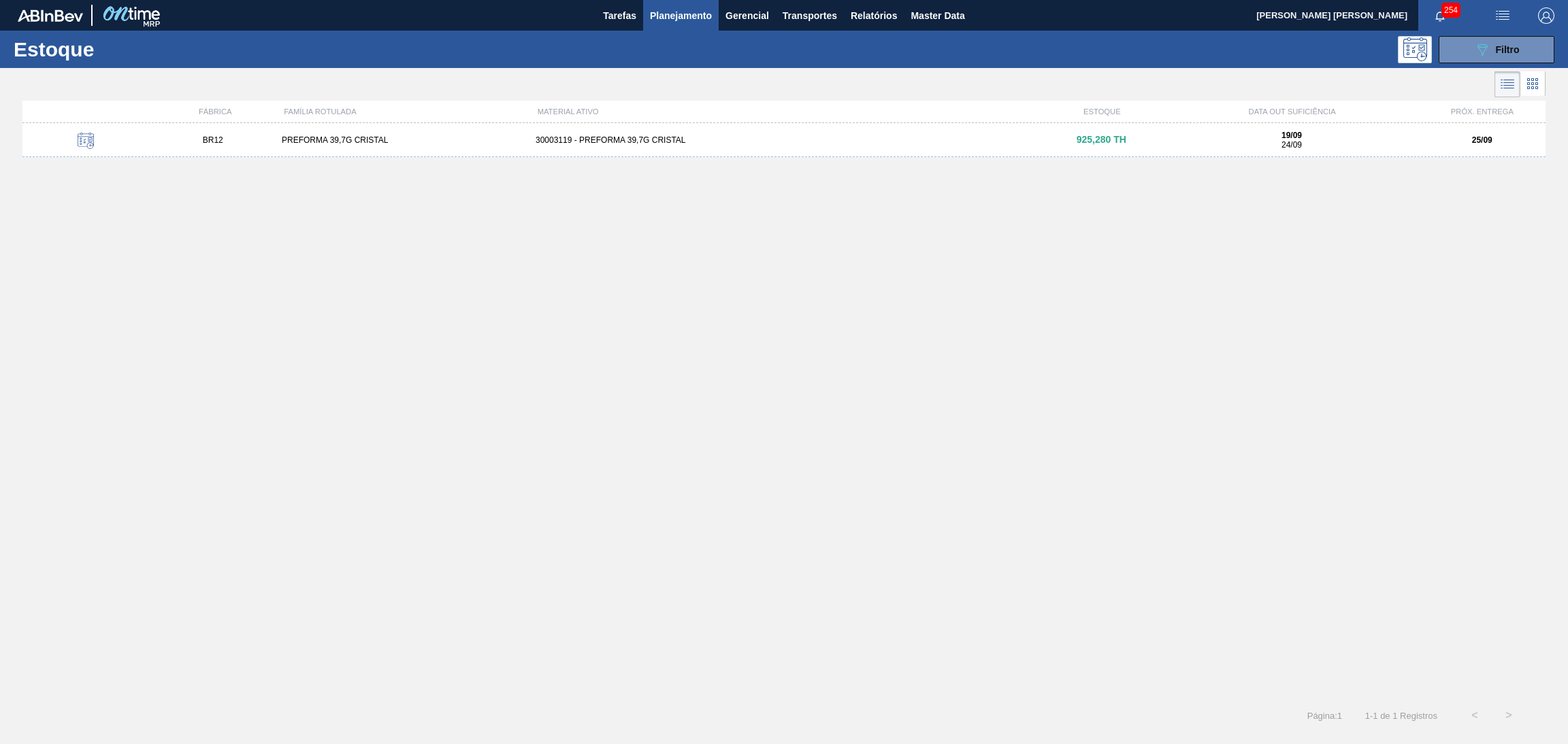
click at [600, 145] on div "BR12 PREFORMA 39,7G CRISTAL 30003119 - PREFORMA 39,7G CRISTAL 925,280 TH 19/09 …" at bounding box center [784, 140] width 1523 height 34
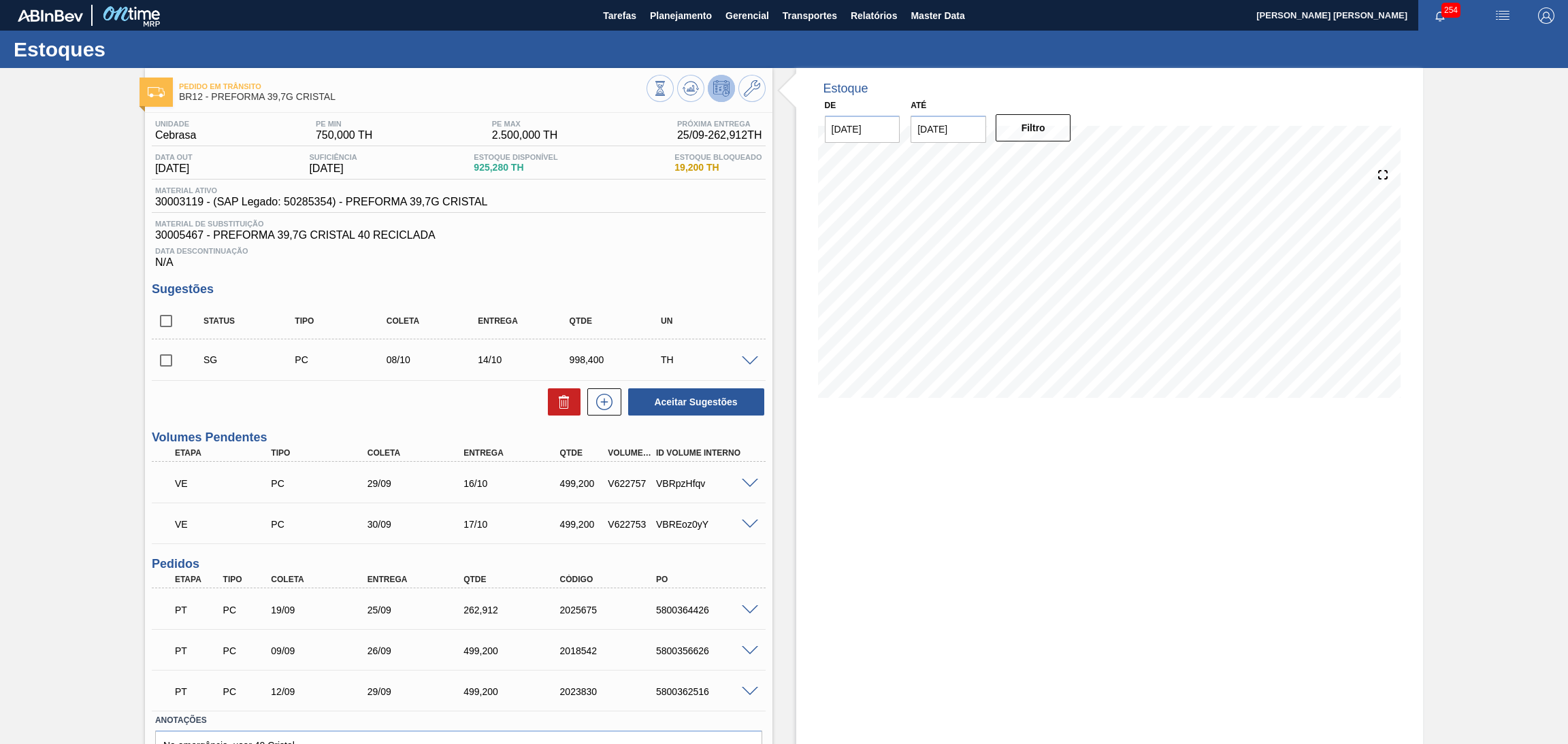
click at [789, 295] on div "Estoque De [DATE] Até [DATE] Filtro" at bounding box center [1098, 445] width 652 height 755
click at [812, 377] on div at bounding box center [1110, 283] width 595 height 272
click at [688, 95] on icon at bounding box center [690, 92] width 13 height 7
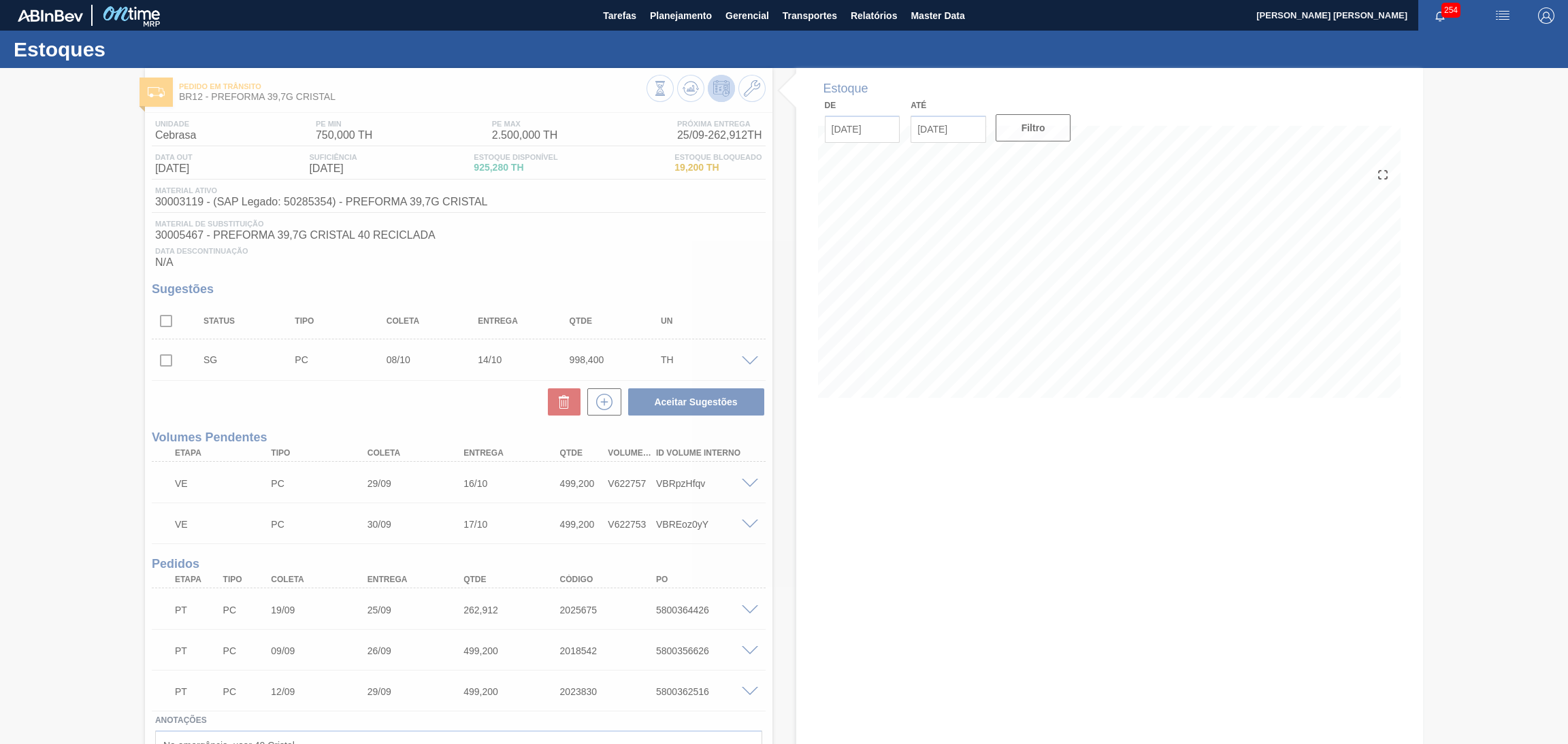
click at [803, 499] on div at bounding box center [784, 406] width 1568 height 676
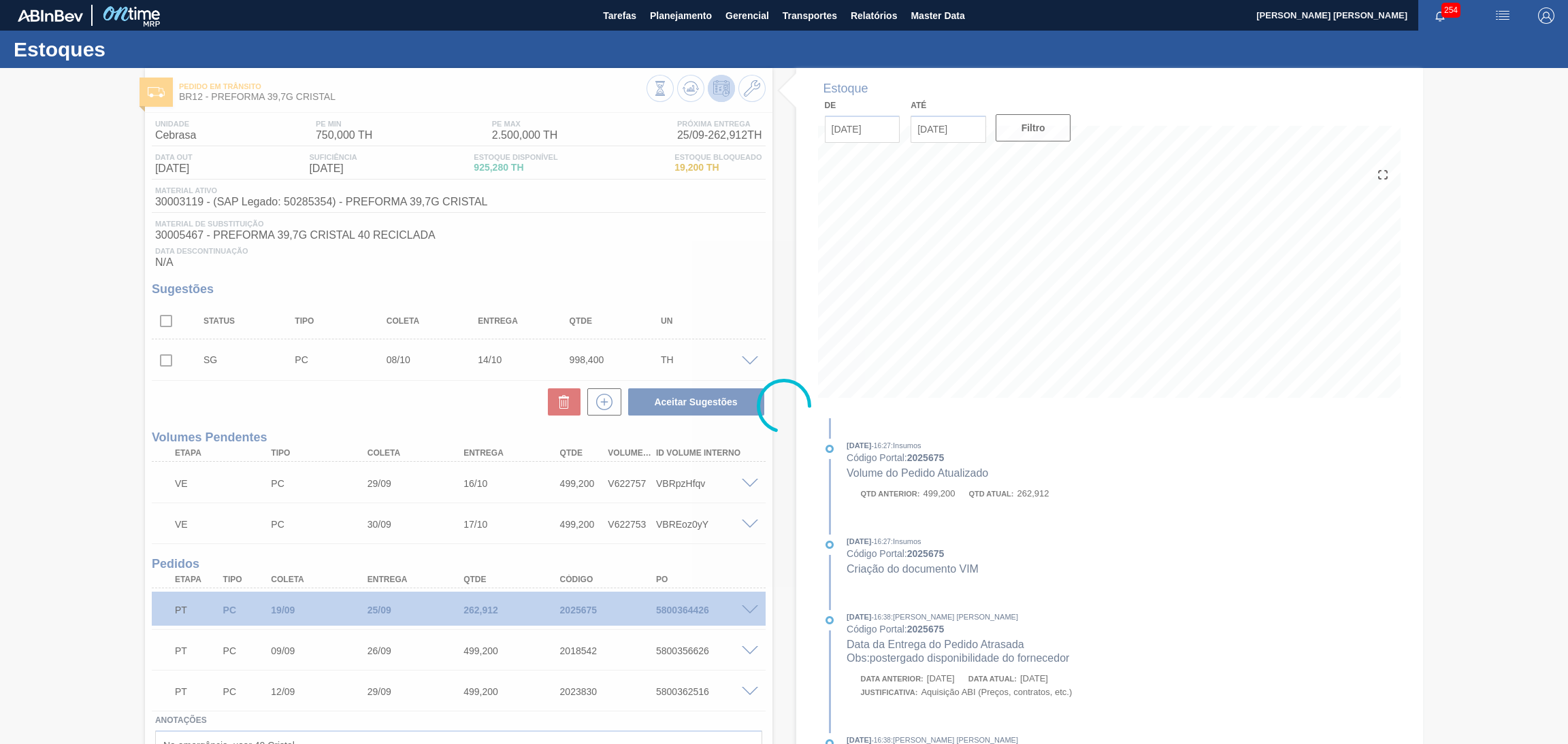
click at [787, 286] on div at bounding box center [784, 406] width 1568 height 676
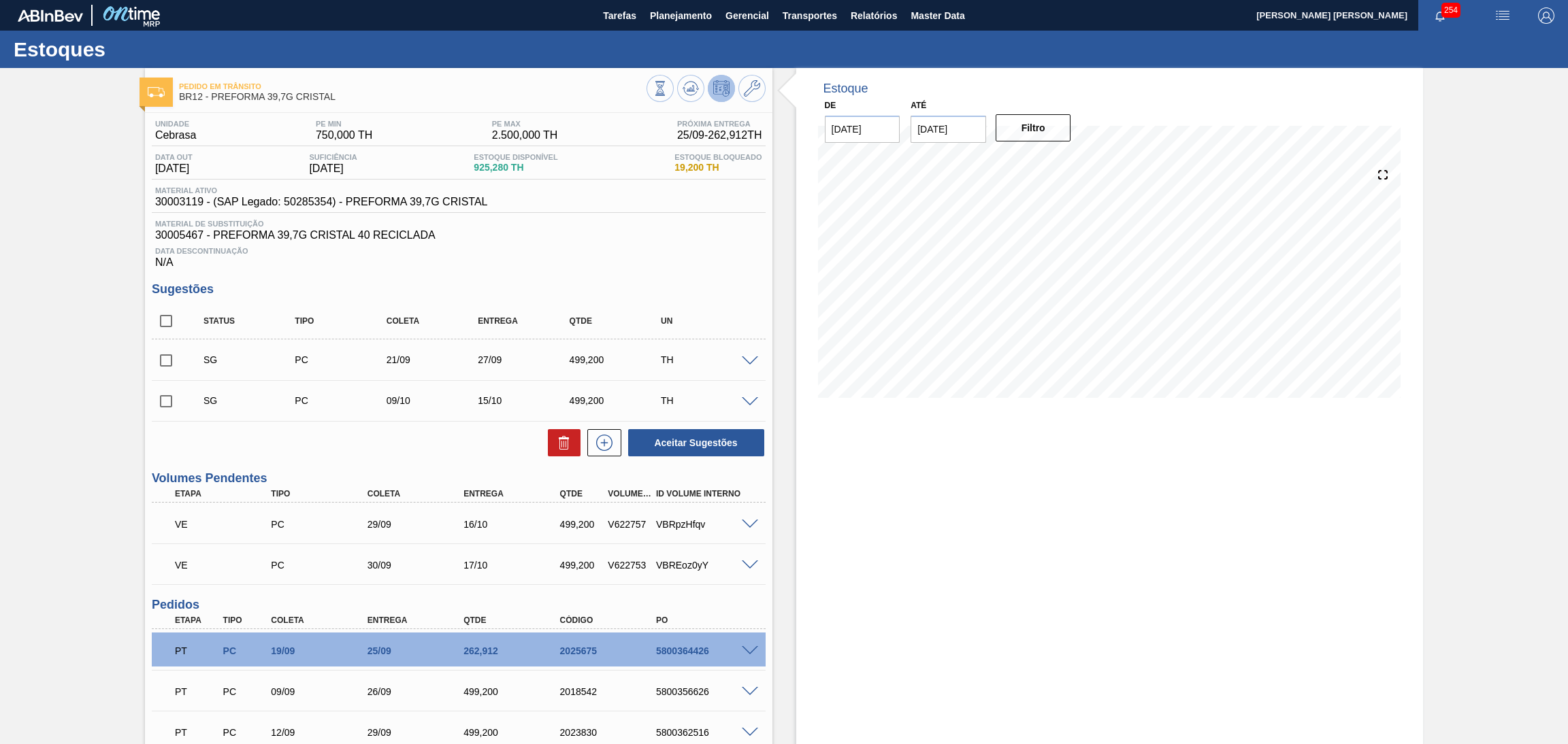
click at [562, 233] on span "30005467 - PREFORMA 39,7G CRISTAL 40 RECICLADA" at bounding box center [458, 235] width 607 height 12
drag, startPoint x: 720, startPoint y: 251, endPoint x: 794, endPoint y: 234, distance: 75.9
click at [721, 251] on span "Data Descontinuação" at bounding box center [458, 251] width 607 height 8
click at [571, 250] on span "Data Descontinuação" at bounding box center [458, 251] width 607 height 8
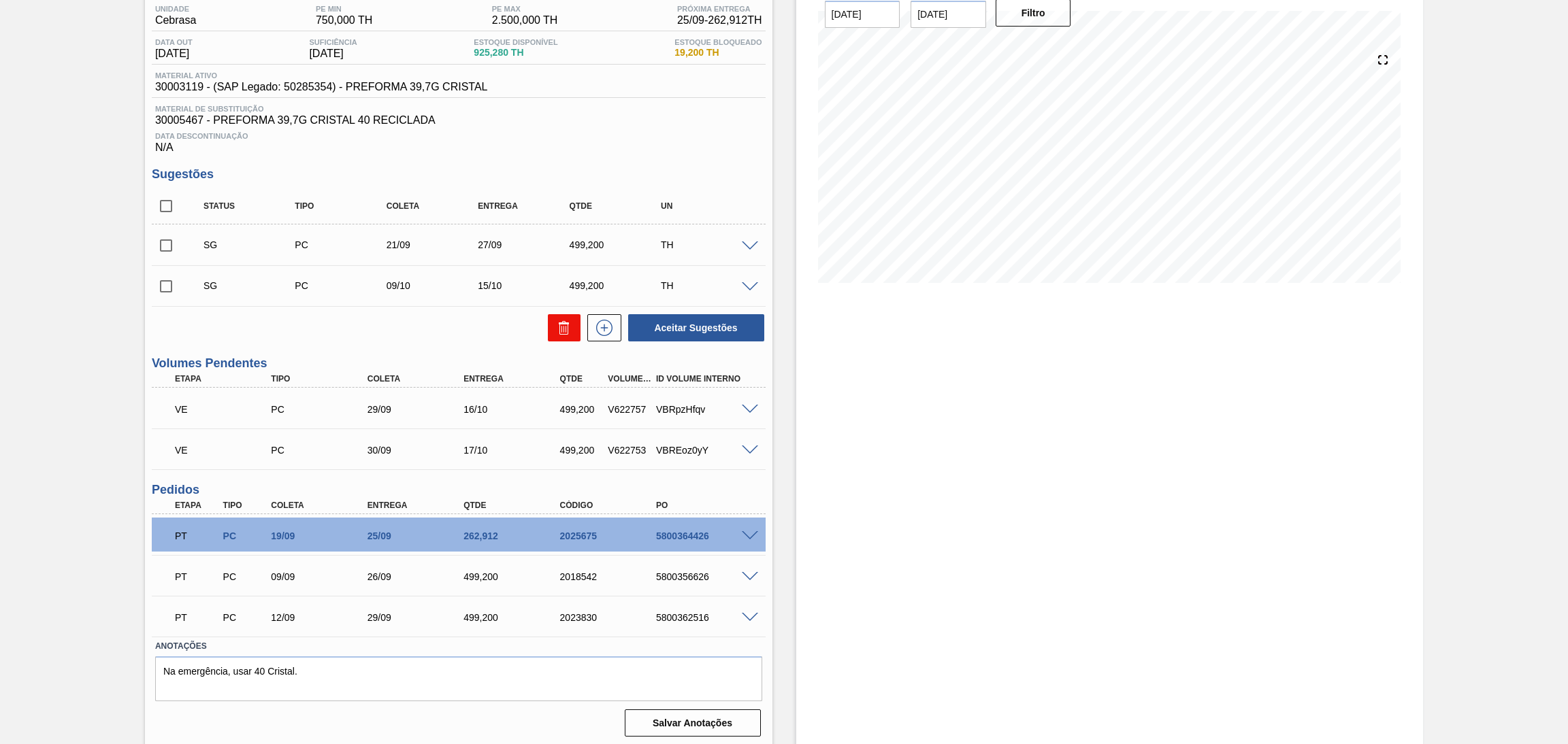
scroll to position [116, 0]
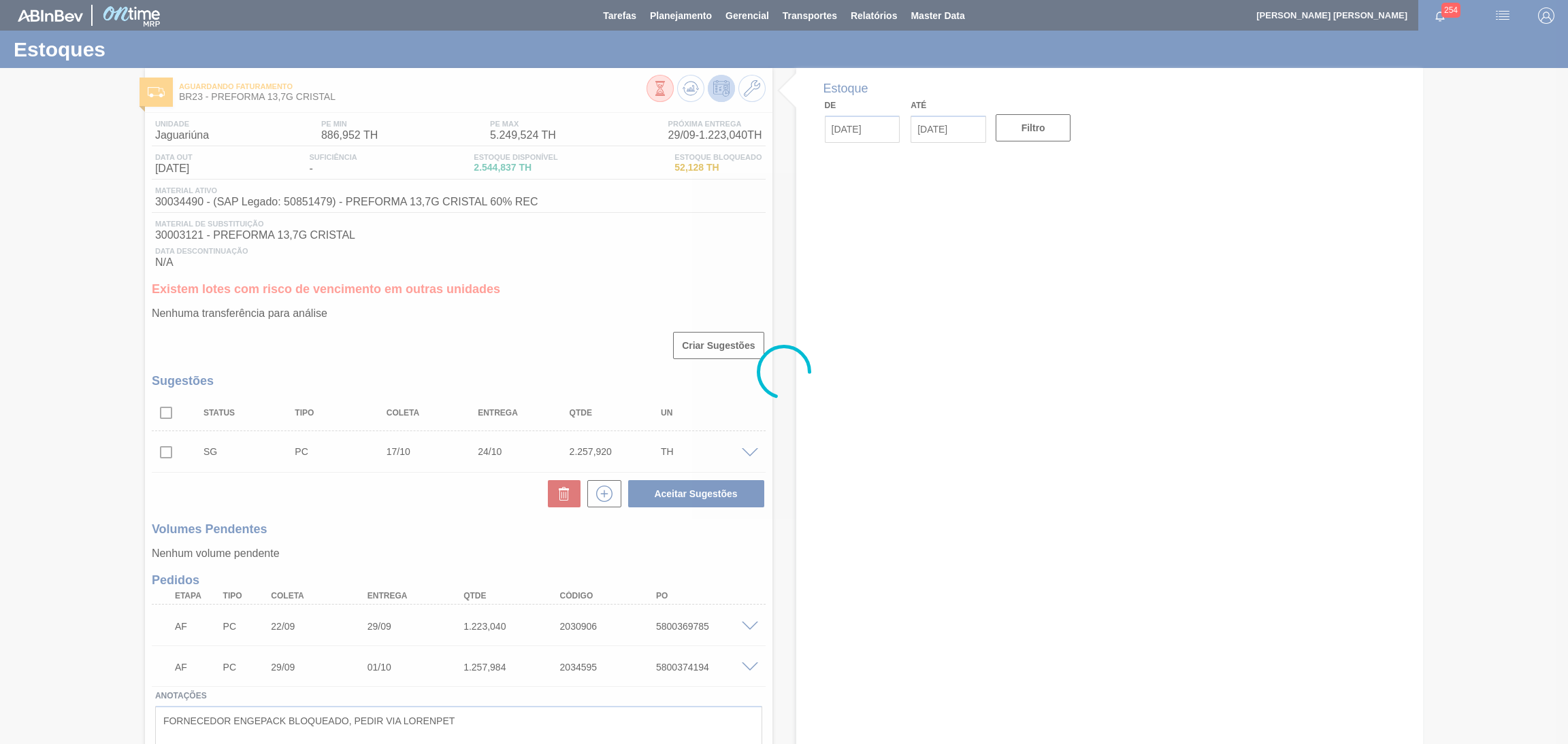
drag, startPoint x: 605, startPoint y: 250, endPoint x: 602, endPoint y: 262, distance: 12.4
click at [603, 261] on div at bounding box center [784, 372] width 1568 height 744
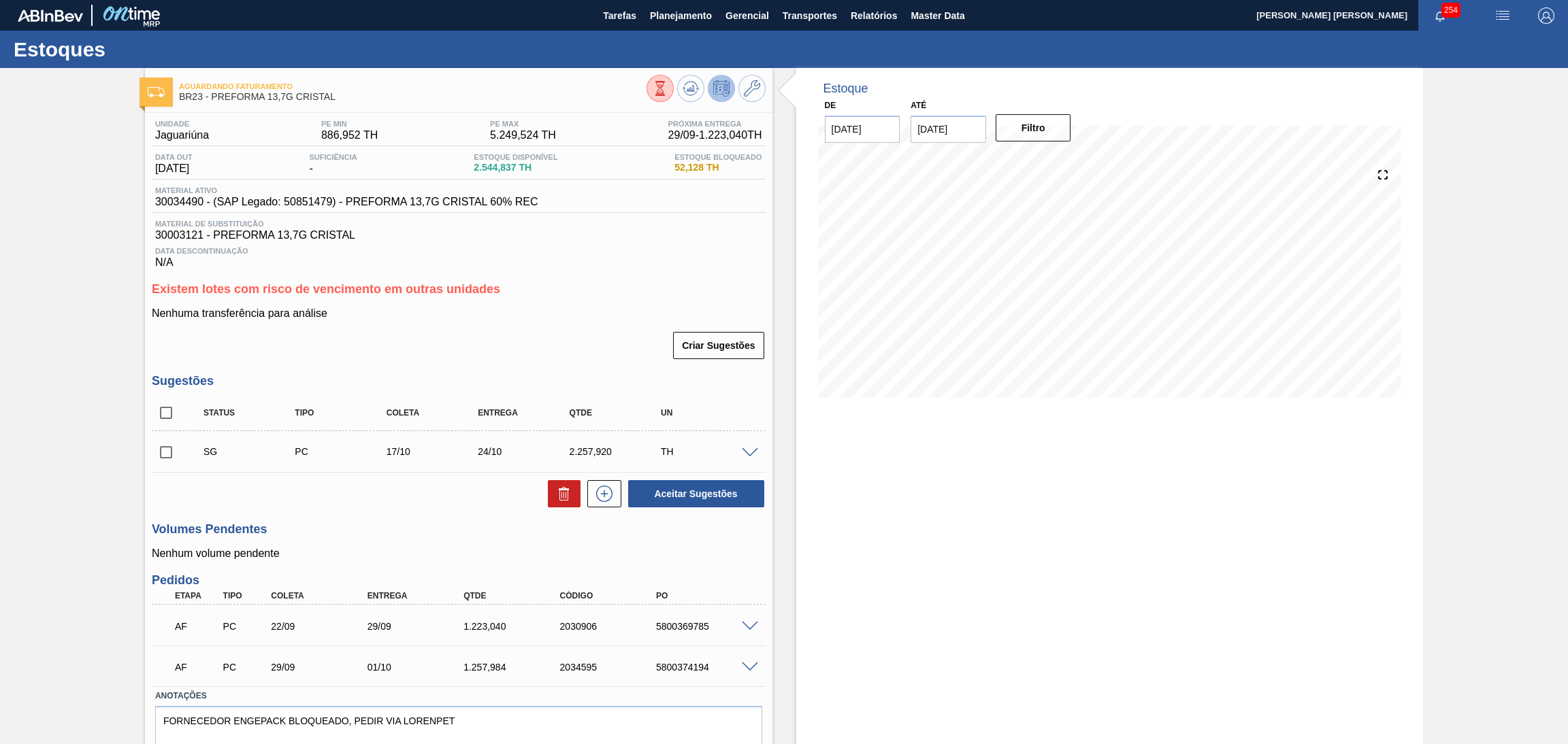
click at [428, 359] on div "Criar Sugestões" at bounding box center [458, 346] width 614 height 30
click at [652, 5] on button "Planejamento" at bounding box center [681, 15] width 76 height 31
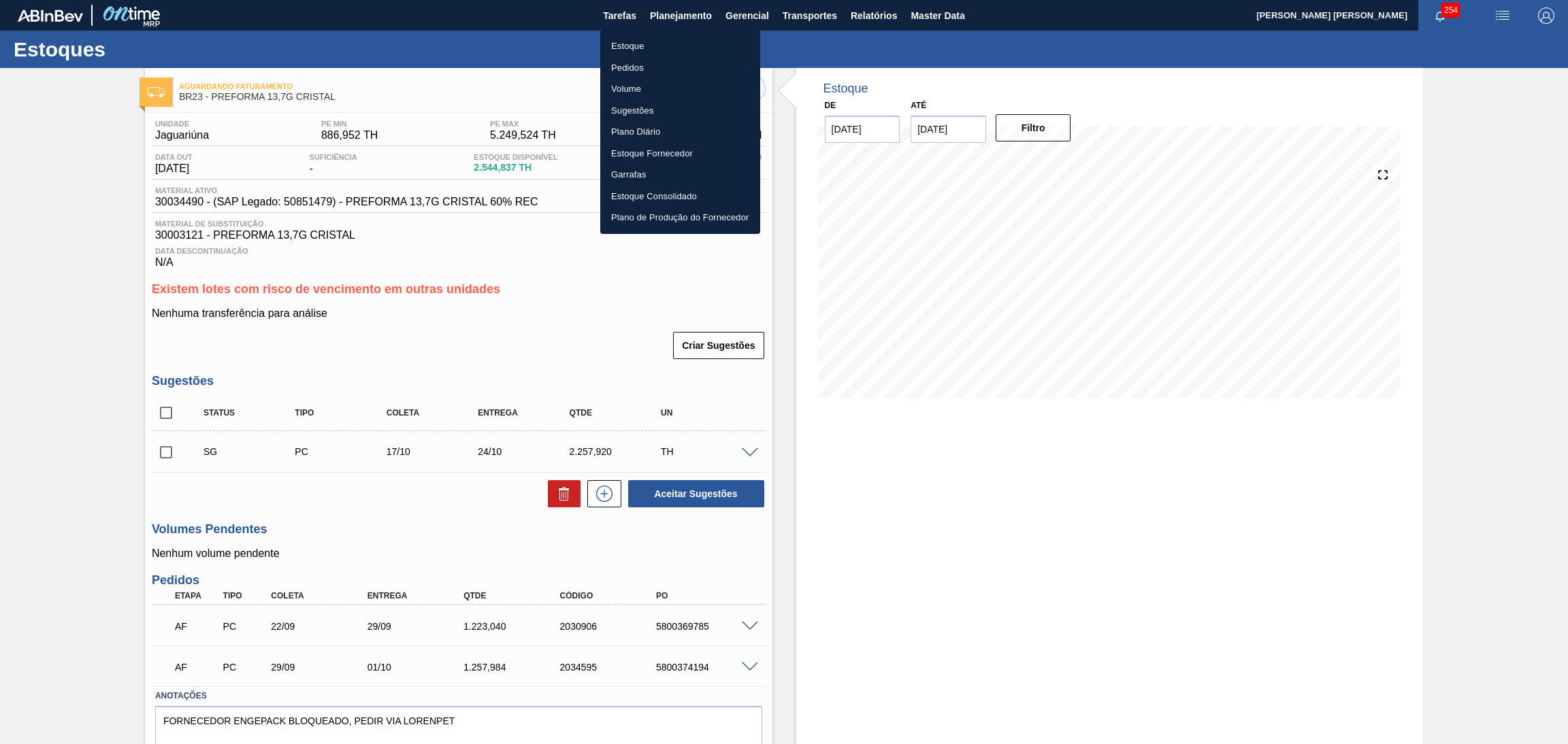
click at [655, 65] on li "Pedidos" at bounding box center [681, 67] width 160 height 22
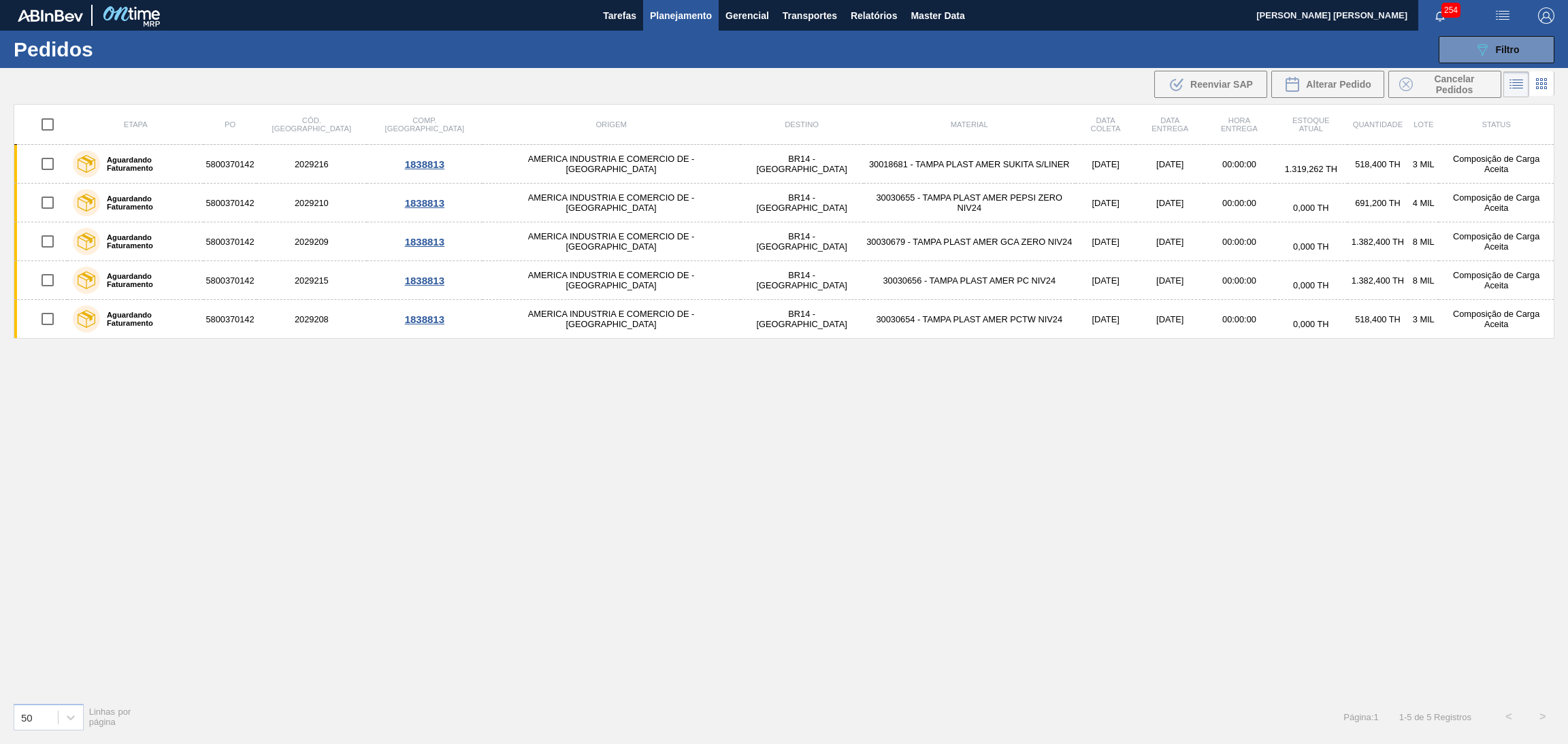
click at [782, 511] on div "Etapa PO Cód. Pedido Comp. Carga Origem Destino Material Data [PERSON_NAME] Dat…" at bounding box center [784, 398] width 1541 height 588
click at [629, 486] on div "Etapa PO Cód. Pedido Comp. Carga Origem Destino Material Data [PERSON_NAME] Dat…" at bounding box center [784, 398] width 1541 height 588
click at [555, 433] on div "Etapa PO Cód. Pedido Comp. Carga Origem Destino Material Data [PERSON_NAME] Dat…" at bounding box center [784, 398] width 1541 height 588
click at [1472, 41] on button "089F7B8B-B2A5-4AFE-B5C0-19BA573D28AC Filtro" at bounding box center [1496, 49] width 116 height 27
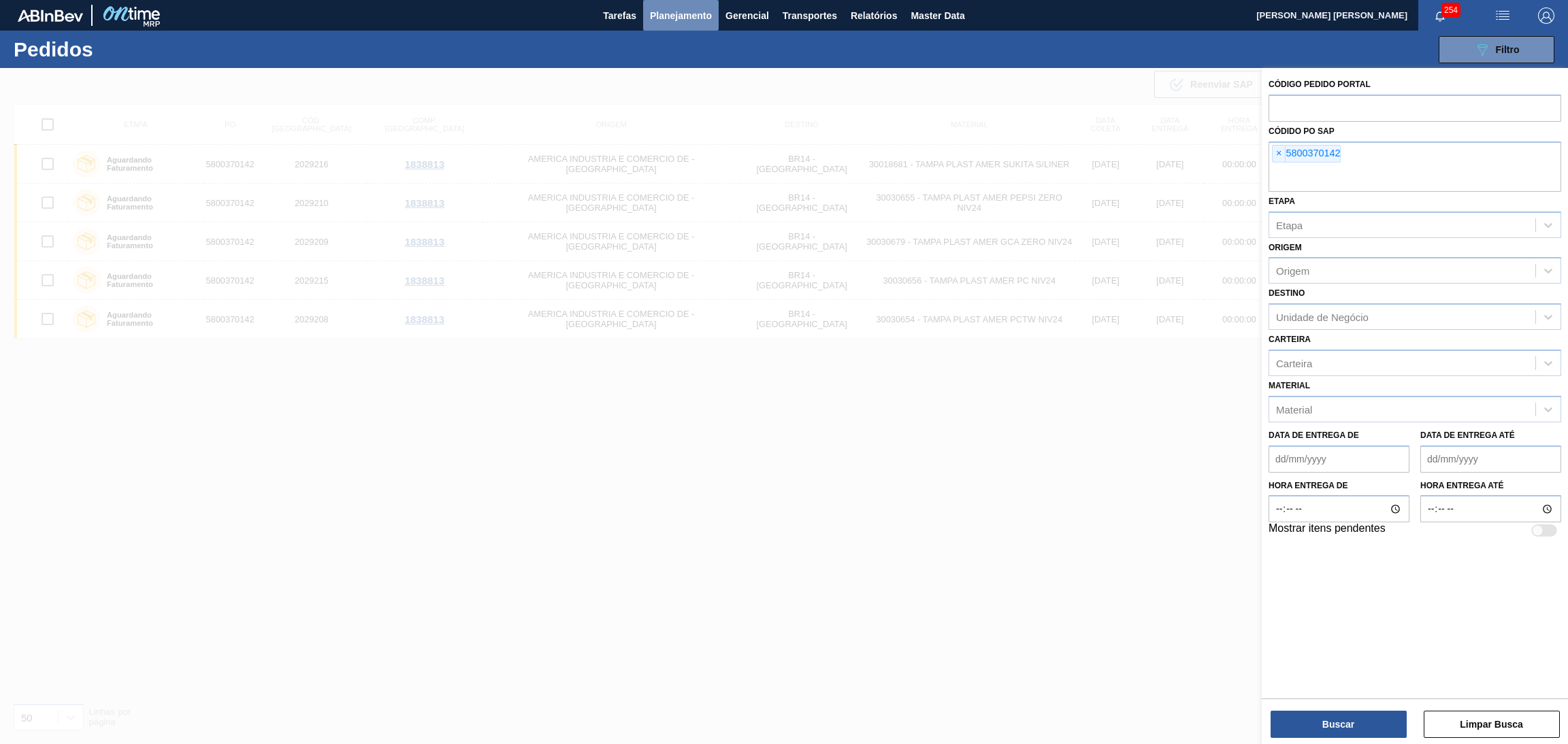
click at [676, 21] on span "Planejamento" at bounding box center [681, 15] width 62 height 16
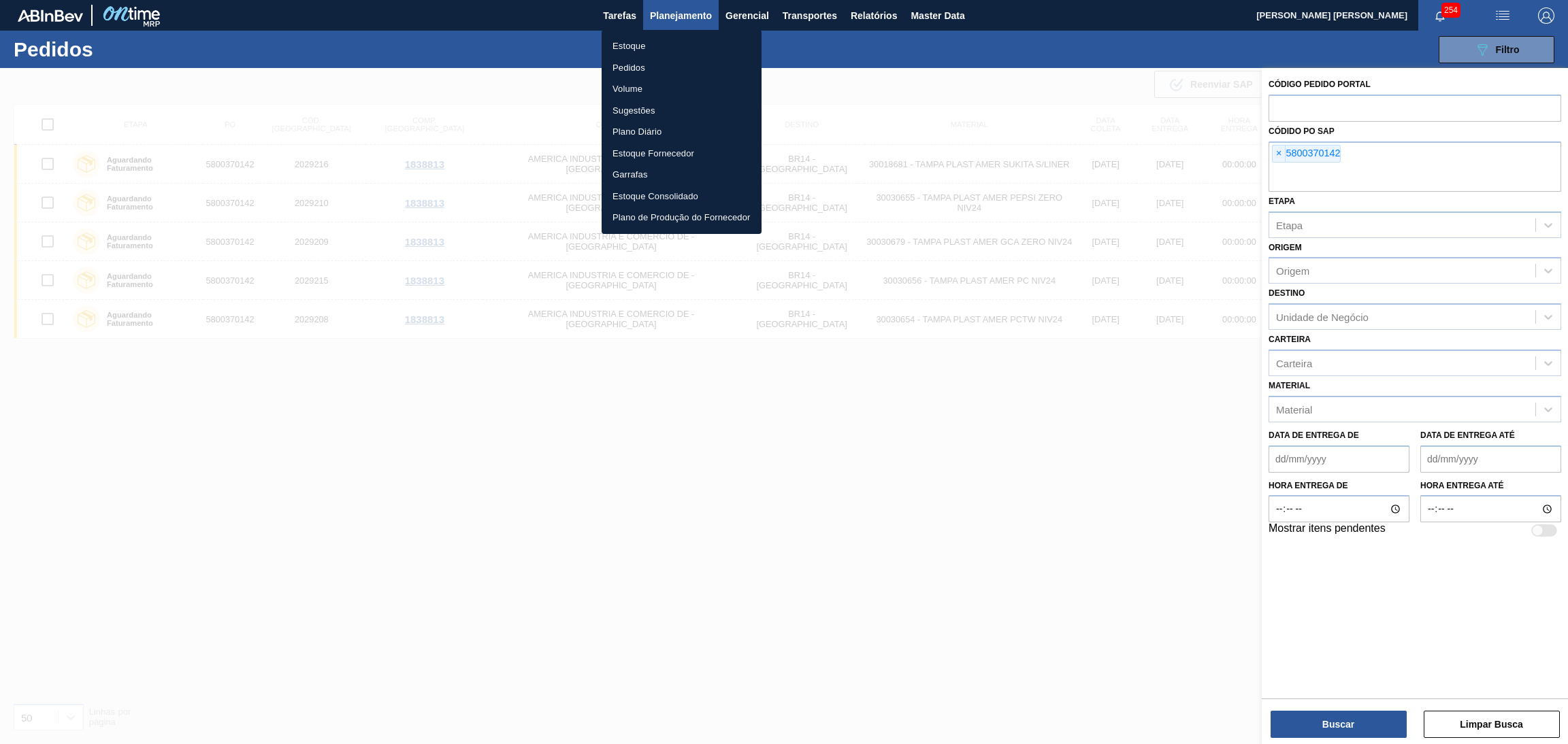
click at [674, 45] on li "Estoque" at bounding box center [682, 46] width 160 height 22
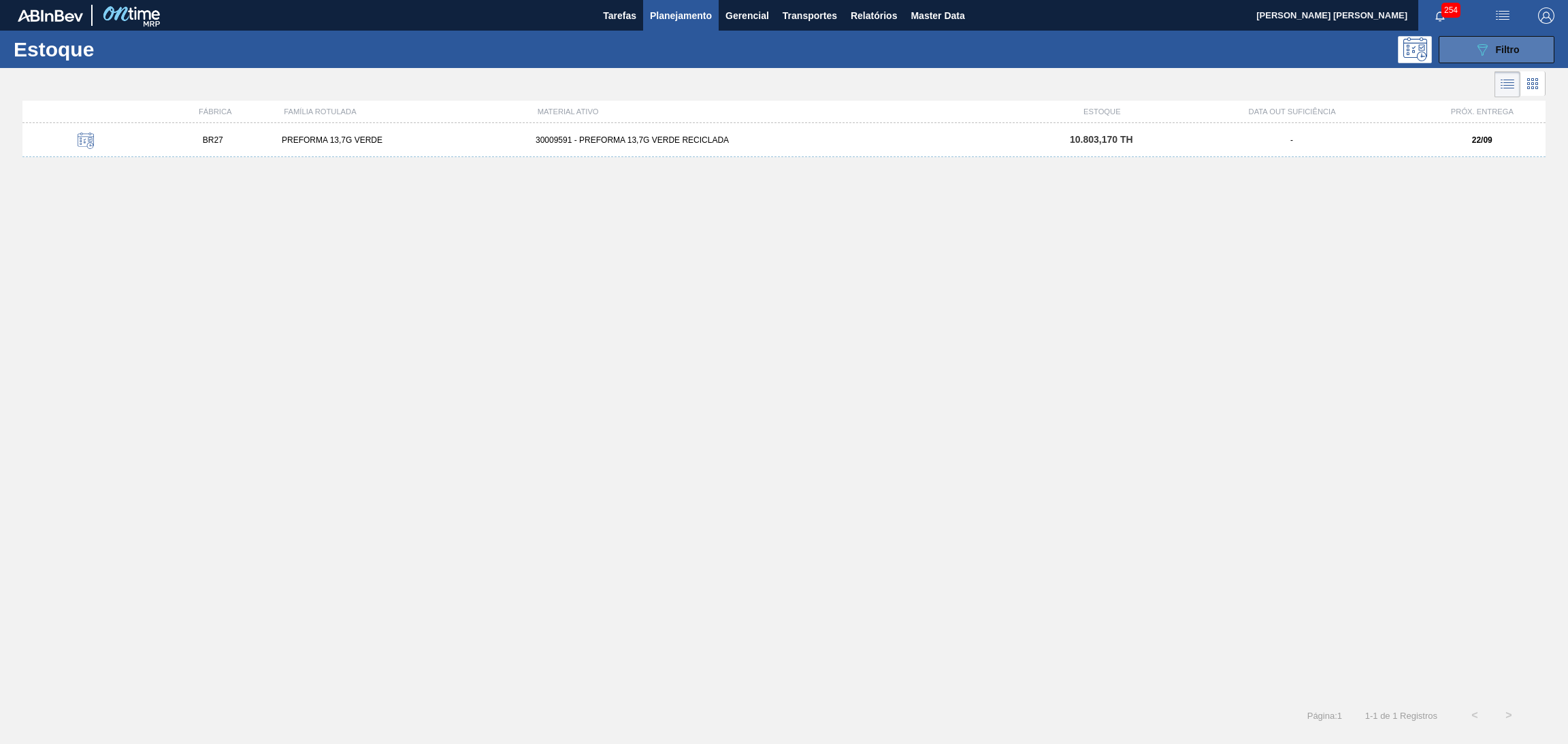
click at [1440, 44] on button "089F7B8B-B2A5-4AFE-B5C0-19BA573D28AC Filtro" at bounding box center [1496, 49] width 116 height 27
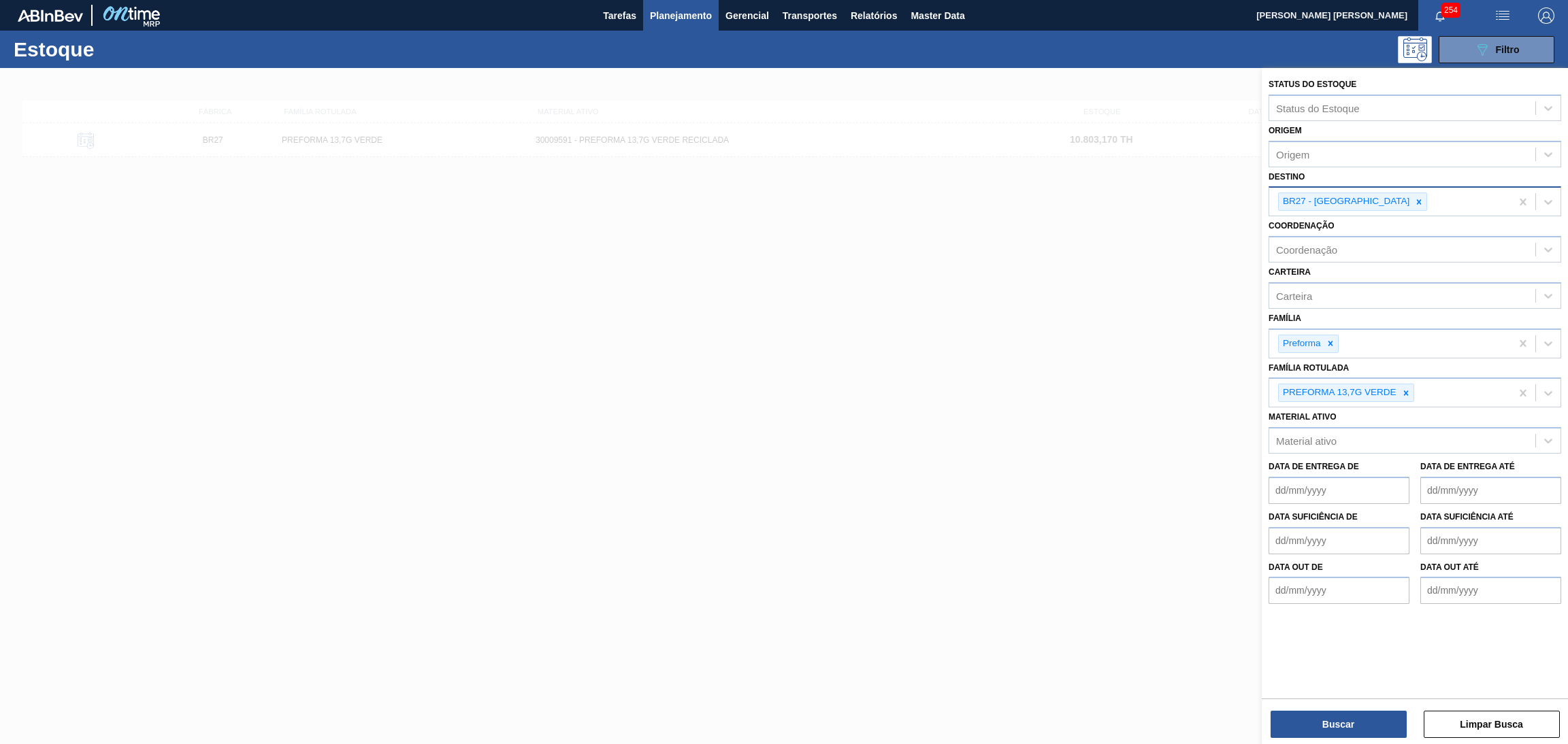
click at [1414, 197] on icon at bounding box center [1419, 202] width 10 height 10
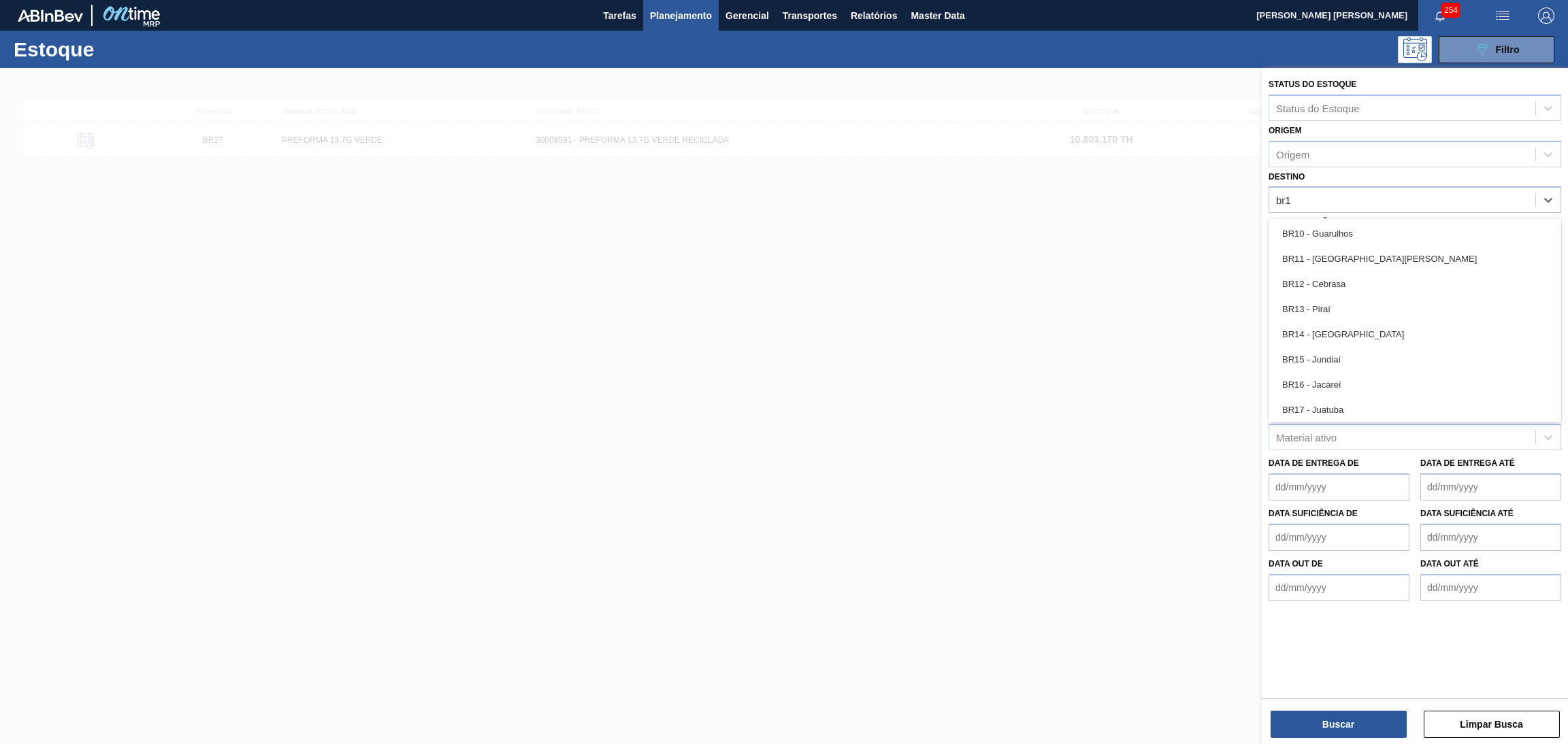
type input "br14"
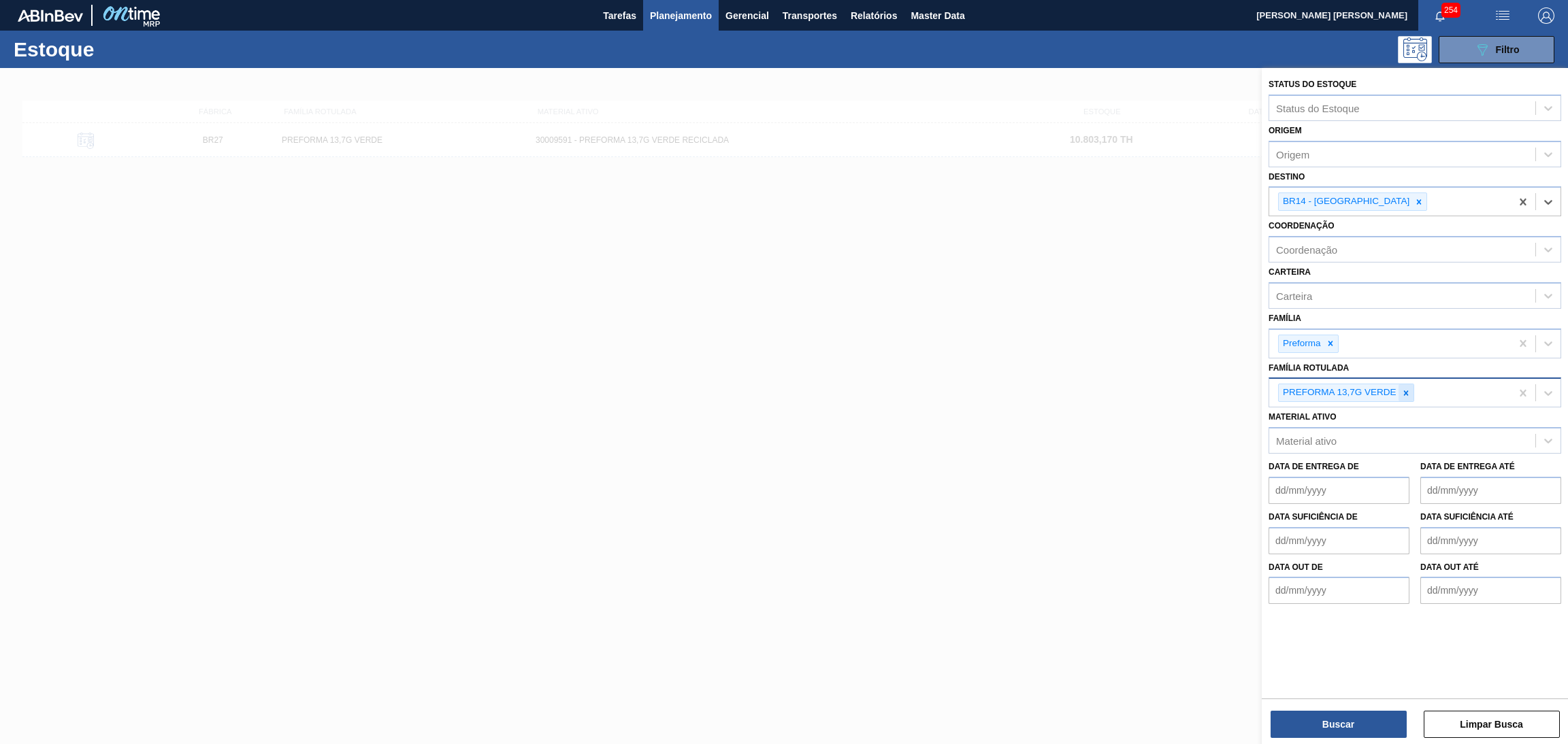
click at [1406, 393] on icon at bounding box center [1407, 393] width 10 height 10
click at [1339, 320] on div "Família Preforma" at bounding box center [1415, 333] width 293 height 50
drag, startPoint x: 1328, startPoint y: 339, endPoint x: 1358, endPoint y: 322, distance: 34.5
click at [1343, 330] on div "Preforma" at bounding box center [1390, 344] width 241 height 28
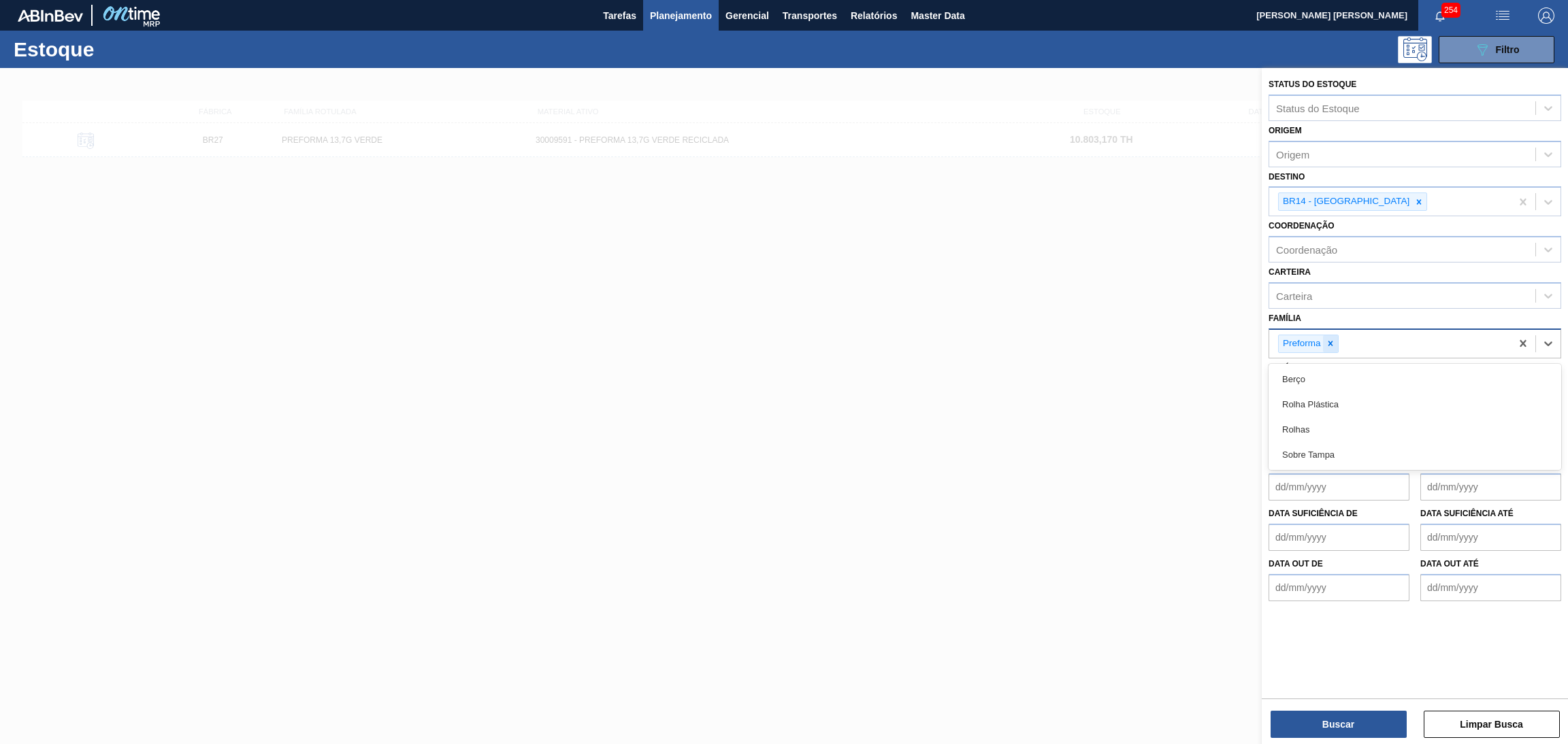
click at [1333, 339] on icon at bounding box center [1331, 344] width 10 height 10
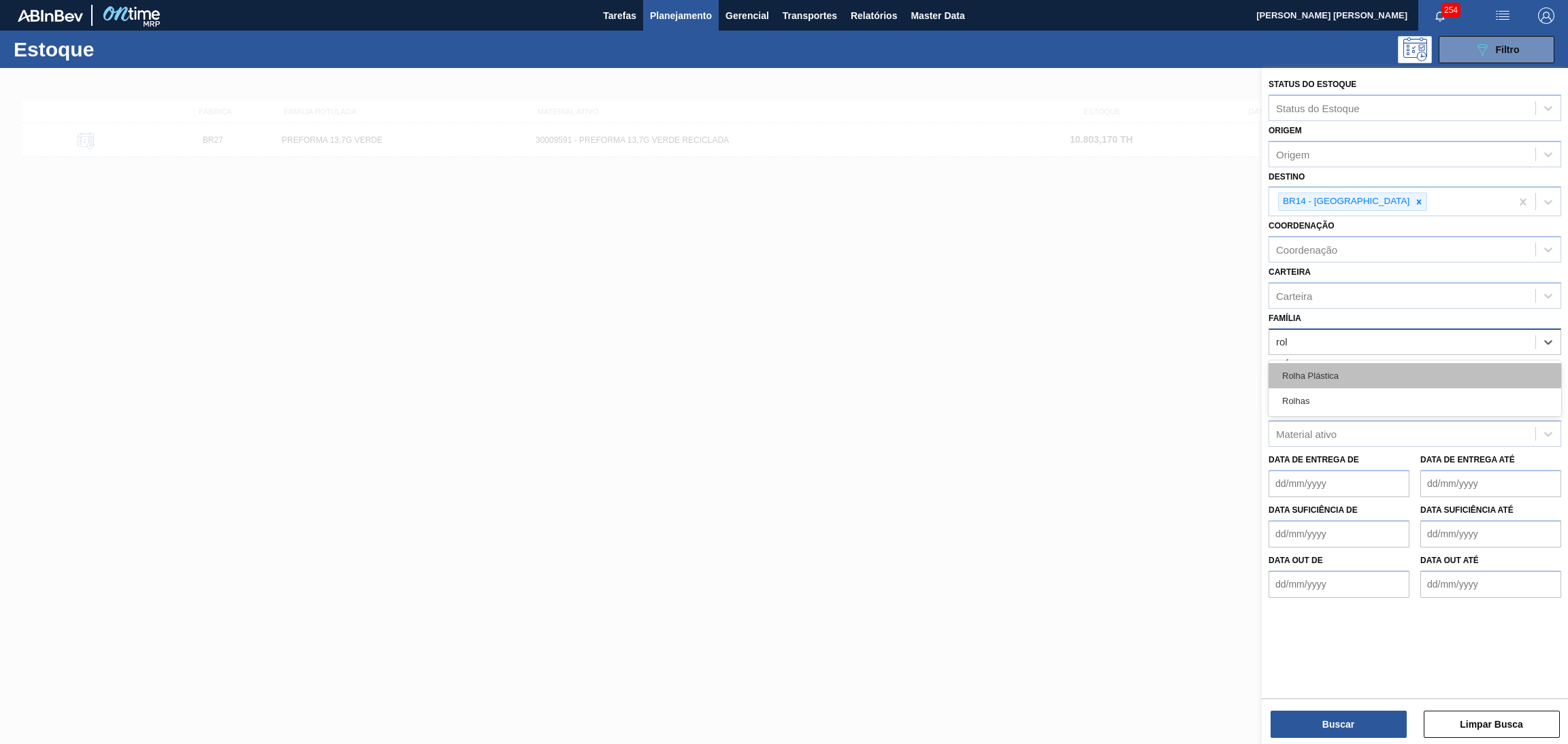
type input "rolh"
click at [1314, 384] on div "Rolha Plástica" at bounding box center [1415, 376] width 293 height 25
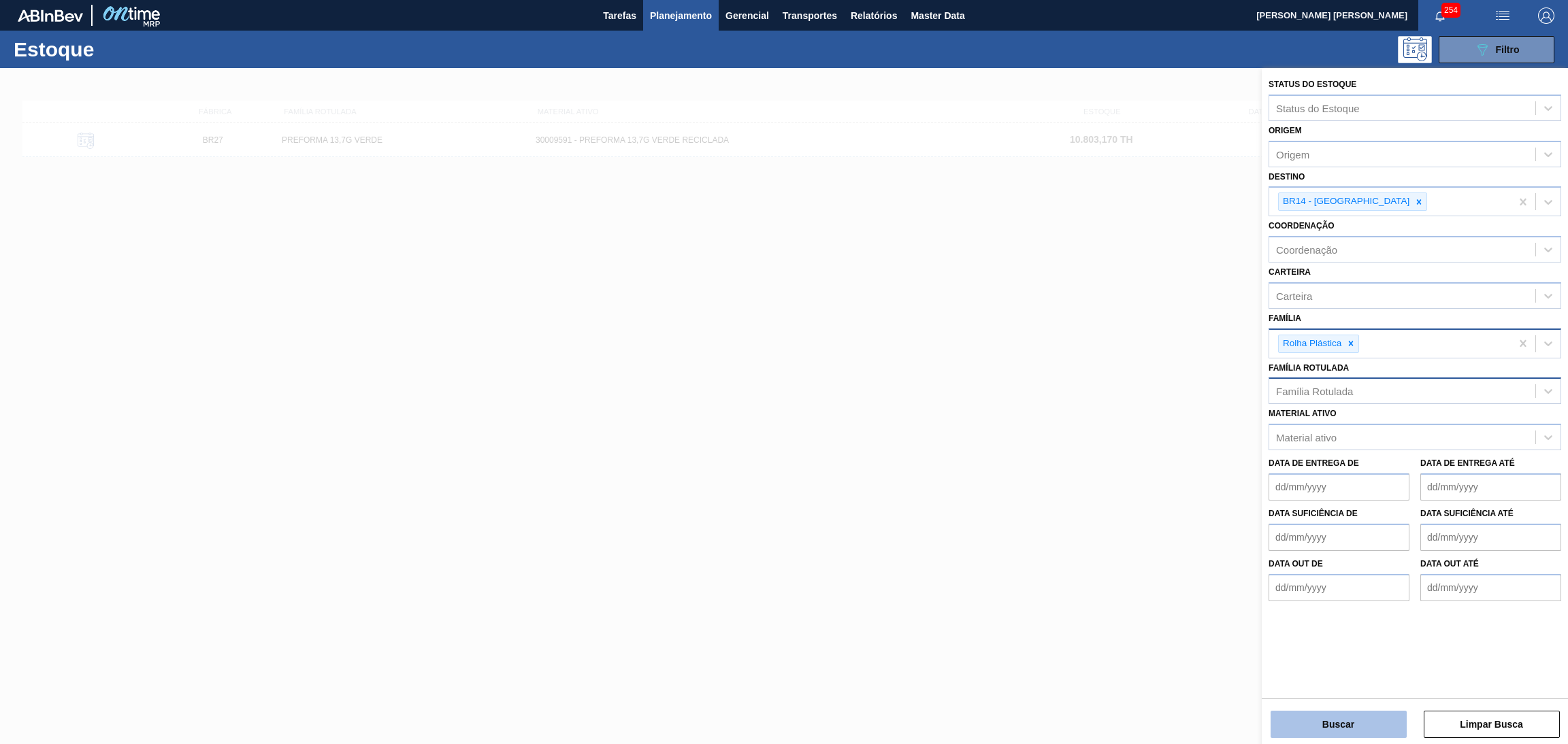
click at [1306, 731] on button "Buscar" at bounding box center [1339, 724] width 136 height 27
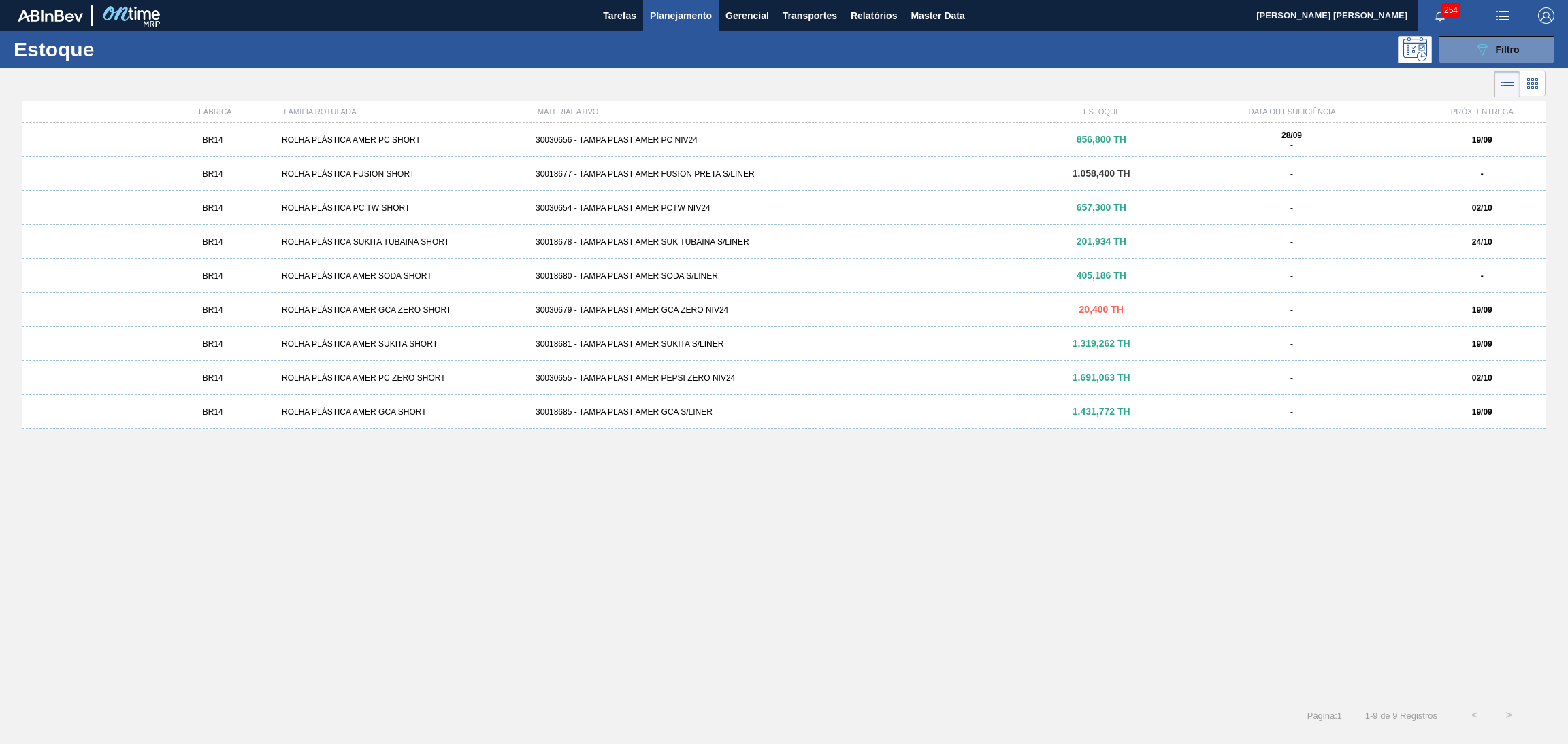
click at [488, 497] on div "BR14 ROLHA PLÁSTICA AMER PC SHORT 30030656 - TAMPA PLAST AMER PC NIV24 856,800 …" at bounding box center [784, 407] width 1523 height 567
click at [1530, 91] on icon at bounding box center [1532, 83] width 16 height 16
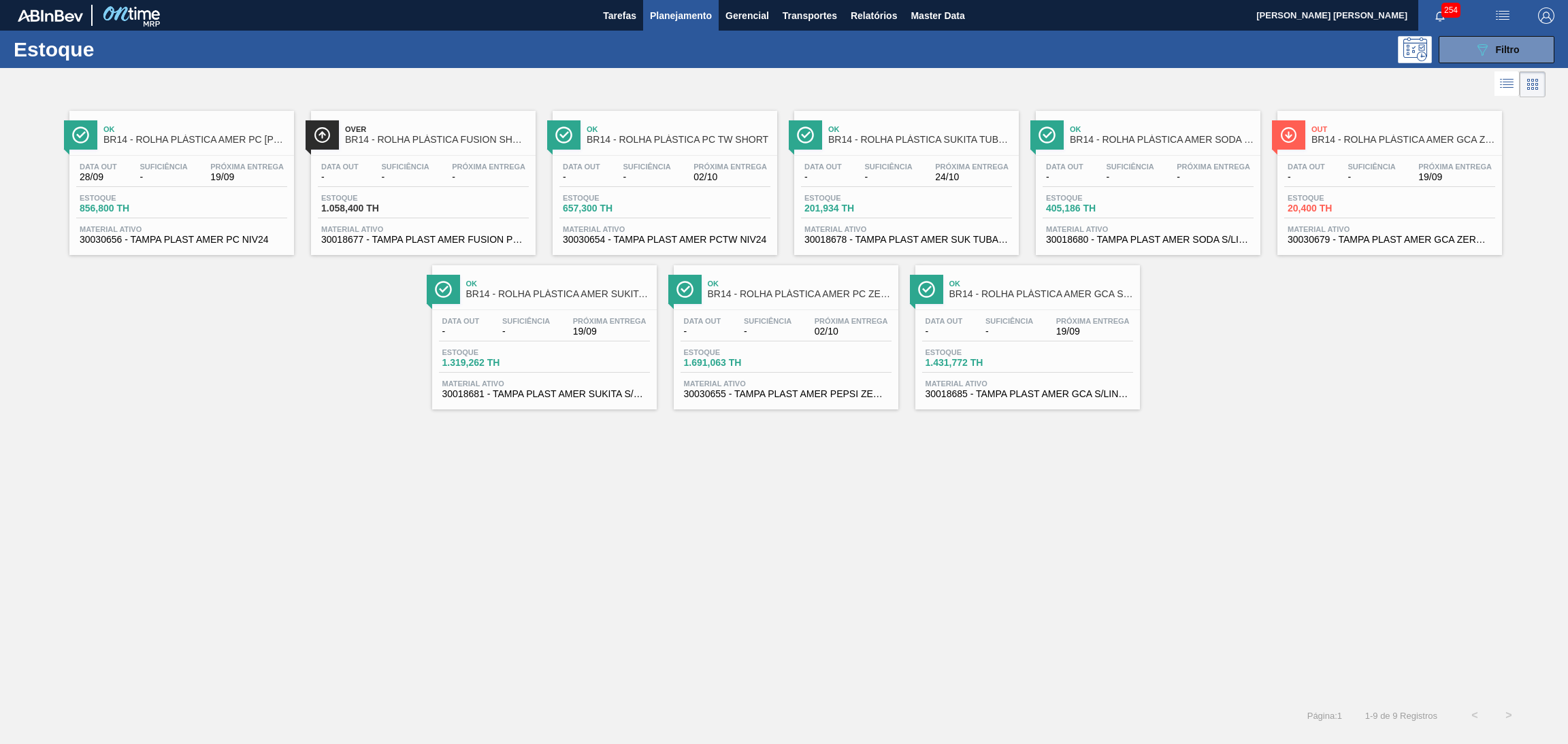
click at [142, 204] on span "856,800 TH" at bounding box center [128, 208] width 95 height 11
click at [375, 195] on span "Estoque" at bounding box center [369, 198] width 95 height 8
click at [673, 197] on div "Estoque 657,300 TH" at bounding box center [665, 206] width 211 height 25
click at [857, 189] on div "Data out - Suficiência - Próxima Entrega 24/10 Estoque 201,934 TH Material ativ…" at bounding box center [906, 202] width 225 height 93
click at [1161, 191] on div "Data out - Suficiência - Próxima Entrega - Estoque 405,186 TH Material ativo 30…" at bounding box center [1148, 202] width 225 height 93
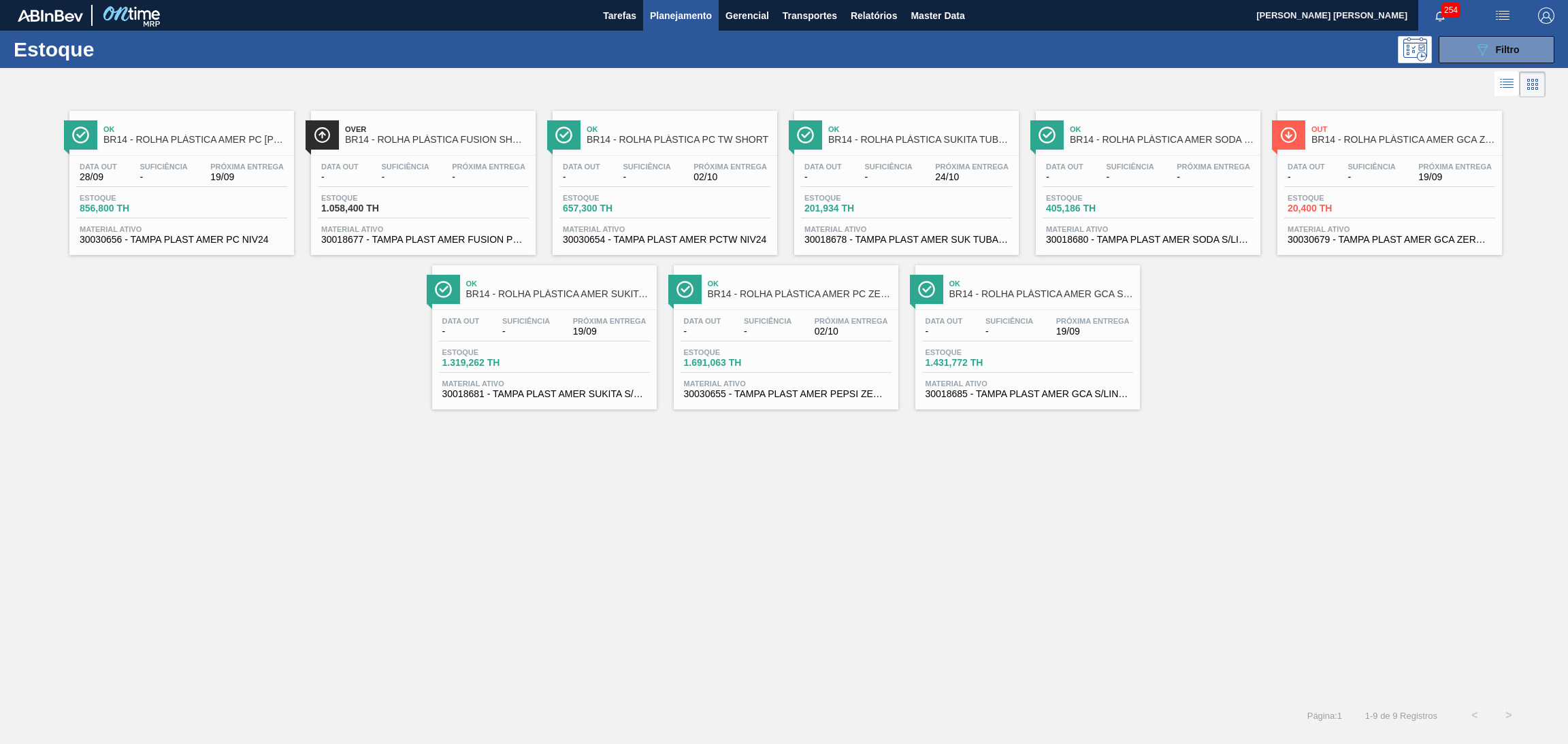
click at [1320, 194] on span "Estoque" at bounding box center [1336, 198] width 95 height 8
click at [547, 351] on div "Estoque 1.319,262 TH" at bounding box center [544, 360] width 211 height 25
click at [791, 335] on div "Suficiência -" at bounding box center [768, 327] width 55 height 20
click at [1032, 332] on span "-" at bounding box center [1010, 332] width 48 height 11
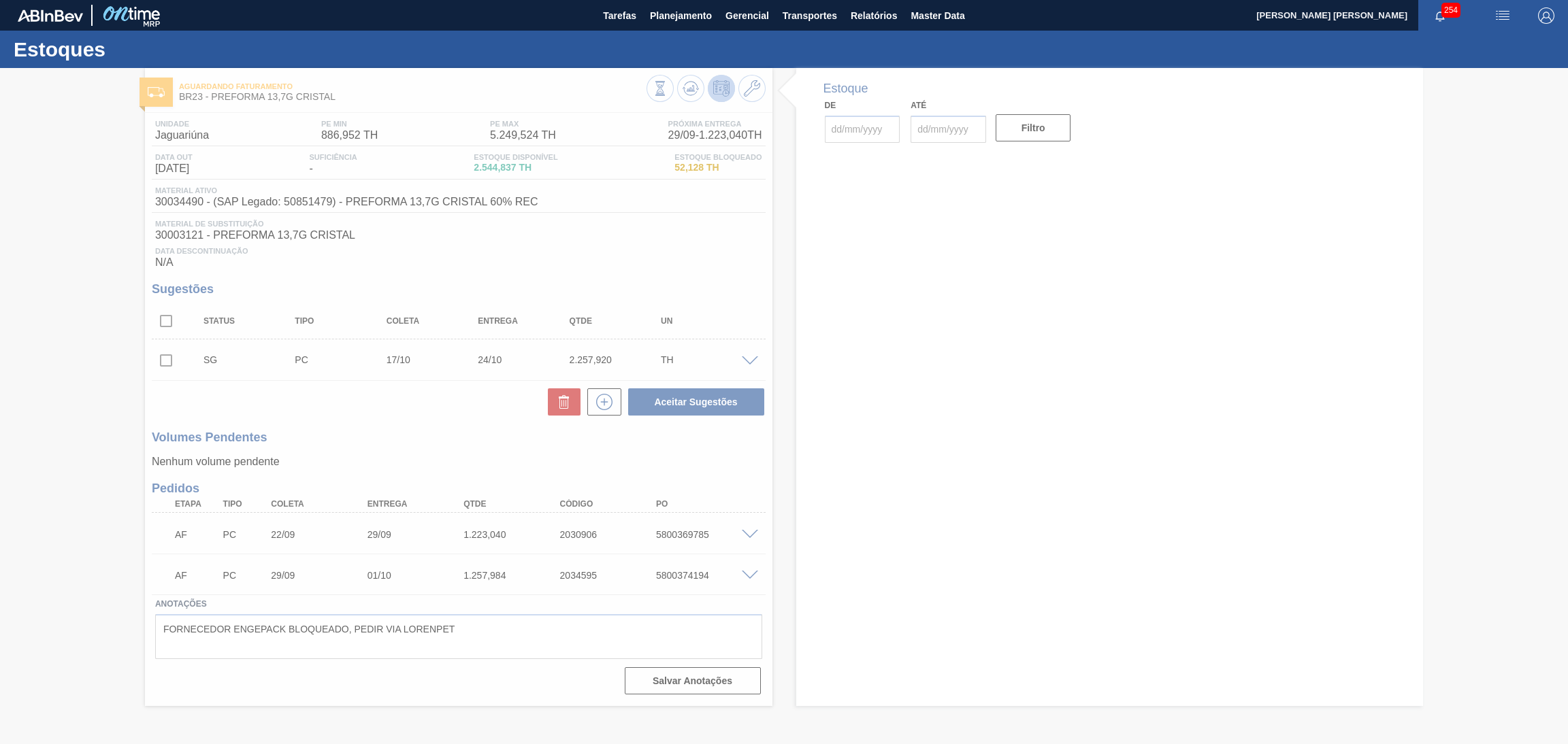
type input "[DATE]"
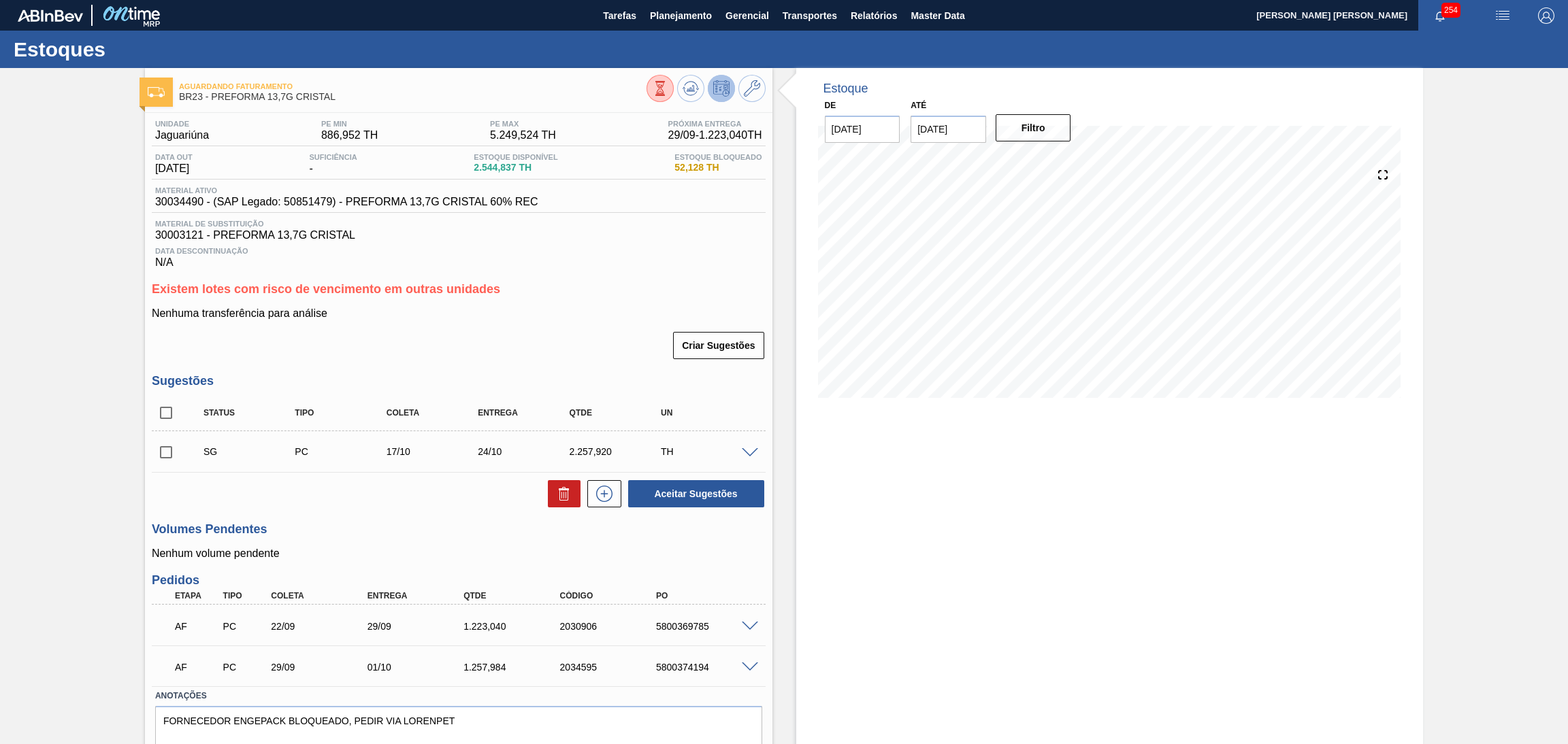
drag, startPoint x: 570, startPoint y: 267, endPoint x: 537, endPoint y: 307, distance: 51.9
click at [537, 307] on div "Existem lotes com risco de vencimento em outras unidades Nenhuma transferência …" at bounding box center [458, 322] width 614 height 79
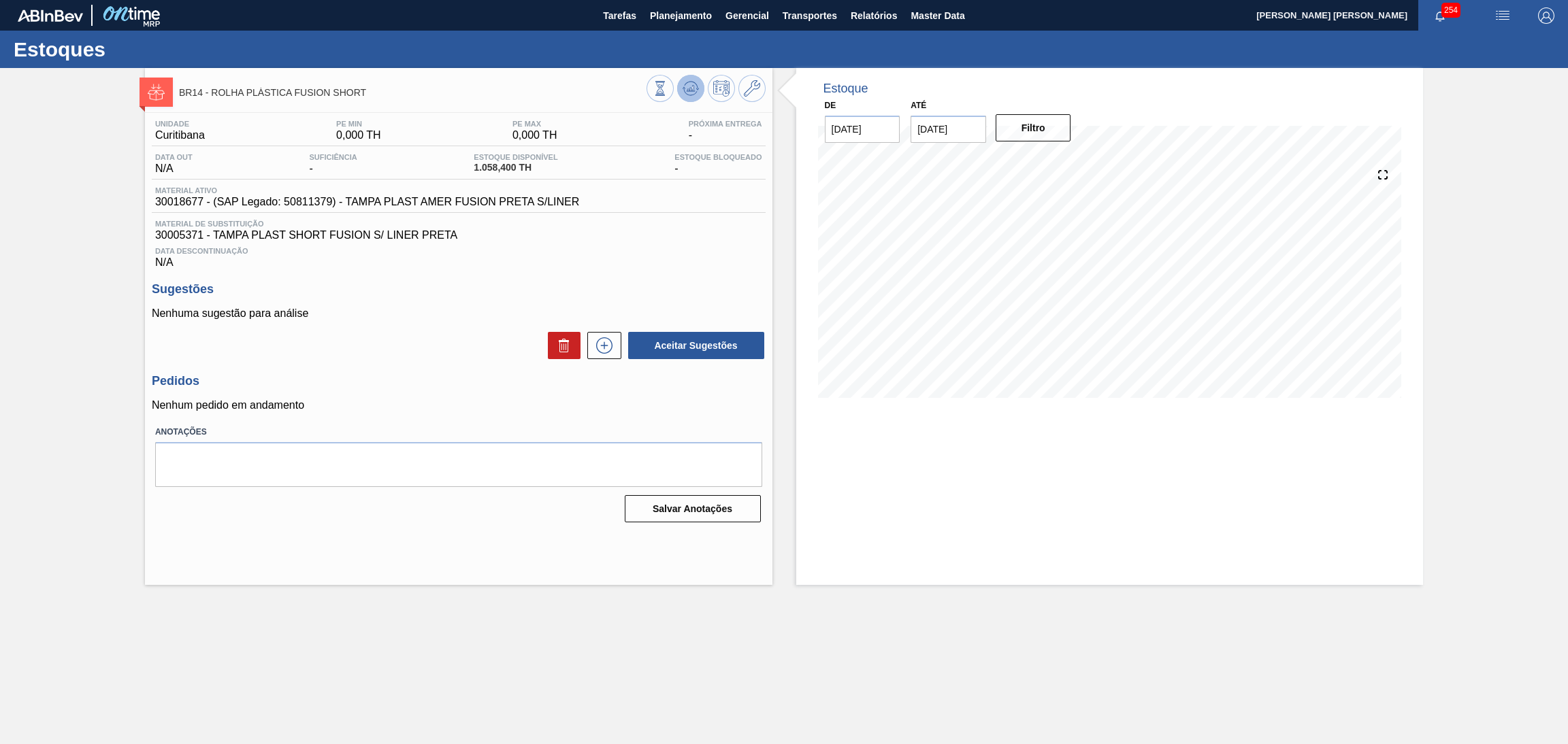
click at [692, 80] on icon at bounding box center [690, 88] width 16 height 16
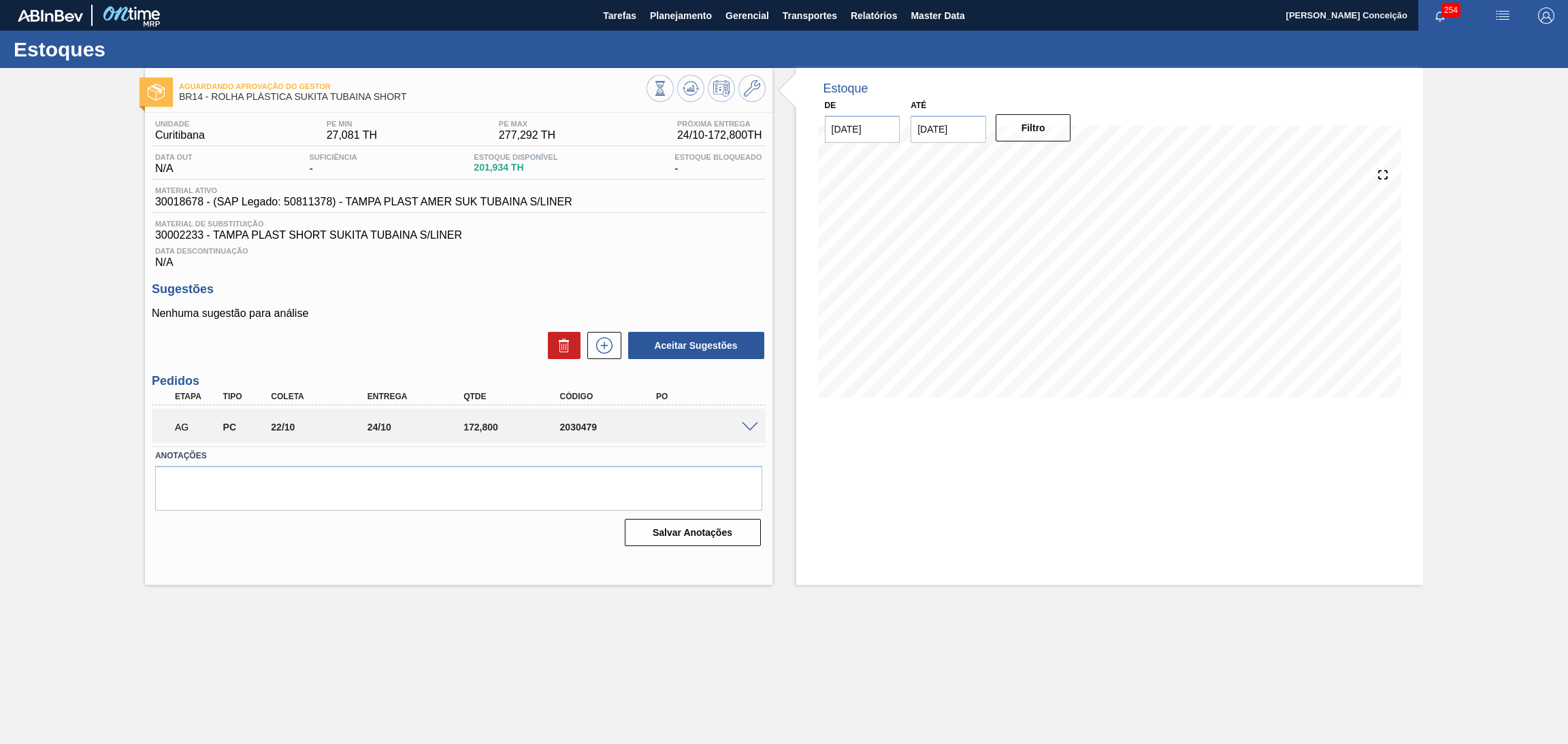
click at [709, 252] on span "Data Descontinuação" at bounding box center [458, 251] width 607 height 8
click at [753, 426] on span at bounding box center [750, 428] width 16 height 11
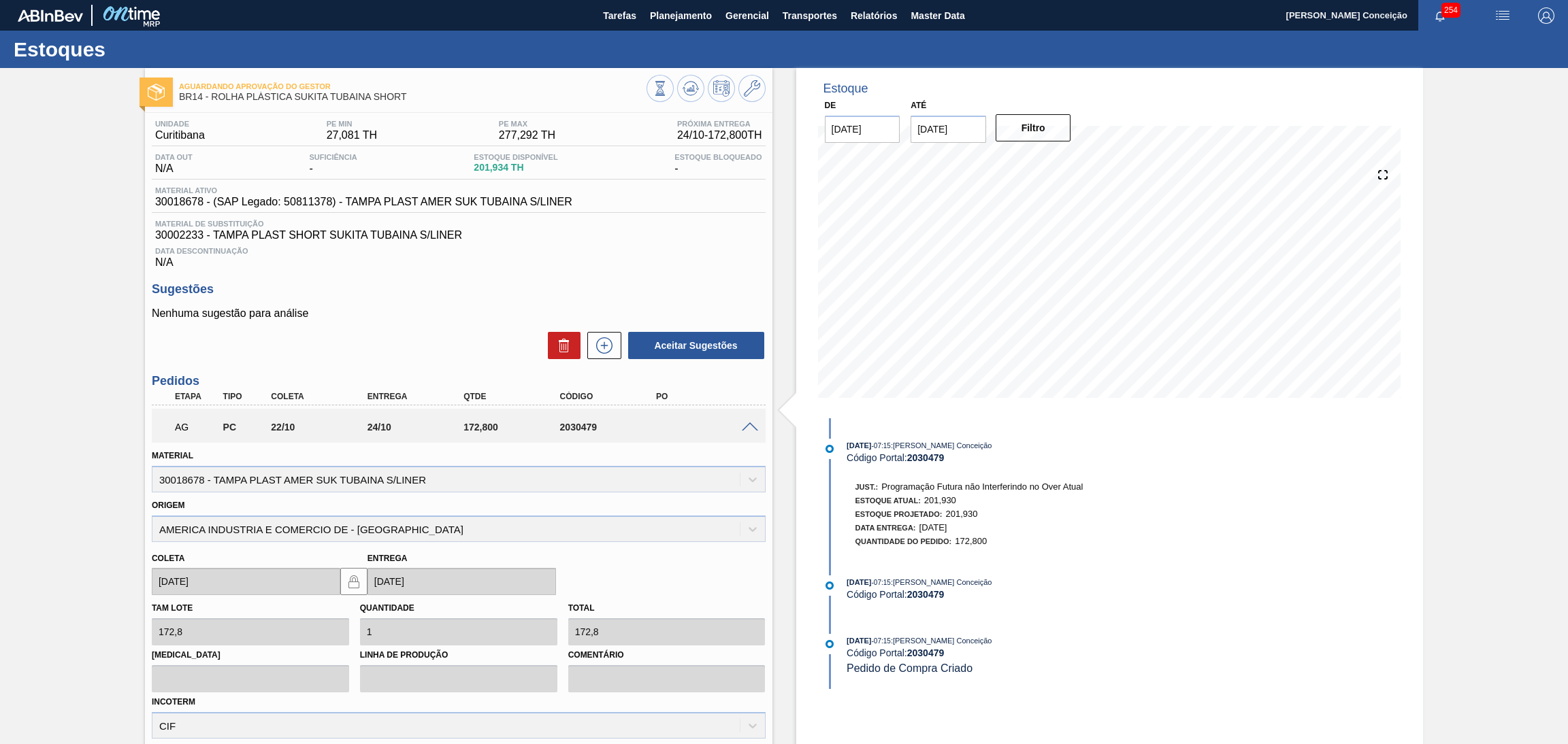
scroll to position [102, 0]
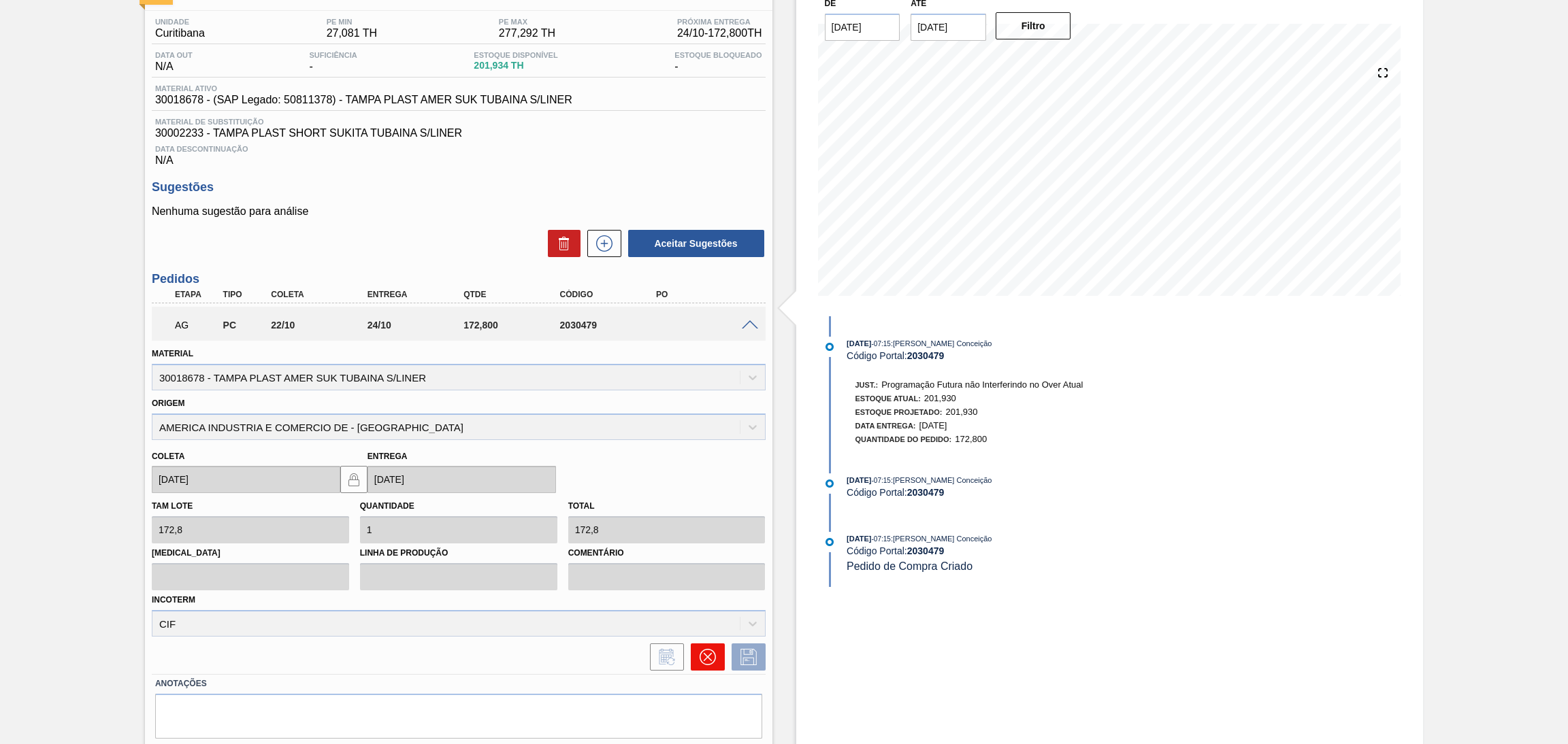
click at [702, 668] on button at bounding box center [708, 657] width 34 height 27
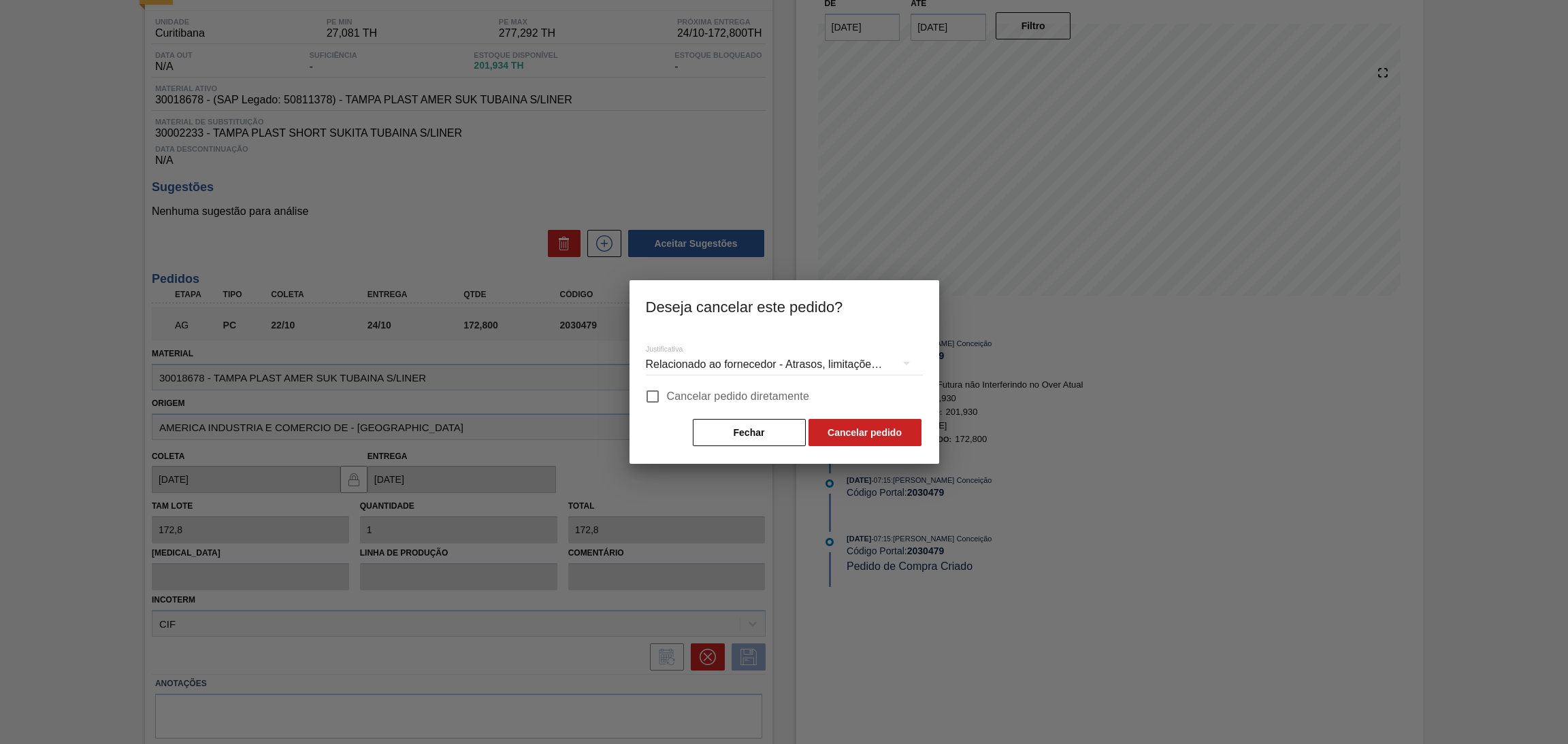
click at [798, 398] on span "Cancelar pedido diretamente" at bounding box center [739, 396] width 143 height 16
click at [667, 398] on input "Cancelar pedido diretamente" at bounding box center [652, 396] width 29 height 29
checkbox input "true"
click at [840, 424] on button "Cancelar pedido" at bounding box center [865, 433] width 113 height 27
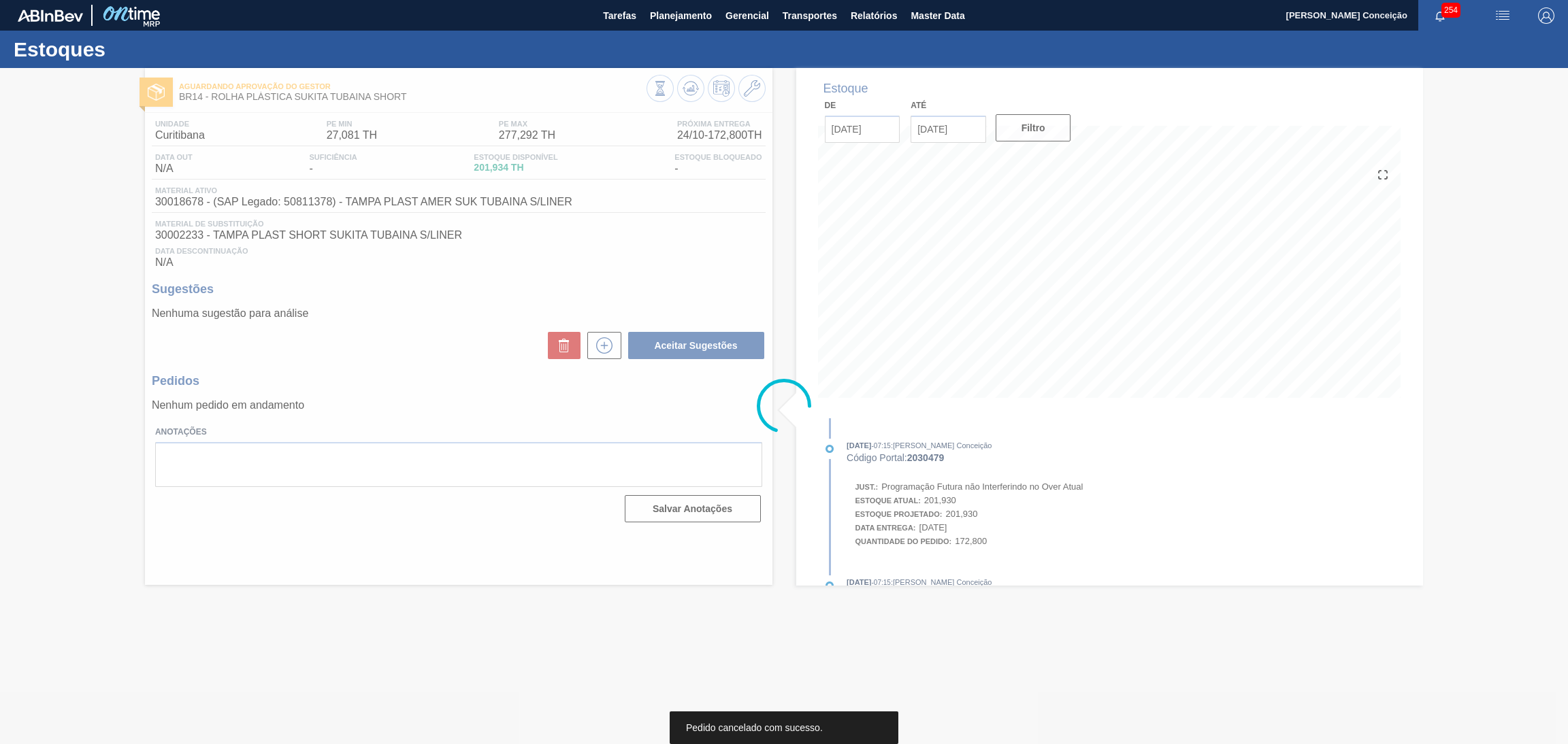
scroll to position [0, 0]
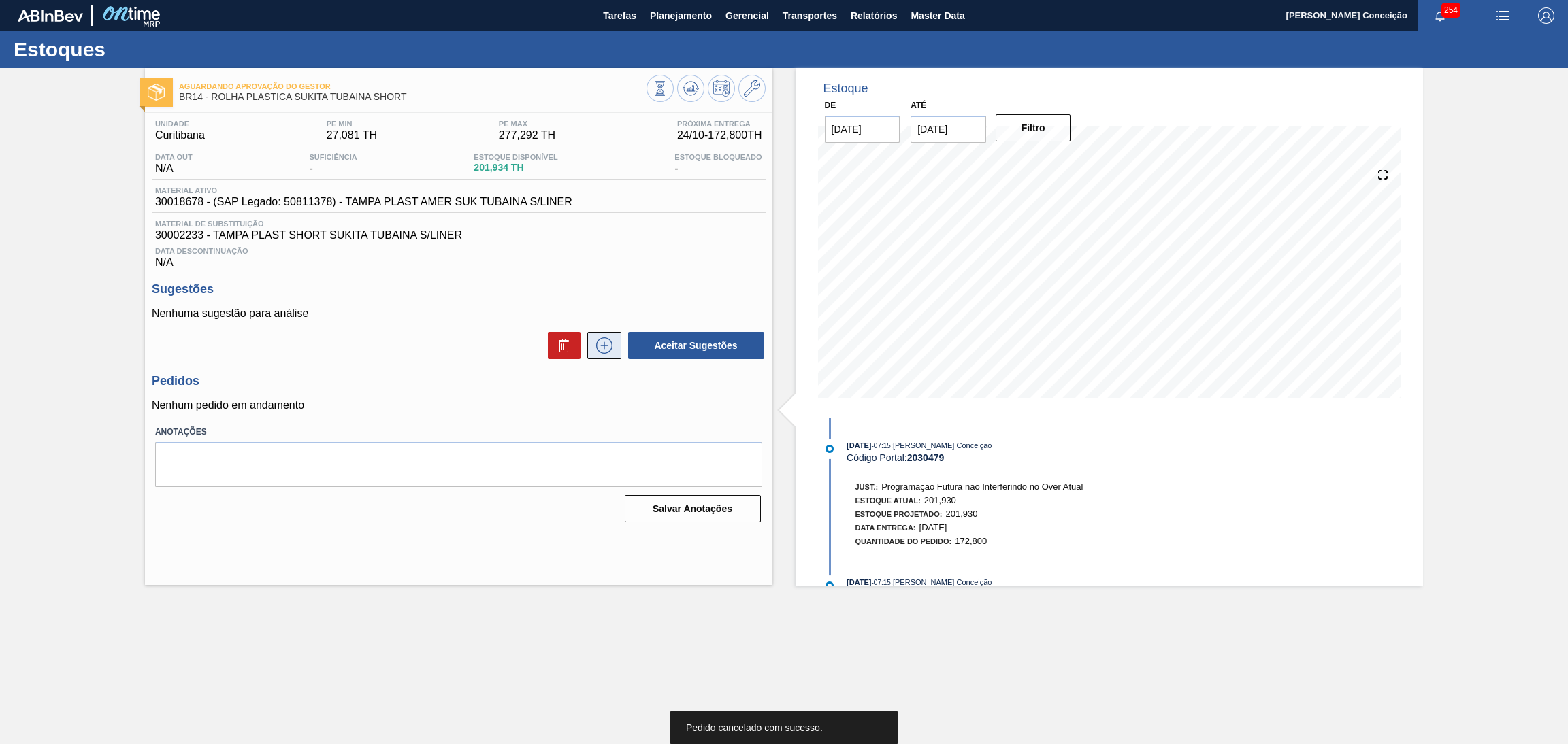
click at [605, 346] on icon at bounding box center [604, 345] width 22 height 16
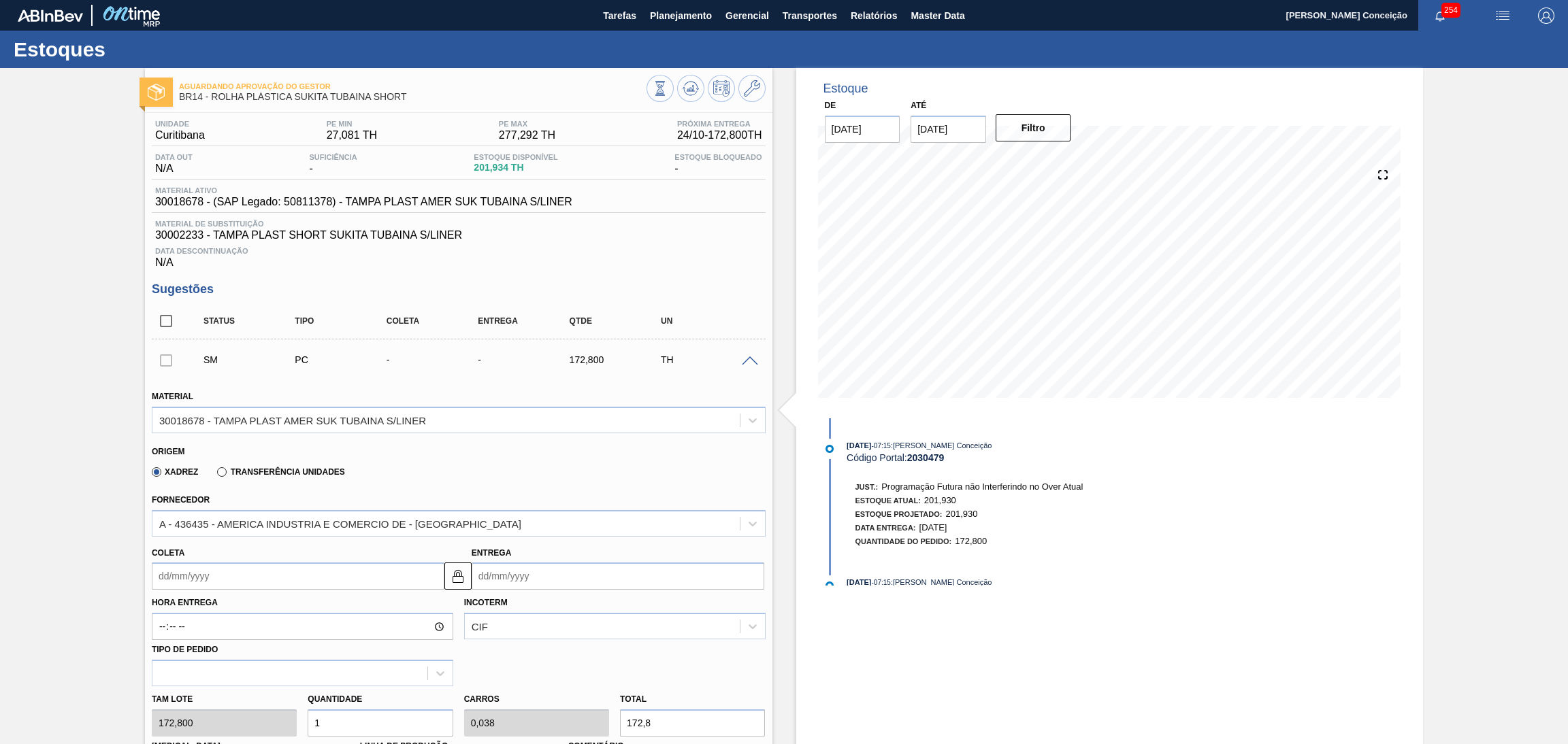
click at [239, 581] on input "Coleta" at bounding box center [297, 576] width 293 height 27
click at [234, 507] on div "24" at bounding box center [234, 515] width 18 height 18
type input "24/09/2025"
type input "26/09/2025"
drag, startPoint x: 230, startPoint y: 569, endPoint x: 46, endPoint y: 556, distance: 184.5
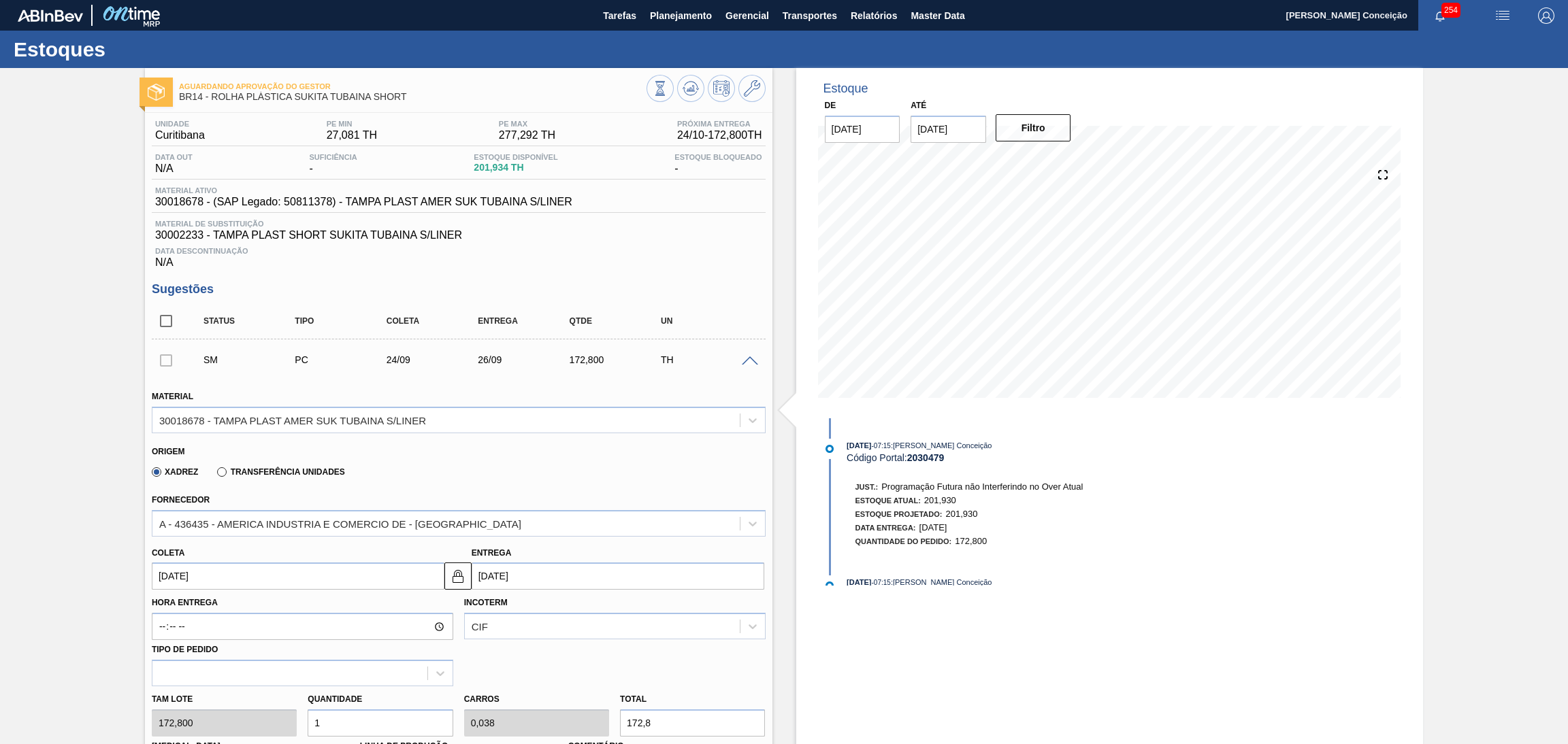
click at [72, 555] on div "Aguardando Aprovação do Gestor BR14 - ROLHA PLÁSTICA SUKITA TUBAINA SHORT Unida…" at bounding box center [784, 608] width 1568 height 1081
type input "2"
type input "04/09/2025"
type input "24"
type input "26/09/2025"
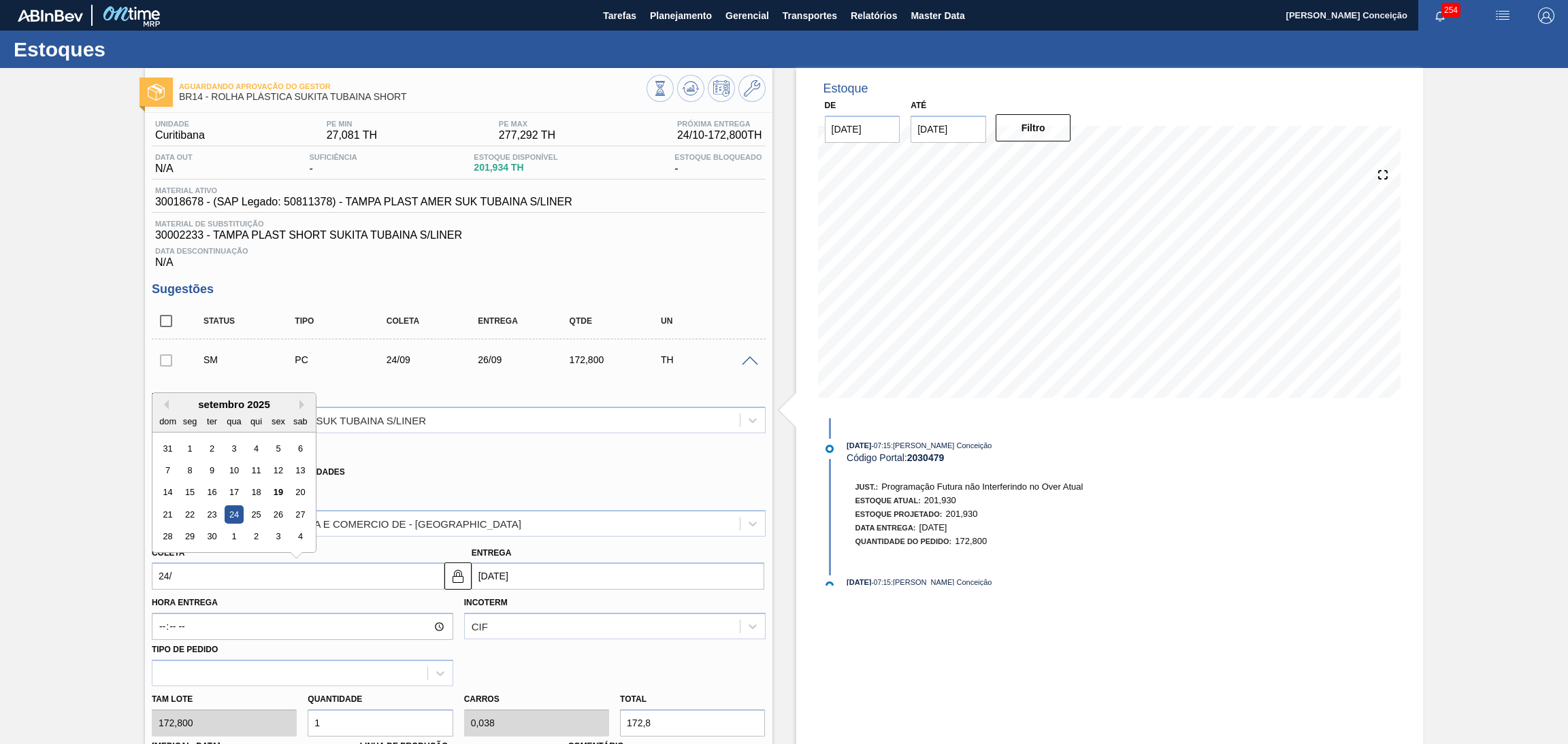
type input "24/1"
type input "26/01/2025"
type input "24/10"
type input "26/10/2025"
click at [279, 515] on div "24" at bounding box center [278, 515] width 18 height 18
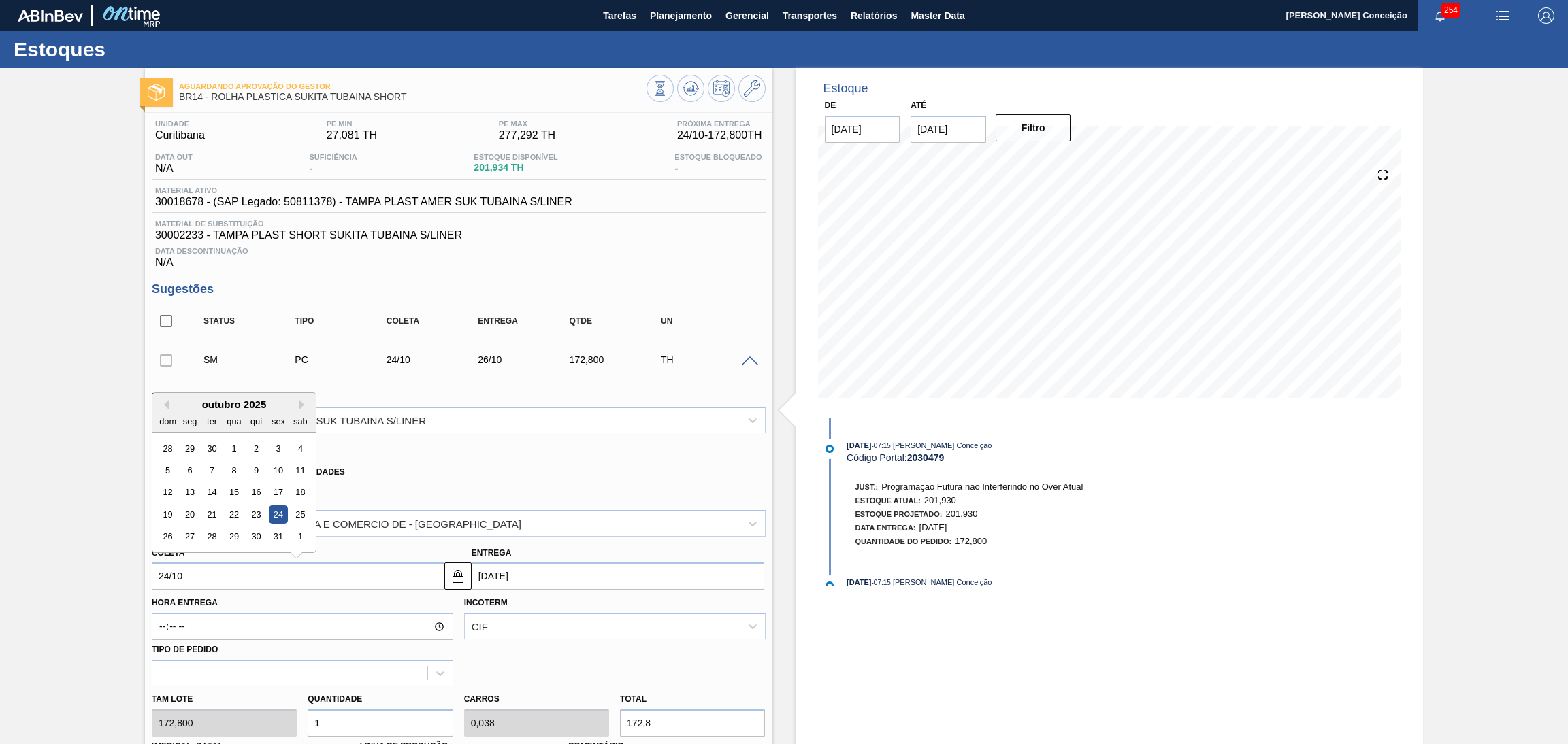
type input "[DATE]"
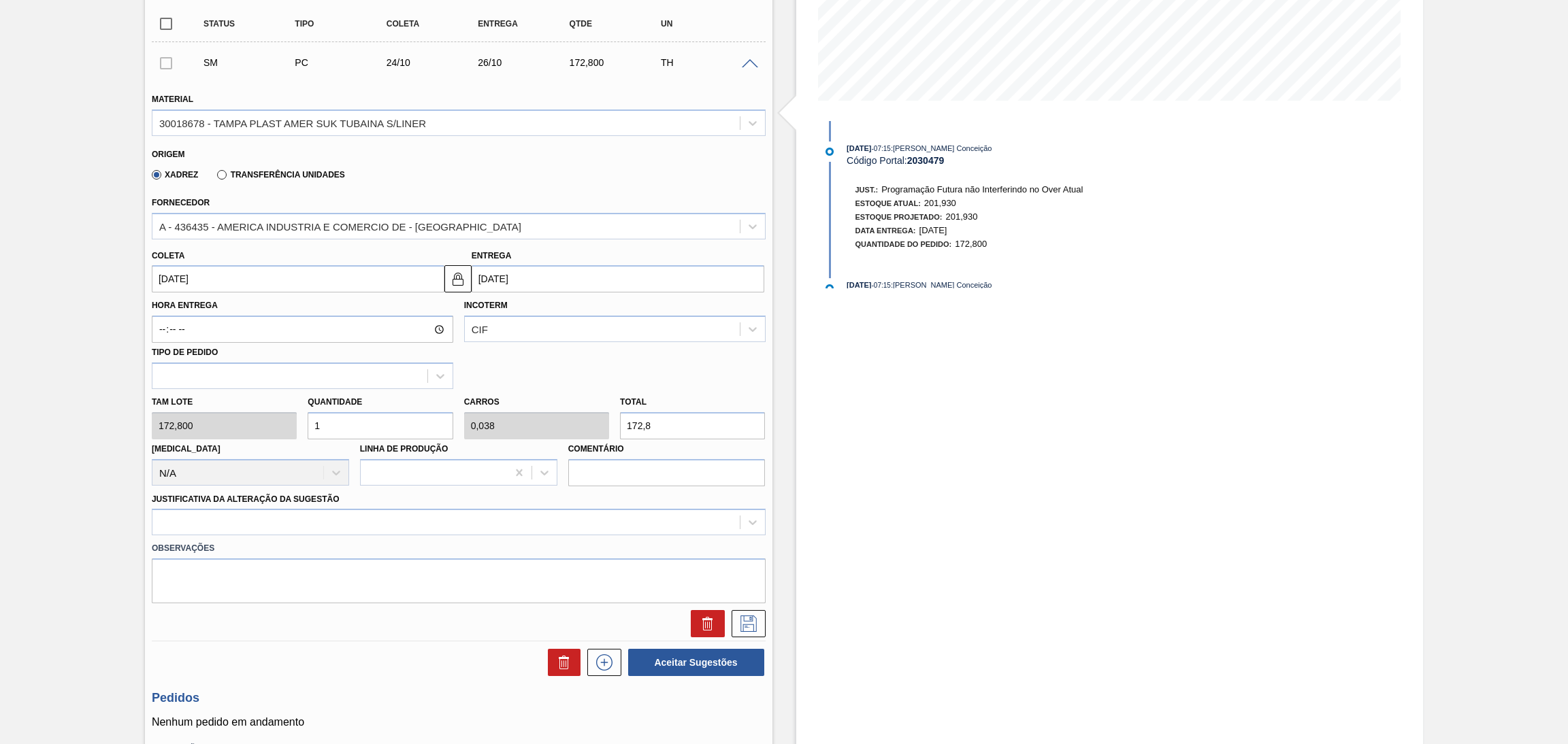
scroll to position [306, 0]
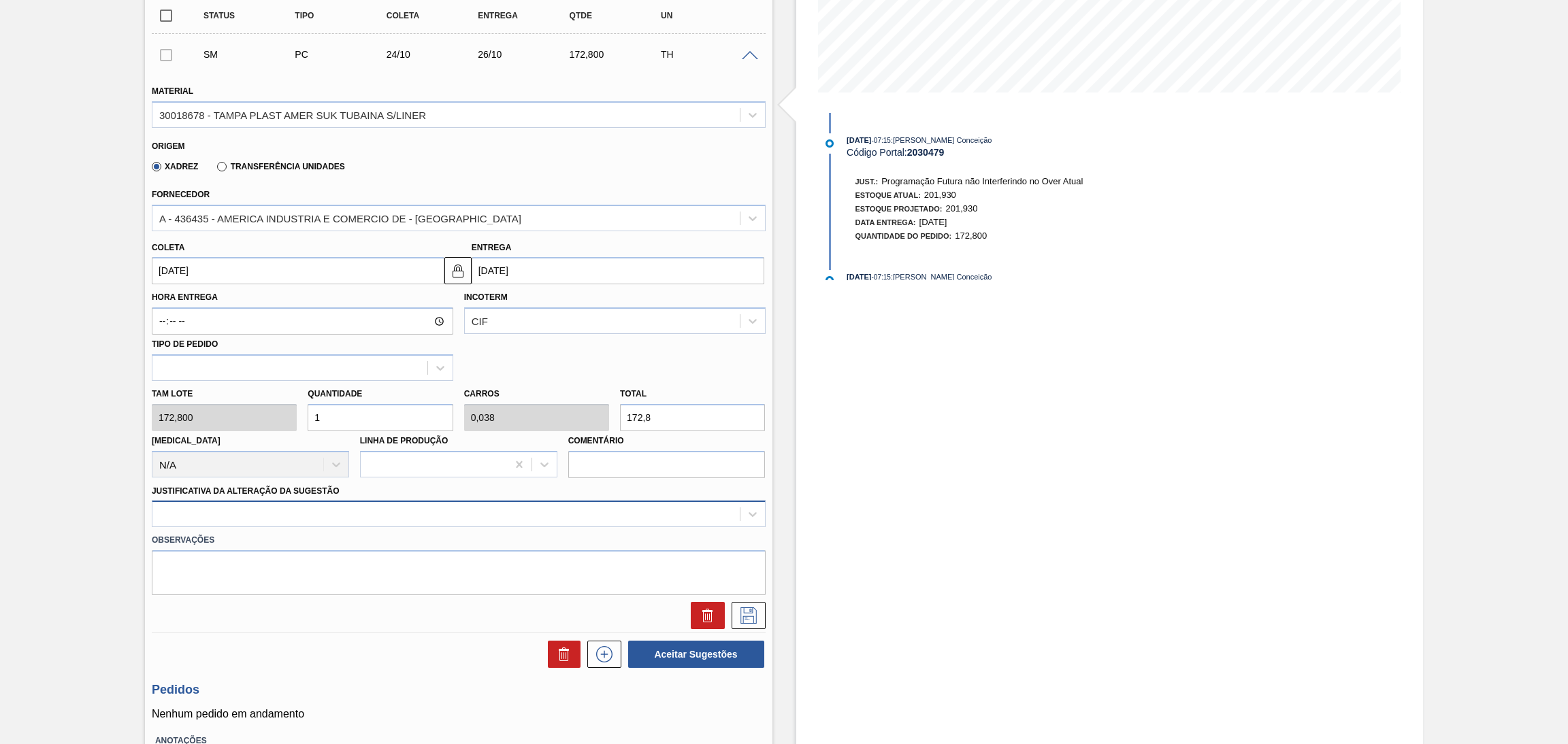
click at [496, 514] on div at bounding box center [445, 515] width 587 height 20
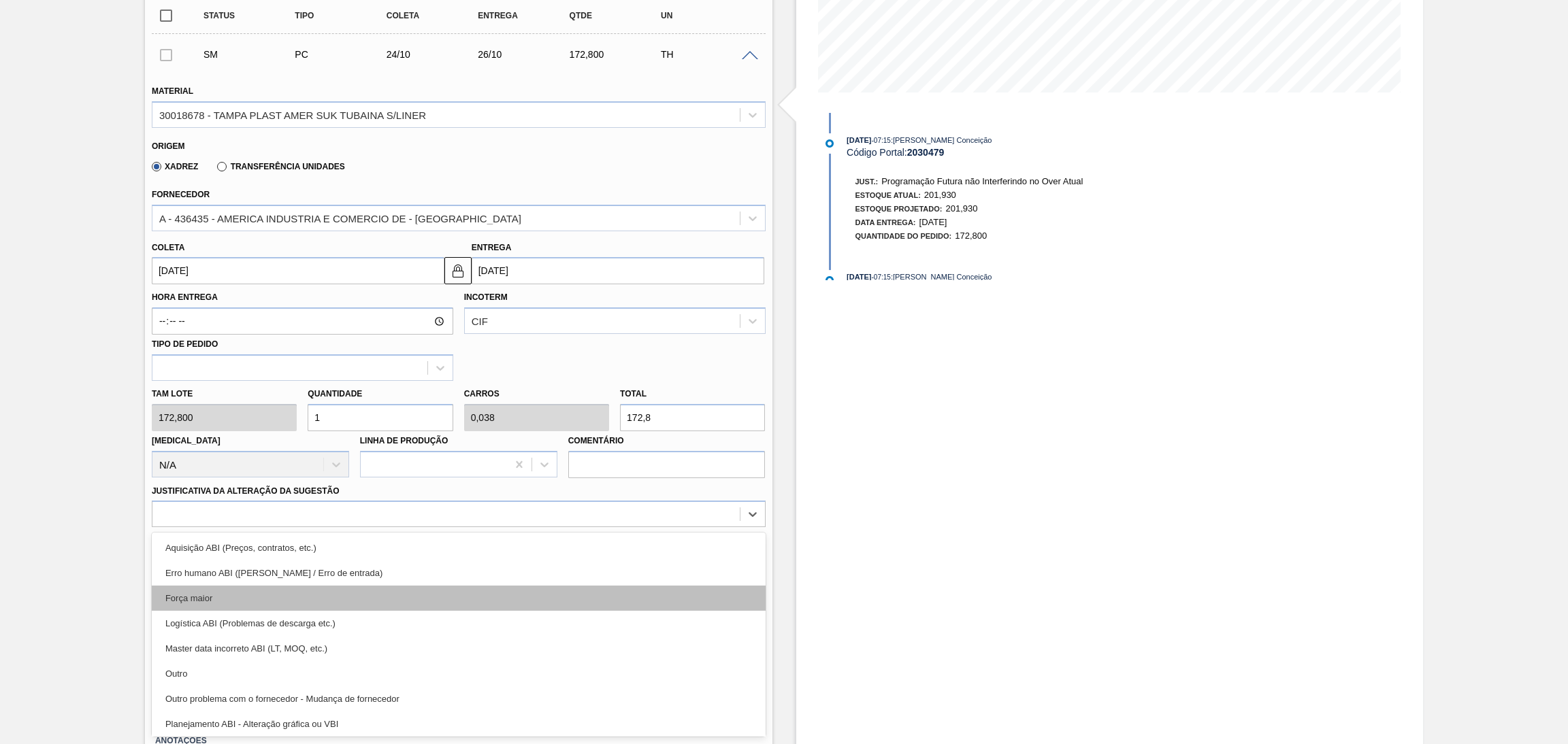
scroll to position [102, 0]
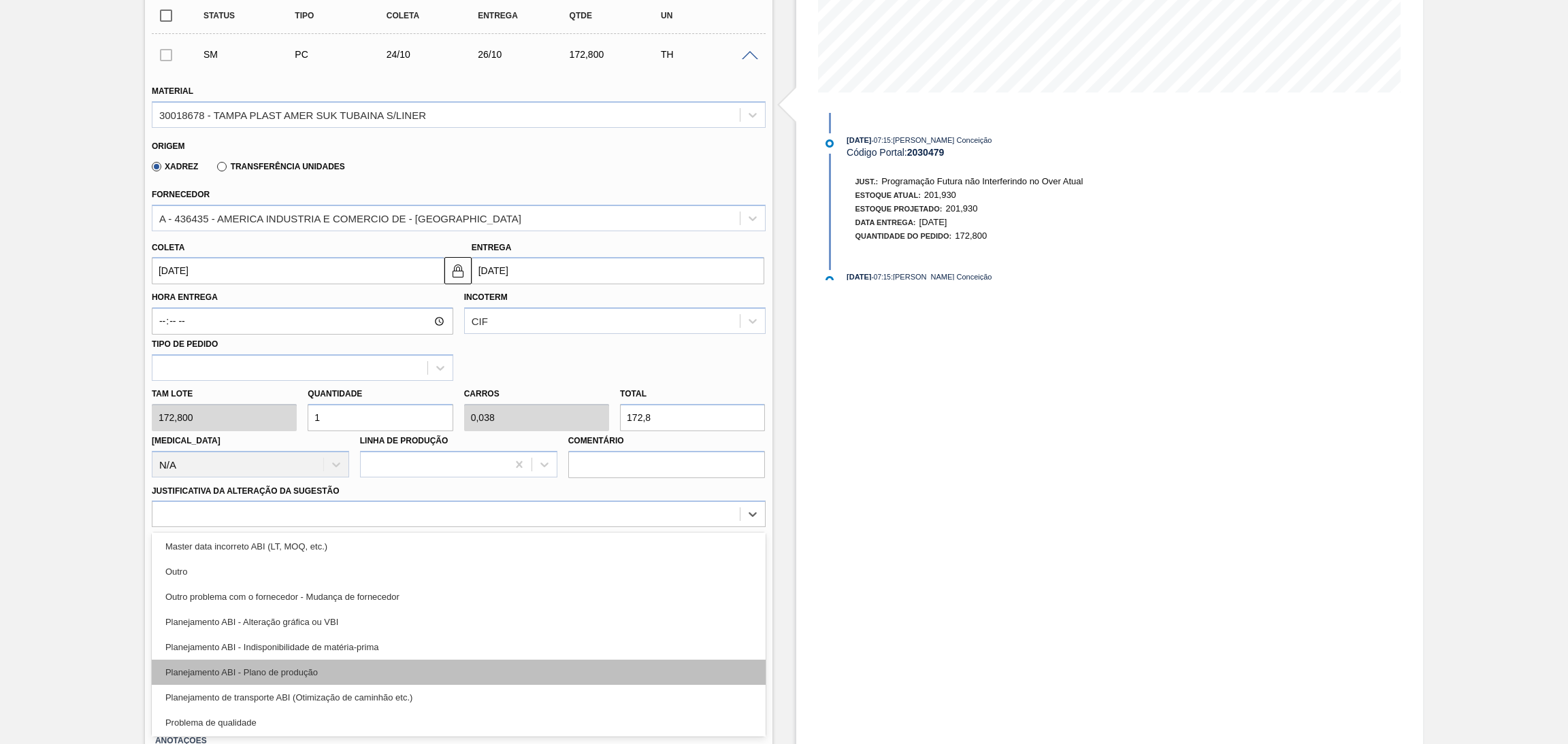
click at [325, 670] on div "Planejamento ABI - Plano de produção" at bounding box center [458, 672] width 614 height 25
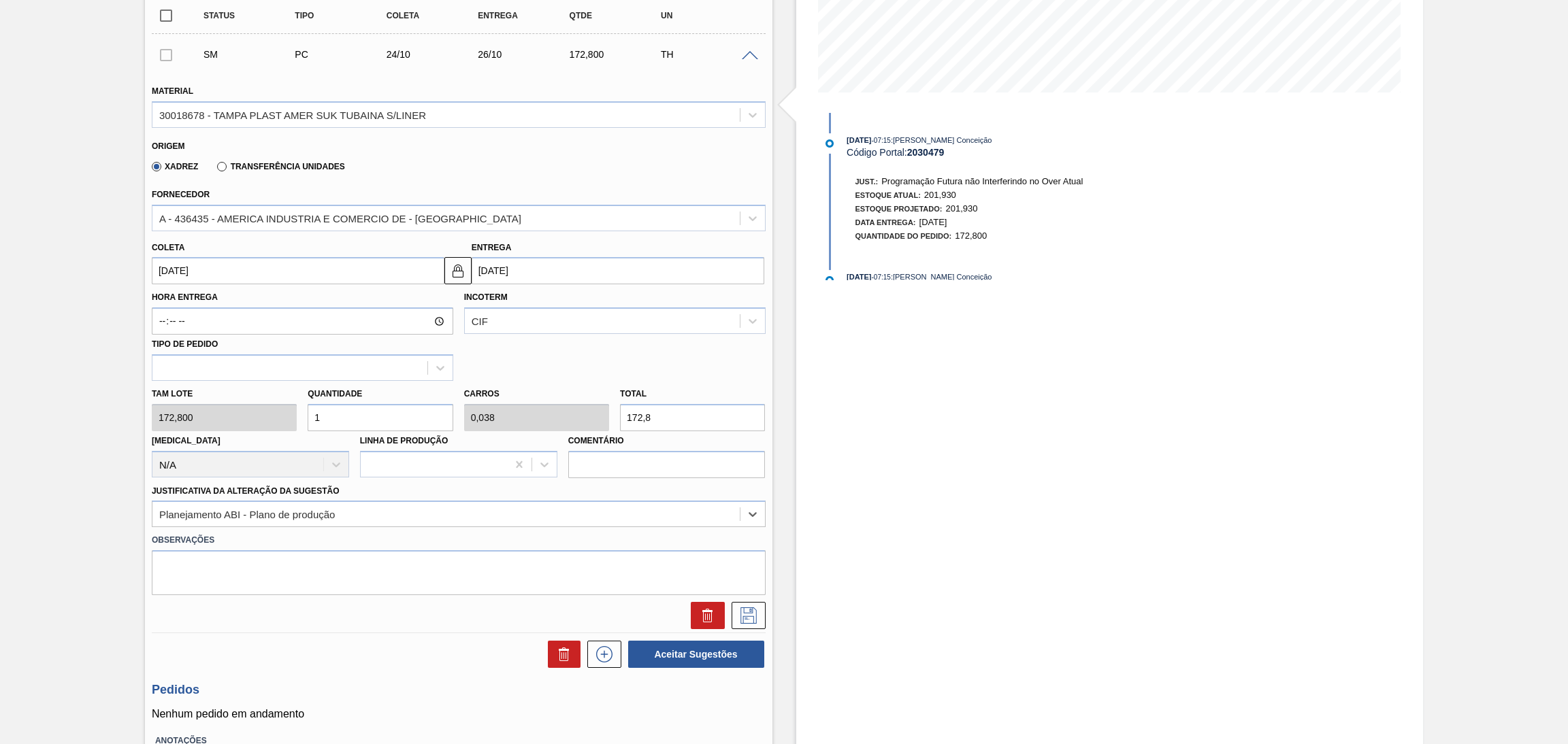
click at [740, 627] on div "SM PC 24/10 26/10 172,800 TH Material 30018678 - TAMPA PLAST AMER SUK TUBAINA S…" at bounding box center [458, 334] width 614 height 599
click at [742, 620] on icon at bounding box center [749, 615] width 22 height 16
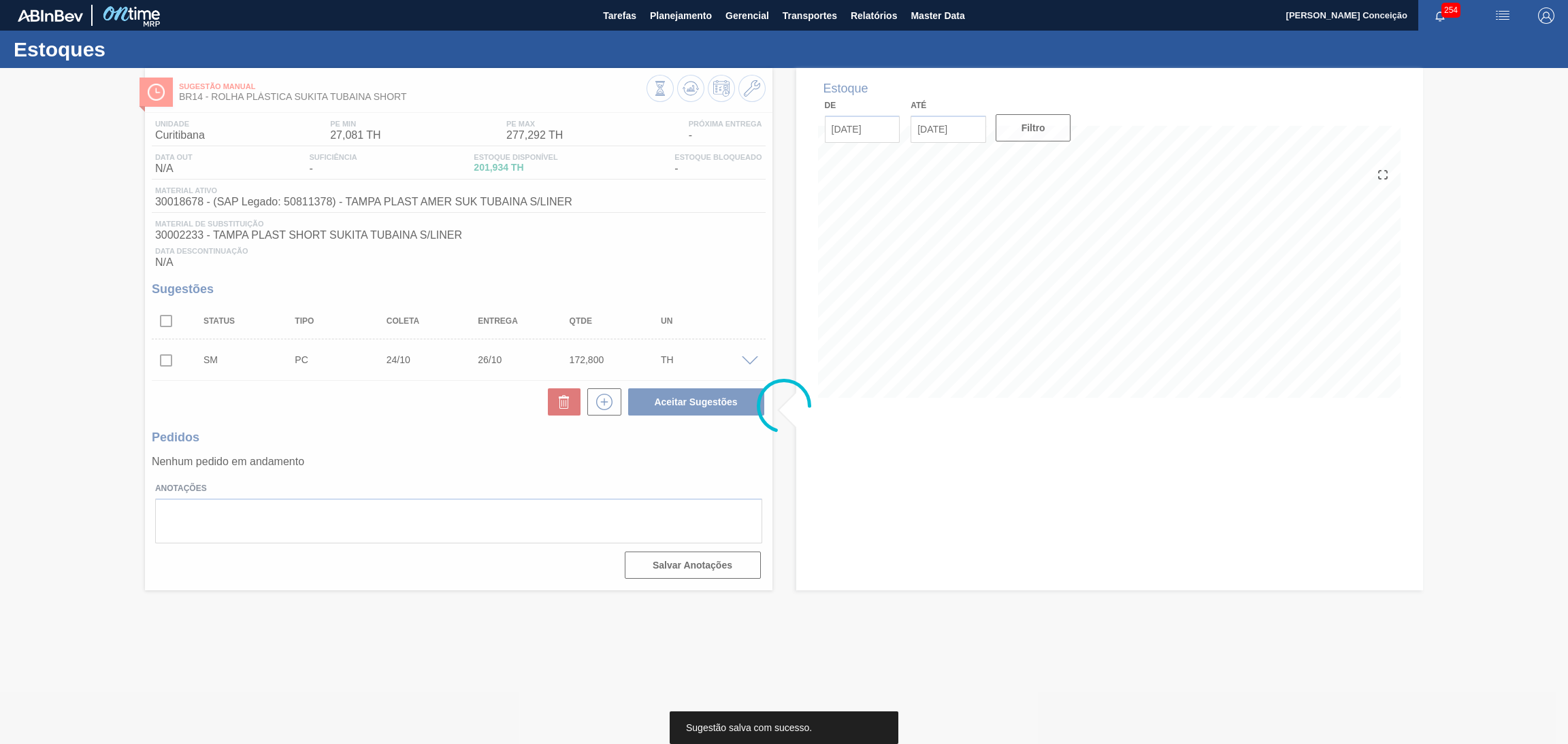
scroll to position [0, 0]
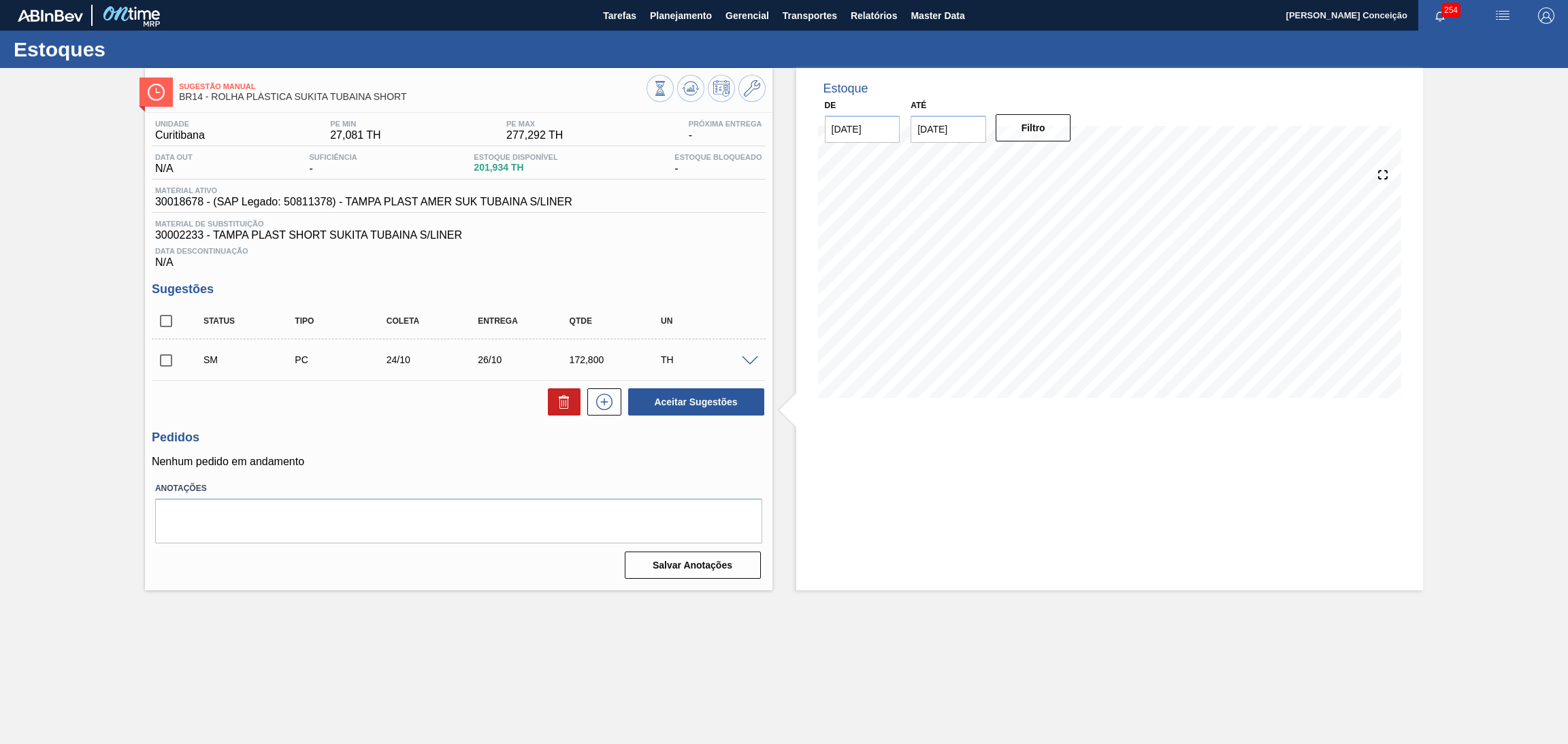
click at [169, 360] on input "checkbox" at bounding box center [166, 360] width 29 height 29
click at [671, 425] on div "Unidade Curitibana PE MIN 27,081 TH PE MAX 277,292 TH Próxima Entrega - Data ou…" at bounding box center [459, 348] width 628 height 471
click at [660, 408] on button "Aceitar Sugestões" at bounding box center [697, 402] width 136 height 27
checkbox input "false"
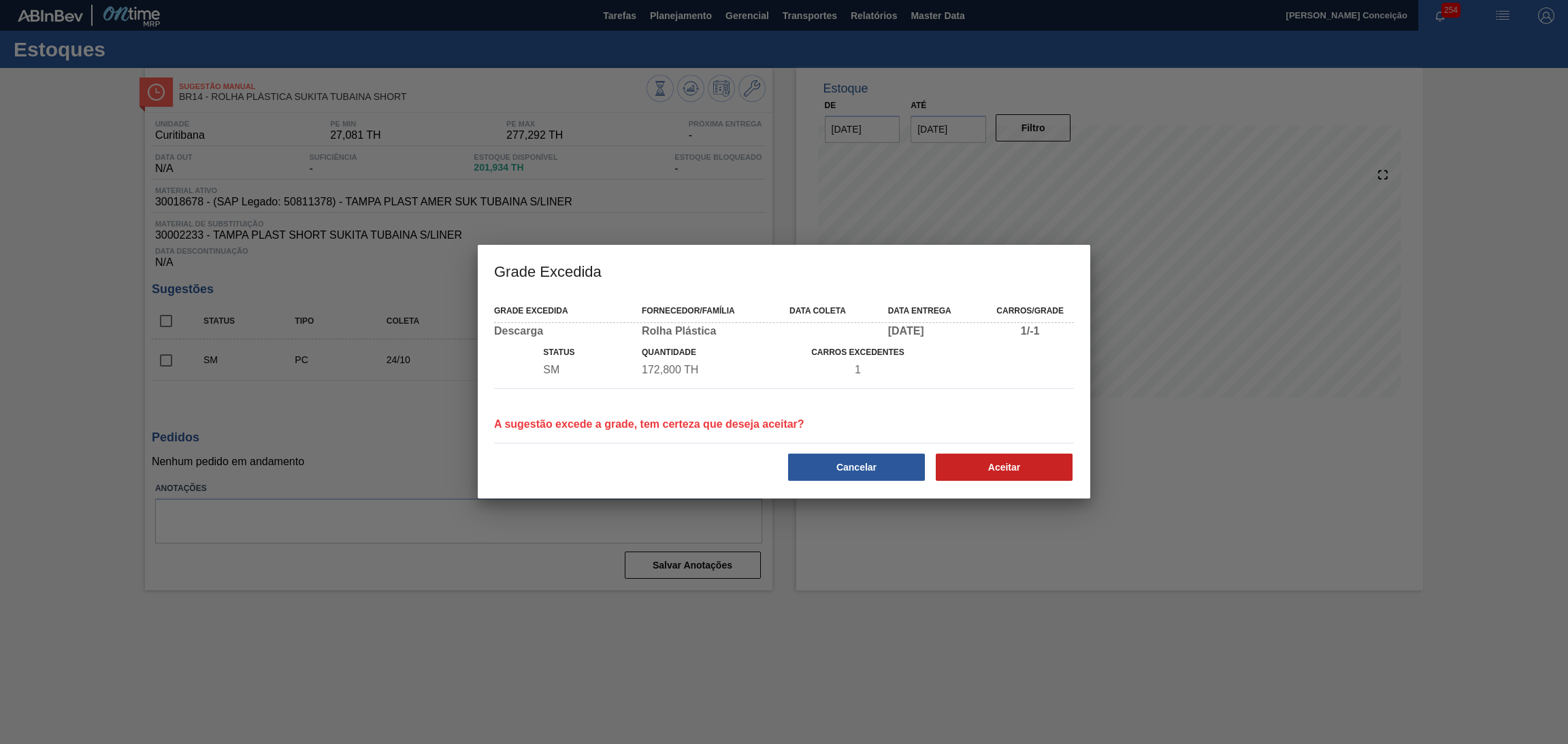
click at [699, 623] on div at bounding box center [784, 372] width 1568 height 744
drag, startPoint x: 999, startPoint y: 433, endPoint x: 998, endPoint y: 442, distance: 9.1
click at [999, 431] on div "Cancelar Aceitar" at bounding box center [784, 456] width 591 height 52
click at [998, 461] on button "Aceitar" at bounding box center [1004, 467] width 137 height 27
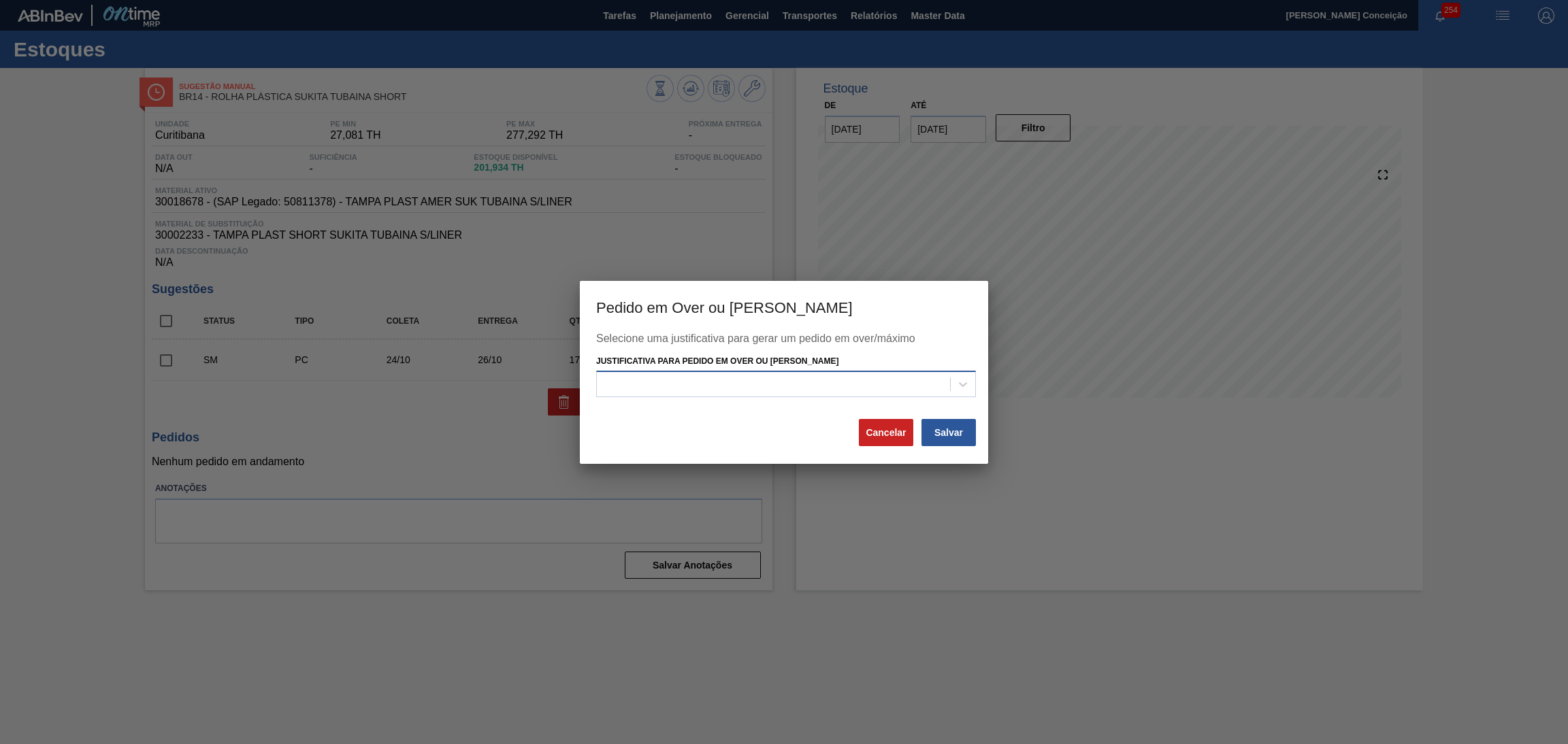
click at [745, 381] on div at bounding box center [774, 385] width 354 height 20
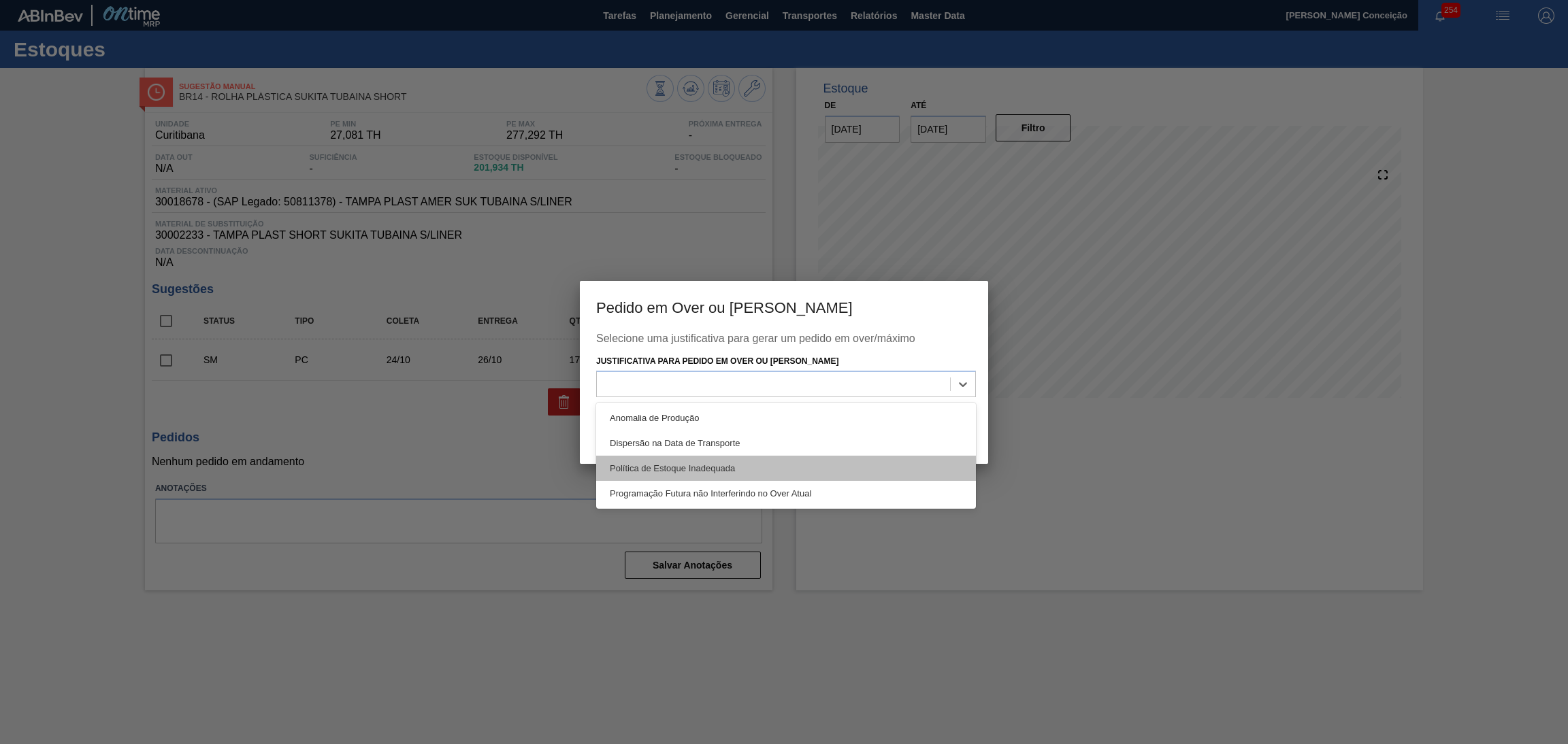
click at [758, 453] on div "Anomalia de Produção Dispersão na Data de Transporte Política de Estoque Inadeq…" at bounding box center [786, 455] width 380 height 106
click at [761, 468] on div "Política de Estoque Inadequada" at bounding box center [786, 468] width 380 height 25
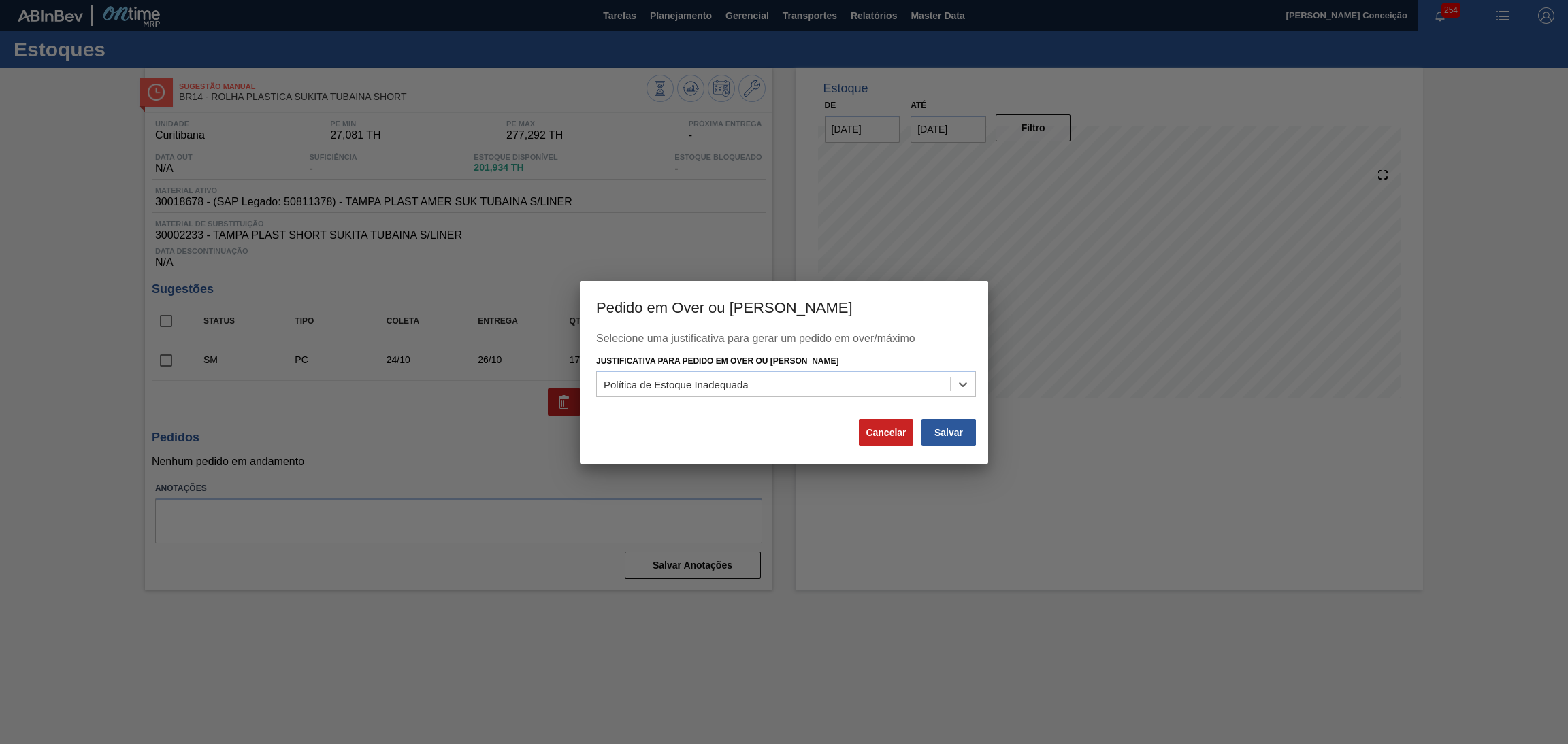
click at [958, 400] on div "Selecione uma justificativa para gerar um pedido em over/máximo Justificativa p…" at bounding box center [784, 374] width 376 height 85
click at [963, 413] on div "Selecione uma justificativa para gerar um pedido em over/máximo Justificativa p…" at bounding box center [784, 374] width 376 height 85
click at [962, 438] on button "Salvar" at bounding box center [949, 433] width 55 height 27
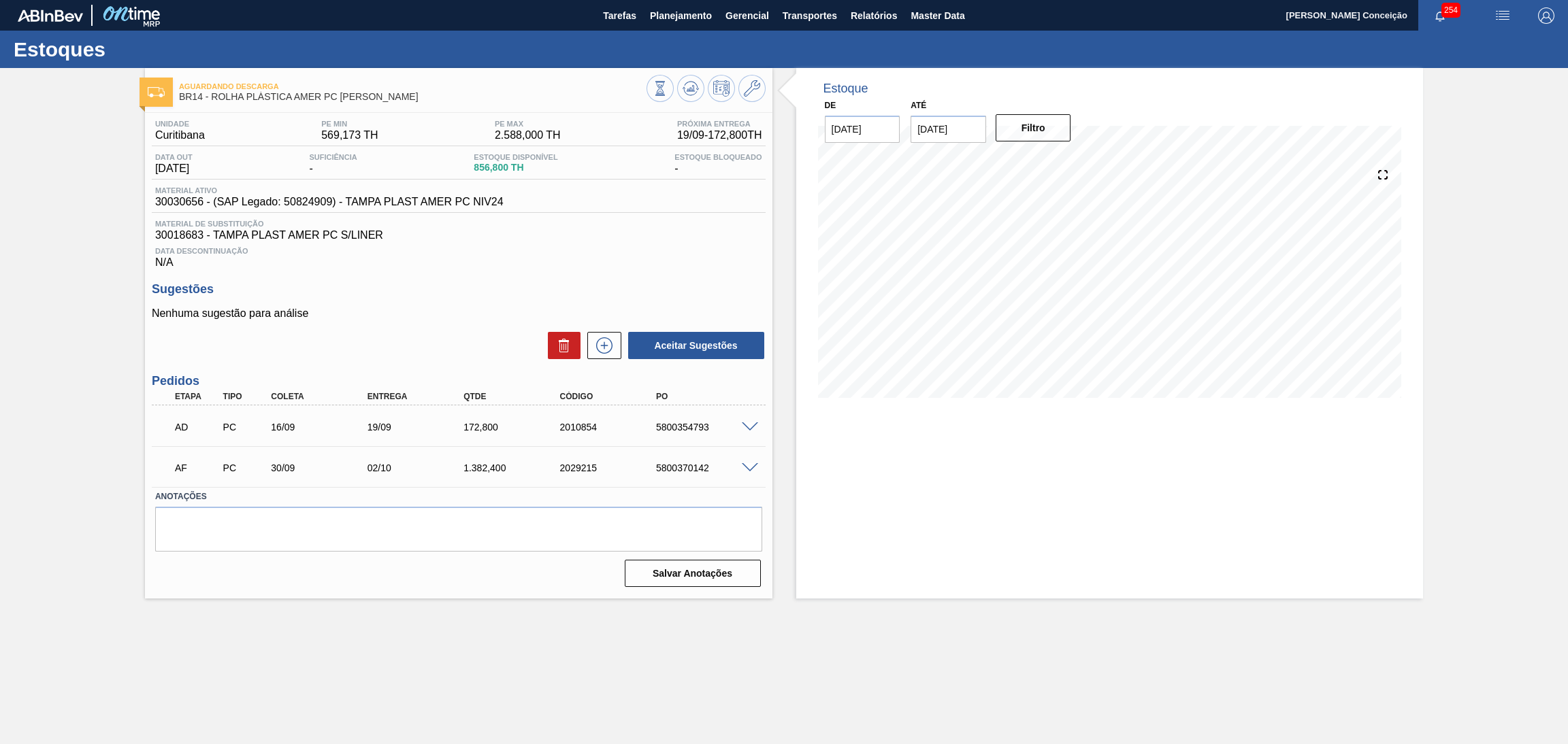
click at [495, 300] on div "Sugestões Nenhuma sugestão para análise Aceitar Sugestões" at bounding box center [458, 322] width 614 height 79
click at [520, 281] on div "Unidade Curitibana PE MIN 569,173 TH PE MAX 2.588,000 TH Próxima Entrega 19/09 …" at bounding box center [459, 352] width 628 height 479
click at [532, 251] on span "Data Descontinuação" at bounding box center [458, 251] width 607 height 8
click at [685, 95] on icon at bounding box center [690, 88] width 16 height 16
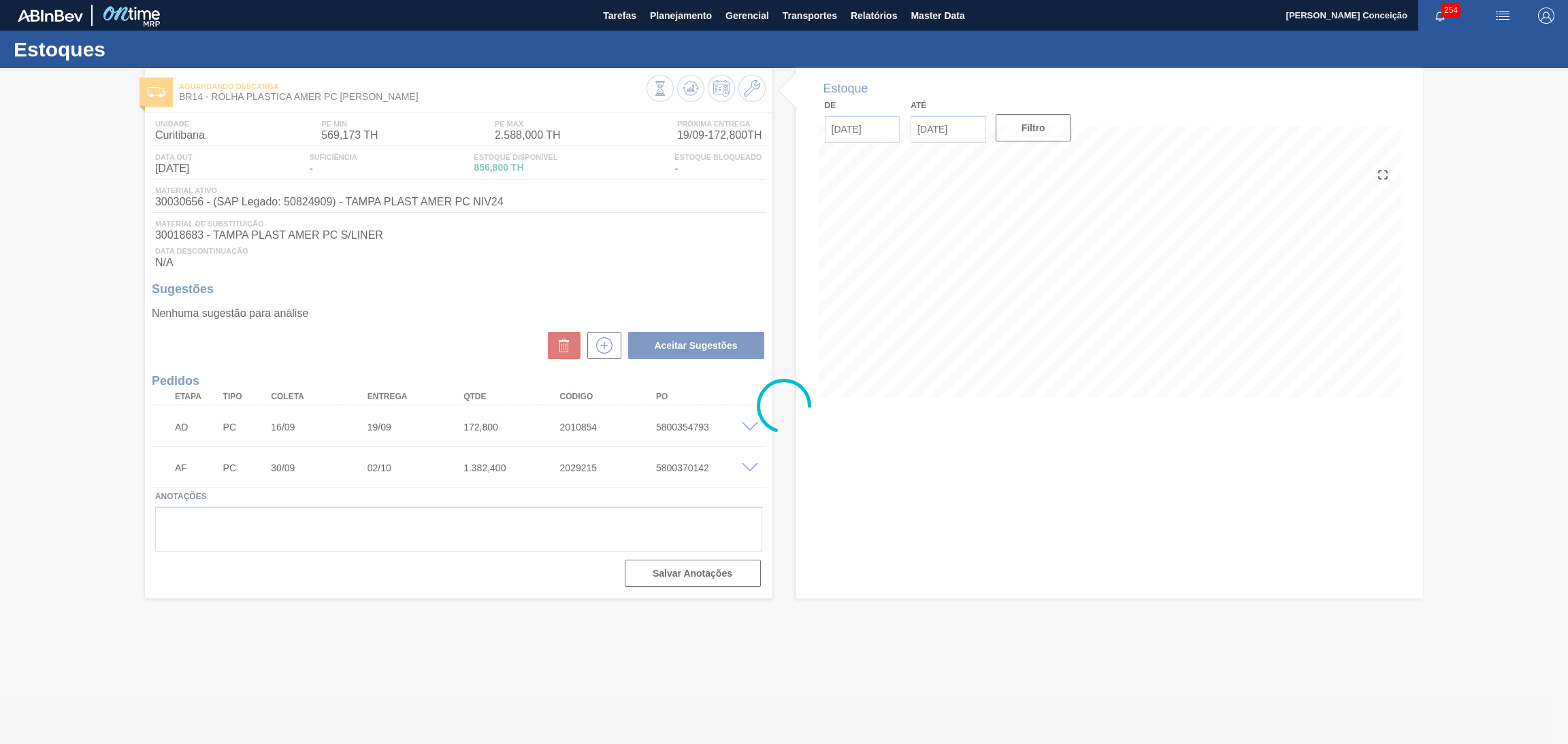
click at [615, 271] on div at bounding box center [784, 406] width 1568 height 676
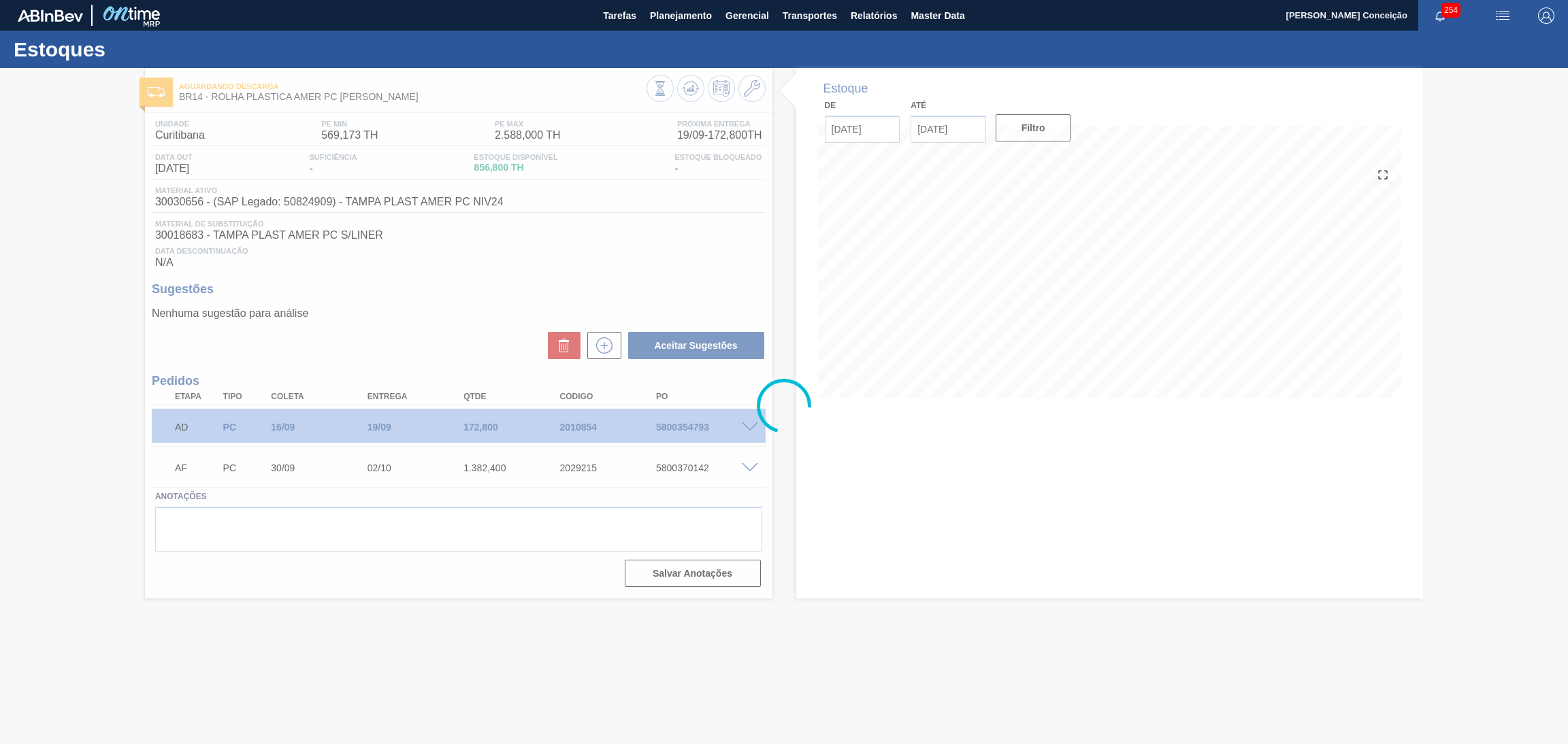
click at [600, 344] on div at bounding box center [784, 406] width 1568 height 676
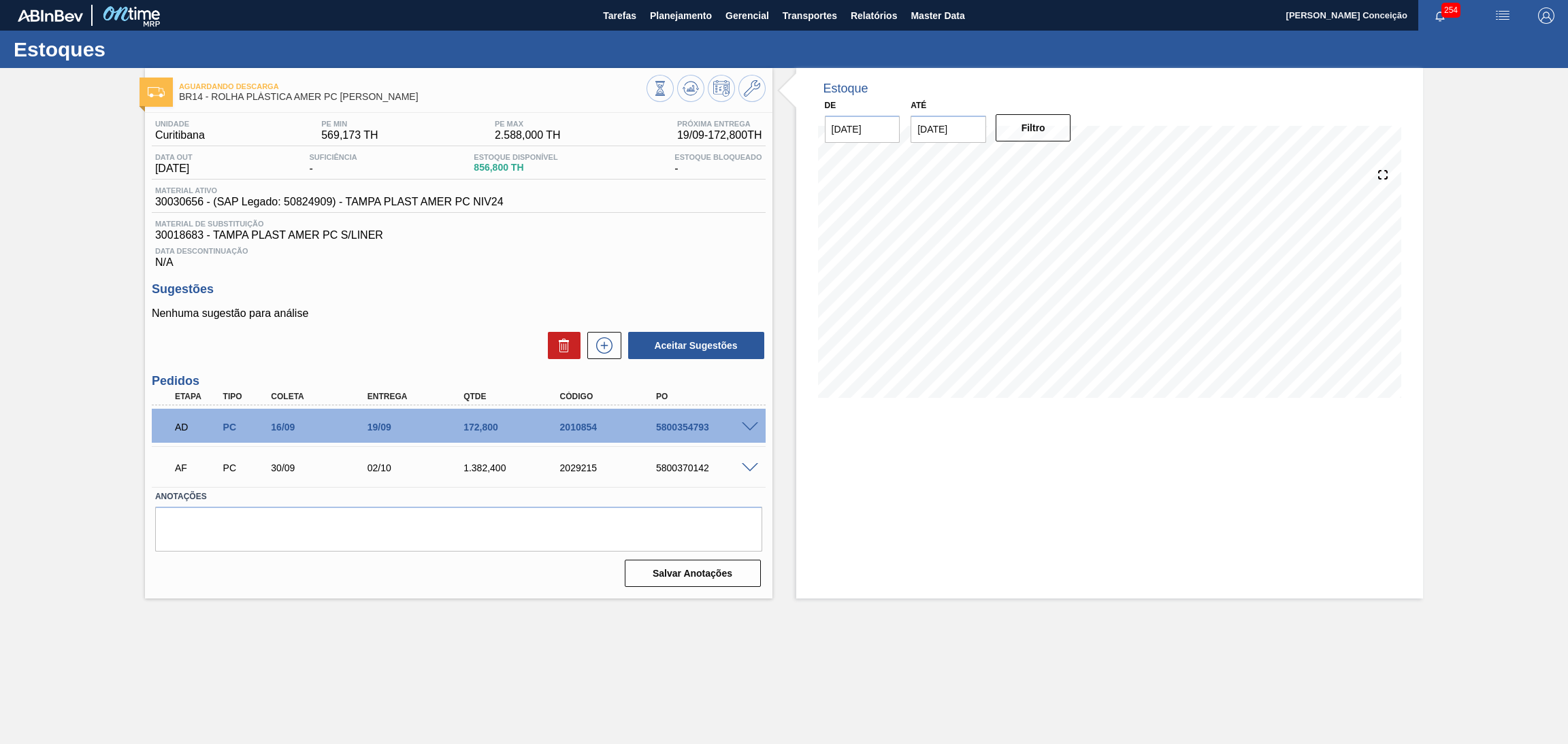
click at [600, 344] on icon at bounding box center [604, 345] width 22 height 16
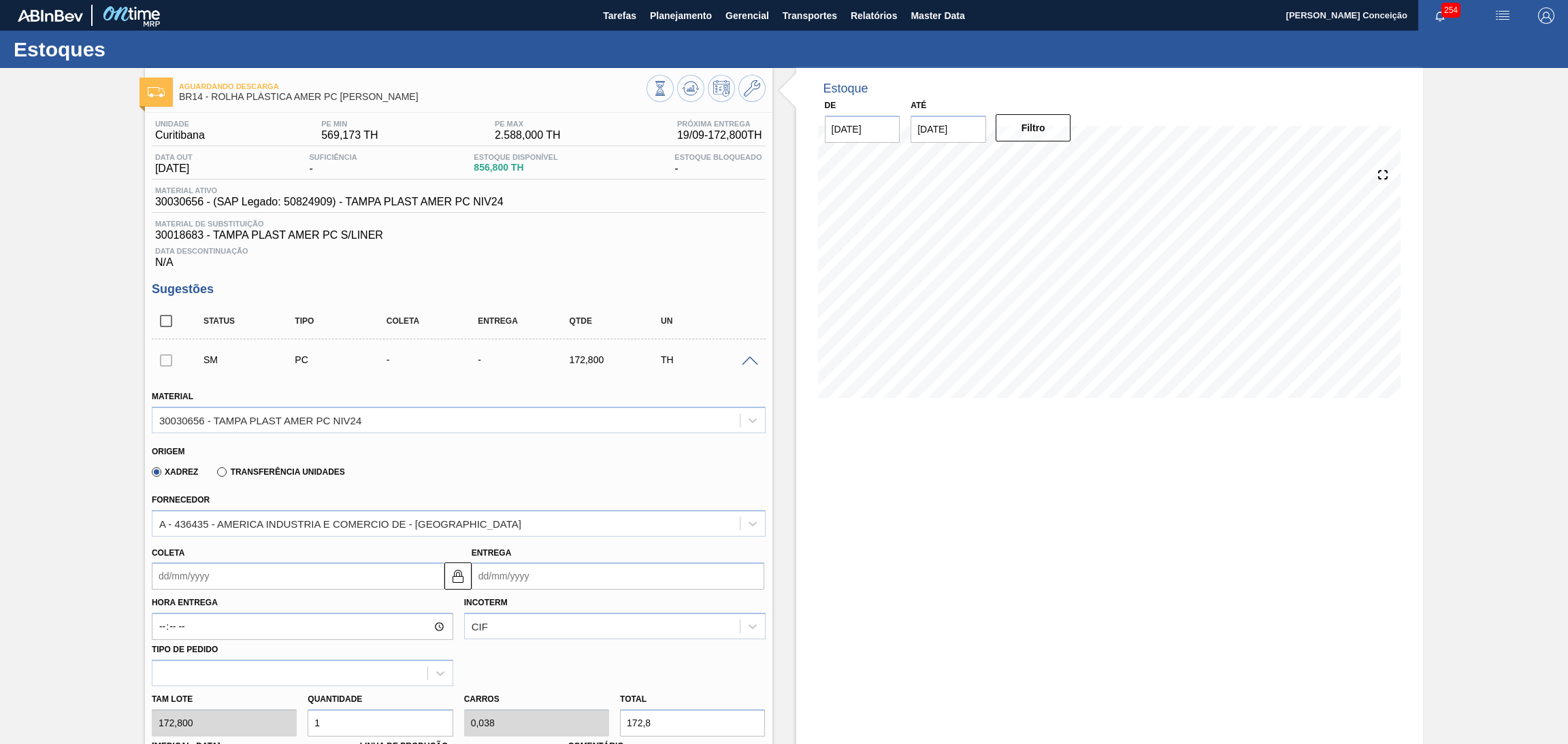
click at [181, 560] on div "Coleta" at bounding box center [297, 567] width 293 height 47
click at [194, 567] on input "Coleta" at bounding box center [297, 576] width 293 height 27
type input "2"
type input "04/09/2025"
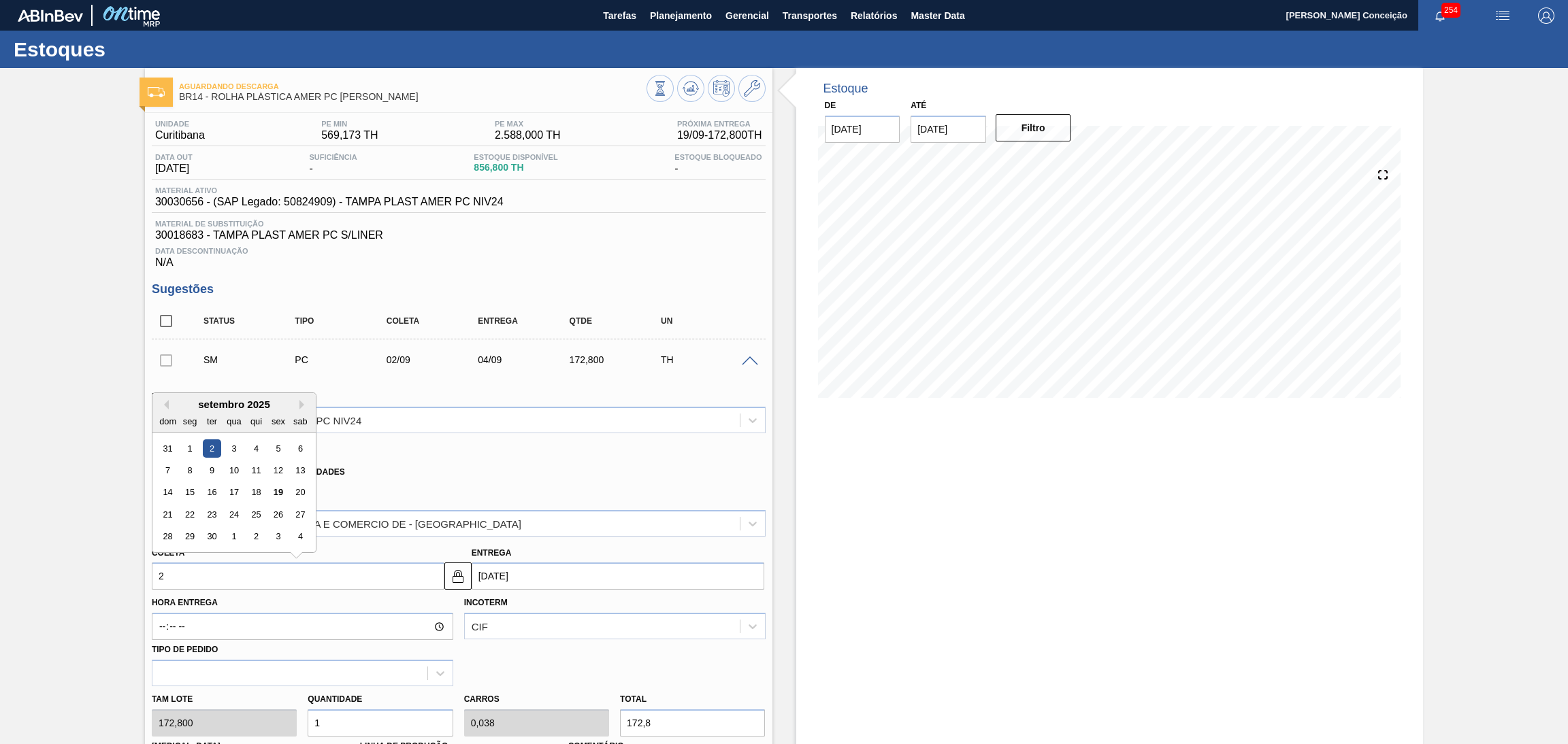
type input "24"
type input "26/09/2025"
type input "24/1"
type input "26/01/2025"
type input "24/10"
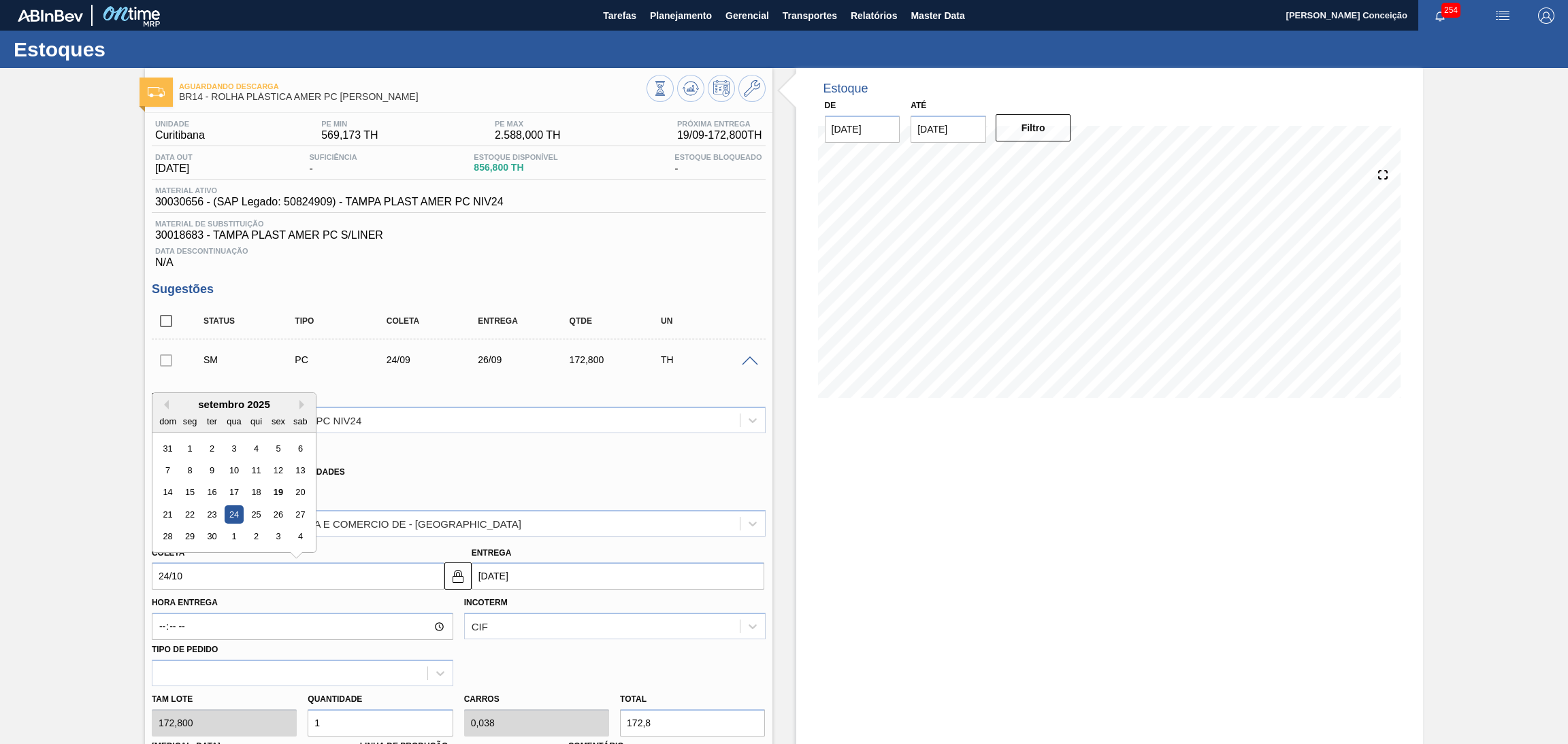
type input "26/10/2025"
click at [276, 518] on div "24" at bounding box center [278, 515] width 18 height 18
type input "[DATE]"
click at [589, 665] on div "Hora Entrega Incoterm CIF Tipo de pedido" at bounding box center [459, 638] width 625 height 97
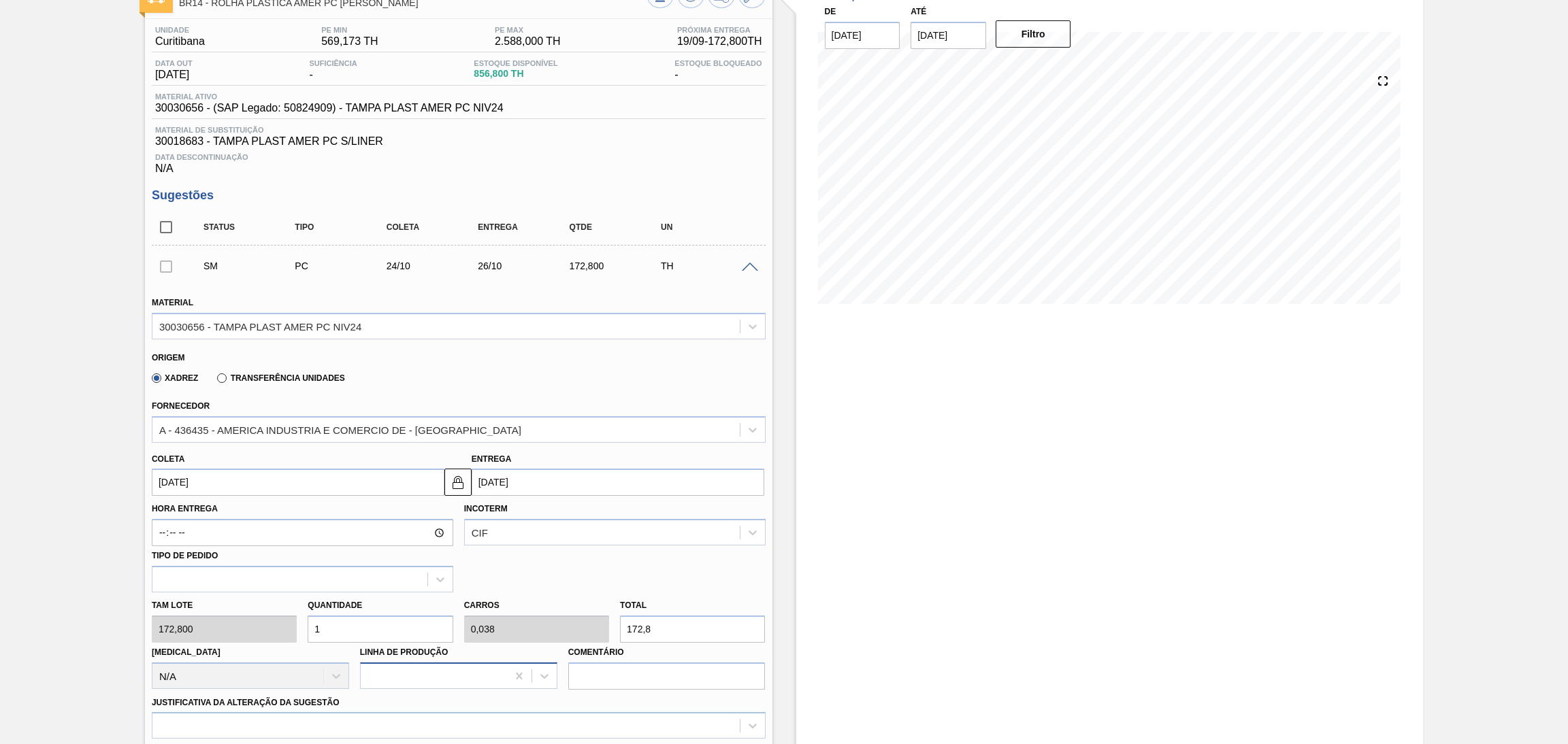
scroll to position [204, 0]
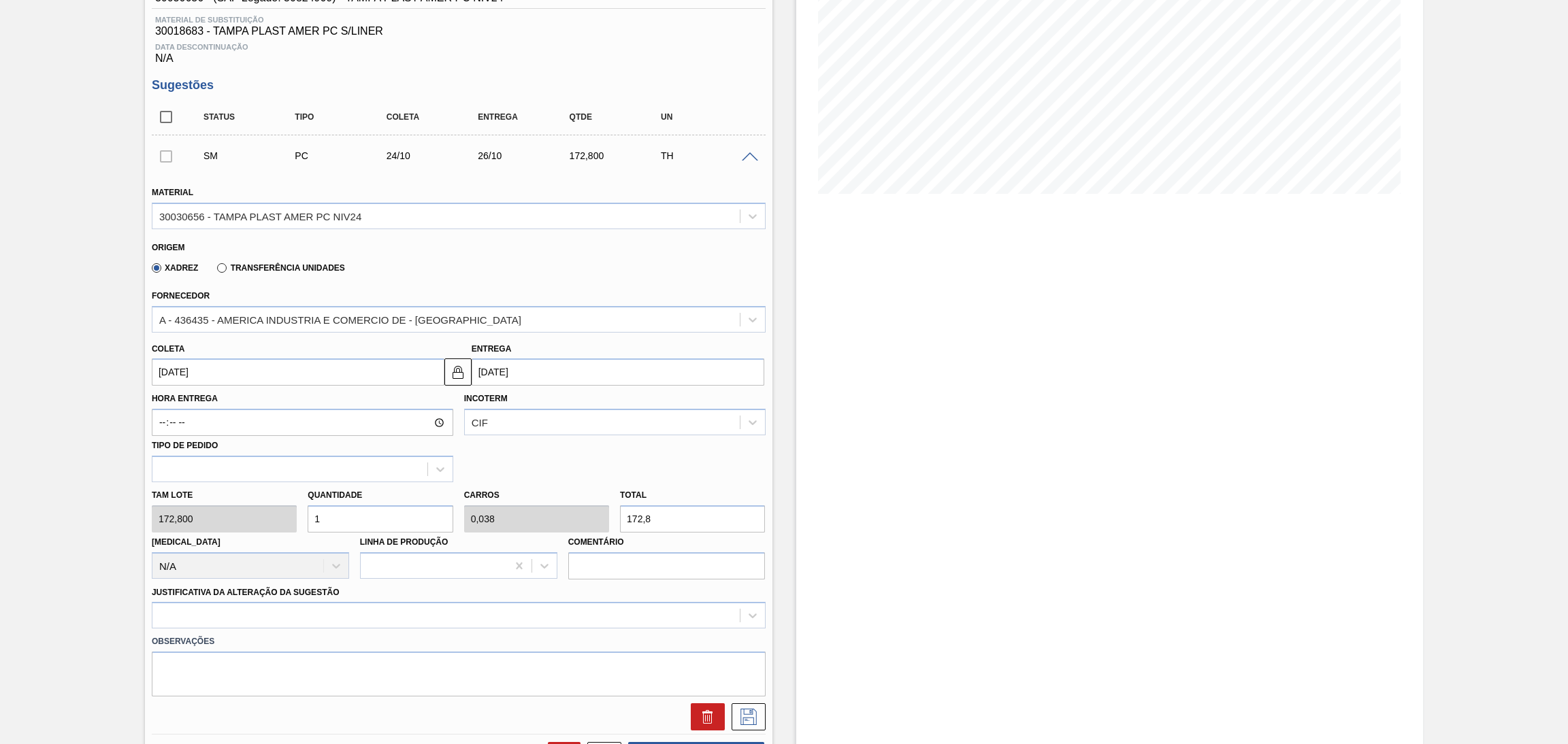
drag, startPoint x: 349, startPoint y: 523, endPoint x: 248, endPoint y: 494, distance: 105.1
click at [254, 494] on div "Tam lote 172,800 Quantidade 1 Carros 0,038 Total 172,8 Doca N/A Linha de Produç…" at bounding box center [459, 531] width 625 height 97
type input "3"
type input "0,115"
type input "518,4"
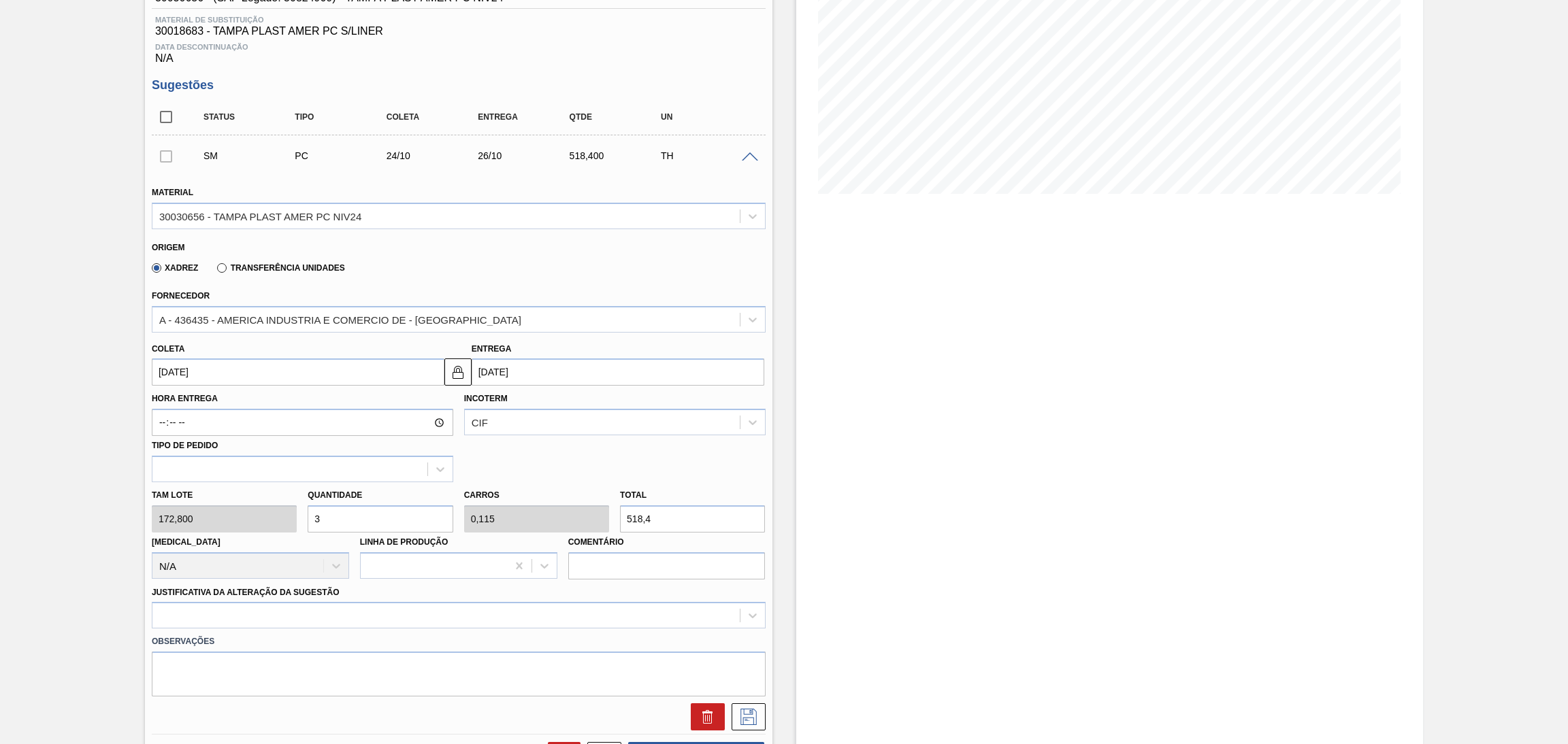
type input "3"
click at [250, 623] on div at bounding box center [458, 616] width 614 height 27
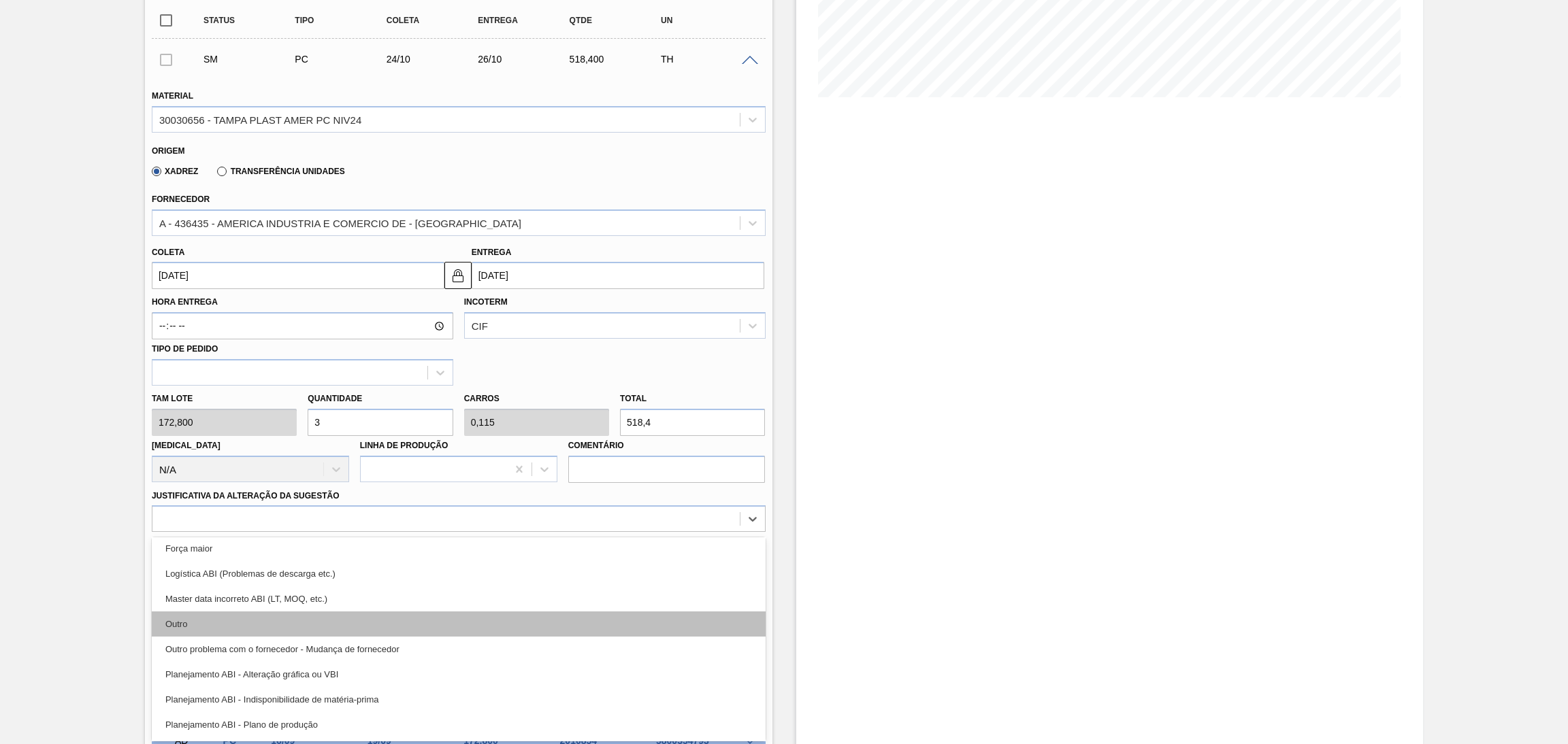
scroll to position [102, 0]
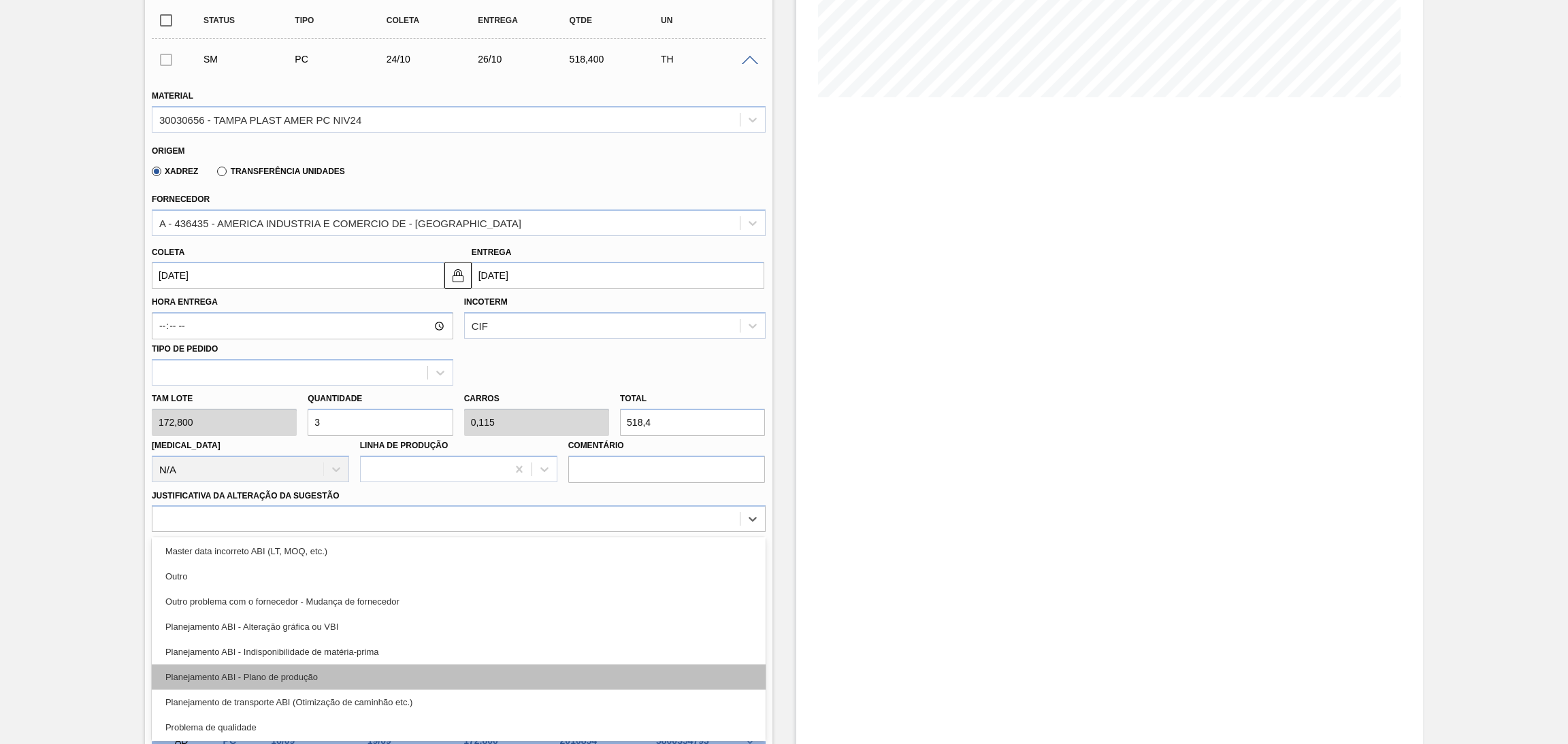
click at [295, 677] on div "Planejamento ABI - Plano de produção" at bounding box center [458, 677] width 614 height 25
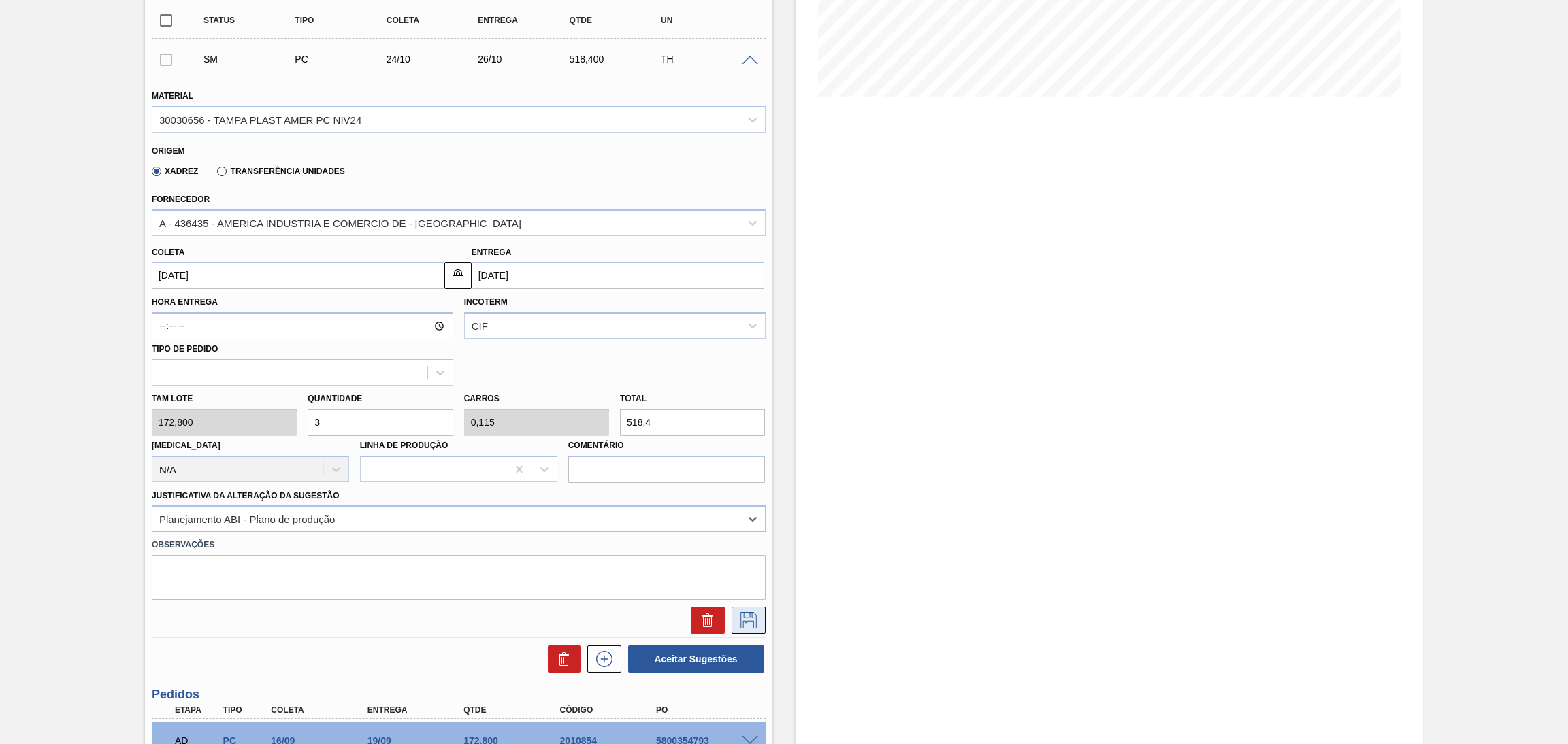
click at [750, 620] on icon at bounding box center [749, 620] width 22 height 16
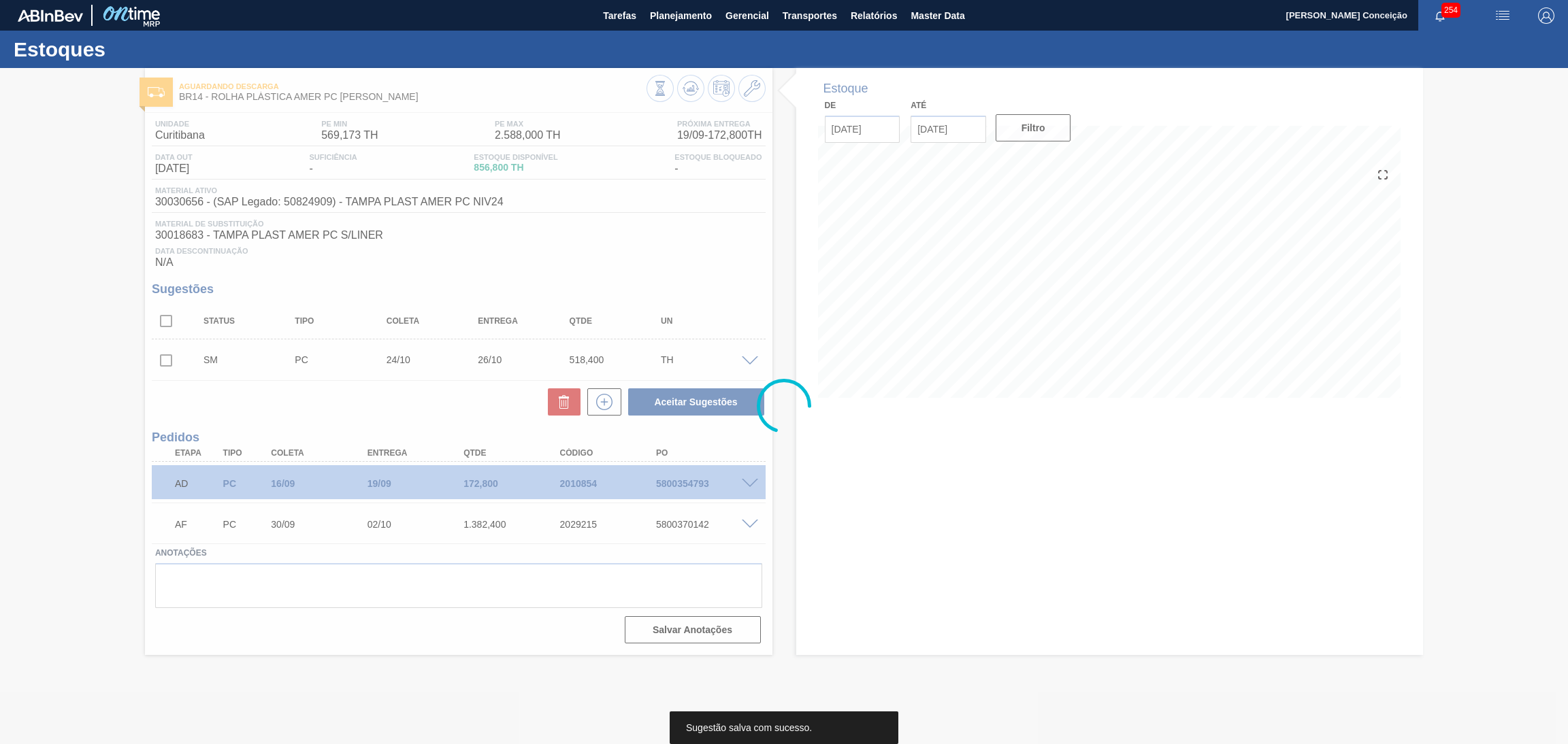
scroll to position [0, 0]
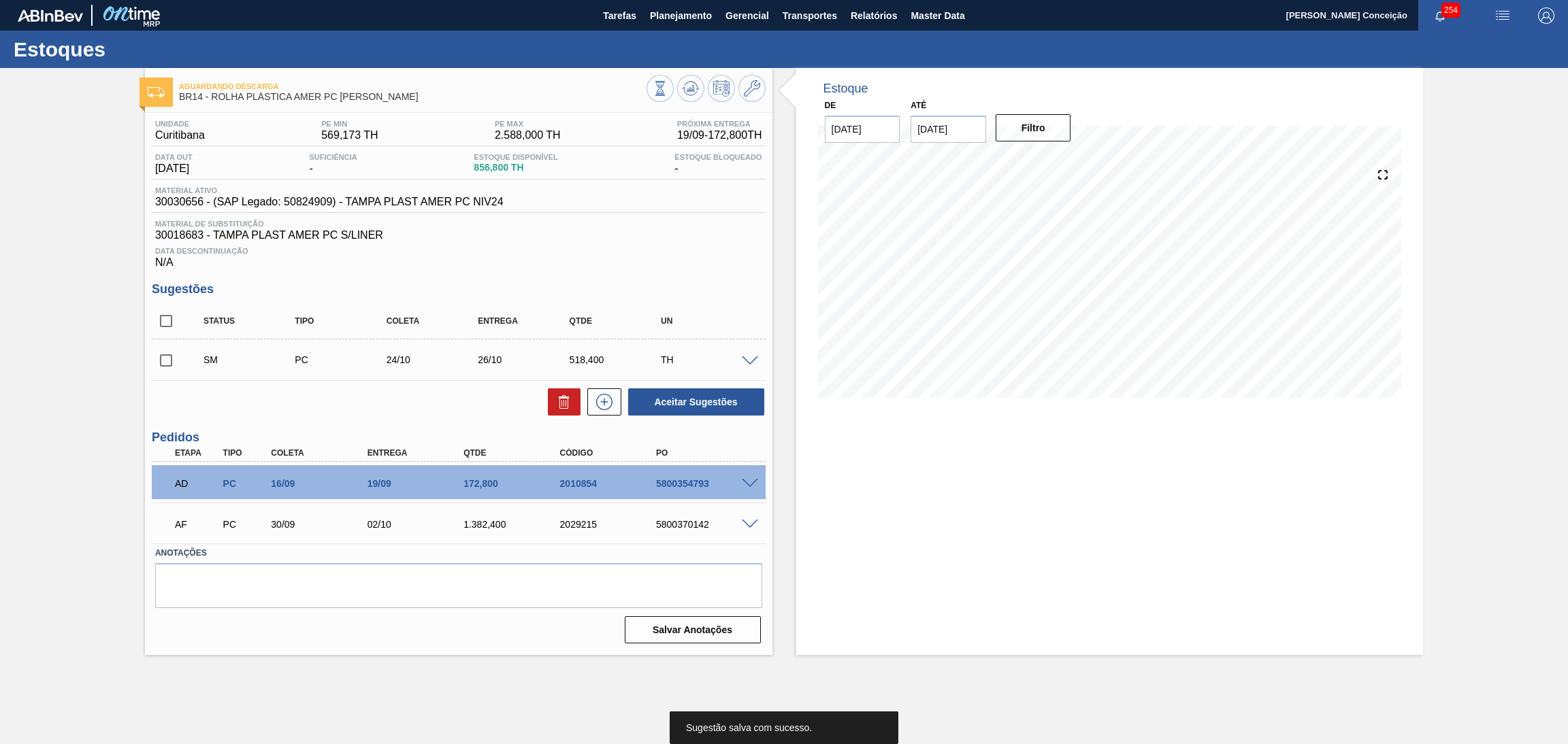
click at [697, 290] on h3 "Sugestões" at bounding box center [458, 290] width 614 height 14
click at [165, 357] on input "checkbox" at bounding box center [166, 360] width 29 height 29
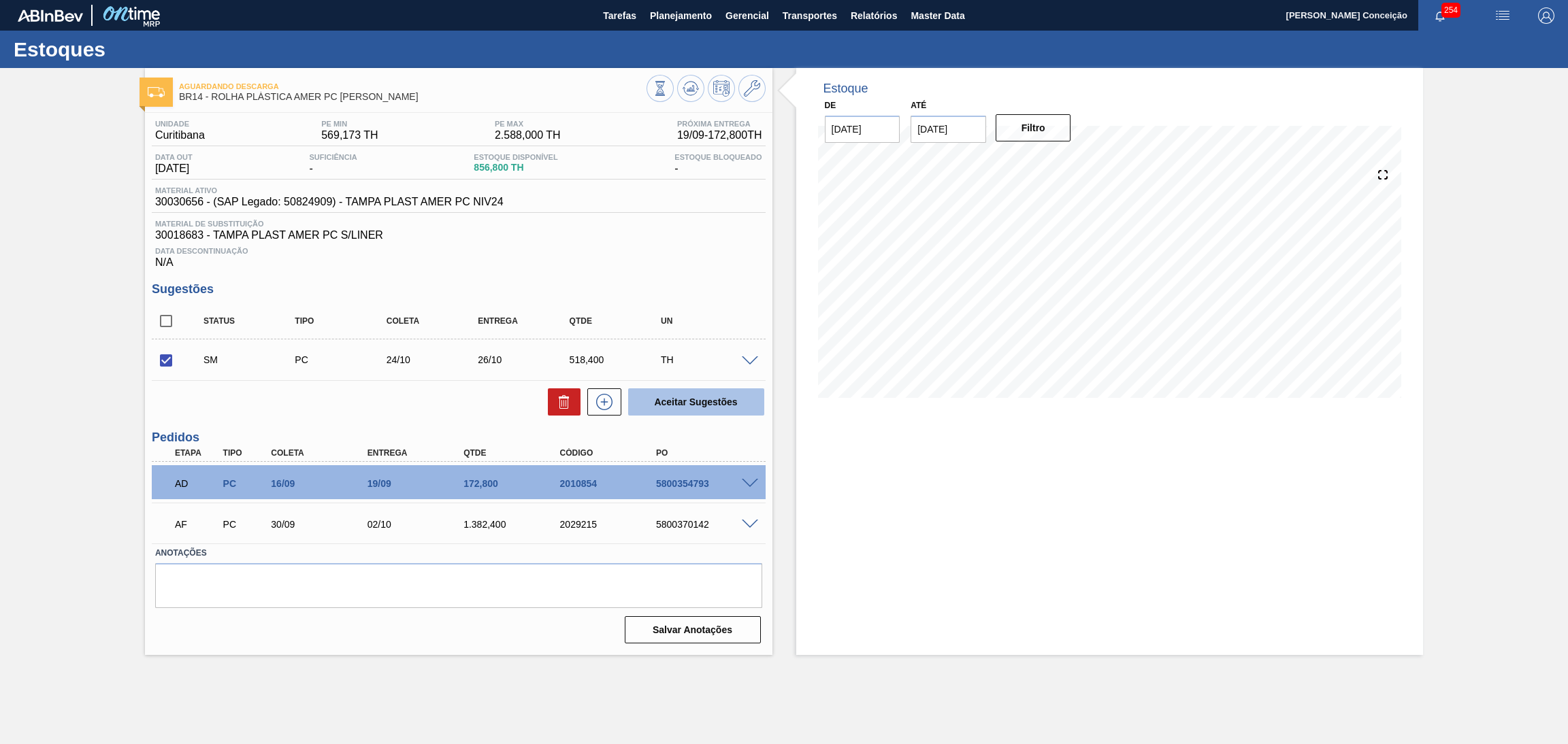
click at [697, 410] on button "Aceitar Sugestões" at bounding box center [697, 402] width 136 height 27
checkbox input "false"
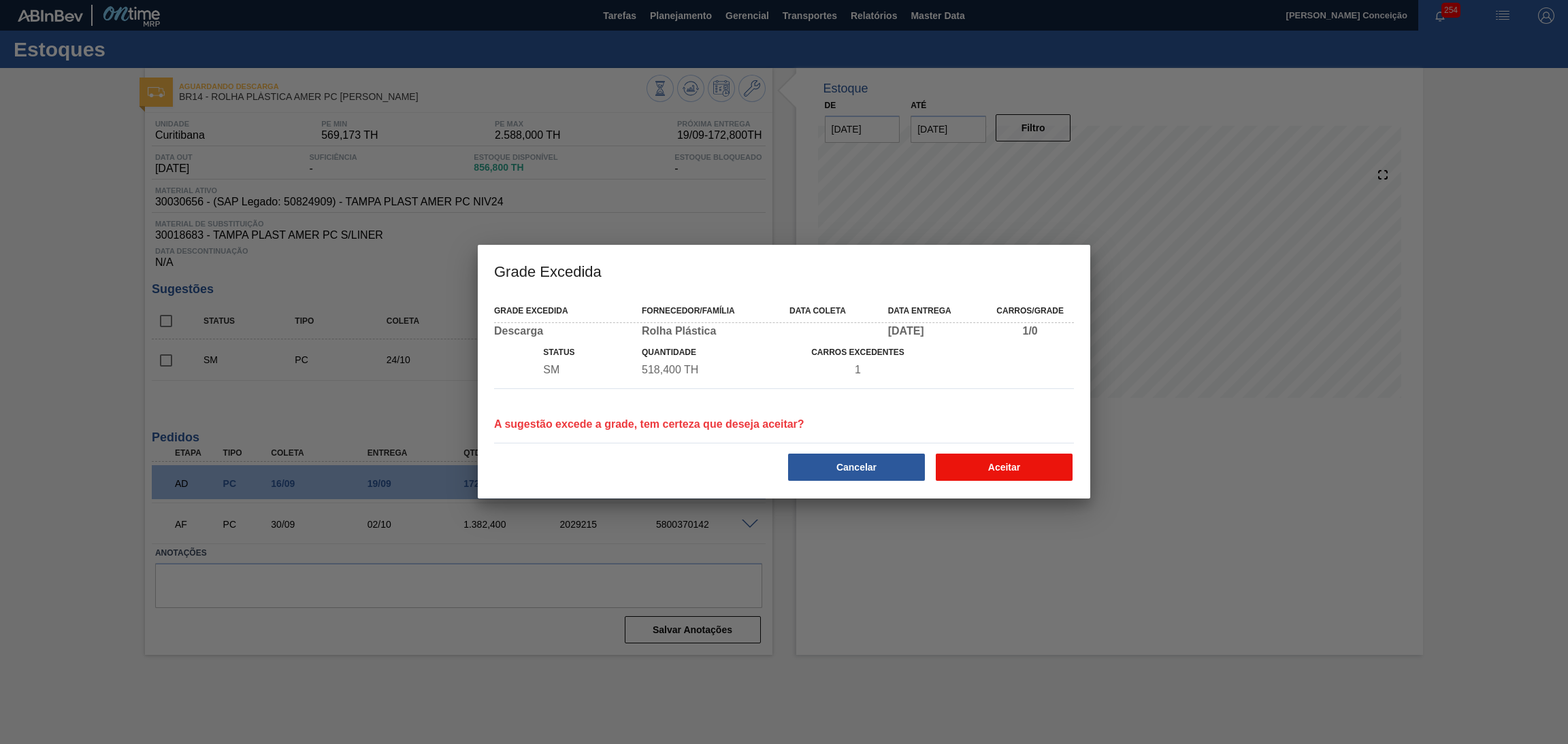
click at [1043, 471] on button "Aceitar" at bounding box center [1004, 467] width 137 height 27
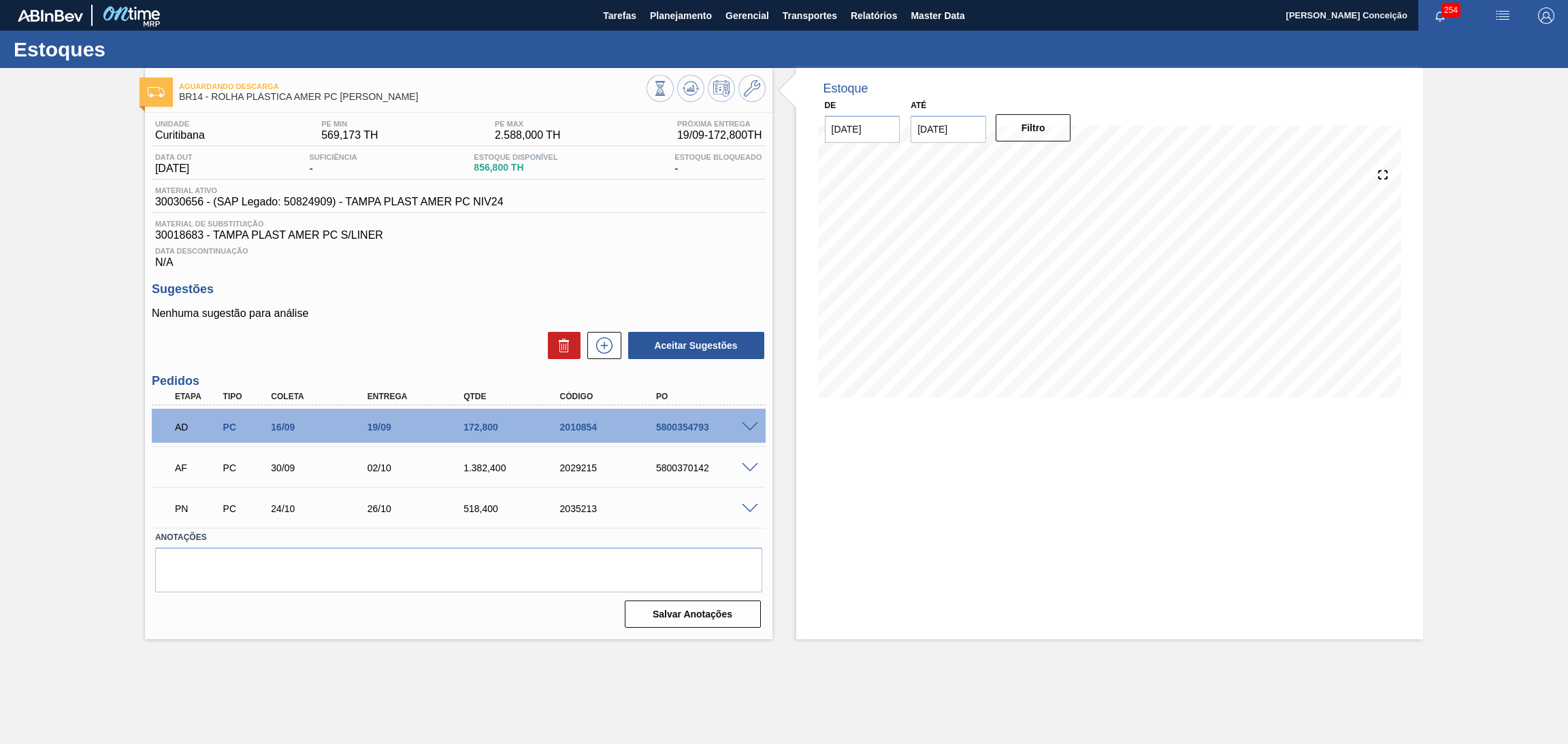
click at [432, 286] on h3 "Sugestões" at bounding box center [458, 290] width 614 height 14
